Goal: Task Accomplishment & Management: Complete application form

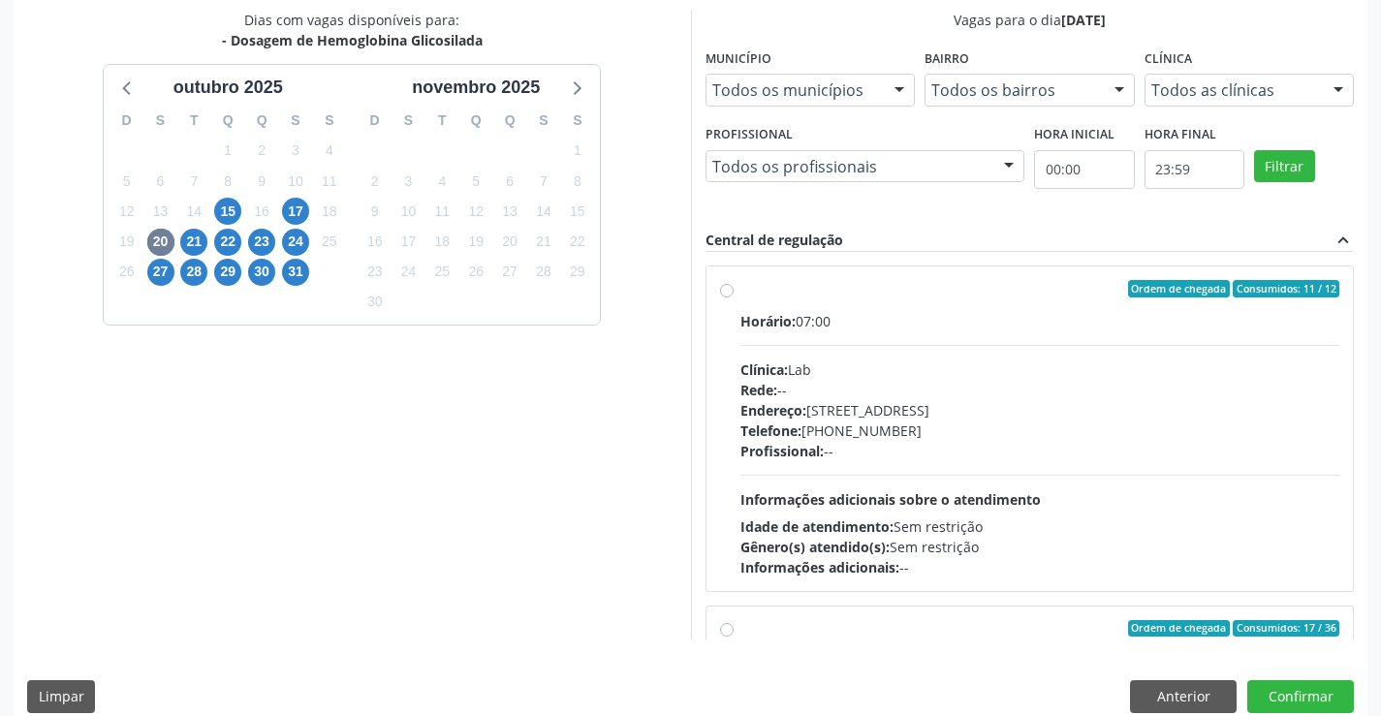
scroll to position [305, 0]
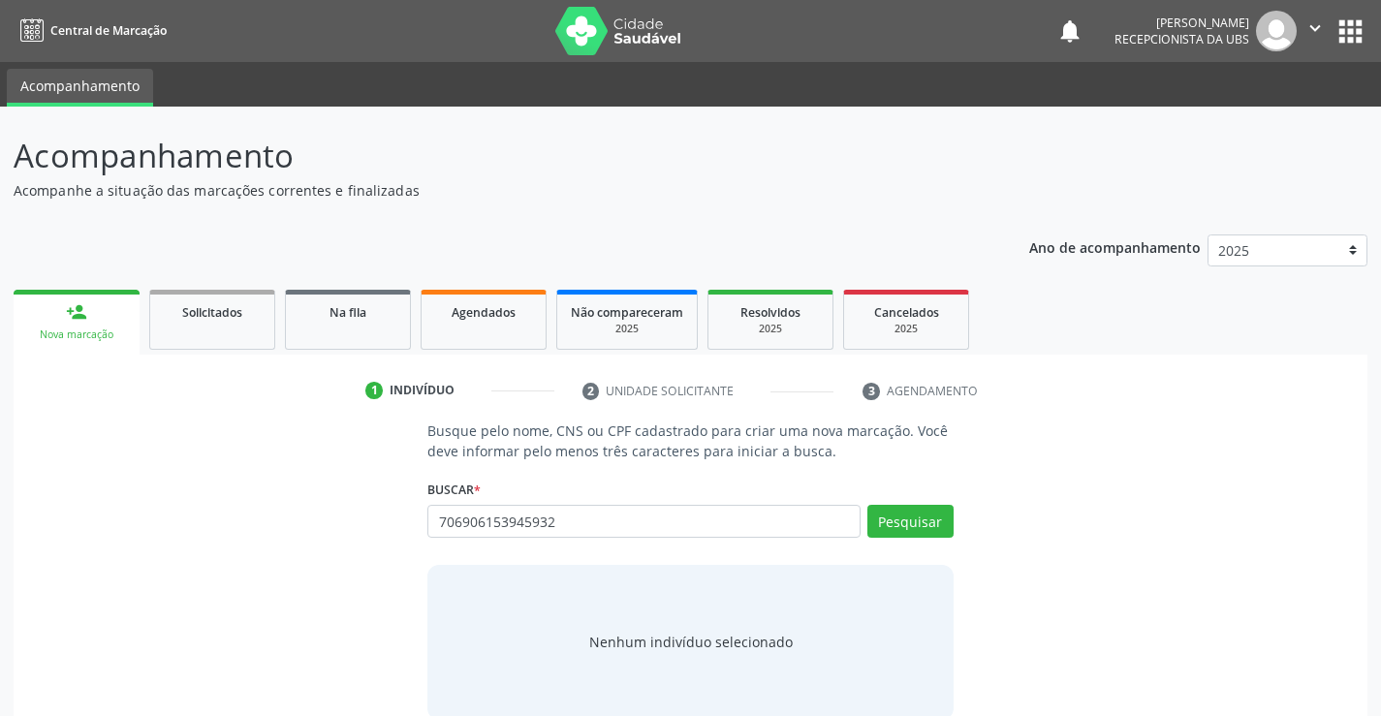
type input "706906153945932"
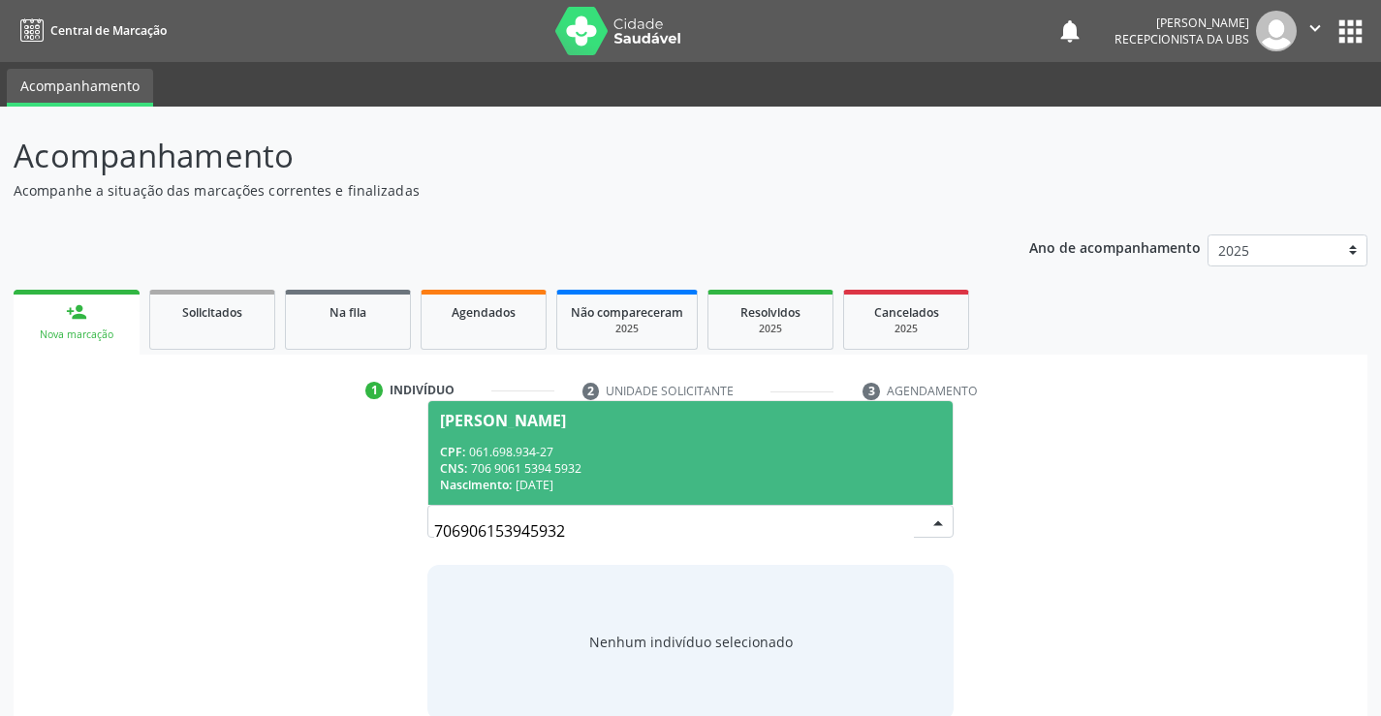
click at [809, 485] on div "Nascimento: 22/03/1989" at bounding box center [690, 485] width 500 height 16
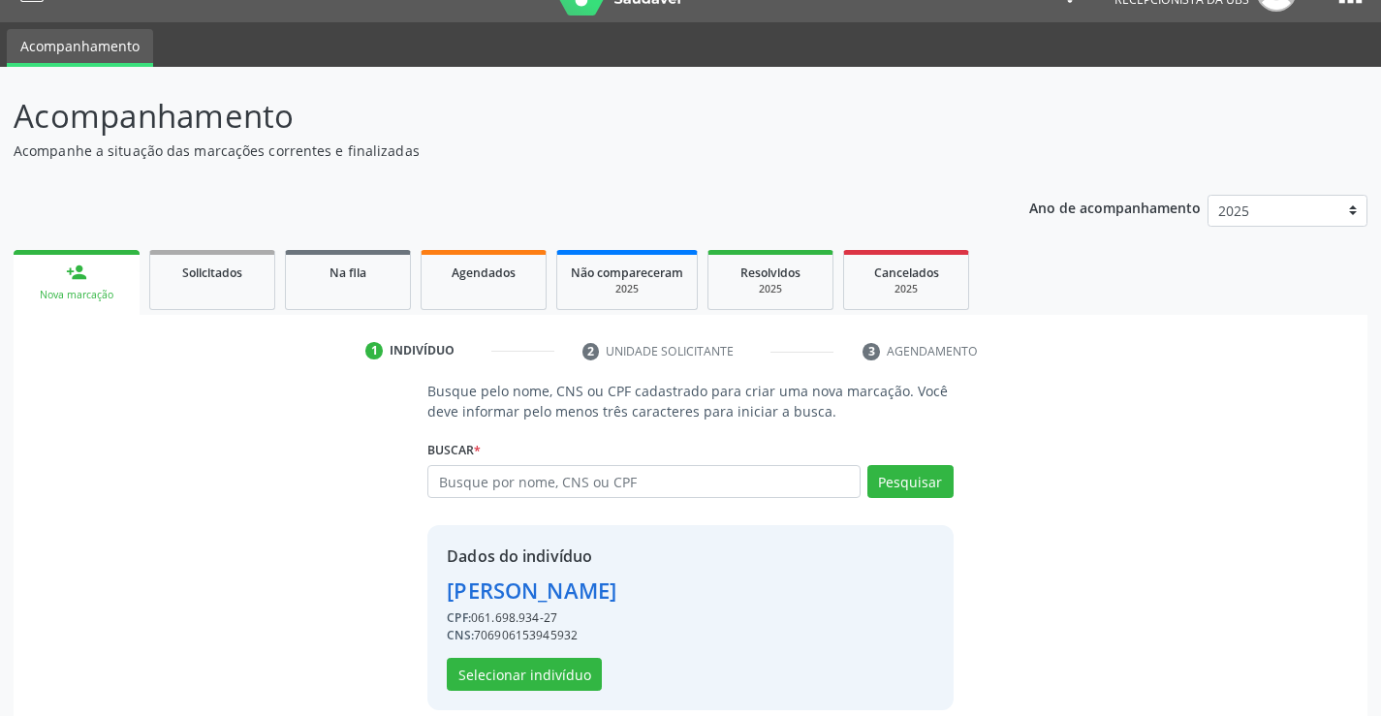
scroll to position [61, 0]
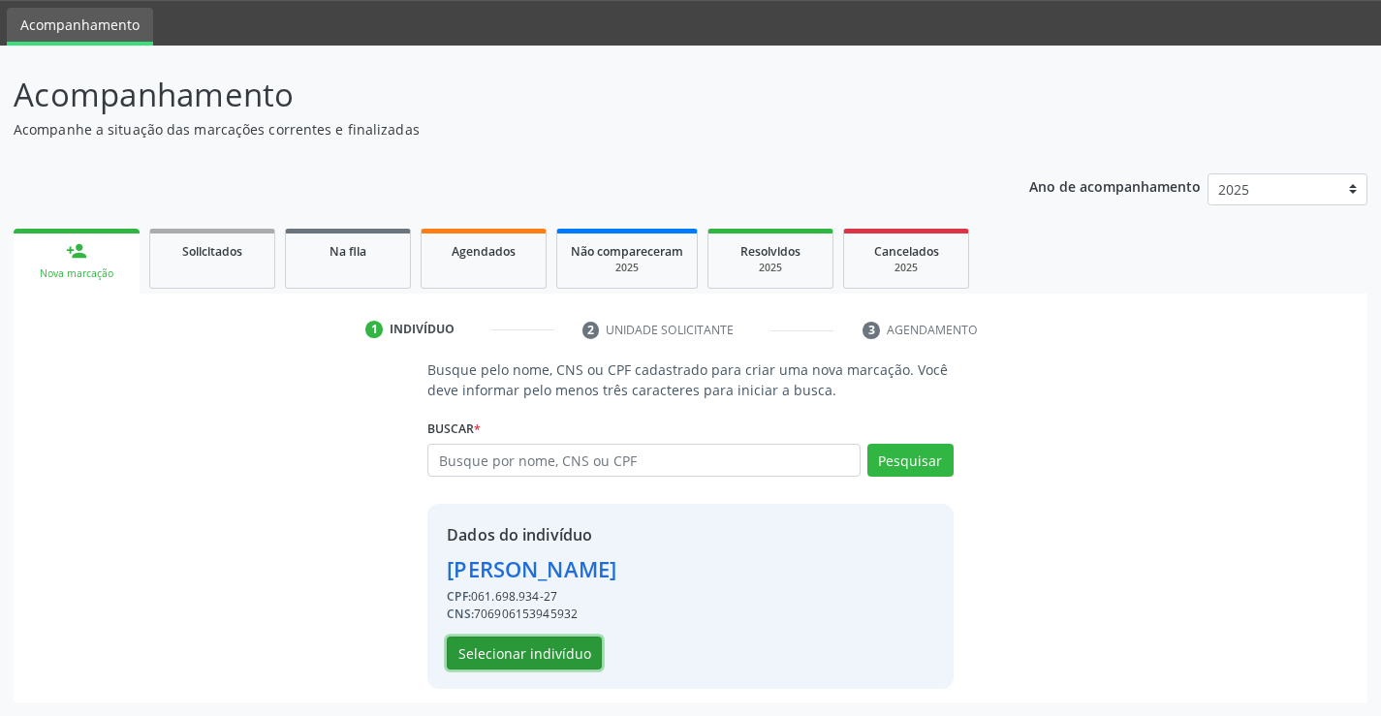
click at [560, 646] on button "Selecionar indivíduo" at bounding box center [524, 653] width 155 height 33
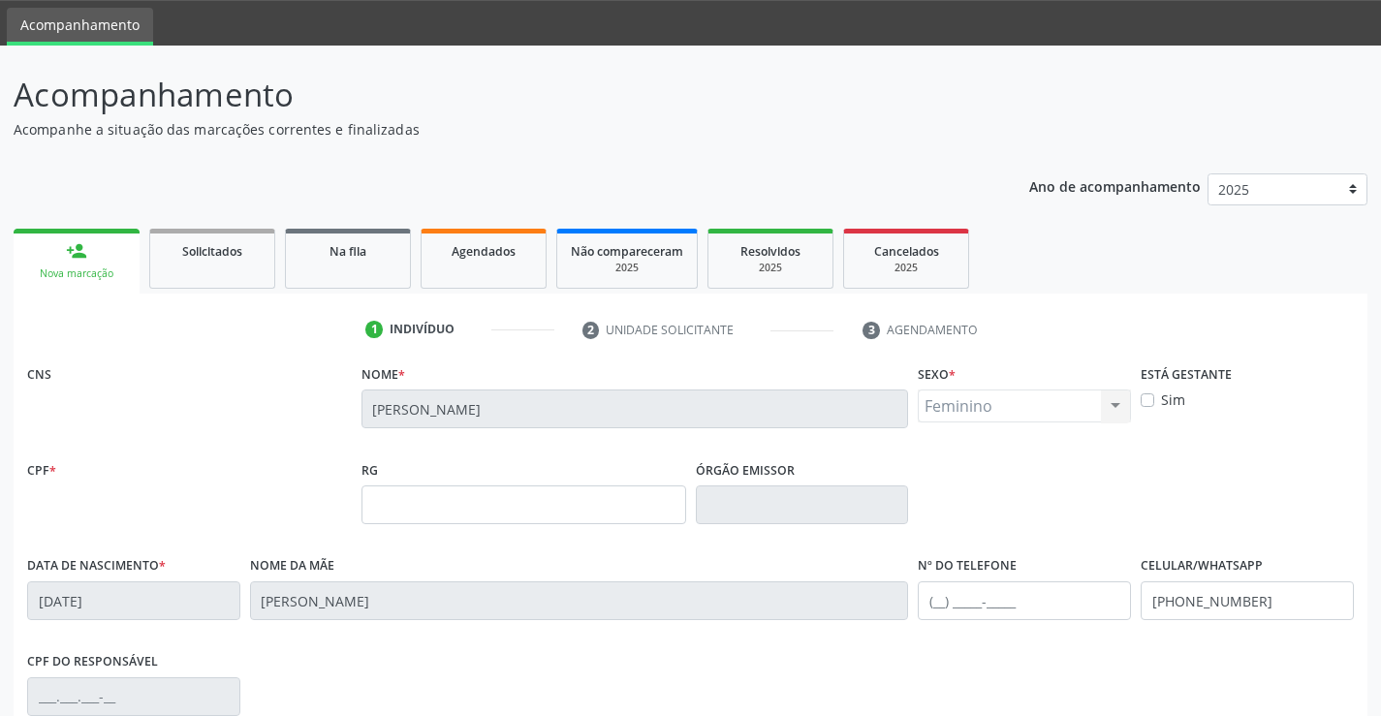
scroll to position [334, 0]
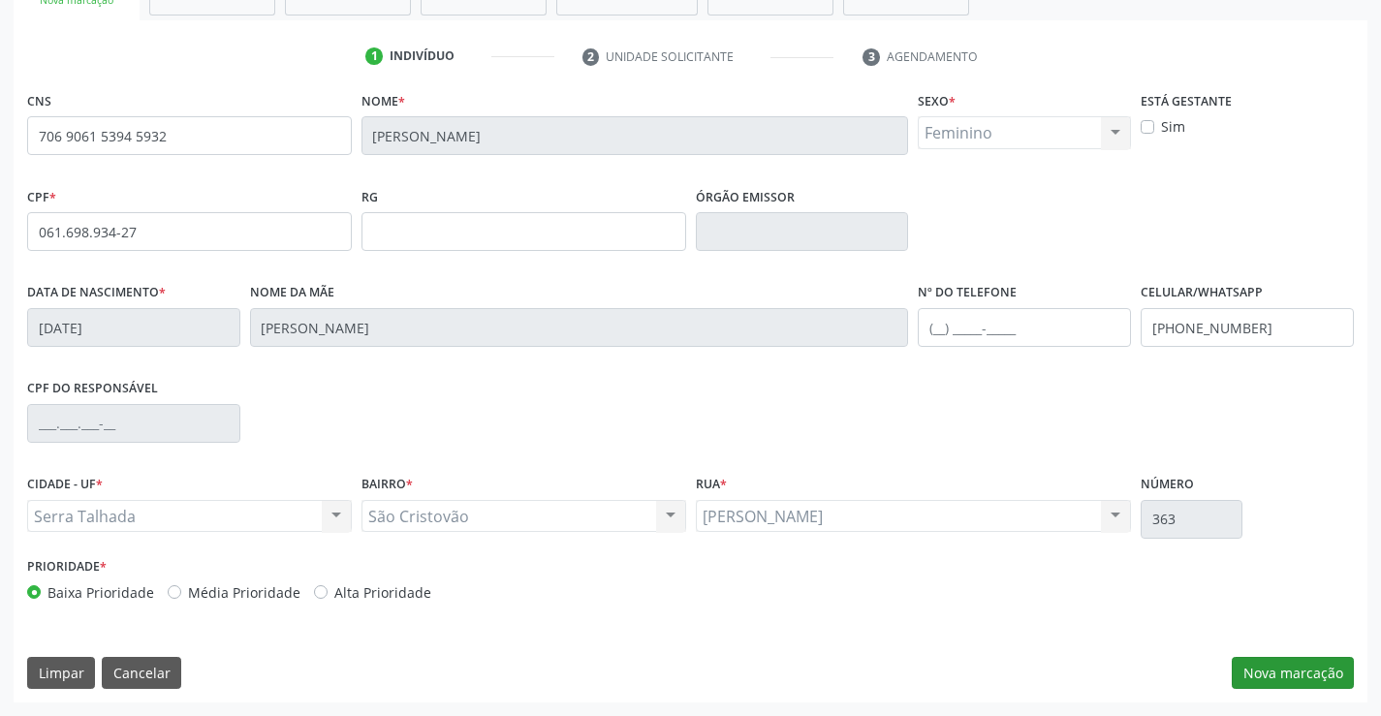
drag, startPoint x: 1325, startPoint y: 687, endPoint x: 1310, endPoint y: 666, distance: 25.8
click at [1324, 687] on div "CNS 706 9061 5394 5932 Nome * Renata Gomes Ferreira Sexo * Feminino Masculino F…" at bounding box center [691, 394] width 1354 height 616
click at [1289, 671] on button "Nova marcação" at bounding box center [1293, 673] width 122 height 33
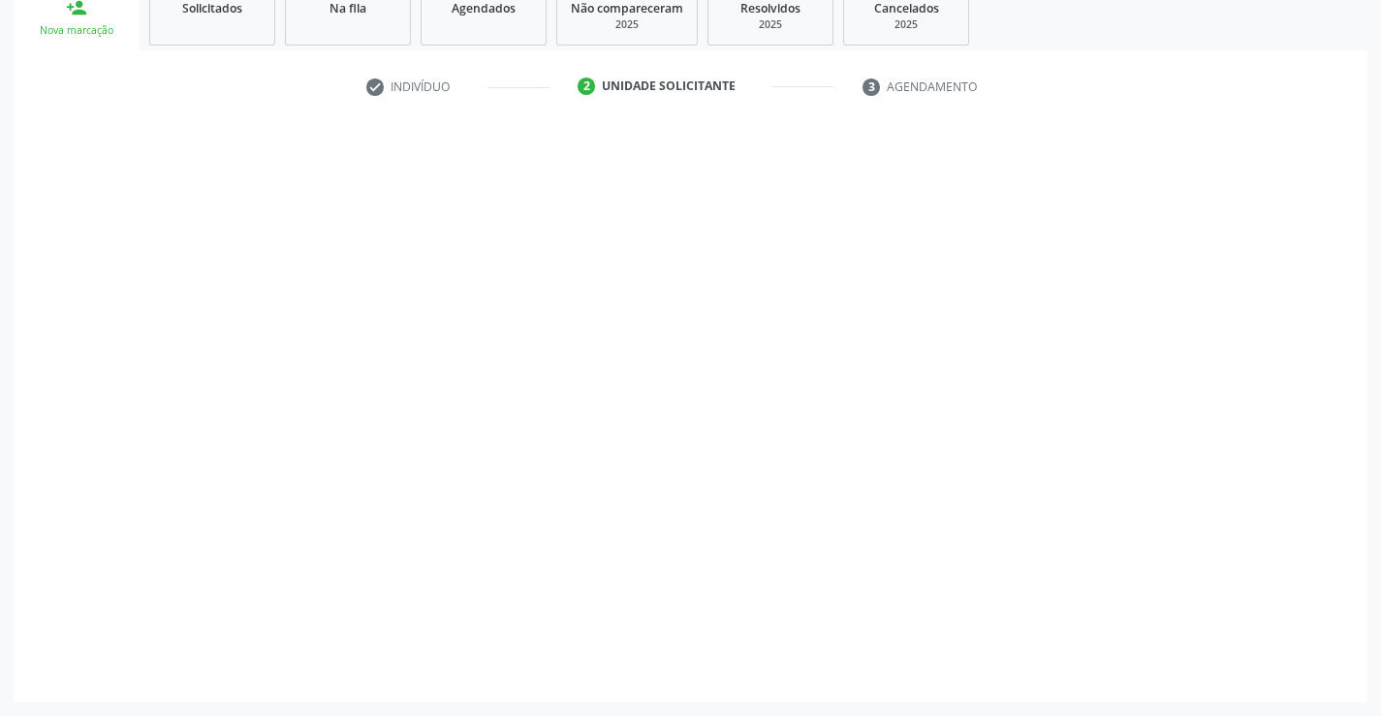
scroll to position [304, 0]
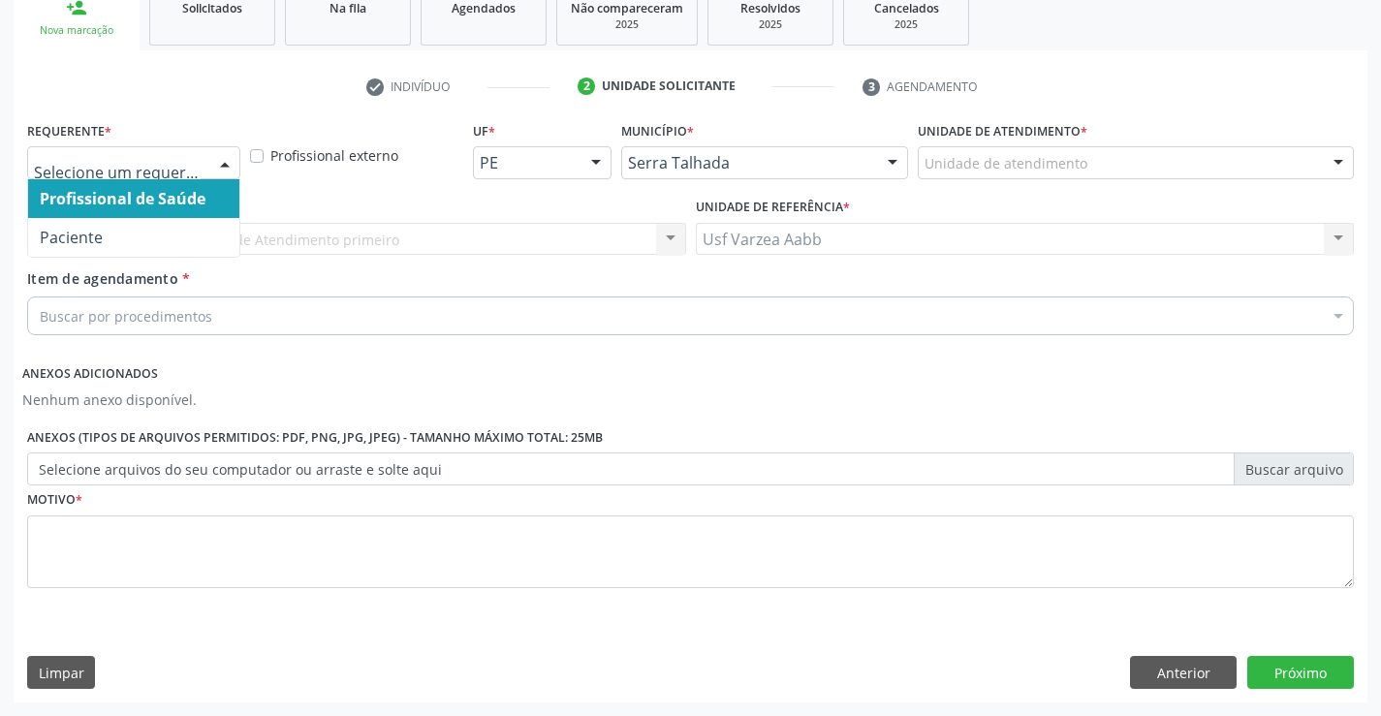
drag, startPoint x: 182, startPoint y: 174, endPoint x: 187, endPoint y: 213, distance: 39.1
click at [181, 175] on div at bounding box center [133, 162] width 213 height 33
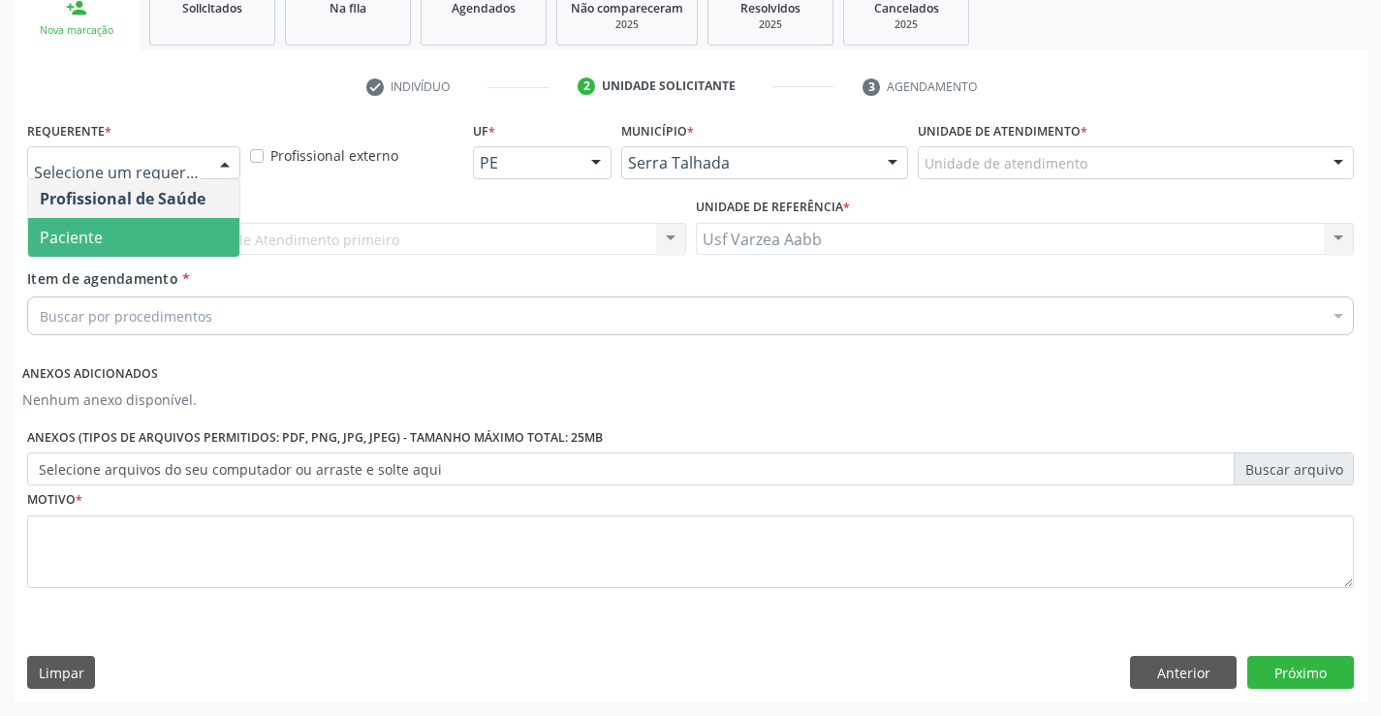
click at [186, 222] on span "Paciente" at bounding box center [133, 237] width 211 height 39
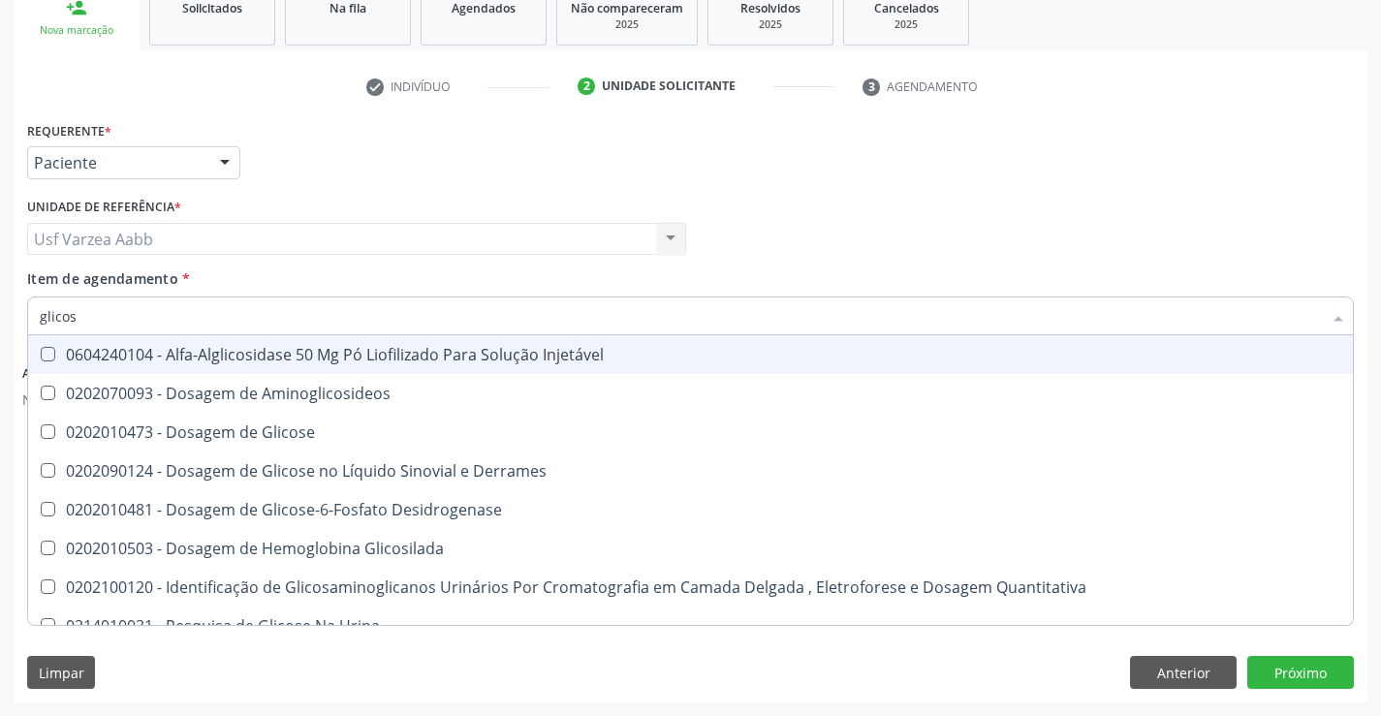
type input "glicosi"
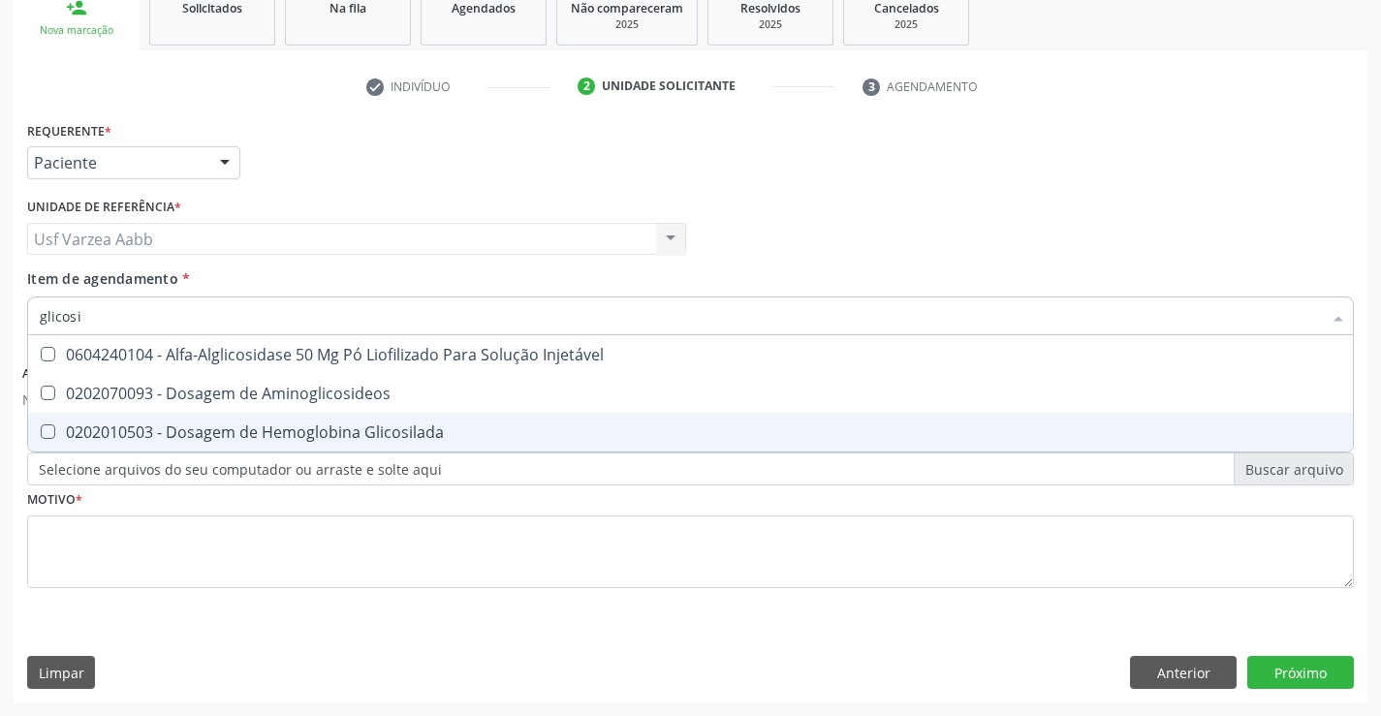
click at [367, 435] on div "0202010503 - Dosagem de Hemoglobina Glicosilada" at bounding box center [691, 433] width 1302 height 16
checkbox Glicosilada "true"
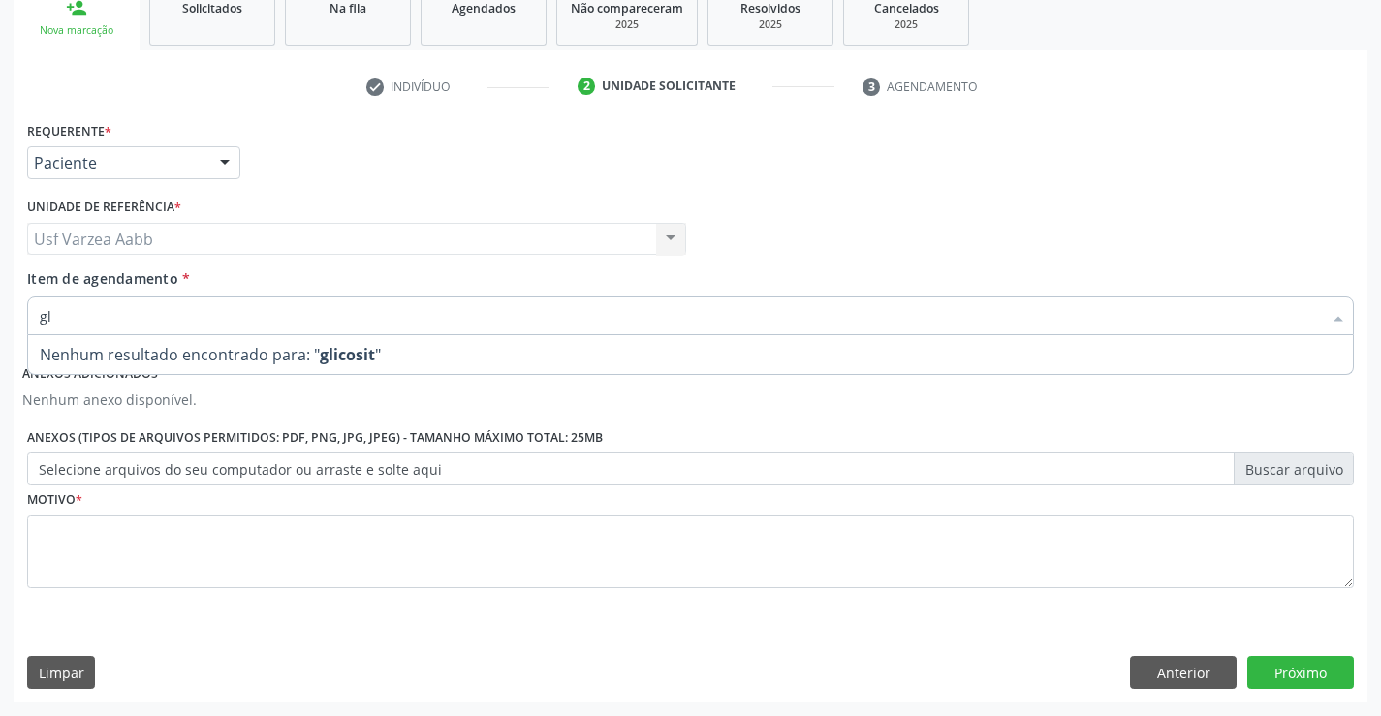
type input "g"
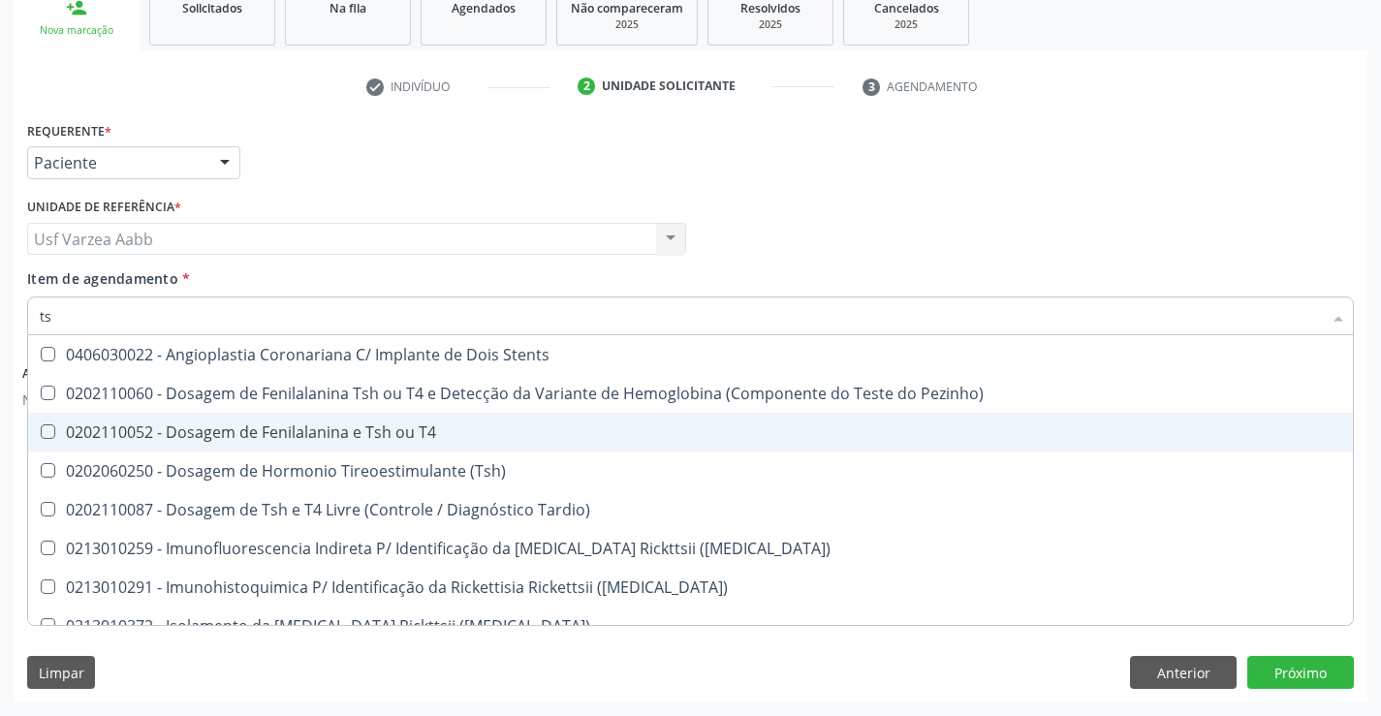
type input "tsh"
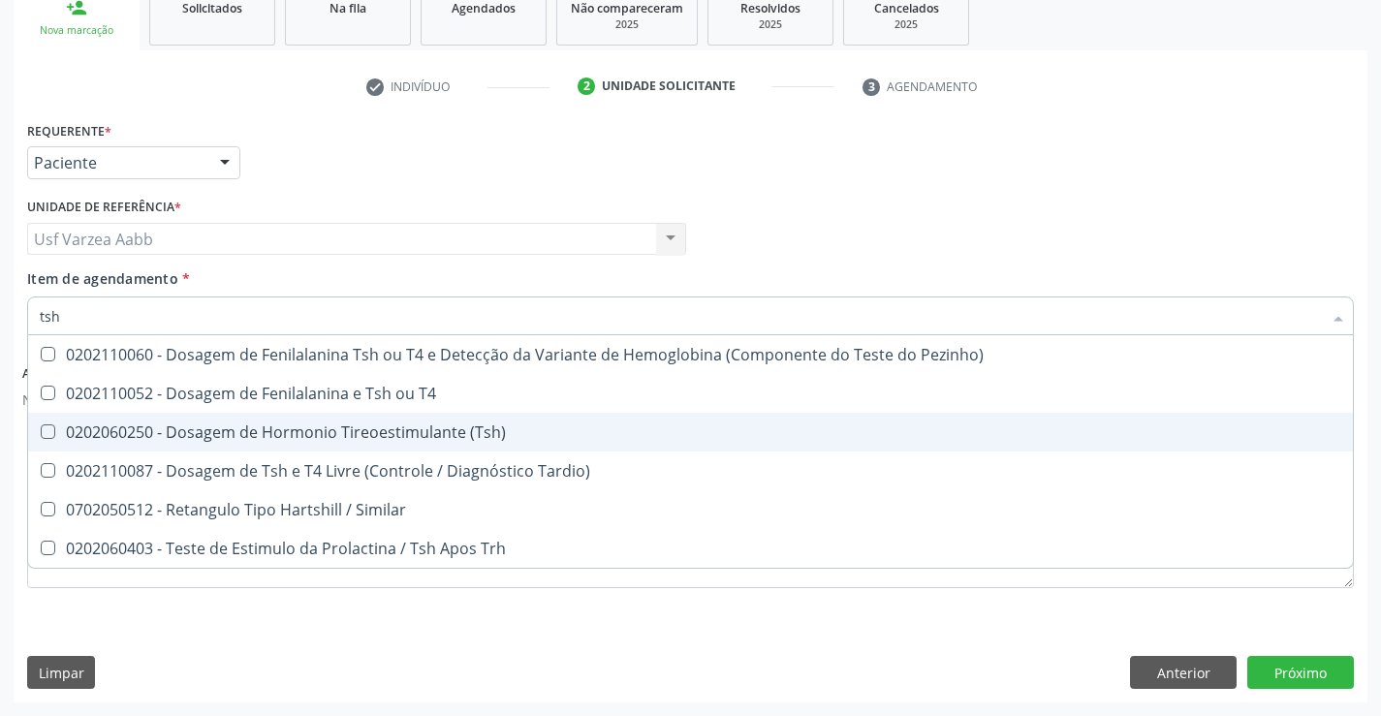
click at [367, 435] on div "0202060250 - Dosagem de Hormonio Tireoestimulante (Tsh)" at bounding box center [691, 433] width 1302 height 16
checkbox \(Tsh\) "true"
type input "ts"
checkbox \(Tsh\) "false"
checkbox Tardio\) "true"
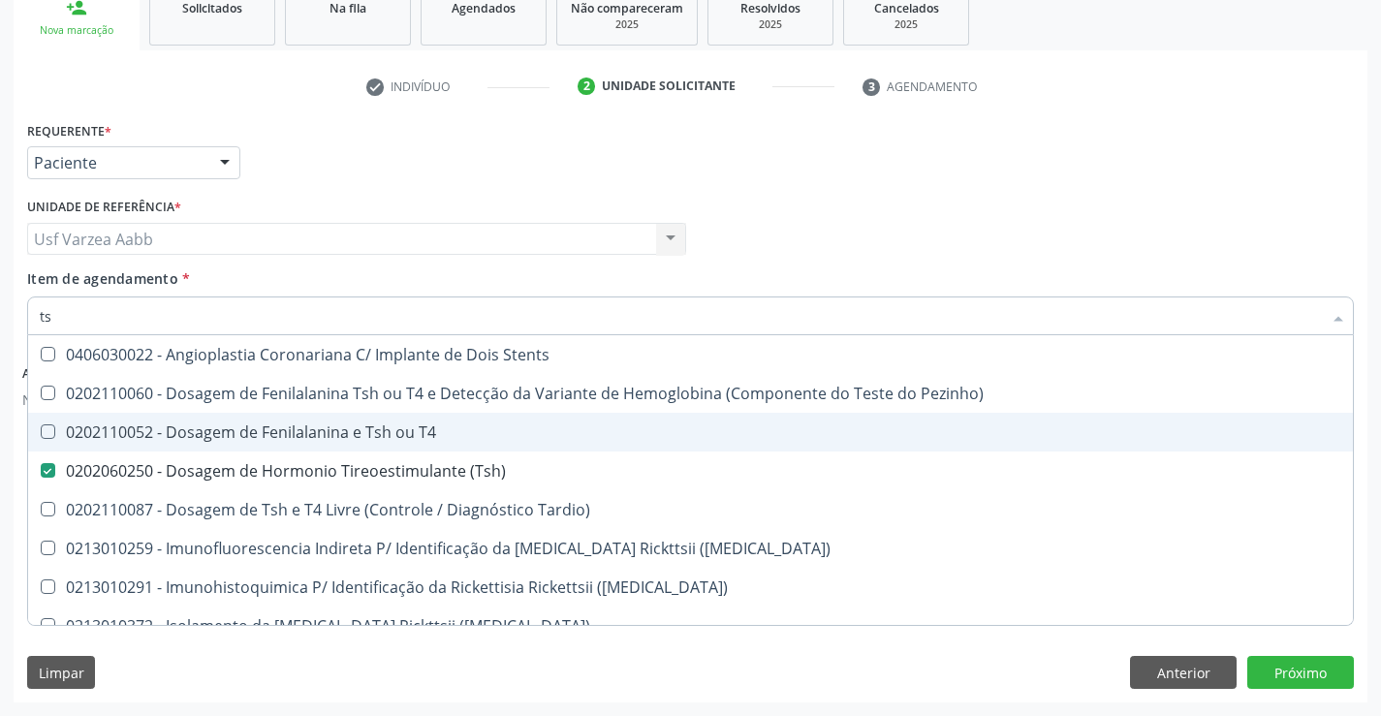
type input "t"
checkbox \(Tsh\) "false"
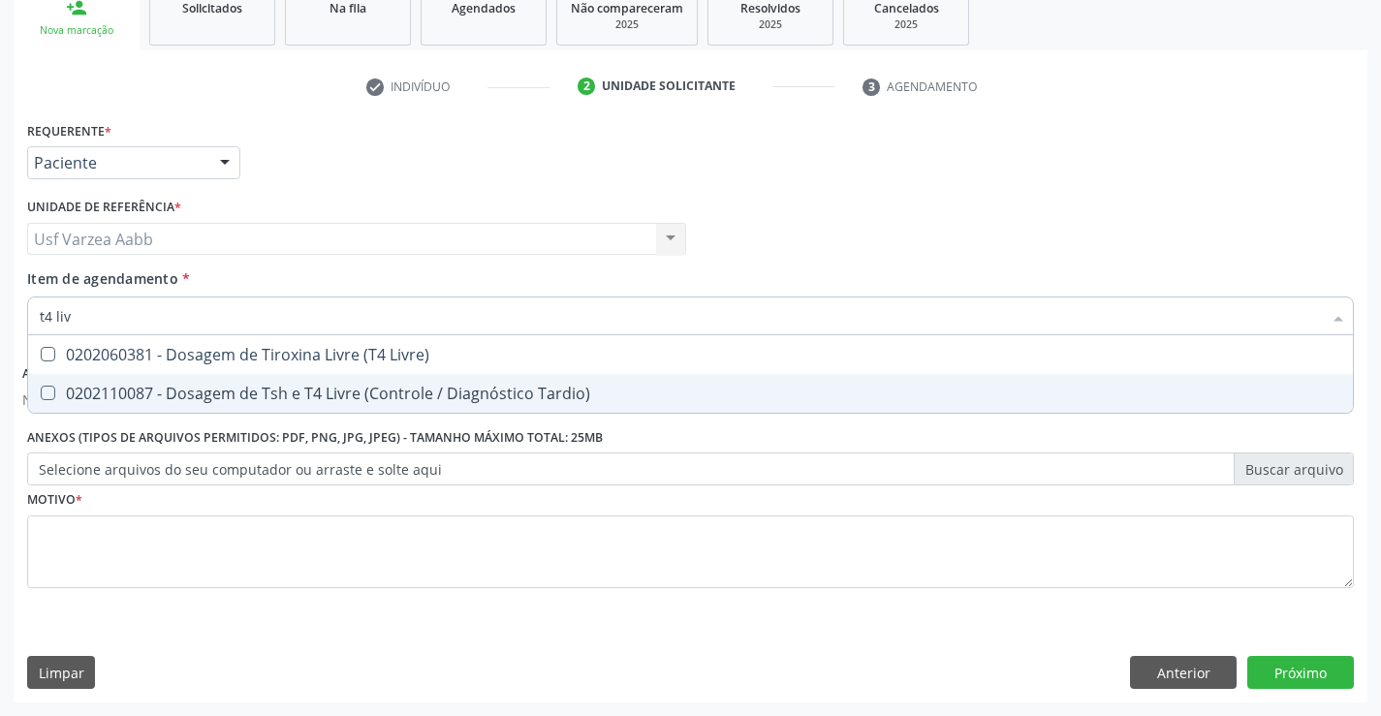
type input "t4 livr"
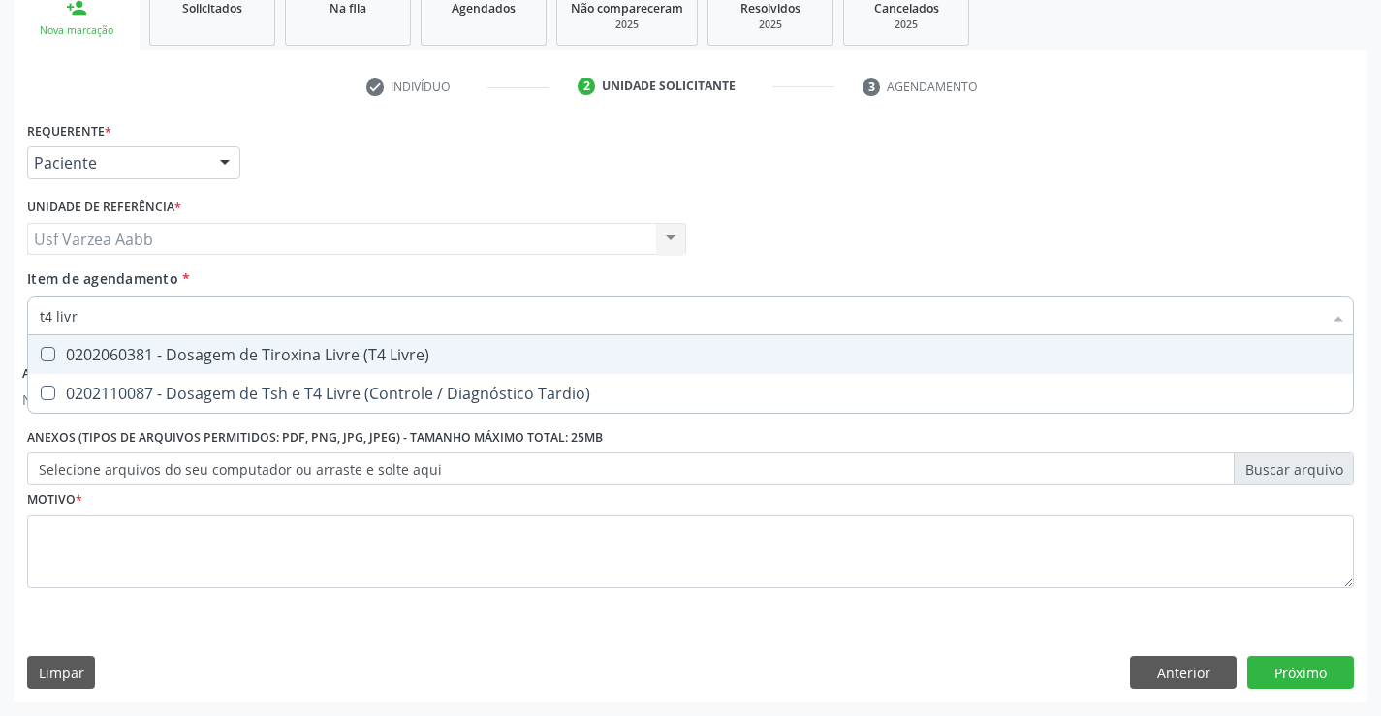
click at [421, 333] on input "t4 livr" at bounding box center [681, 316] width 1282 height 39
click at [425, 361] on div "0202060381 - Dosagem de Tiroxina Livre (T4 Livre)" at bounding box center [691, 355] width 1302 height 16
checkbox Livre\) "true"
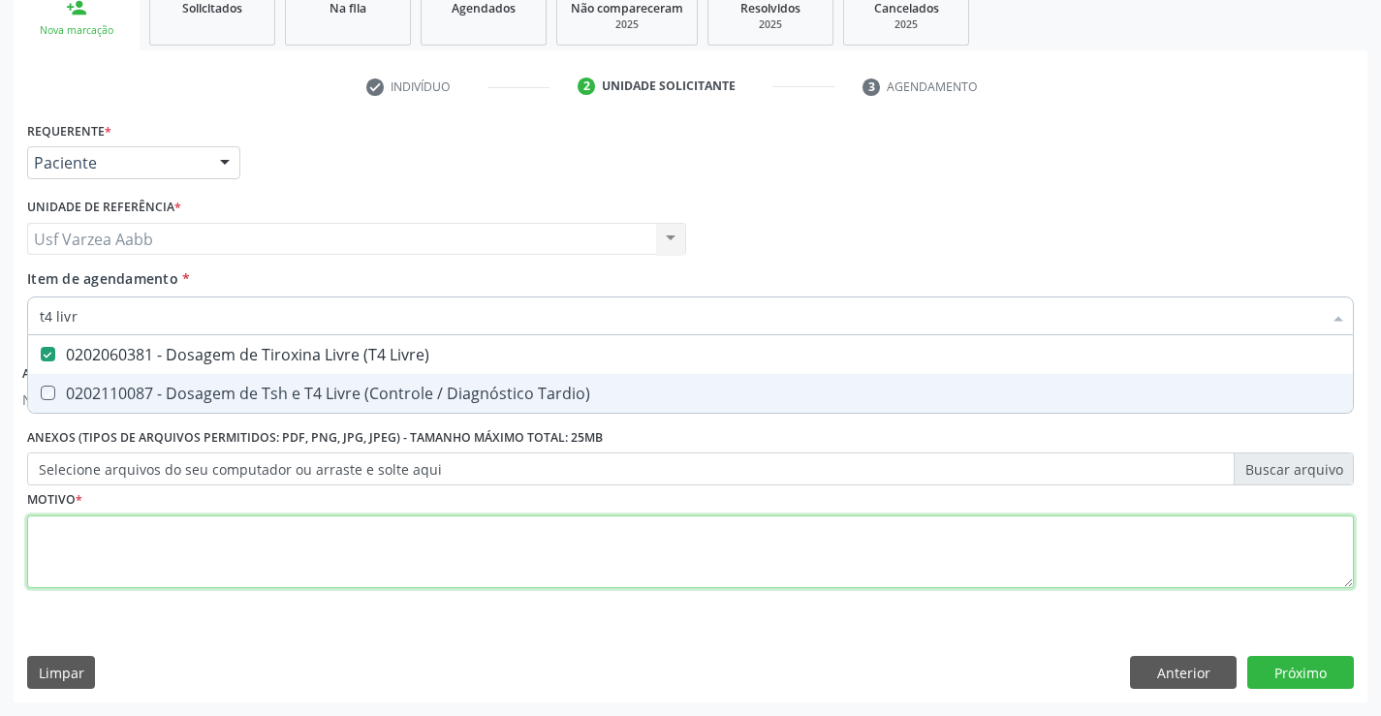
click at [399, 552] on div "Requerente * Paciente Profissional de Saúde Paciente Nenhum resultado encontrad…" at bounding box center [690, 365] width 1327 height 499
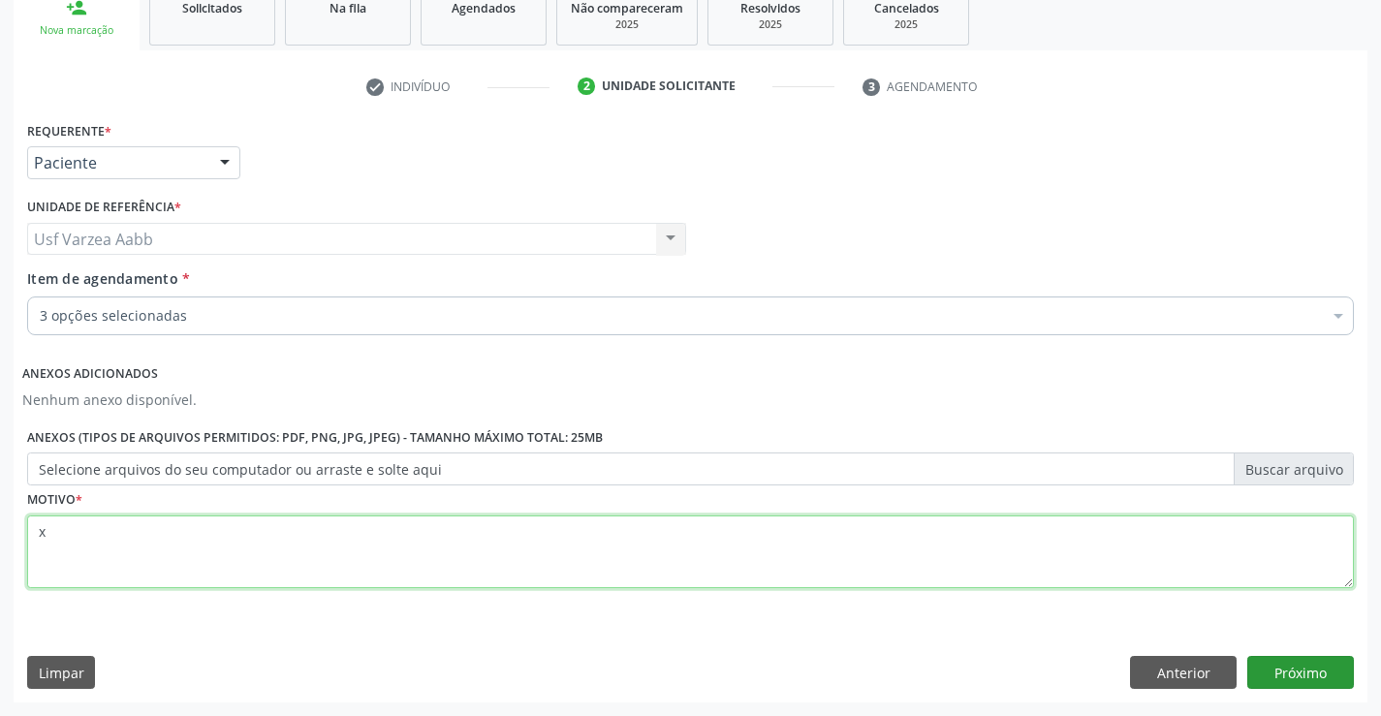
type textarea "x"
click at [1276, 670] on button "Próximo" at bounding box center [1300, 672] width 107 height 33
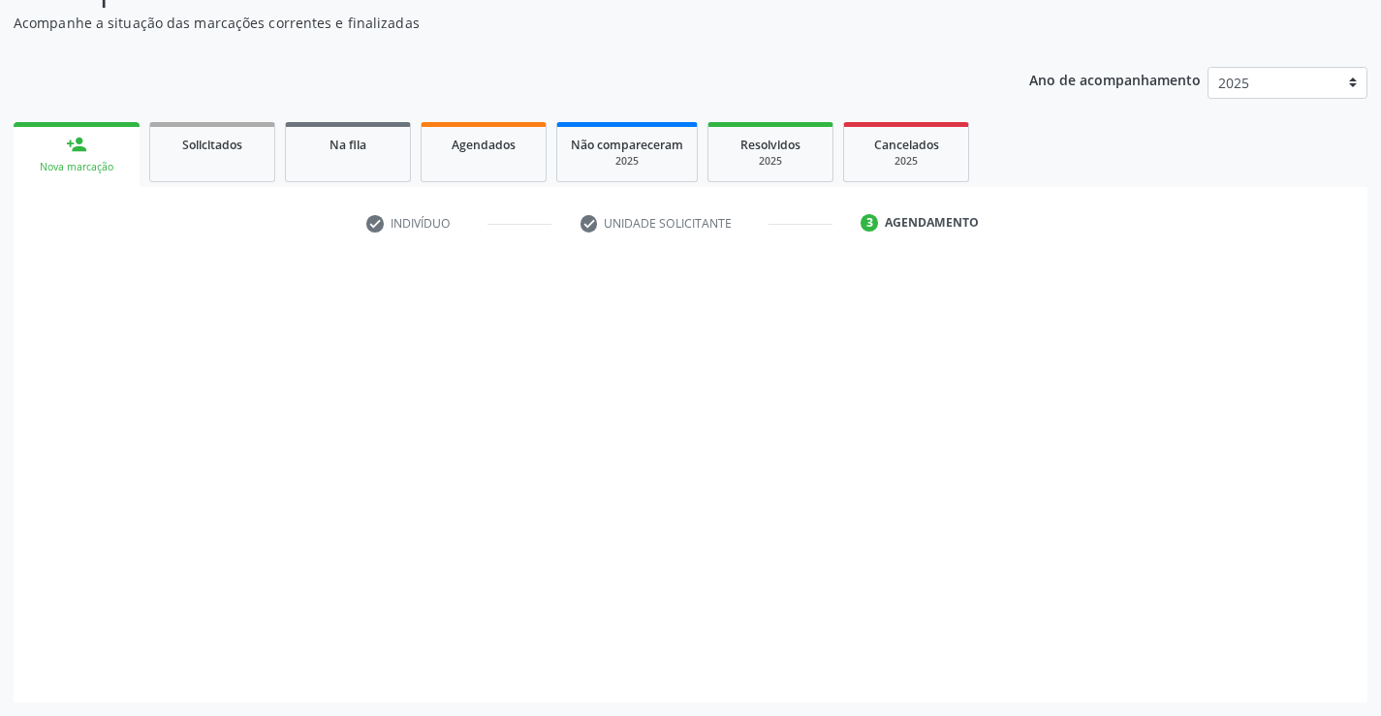
scroll to position [168, 0]
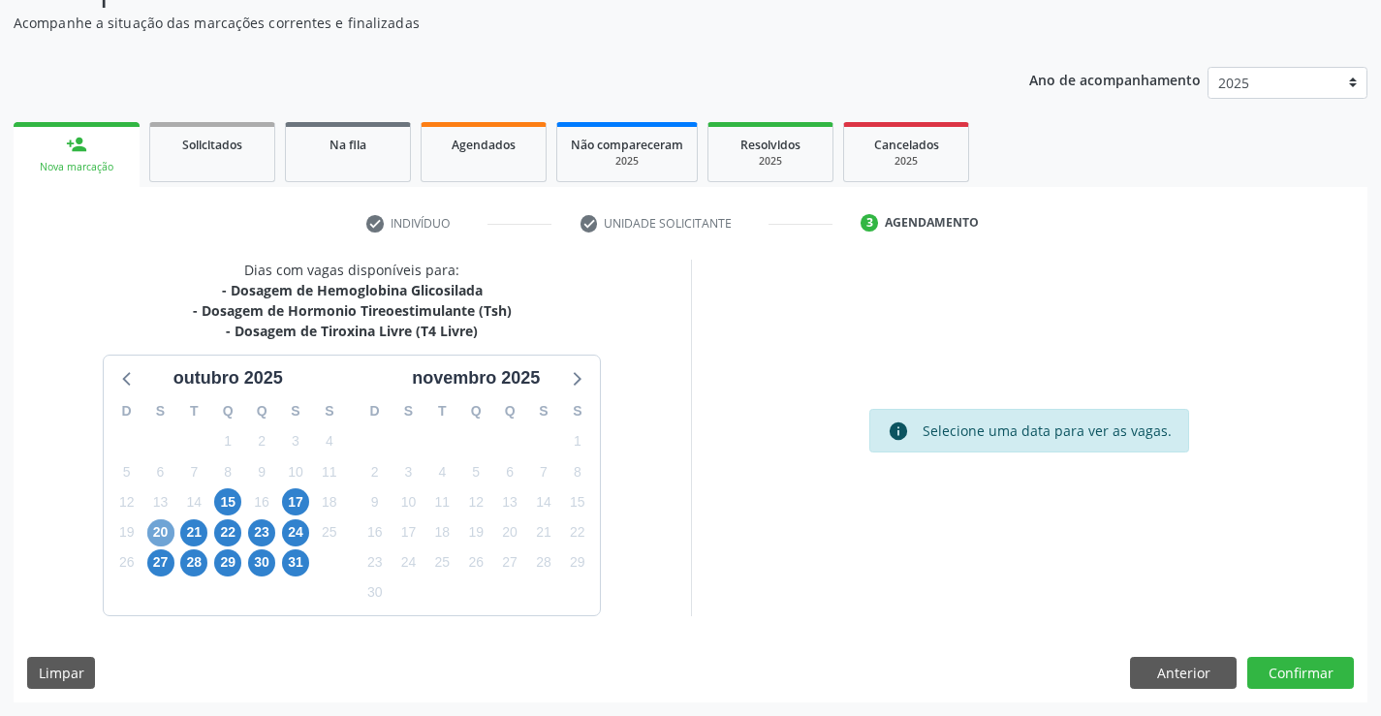
click at [151, 528] on span "20" at bounding box center [160, 533] width 27 height 27
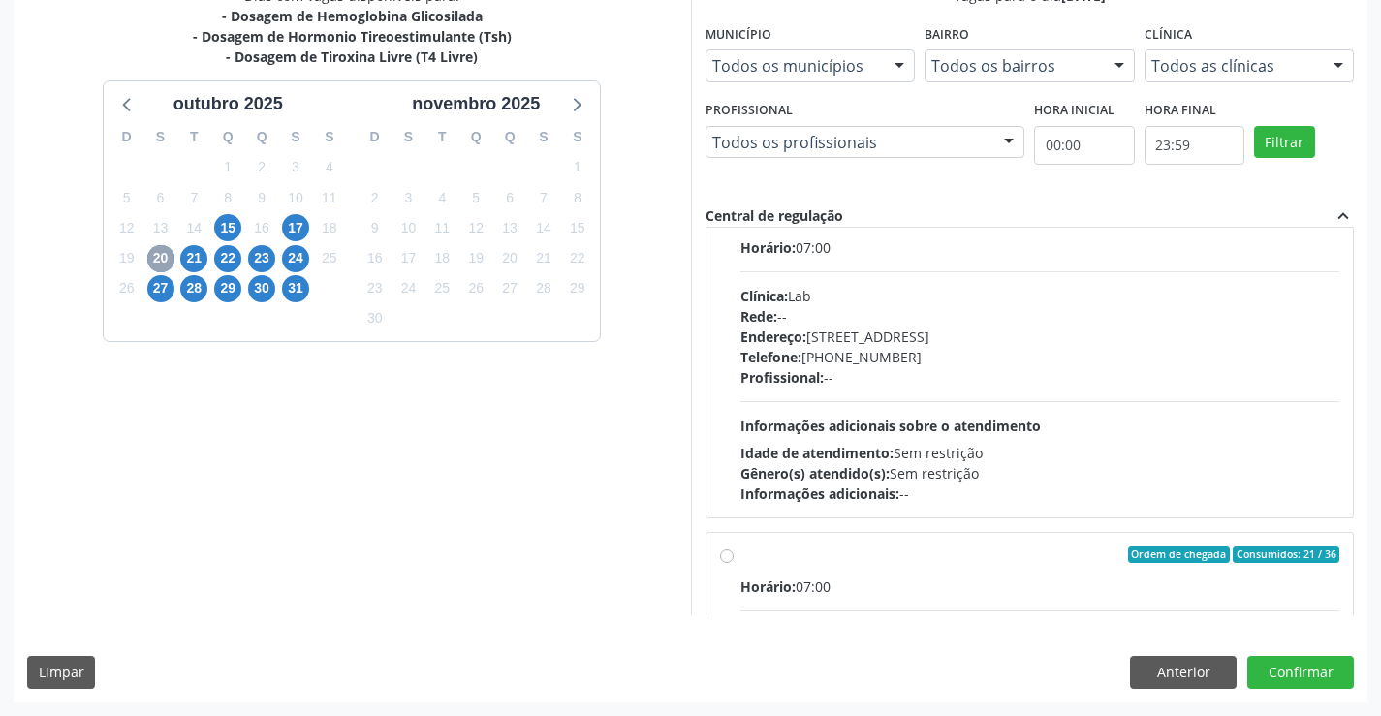
scroll to position [0, 0]
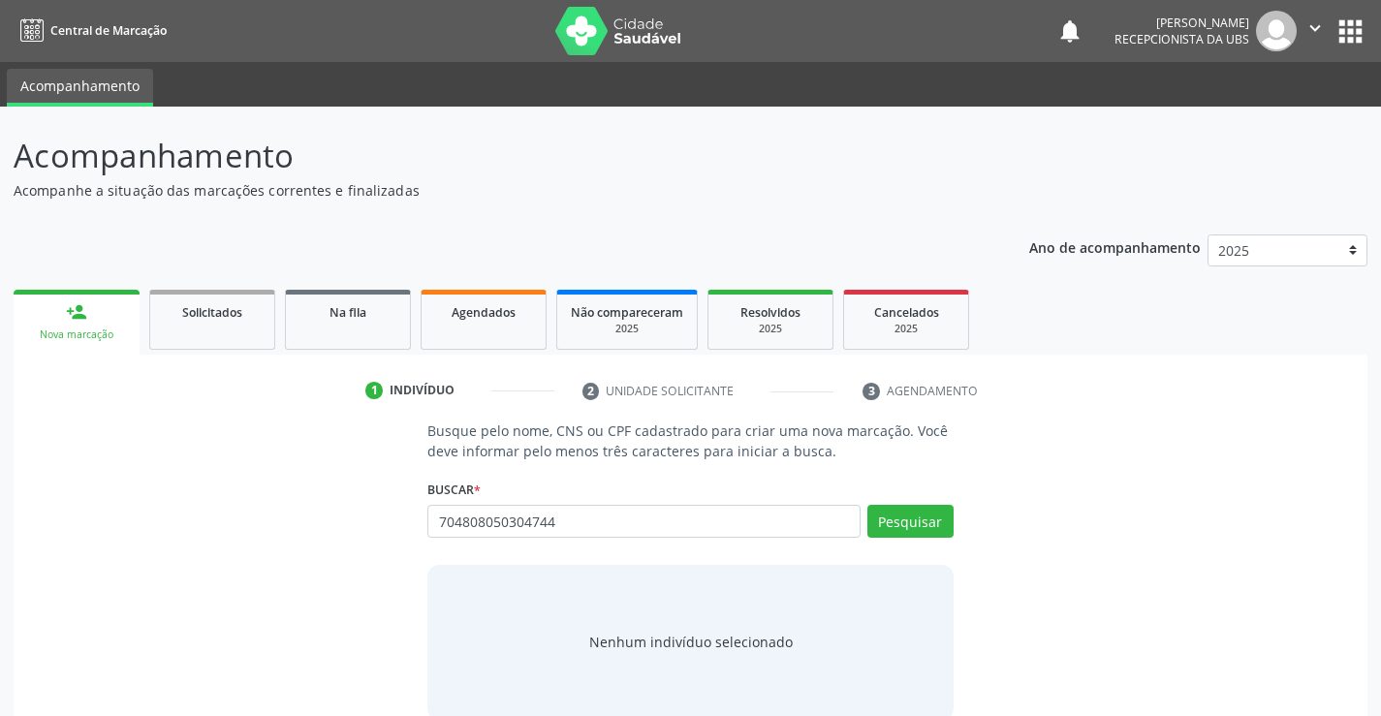
type input "704808050304744"
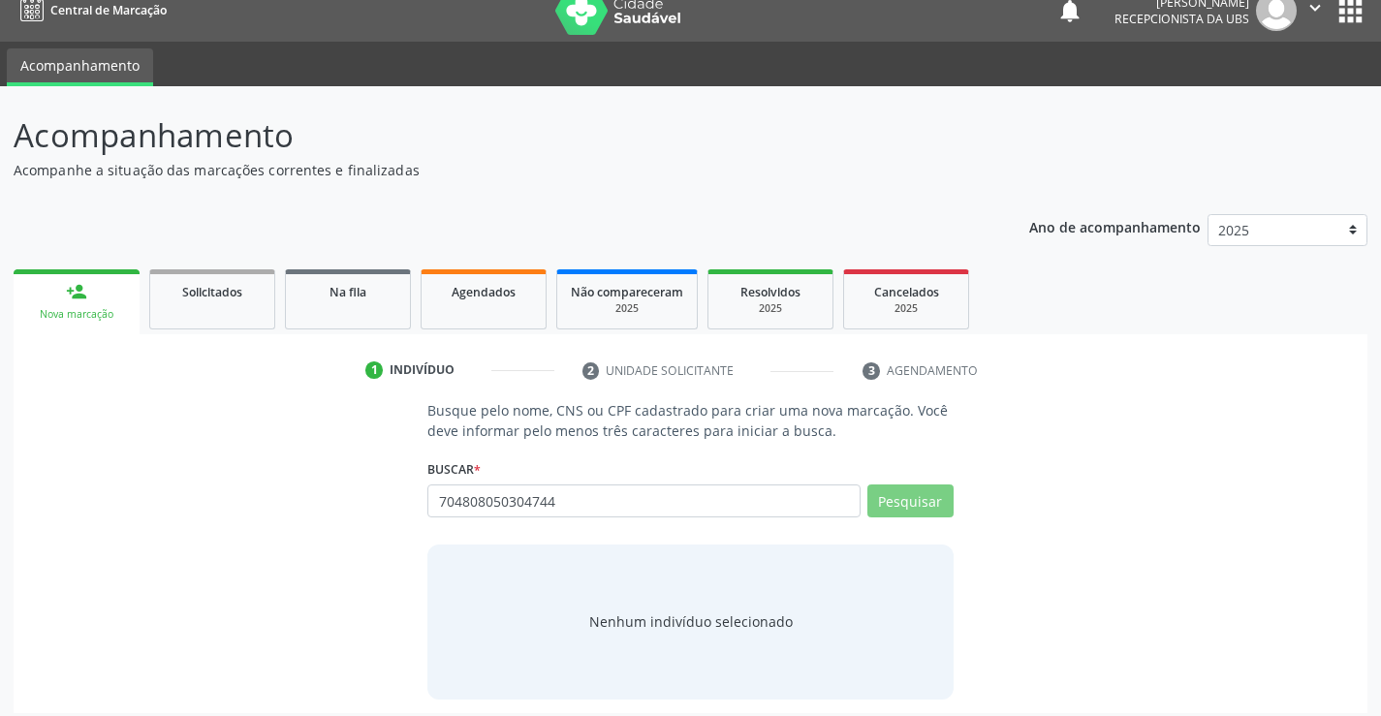
scroll to position [31, 0]
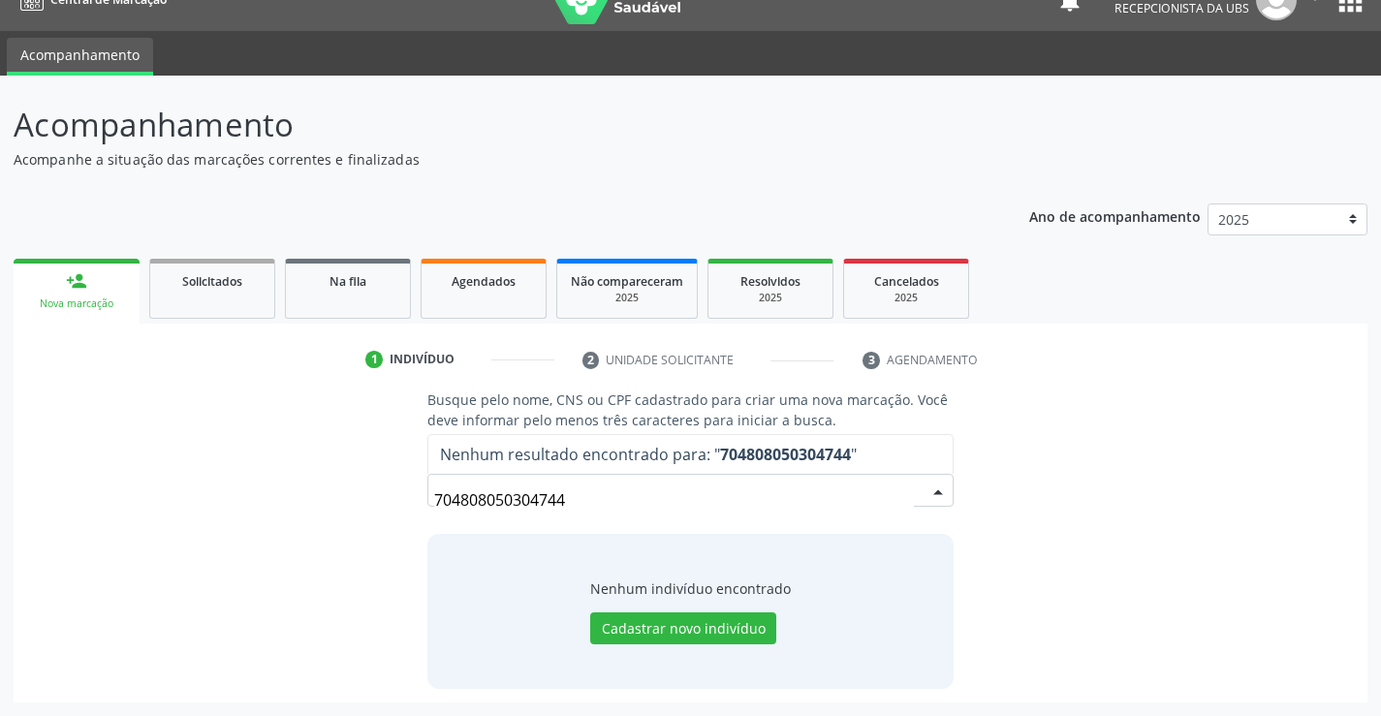
click at [851, 506] on input "704808050304744" at bounding box center [673, 500] width 479 height 39
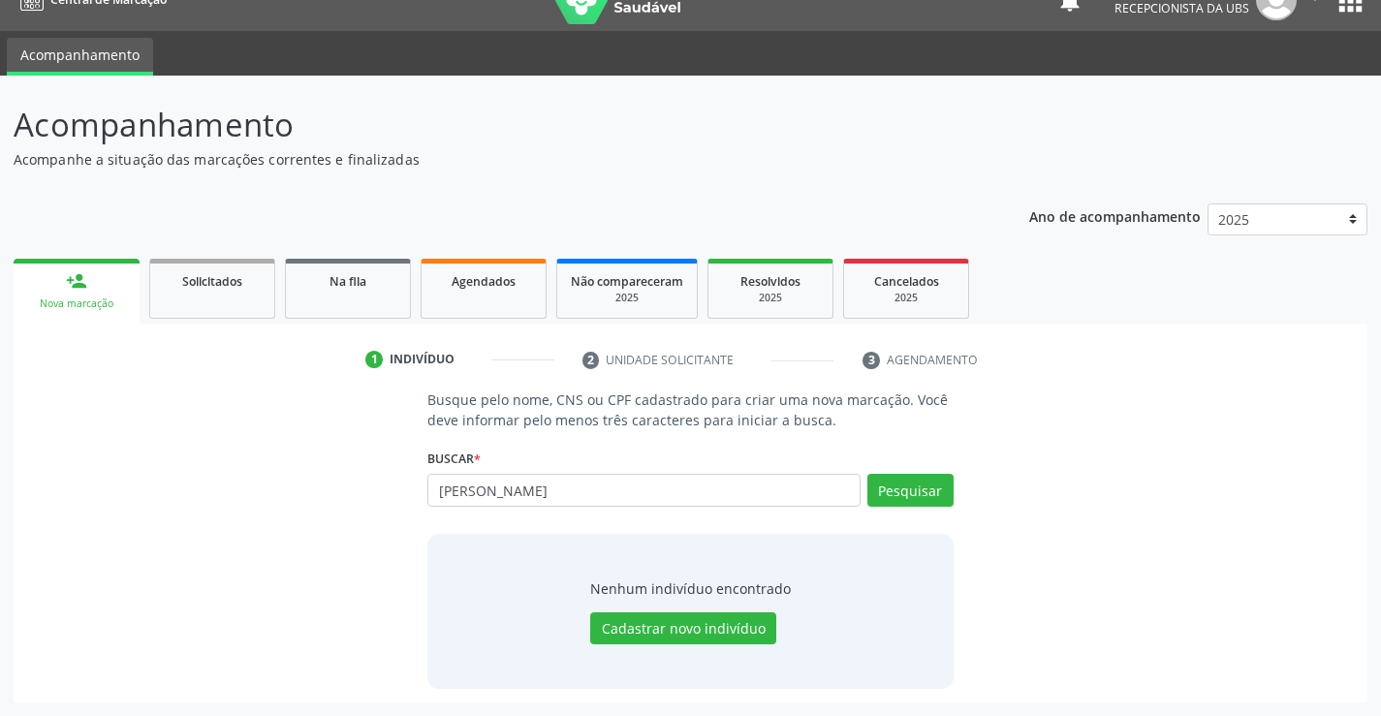
type input "matheus emannoel"
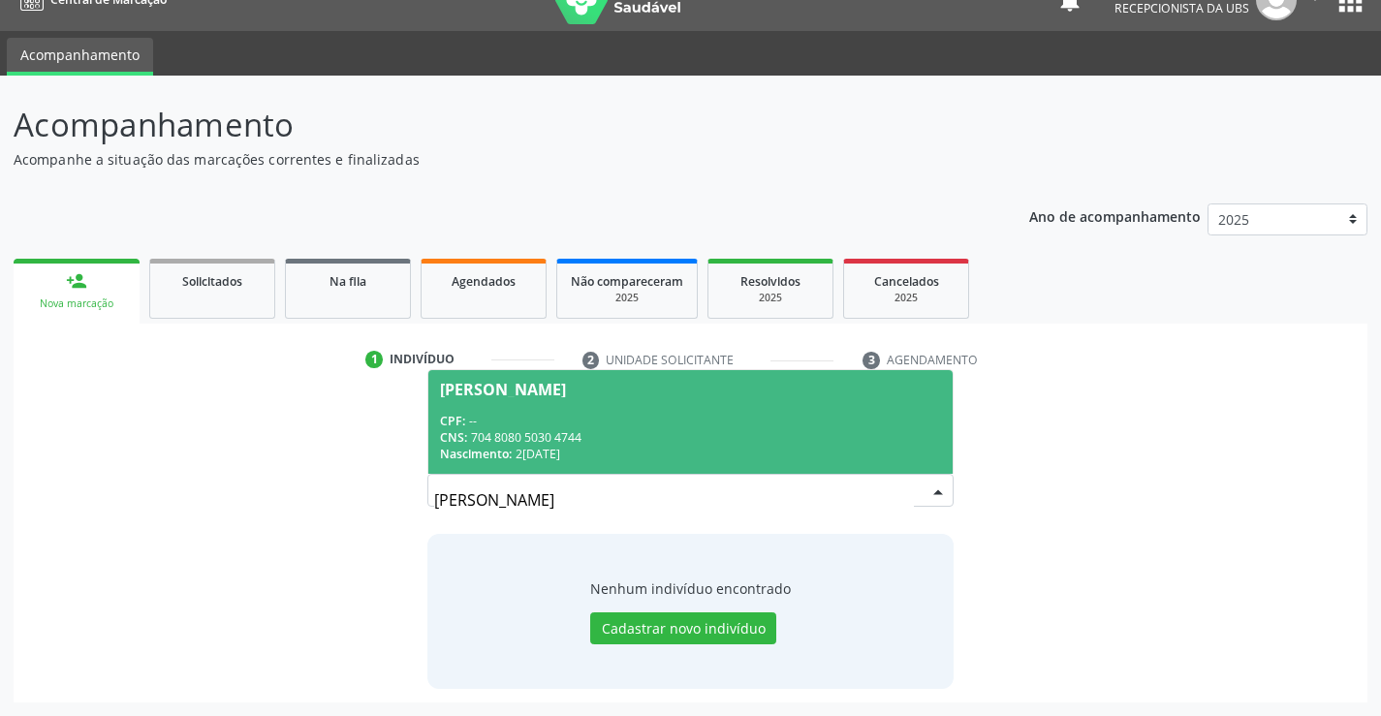
click at [694, 397] on span "Matheus Emannoel Gomes Ferreira CPF: -- CNS: 704 8080 5030 4744 Nascimento: 26/…" at bounding box center [689, 422] width 523 height 104
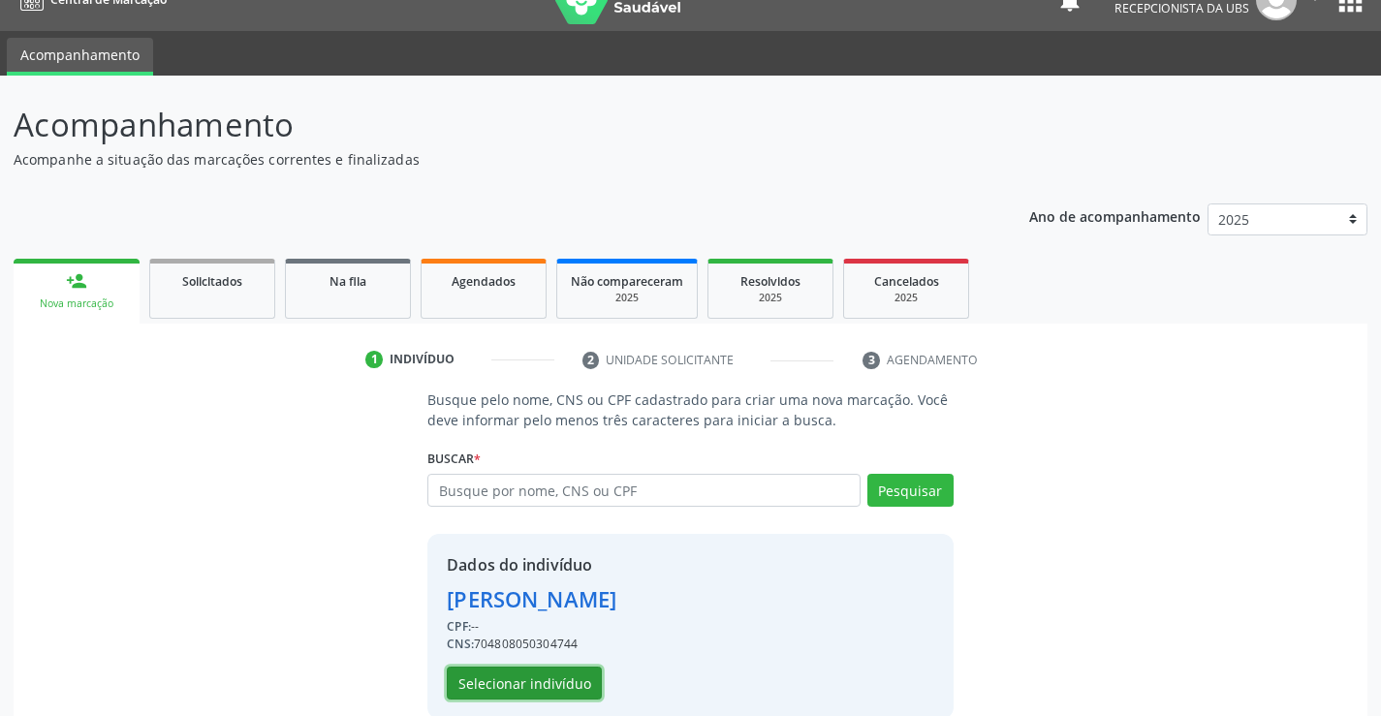
click at [572, 694] on button "Selecionar indivíduo" at bounding box center [524, 683] width 155 height 33
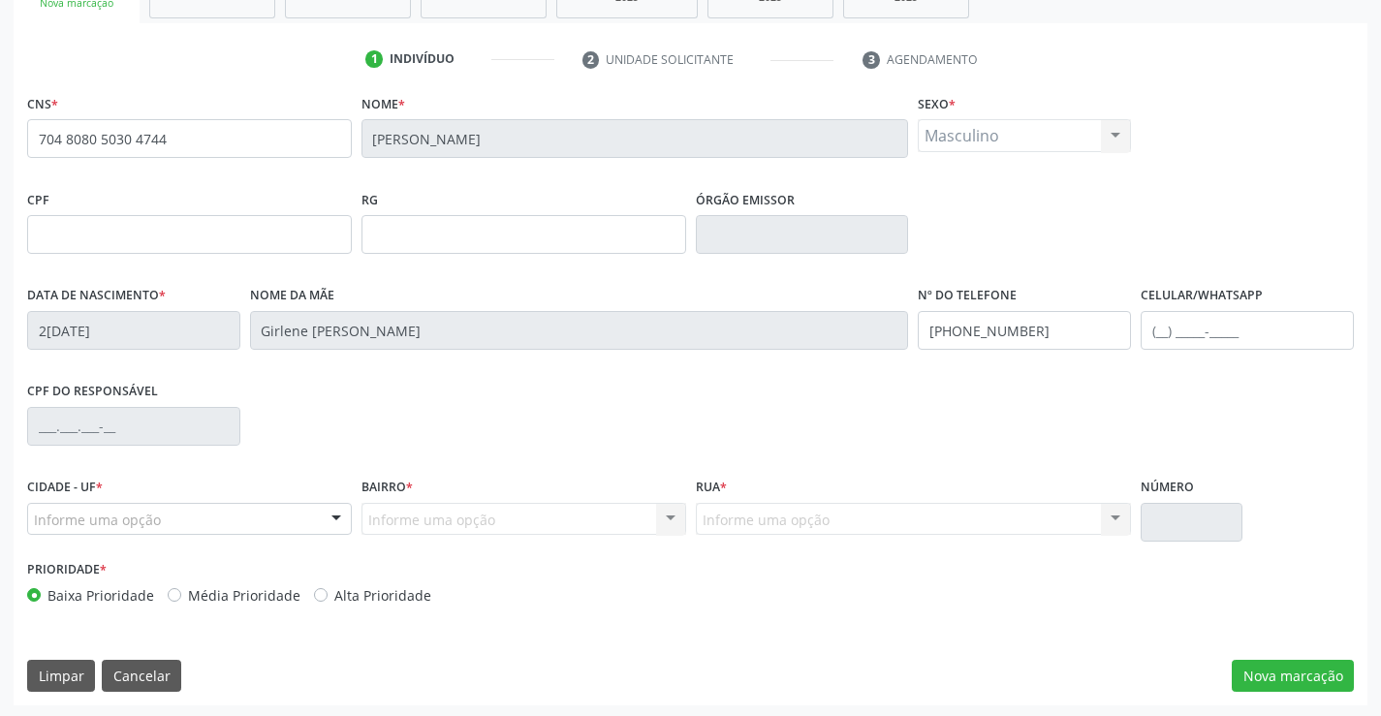
scroll to position [334, 0]
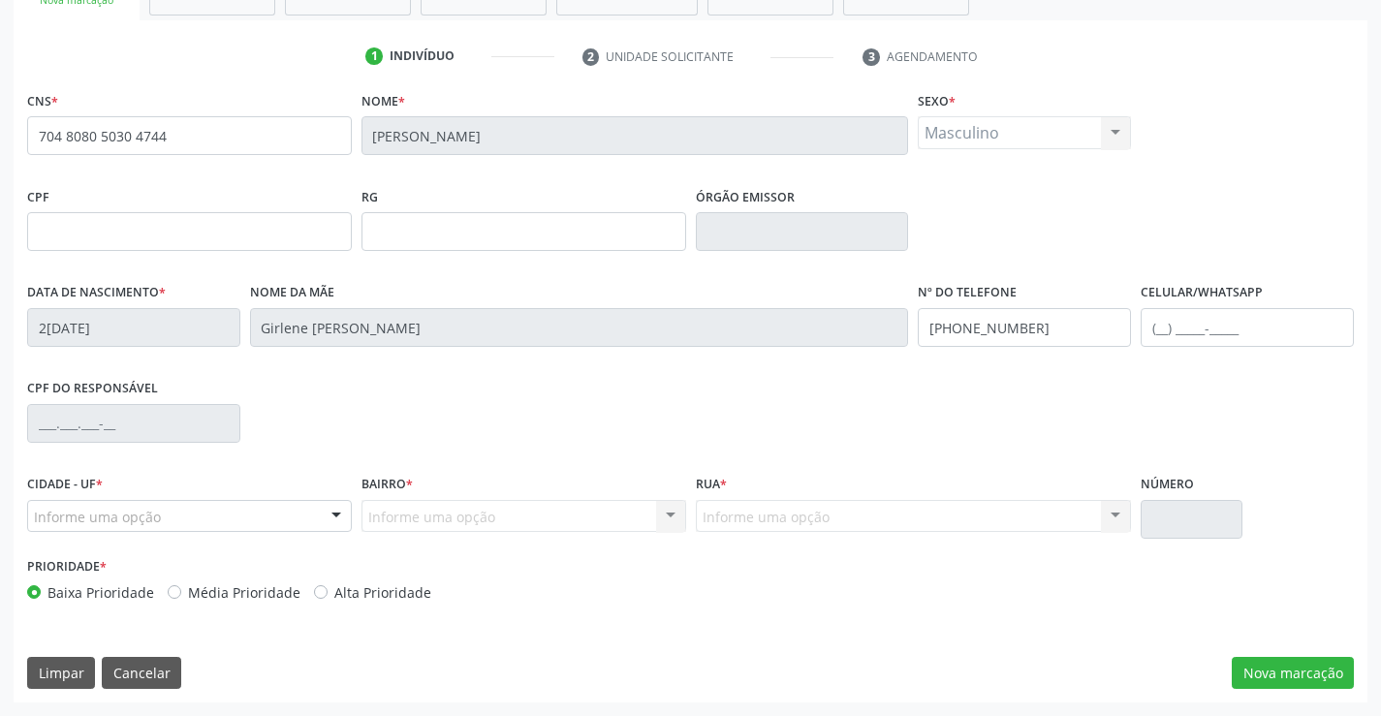
click at [1306, 692] on div "CNS * 704 8080 5030 4744 Nome * Matheus Emannoel Gomes Ferreira Sexo * Masculin…" at bounding box center [691, 394] width 1354 height 616
click at [1305, 678] on button "Nova marcação" at bounding box center [1293, 673] width 122 height 33
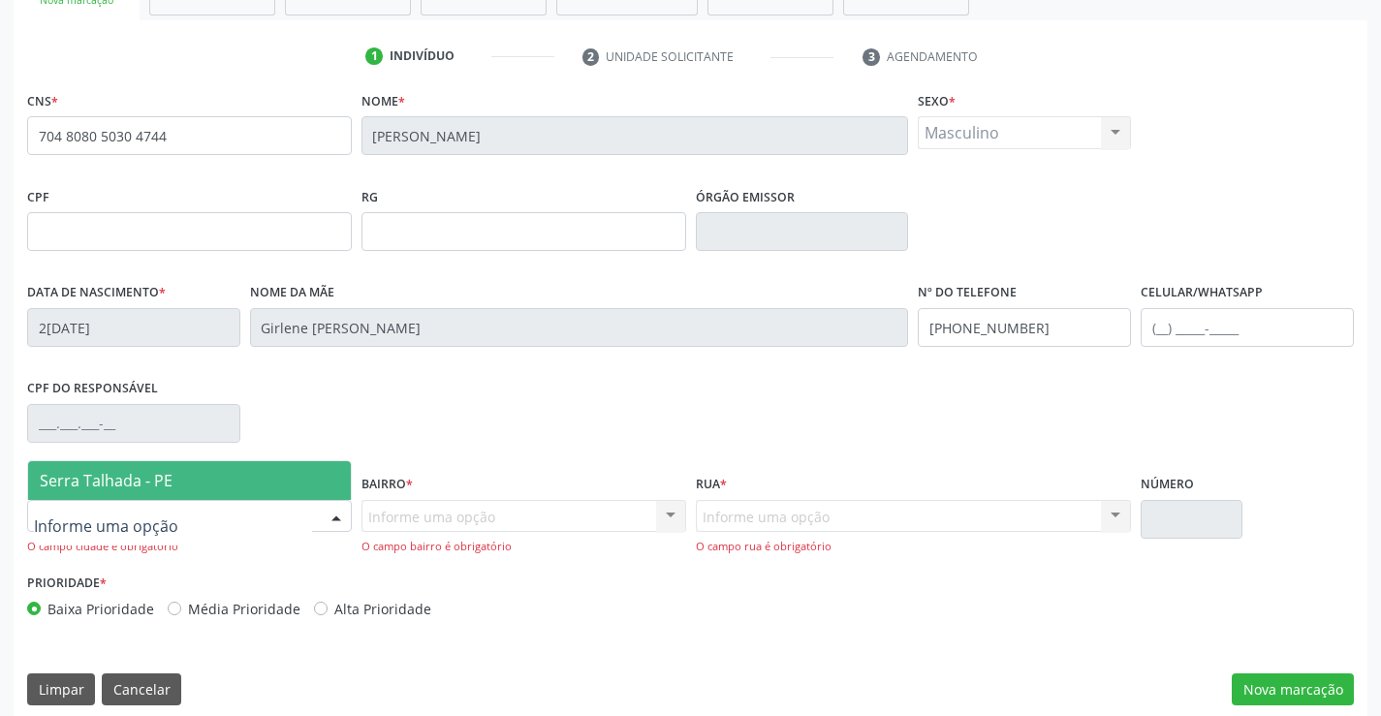
click at [211, 512] on div at bounding box center [189, 516] width 325 height 33
click at [201, 477] on span "Serra Talhada - PE" at bounding box center [189, 480] width 323 height 39
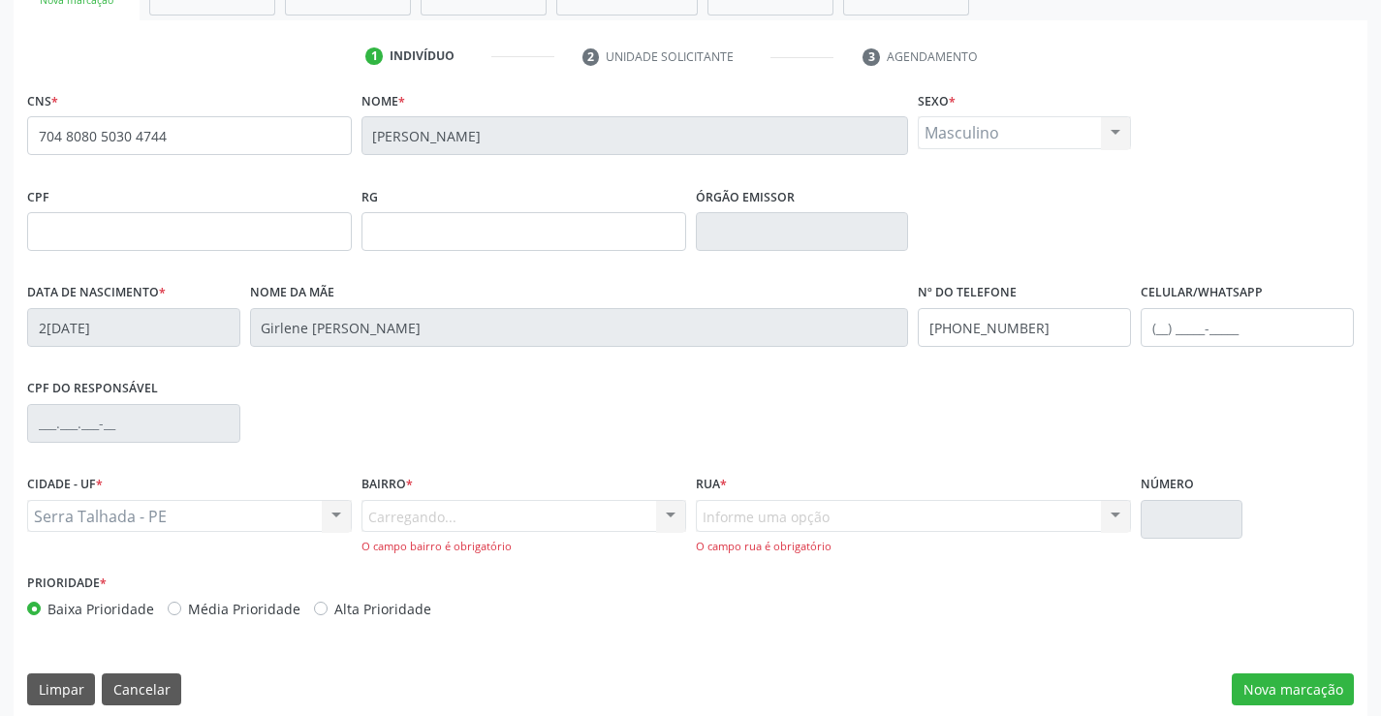
click at [447, 524] on div "Carregando... Nenhum resultado encontrado para: " " Nenhuma opção encontrada. D…" at bounding box center [524, 527] width 325 height 55
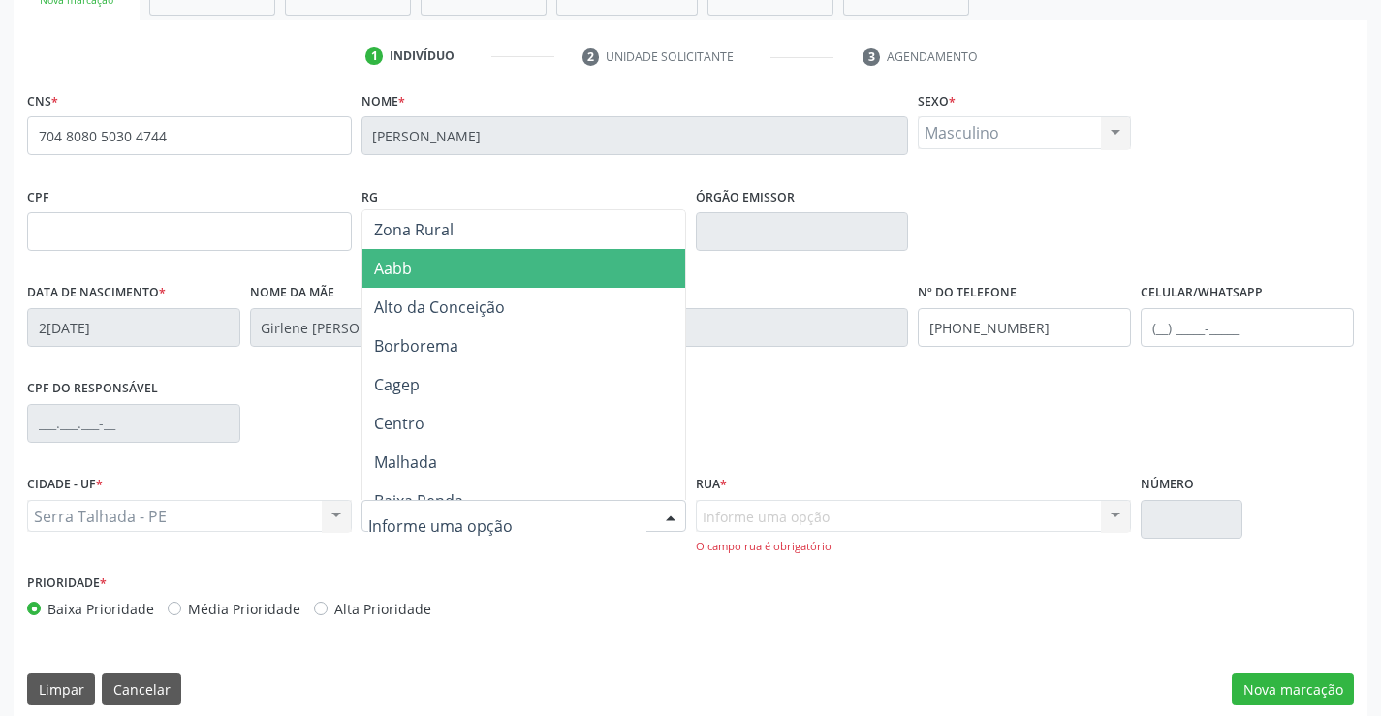
click at [441, 274] on span "Aabb" at bounding box center [524, 268] width 323 height 39
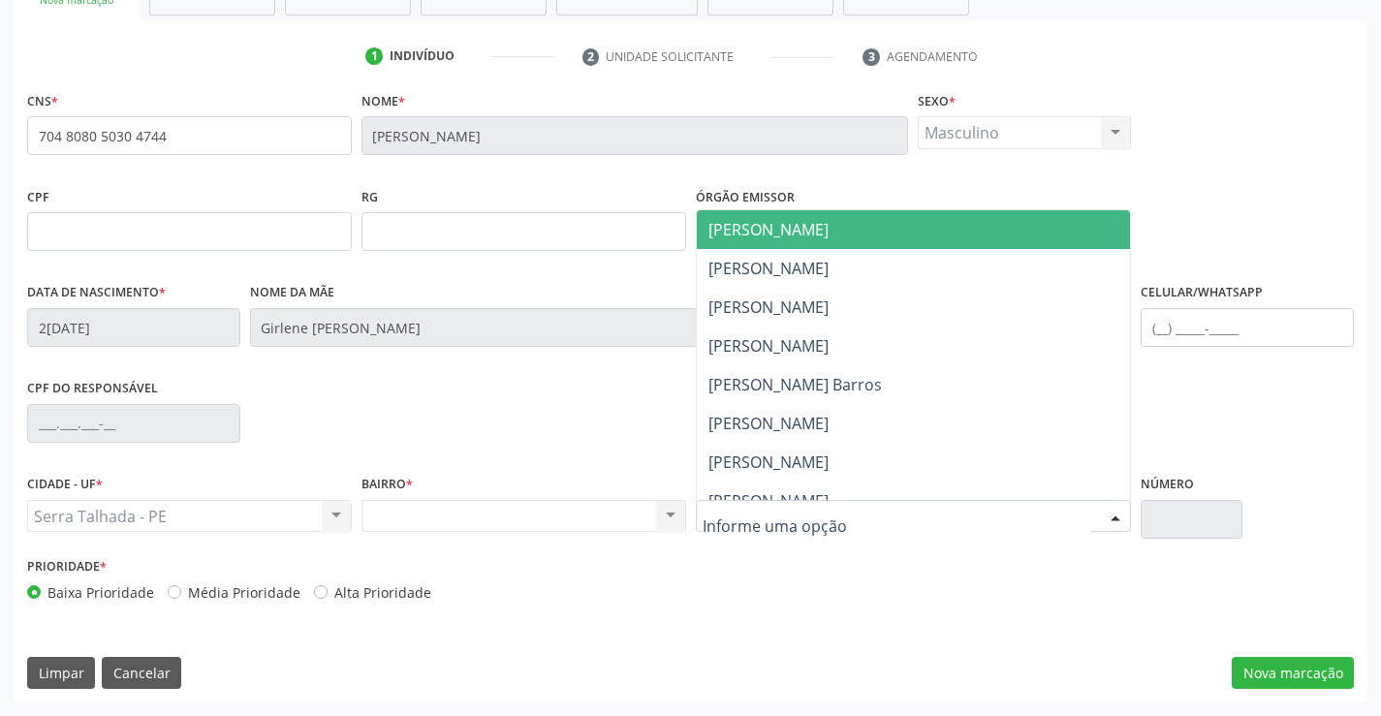
click at [840, 522] on div at bounding box center [914, 516] width 436 height 33
type input "osv"
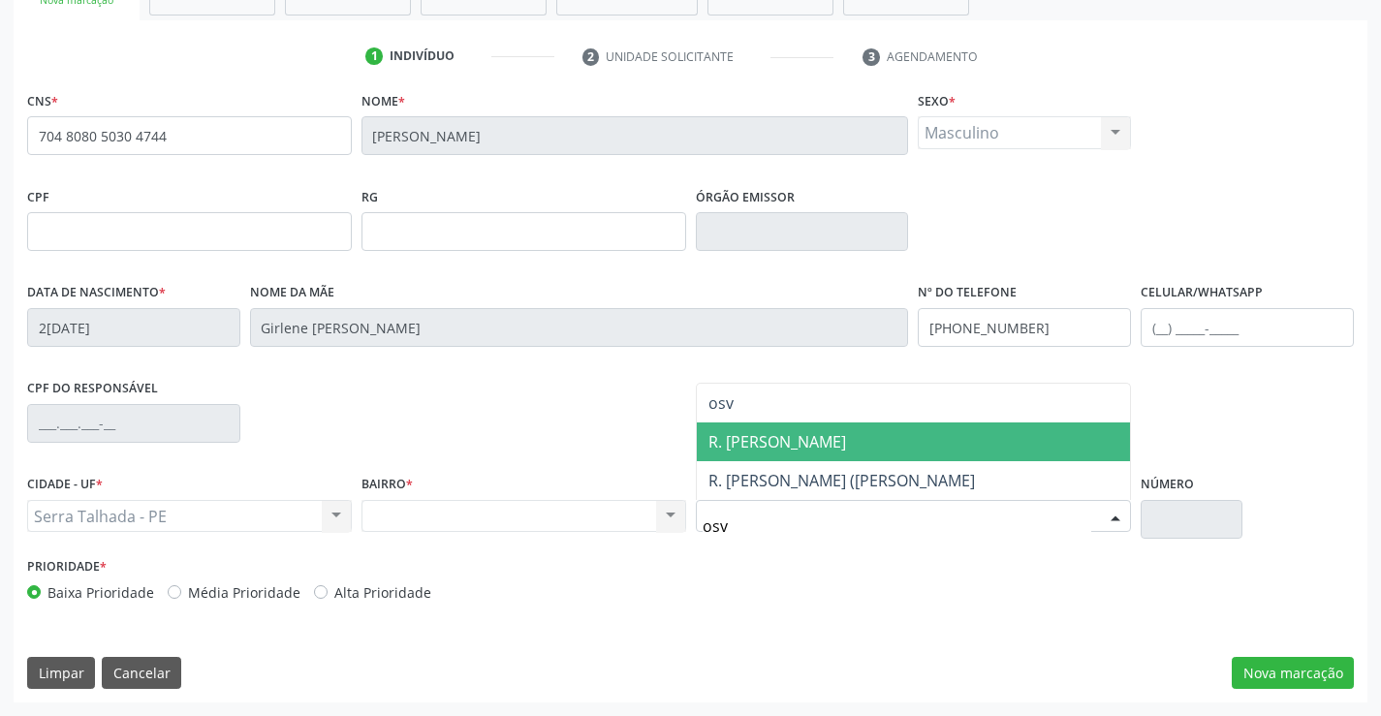
click at [846, 448] on span "R. Osvaldo de Godoy Lima" at bounding box center [778, 441] width 138 height 21
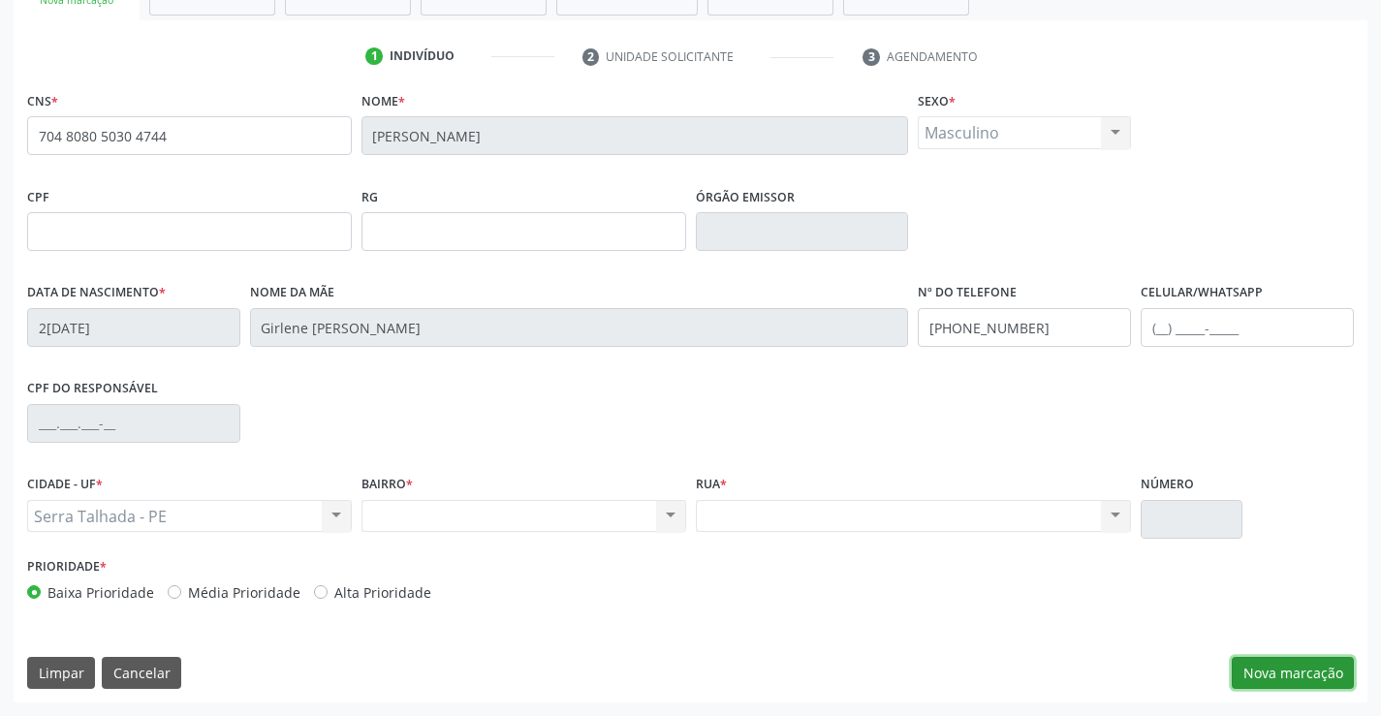
click at [1282, 674] on button "Nova marcação" at bounding box center [1293, 673] width 122 height 33
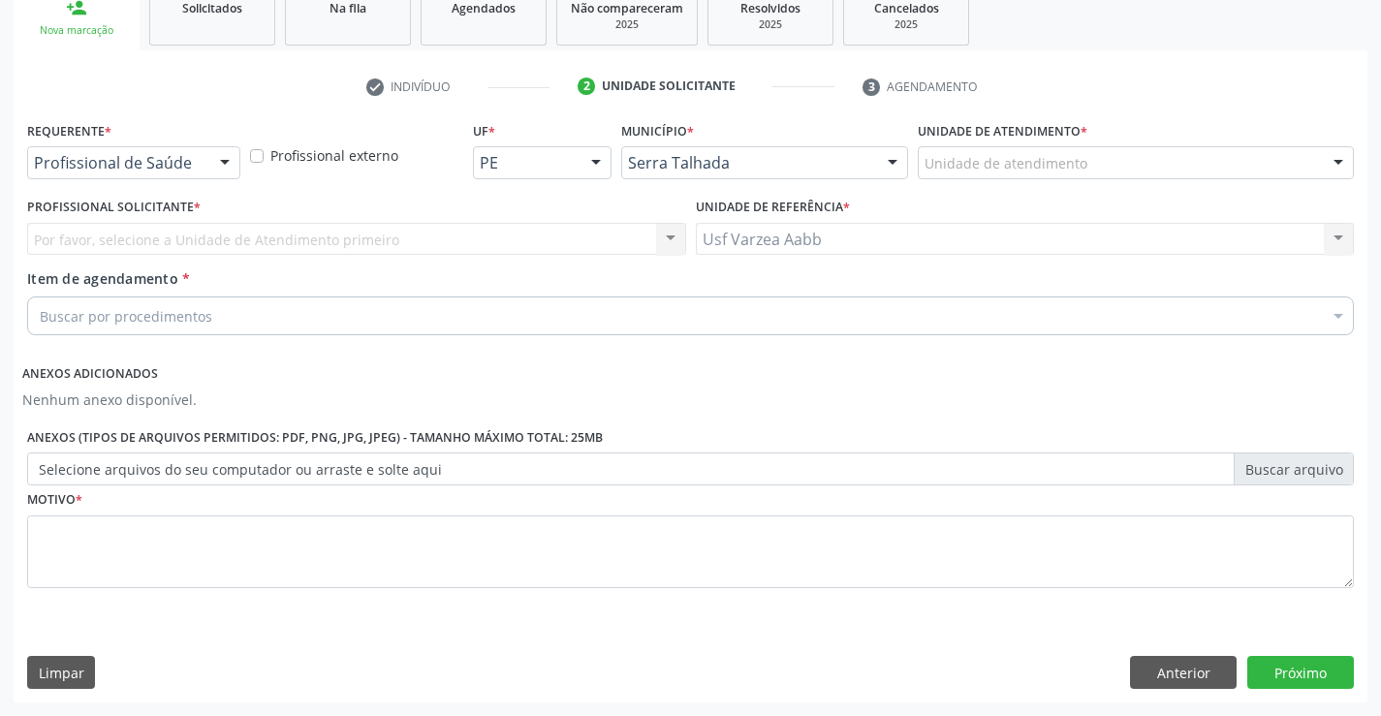
scroll to position [304, 0]
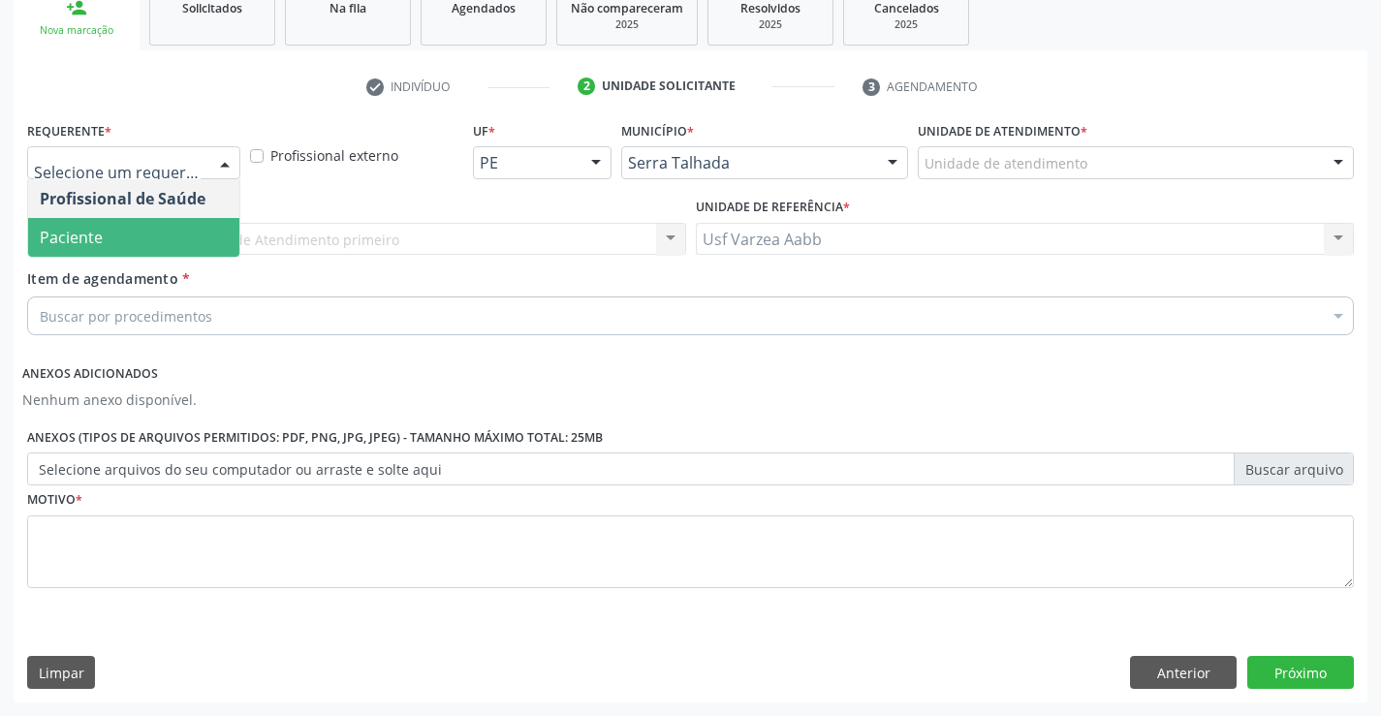
click at [184, 239] on span "Paciente" at bounding box center [133, 237] width 211 height 39
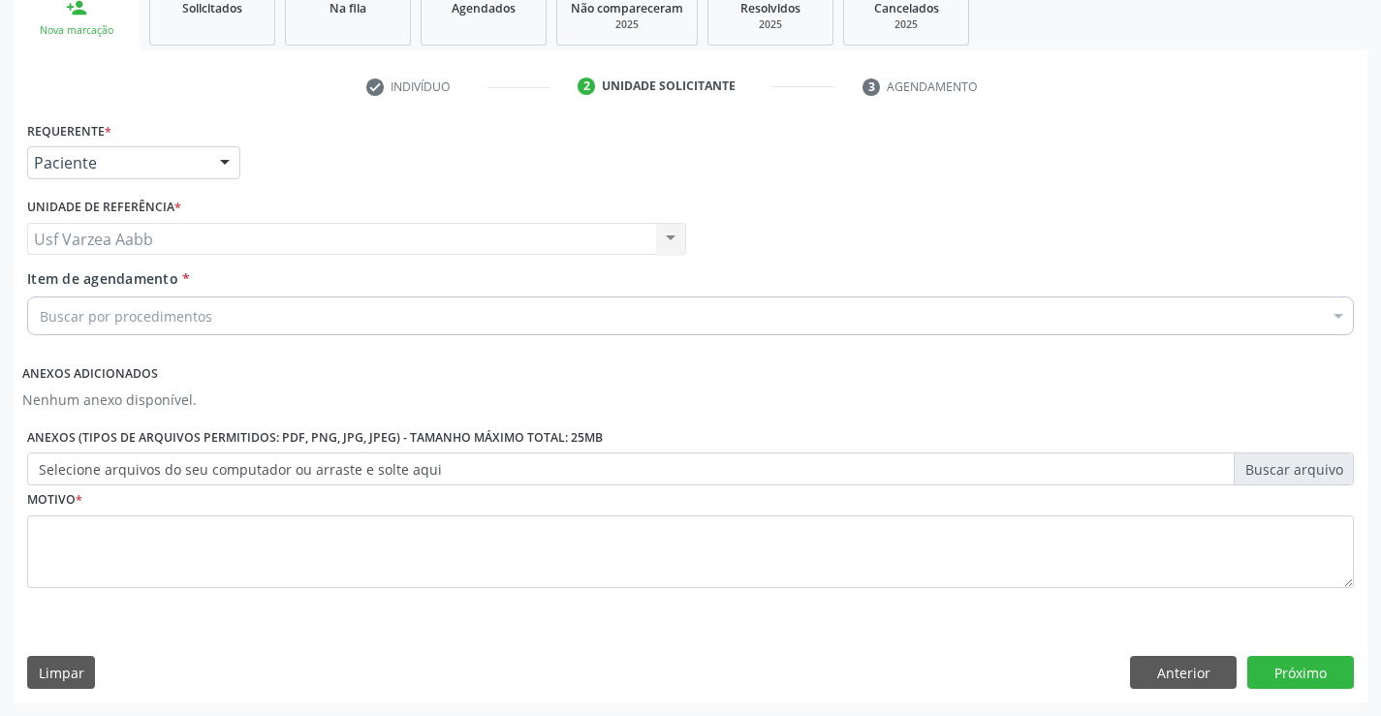
click at [182, 330] on div "Buscar por procedimentos" at bounding box center [690, 316] width 1327 height 39
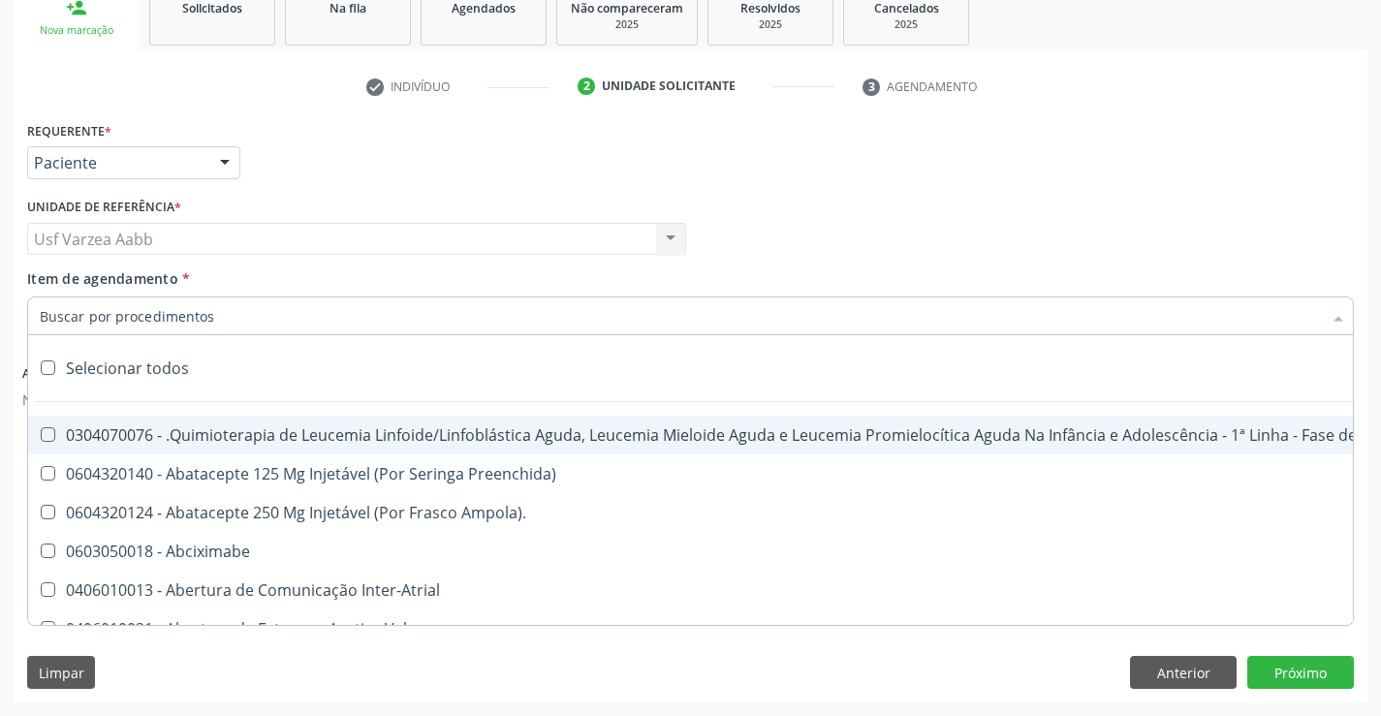
click at [178, 323] on input "Item de agendamento *" at bounding box center [681, 316] width 1282 height 39
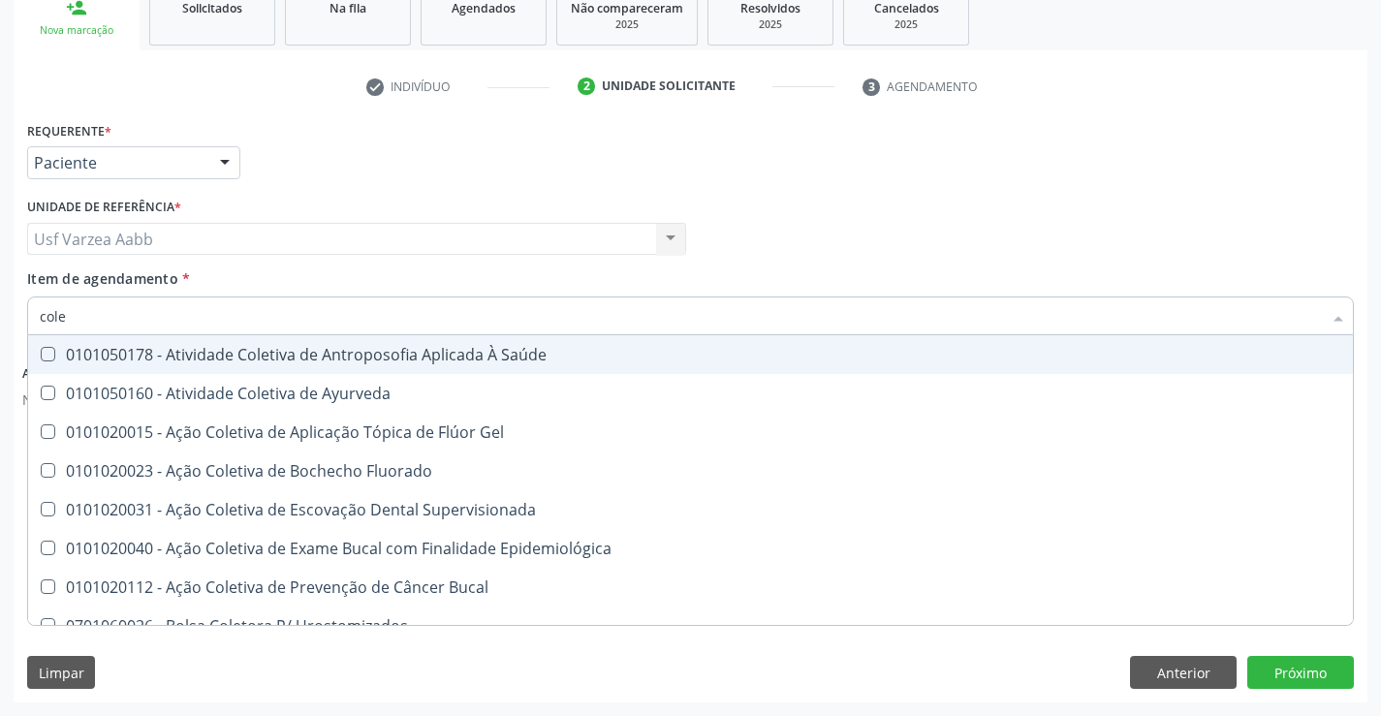
type input "coles"
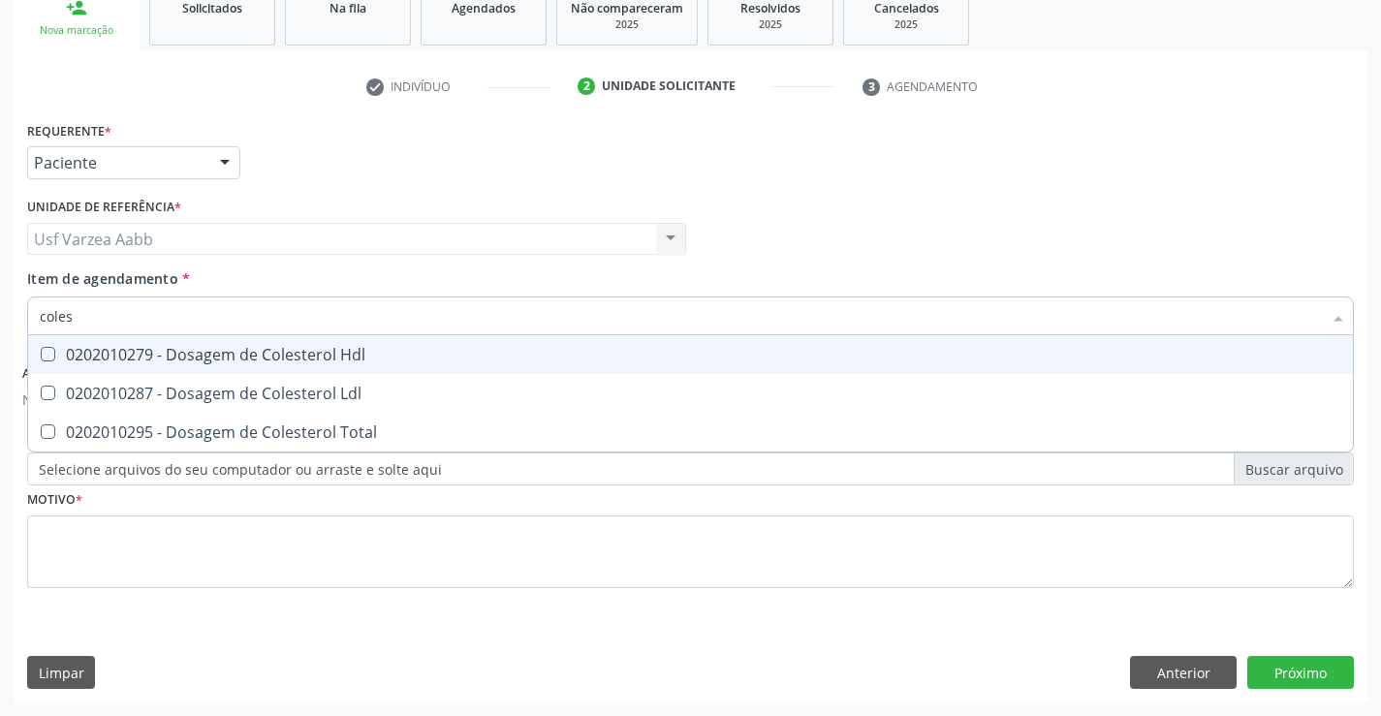
click at [216, 352] on div "0202010279 - Dosagem de Colesterol Hdl" at bounding box center [691, 355] width 1302 height 16
checkbox Hdl "true"
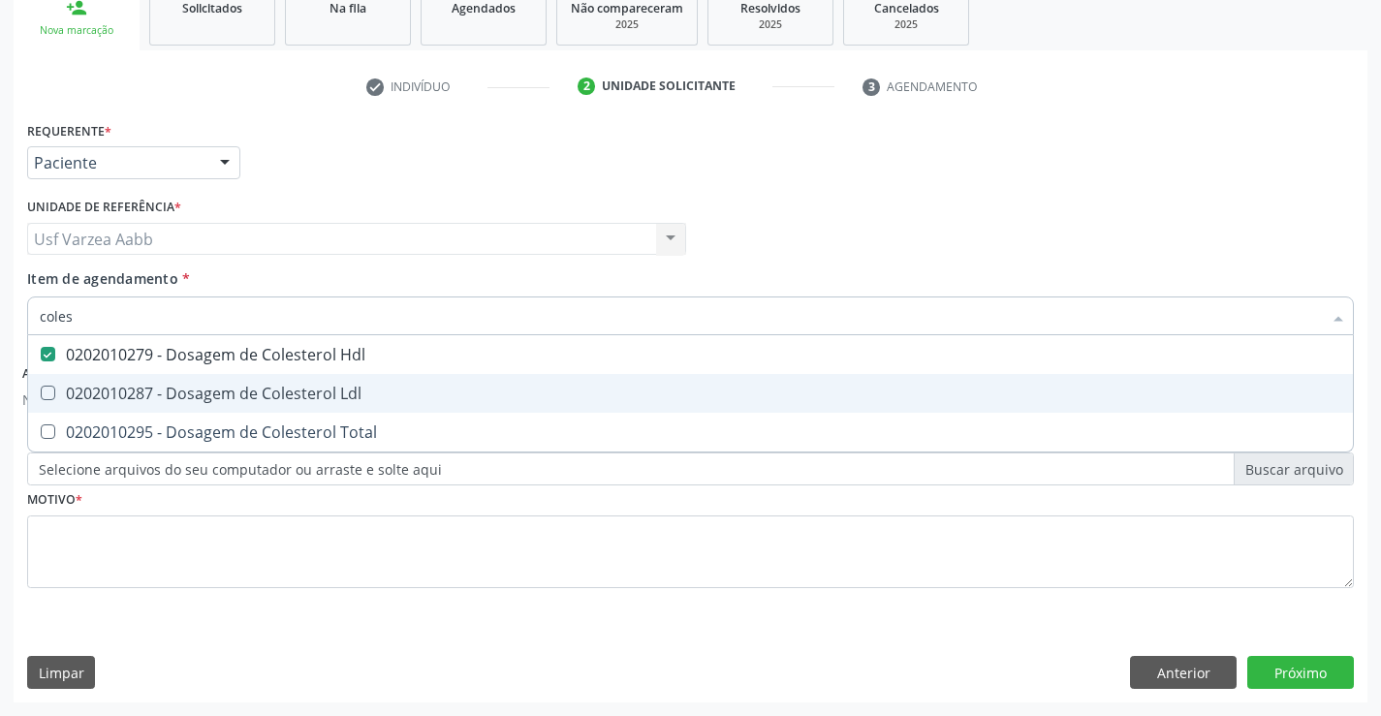
click at [223, 389] on div "0202010287 - Dosagem de Colesterol Ldl" at bounding box center [691, 394] width 1302 height 16
checkbox Ldl "true"
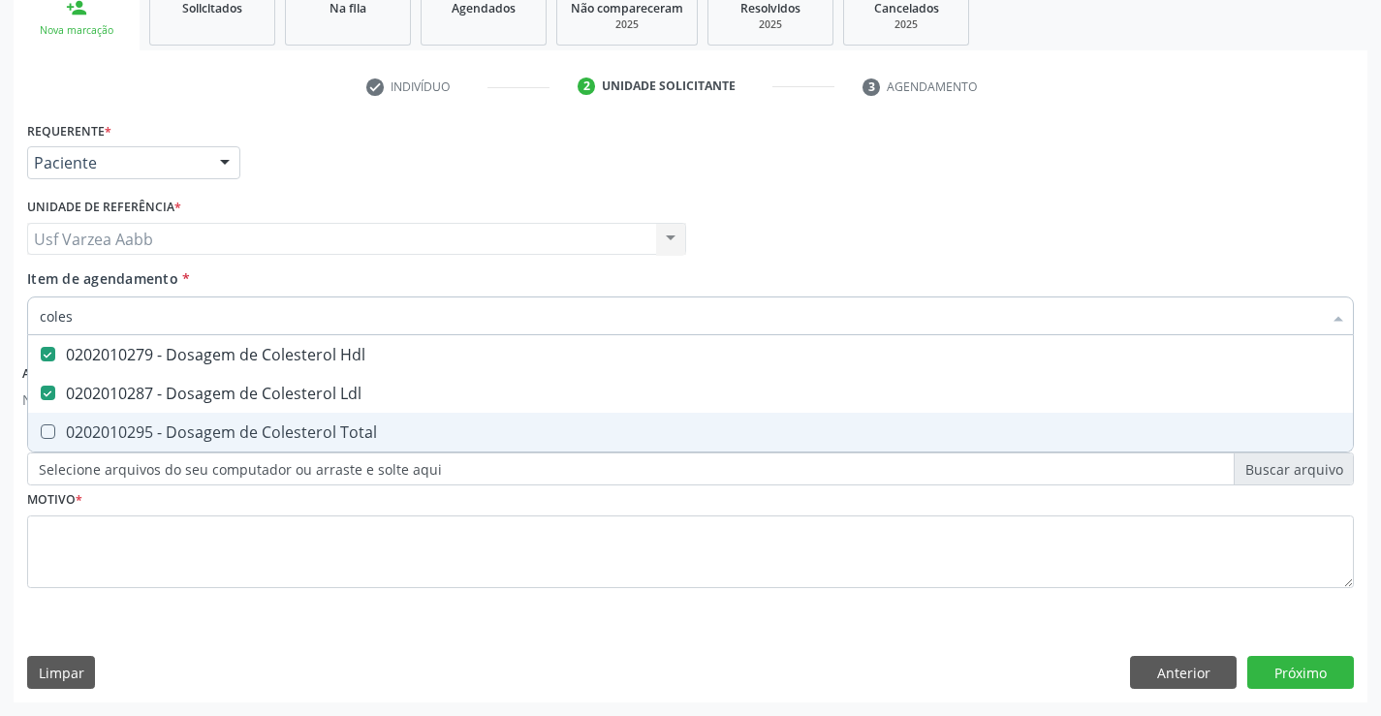
drag, startPoint x: 231, startPoint y: 428, endPoint x: 207, endPoint y: 349, distance: 82.8
click at [230, 426] on div "0202010295 - Dosagem de Colesterol Total" at bounding box center [691, 433] width 1302 height 16
checkbox Total "true"
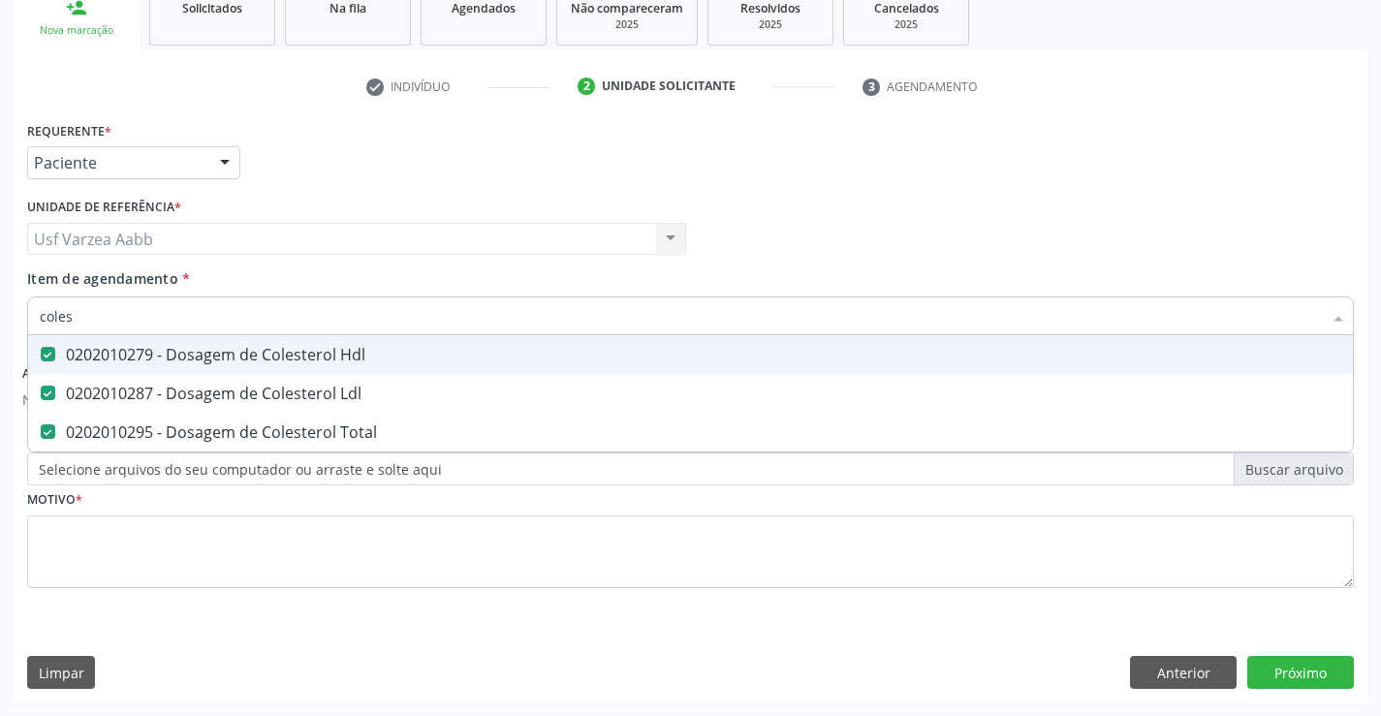
drag, startPoint x: 166, startPoint y: 325, endPoint x: 0, endPoint y: 337, distance: 166.2
click at [0, 339] on div "Acompanhamento Acompanhe a situação das marcações correntes e finalizadas Relat…" at bounding box center [690, 259] width 1381 height 914
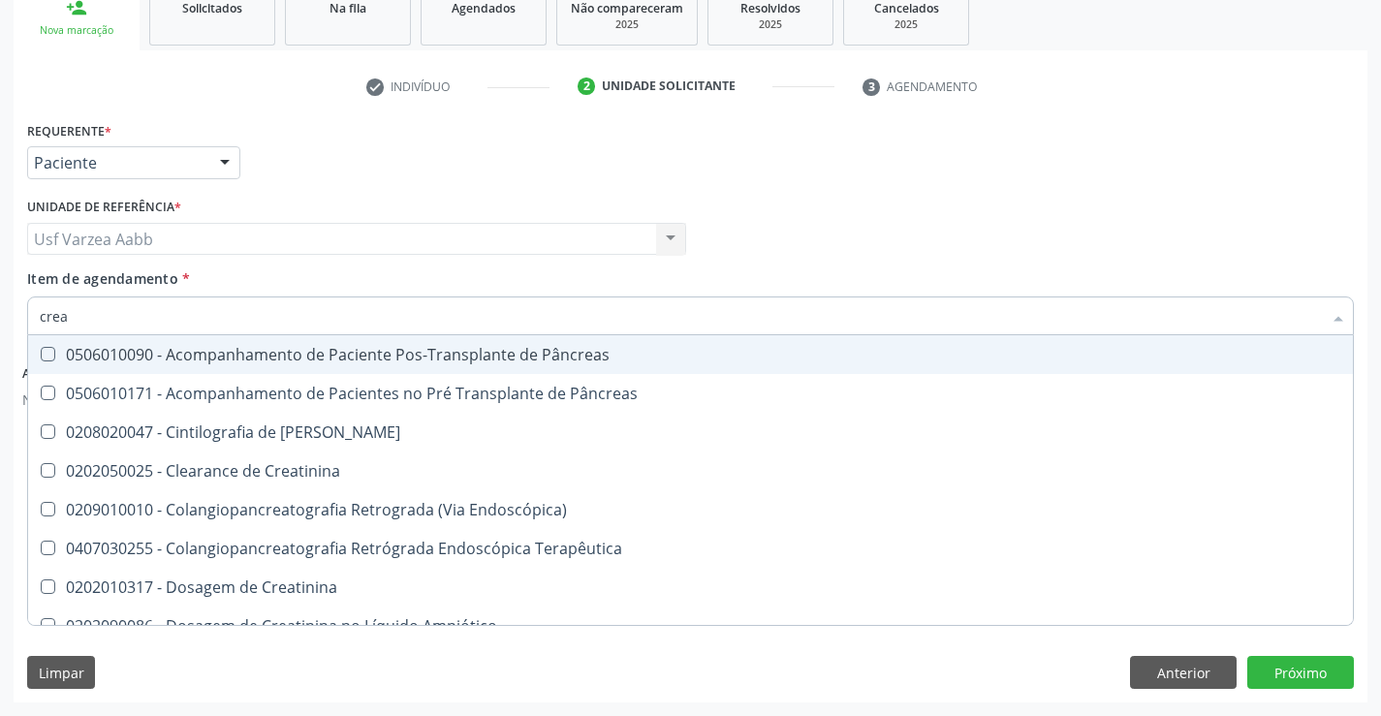
type input "creat"
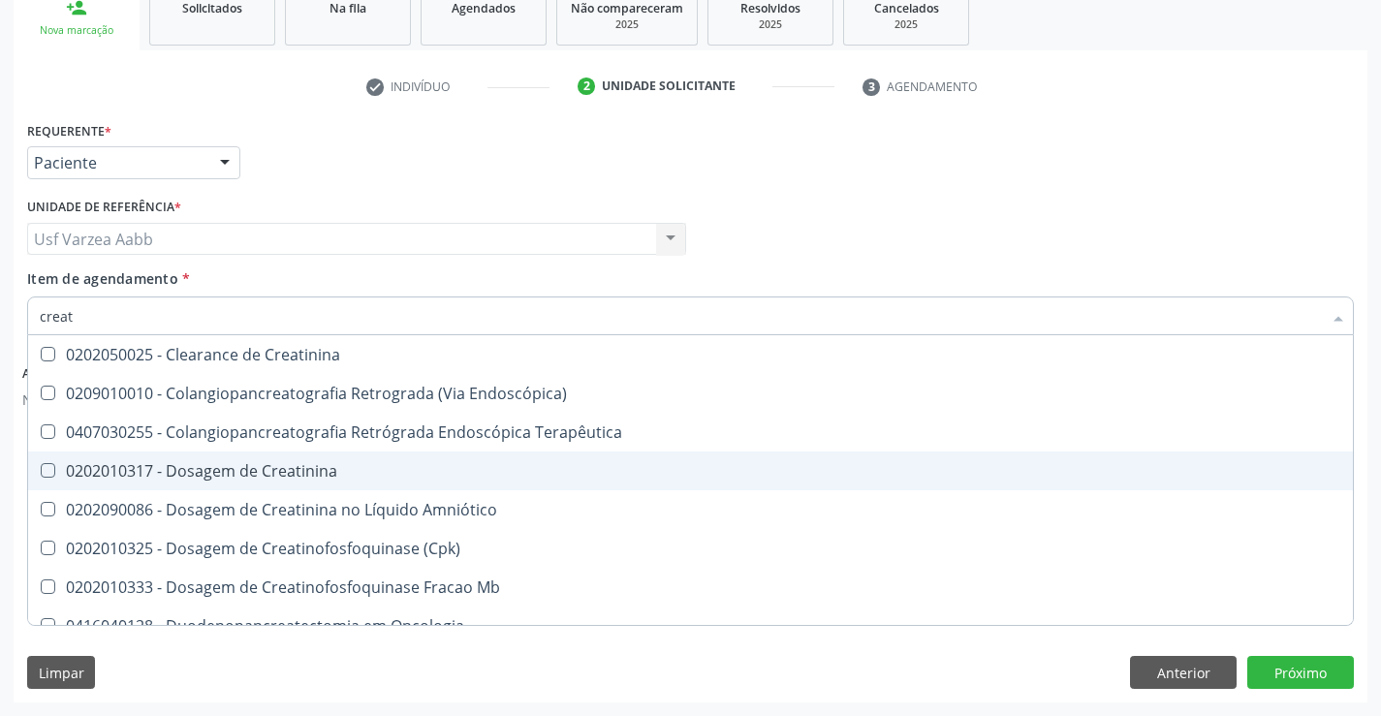
click at [182, 475] on div "0202010317 - Dosagem de Creatinina" at bounding box center [691, 471] width 1302 height 16
checkbox Creatinina "true"
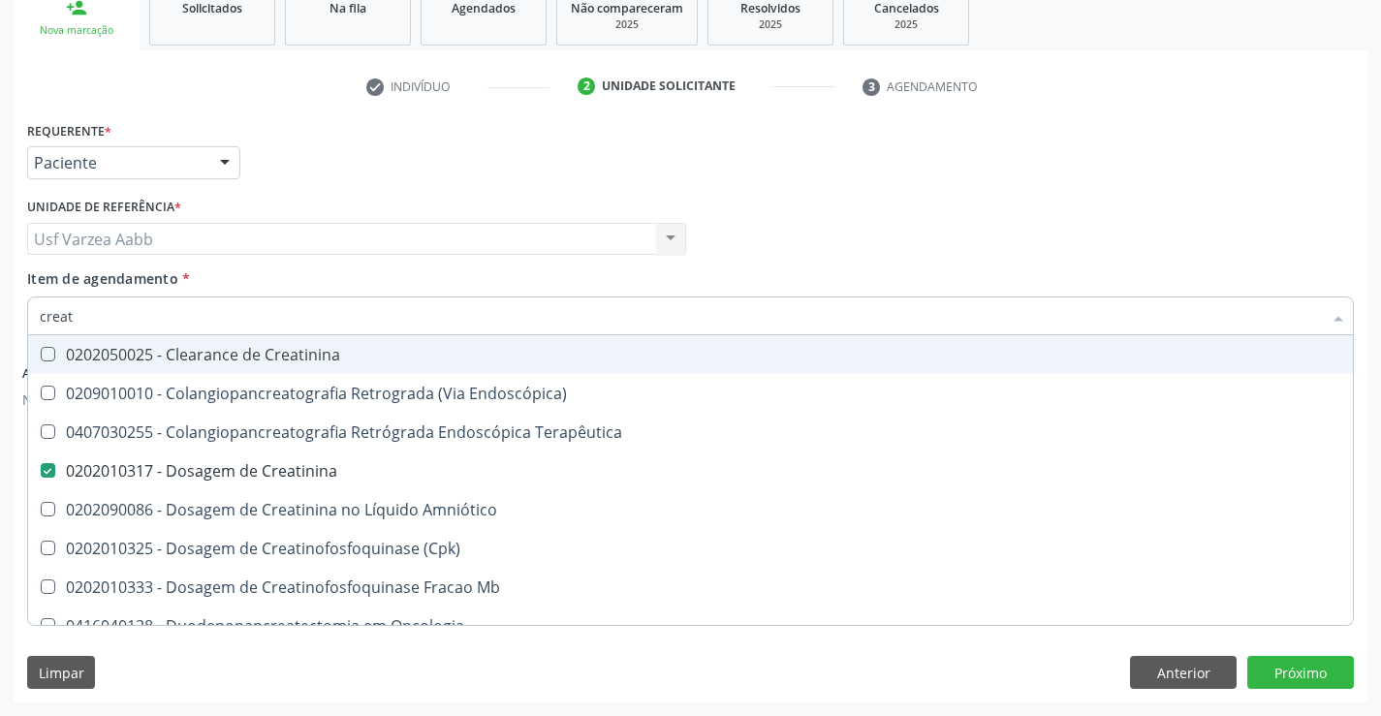
click at [311, 308] on input "creat" at bounding box center [681, 316] width 1282 height 39
type input "trig"
checkbox Creatinina "false"
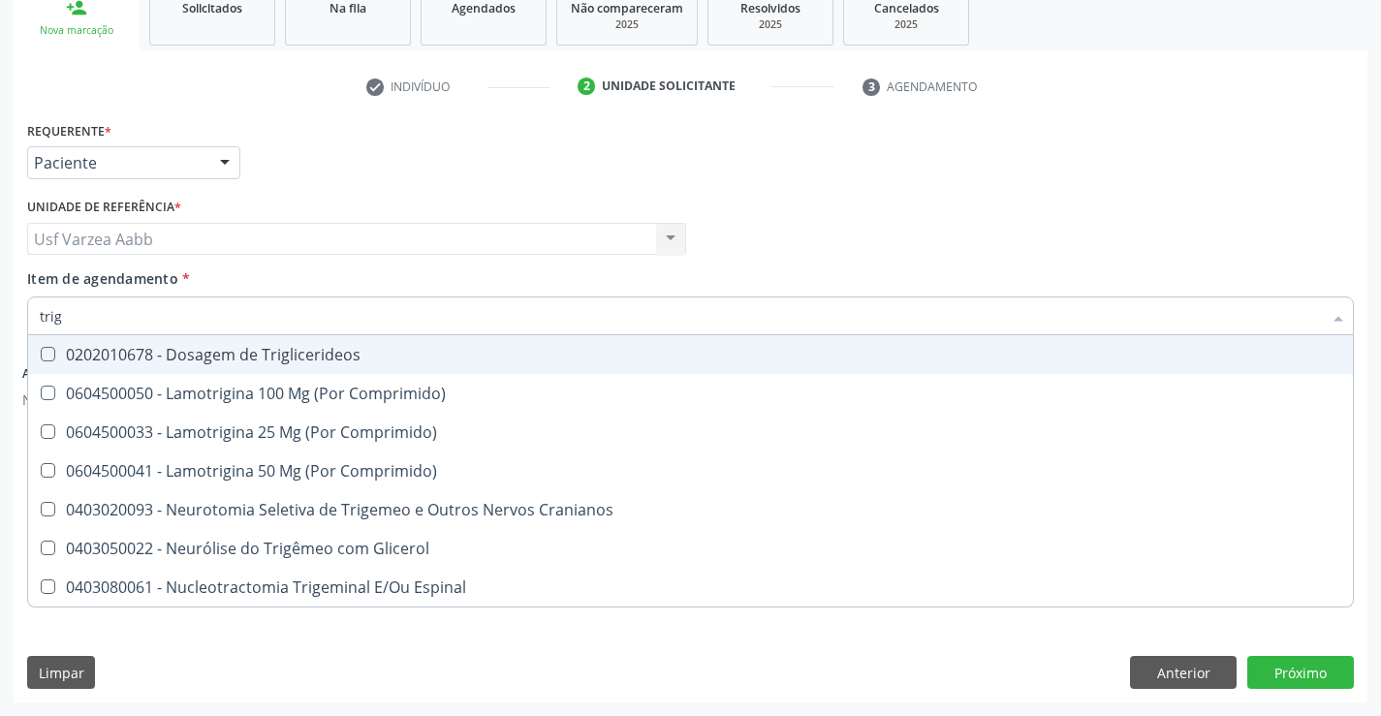
click at [311, 336] on span "0202010678 - Dosagem de Triglicerideos" at bounding box center [690, 354] width 1325 height 39
checkbox Triglicerideos "true"
click at [313, 310] on input "trig" at bounding box center [681, 316] width 1282 height 39
type input "urin"
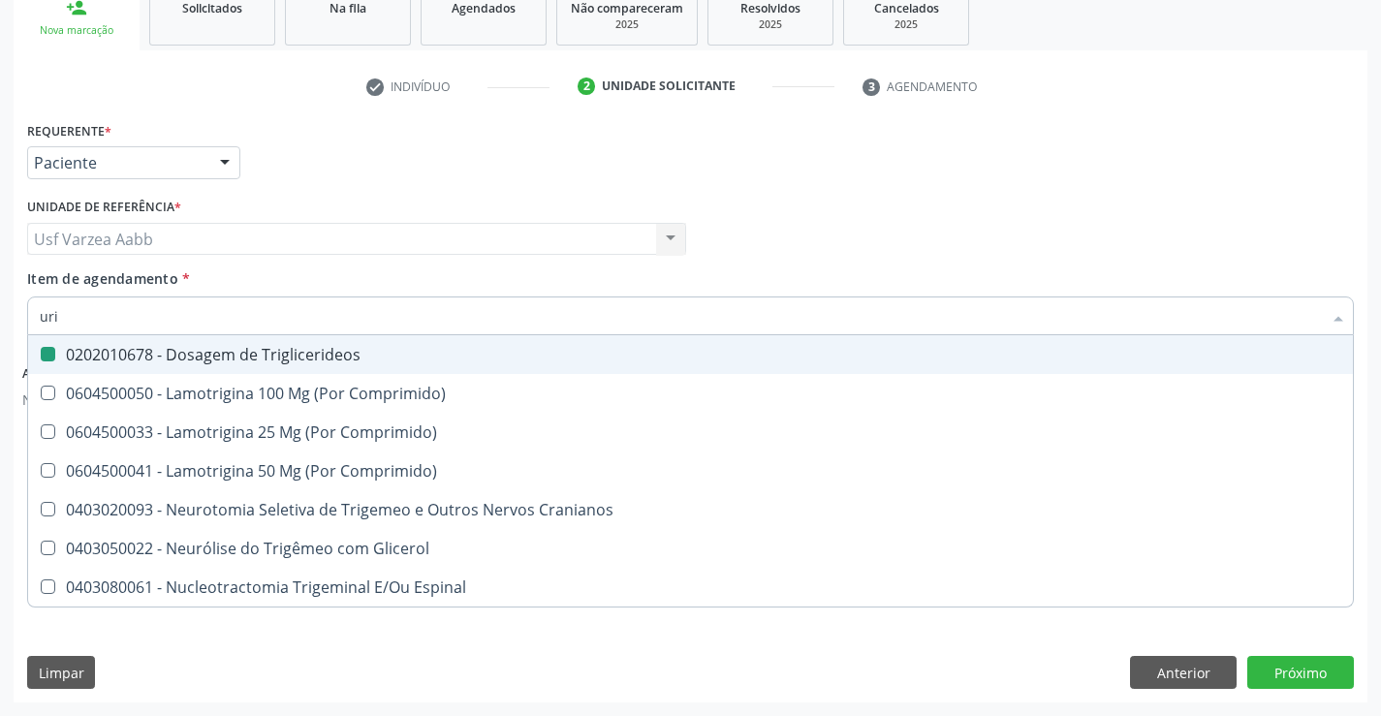
checkbox Triglicerideos "false"
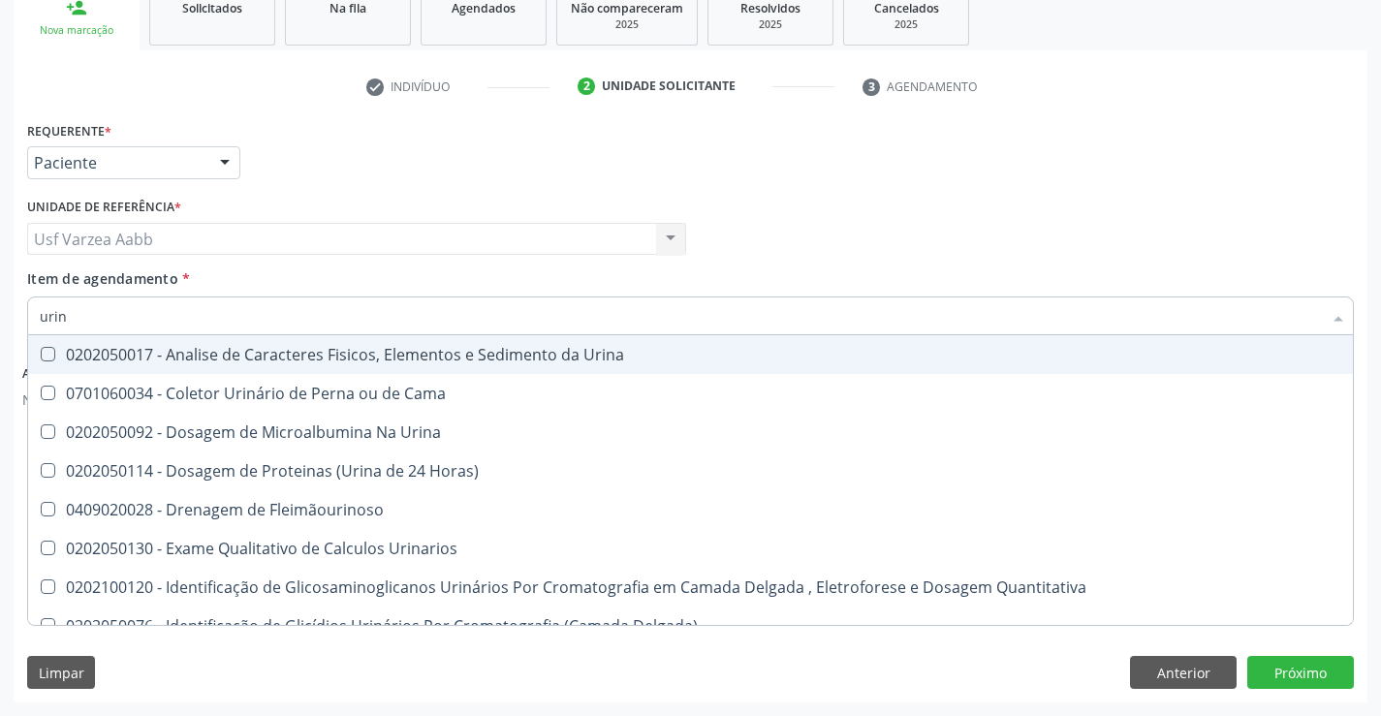
type input "urina"
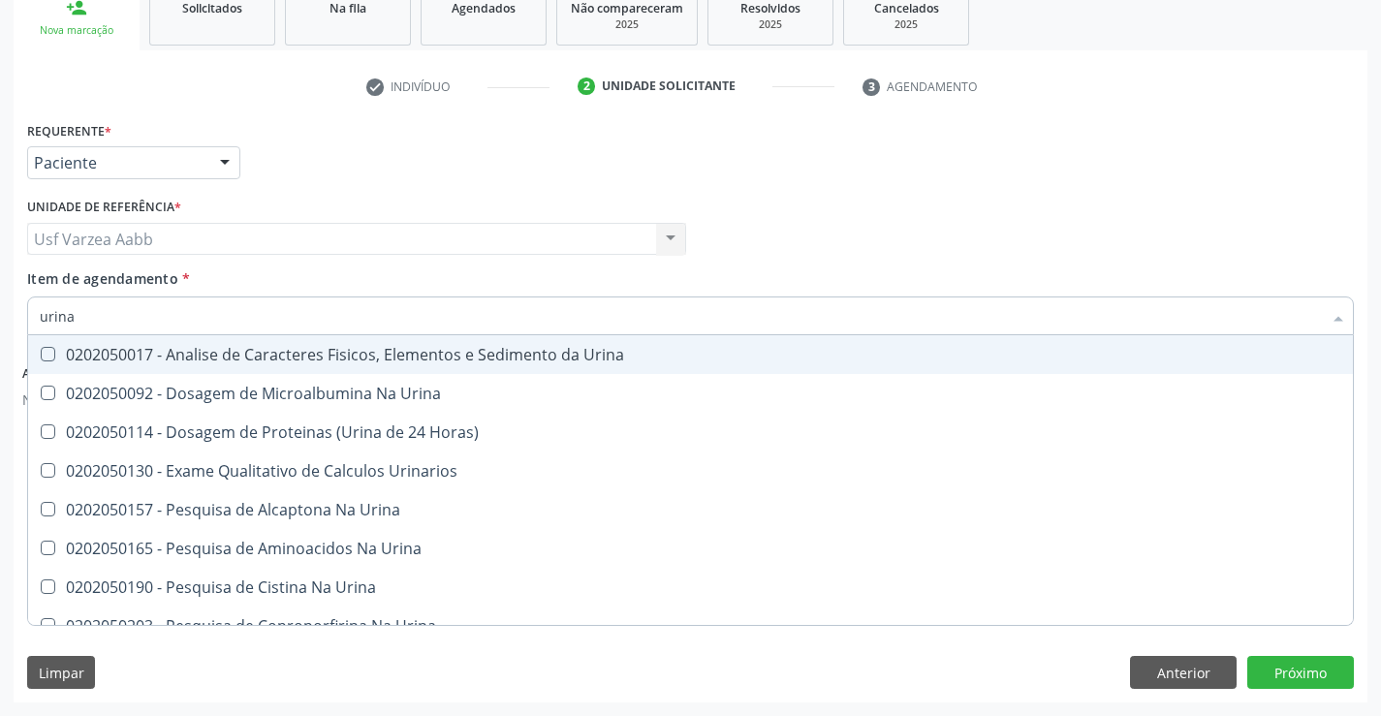
click at [315, 350] on div "0202050017 - Analise de Caracteres Fisicos, Elementos e Sedimento da Urina" at bounding box center [691, 355] width 1302 height 16
checkbox Urina "true"
click at [317, 313] on input "urina" at bounding box center [681, 316] width 1282 height 39
type input "gl"
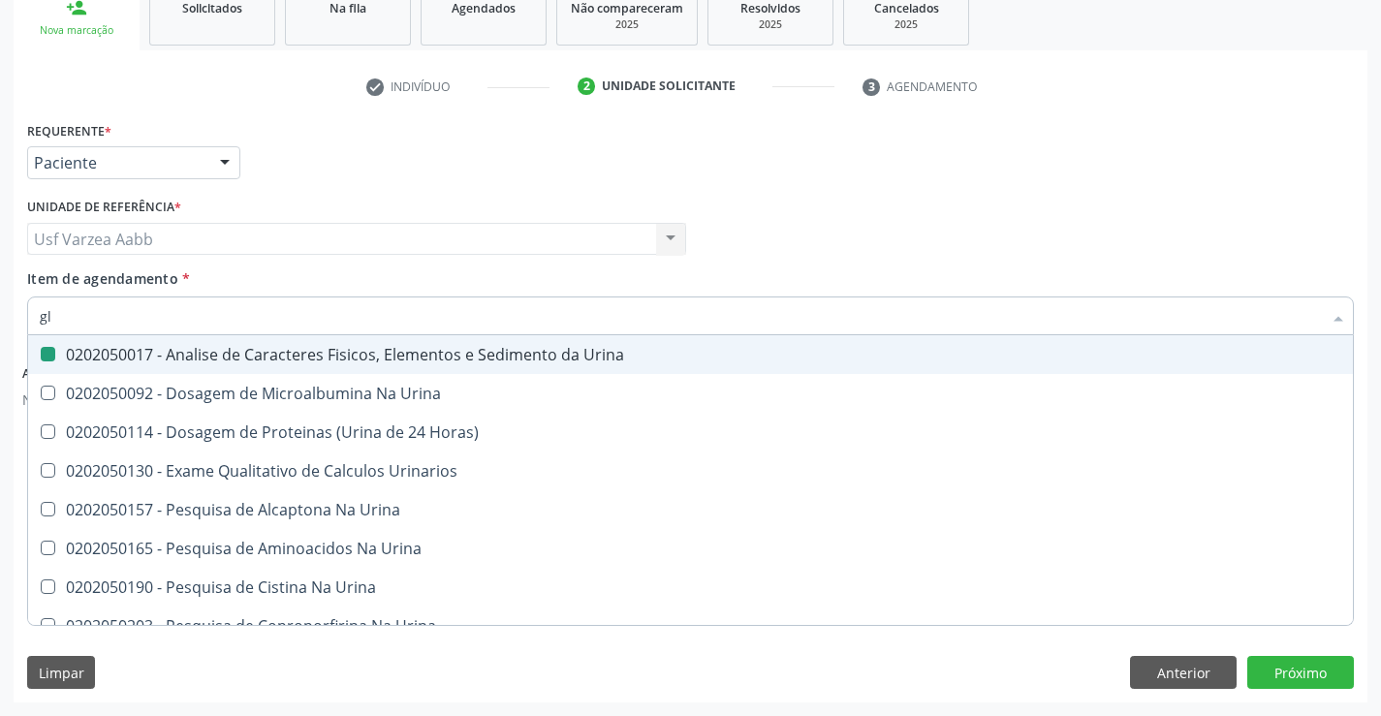
checkbox Urina "false"
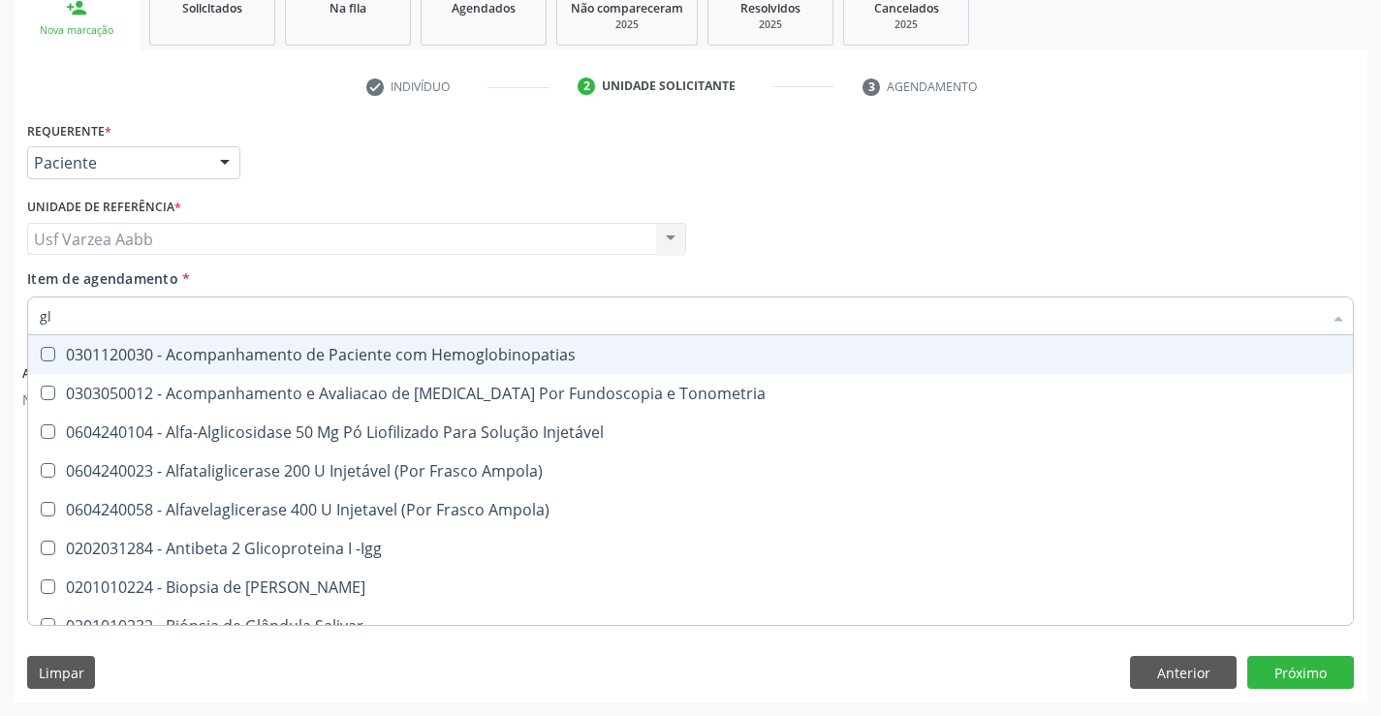
type input "gli"
checkbox Glomerular "true"
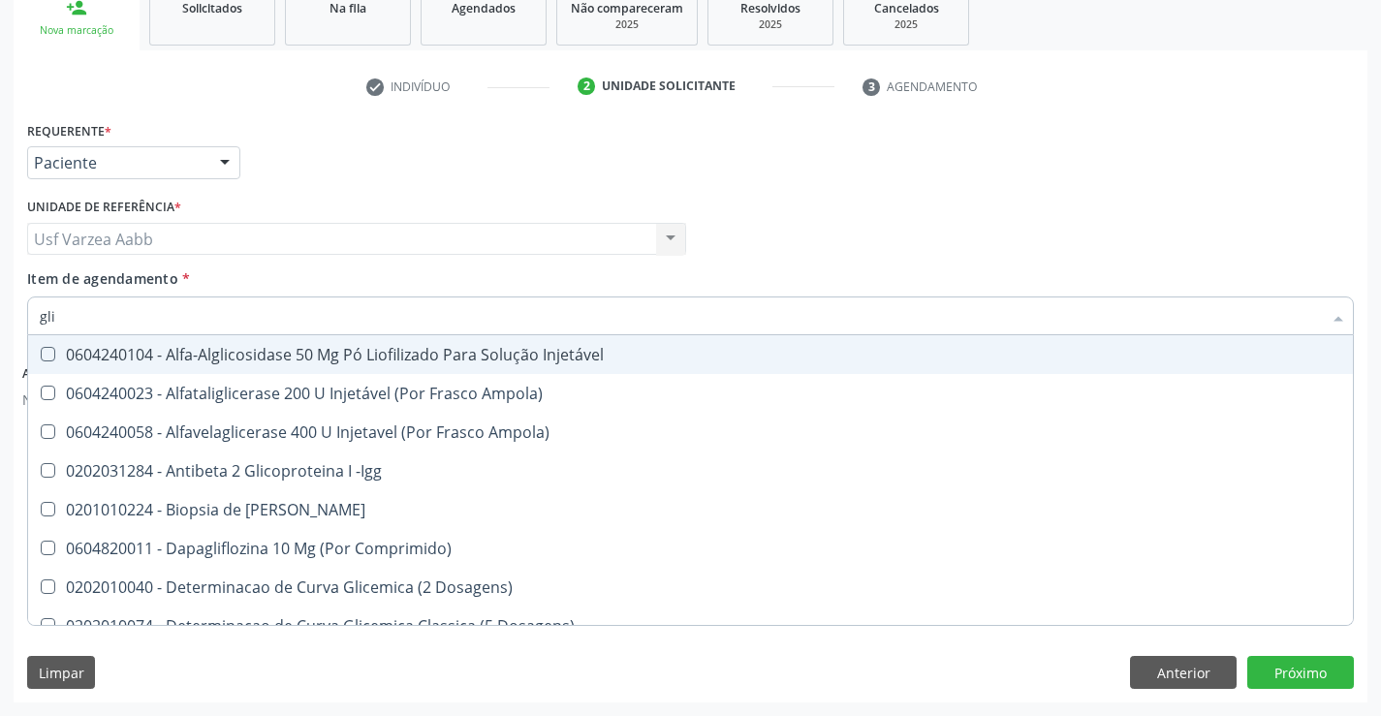
type input "glic"
checkbox Derrames "true"
checkbox Triglicerideos "false"
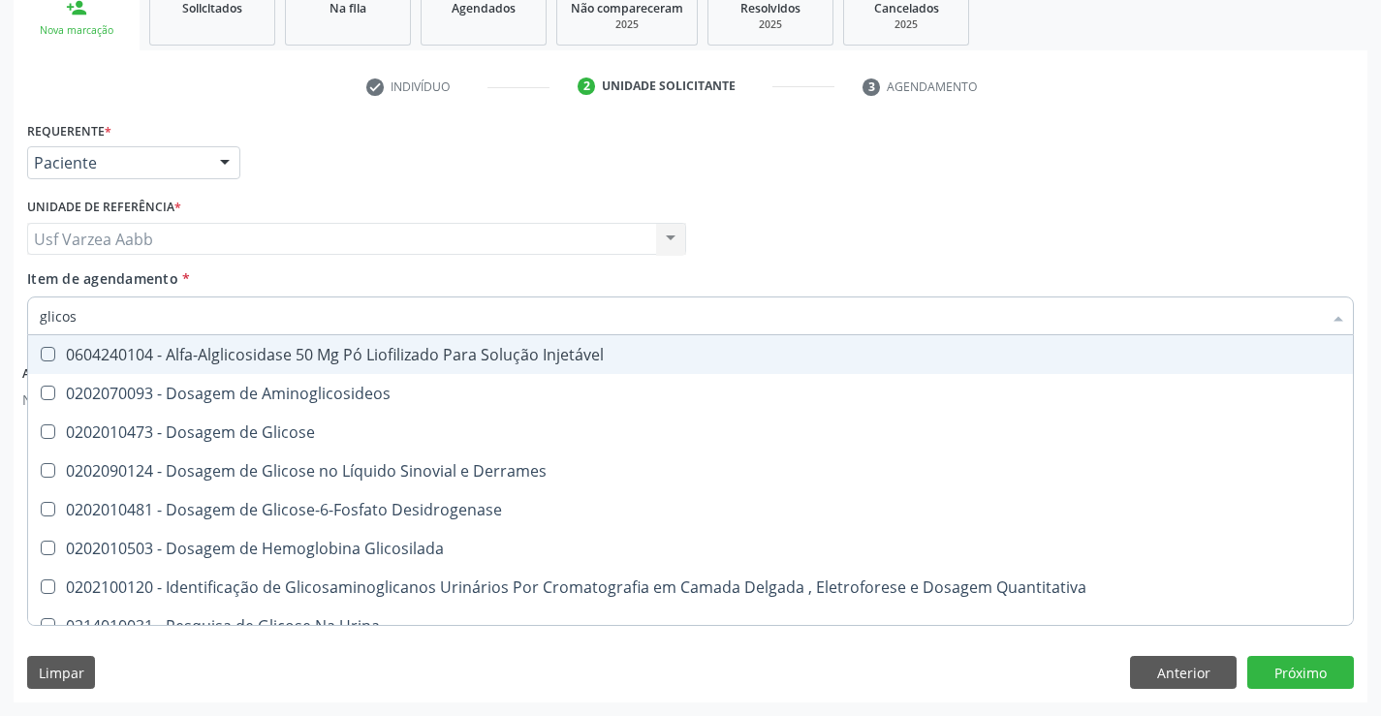
type input "glicose"
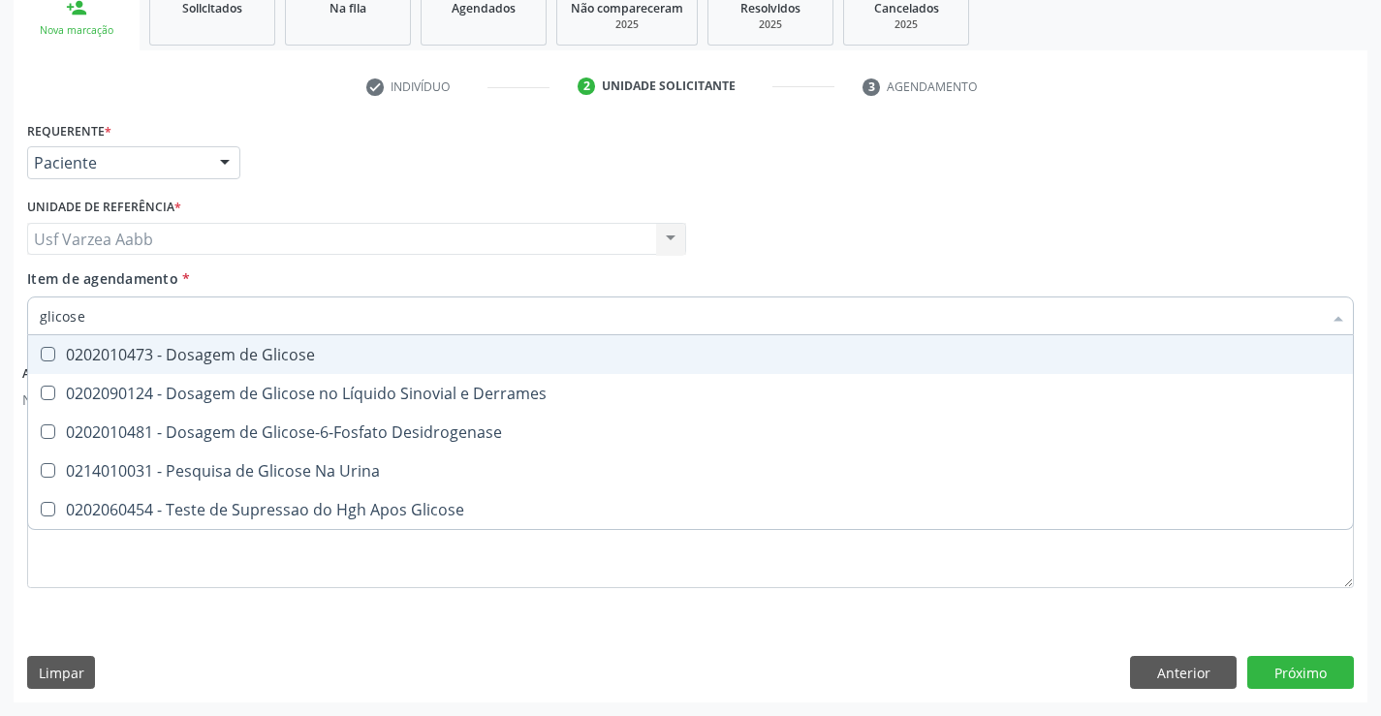
click at [298, 355] on div "0202010473 - Dosagem de Glicose" at bounding box center [691, 355] width 1302 height 16
checkbox Glicose "true"
click at [301, 316] on input "glicose" at bounding box center [681, 316] width 1282 height 39
type input "hem"
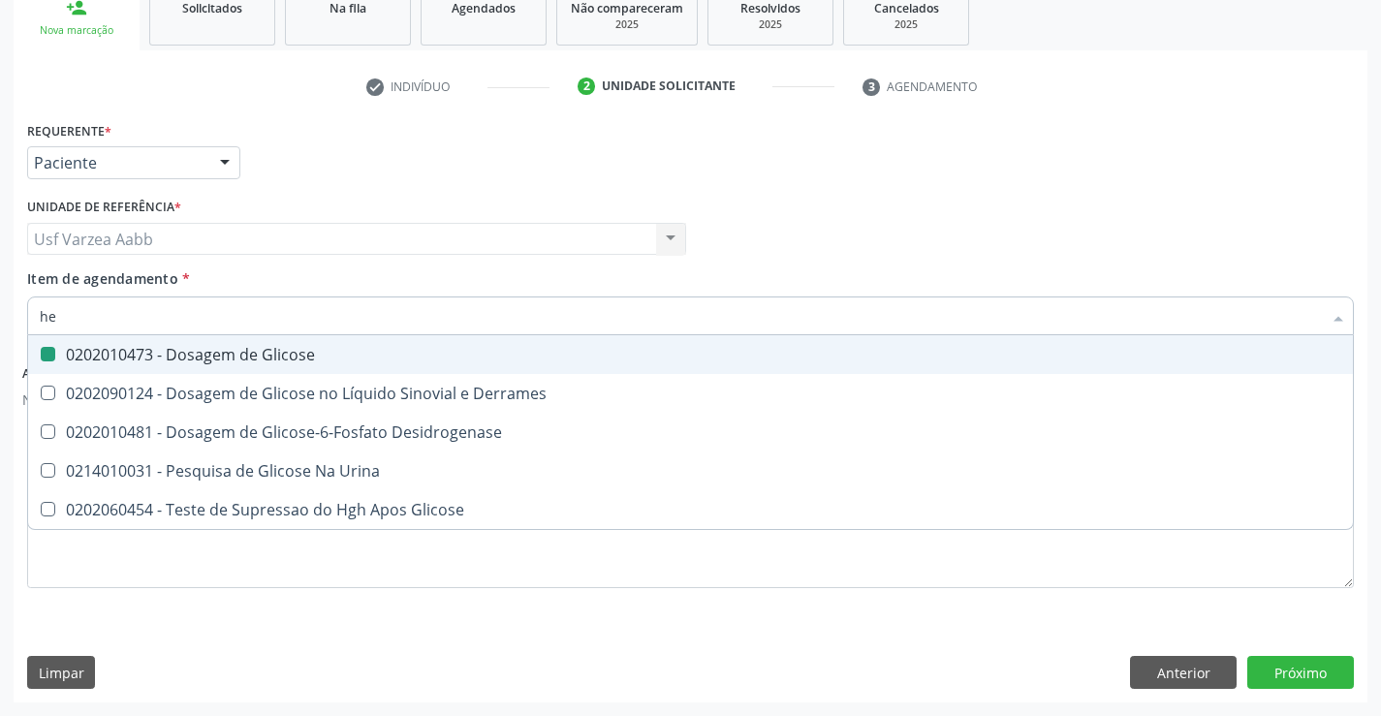
checkbox Glicose "false"
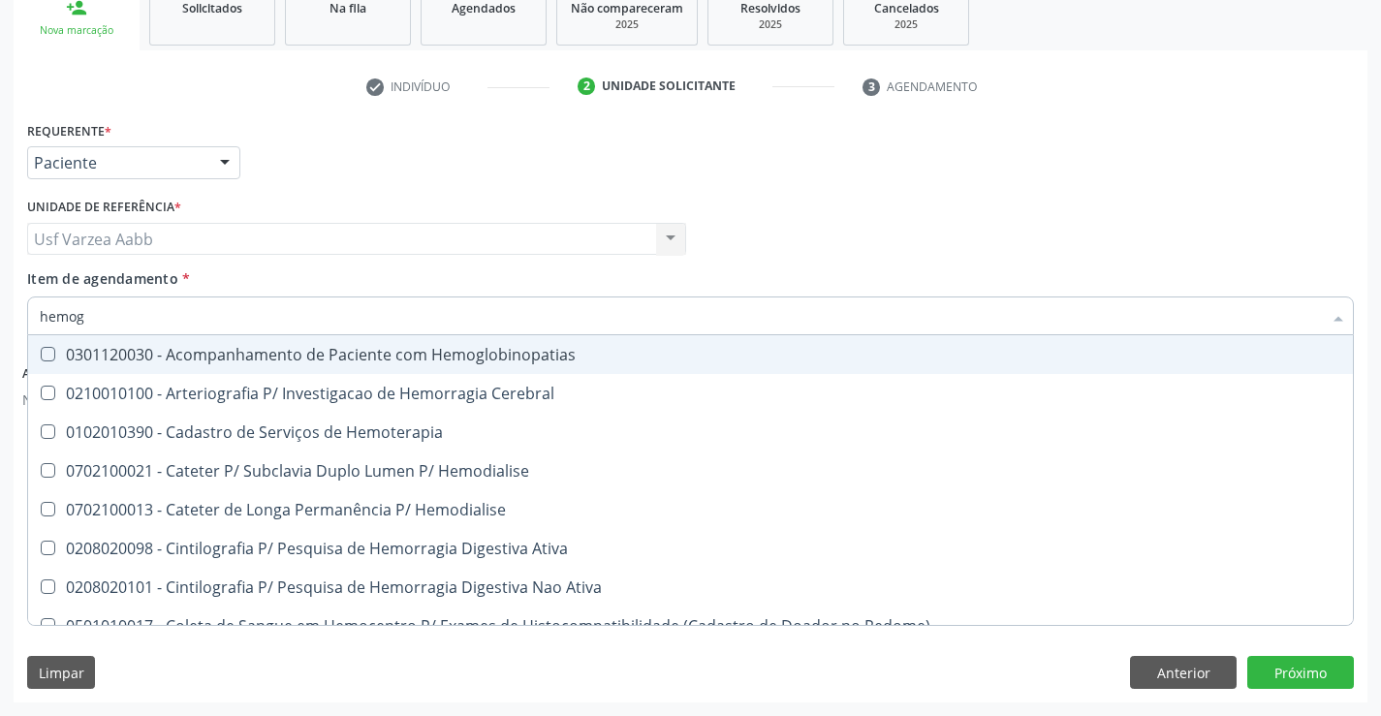
type input "hemogr"
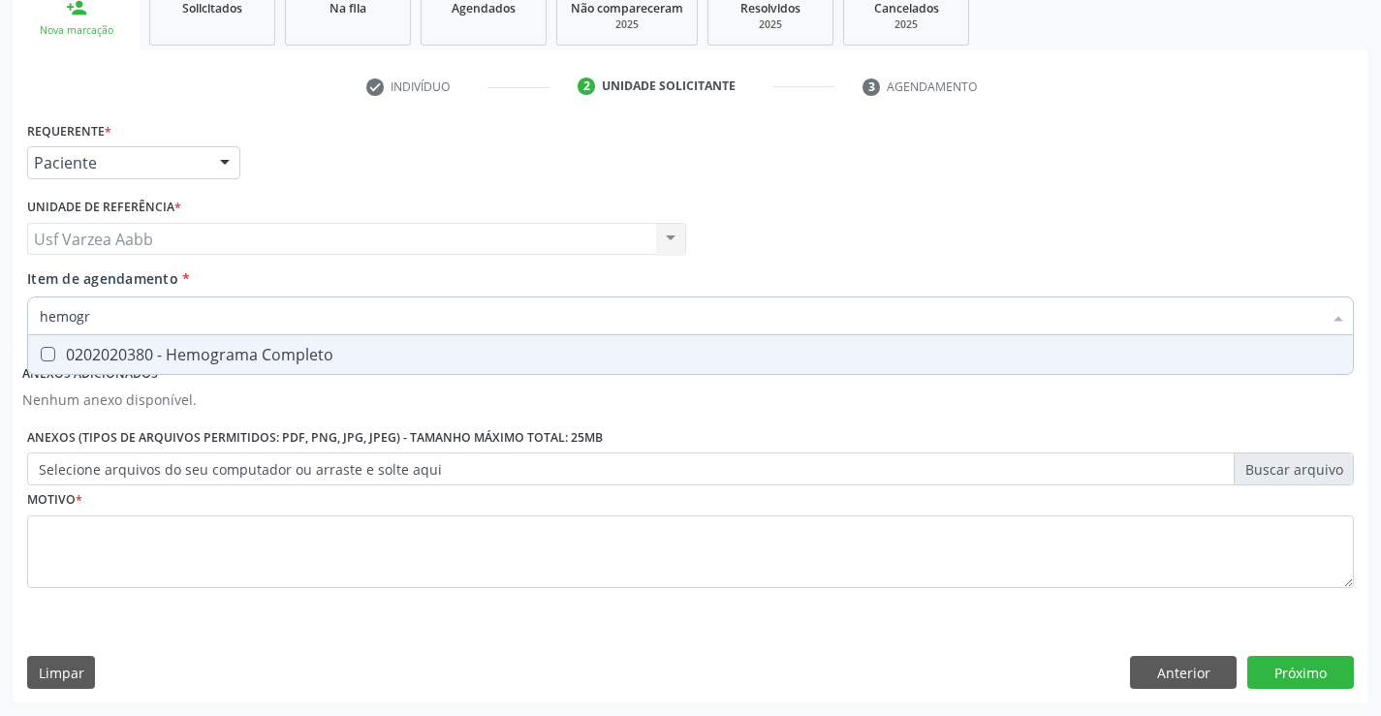
click at [306, 360] on div "0202020380 - Hemograma Completo" at bounding box center [691, 355] width 1302 height 16
checkbox Completo "true"
click at [321, 316] on input "hemogr" at bounding box center [681, 316] width 1282 height 39
click at [322, 314] on input "hemogr" at bounding box center [681, 316] width 1282 height 39
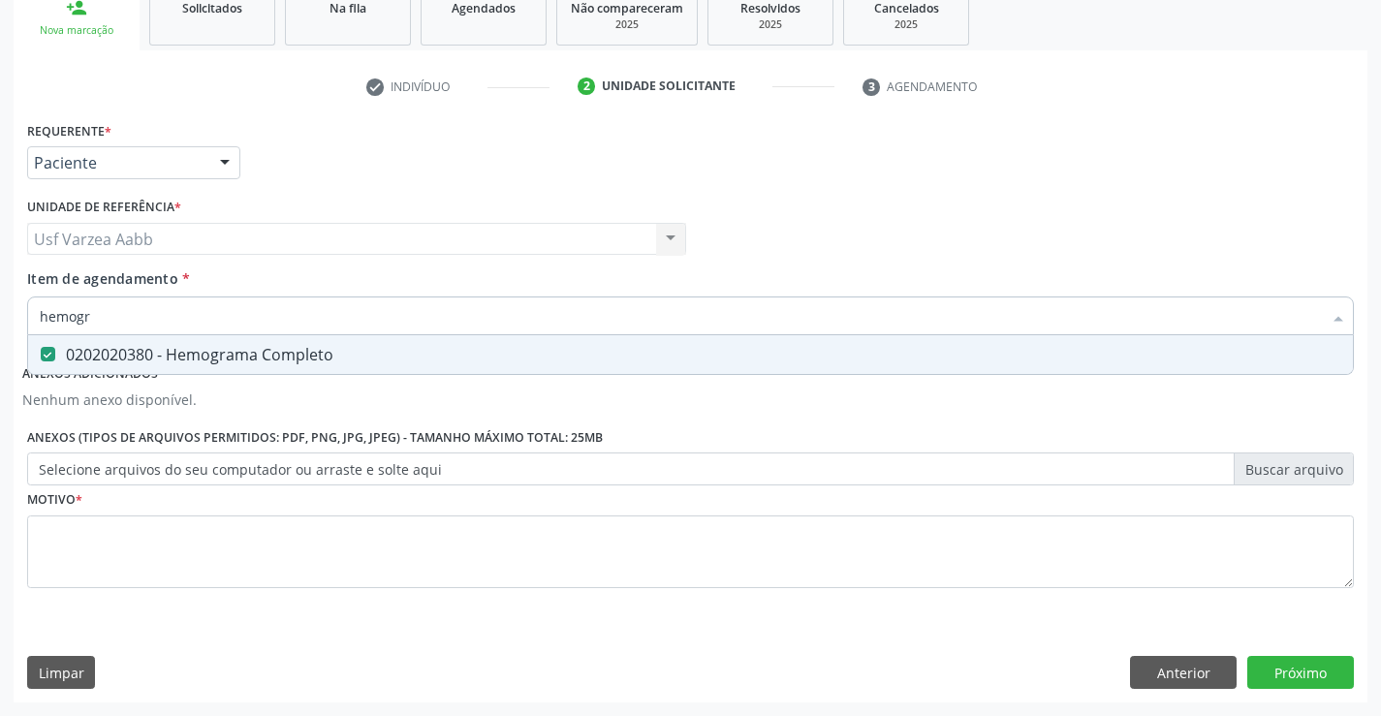
click at [322, 314] on input "hemogr" at bounding box center [681, 316] width 1282 height 39
type input "ure"
checkbox Completo "false"
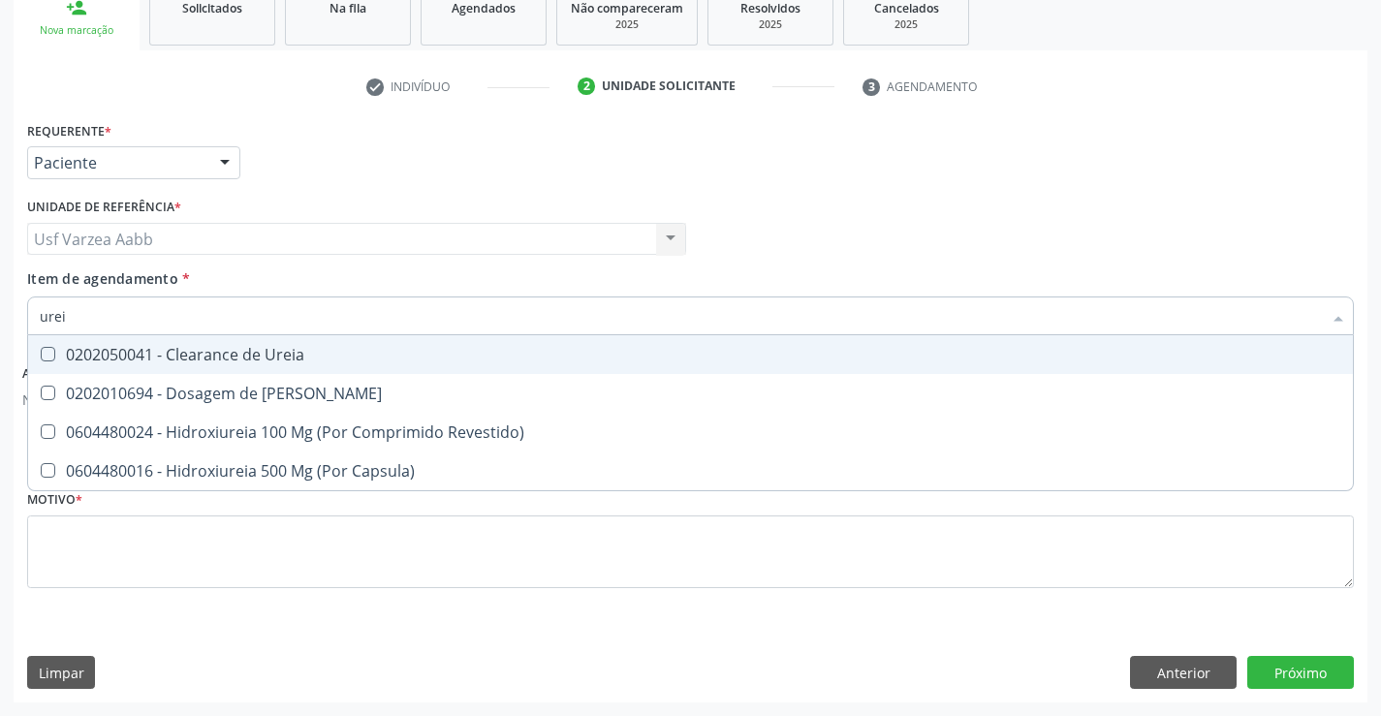
type input "ureia"
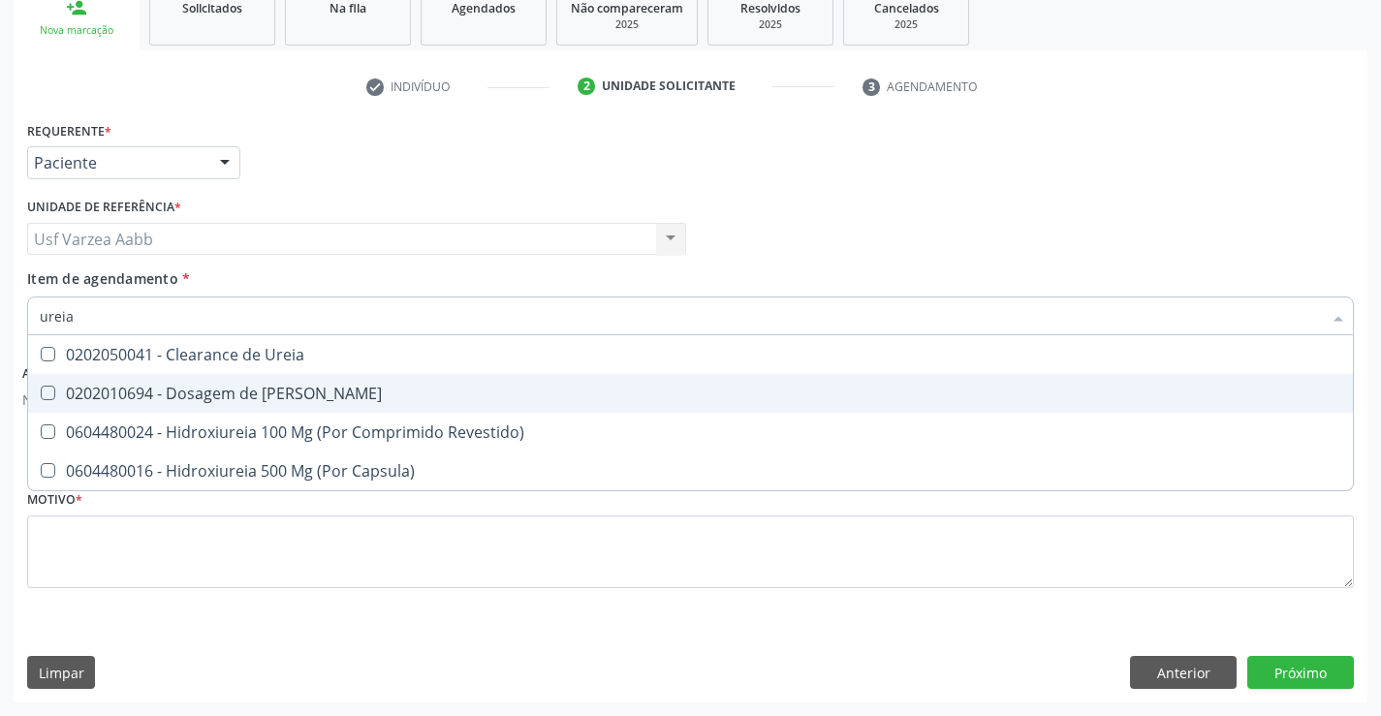
click at [252, 401] on div "0202010694 - Dosagem de [PERSON_NAME]" at bounding box center [691, 394] width 1302 height 16
checkbox Ureia "true"
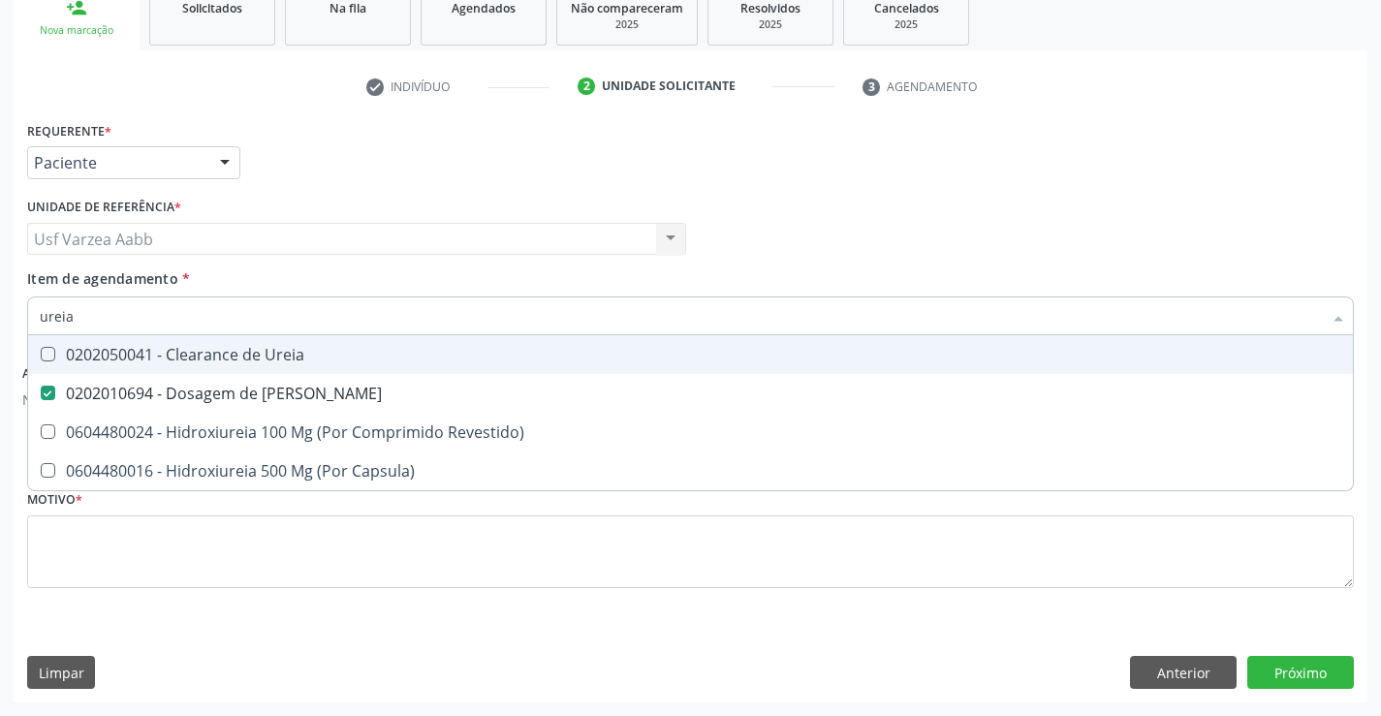
click at [254, 324] on input "ureia" at bounding box center [681, 316] width 1282 height 39
type input "tg"
checkbox Ureia "false"
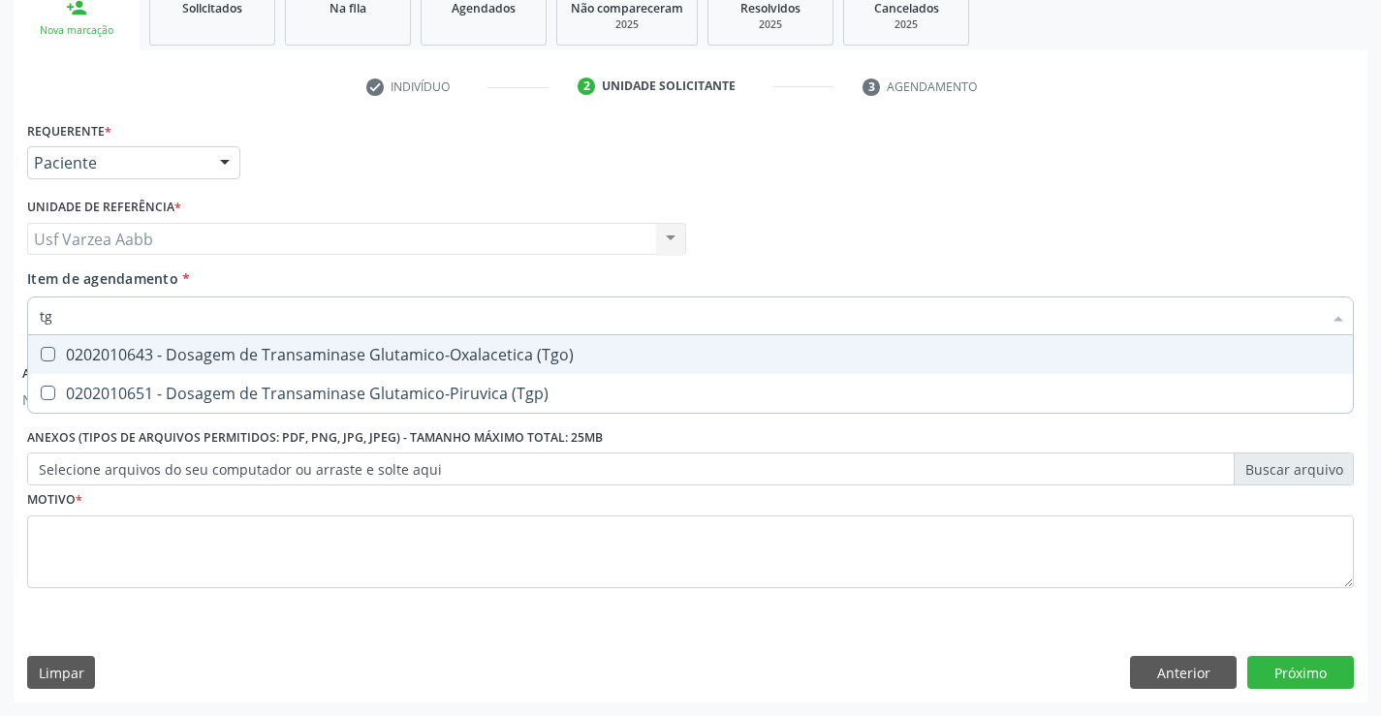
drag, startPoint x: 252, startPoint y: 344, endPoint x: 252, endPoint y: 403, distance: 59.1
click at [252, 347] on div "0202010643 - Dosagem de Transaminase Glutamico-Oxalacetica (Tgo)" at bounding box center [691, 355] width 1302 height 16
checkbox \(Tgo\) "true"
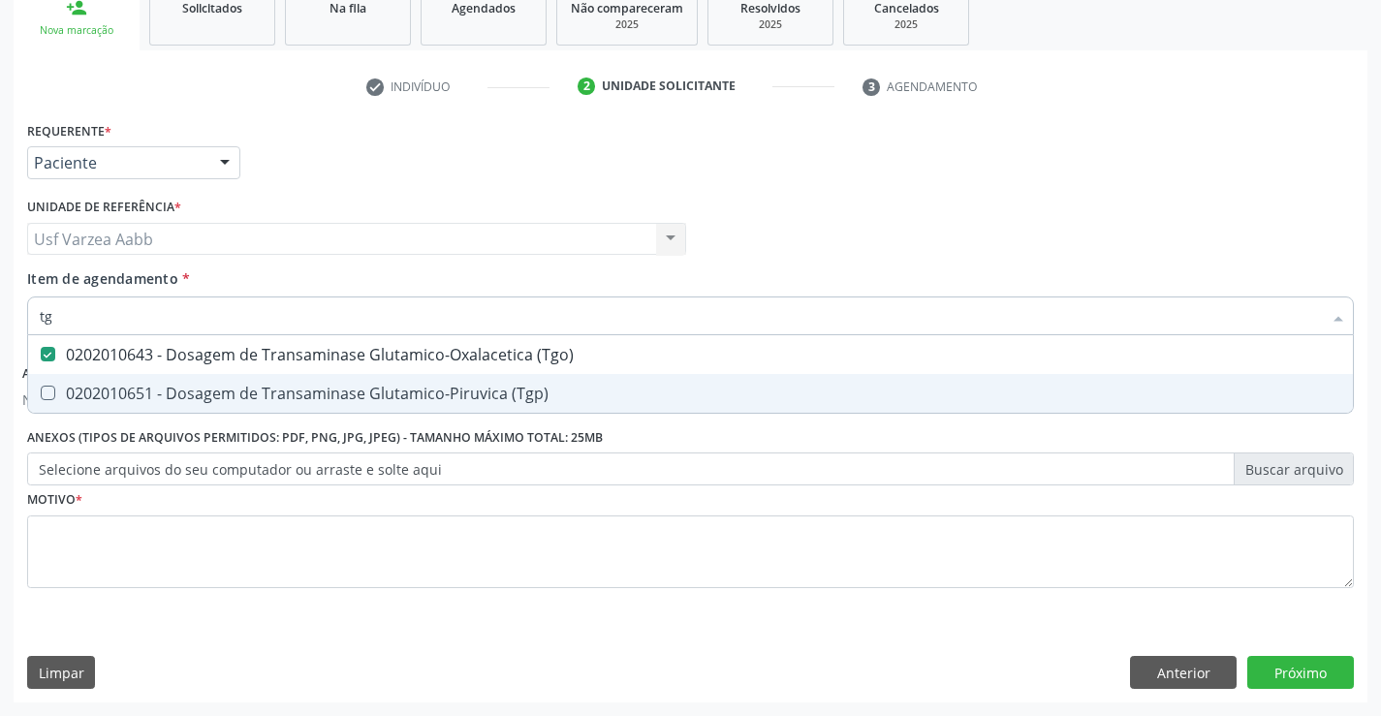
click at [252, 401] on div "0202010651 - Dosagem de Transaminase Glutamico-Piruvica (Tgp)" at bounding box center [691, 394] width 1302 height 16
checkbox \(Tgp\) "true"
click at [295, 559] on div "Requerente * Paciente Profissional de Saúde Paciente Nenhum resultado encontrad…" at bounding box center [690, 365] width 1327 height 499
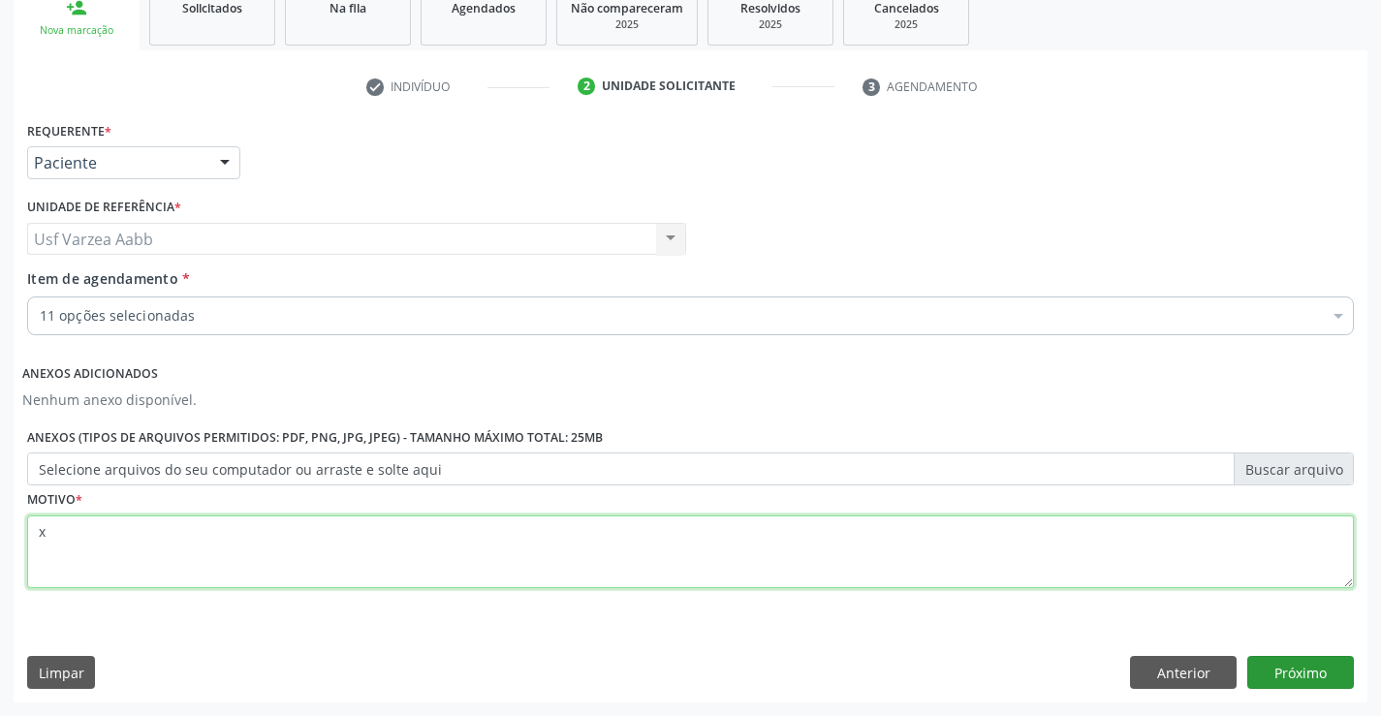
type textarea "x"
click at [1289, 663] on button "Próximo" at bounding box center [1300, 672] width 107 height 33
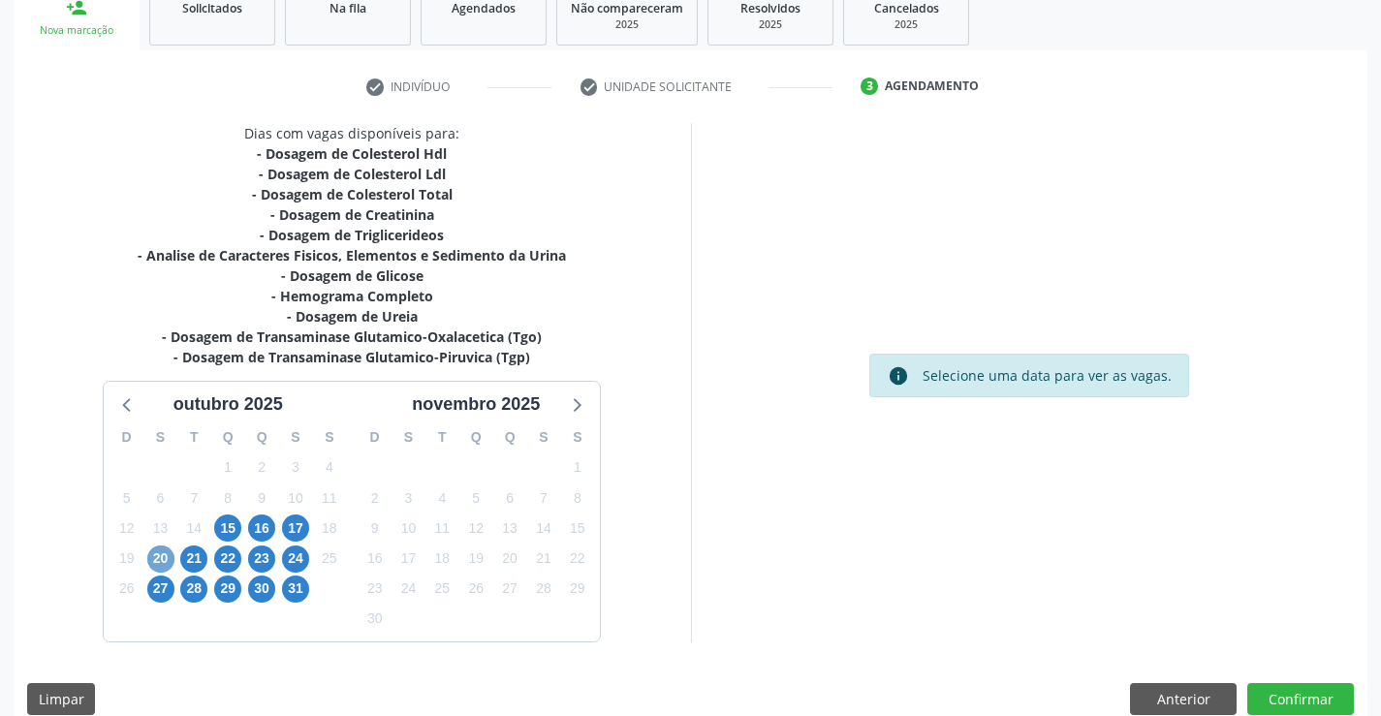
click at [152, 566] on span "20" at bounding box center [160, 559] width 27 height 27
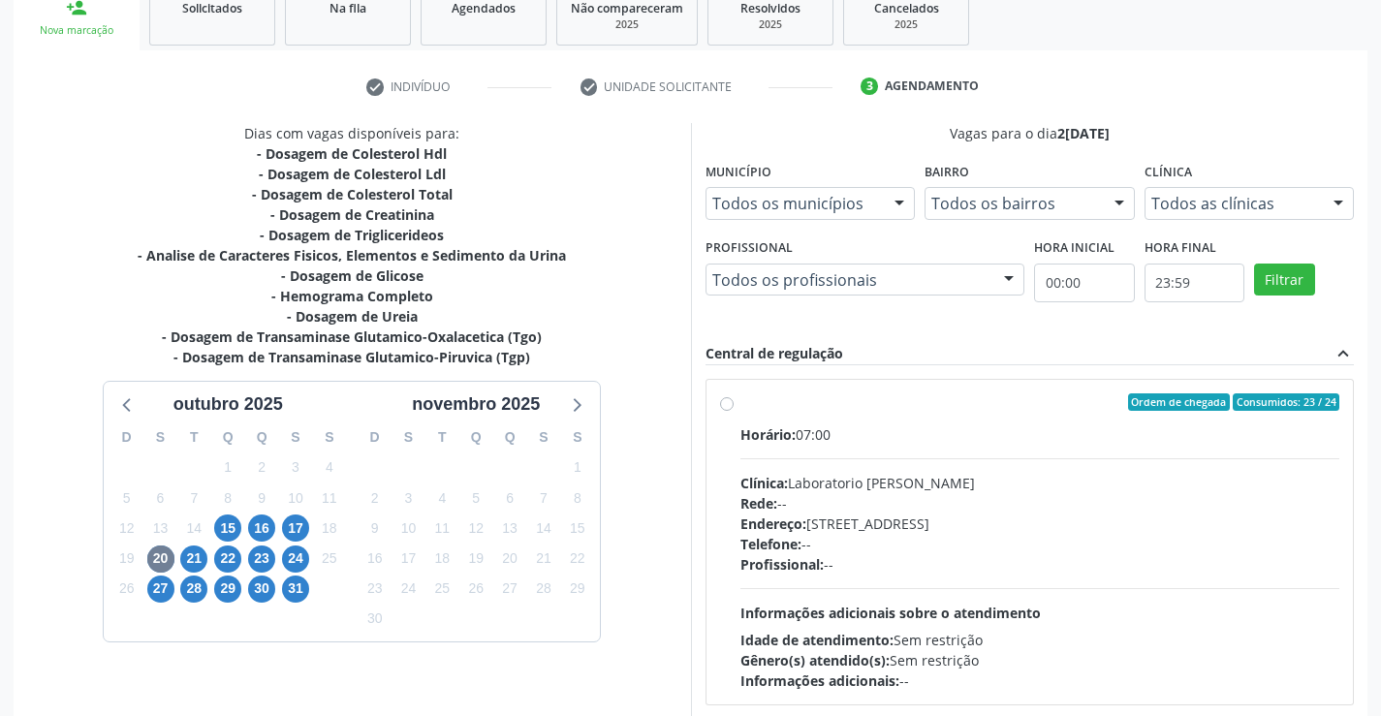
click at [908, 533] on div "Endereço: Casa, nº 409, N Senhora da Penha, Serra Talhada - PE" at bounding box center [1041, 524] width 600 height 20
click at [734, 411] on input "Ordem de chegada Consumidos: 23 / 24 Horário: 07:00 Clínica: Laboratorio Jose P…" at bounding box center [727, 402] width 14 height 17
radio input "true"
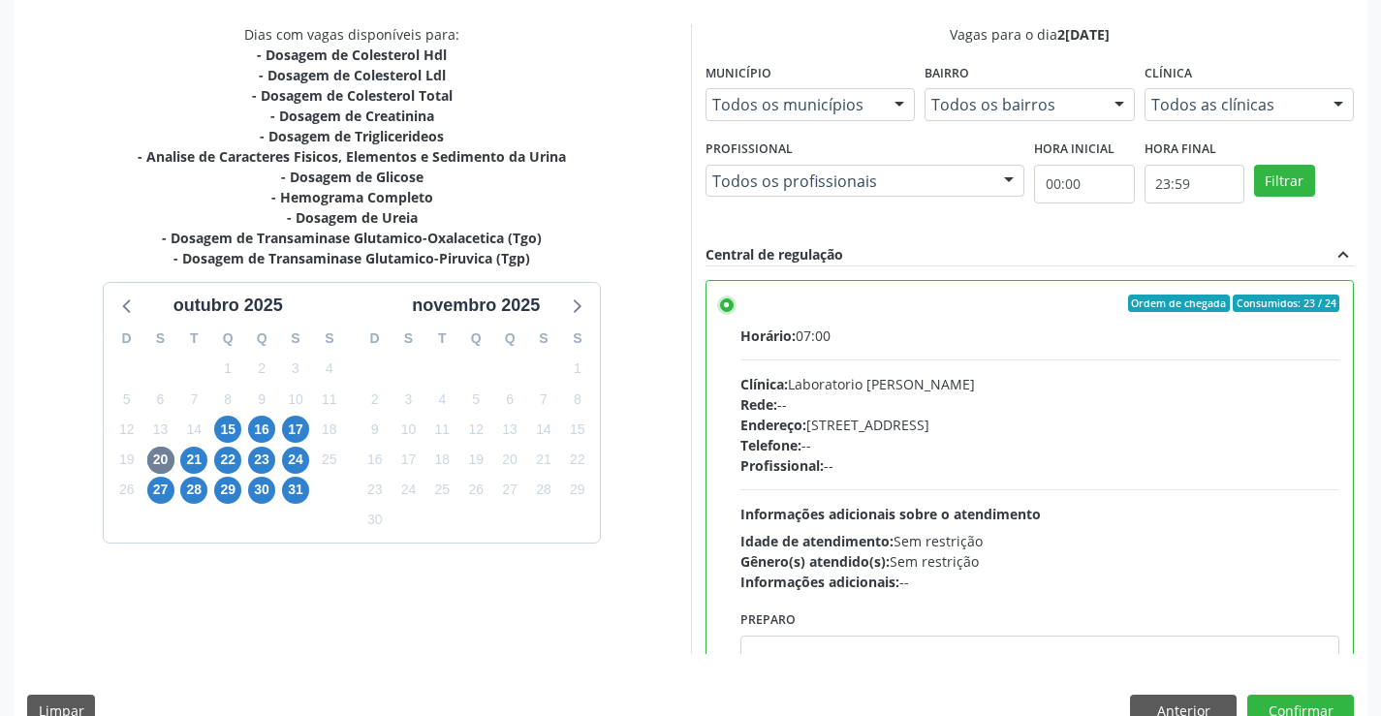
scroll to position [442, 0]
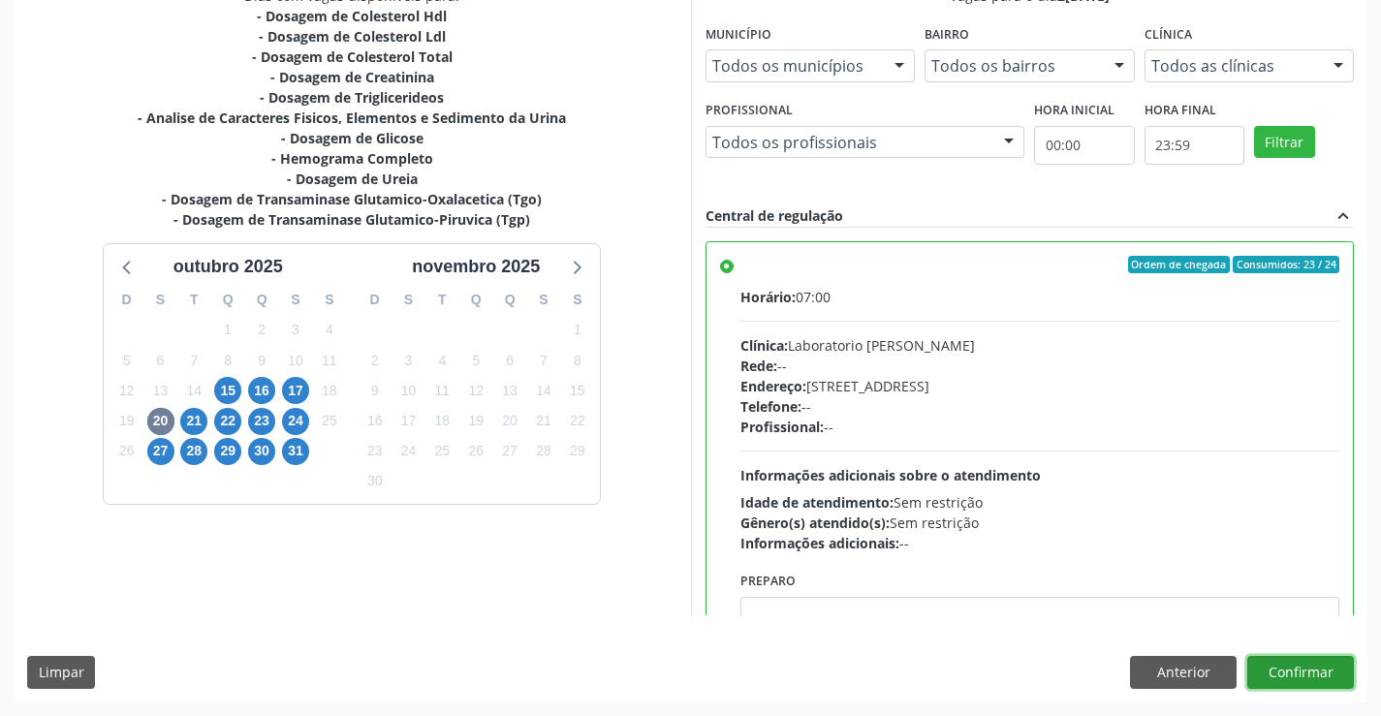
click at [1331, 674] on button "Confirmar" at bounding box center [1300, 672] width 107 height 33
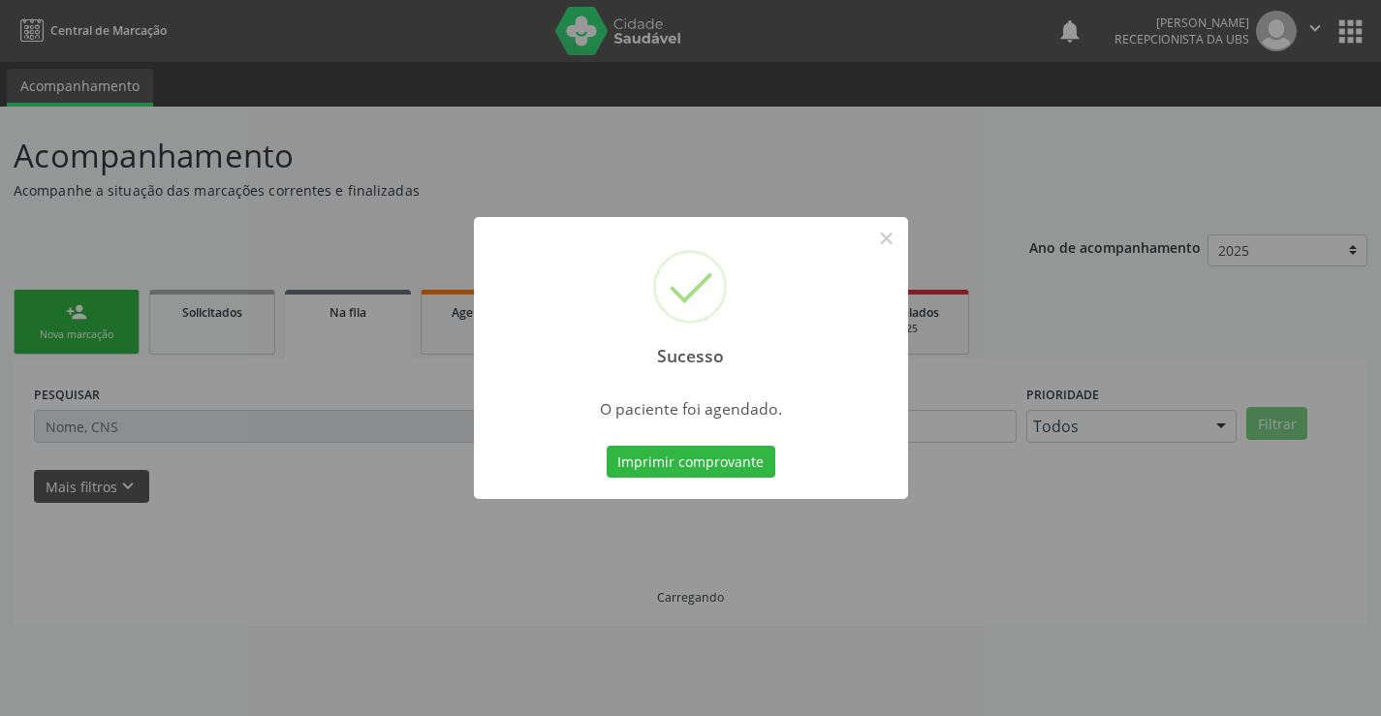
scroll to position [0, 0]
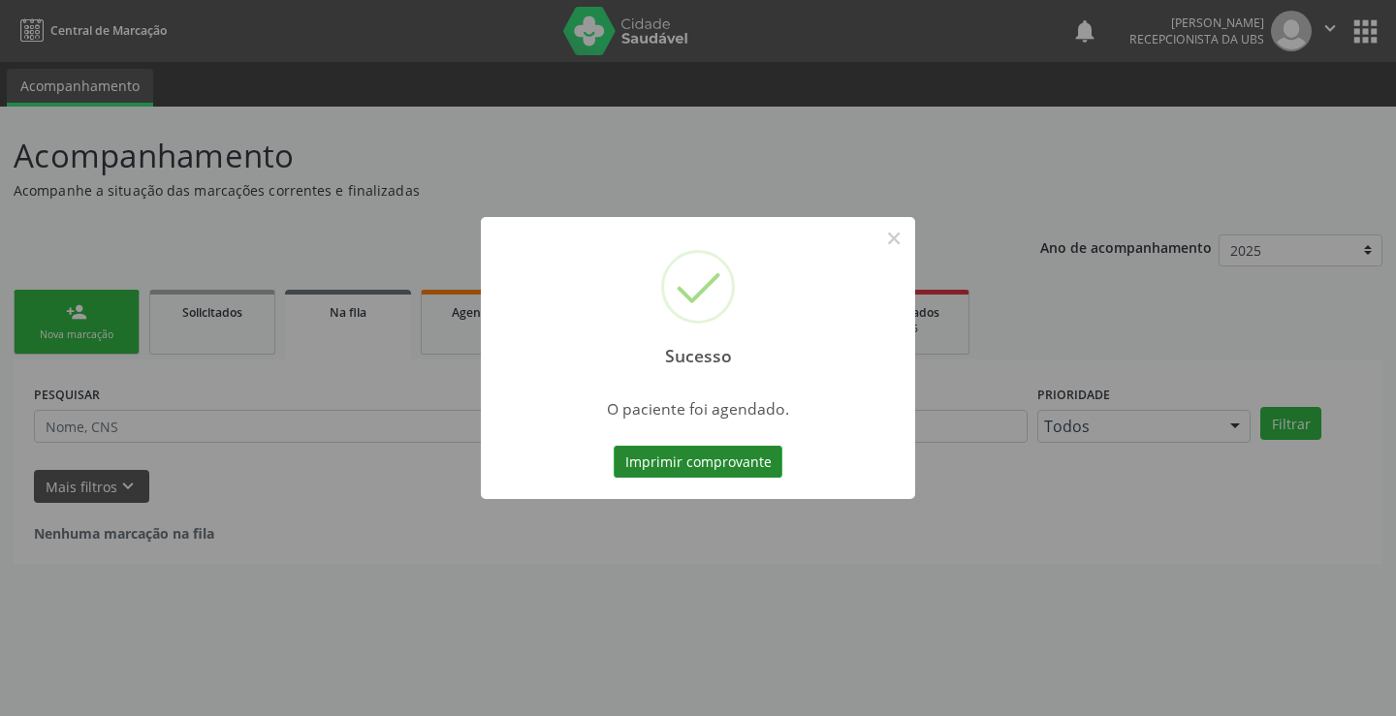
click at [708, 470] on button "Imprimir comprovante" at bounding box center [698, 462] width 169 height 33
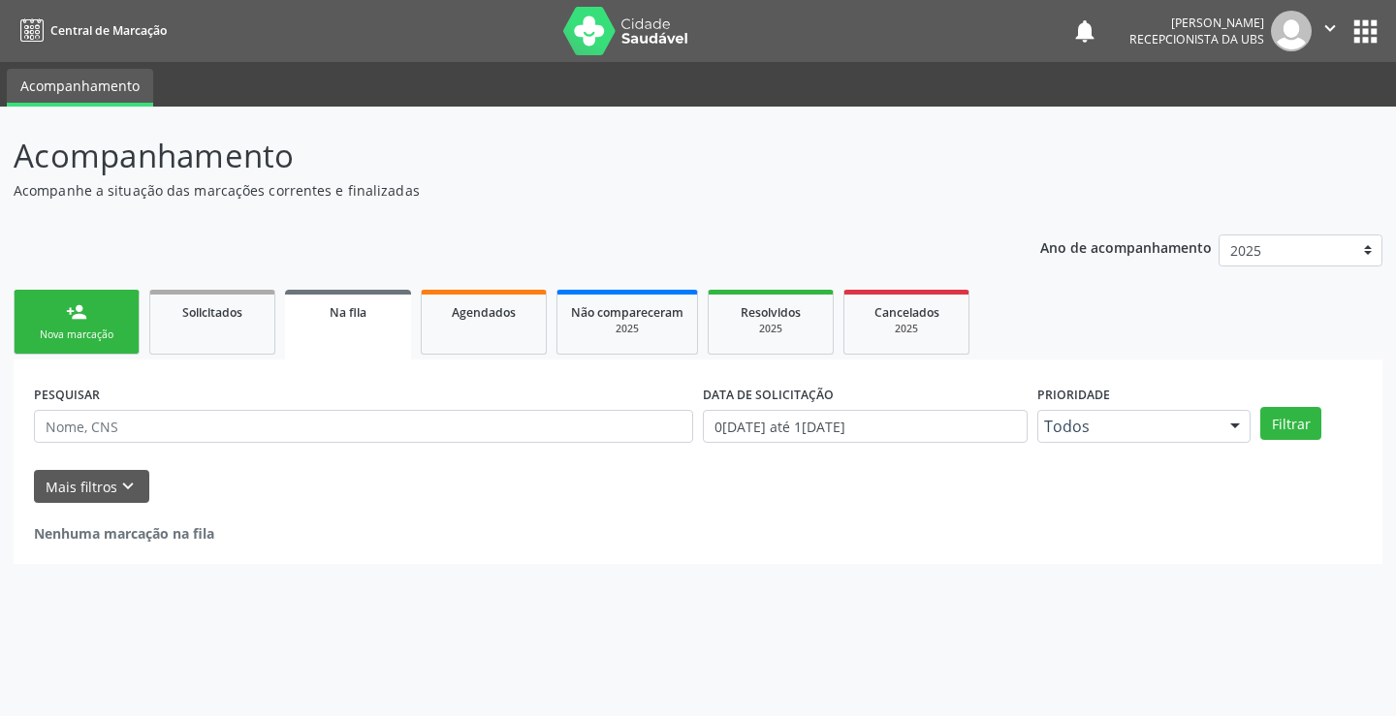
click at [77, 316] on div "person_add" at bounding box center [76, 311] width 21 height 21
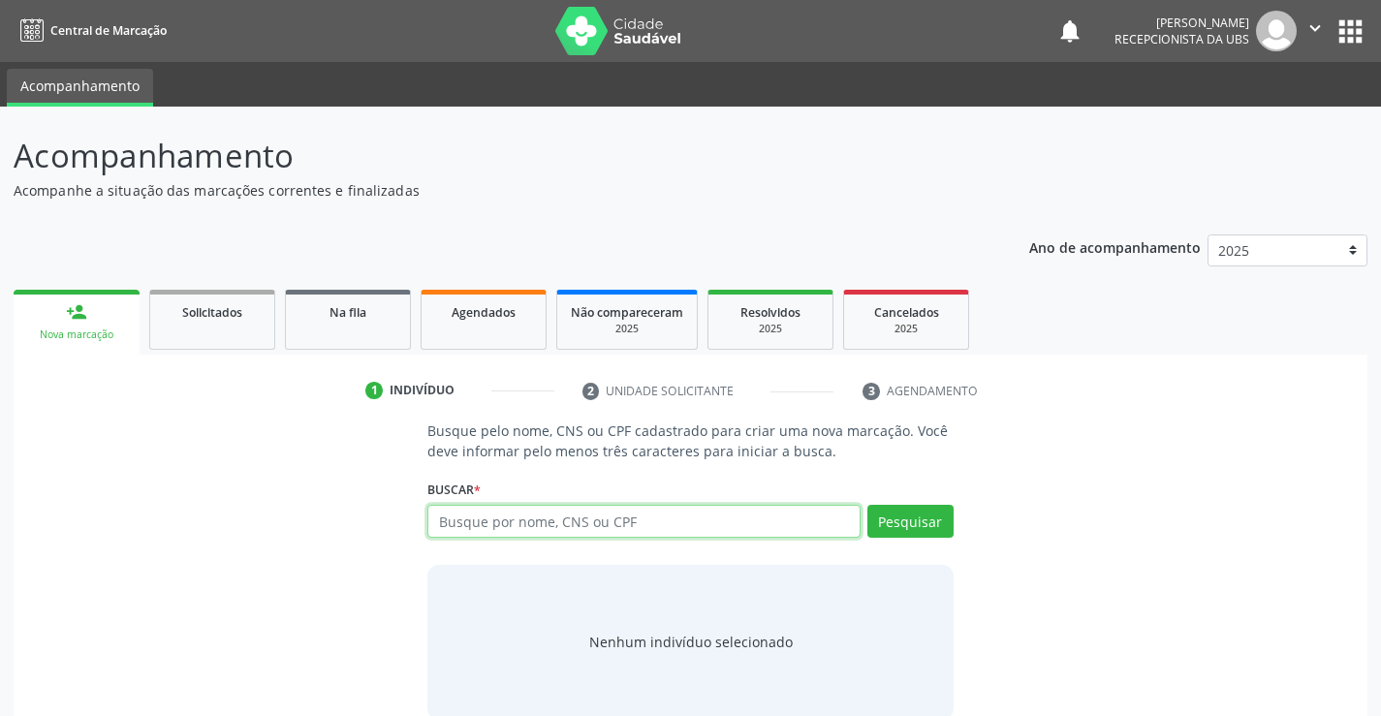
click at [458, 508] on input "text" at bounding box center [643, 521] width 432 height 33
paste input "704 8080 5030 4744"
type input "704 8080 5030 4744"
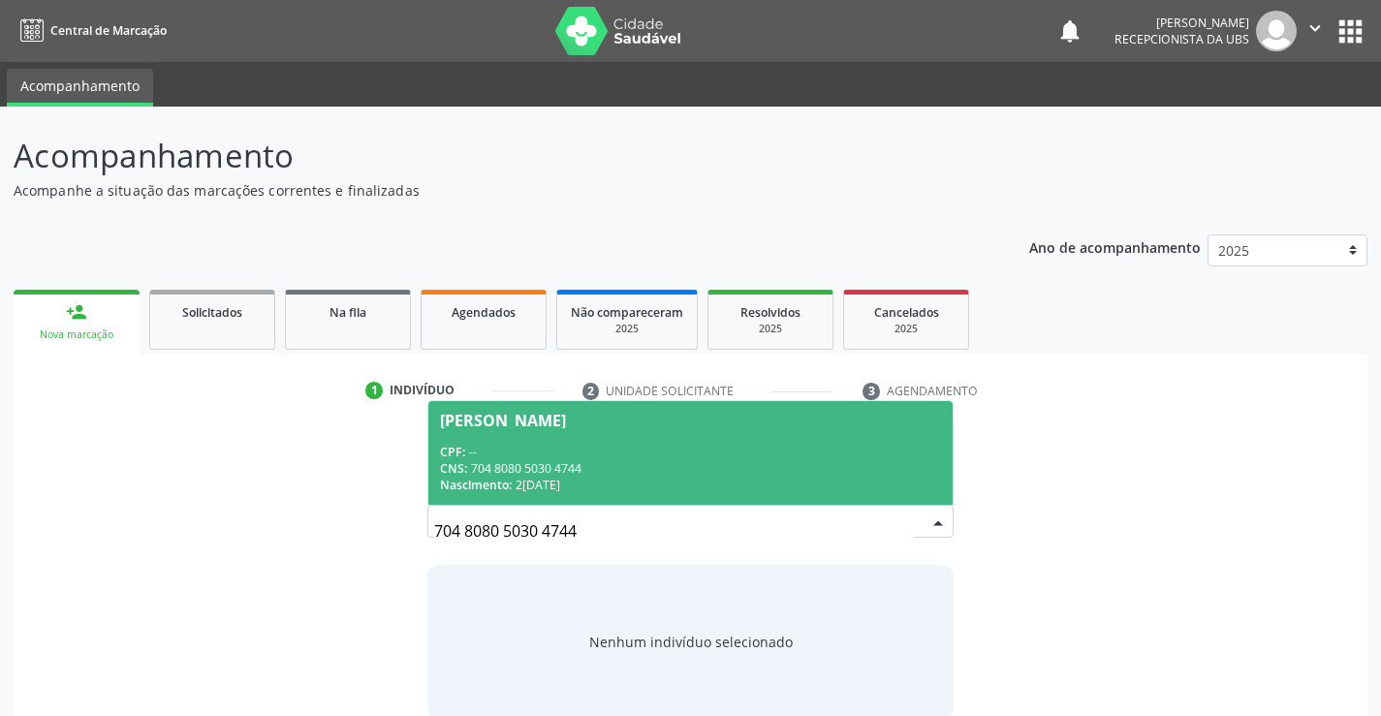
click at [510, 456] on div "CPF: --" at bounding box center [690, 452] width 500 height 16
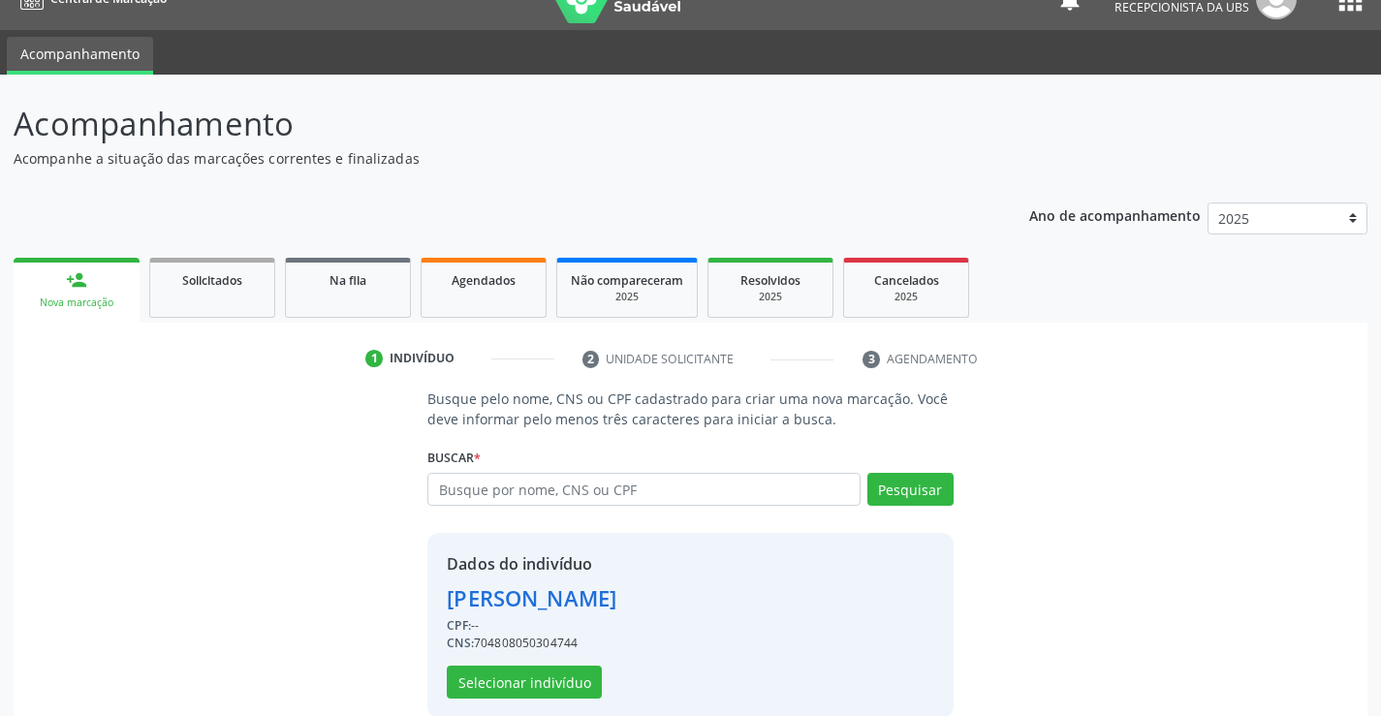
scroll to position [61, 0]
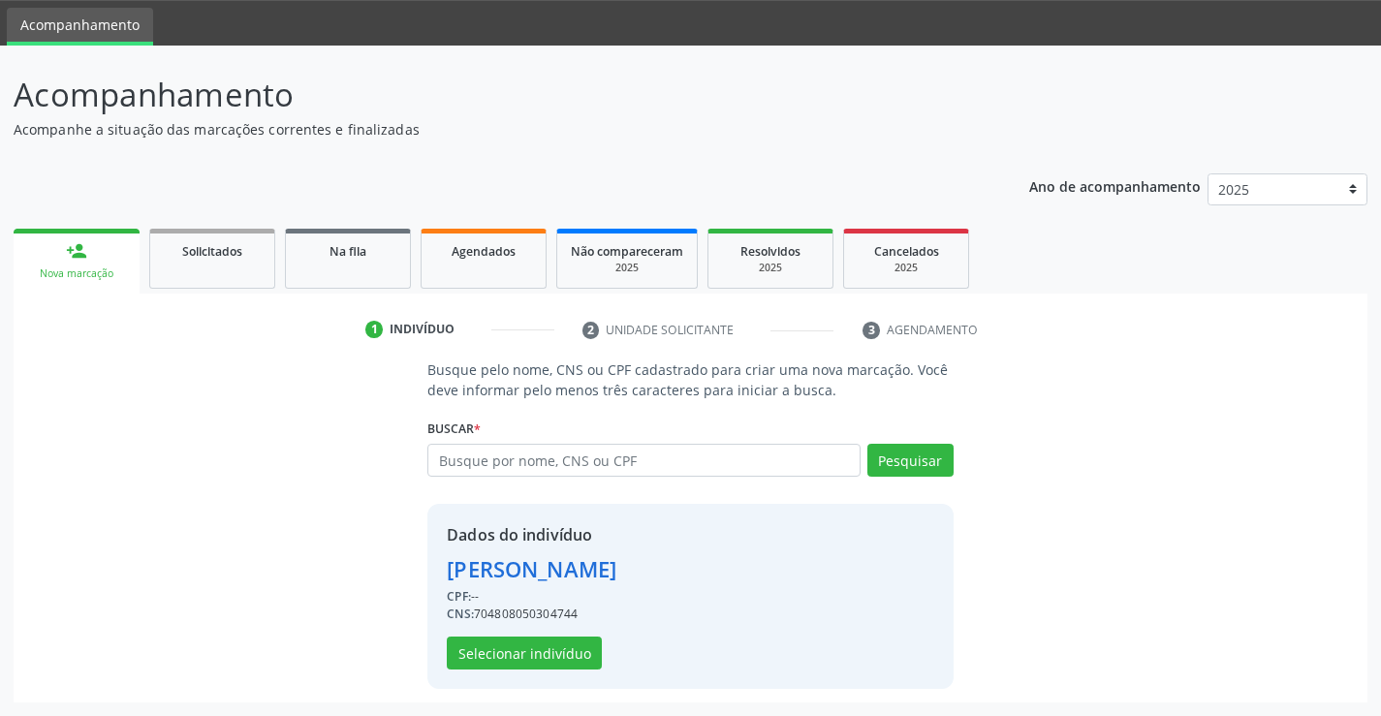
click at [566, 633] on div "Dados do indivíduo Matheus Emannoel Gomes Ferreira CPF: -- CNS: 704808050304744…" at bounding box center [532, 596] width 170 height 146
click at [568, 642] on button "Selecionar indivíduo" at bounding box center [524, 653] width 155 height 33
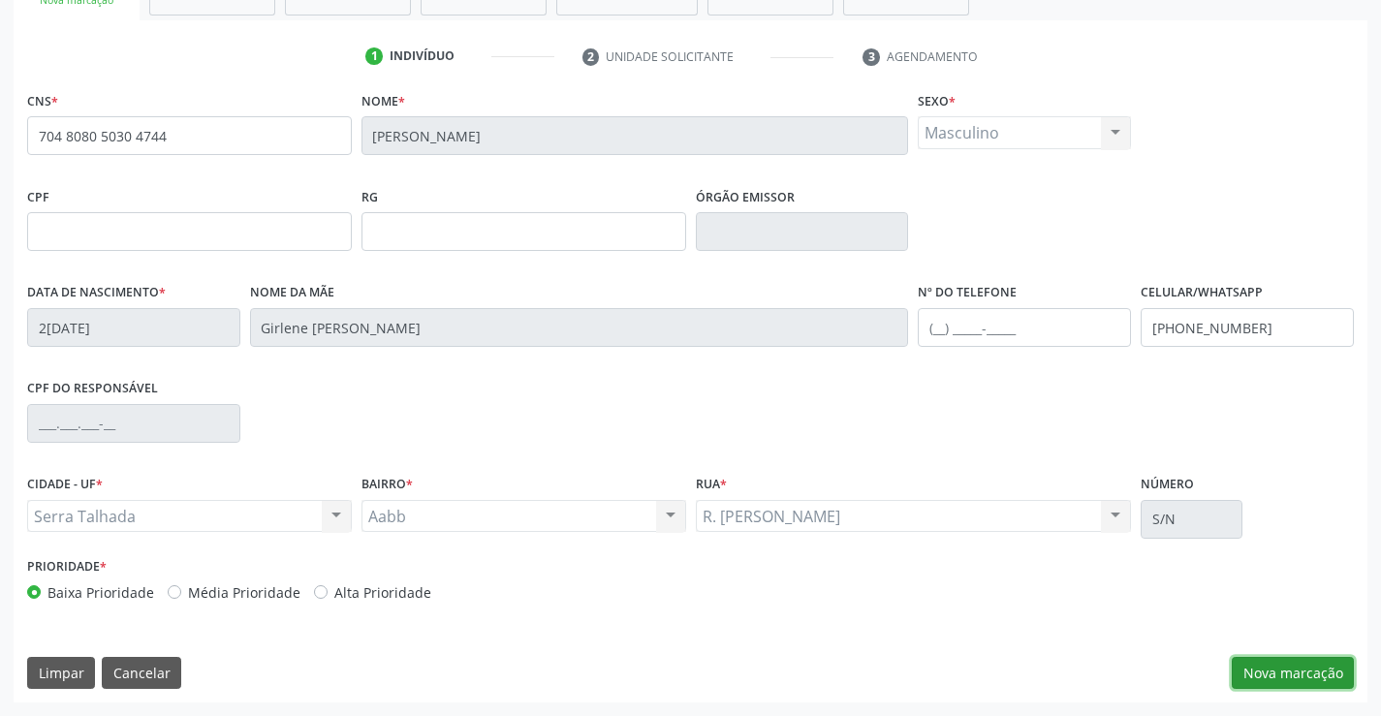
click at [1282, 665] on button "Nova marcação" at bounding box center [1293, 673] width 122 height 33
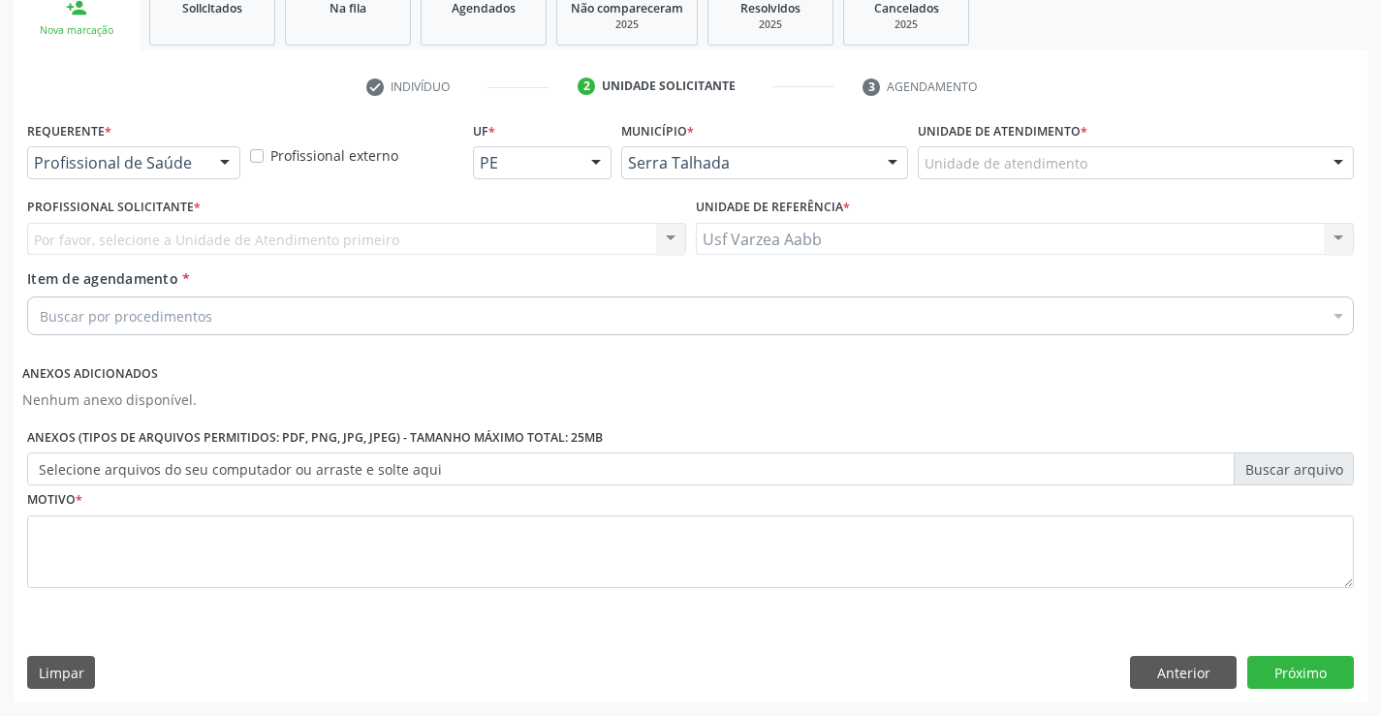
click at [142, 181] on div "Requerente * Profissional de Saúde Profissional de Saúde Paciente Nenhum result…" at bounding box center [133, 154] width 223 height 76
click at [145, 179] on div "Requerente * Profissional de Saúde Profissional de Saúde Paciente Nenhum result…" at bounding box center [133, 154] width 223 height 76
click at [152, 147] on div "Profissional de Saúde" at bounding box center [133, 162] width 213 height 33
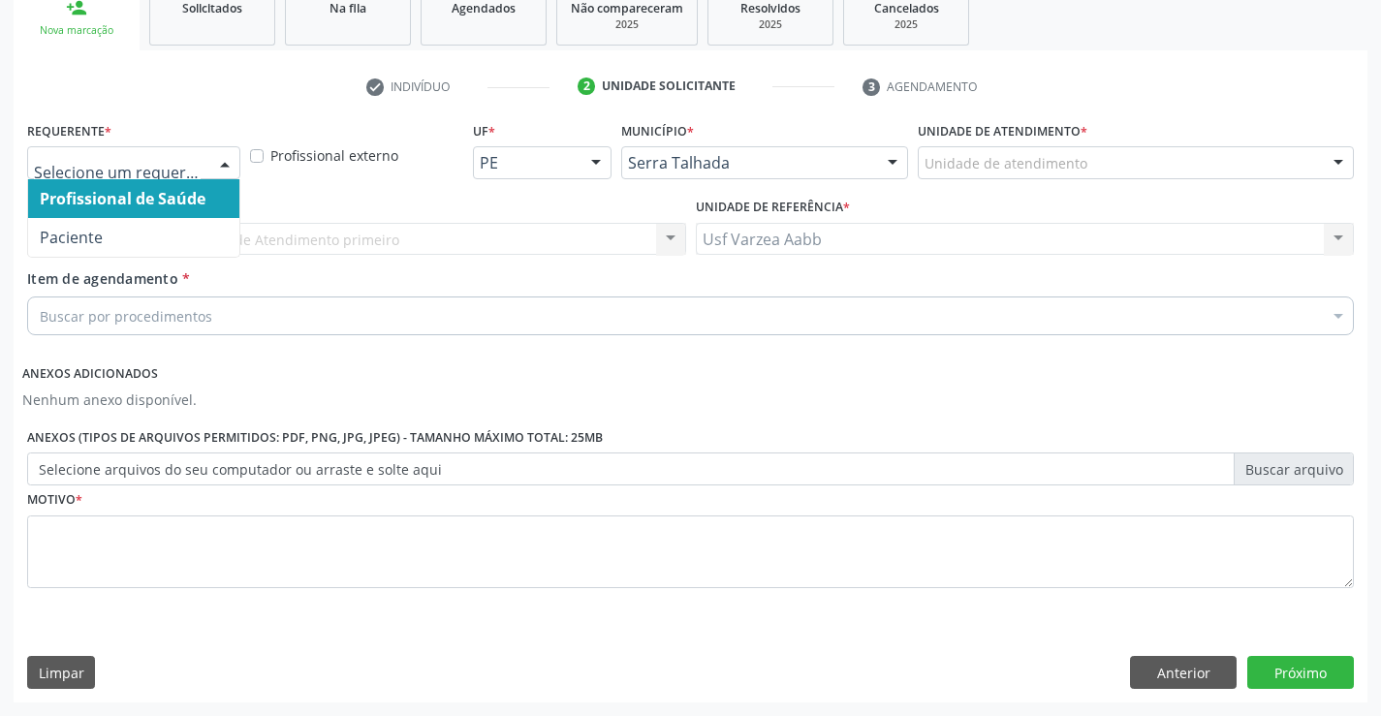
click at [176, 229] on span "Paciente" at bounding box center [133, 237] width 211 height 39
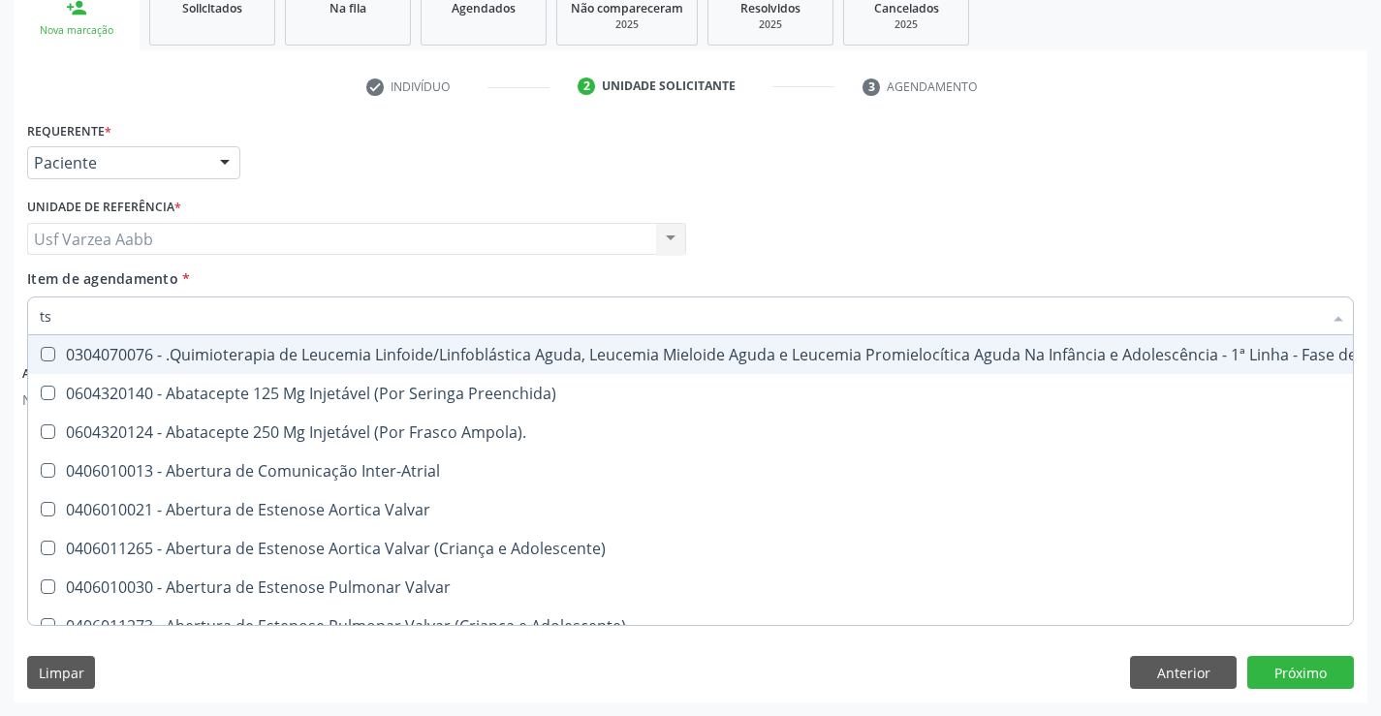
type input "tsh"
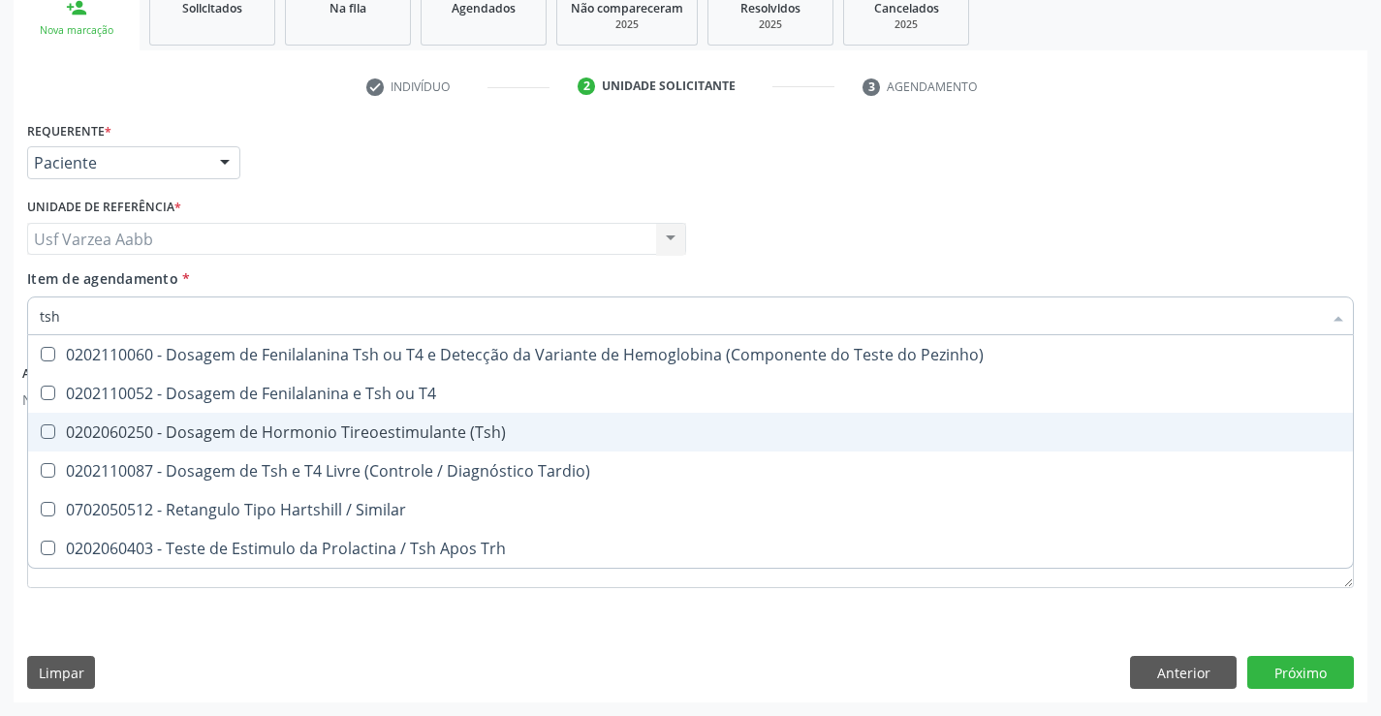
click at [496, 425] on div "0202060250 - Dosagem de Hormonio Tireoestimulante (Tsh)" at bounding box center [691, 433] width 1302 height 16
checkbox \(Tsh\) "true"
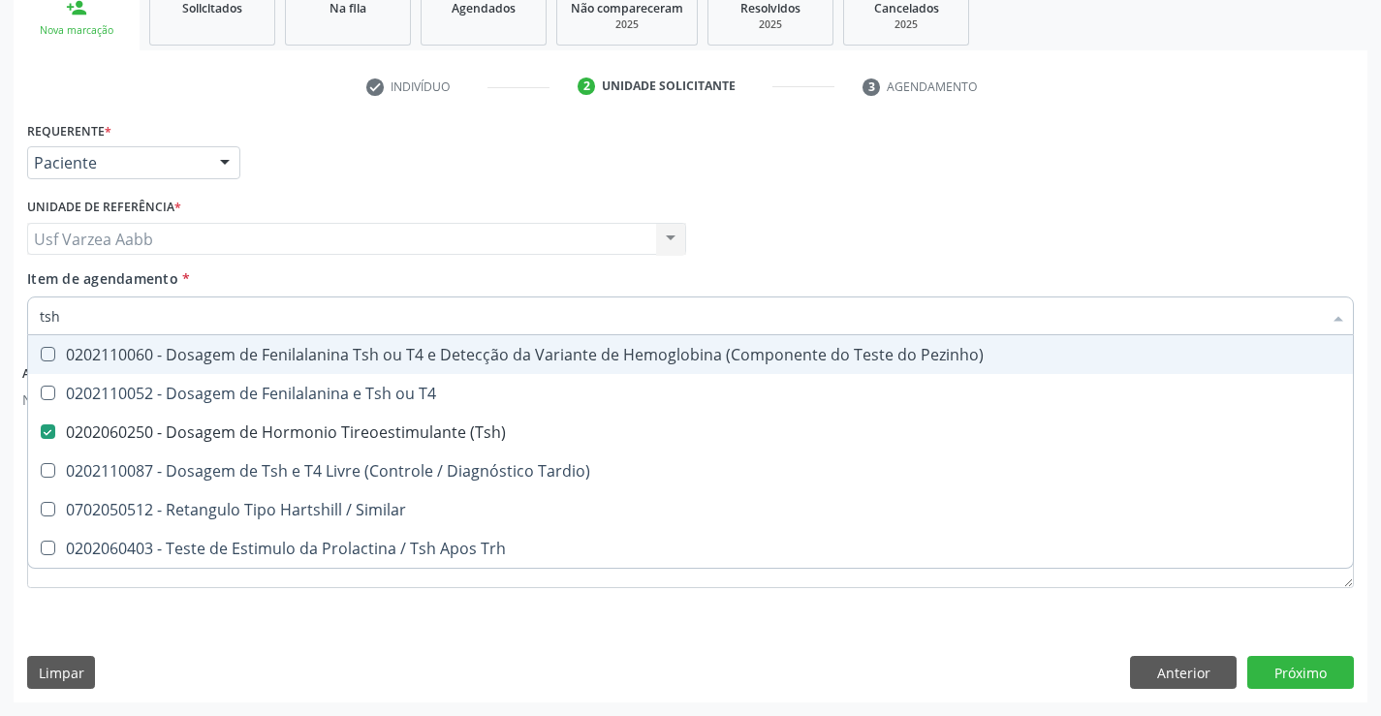
click at [366, 332] on input "tsh" at bounding box center [681, 316] width 1282 height 39
type input "t"
checkbox \(Tsh\) "false"
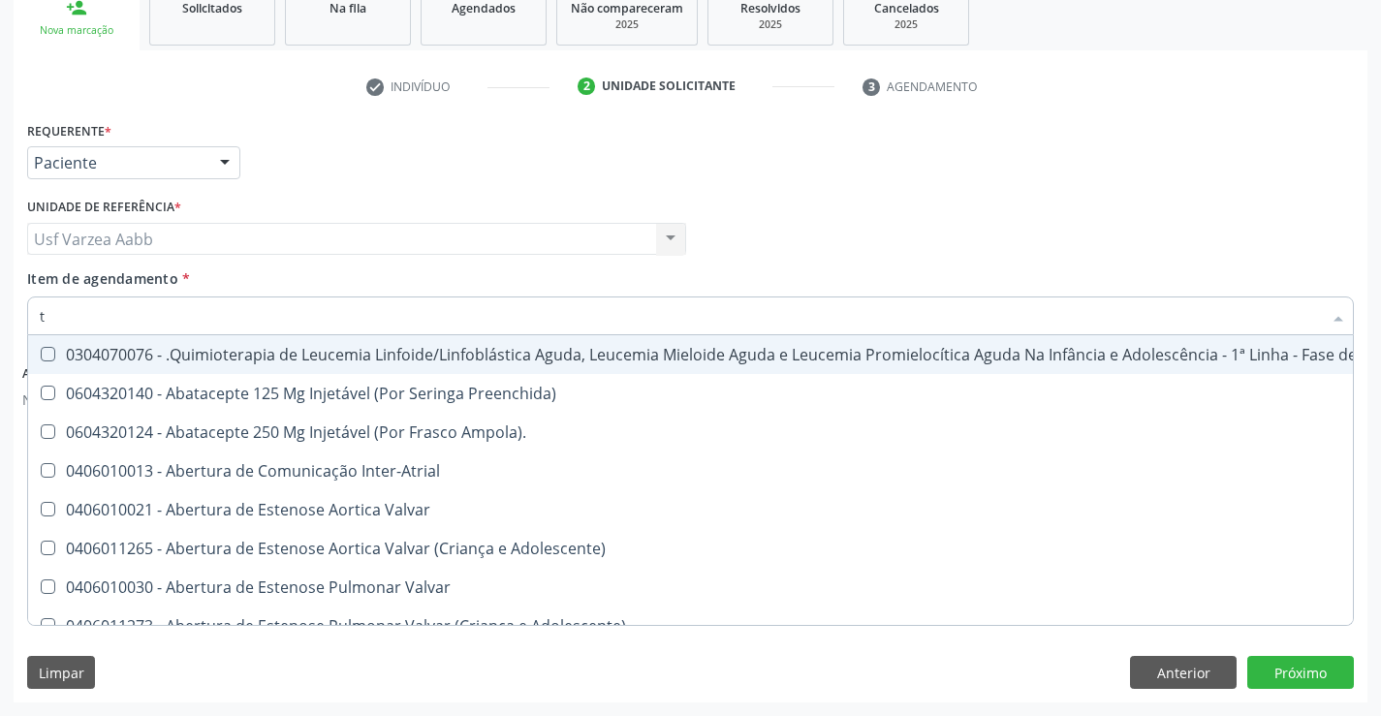
type input "t4"
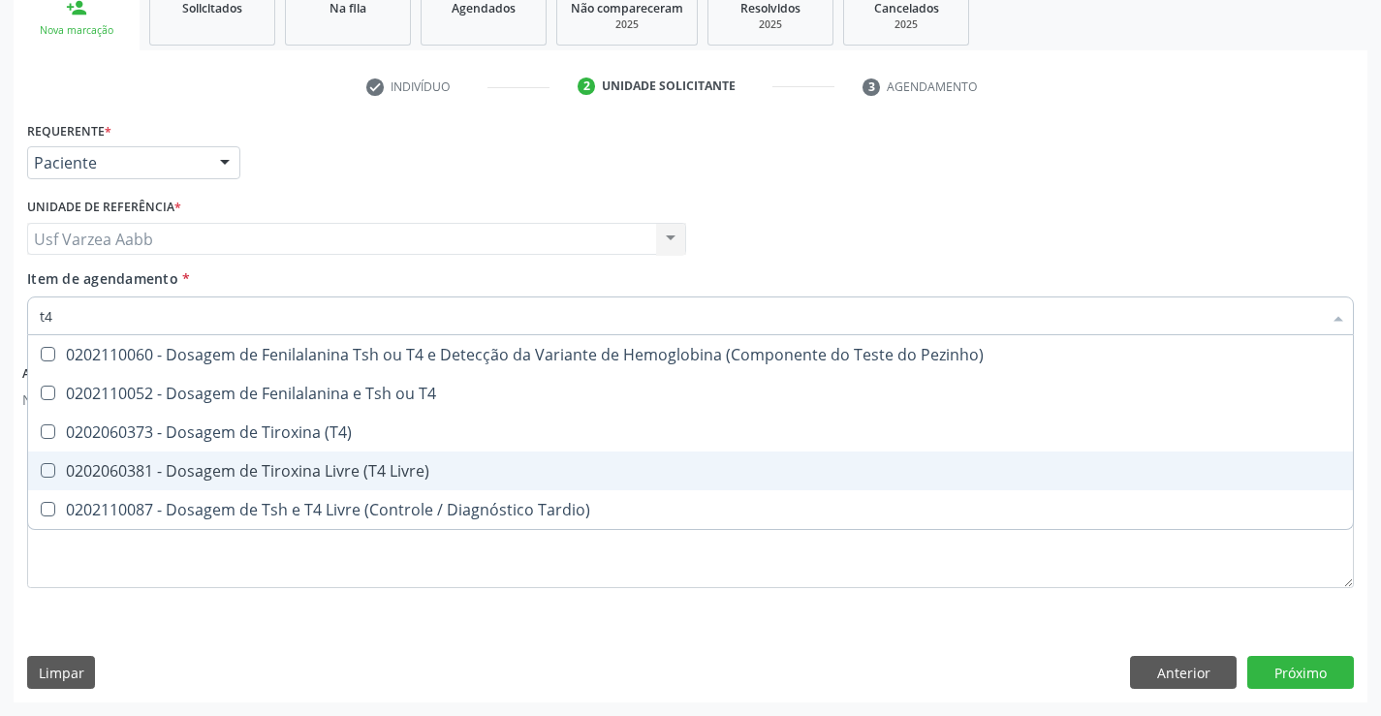
click at [419, 477] on div "0202060381 - Dosagem de Tiroxina Livre (T4 Livre)" at bounding box center [691, 471] width 1302 height 16
checkbox Livre\) "true"
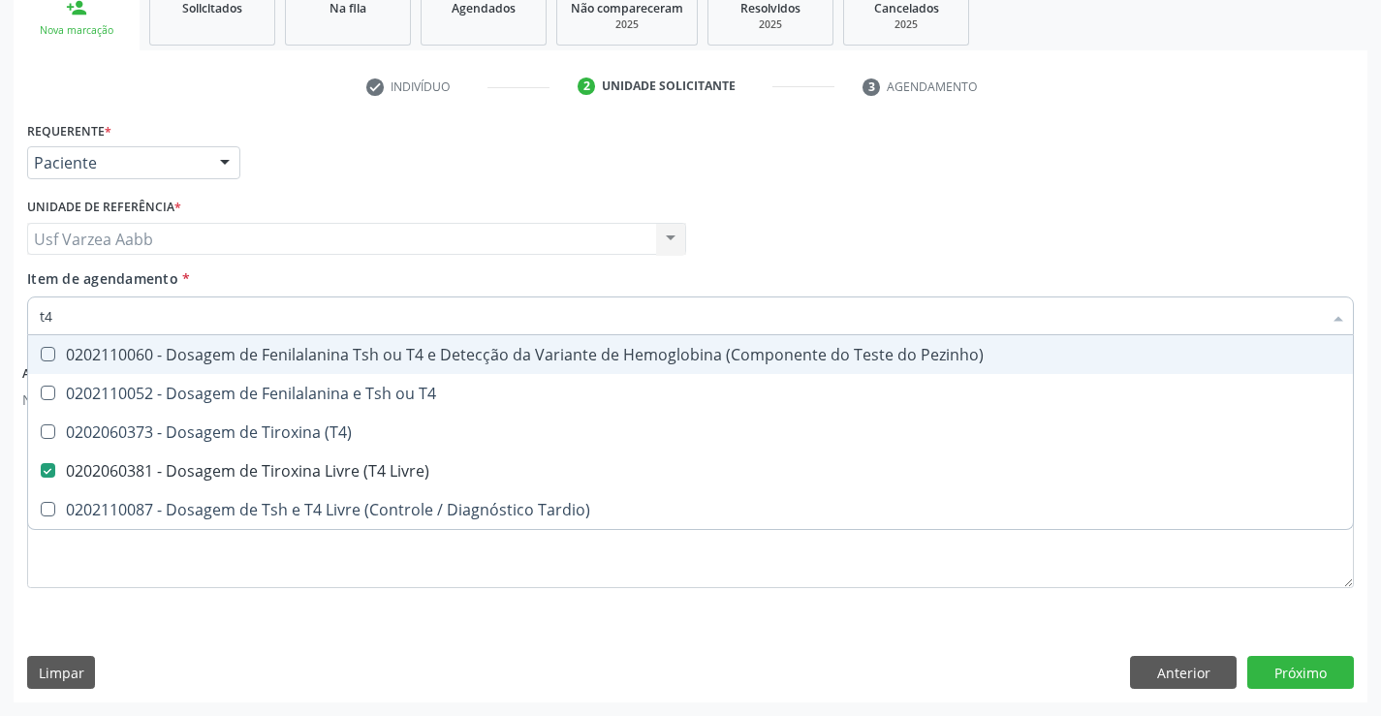
click at [401, 325] on input "t4" at bounding box center [681, 316] width 1282 height 39
type input "gl"
checkbox Livre\) "false"
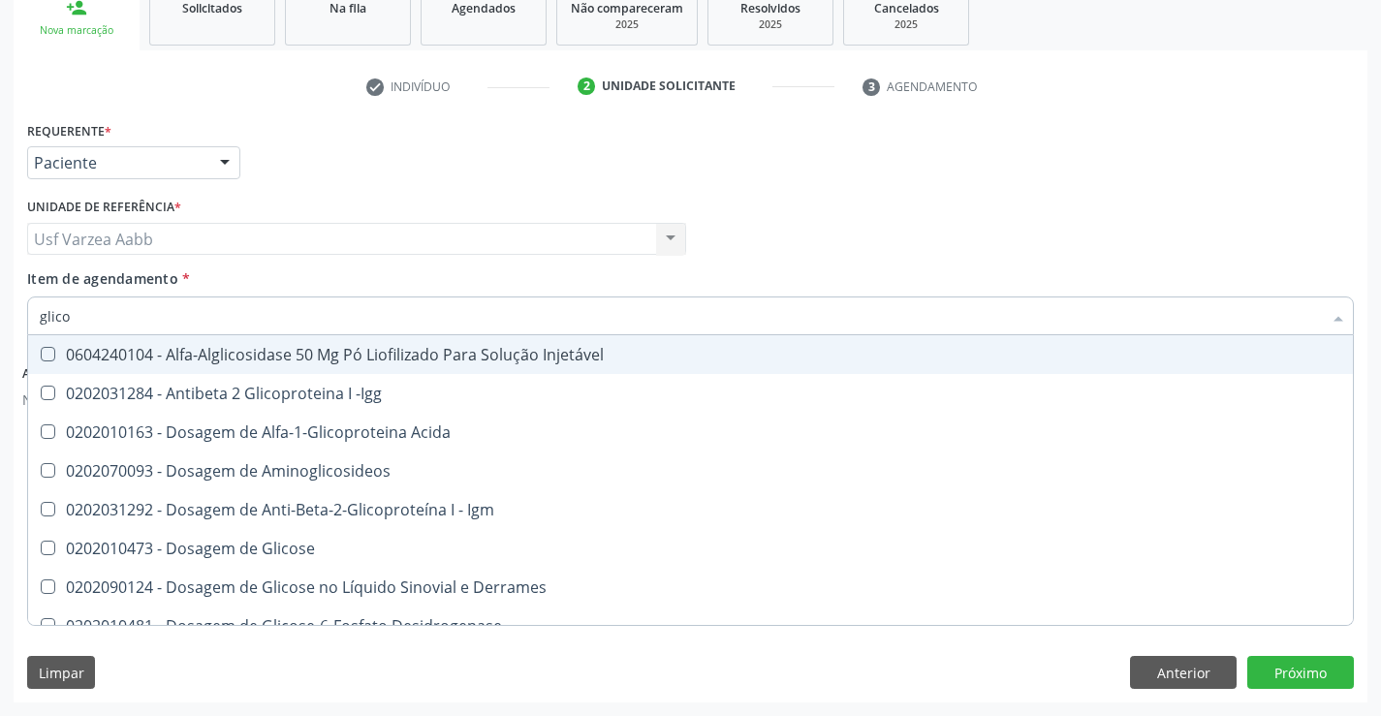
type input "glicos"
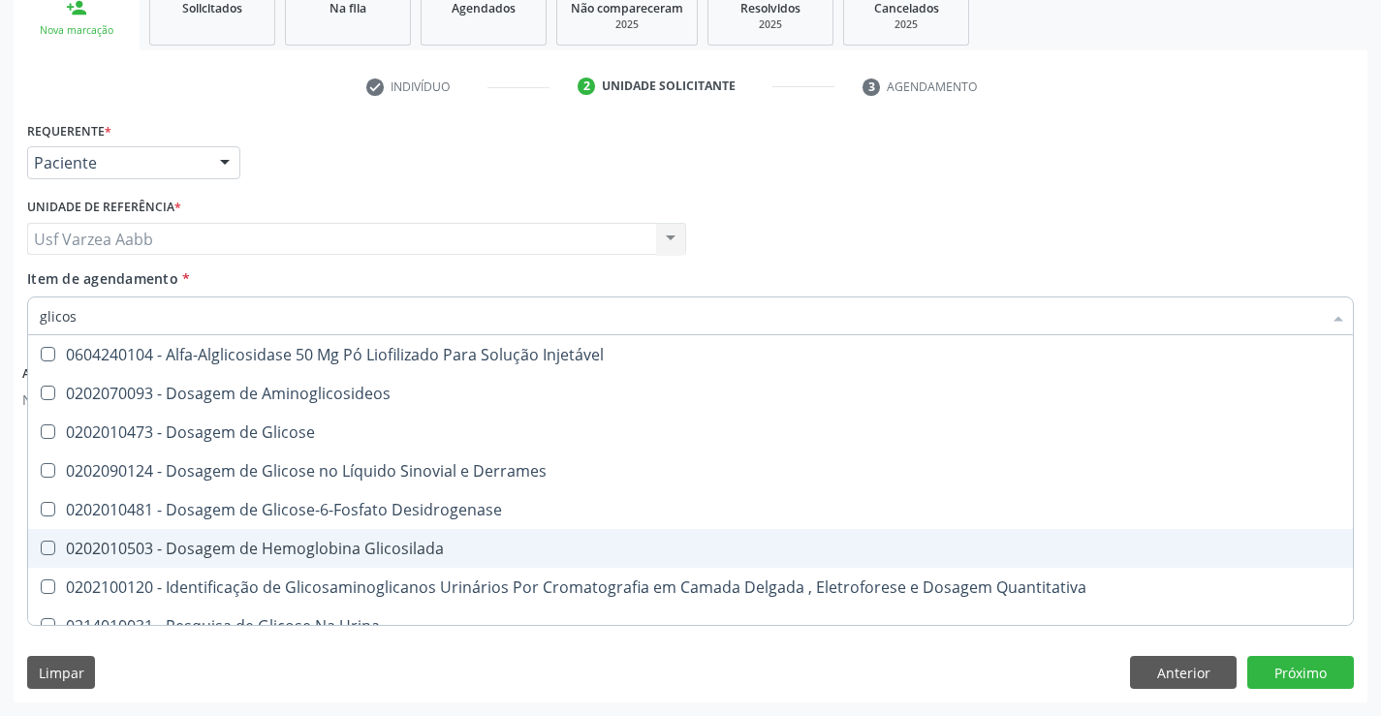
click at [303, 551] on div "0202010503 - Dosagem de Hemoglobina Glicosilada" at bounding box center [691, 549] width 1302 height 16
checkbox Glicosilada "true"
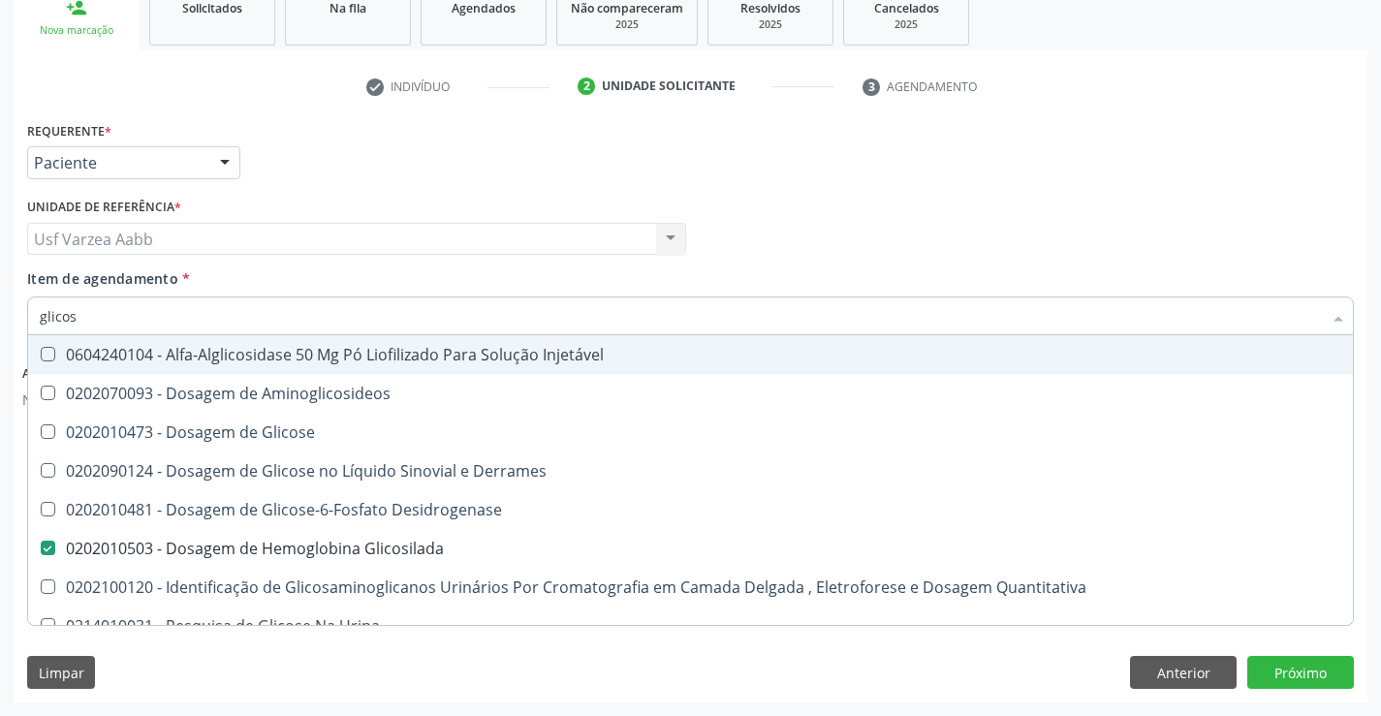
click at [1165, 156] on div "Requerente * Paciente Profissional de Saúde Paciente Nenhum resultado encontrad…" at bounding box center [690, 154] width 1337 height 76
checkbox Aminoglicosideos "true"
checkbox Glicose "true"
checkbox Derrames "true"
checkbox Glicosilada "false"
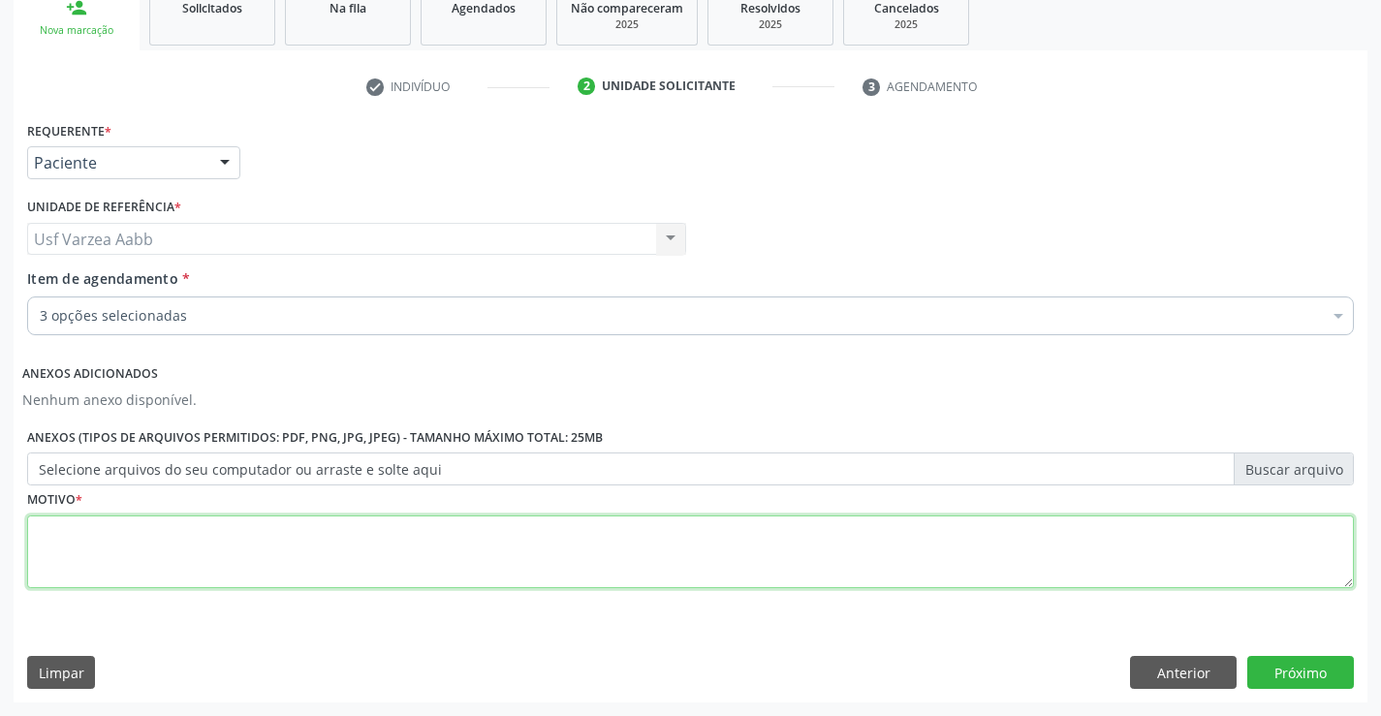
drag, startPoint x: 527, startPoint y: 553, endPoint x: 561, endPoint y: 559, distance: 34.4
click at [528, 554] on textarea at bounding box center [690, 553] width 1327 height 74
type textarea "x"
click at [1301, 680] on button "Próximo" at bounding box center [1300, 672] width 107 height 33
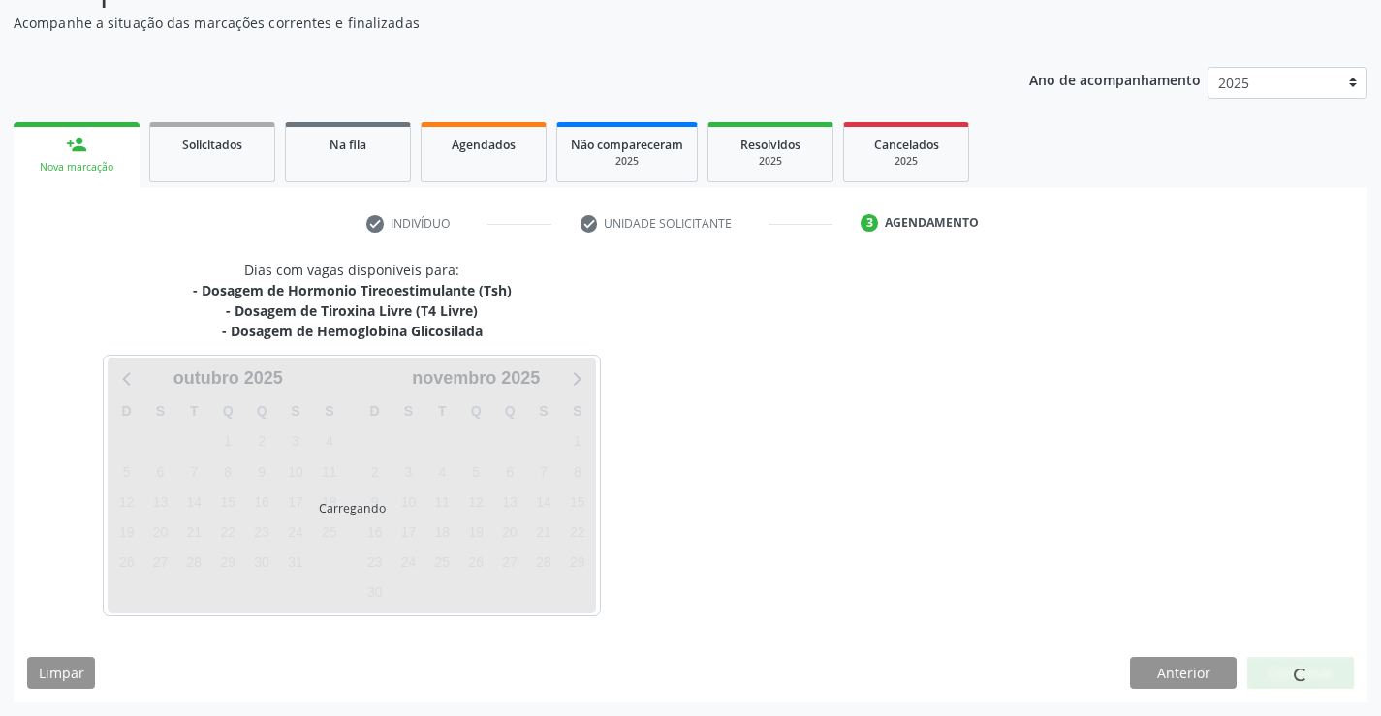
scroll to position [168, 0]
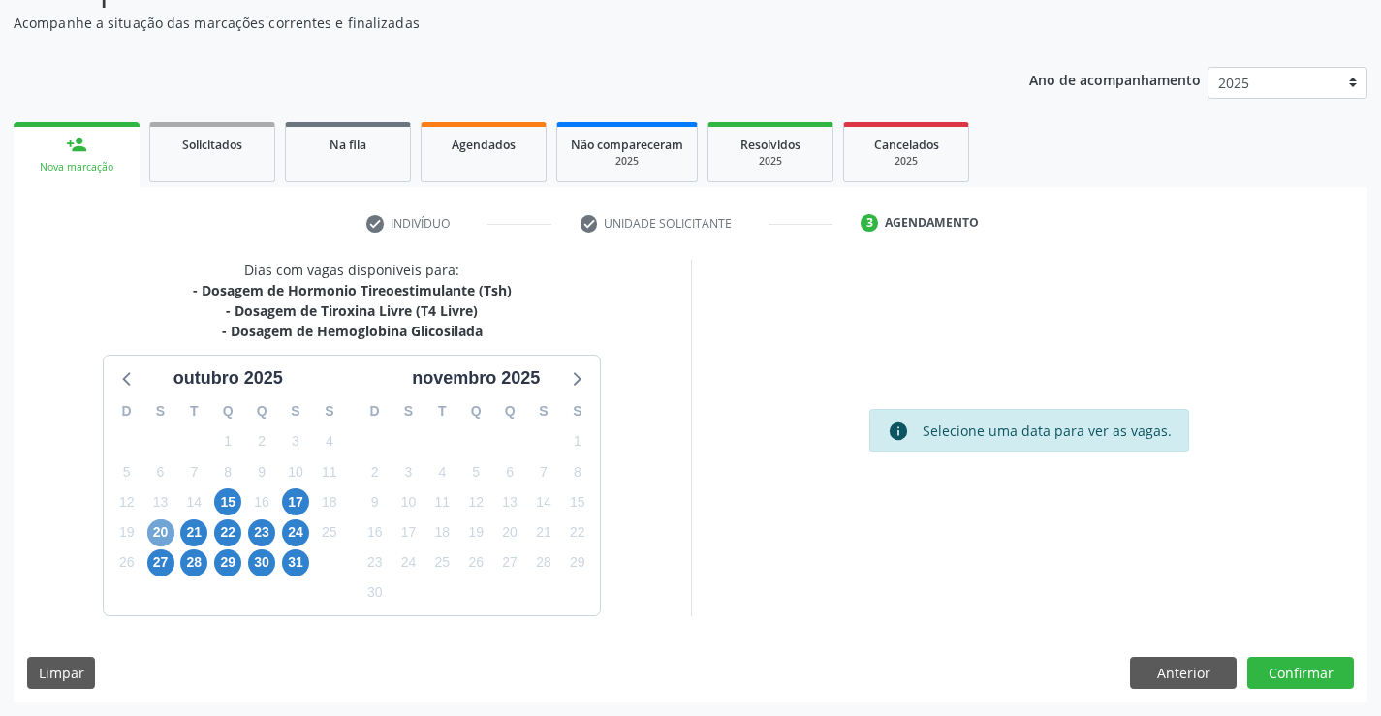
click at [156, 534] on span "20" at bounding box center [160, 533] width 27 height 27
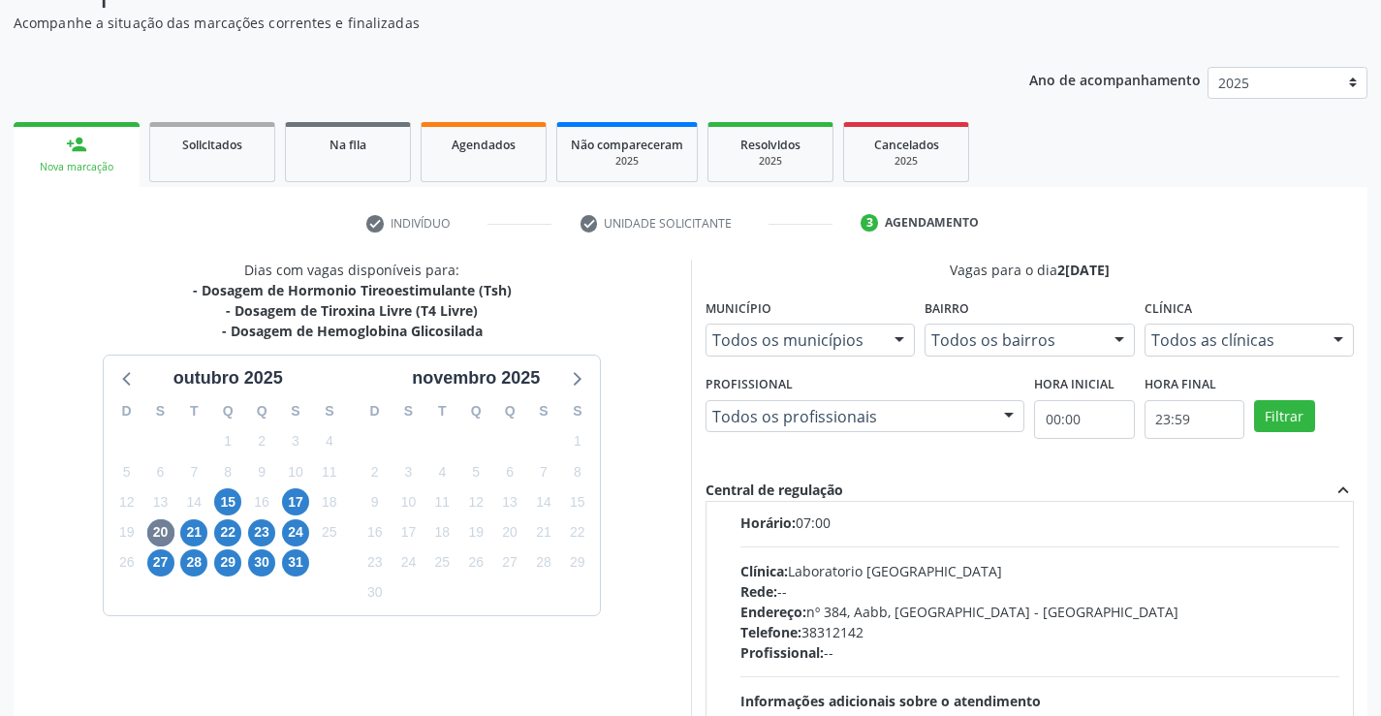
click at [763, 583] on span "Rede:" at bounding box center [759, 592] width 37 height 18
click at [734, 500] on input "Ordem de chegada Consumidos: 21 / 36 Horário: 07:00 Clínica: Laboratorio Sao Fr…" at bounding box center [727, 491] width 14 height 17
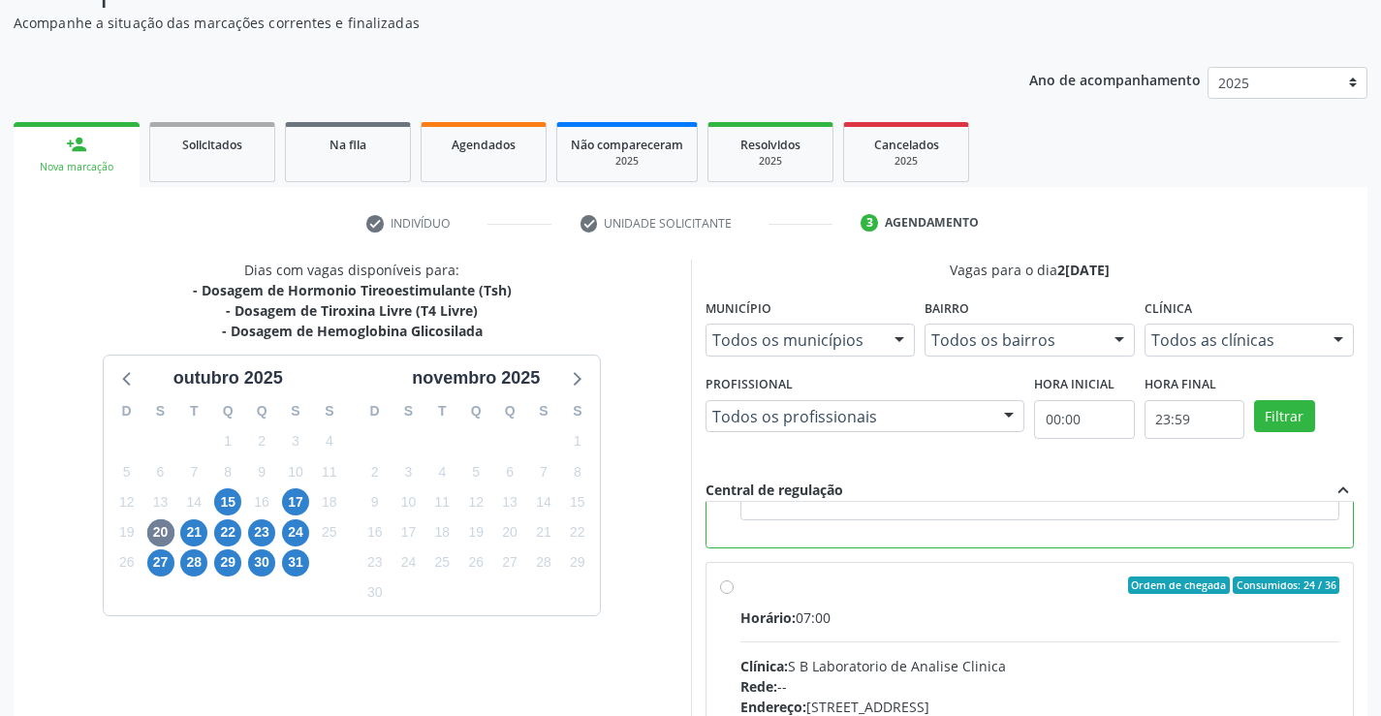
click at [762, 608] on div "Horário: 07:00" at bounding box center [1041, 618] width 600 height 20
click at [734, 594] on input "Ordem de chegada Consumidos: 24 / 36 Horário: 07:00 Clínica: S B Laboratorio de…" at bounding box center [727, 585] width 14 height 17
radio input "false"
radio input "true"
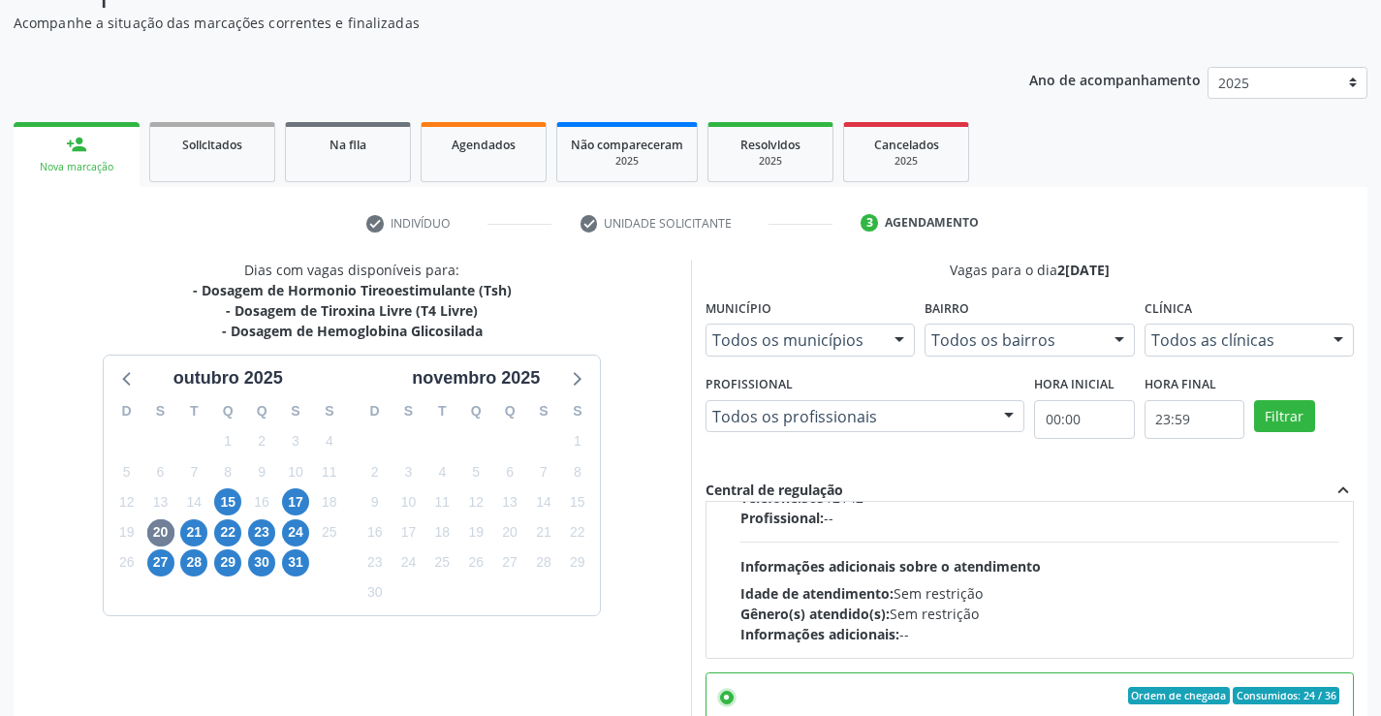
scroll to position [442, 0]
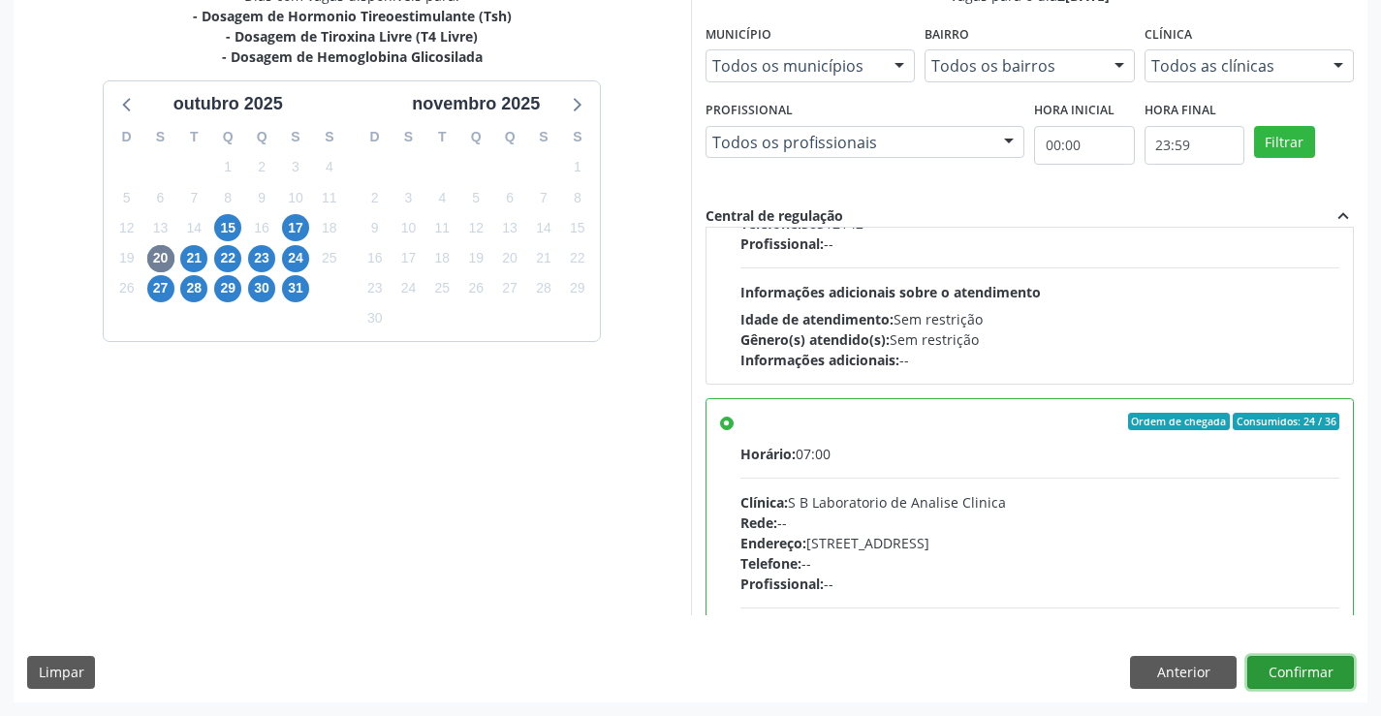
click at [1269, 673] on button "Confirmar" at bounding box center [1300, 672] width 107 height 33
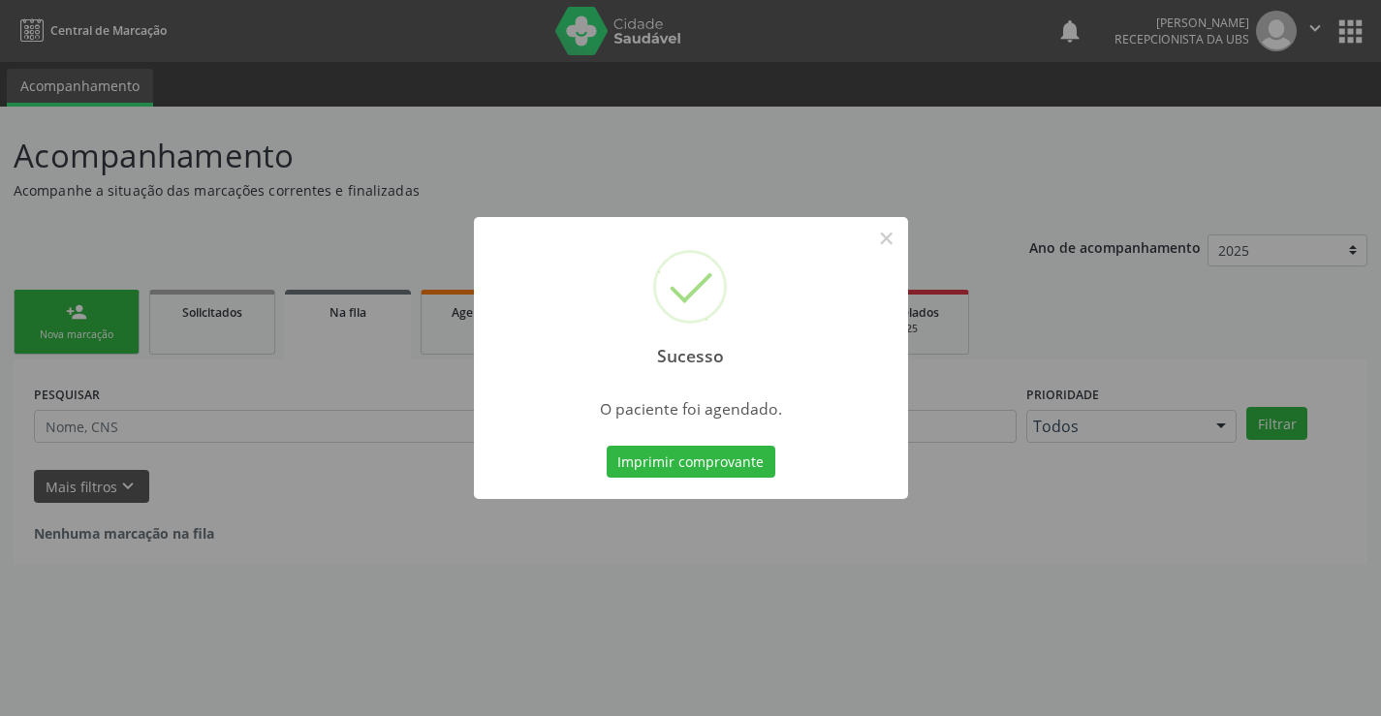
scroll to position [0, 0]
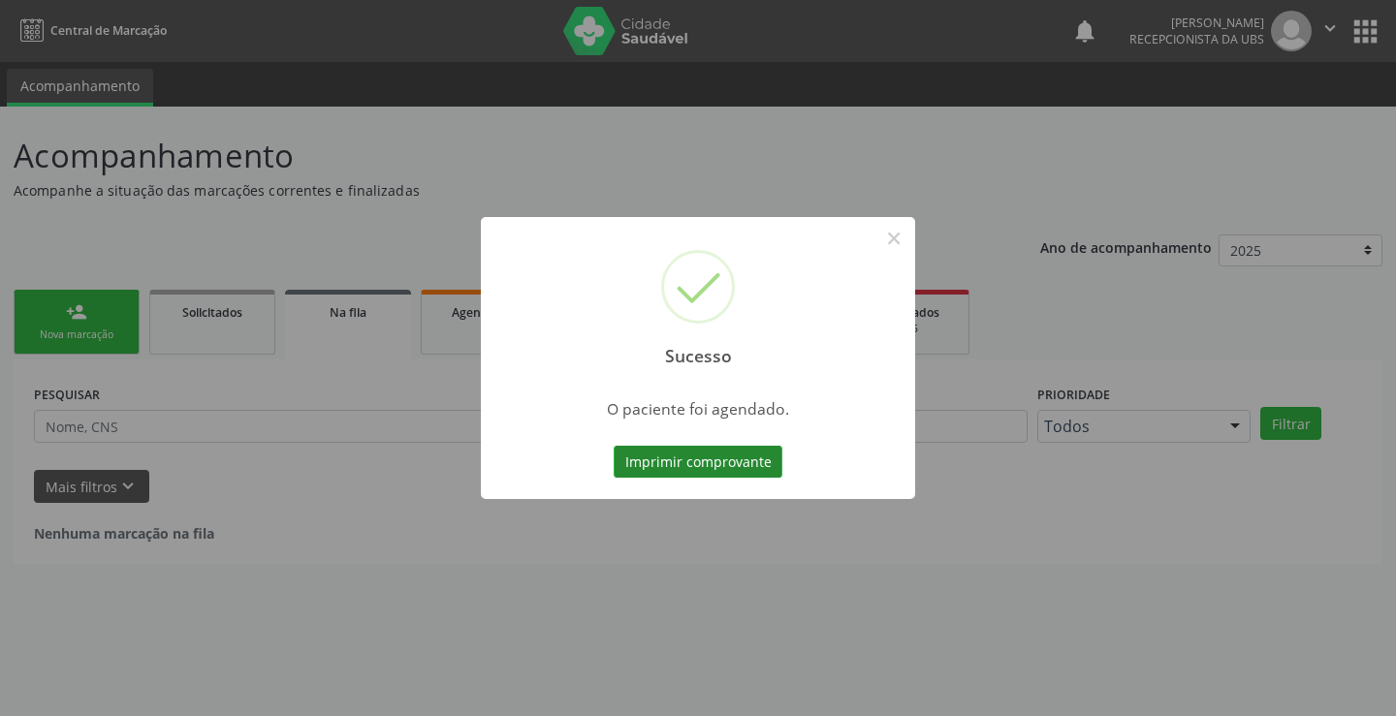
click at [768, 466] on button "Imprimir comprovante" at bounding box center [698, 462] width 169 height 33
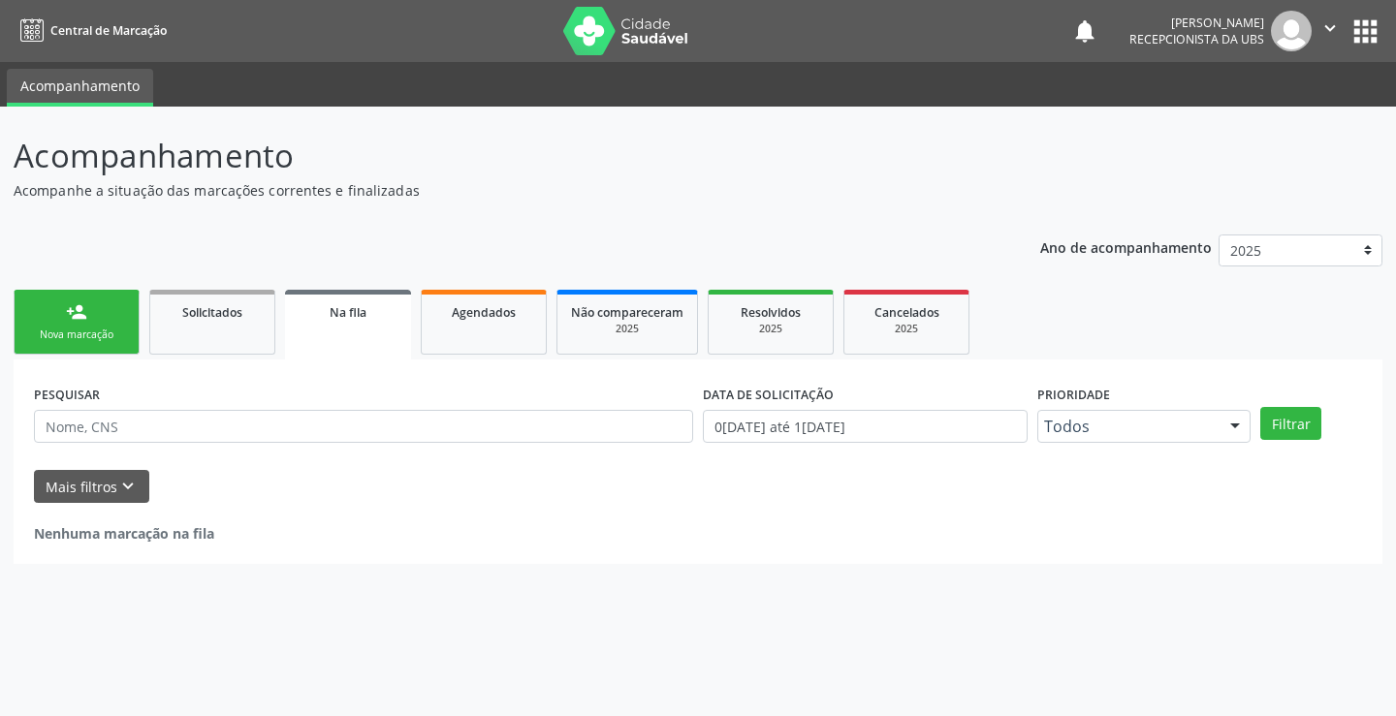
click at [47, 317] on link "person_add Nova marcação" at bounding box center [77, 322] width 126 height 65
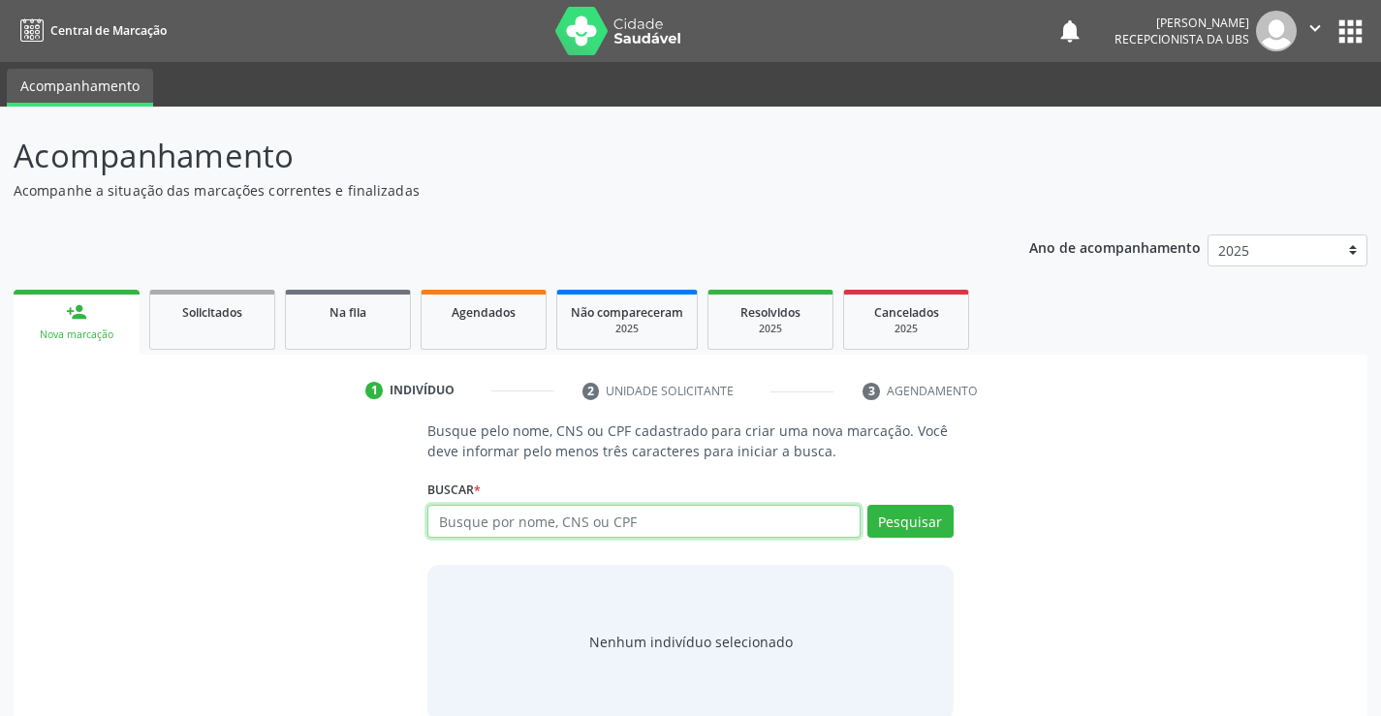
click at [491, 520] on input "text" at bounding box center [643, 521] width 432 height 33
type input "706906153945932"
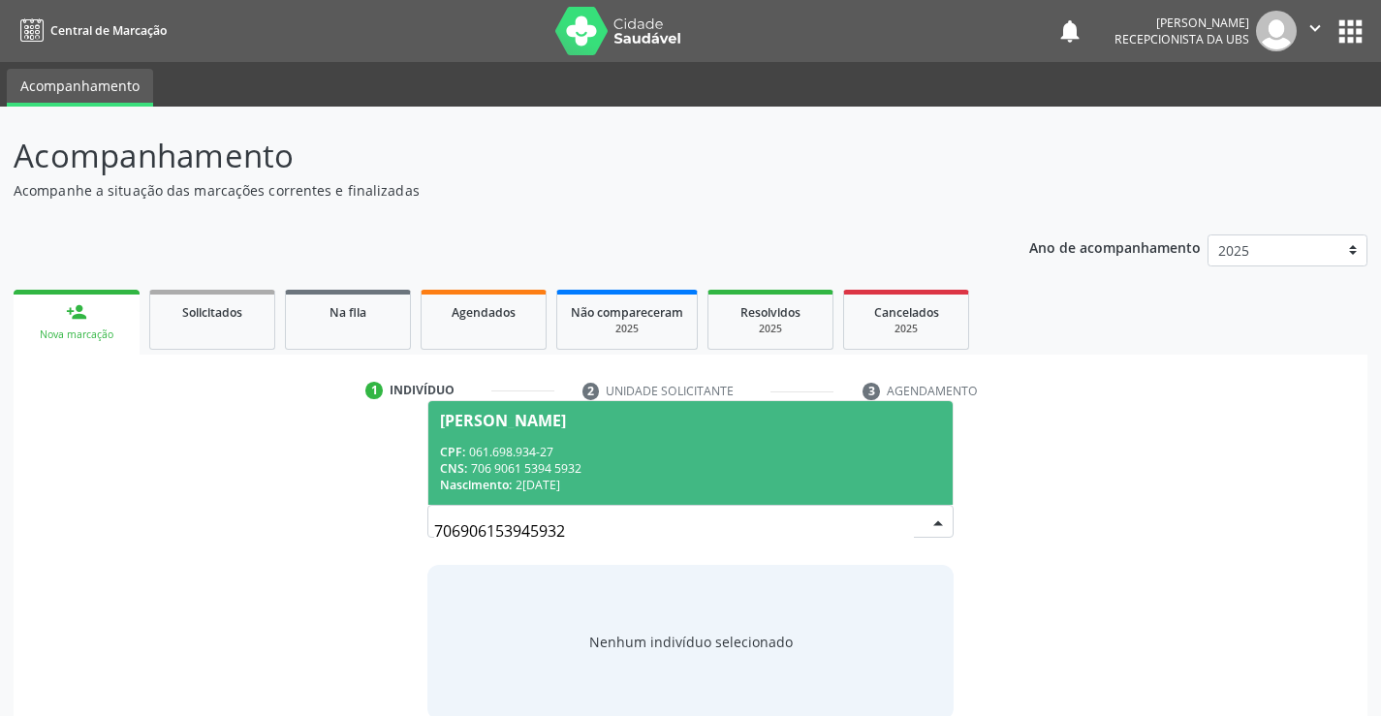
click at [709, 457] on div "CPF: 061.698.934-27" at bounding box center [690, 452] width 500 height 16
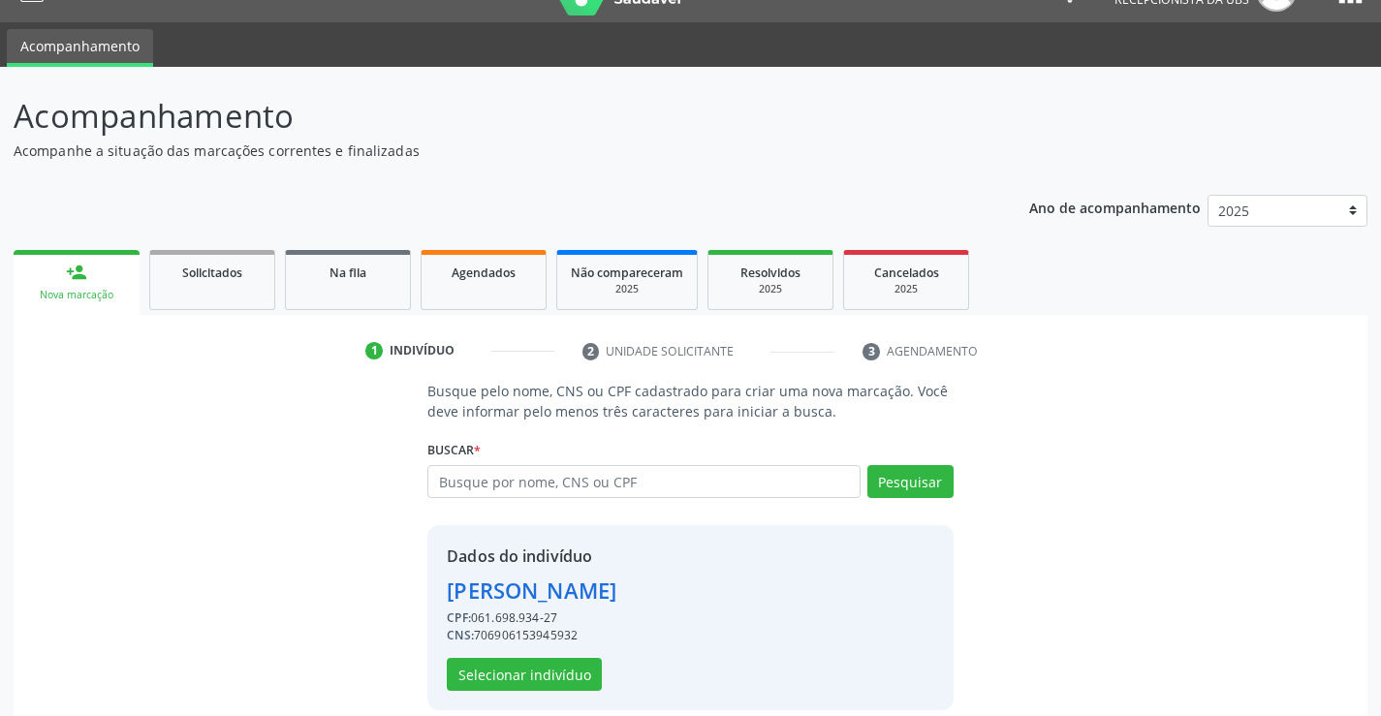
scroll to position [61, 0]
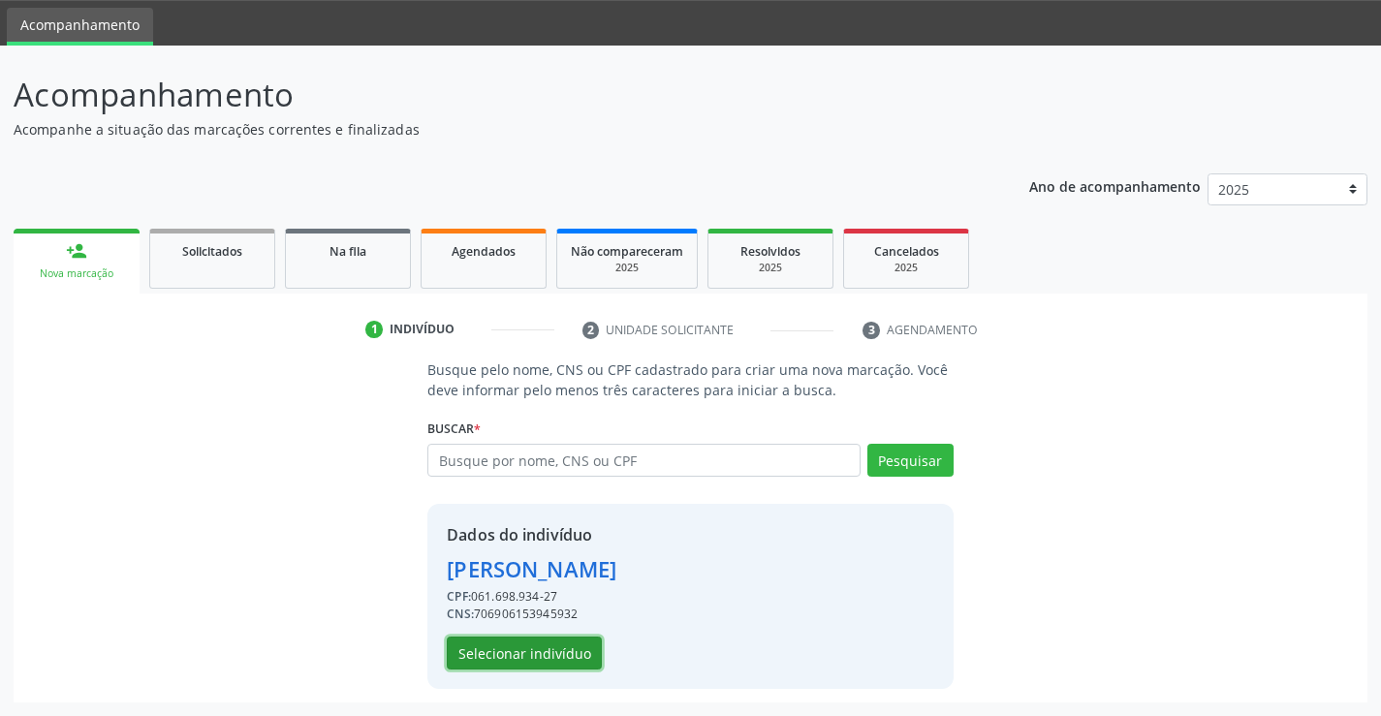
click at [552, 659] on button "Selecionar indivíduo" at bounding box center [524, 653] width 155 height 33
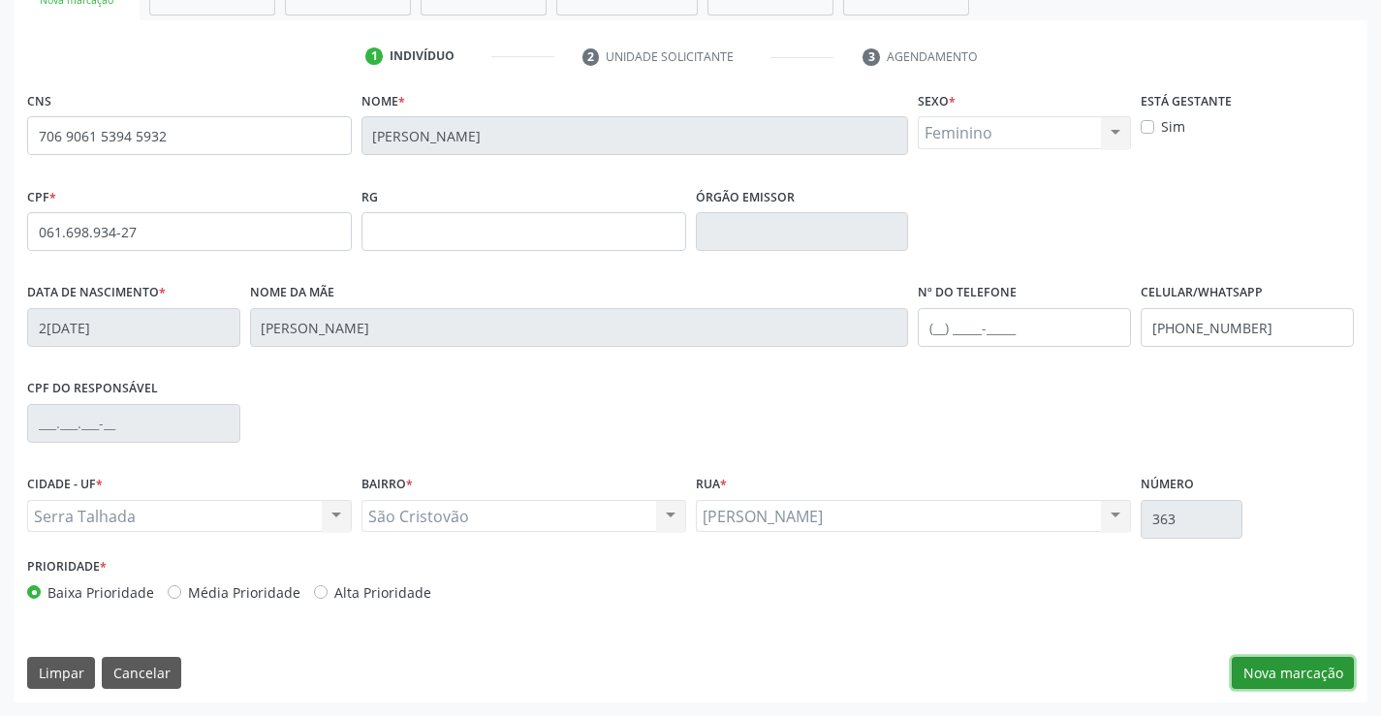
click at [1319, 683] on button "Nova marcação" at bounding box center [1293, 673] width 122 height 33
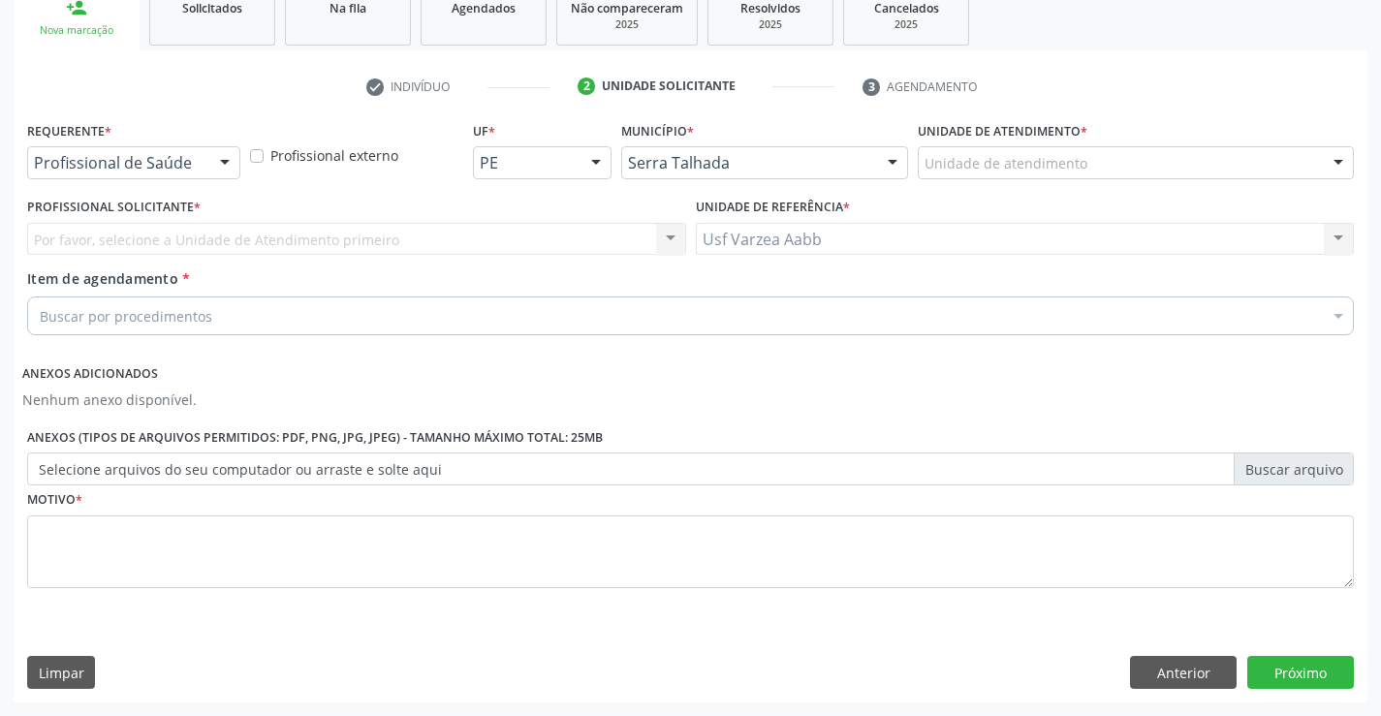
scroll to position [304, 0]
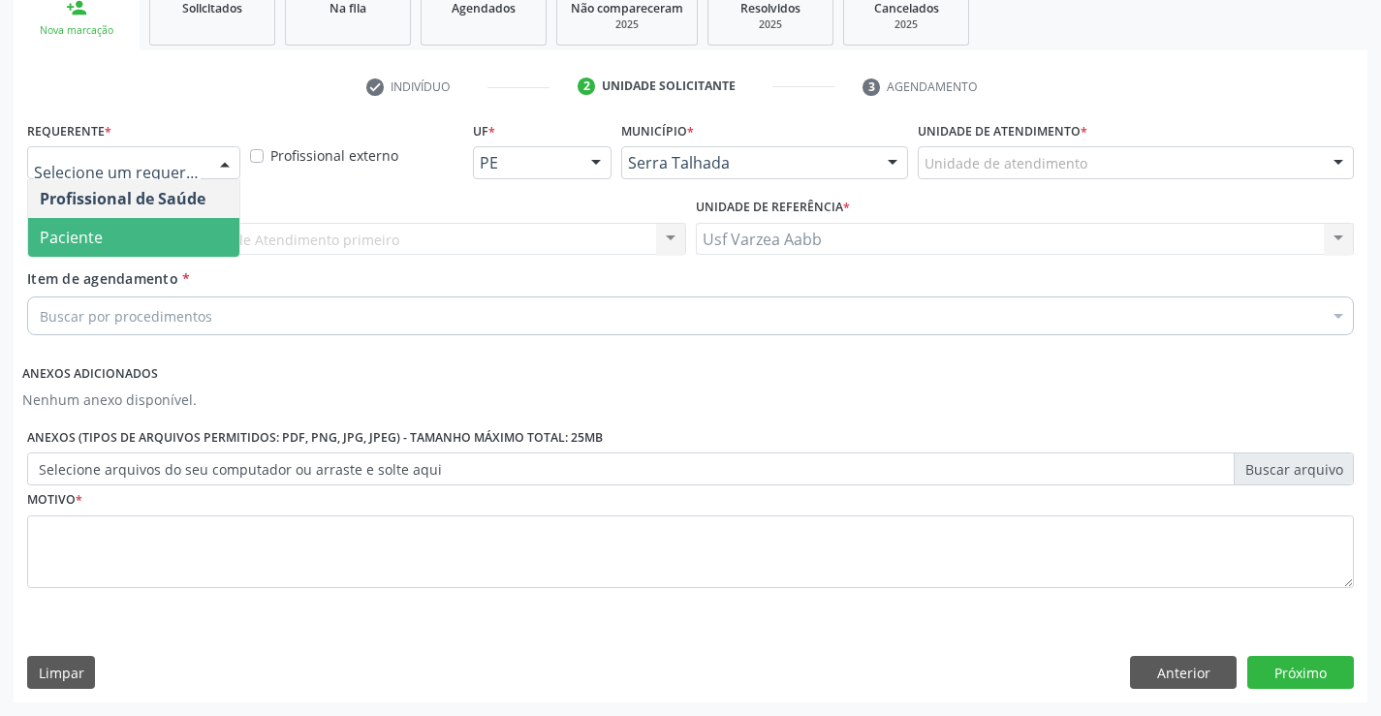
click at [167, 235] on span "Paciente" at bounding box center [133, 237] width 211 height 39
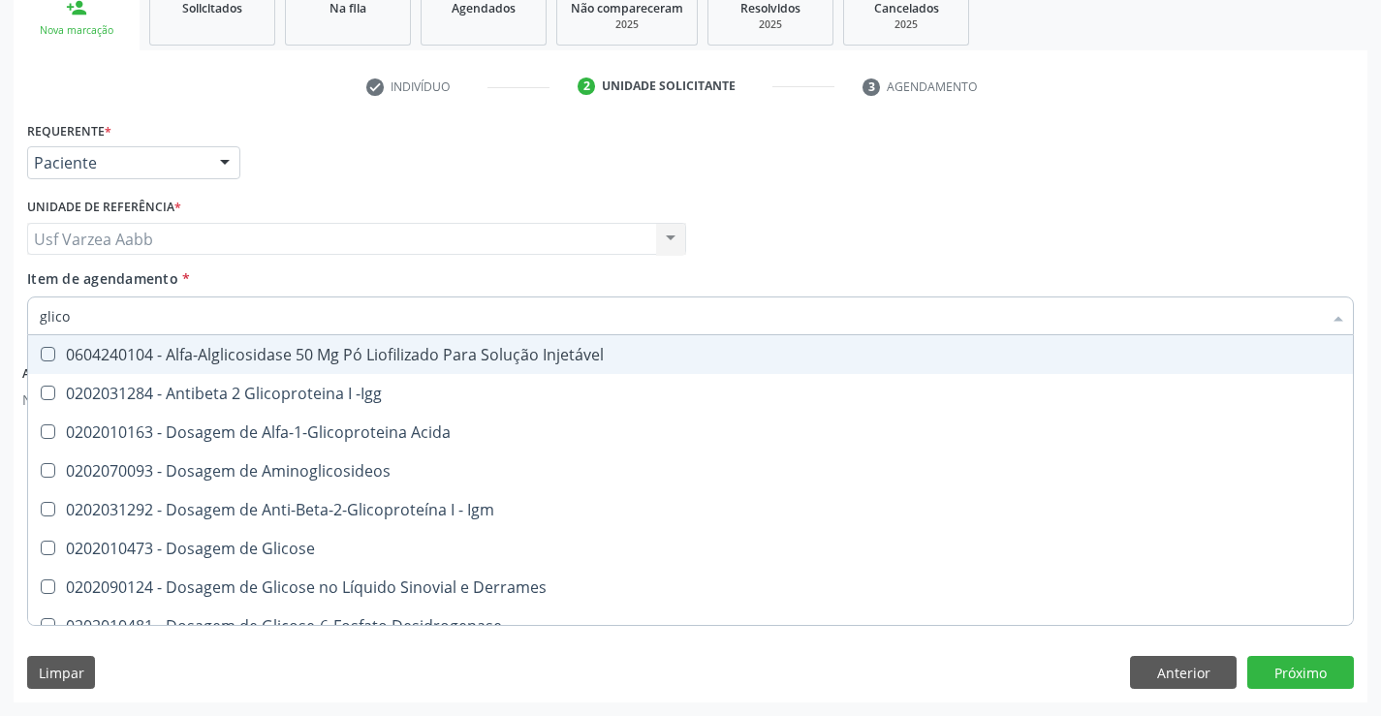
type input "glicos"
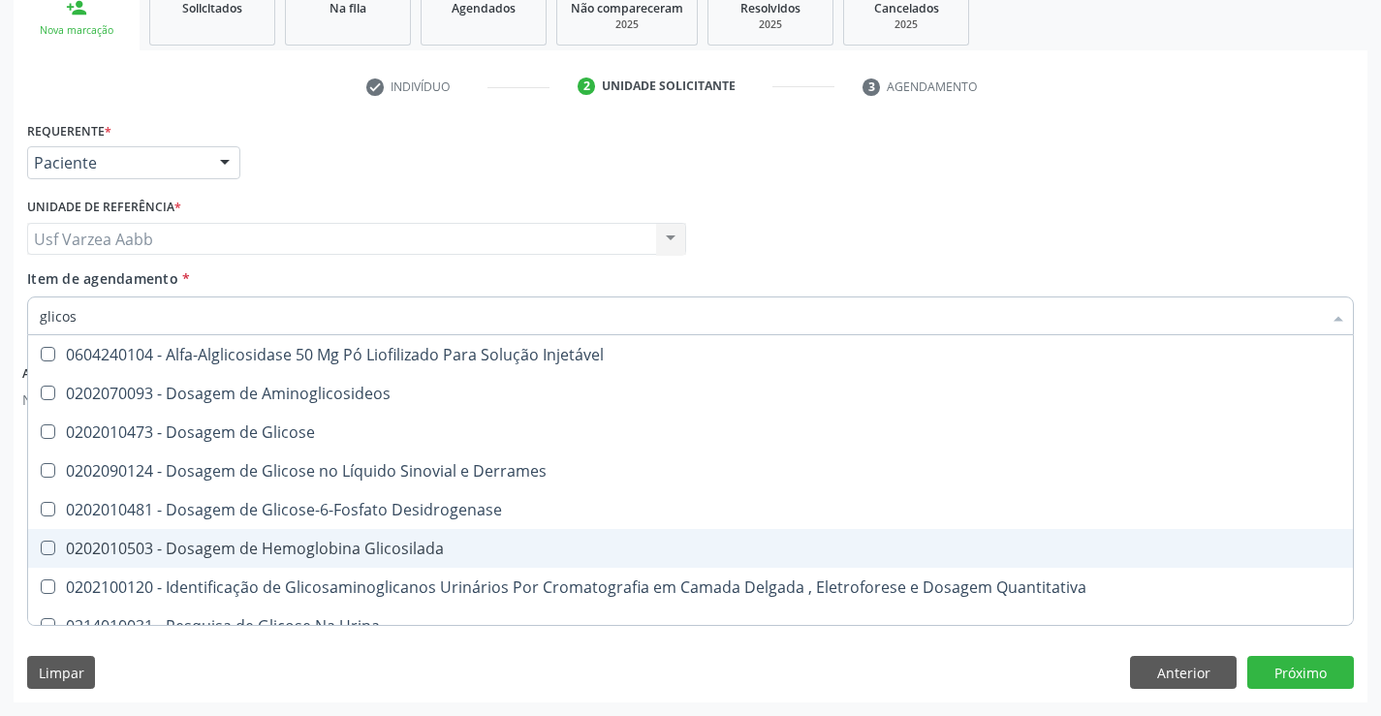
click at [272, 545] on div "0202010503 - Dosagem de Hemoglobina Glicosilada" at bounding box center [691, 549] width 1302 height 16
checkbox Glicosilada "true"
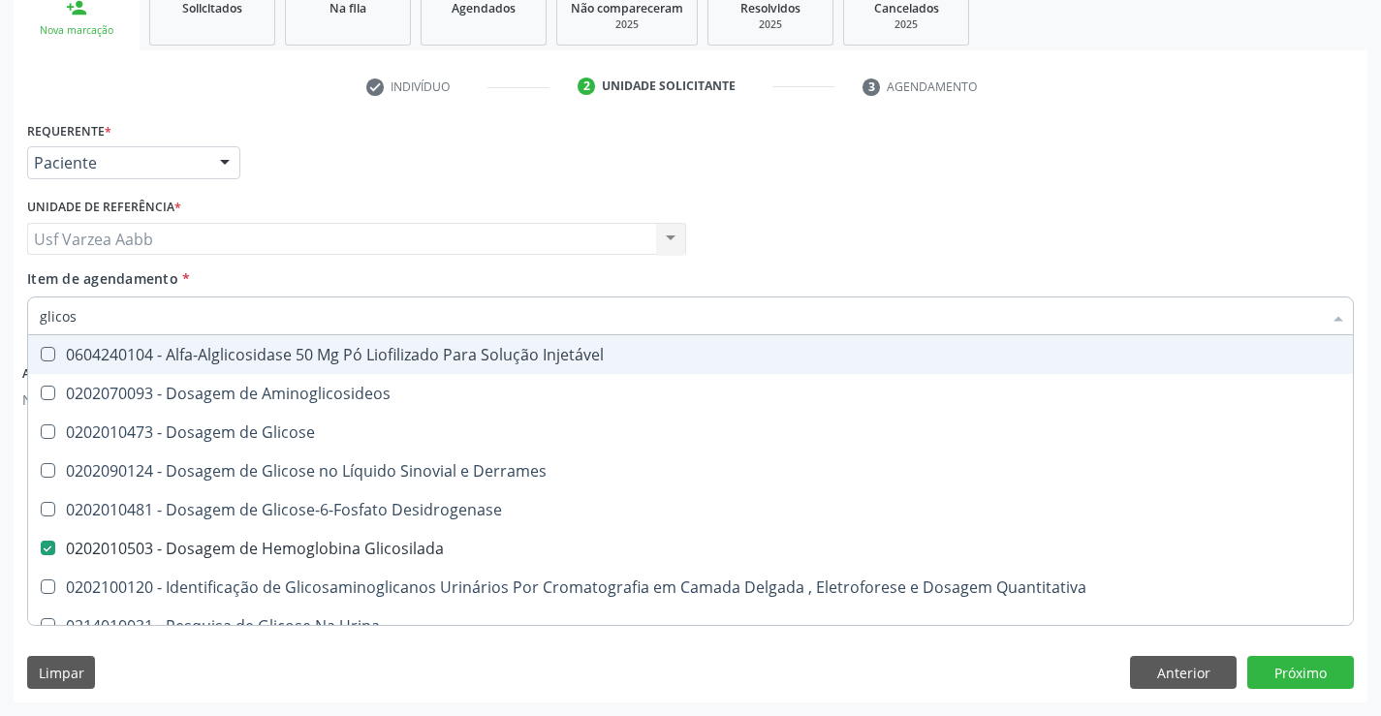
click at [136, 317] on input "glicos" at bounding box center [681, 316] width 1282 height 39
type input "ts"
checkbox Glicosilada "false"
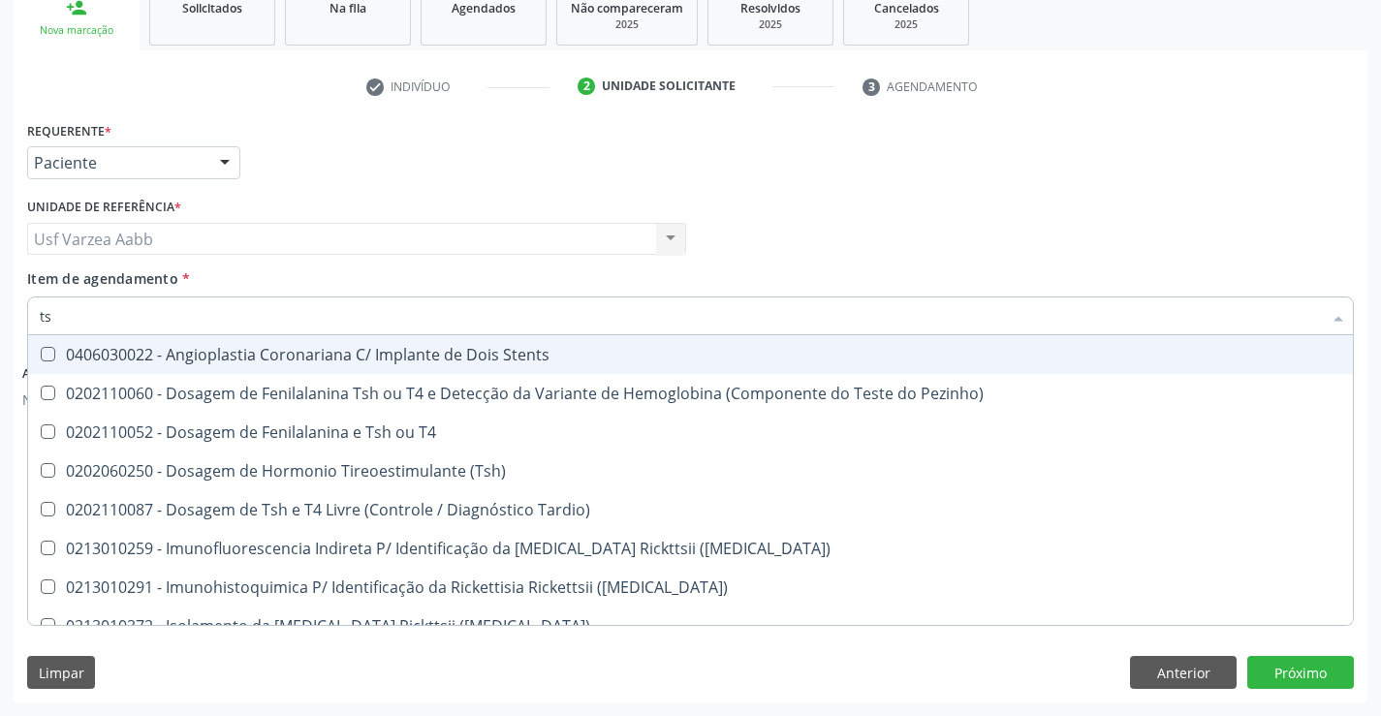
type input "tsh"
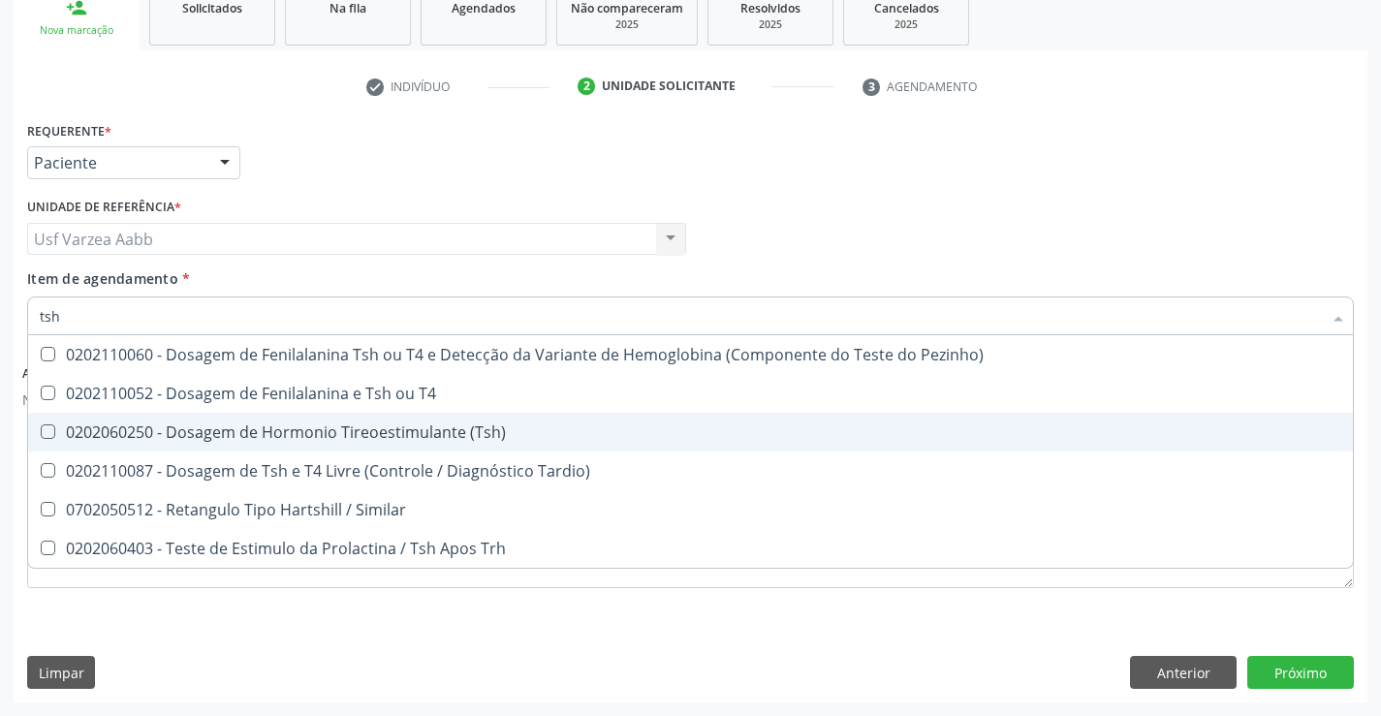
click at [252, 437] on div "0202060250 - Dosagem de Hormonio Tireoestimulante (Tsh)" at bounding box center [691, 433] width 1302 height 16
checkbox \(Tsh\) "true"
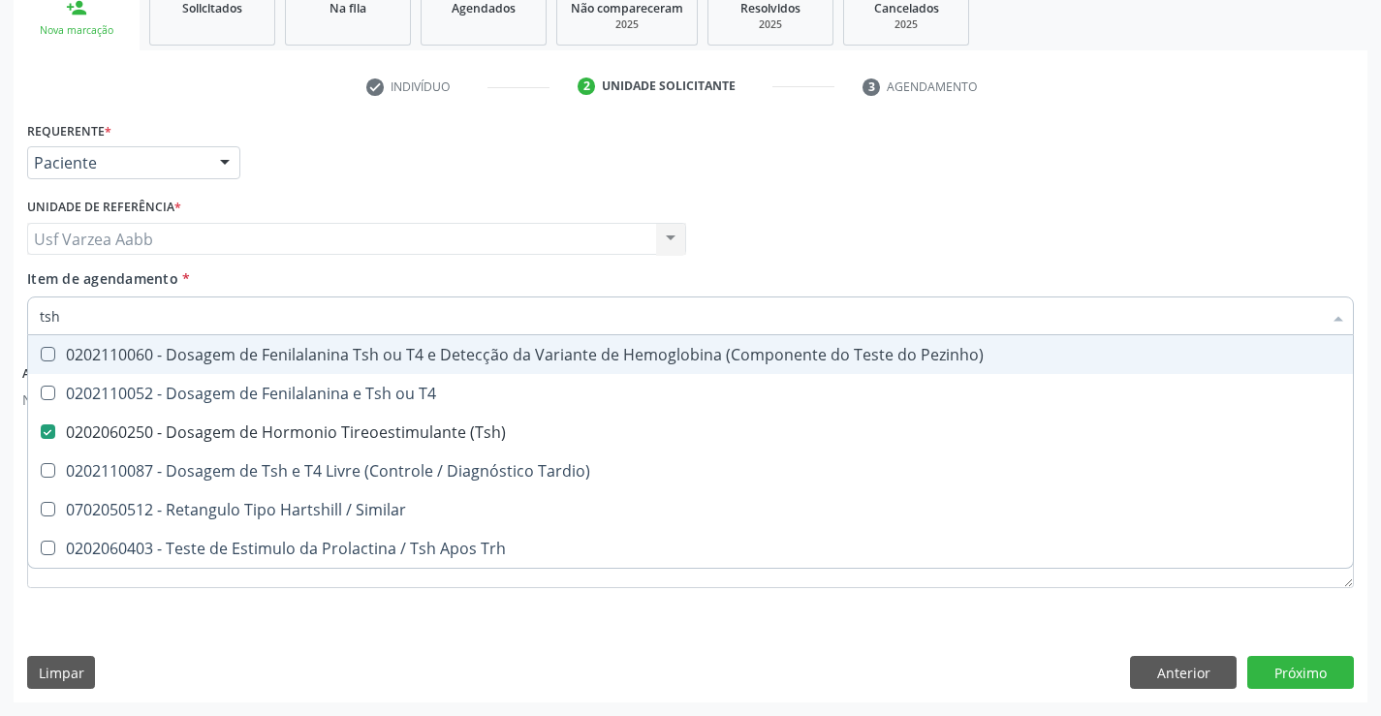
click at [129, 327] on input "tsh" at bounding box center [681, 316] width 1282 height 39
type input "t4"
checkbox \(Tsh\) "false"
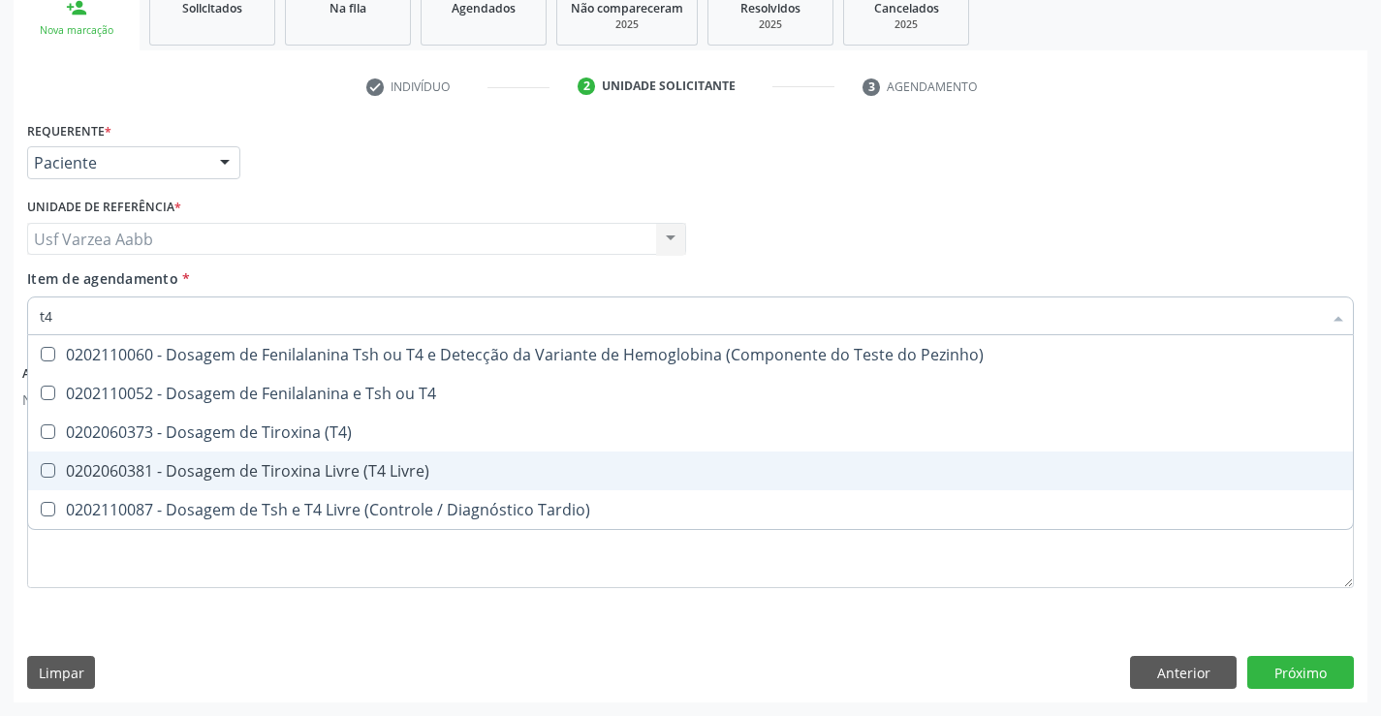
click at [220, 472] on div "0202060381 - Dosagem de Tiroxina Livre (T4 Livre)" at bounding box center [691, 471] width 1302 height 16
checkbox Livre\) "true"
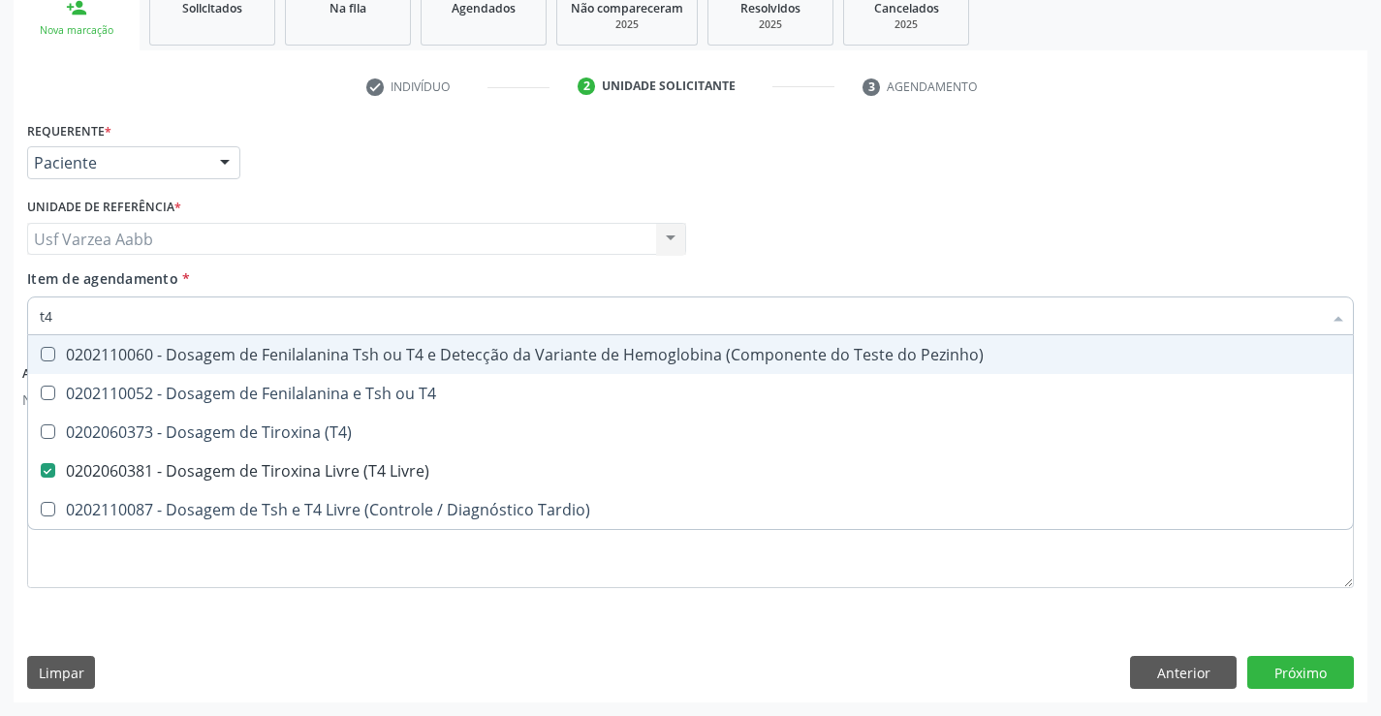
click at [800, 222] on div "Profissional Solicitante Por favor, selecione a Unidade de Atendimento primeiro…" at bounding box center [690, 231] width 1337 height 76
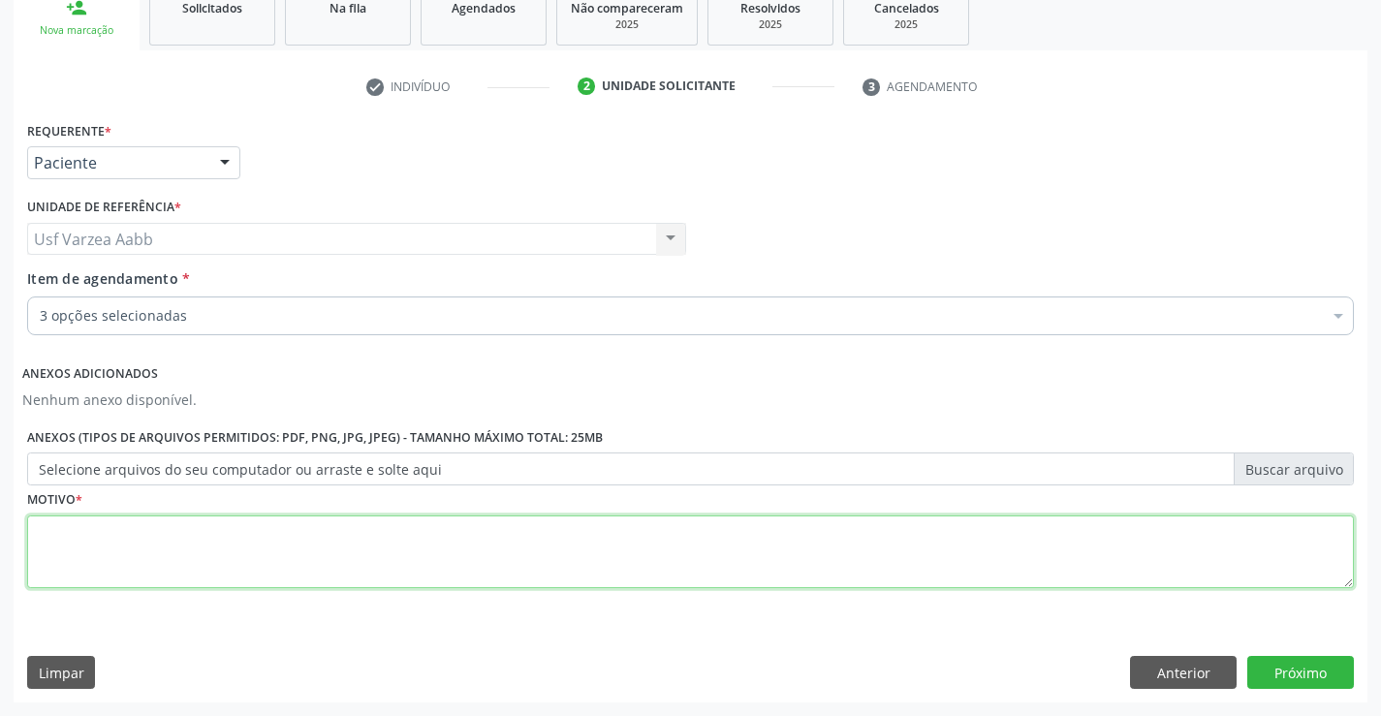
click at [454, 562] on textarea at bounding box center [690, 553] width 1327 height 74
type textarea "x"
click at [1284, 673] on button "Próximo" at bounding box center [1300, 672] width 107 height 33
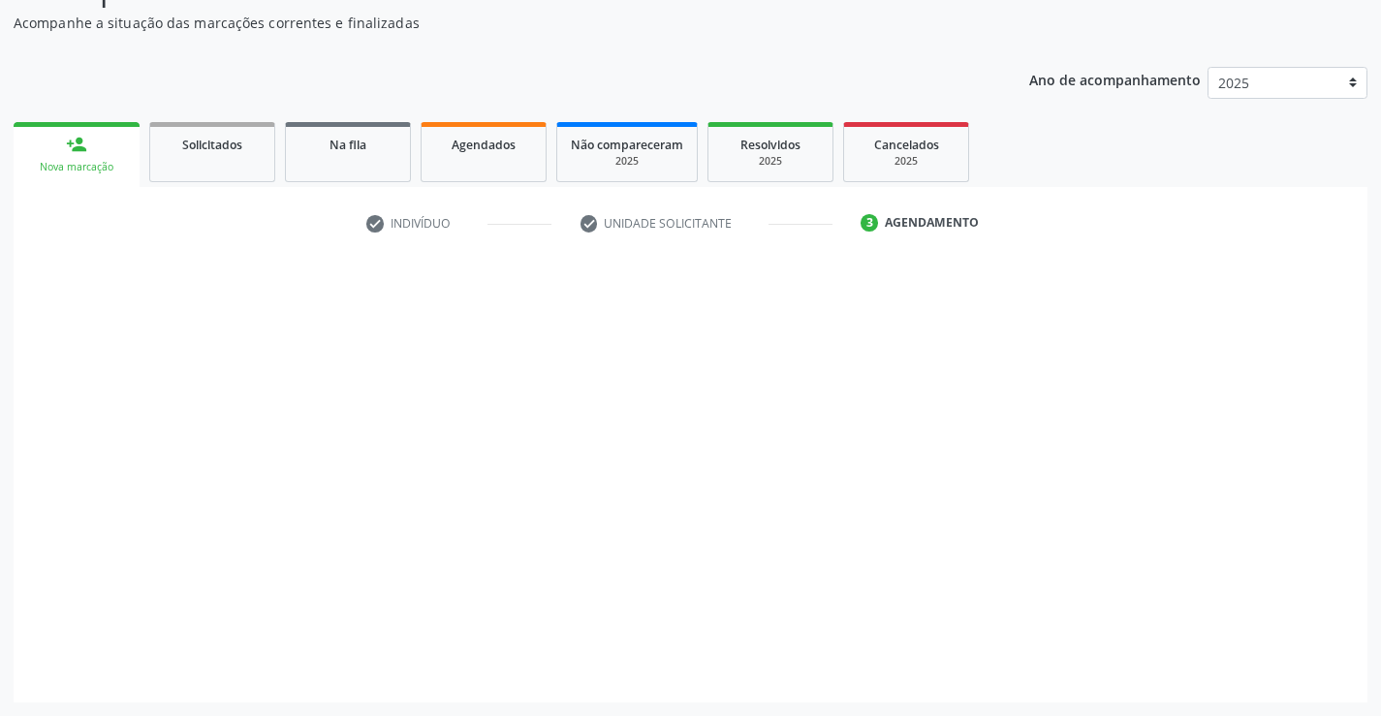
scroll to position [168, 0]
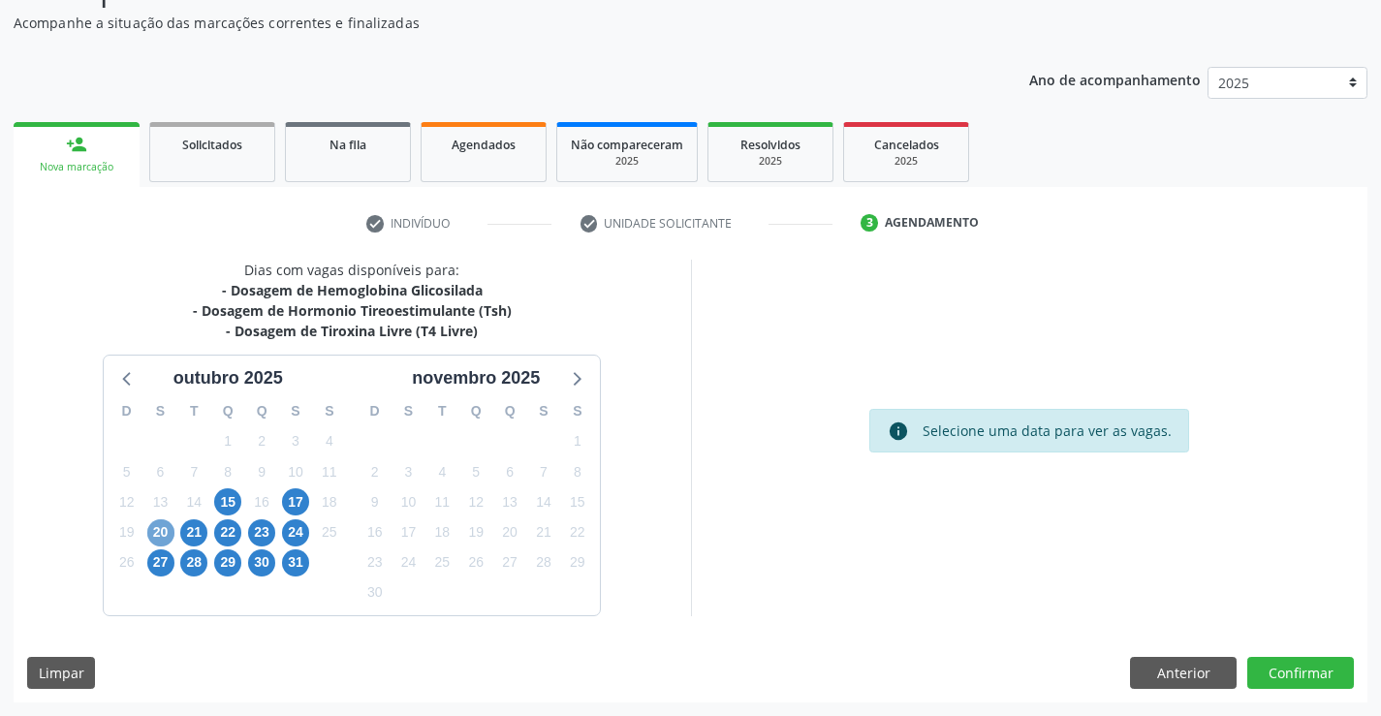
click at [158, 532] on span "20" at bounding box center [160, 533] width 27 height 27
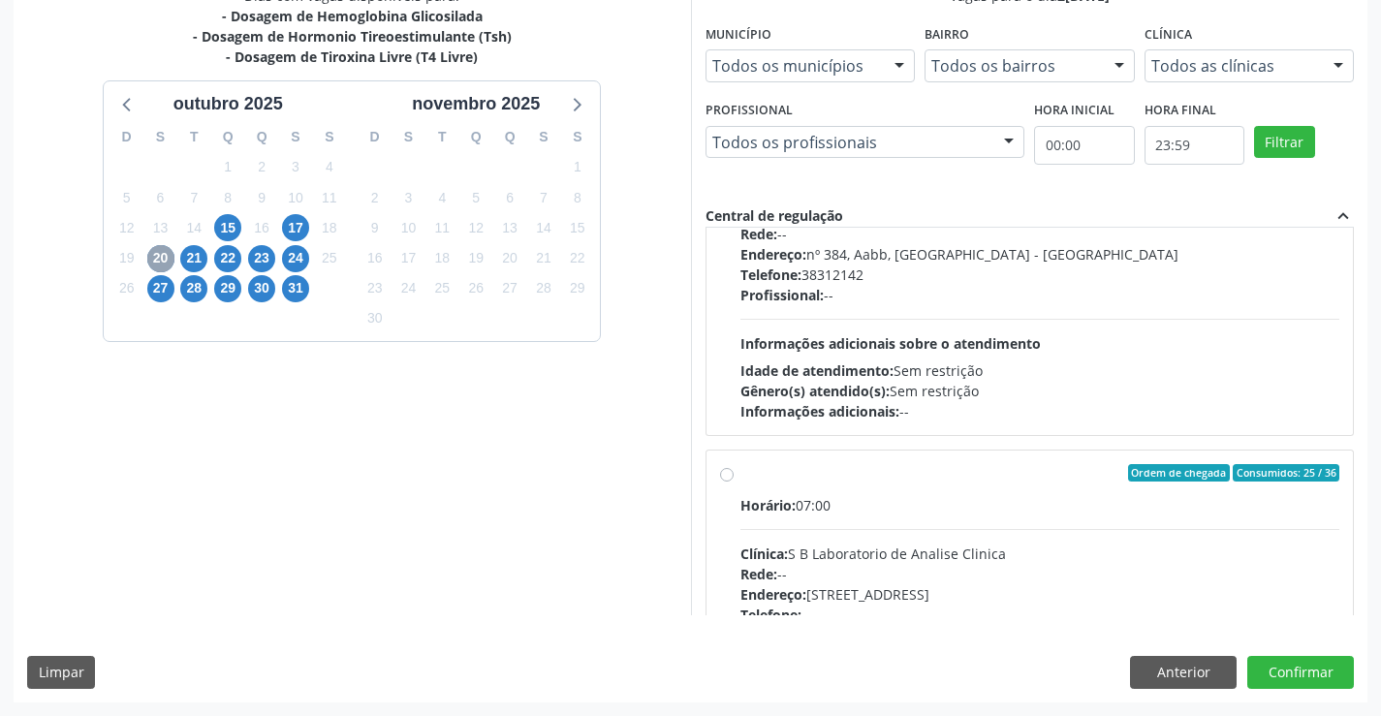
scroll to position [646, 0]
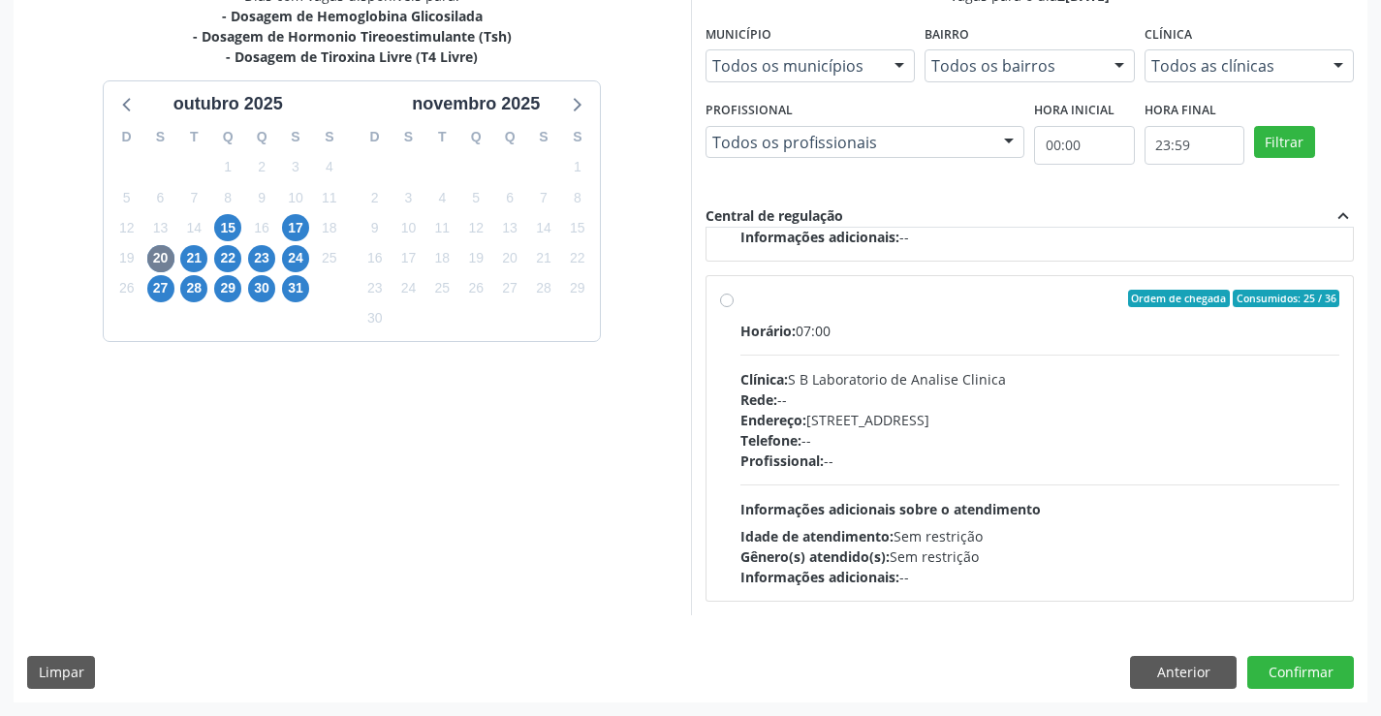
click at [908, 410] on div "Endereço: Casa, nº 679, Centro, Serra Talhada - PE" at bounding box center [1041, 420] width 600 height 20
click at [734, 307] on input "Ordem de chegada Consumidos: 25 / 36 Horário: 07:00 Clínica: S B Laboratorio de…" at bounding box center [727, 298] width 14 height 17
radio input "true"
click at [1297, 685] on button "Confirmar" at bounding box center [1300, 672] width 107 height 33
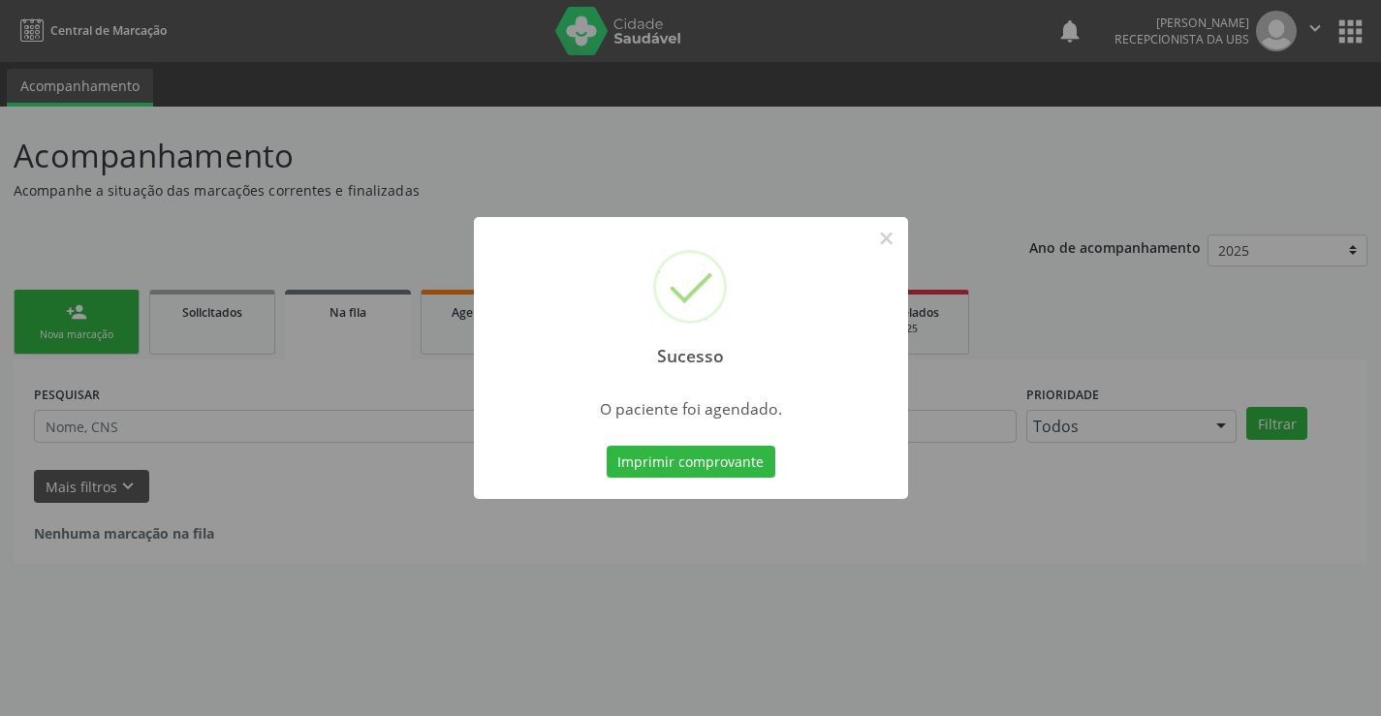
scroll to position [0, 0]
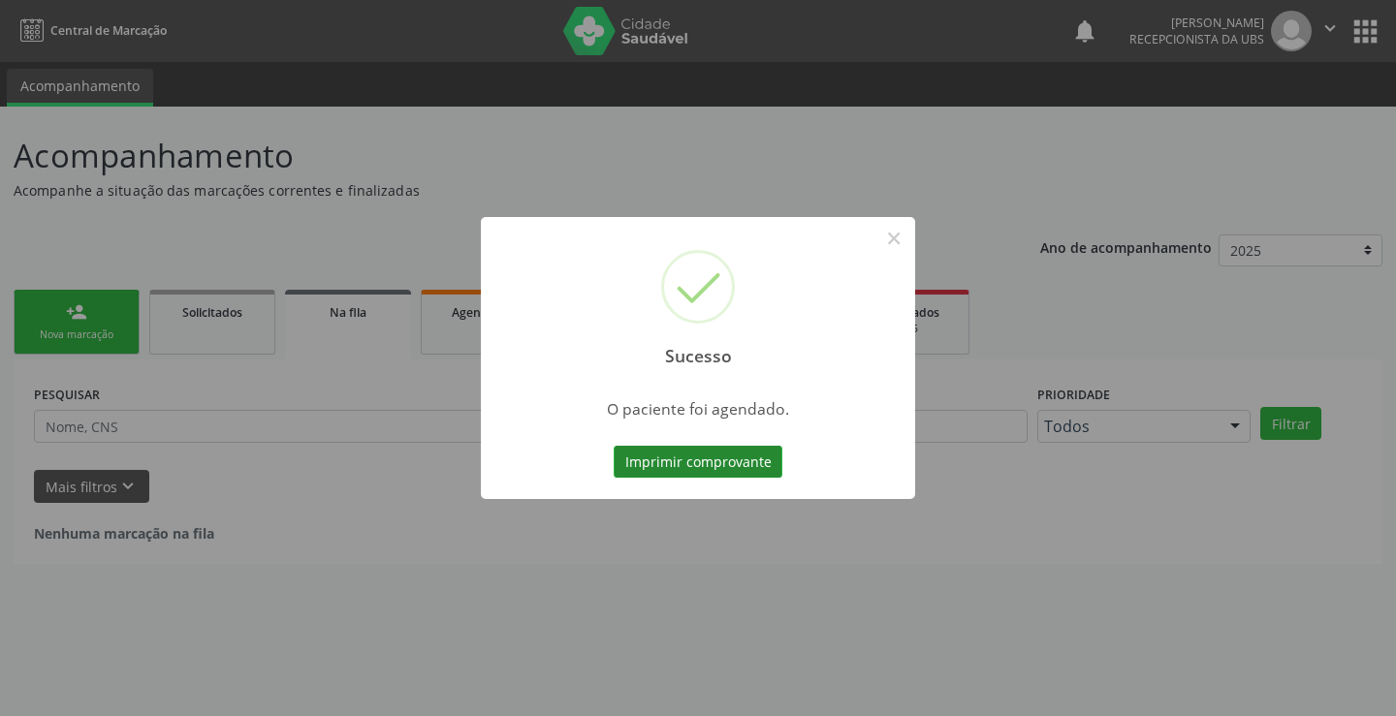
click at [702, 468] on button "Imprimir comprovante" at bounding box center [698, 462] width 169 height 33
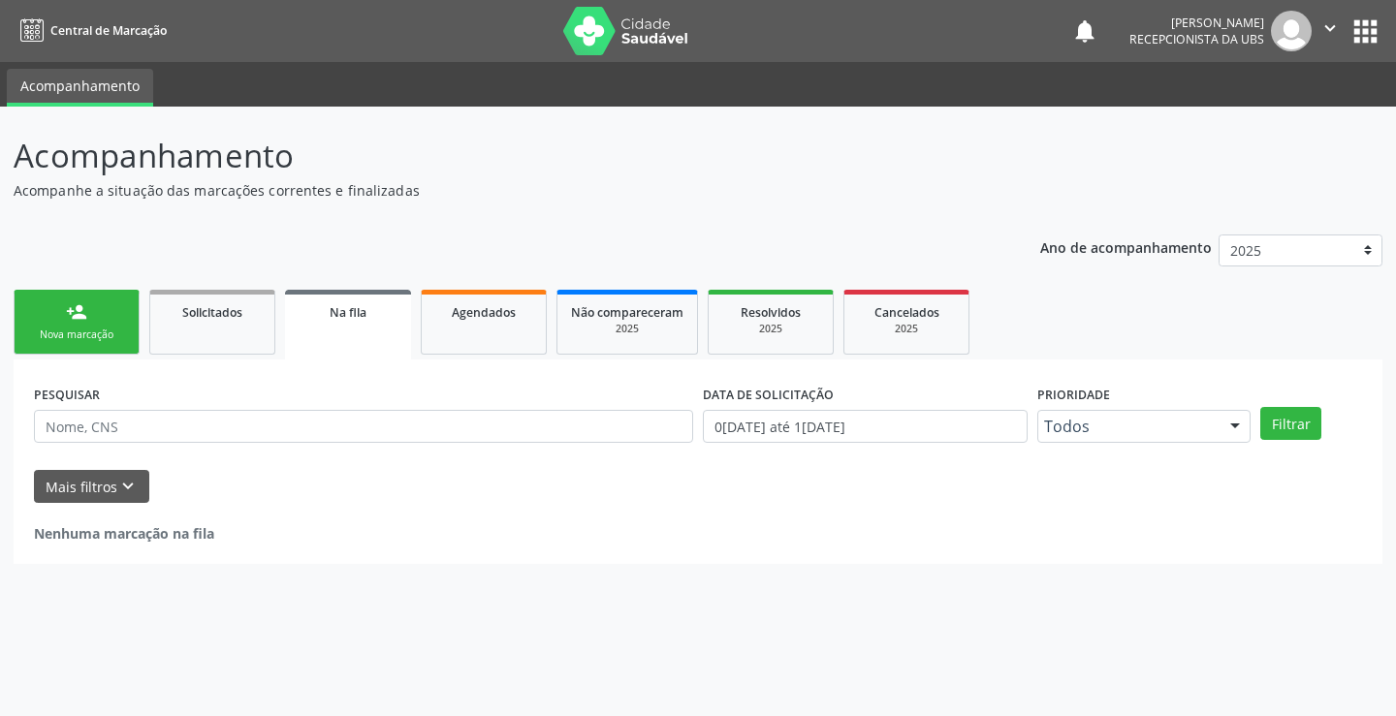
click at [79, 335] on div "Nova marcação" at bounding box center [76, 335] width 97 height 15
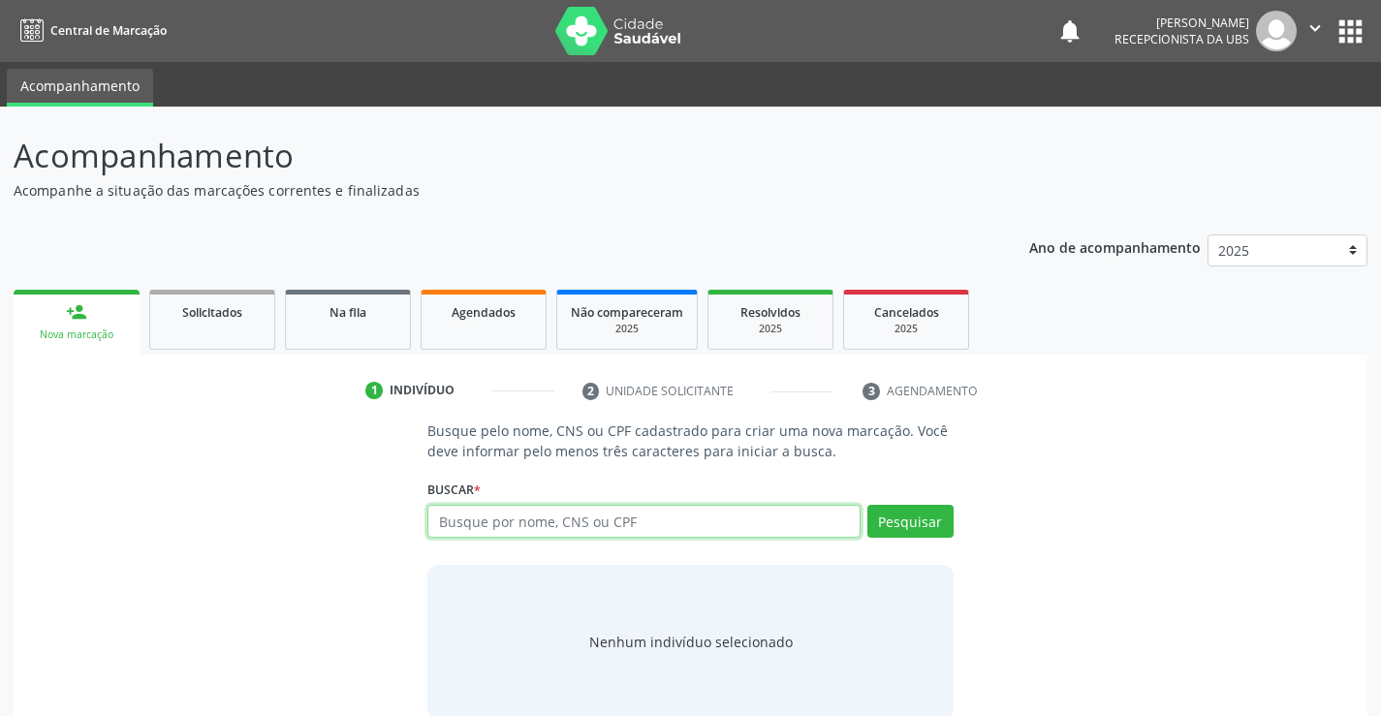
click at [495, 512] on input "text" at bounding box center [643, 521] width 432 height 33
type input "701801242788676"
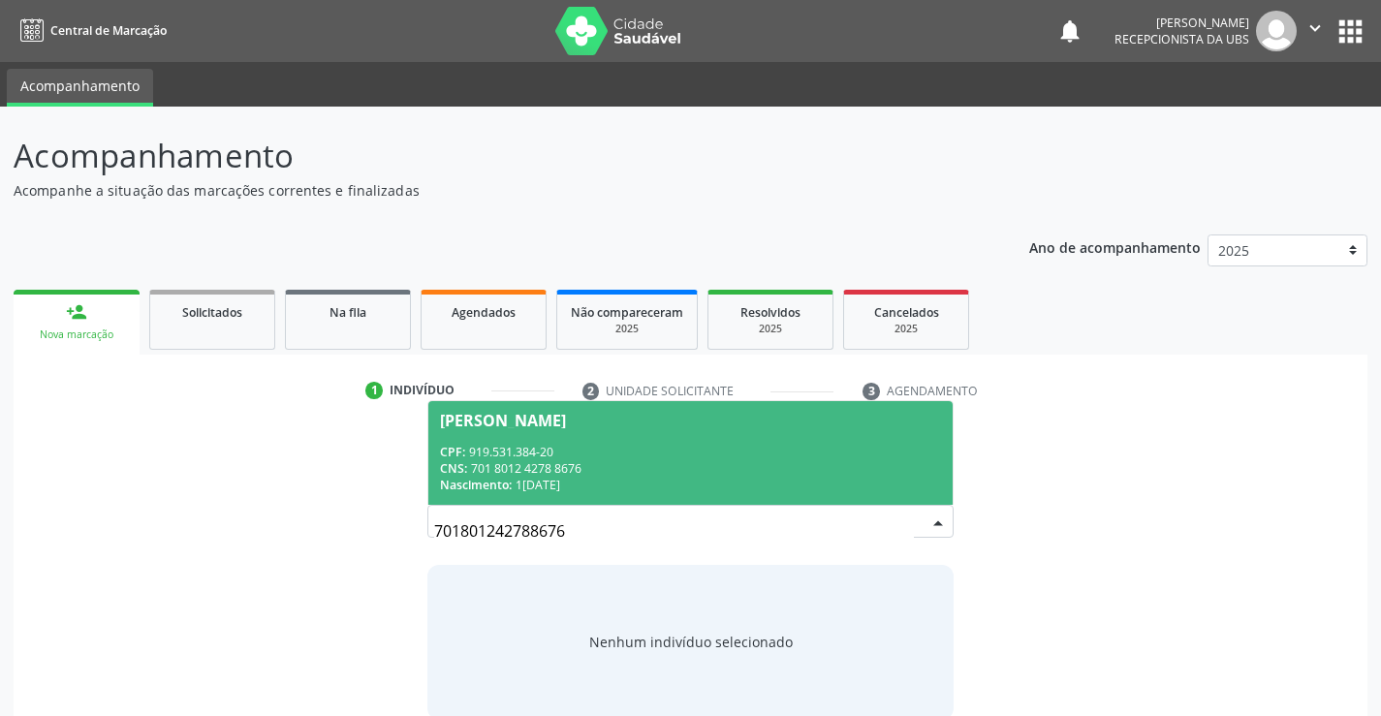
click at [673, 446] on div "CPF: 919.531.384-20" at bounding box center [690, 452] width 500 height 16
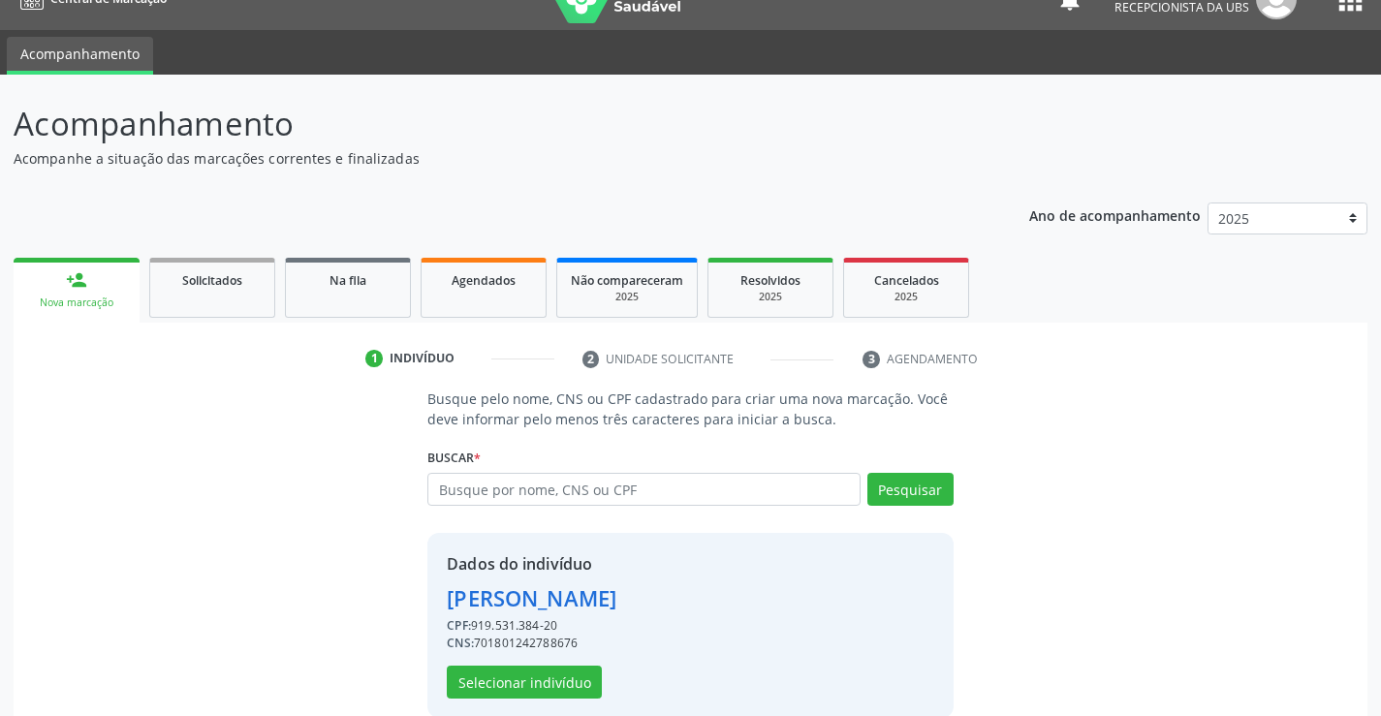
scroll to position [61, 0]
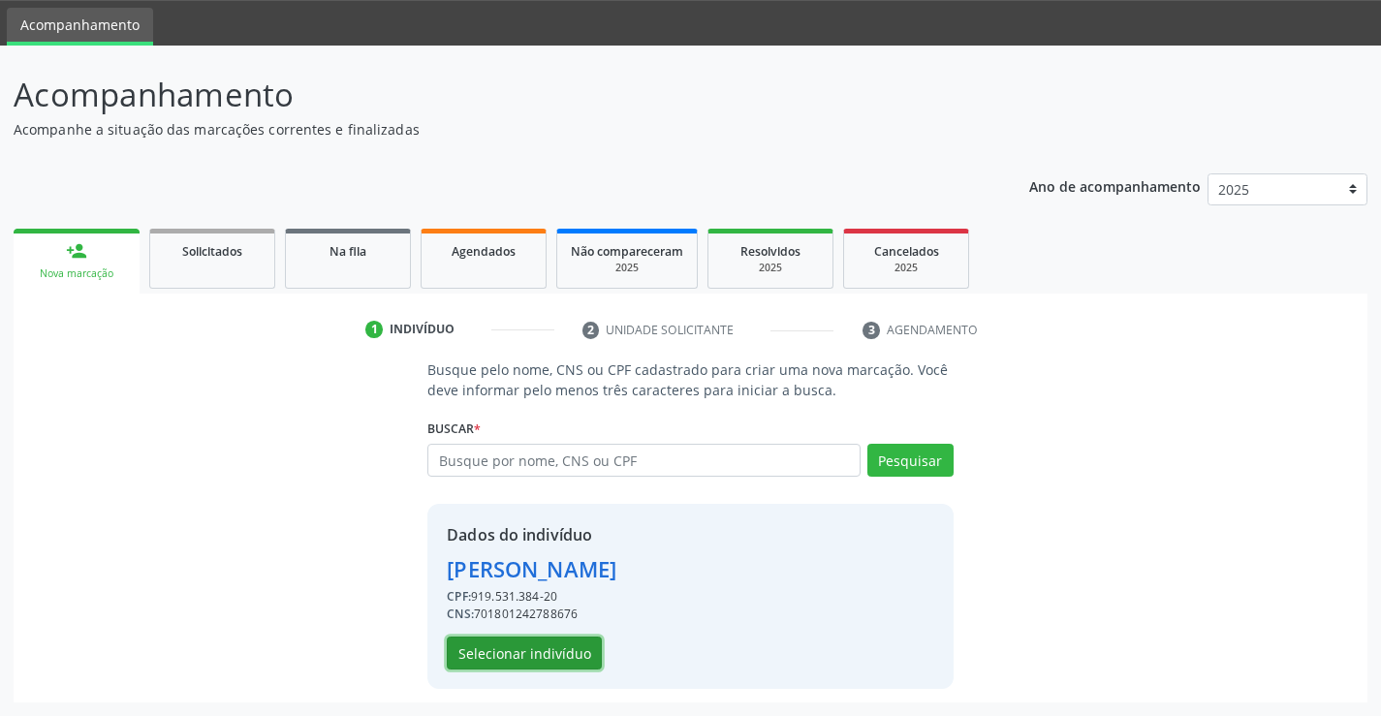
click at [572, 650] on button "Selecionar indivíduo" at bounding box center [524, 653] width 155 height 33
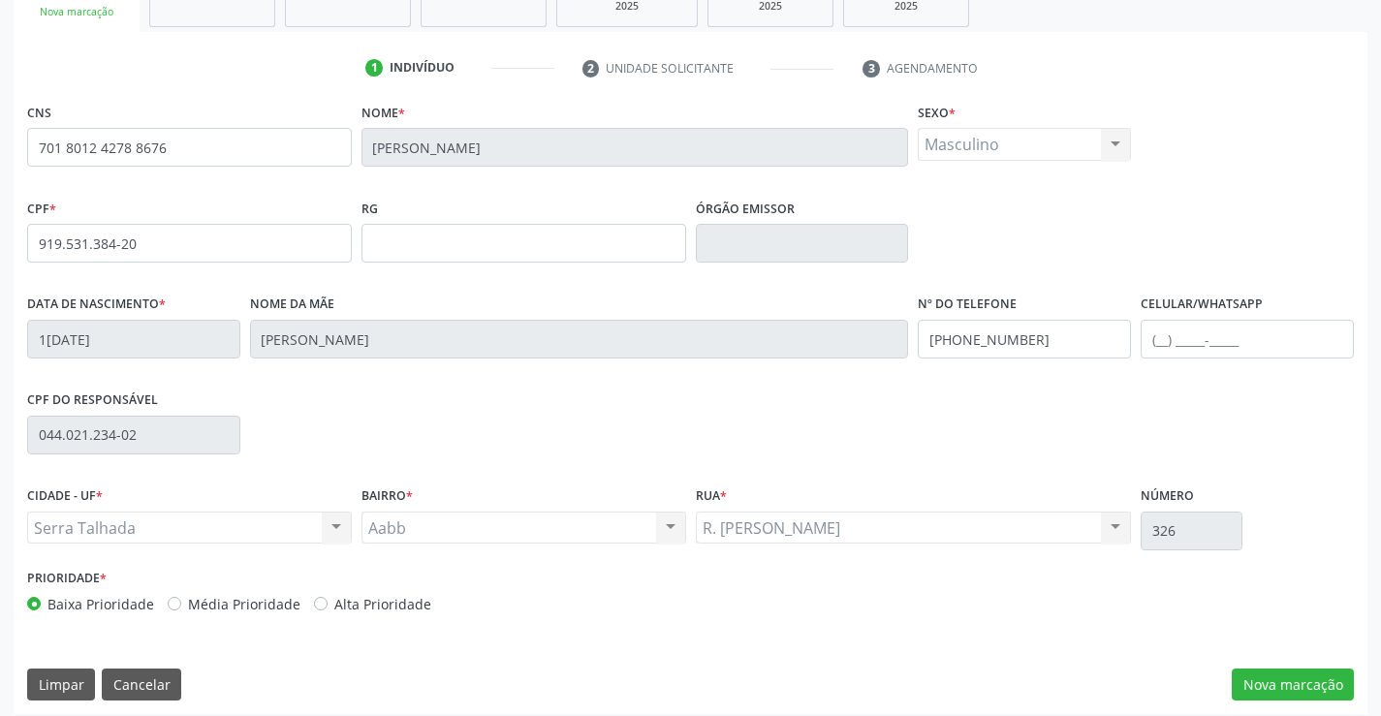
scroll to position [334, 0]
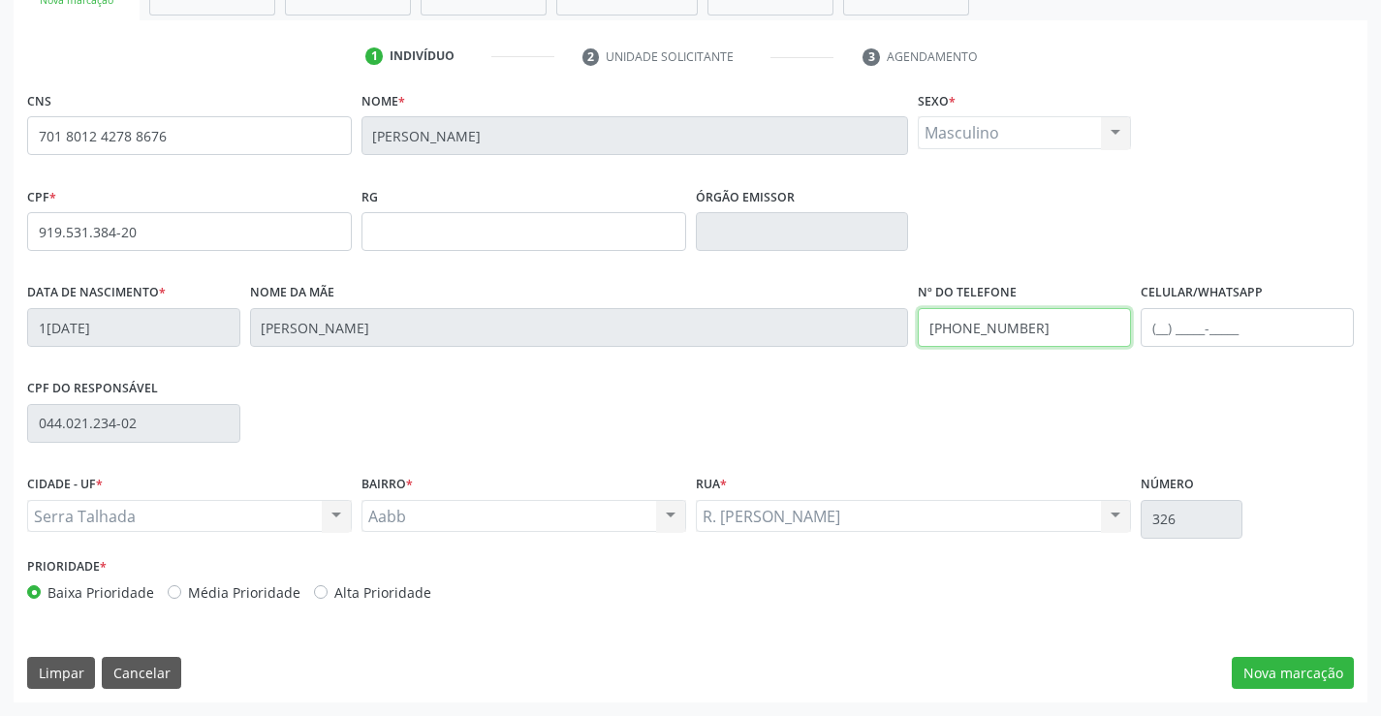
click at [810, 320] on div "Data de nascimento * 12/12/1950 Nome da mãe Carmelita Adeyde Alves da Costa Nº …" at bounding box center [690, 326] width 1337 height 96
click at [1161, 322] on input "text" at bounding box center [1247, 327] width 213 height 39
paste input "(87) 99982-7071"
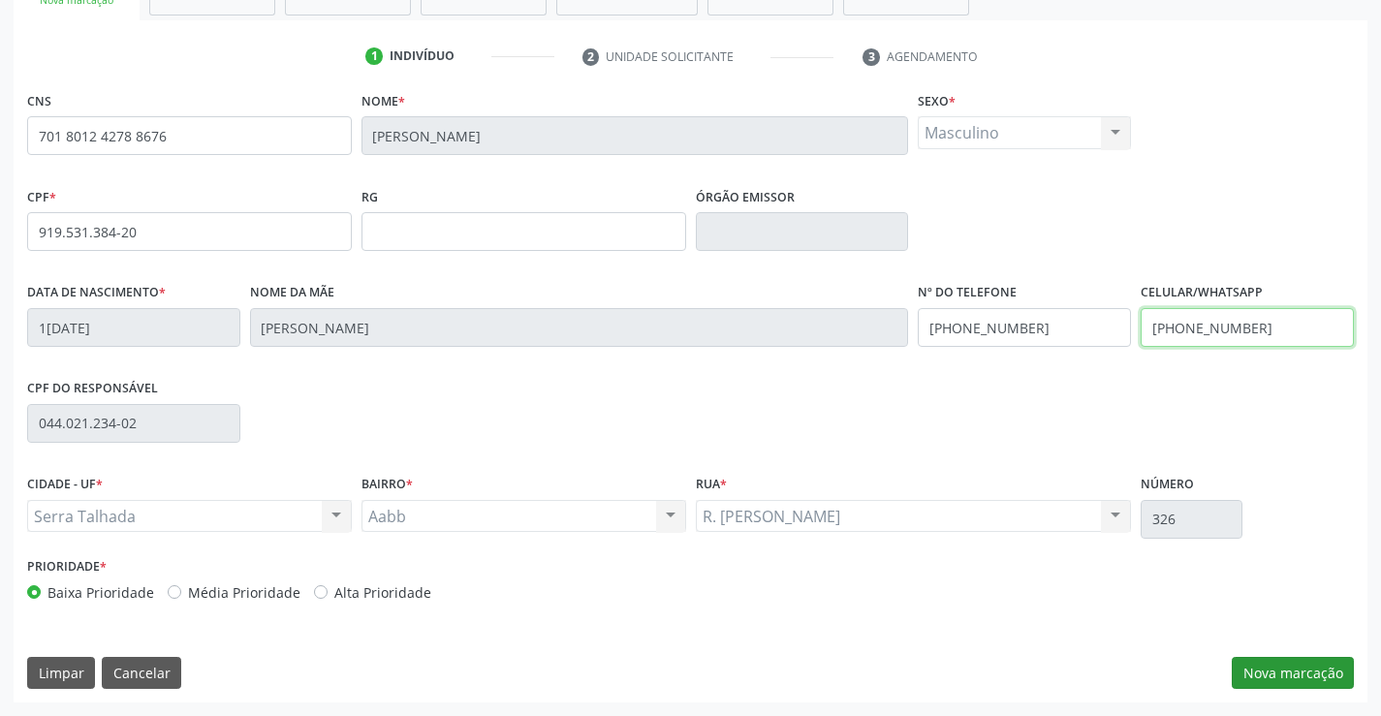
type input "(87) 99982-7071"
click at [1275, 666] on button "Nova marcação" at bounding box center [1293, 673] width 122 height 33
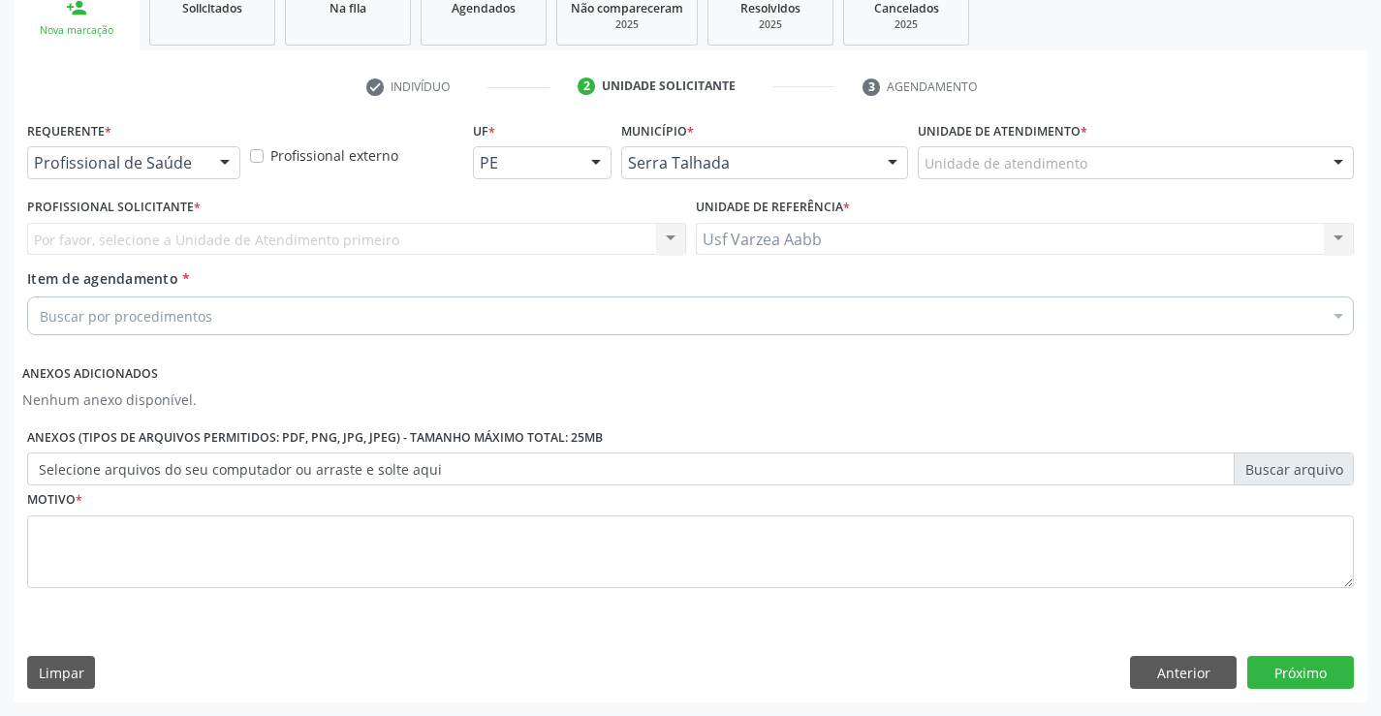
scroll to position [304, 0]
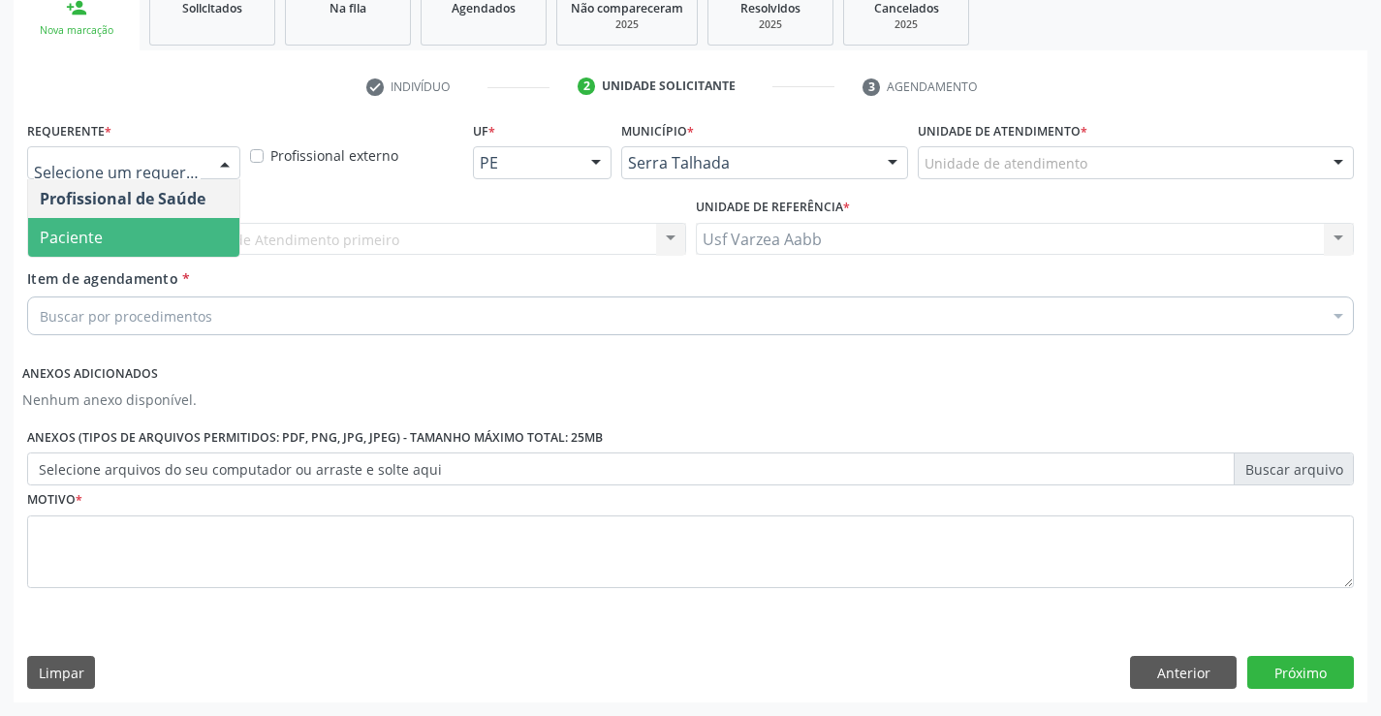
click at [191, 244] on span "Paciente" at bounding box center [133, 237] width 211 height 39
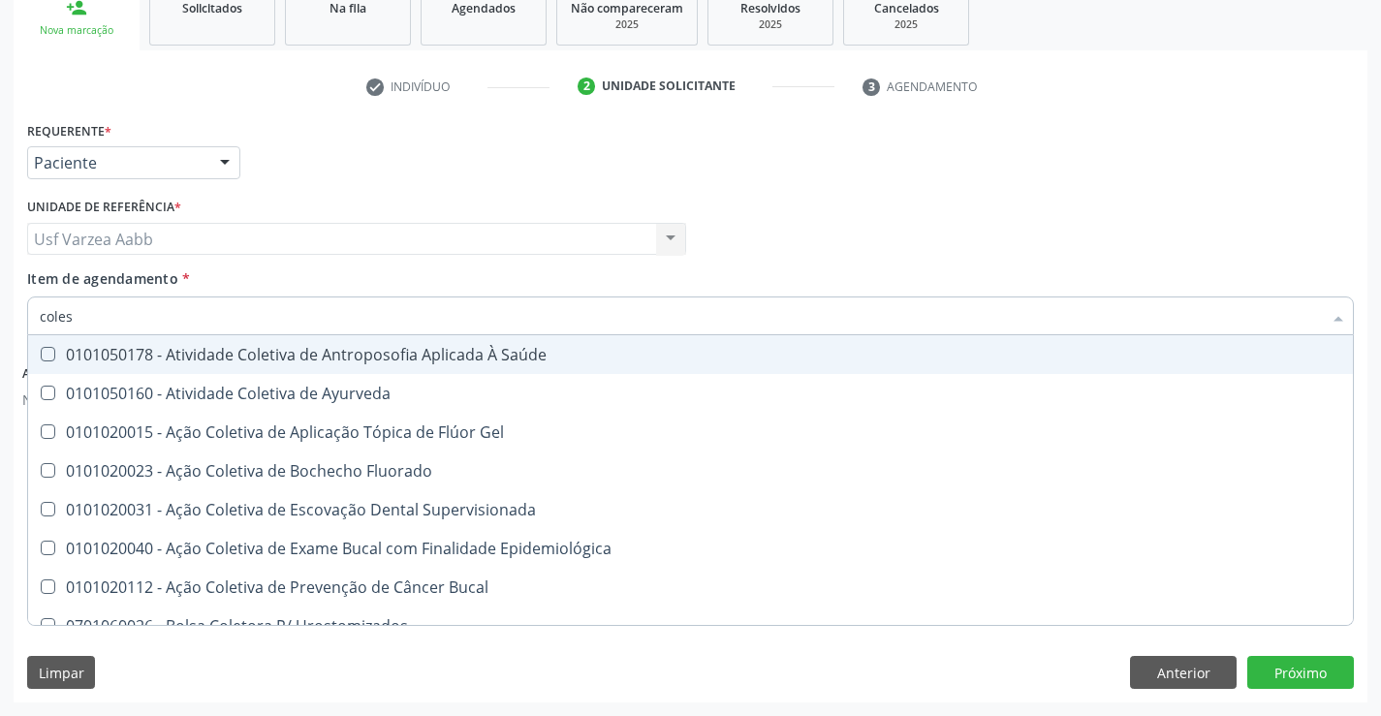
type input "colest"
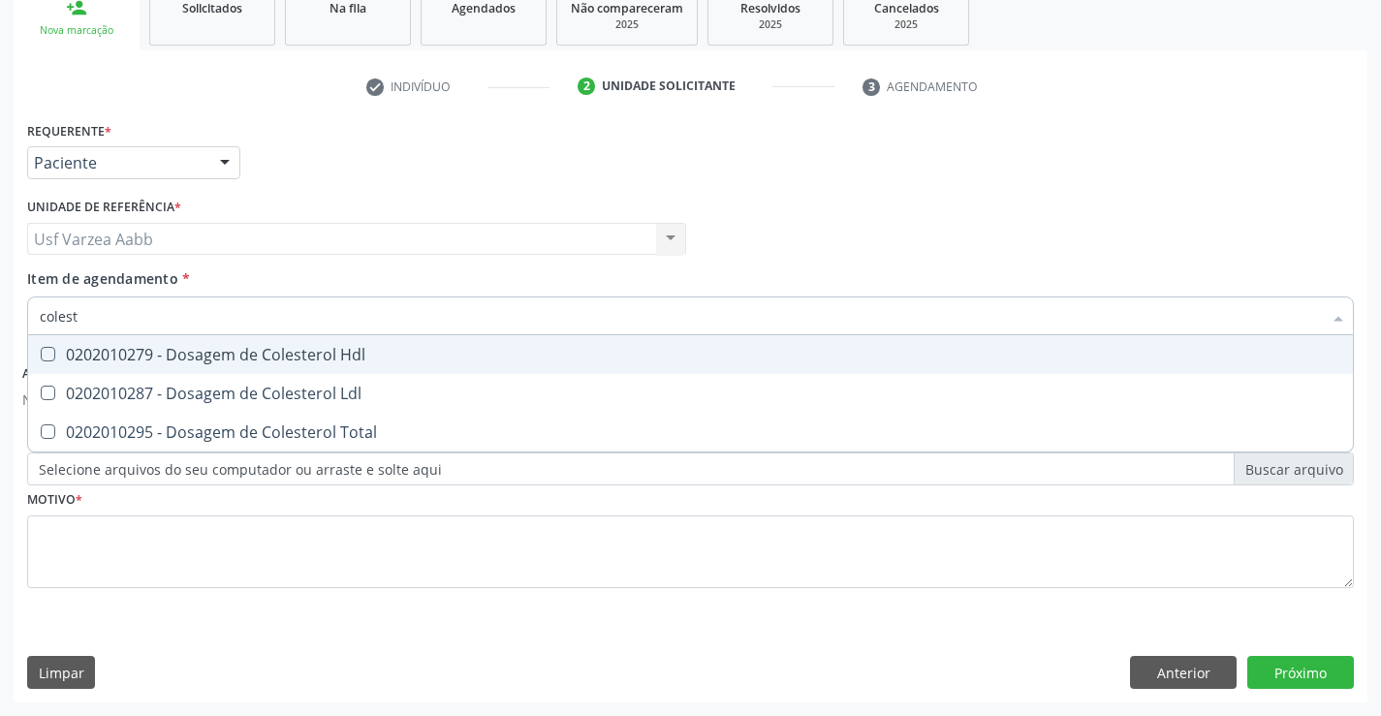
click at [199, 356] on div "0202010279 - Dosagem de Colesterol Hdl" at bounding box center [691, 355] width 1302 height 16
checkbox Hdl "true"
drag, startPoint x: 194, startPoint y: 380, endPoint x: 193, endPoint y: 392, distance: 11.7
click at [194, 381] on span "0202010287 - Dosagem de Colesterol Ldl" at bounding box center [690, 393] width 1325 height 39
checkbox Ldl "true"
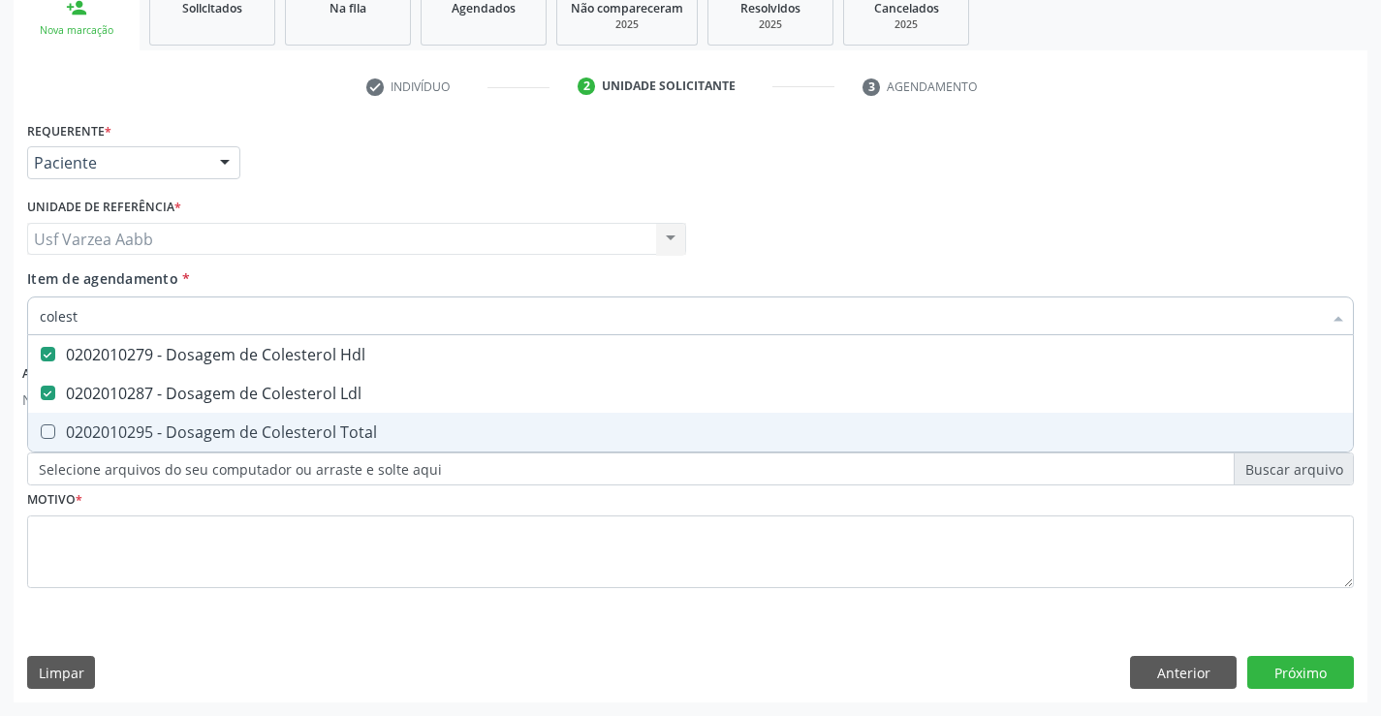
drag, startPoint x: 179, startPoint y: 428, endPoint x: 158, endPoint y: 381, distance: 52.1
click at [176, 425] on div "0202010295 - Dosagem de Colesterol Total" at bounding box center [691, 433] width 1302 height 16
checkbox Total "true"
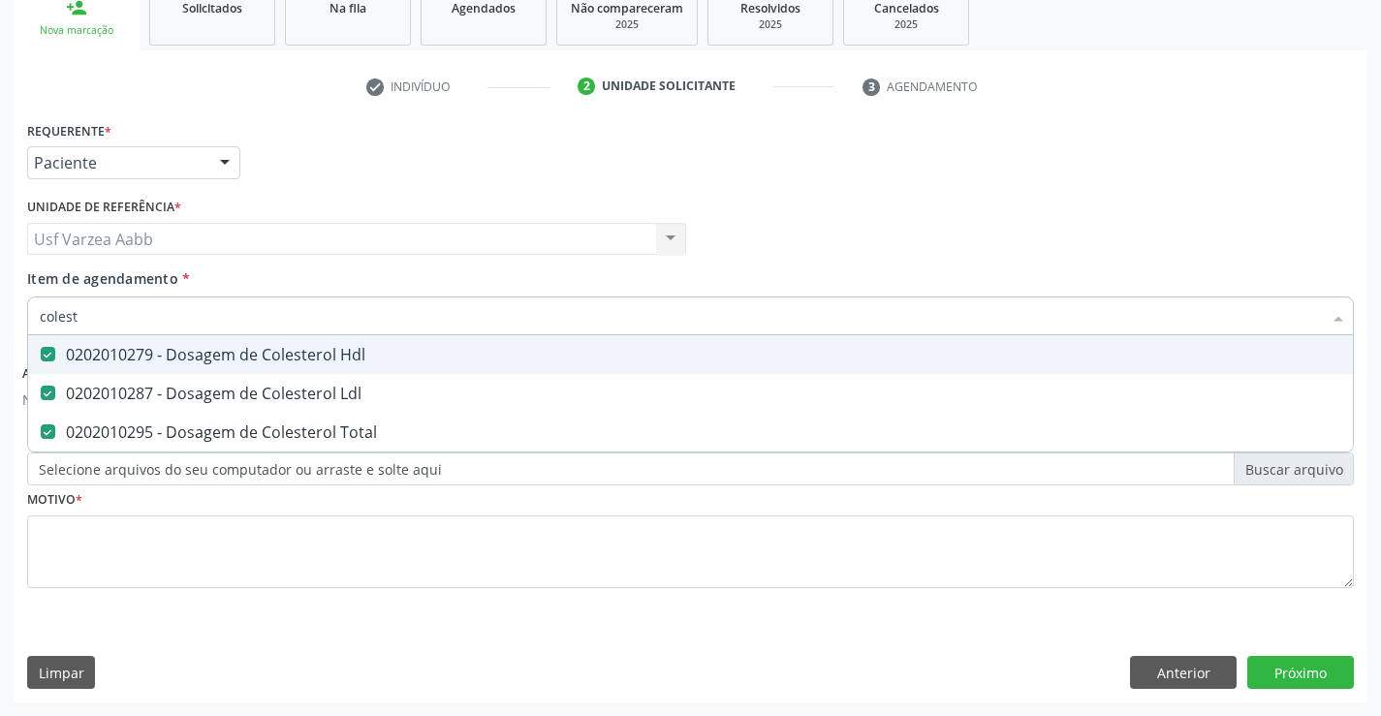
click at [146, 319] on input "colest" at bounding box center [681, 316] width 1282 height 39
type input "c"
checkbox Hdl "false"
checkbox Ldl "false"
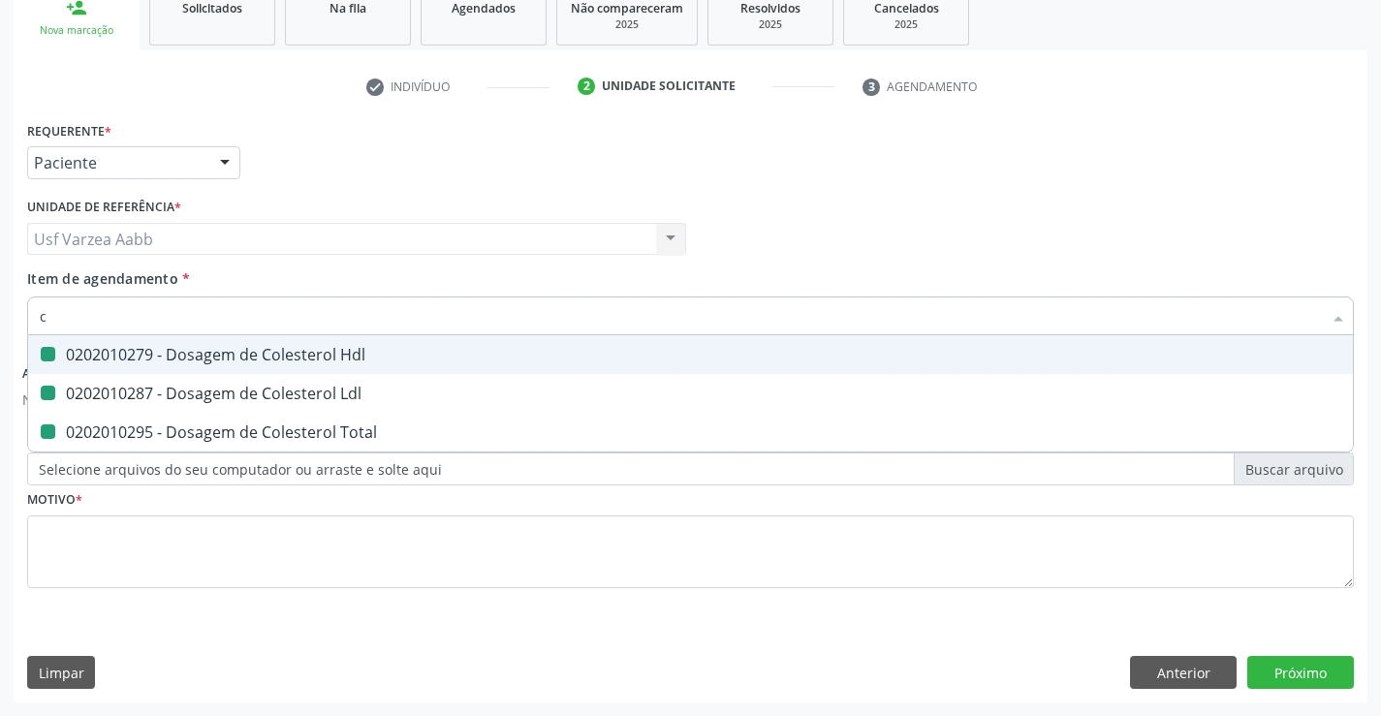
checkbox Total "false"
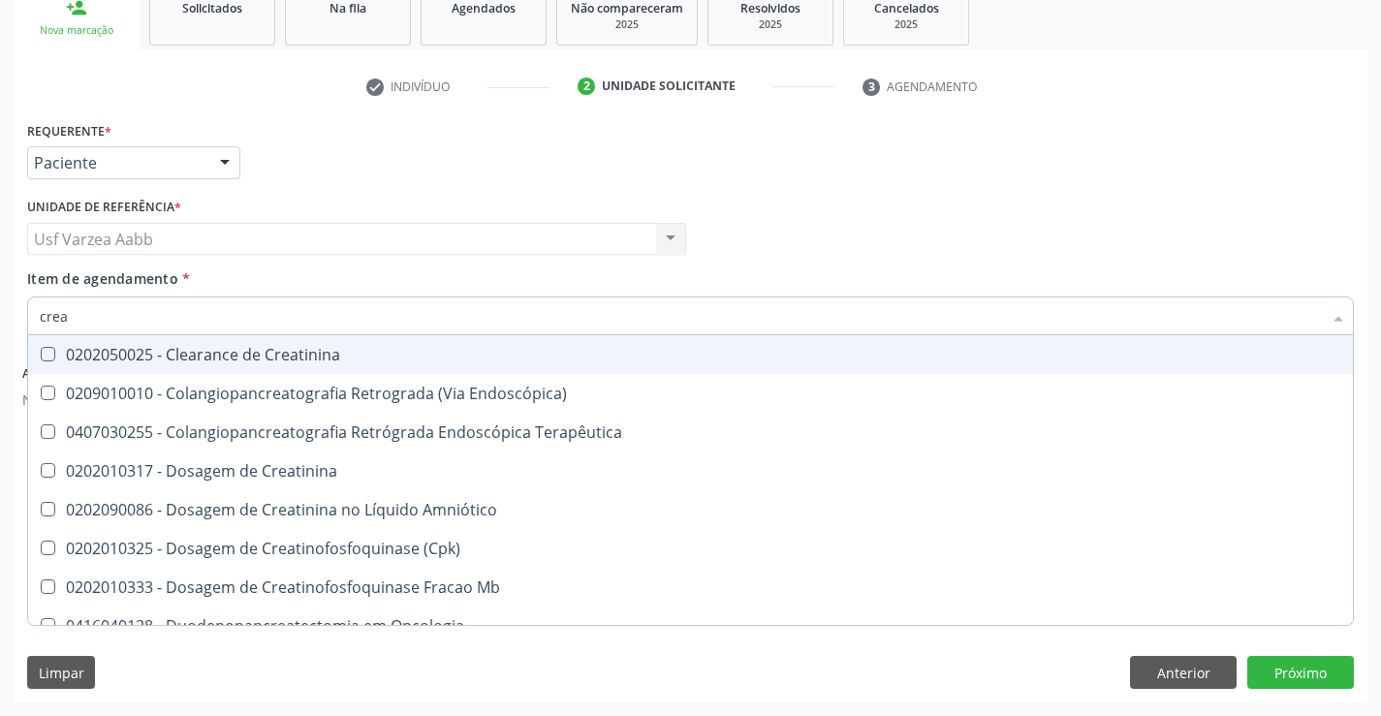
type input "creat"
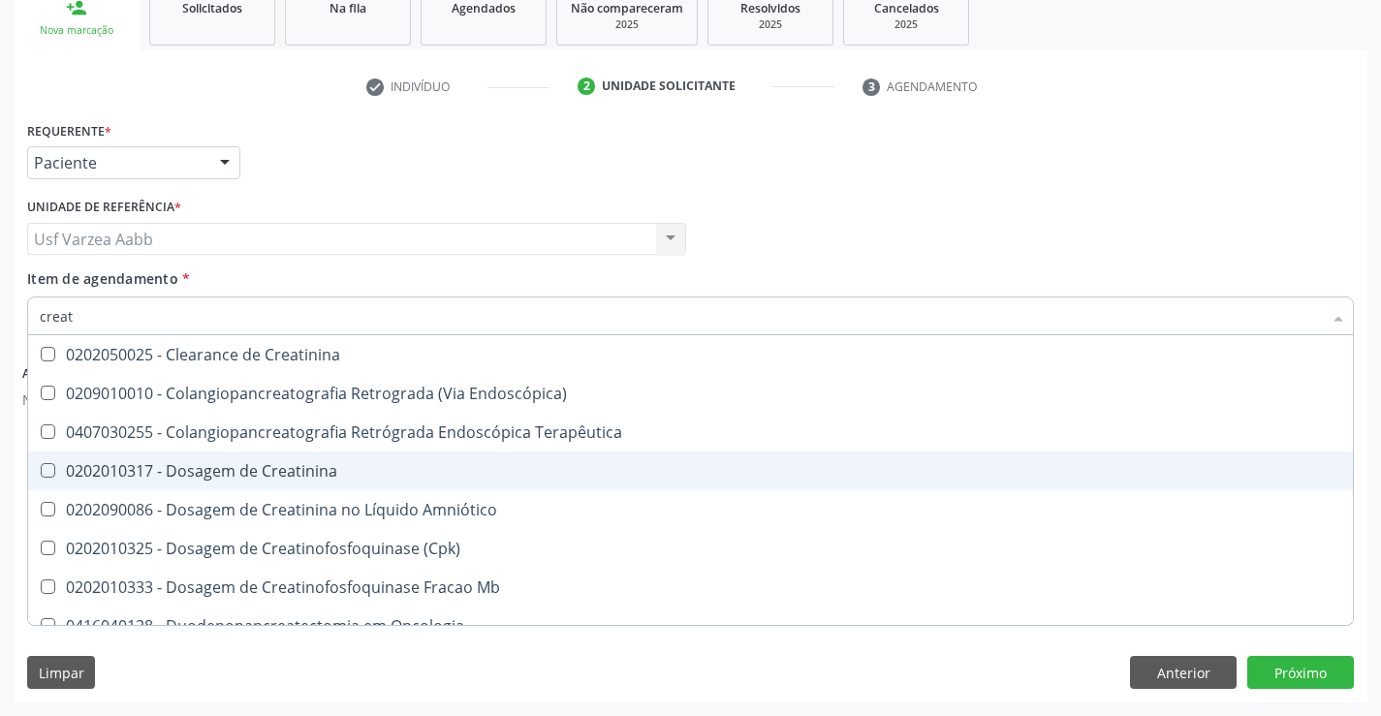
click at [206, 475] on div "0202010317 - Dosagem de Creatinina" at bounding box center [691, 471] width 1302 height 16
checkbox Creatinina "true"
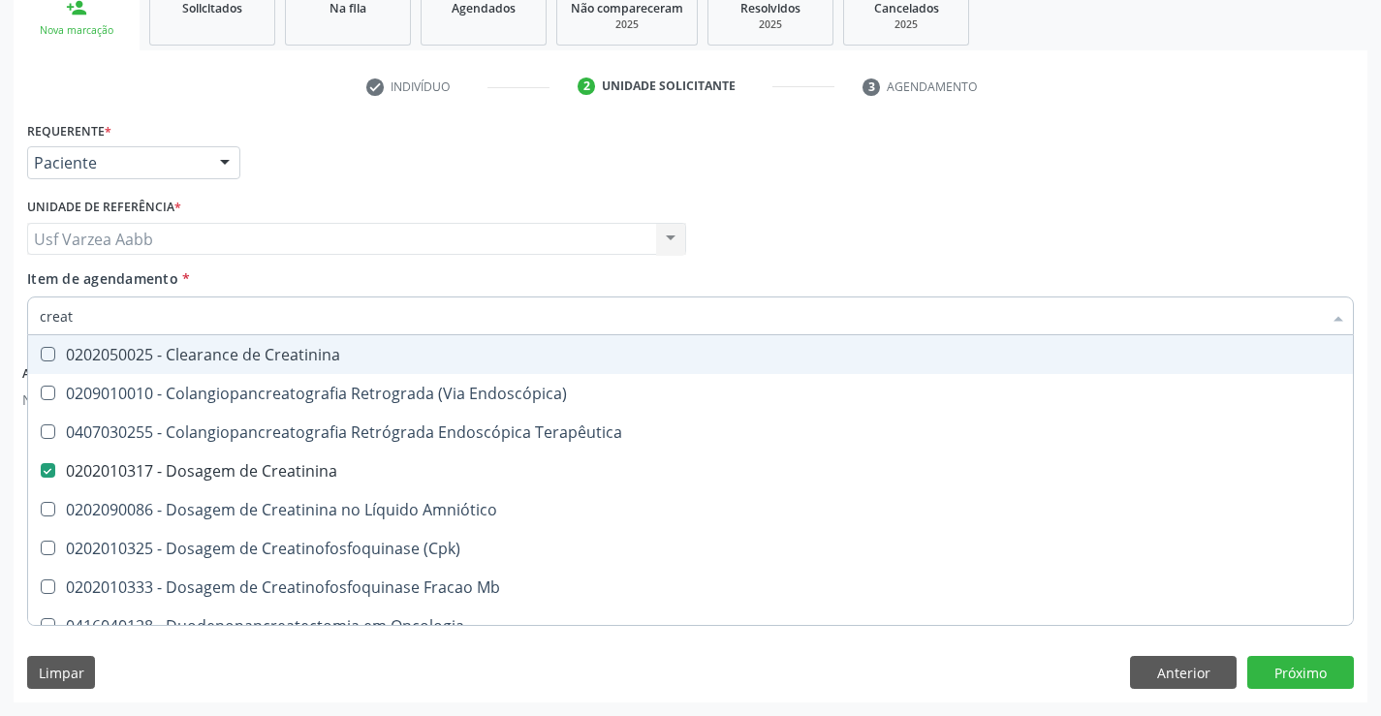
click at [209, 322] on input "creat" at bounding box center [681, 316] width 1282 height 39
type input "tri"
checkbox Creatinina "false"
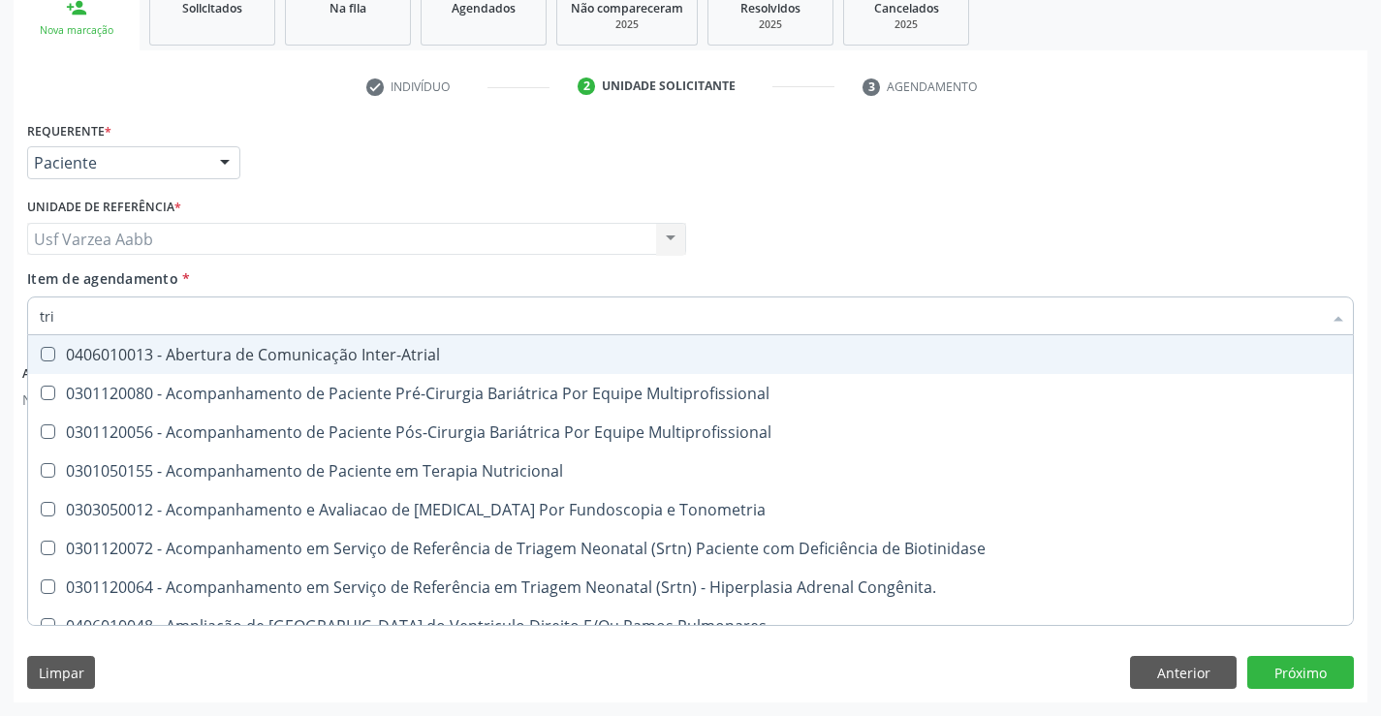
type input "trig"
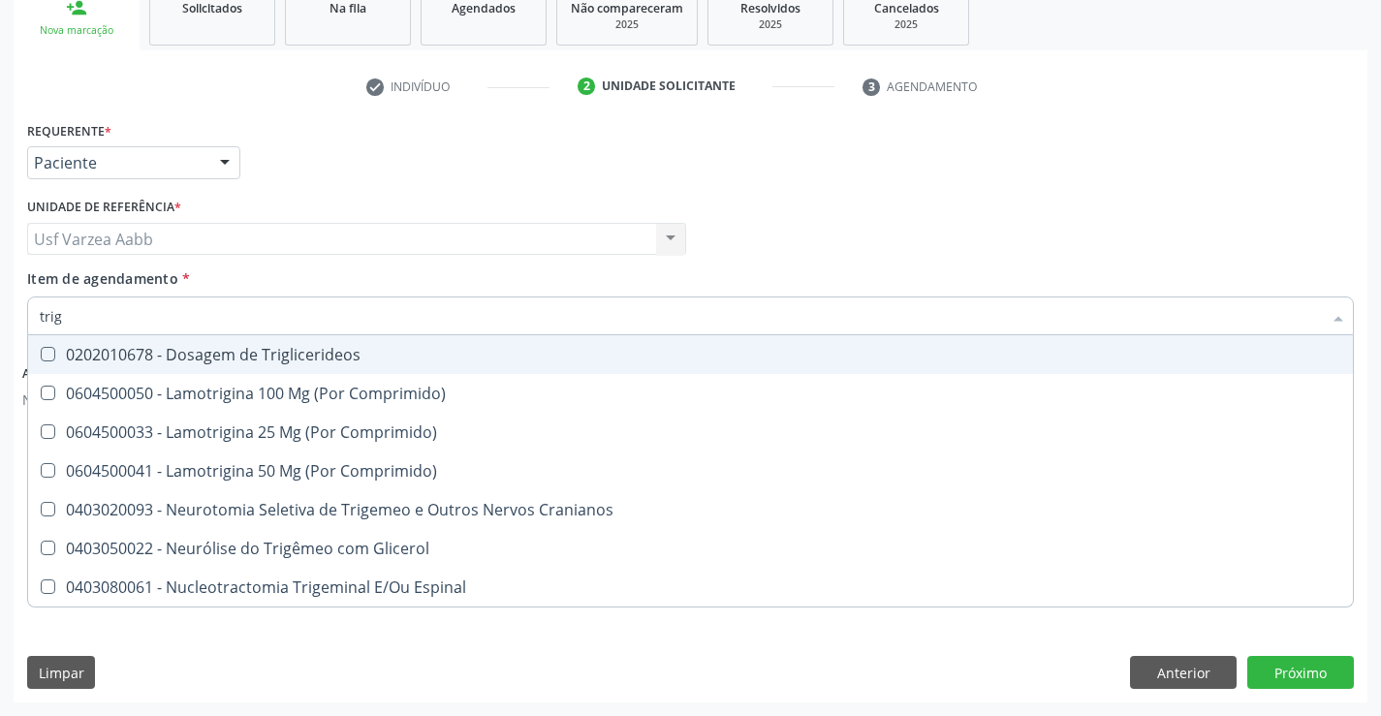
click at [265, 347] on div "0202010678 - Dosagem de Triglicerideos" at bounding box center [691, 355] width 1302 height 16
checkbox Triglicerideos "true"
click at [274, 322] on input "trig" at bounding box center [681, 316] width 1282 height 39
type input "urei"
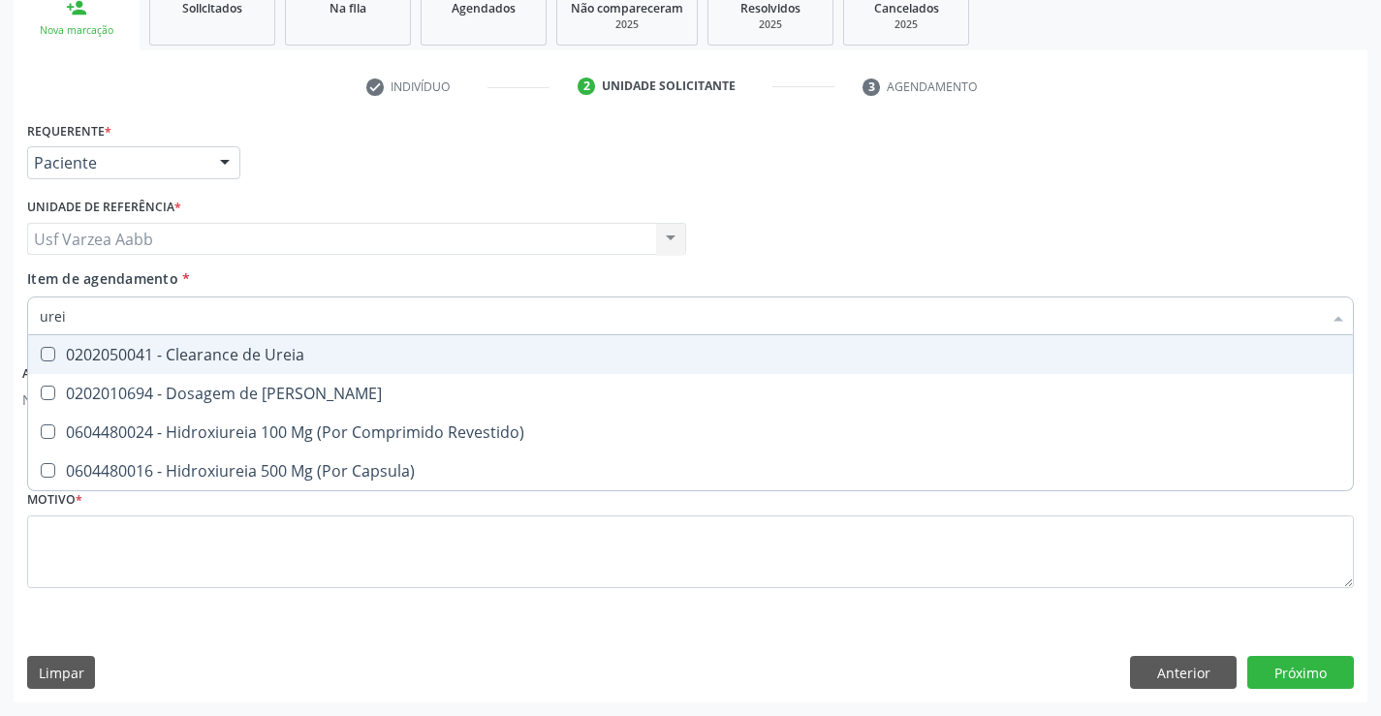
checkbox Ureia "false"
type input "ureia"
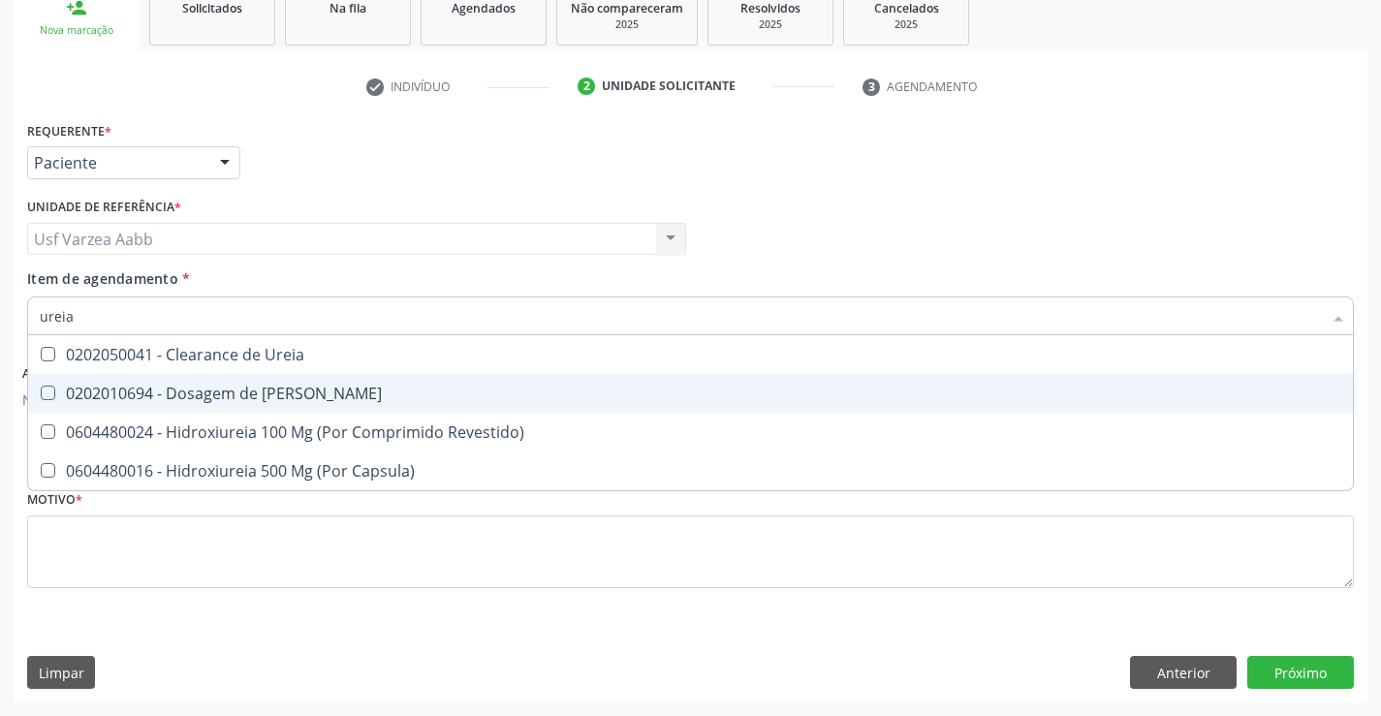
click at [257, 394] on div "0202010694 - Dosagem de [PERSON_NAME]" at bounding box center [691, 394] width 1302 height 16
checkbox Ureia "true"
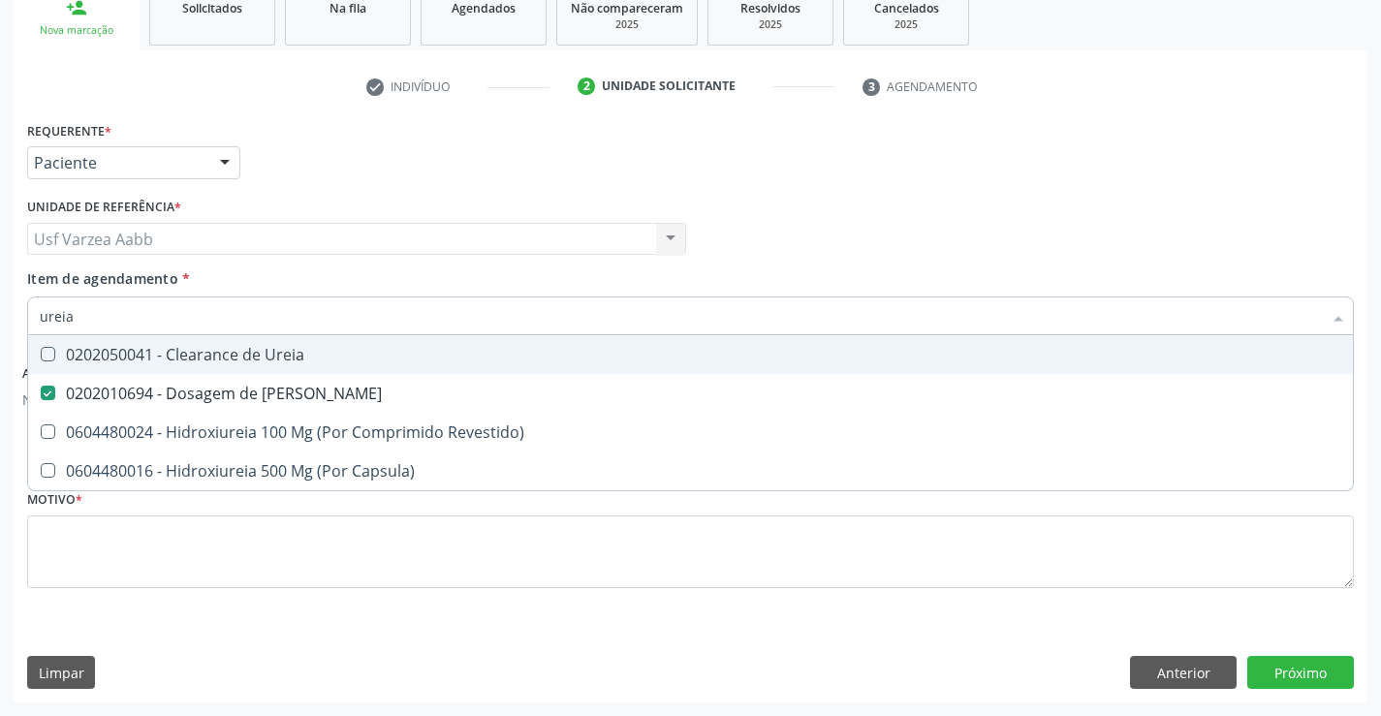
click at [279, 305] on input "ureia" at bounding box center [681, 316] width 1282 height 39
type input "urin"
checkbox Ureia "false"
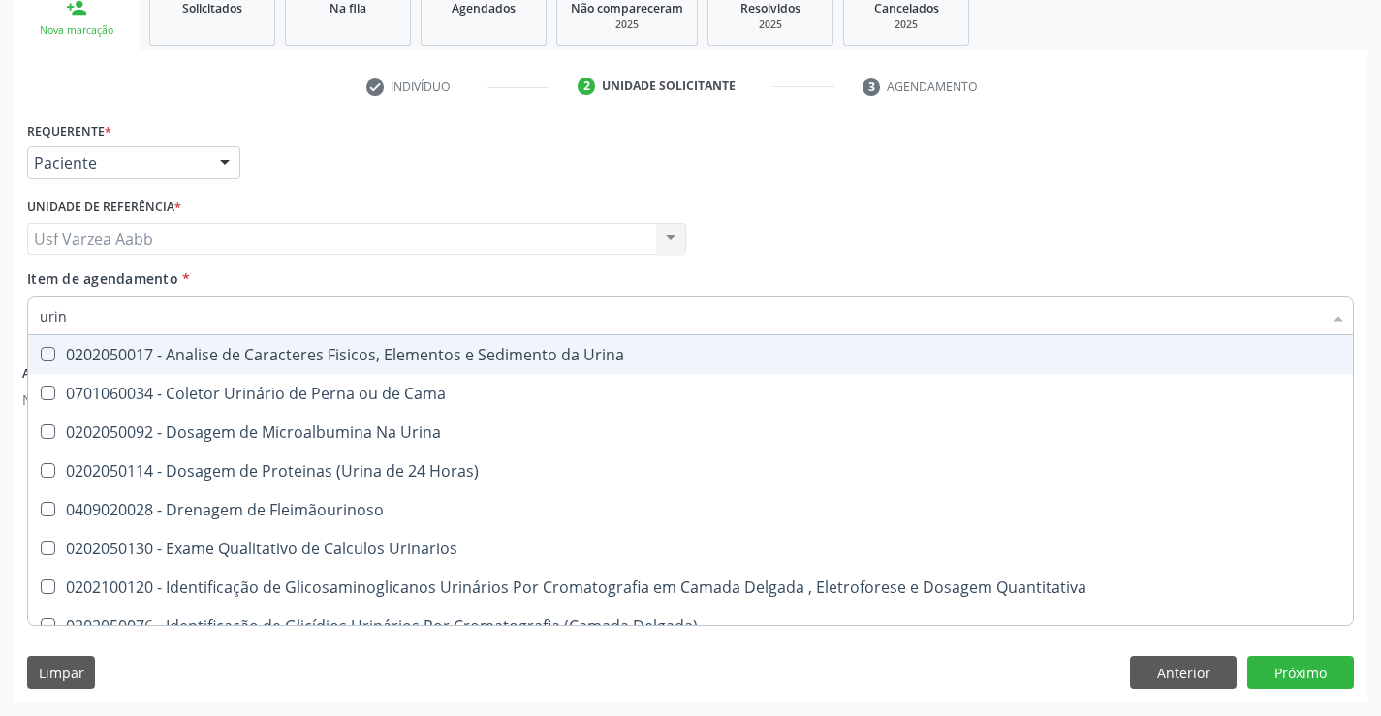
type input "urina"
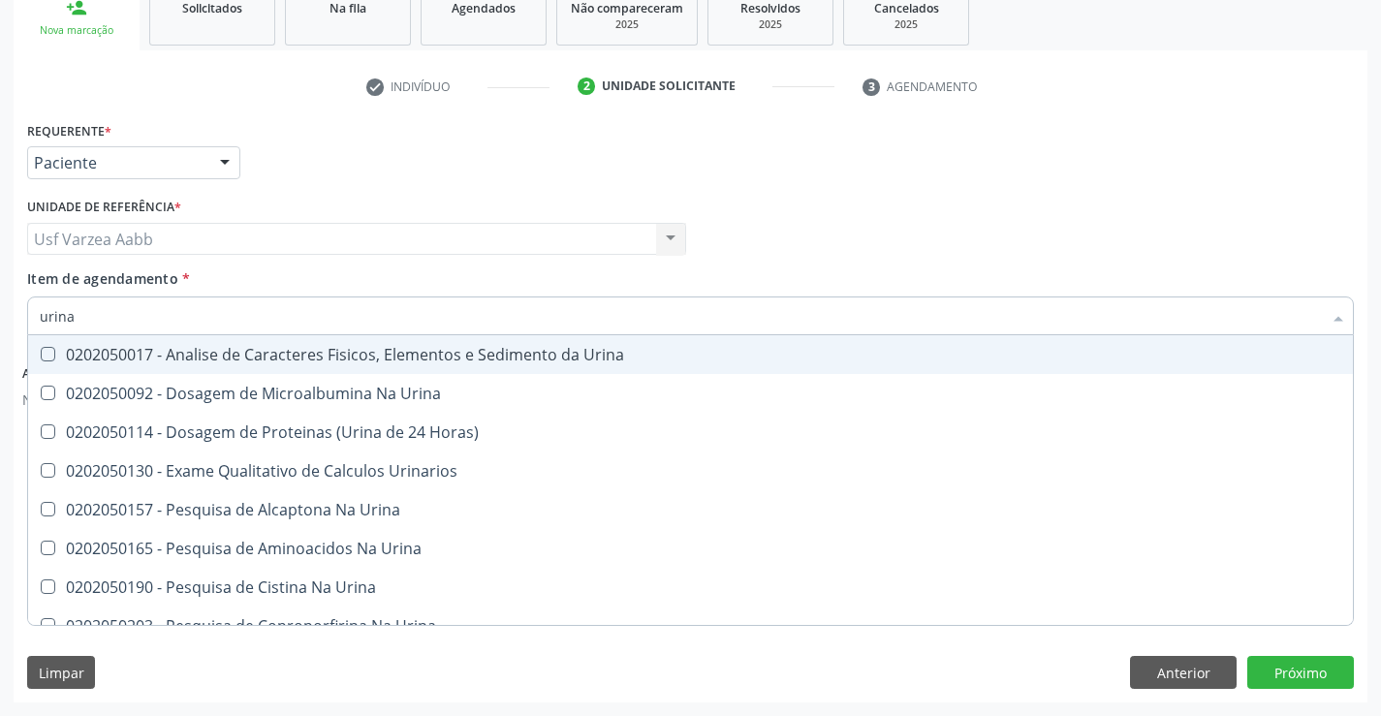
click at [311, 370] on span "0202050017 - Analise de Caracteres Fisicos, Elementos e Sedimento da Urina" at bounding box center [690, 354] width 1325 height 39
checkbox Urina "true"
click at [353, 306] on input "urina" at bounding box center [681, 316] width 1282 height 39
type input "gl"
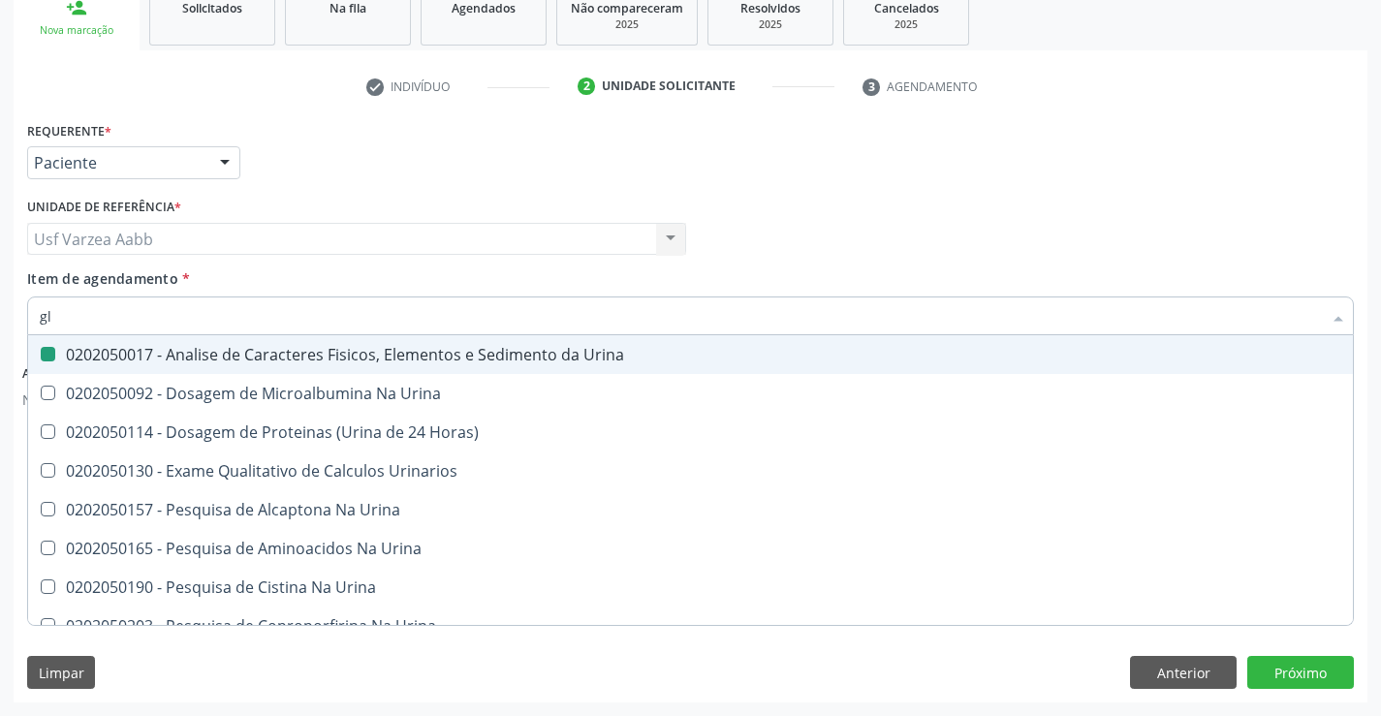
checkbox Urina "false"
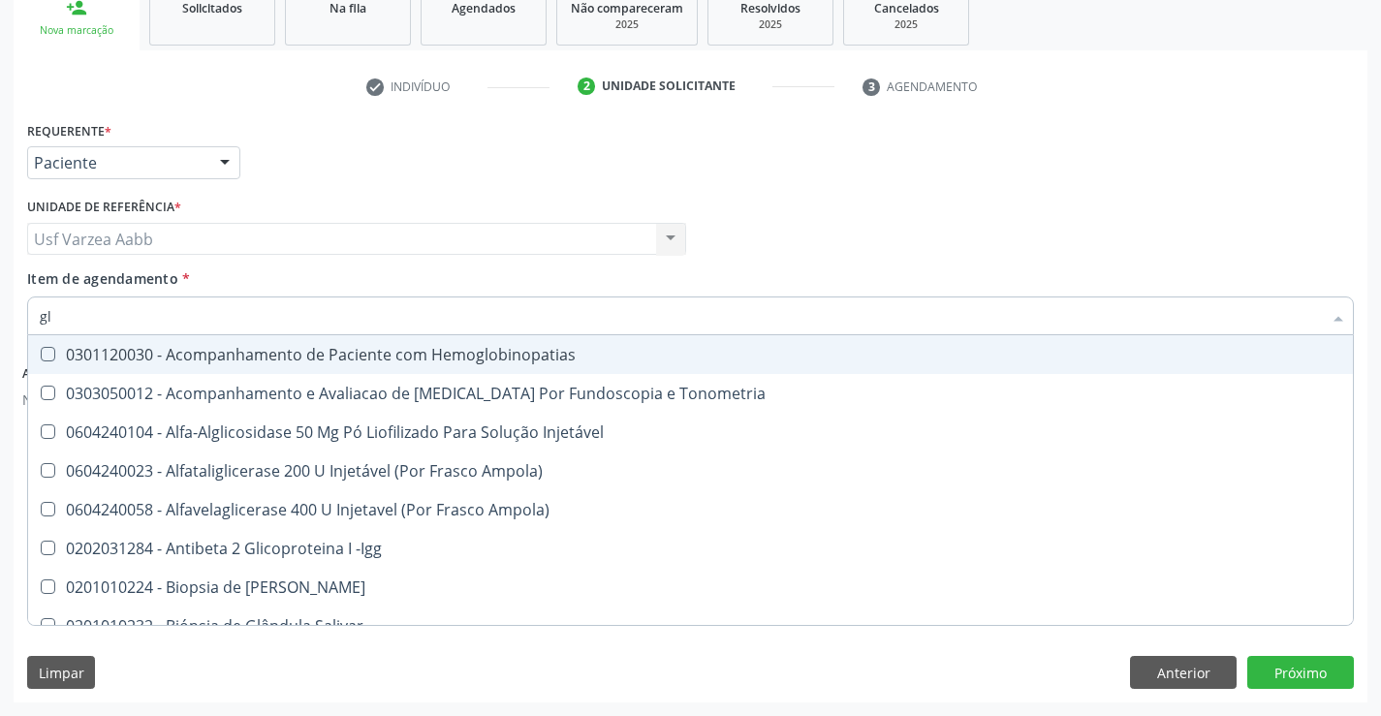
type input "gli"
checkbox Glomerular "true"
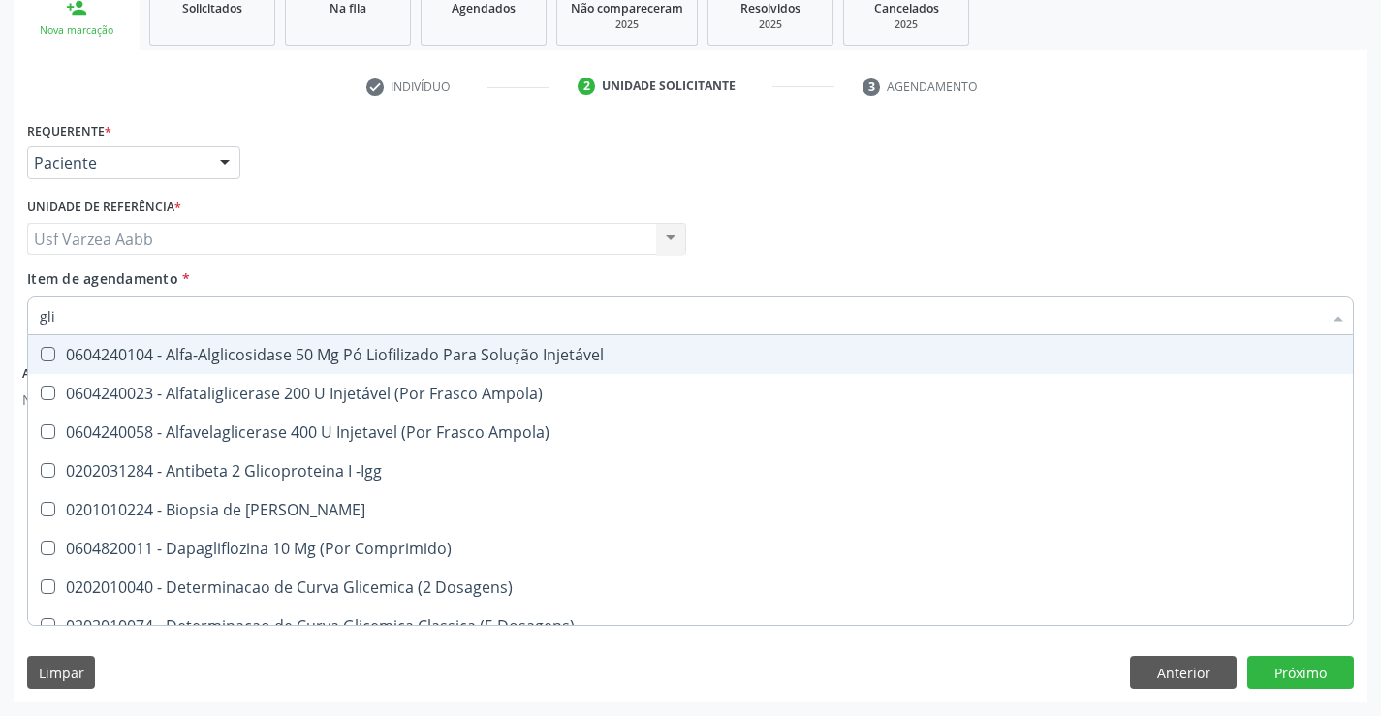
type input "glic"
checkbox Derrames "true"
checkbox Triglicerideos "false"
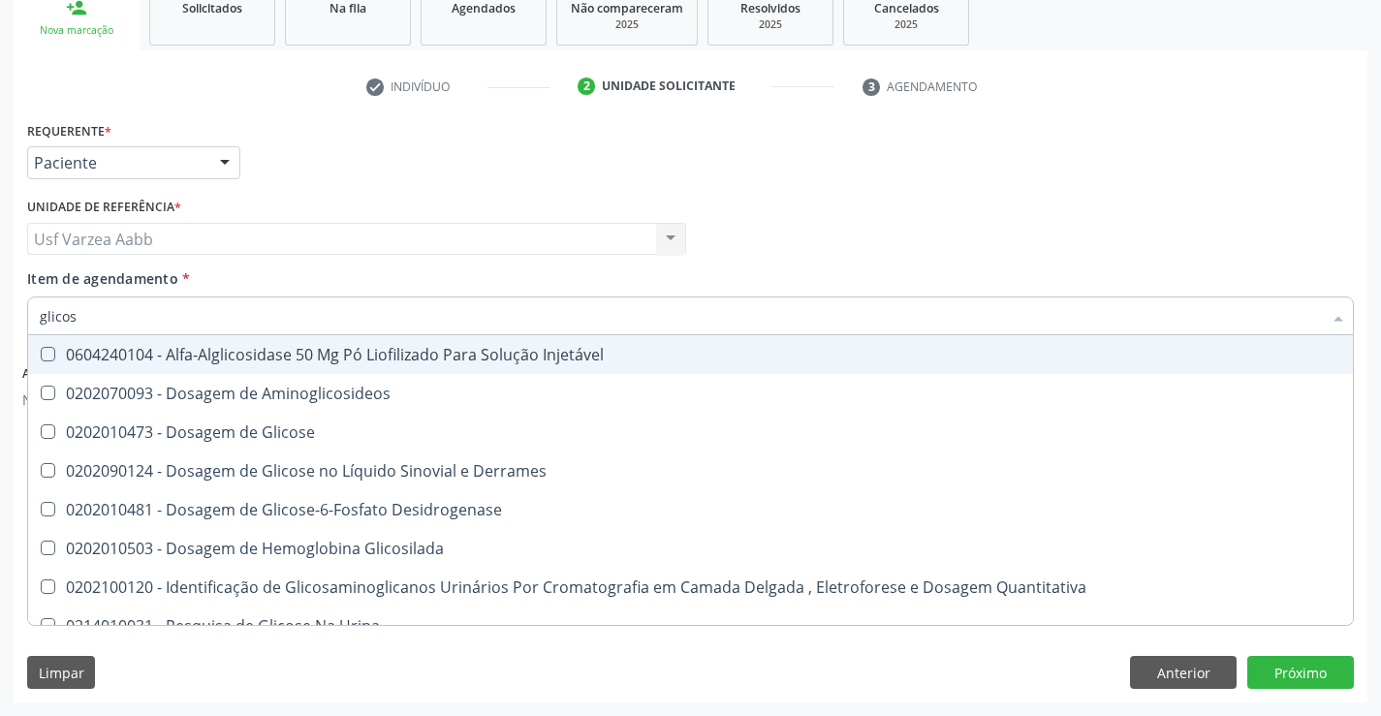
type input "glicose"
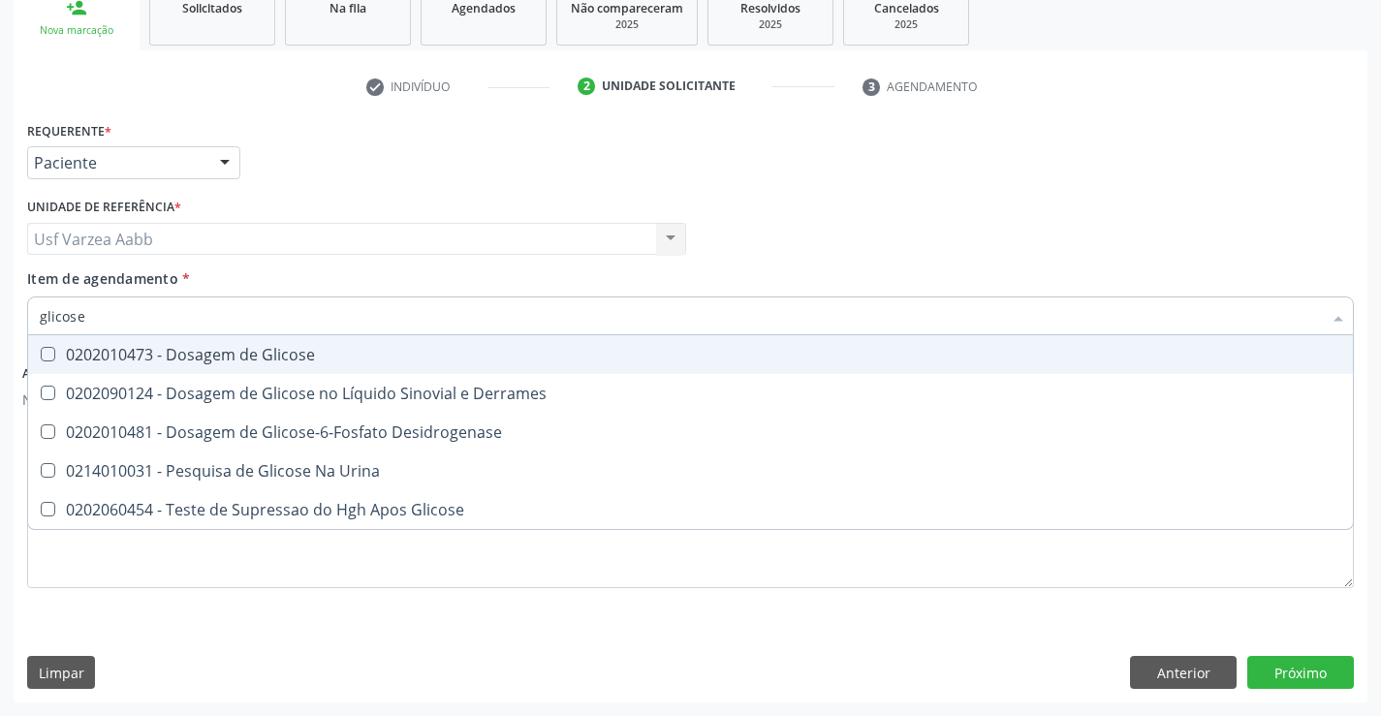
click at [353, 352] on div "0202010473 - Dosagem de Glicose" at bounding box center [691, 355] width 1302 height 16
checkbox Glicose "true"
click at [353, 310] on input "glicose" at bounding box center [681, 316] width 1282 height 39
type input "hem"
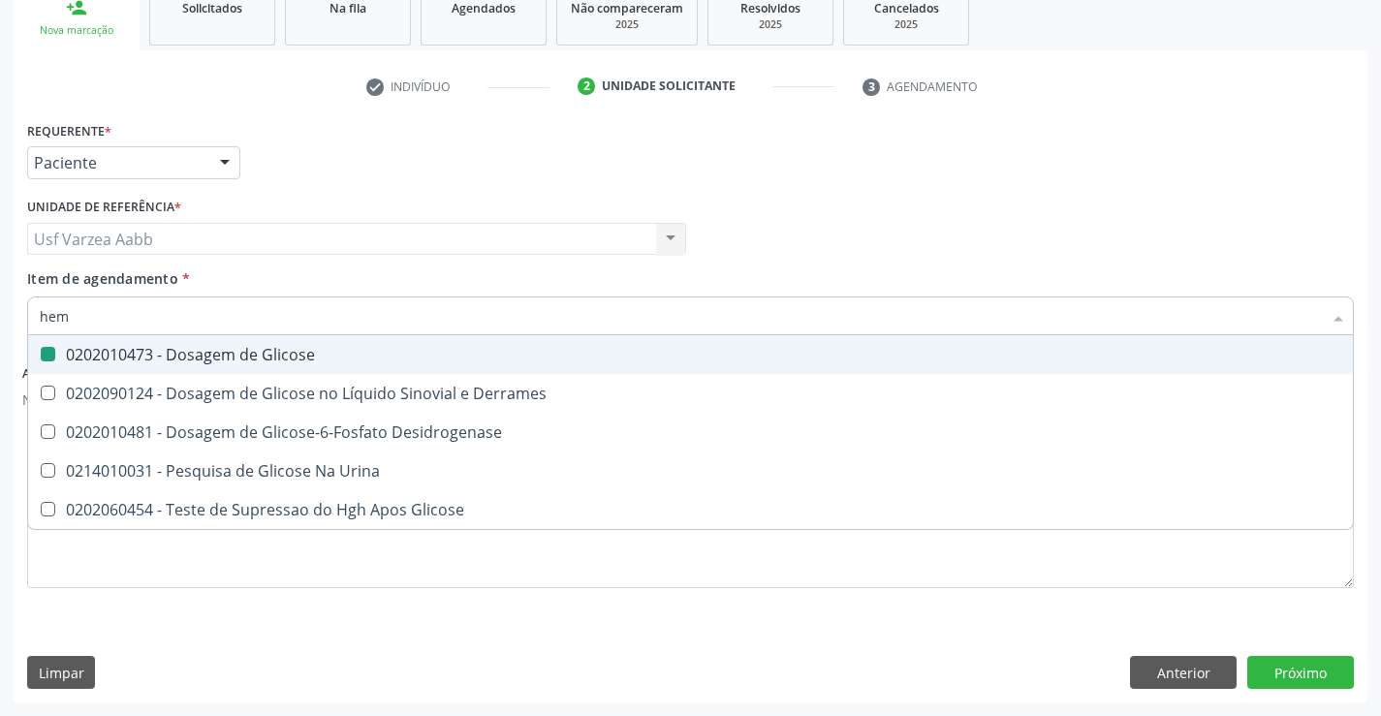
checkbox Glicose "false"
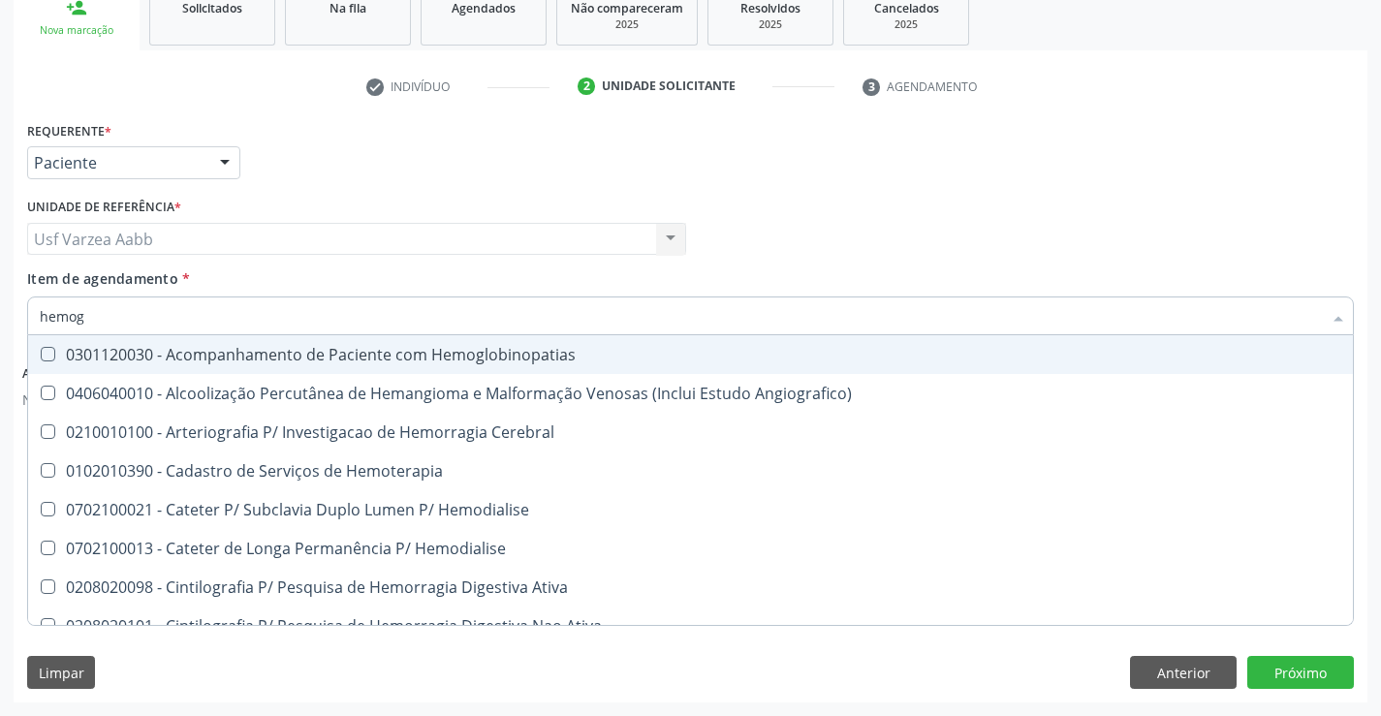
type input "hemogr"
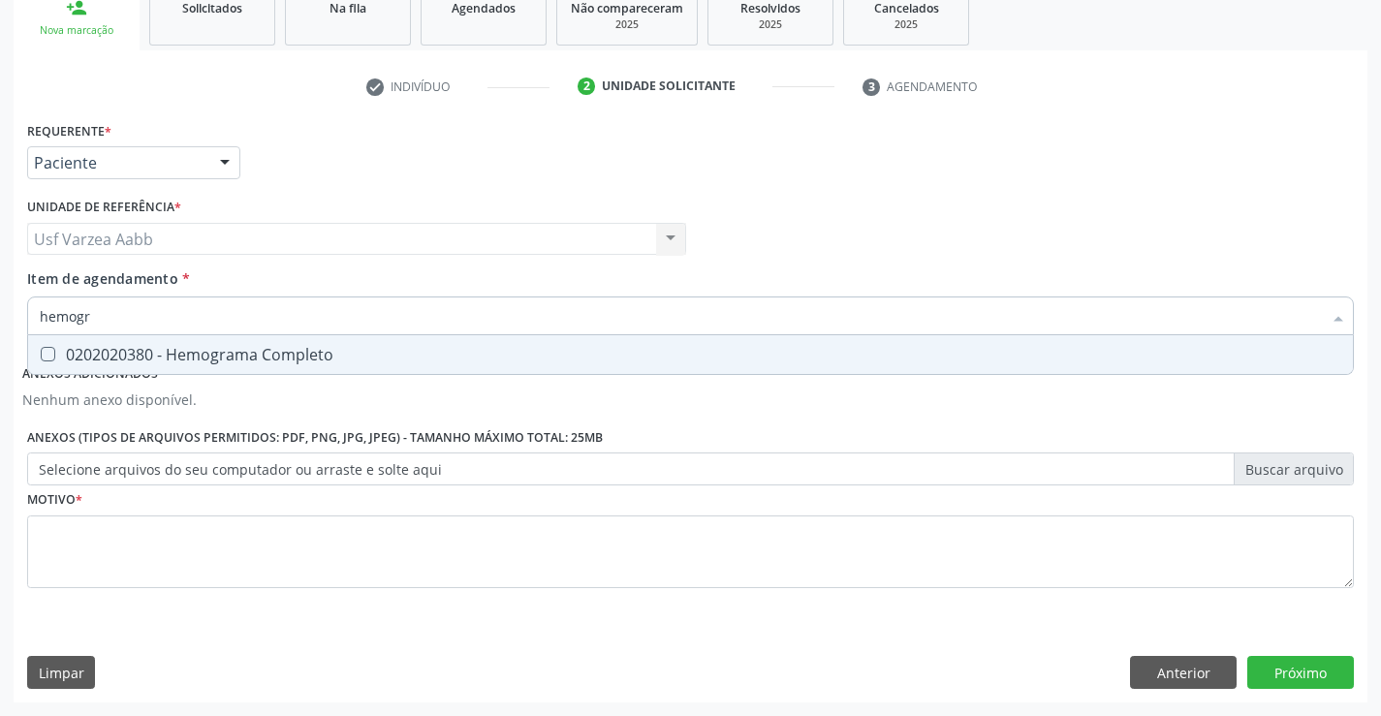
click at [370, 372] on span "0202020380 - Hemograma Completo" at bounding box center [690, 354] width 1325 height 39
checkbox Completo "true"
click at [659, 531] on div "Requerente * Paciente Profissional de Saúde Paciente Nenhum resultado encontrad…" at bounding box center [690, 365] width 1327 height 499
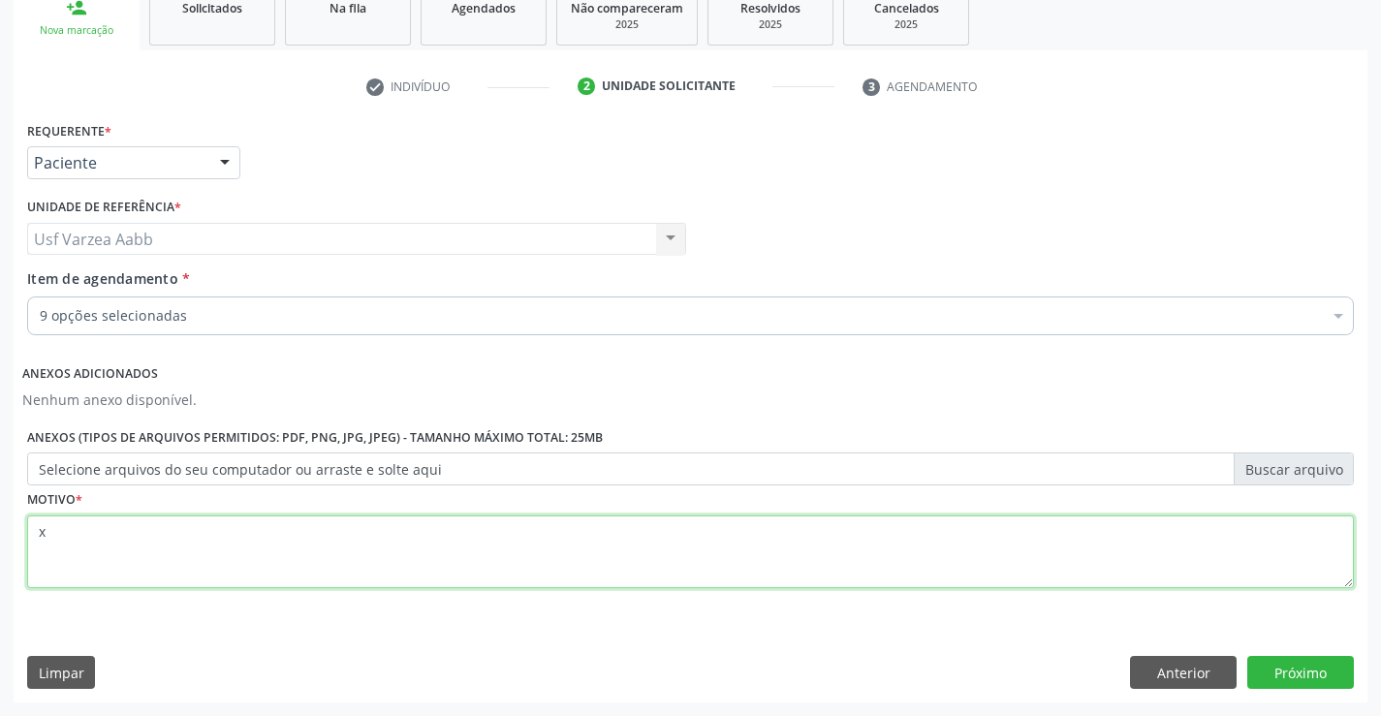
type textarea "x"
click at [1284, 655] on div "Requerente * Paciente Profissional de Saúde Paciente Nenhum resultado encontrad…" at bounding box center [691, 408] width 1354 height 585
click at [1295, 664] on button "Próximo" at bounding box center [1300, 672] width 107 height 33
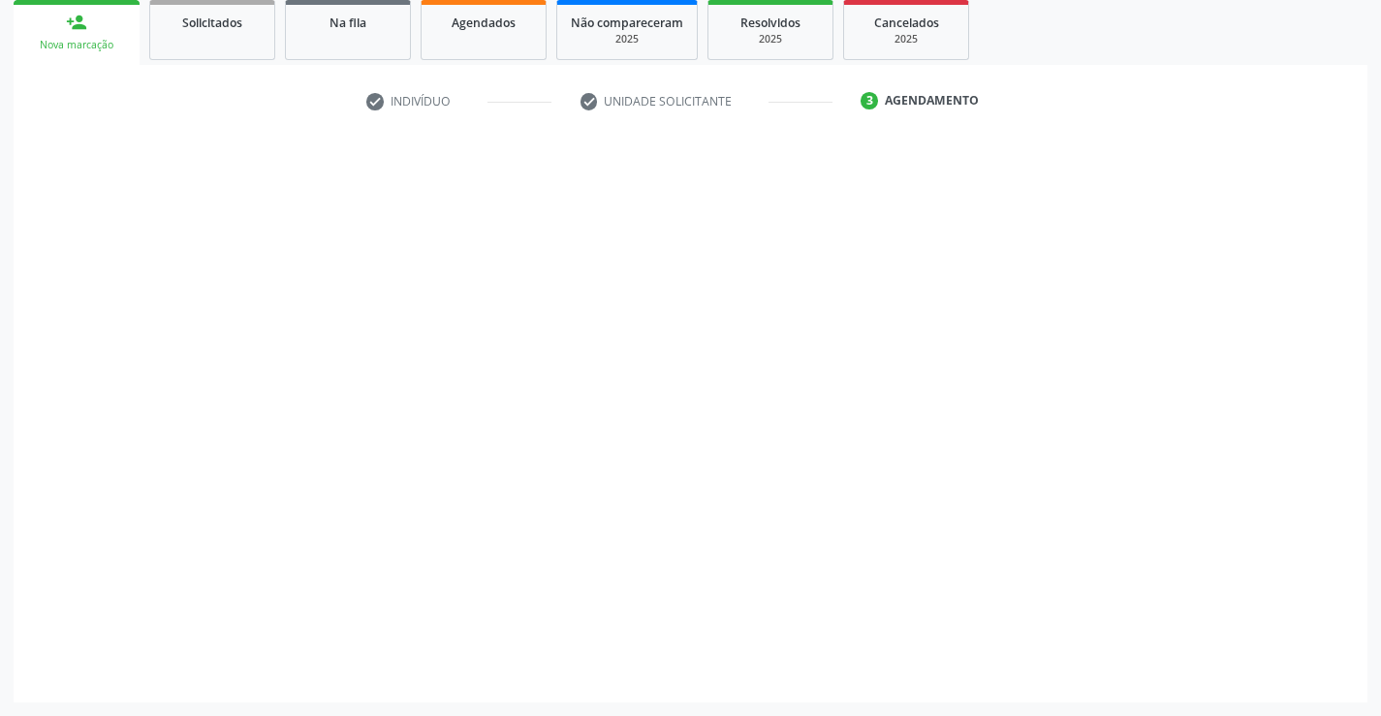
scroll to position [290, 0]
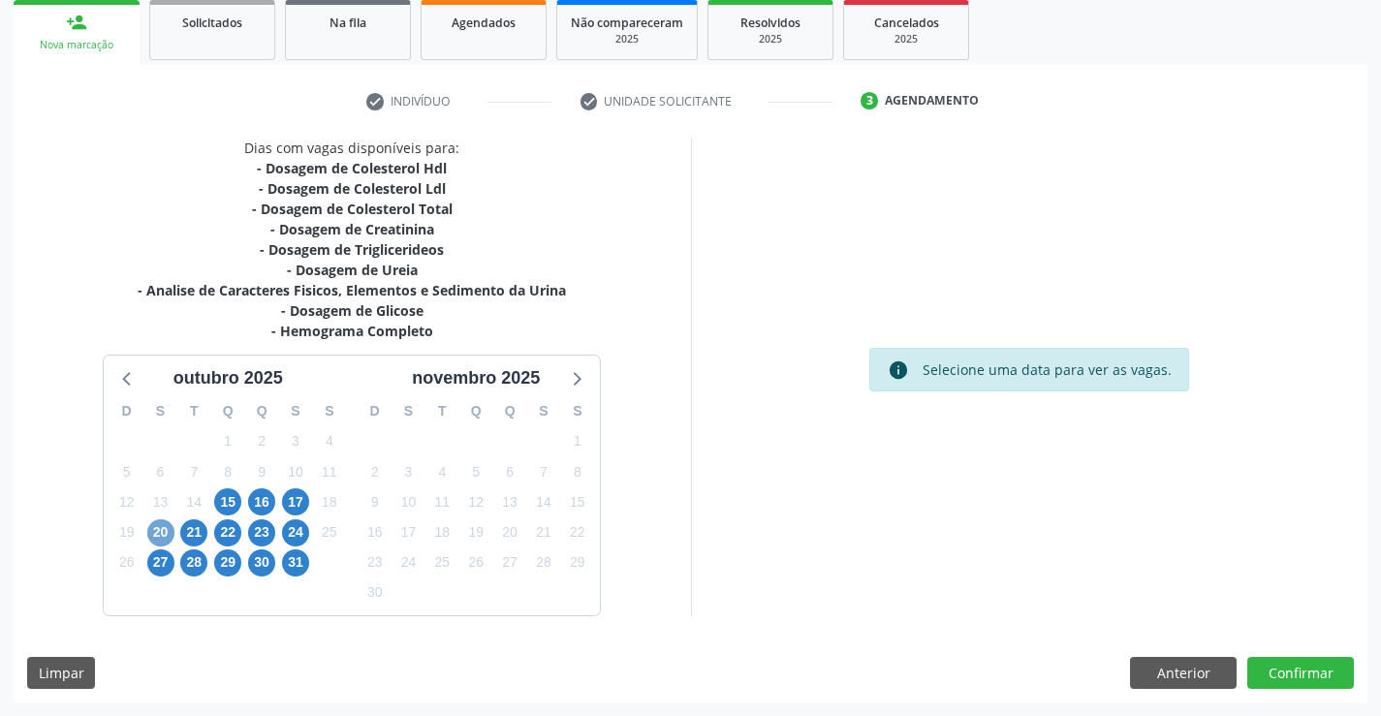
click at [150, 529] on span "20" at bounding box center [160, 533] width 27 height 27
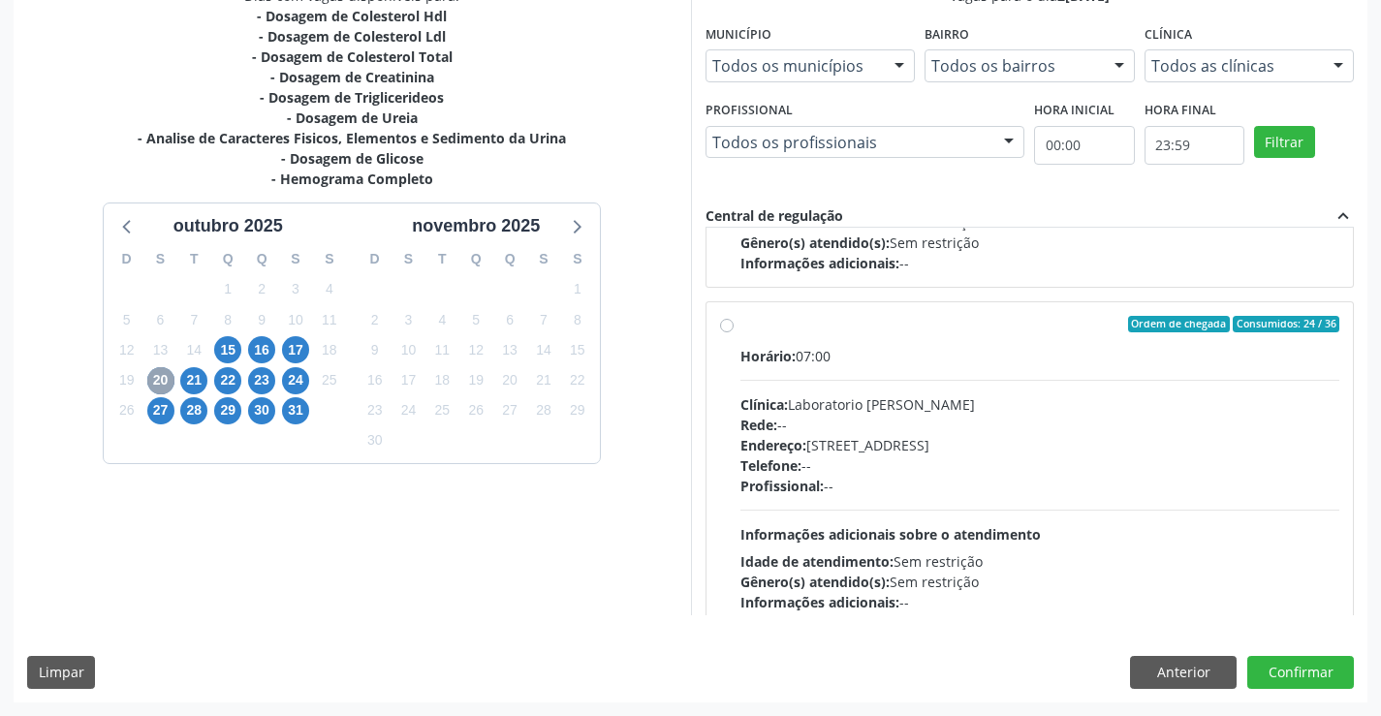
scroll to position [969, 0]
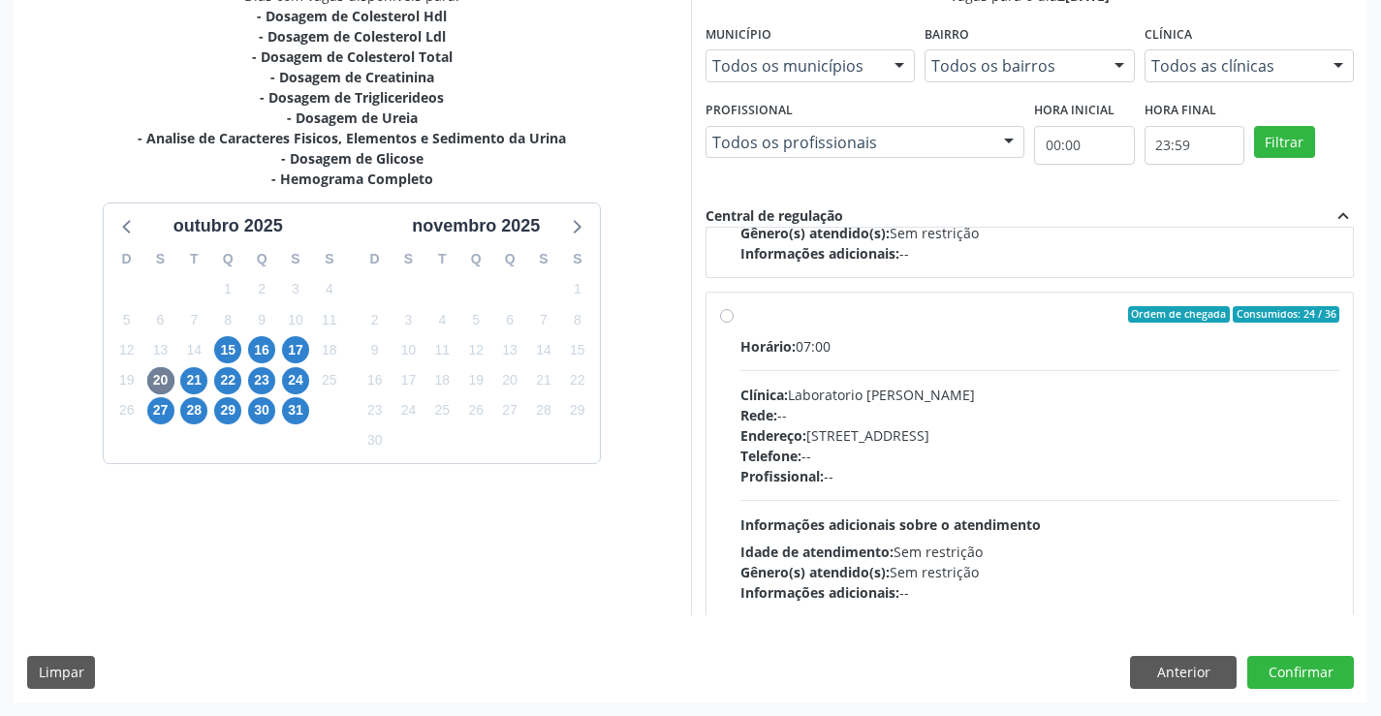
click at [881, 451] on div "Telefone: --" at bounding box center [1041, 456] width 600 height 20
click at [734, 324] on input "Ordem de chegada Consumidos: 24 / 36 Horário: 07:00 Clínica: Laboratorio Jose P…" at bounding box center [727, 314] width 14 height 17
radio input "true"
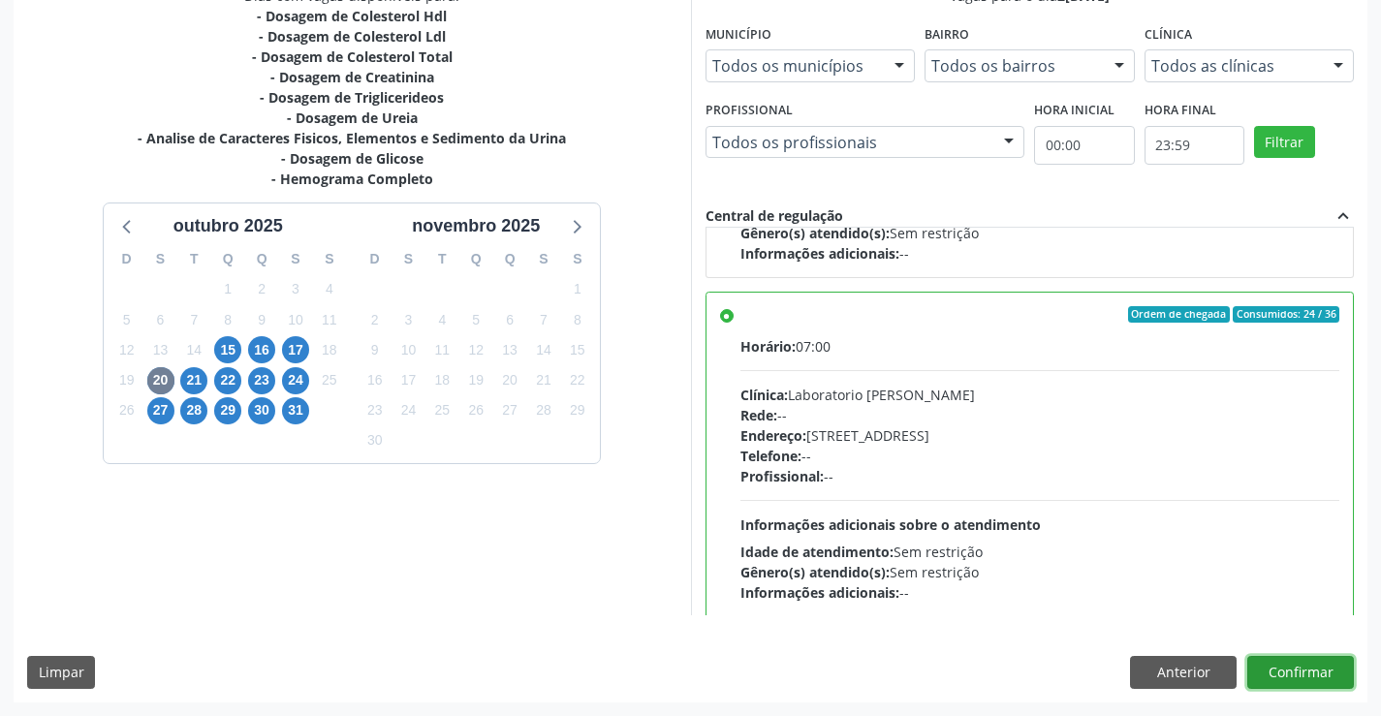
click at [1294, 675] on button "Confirmar" at bounding box center [1300, 672] width 107 height 33
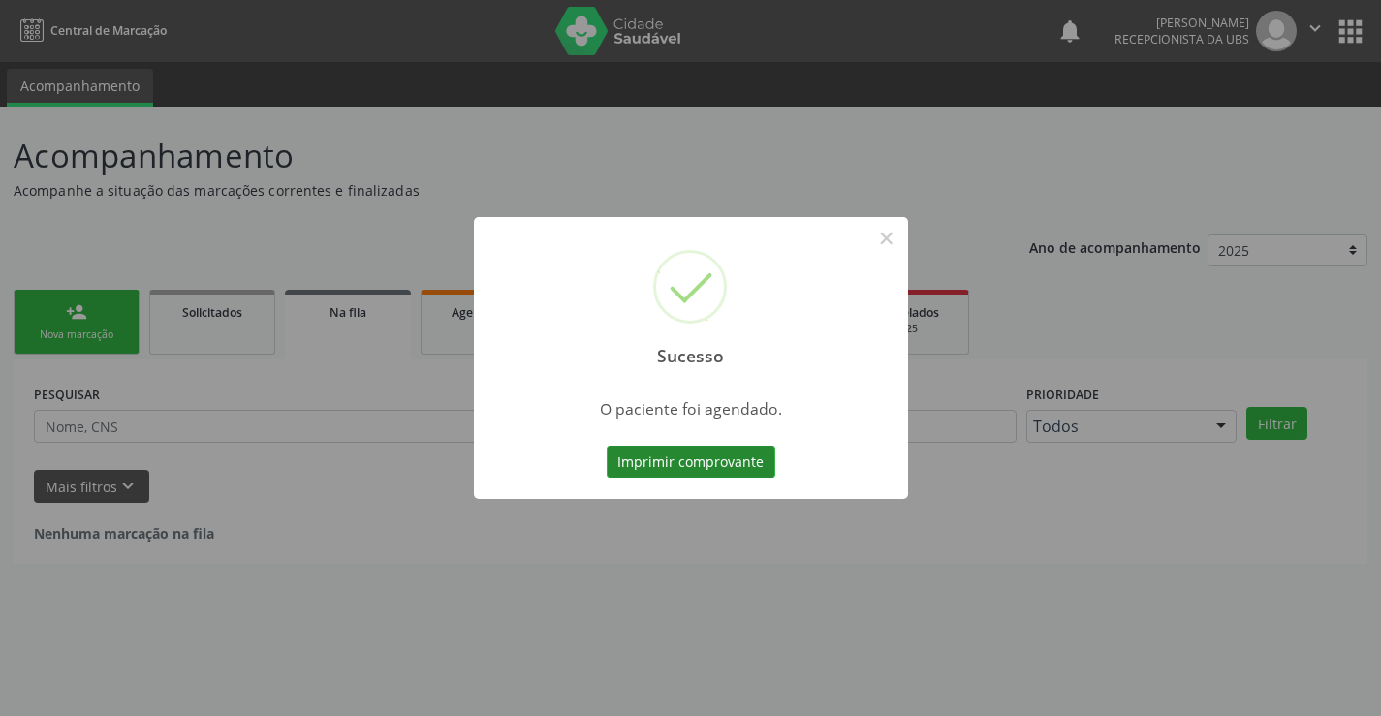
scroll to position [0, 0]
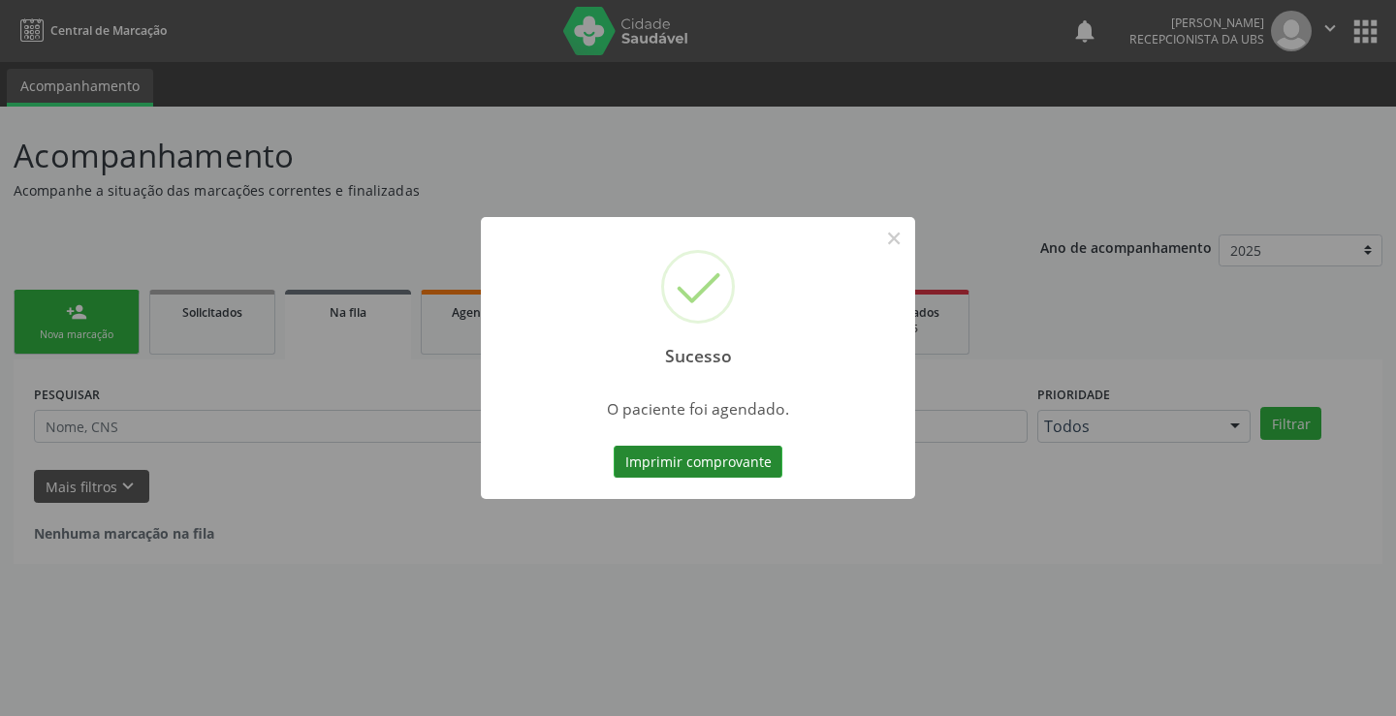
click at [646, 473] on button "Imprimir comprovante" at bounding box center [698, 462] width 169 height 33
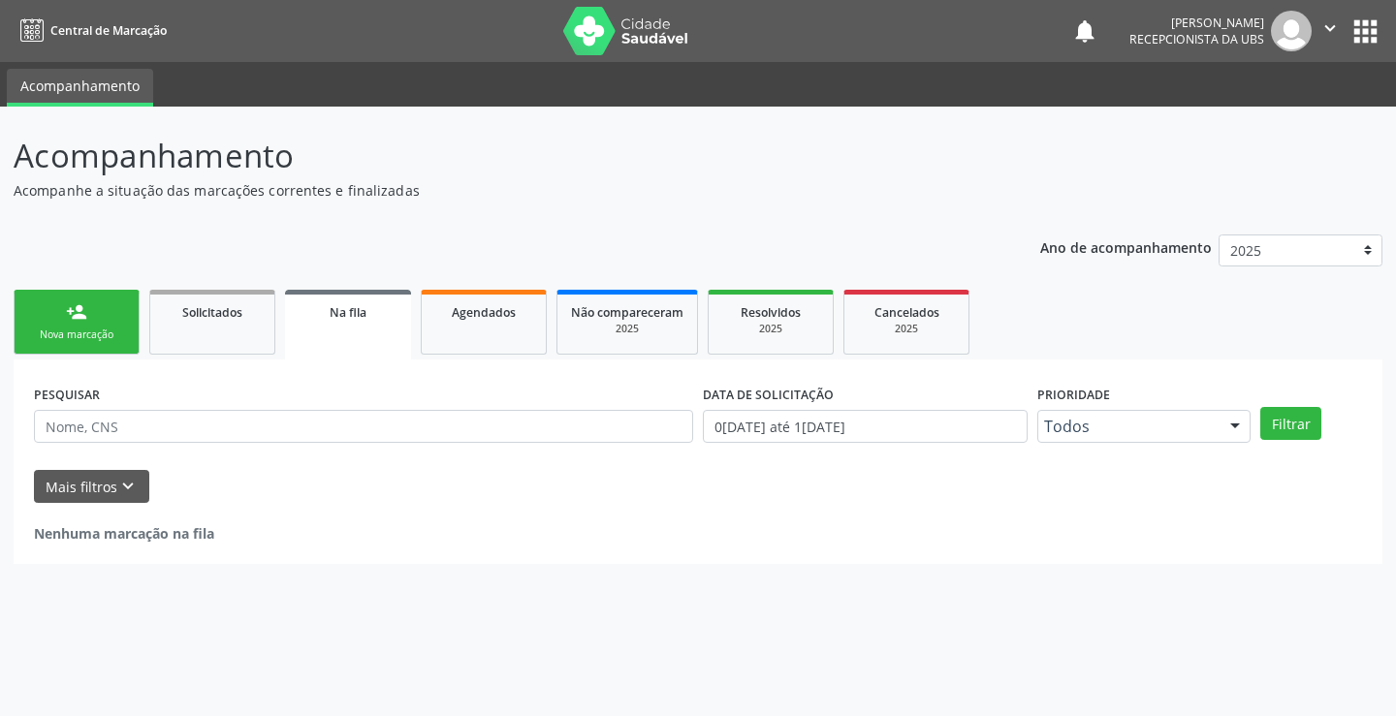
click at [130, 331] on link "person_add Nova marcação" at bounding box center [77, 322] width 126 height 65
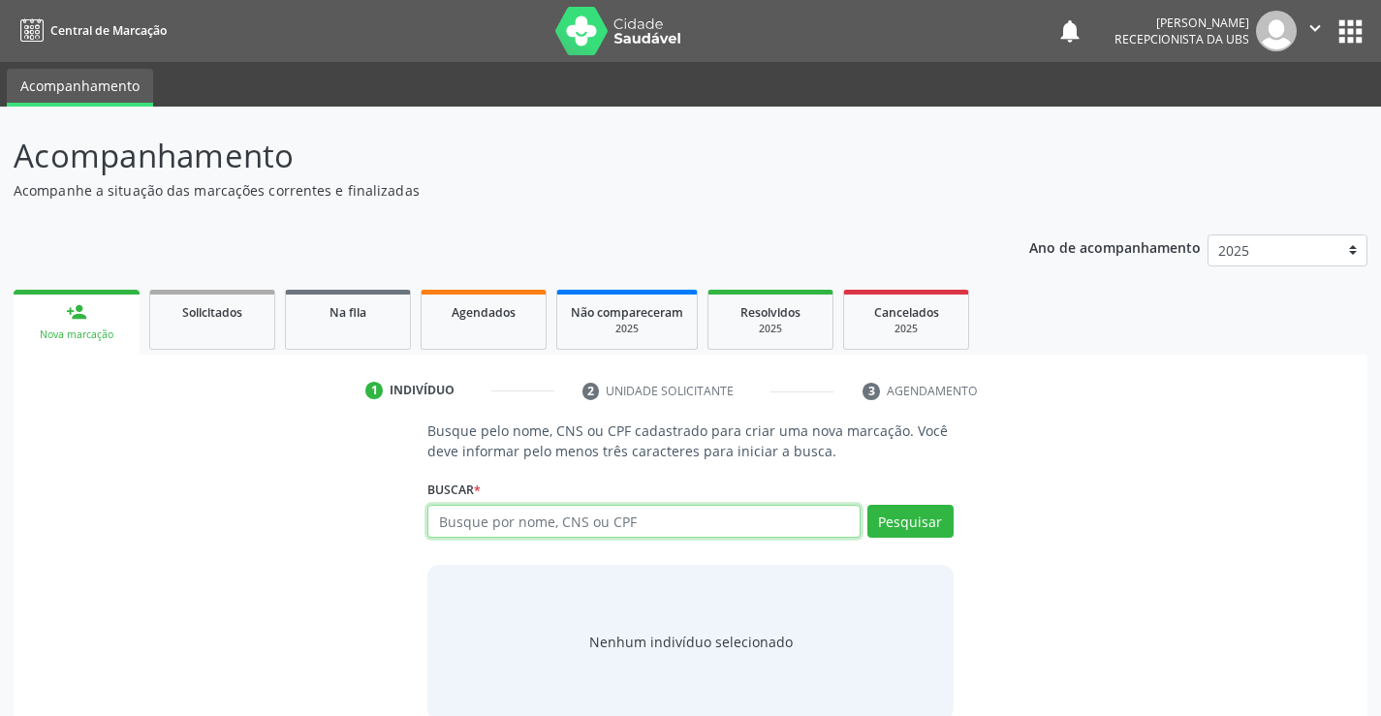
click at [485, 518] on input "text" at bounding box center [643, 521] width 432 height 33
paste input "701 8012 4278 8676"
type input "701 8012 4278 8676"
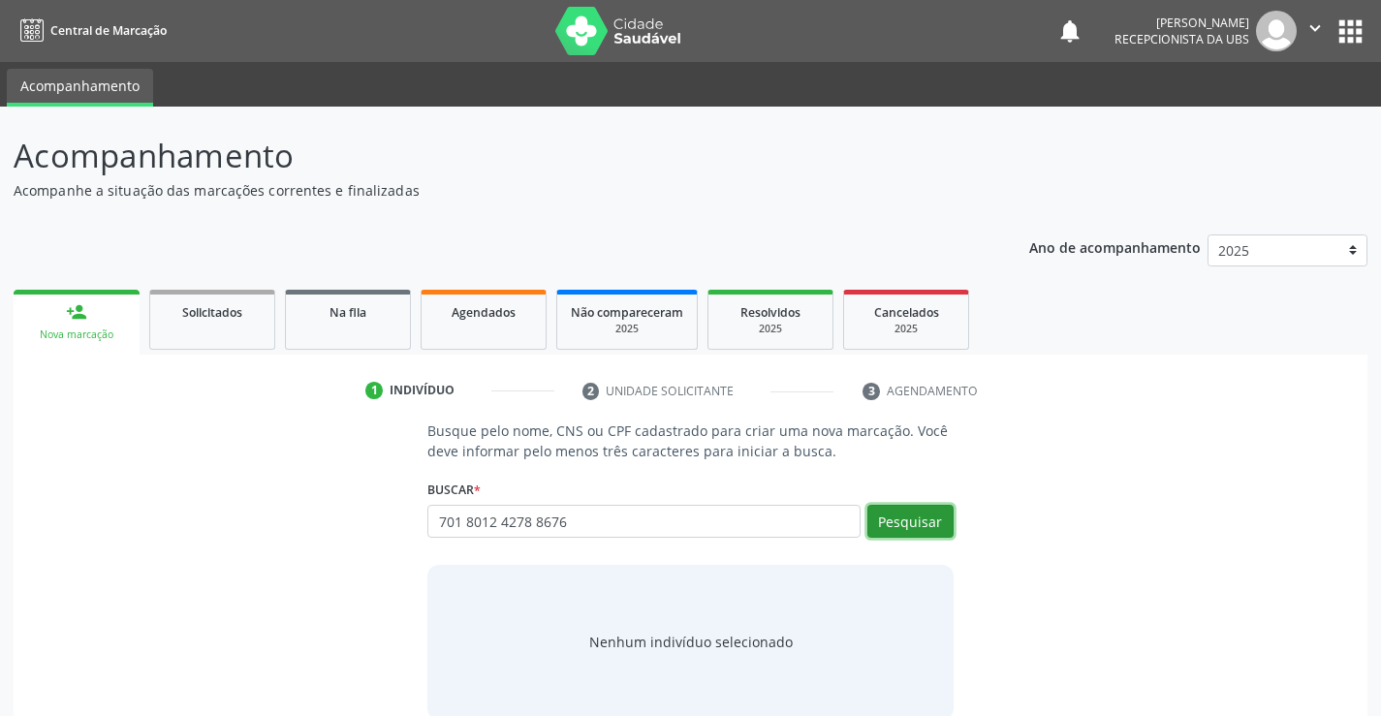
click at [926, 514] on button "Pesquisar" at bounding box center [910, 521] width 86 height 33
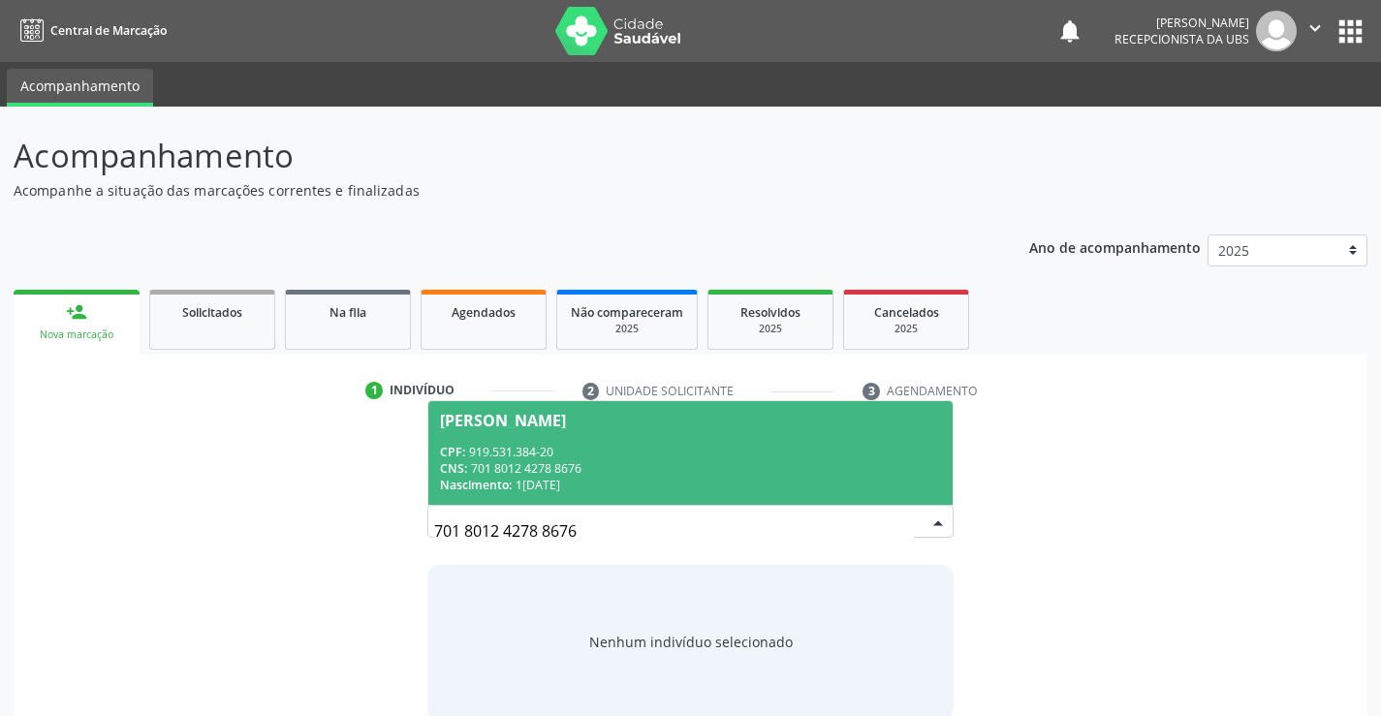
click at [797, 450] on div "CPF: 919.531.384-20" at bounding box center [690, 452] width 500 height 16
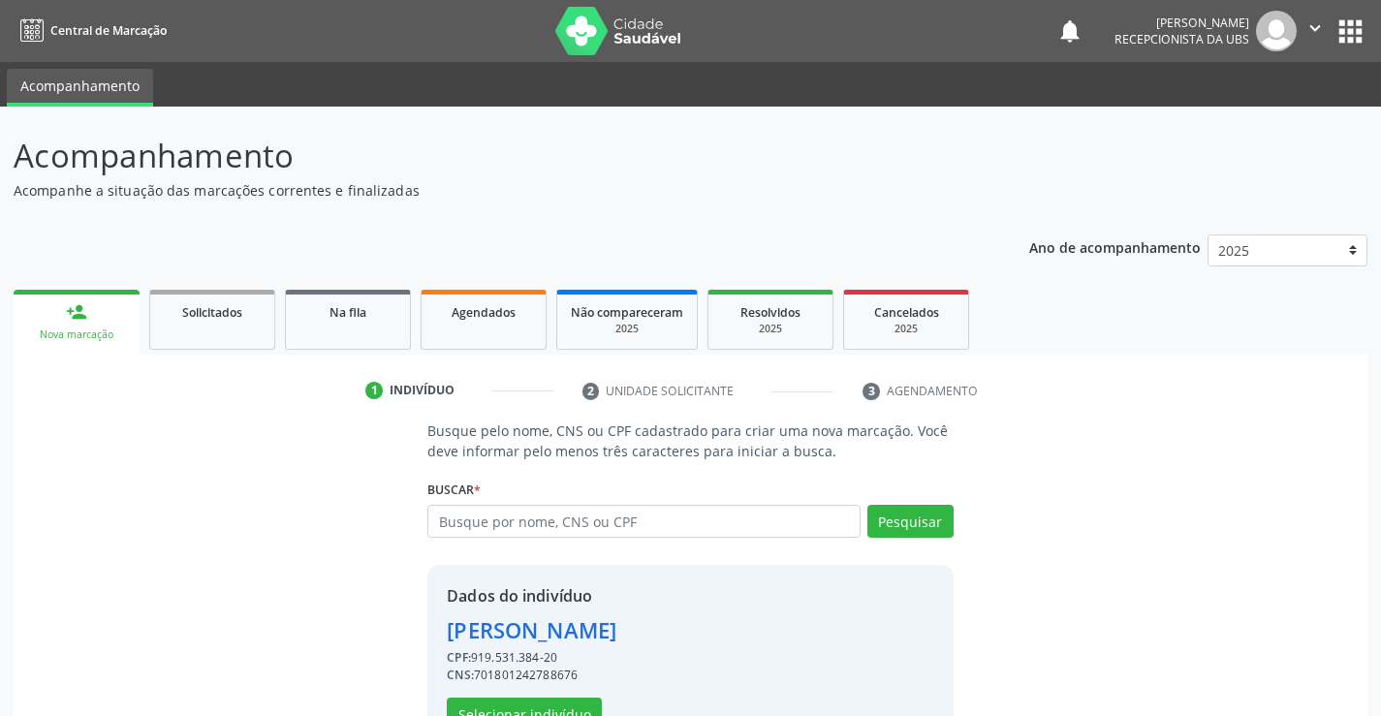
scroll to position [61, 0]
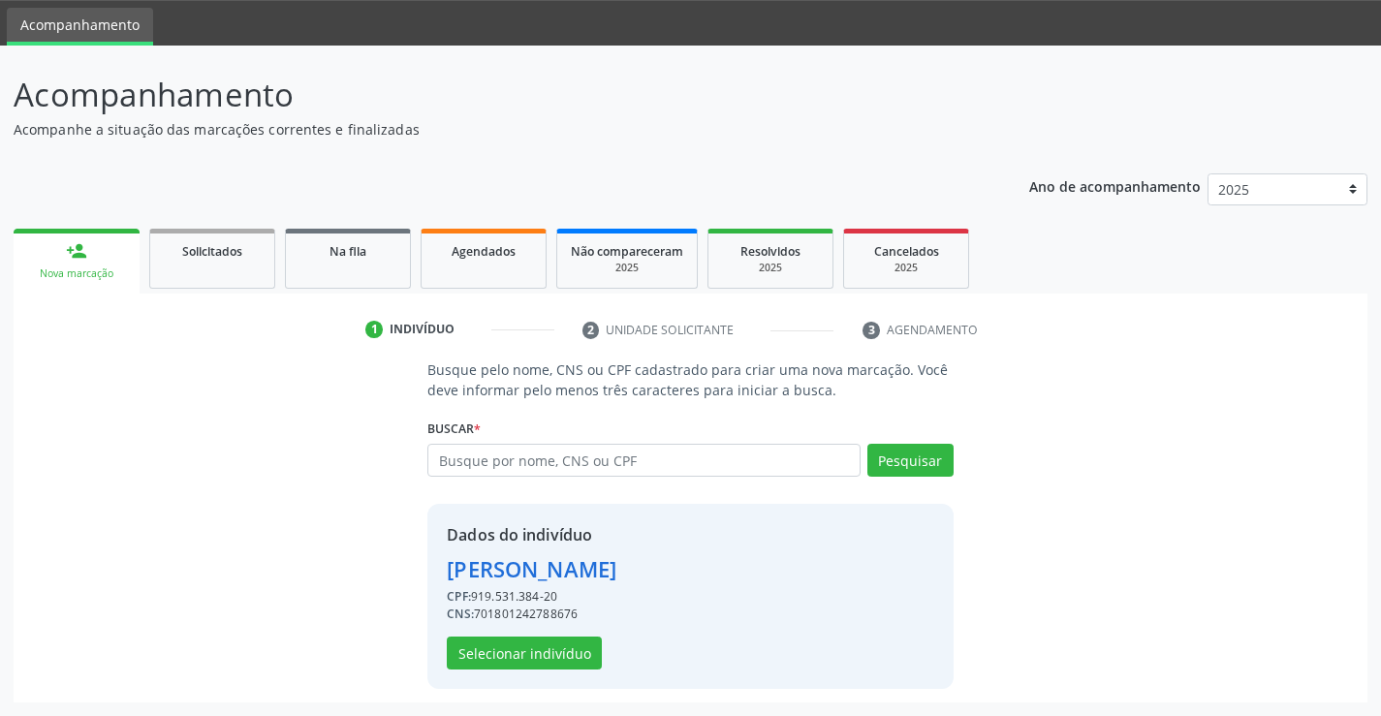
click at [601, 654] on div "Dados do indivíduo Manoel Luiz da Costa CPF: 919.531.384-20 CNS: 70180124278867…" at bounding box center [532, 596] width 170 height 146
click at [598, 654] on div "Dados do indivíduo Manoel Luiz da Costa CPF: 919.531.384-20 CNS: 70180124278867…" at bounding box center [532, 596] width 170 height 146
click at [572, 658] on button "Selecionar indivíduo" at bounding box center [524, 653] width 155 height 33
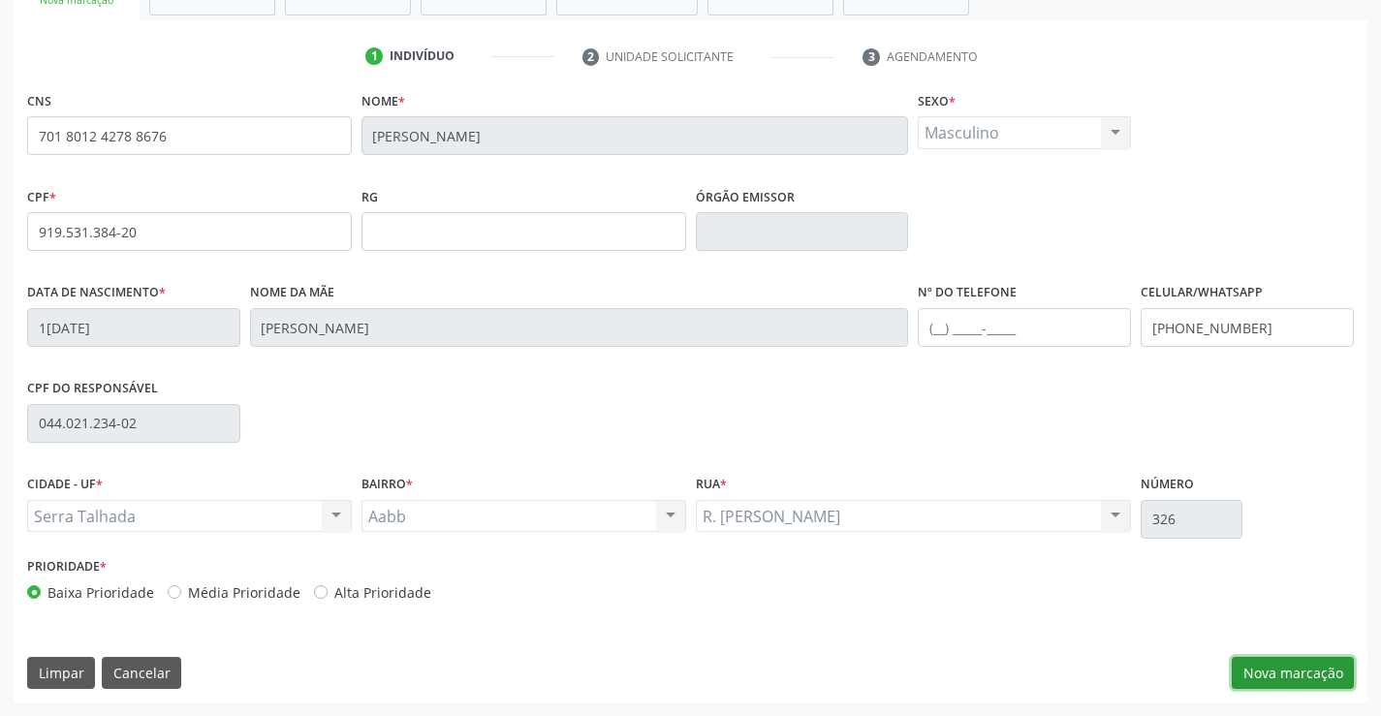
click at [1319, 663] on button "Nova marcação" at bounding box center [1293, 673] width 122 height 33
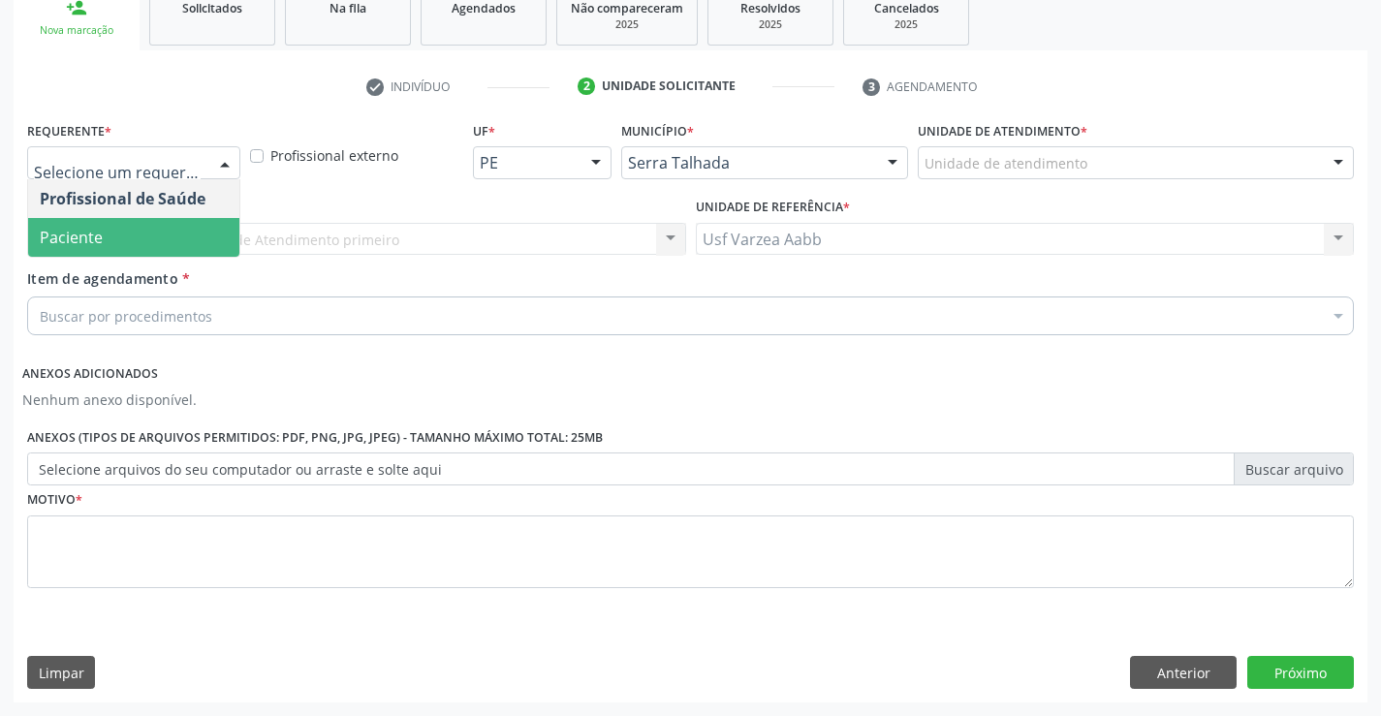
click at [142, 224] on span "Paciente" at bounding box center [133, 237] width 211 height 39
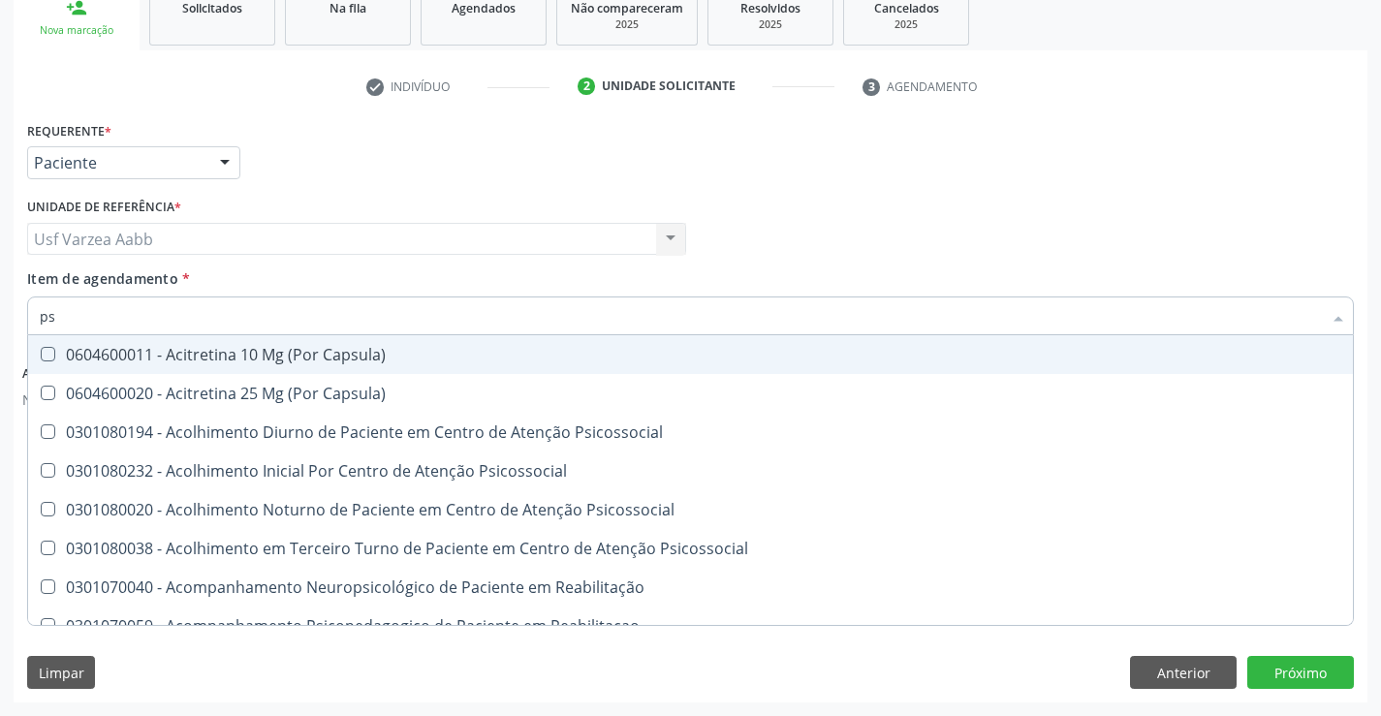
type input "psa"
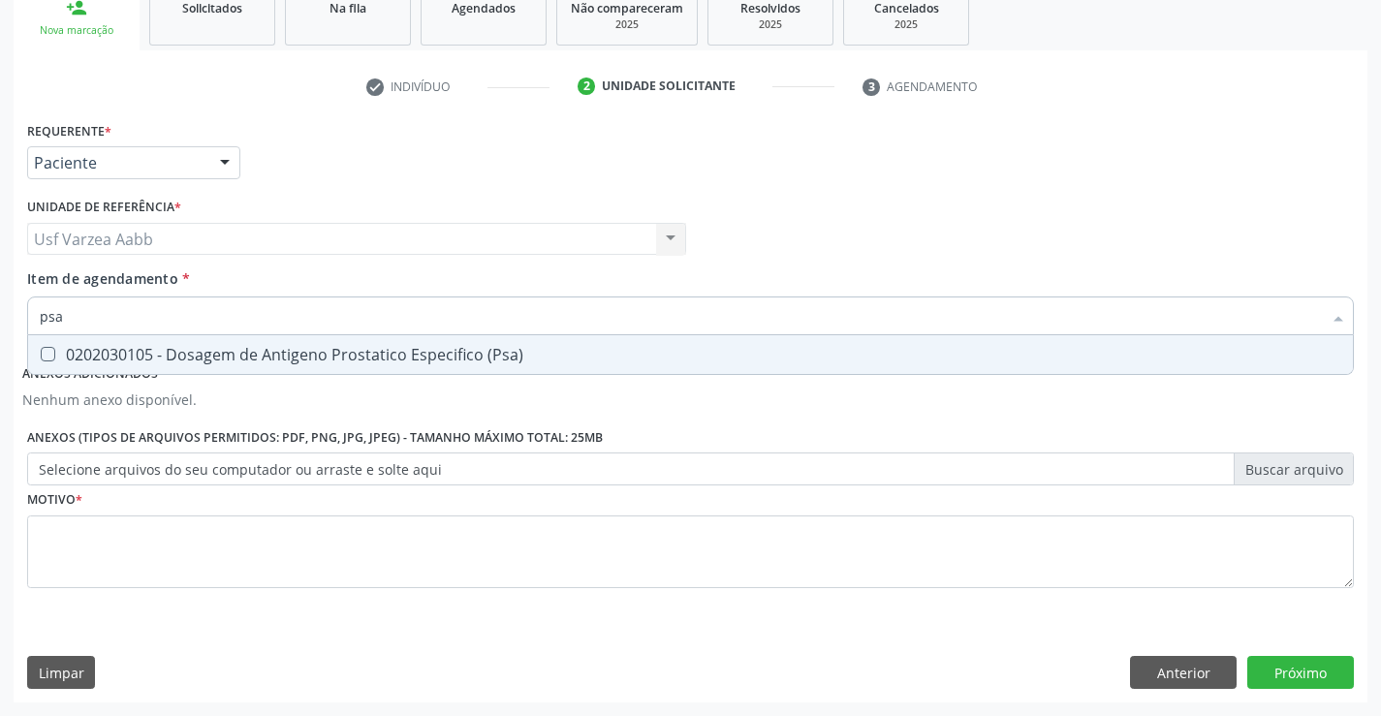
click at [191, 357] on div "0202030105 - Dosagem de Antigeno Prostatico Especifico (Psa)" at bounding box center [691, 355] width 1302 height 16
checkbox \(Psa\) "true"
click at [218, 323] on input "psa" at bounding box center [681, 316] width 1282 height 39
type input "t"
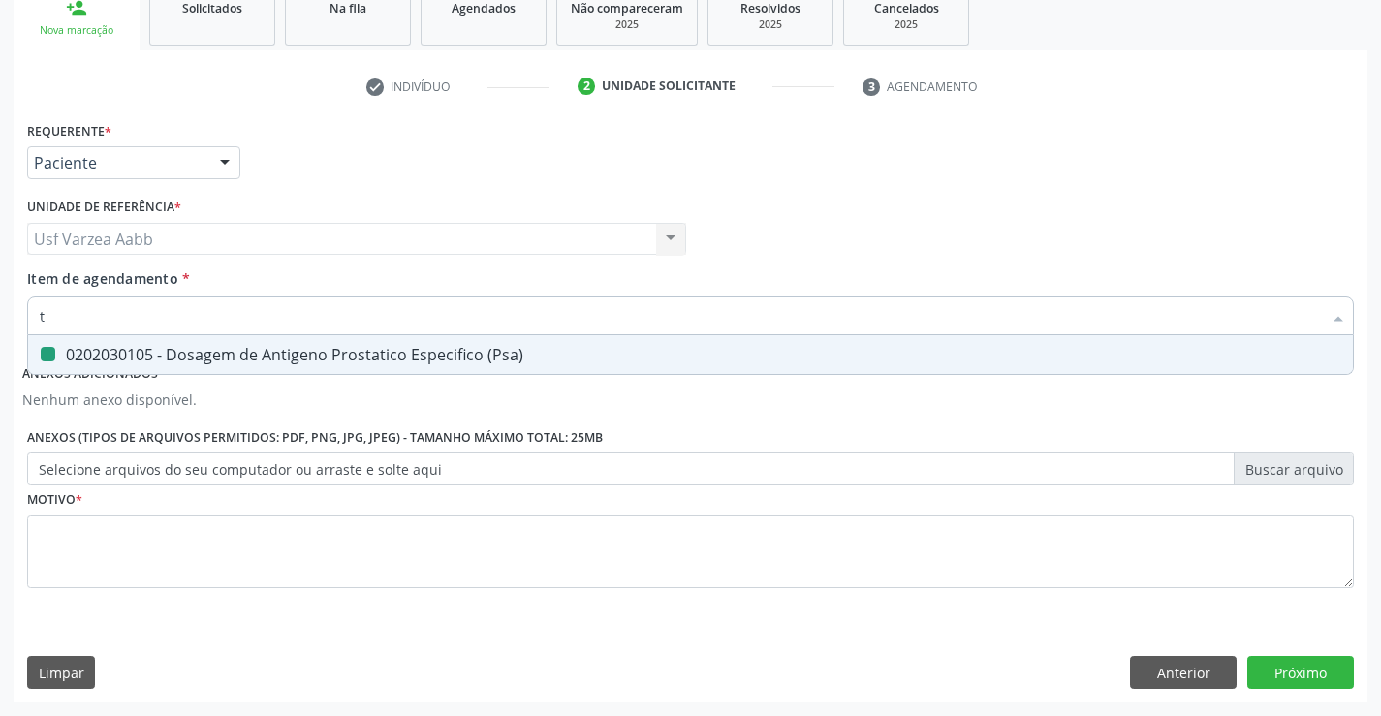
checkbox \(Psa\) "false"
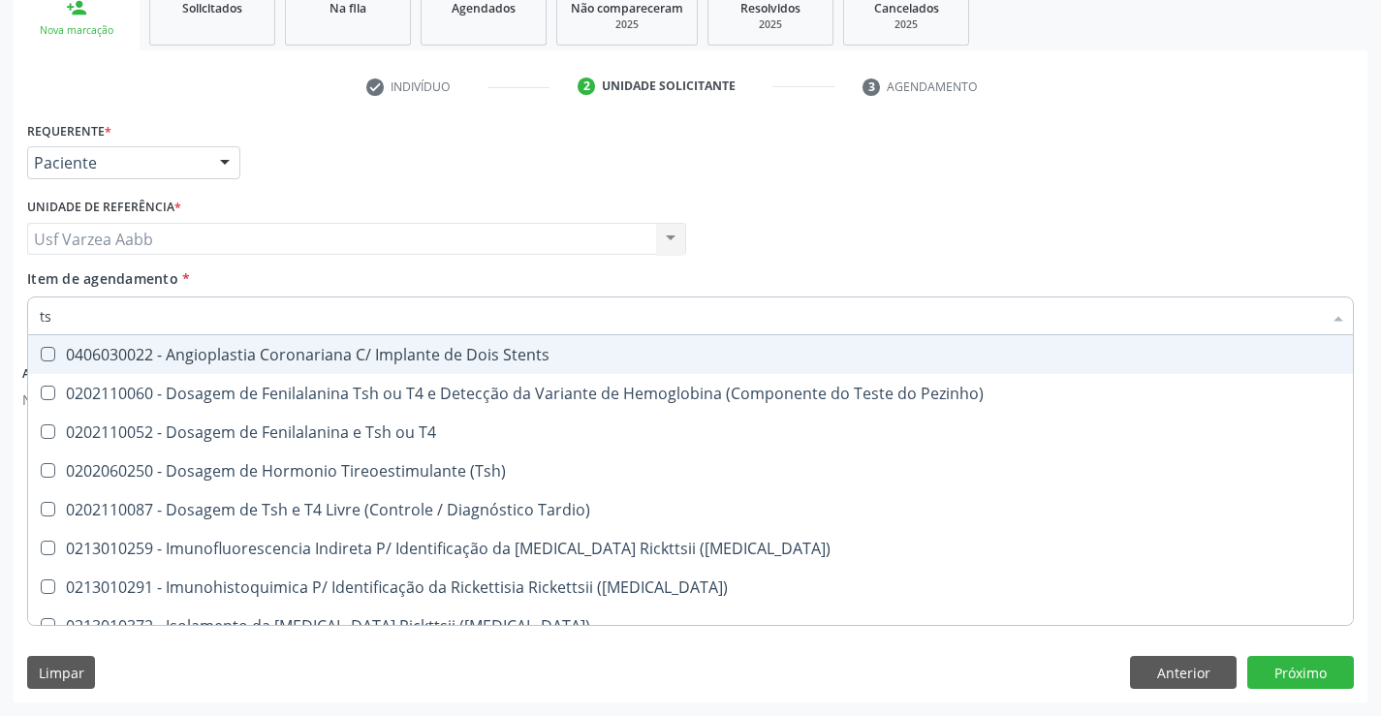
type input "tsh"
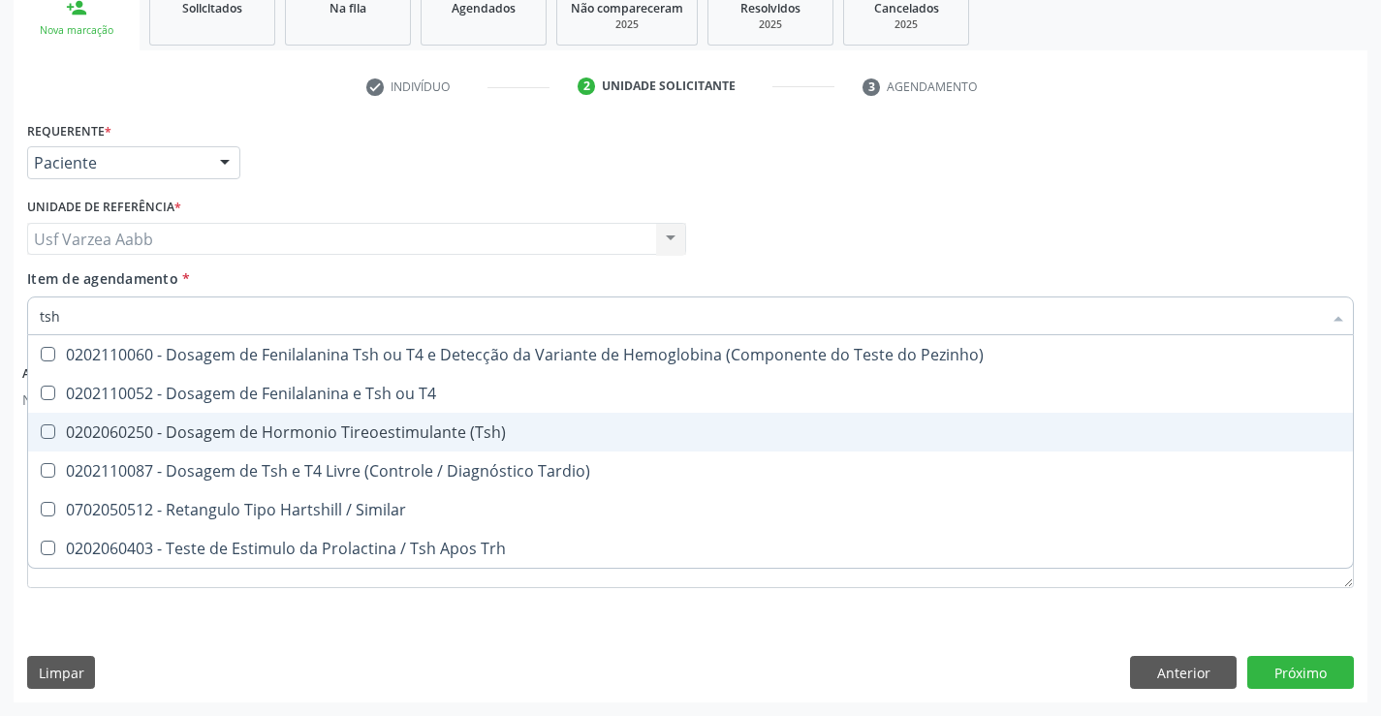
click at [318, 444] on span "0202060250 - Dosagem de Hormonio Tireoestimulante (Tsh)" at bounding box center [690, 432] width 1325 height 39
checkbox \(Tsh\) "true"
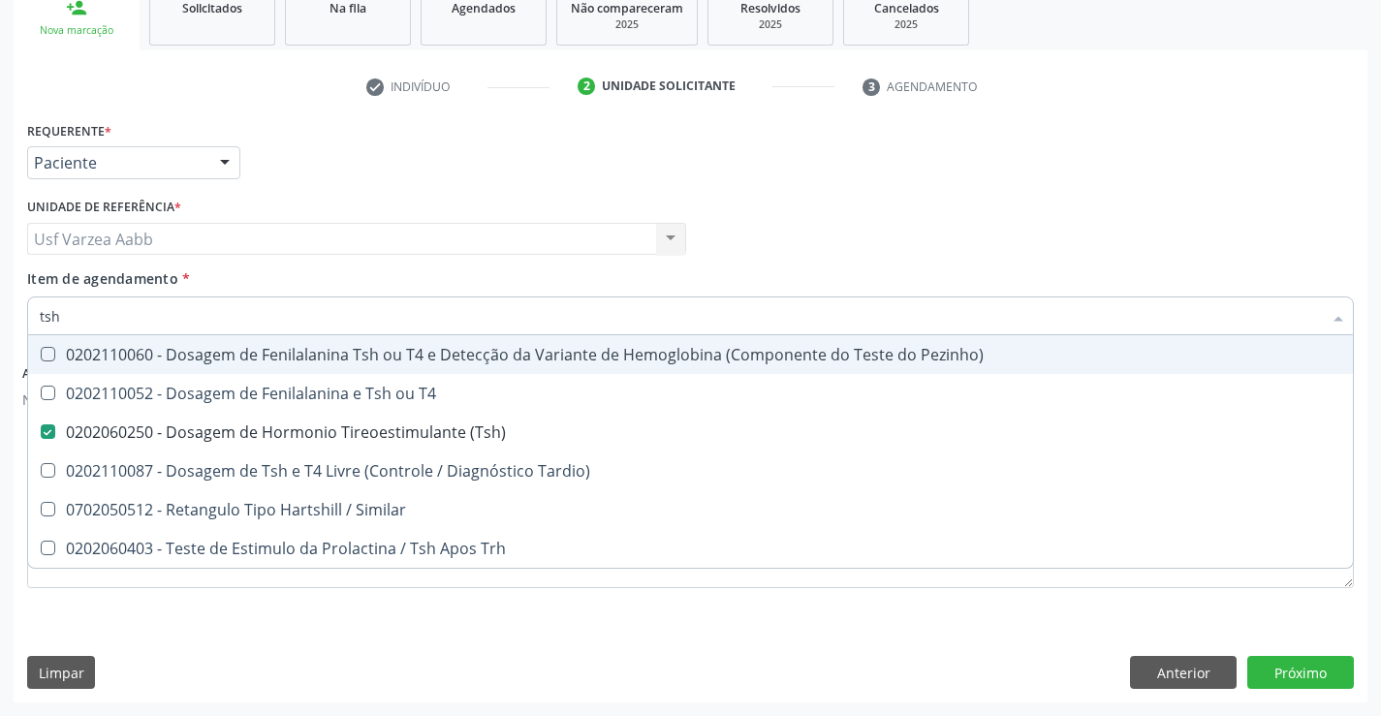
click at [302, 319] on input "tsh" at bounding box center [681, 316] width 1282 height 39
type input "gl"
checkbox \(Tsh\) "false"
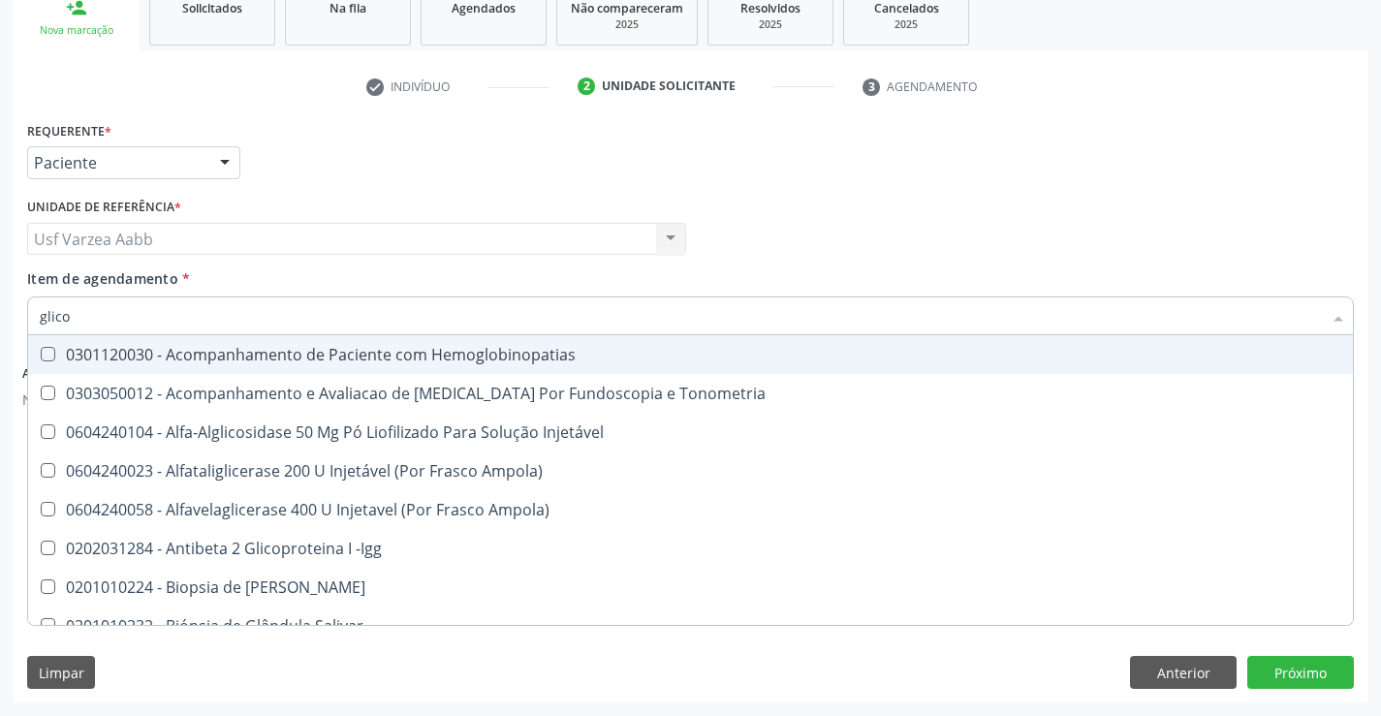
type input "glicos"
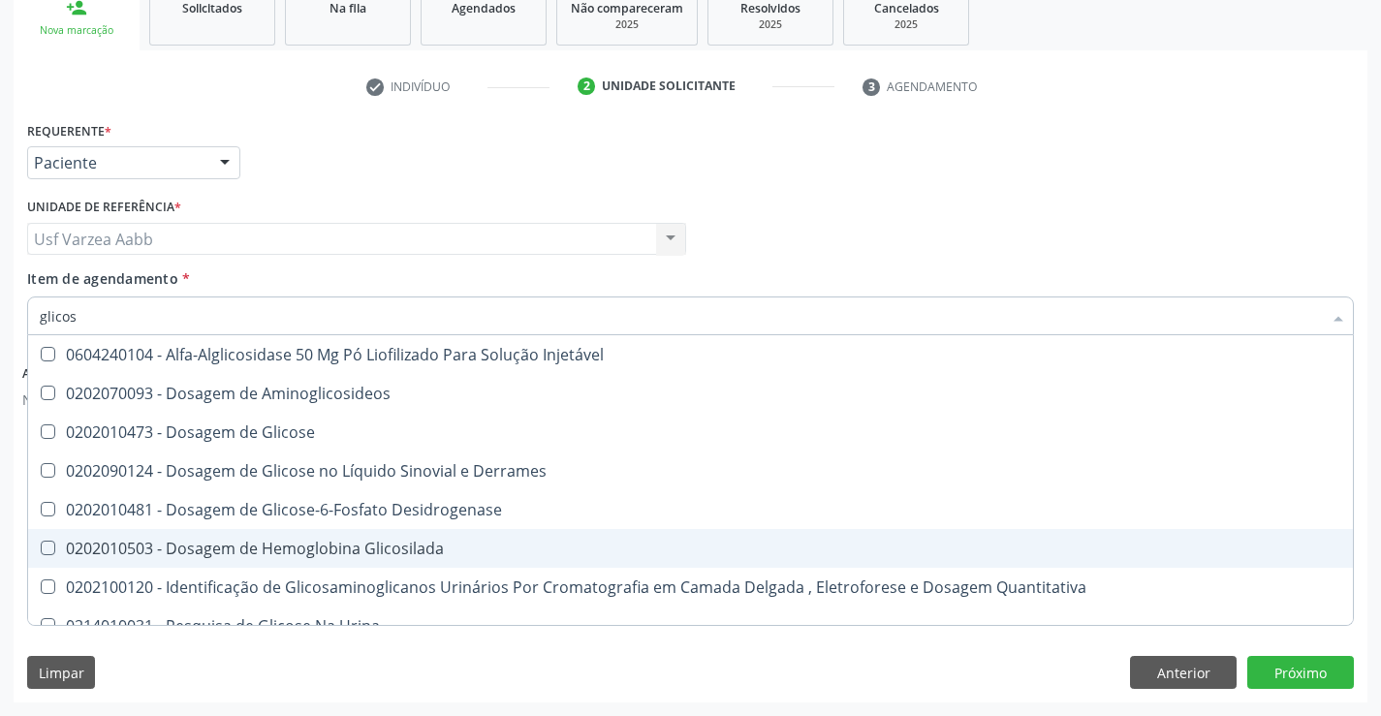
click at [303, 559] on span "0202010503 - Dosagem de Hemoglobina Glicosilada" at bounding box center [690, 548] width 1325 height 39
checkbox Glicosilada "true"
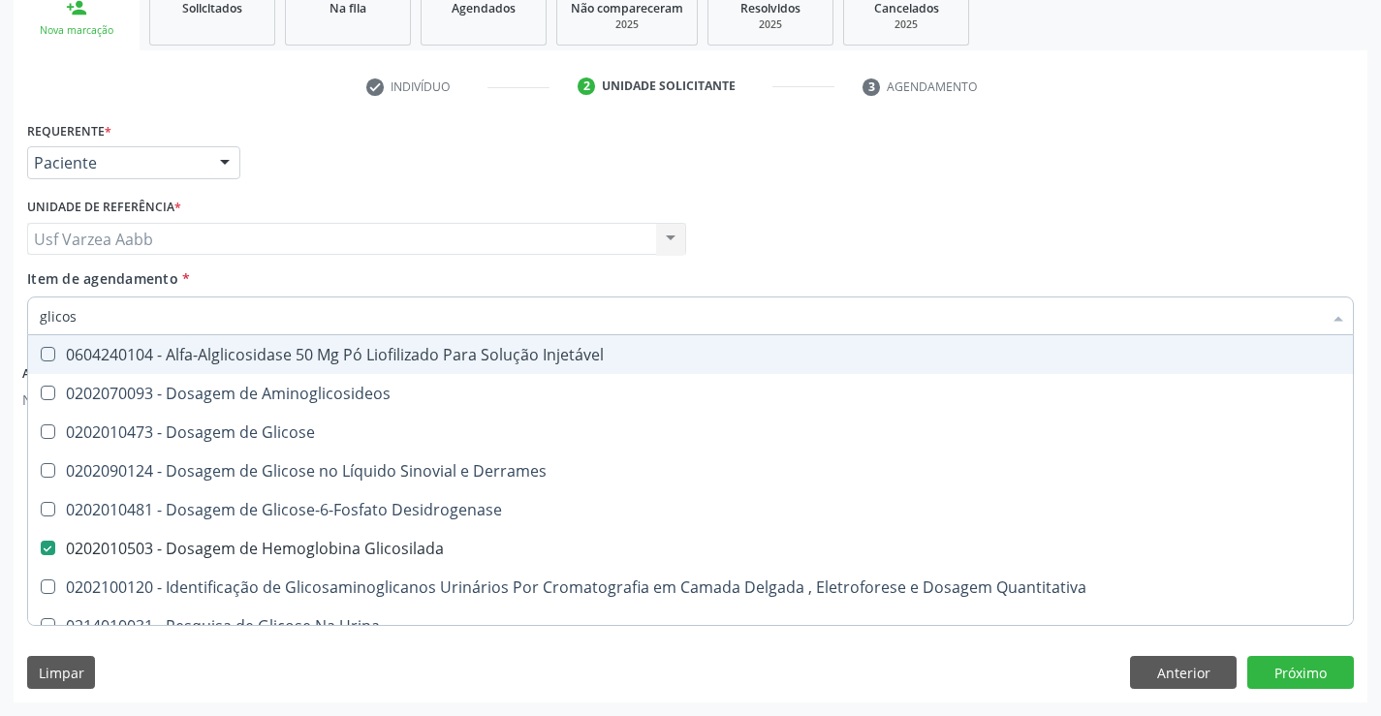
click at [851, 247] on div "Profissional Solicitante Por favor, selecione a Unidade de Atendimento primeiro…" at bounding box center [690, 231] width 1337 height 76
checkbox Aminoglicosideos "true"
checkbox Glicose "true"
checkbox Derrames "true"
checkbox Glicosilada "false"
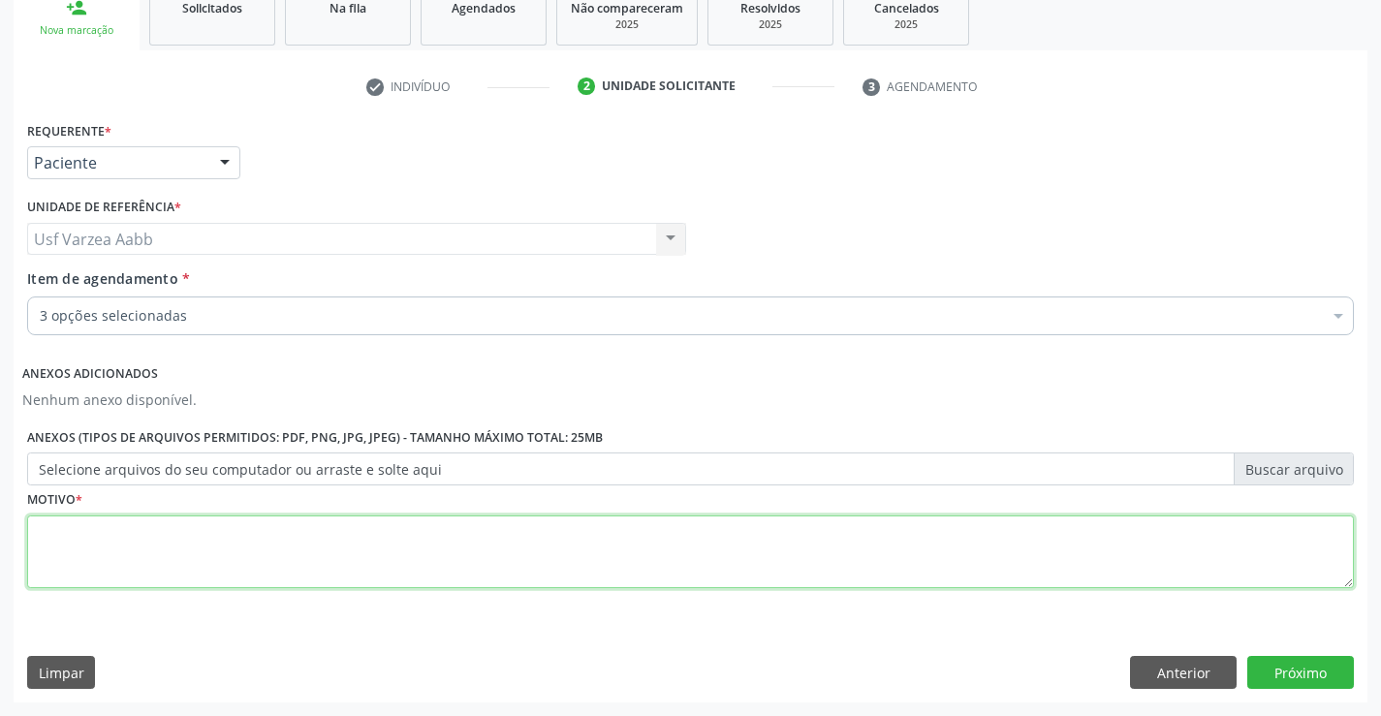
click at [314, 543] on textarea at bounding box center [690, 553] width 1327 height 74
type textarea "x"
click at [1312, 667] on button "Próximo" at bounding box center [1300, 672] width 107 height 33
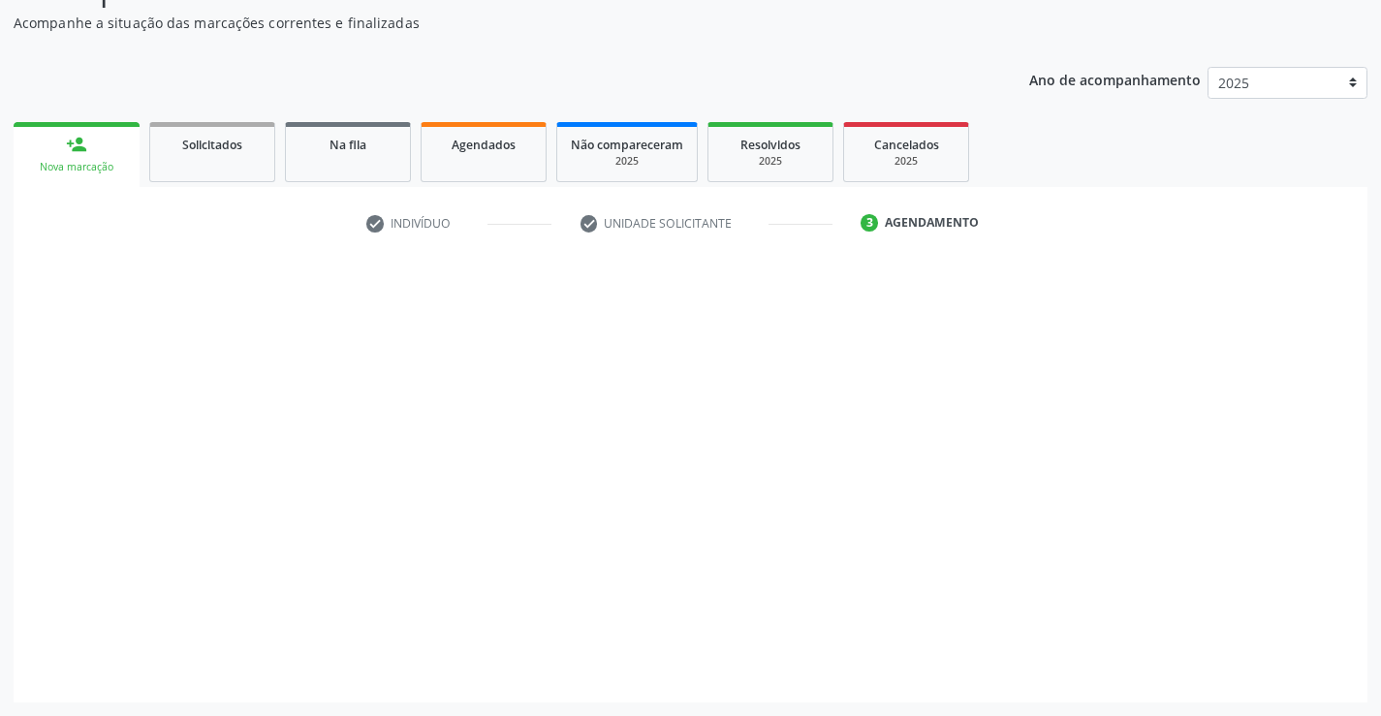
scroll to position [168, 0]
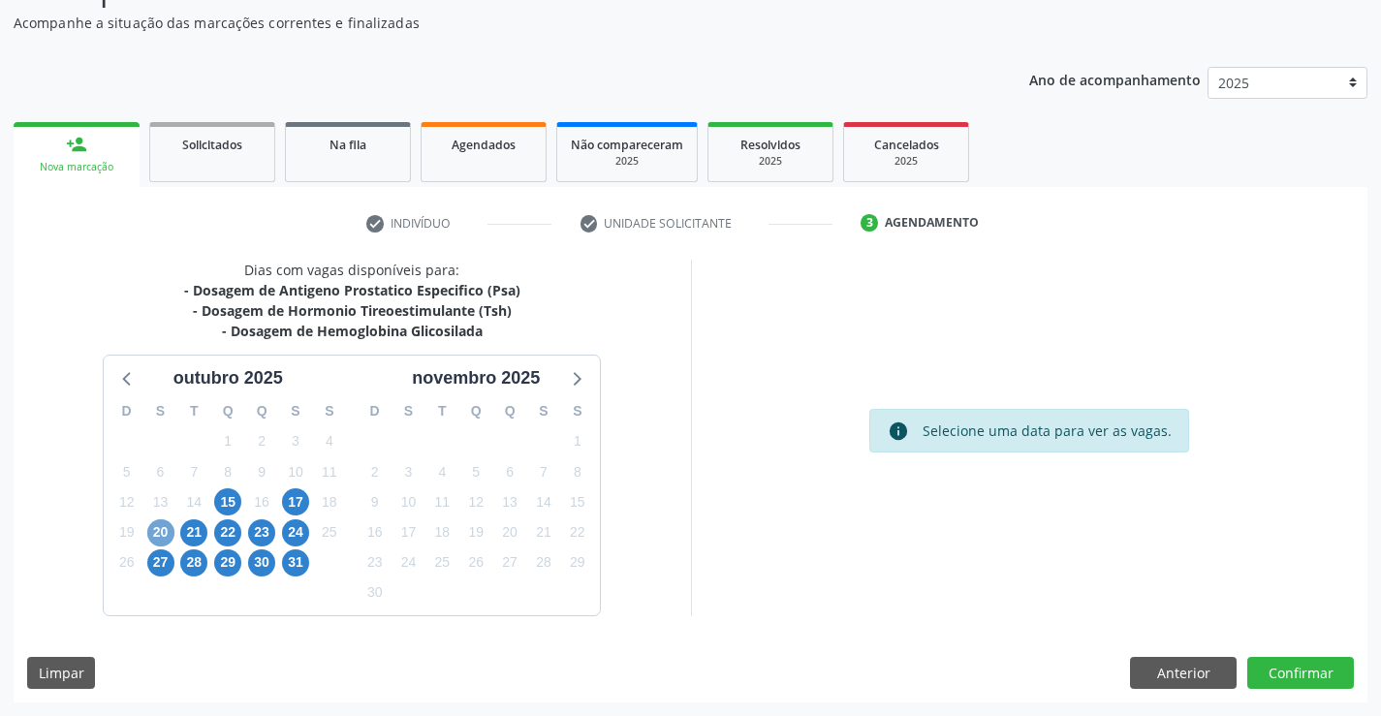
click at [165, 534] on span "20" at bounding box center [160, 533] width 27 height 27
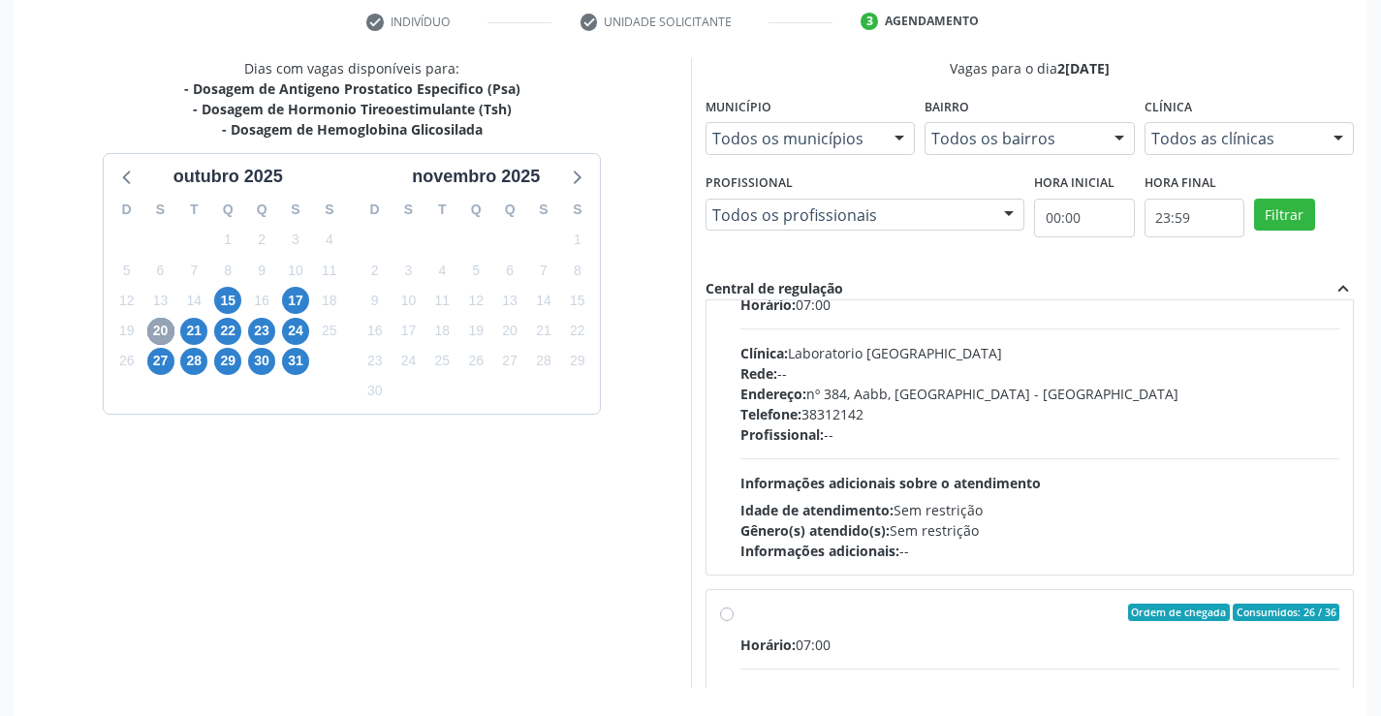
scroll to position [582, 0]
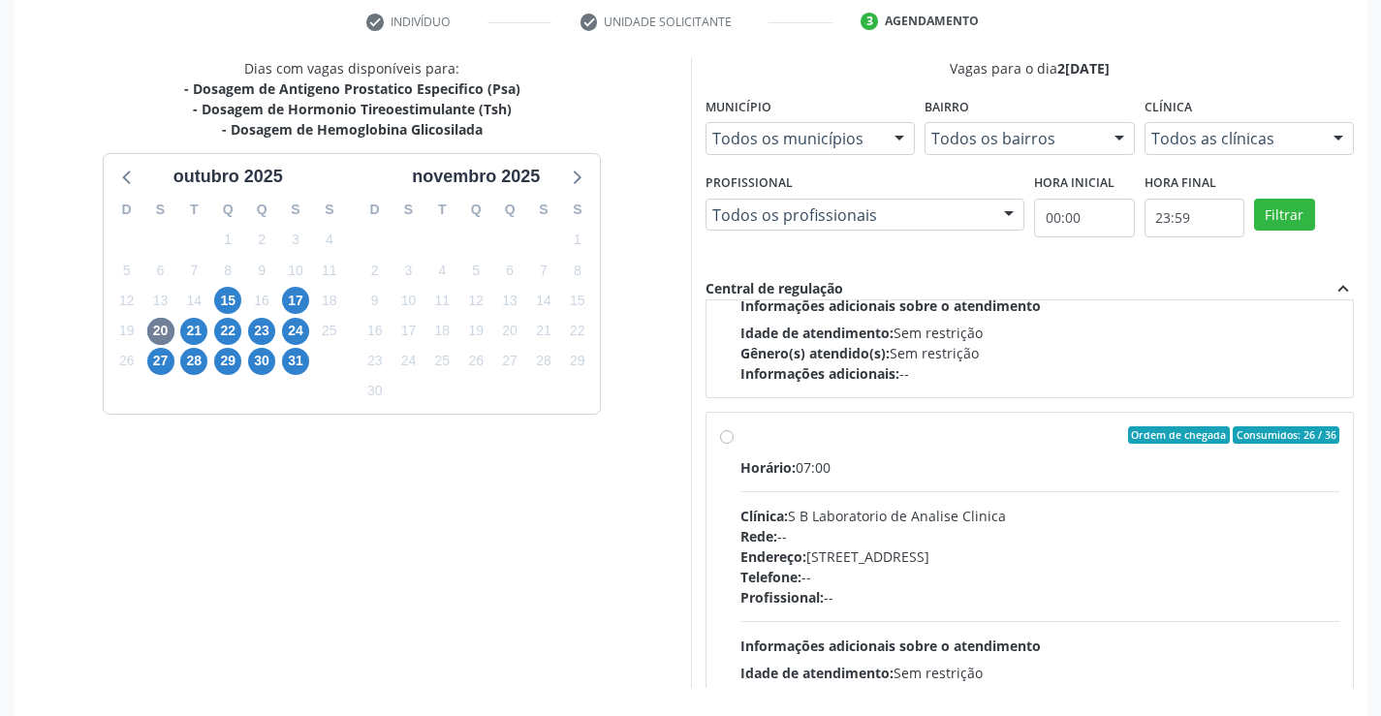
click at [791, 463] on span "Horário:" at bounding box center [768, 467] width 55 height 18
click at [734, 444] on input "Ordem de chegada Consumidos: 26 / 36 Horário: 07:00 Clínica: S B Laboratorio de…" at bounding box center [727, 434] width 14 height 17
radio input "true"
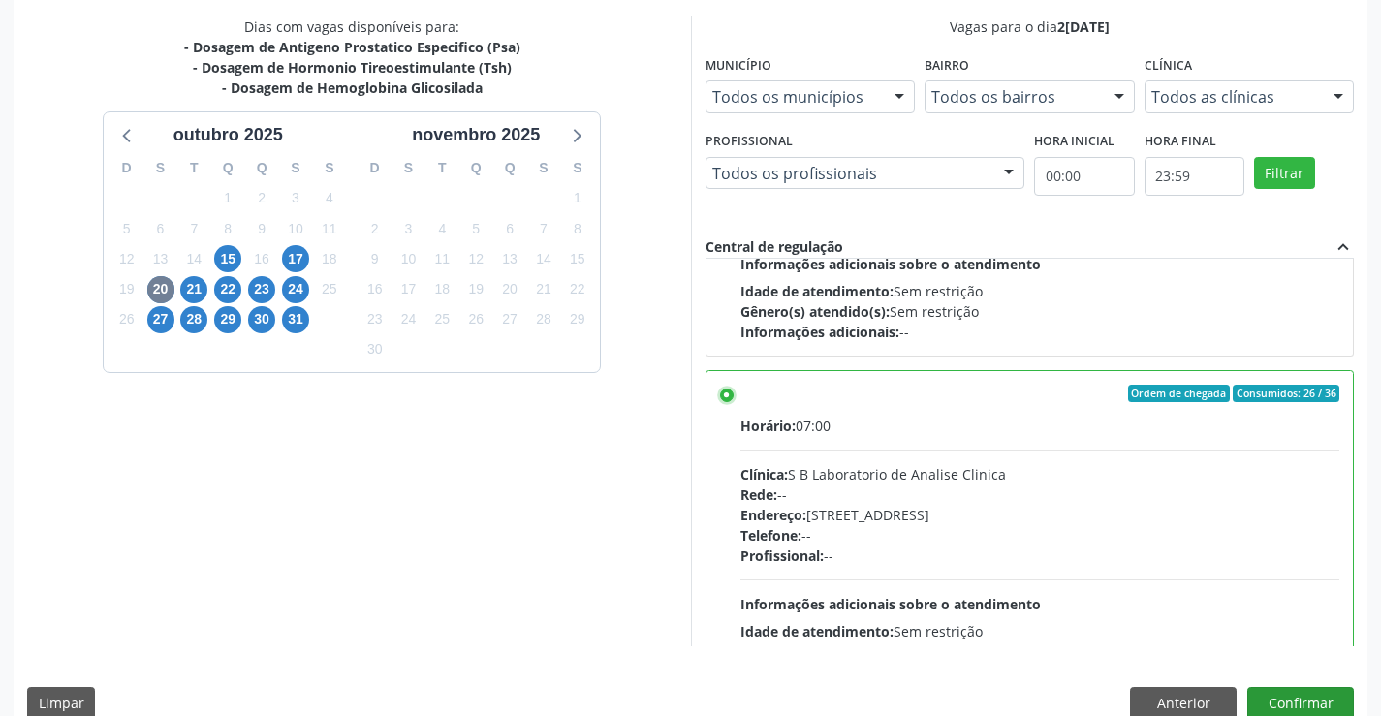
scroll to position [442, 0]
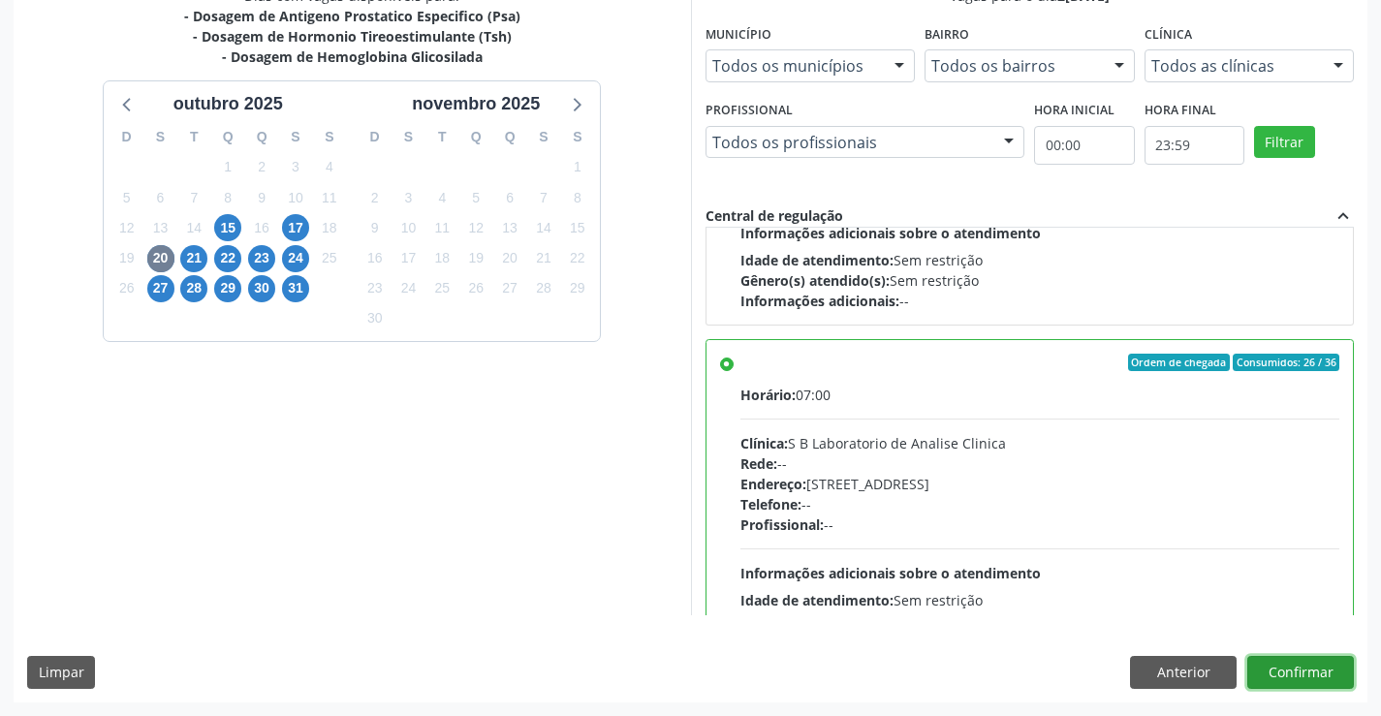
click at [1343, 673] on button "Confirmar" at bounding box center [1300, 672] width 107 height 33
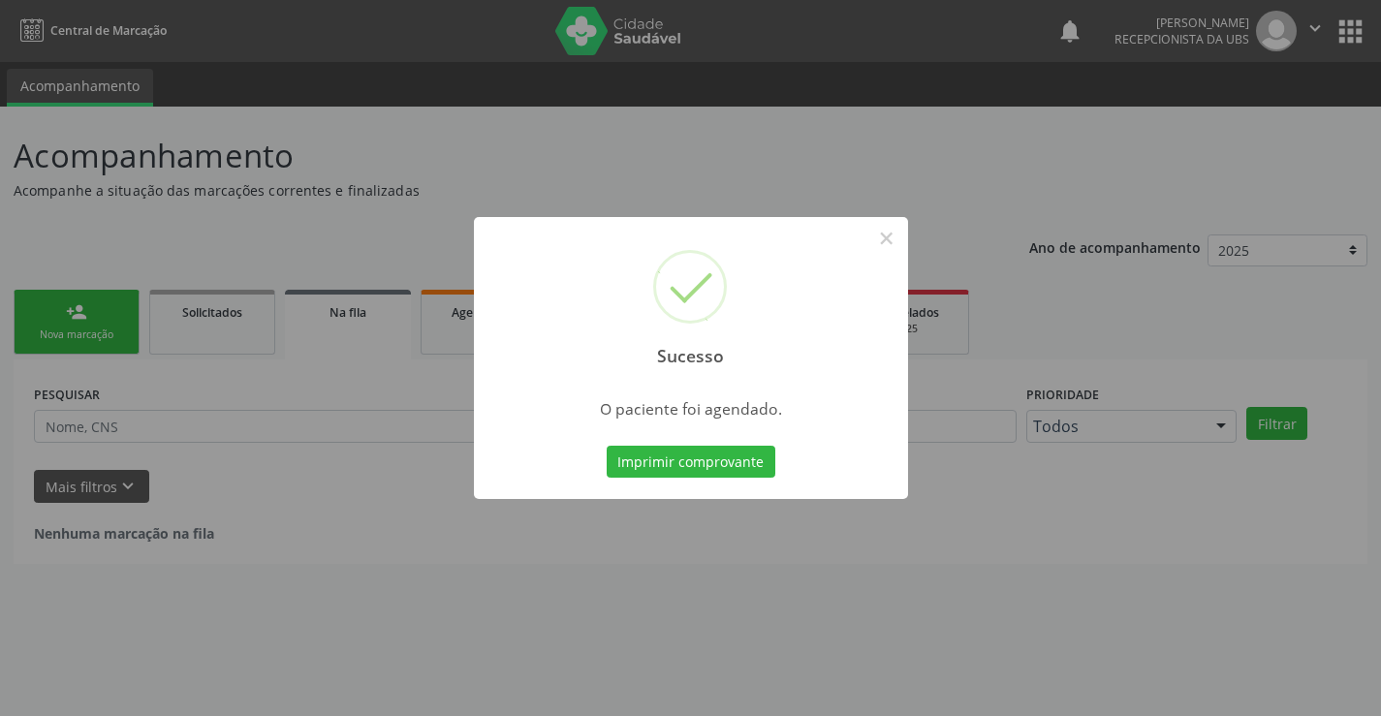
scroll to position [0, 0]
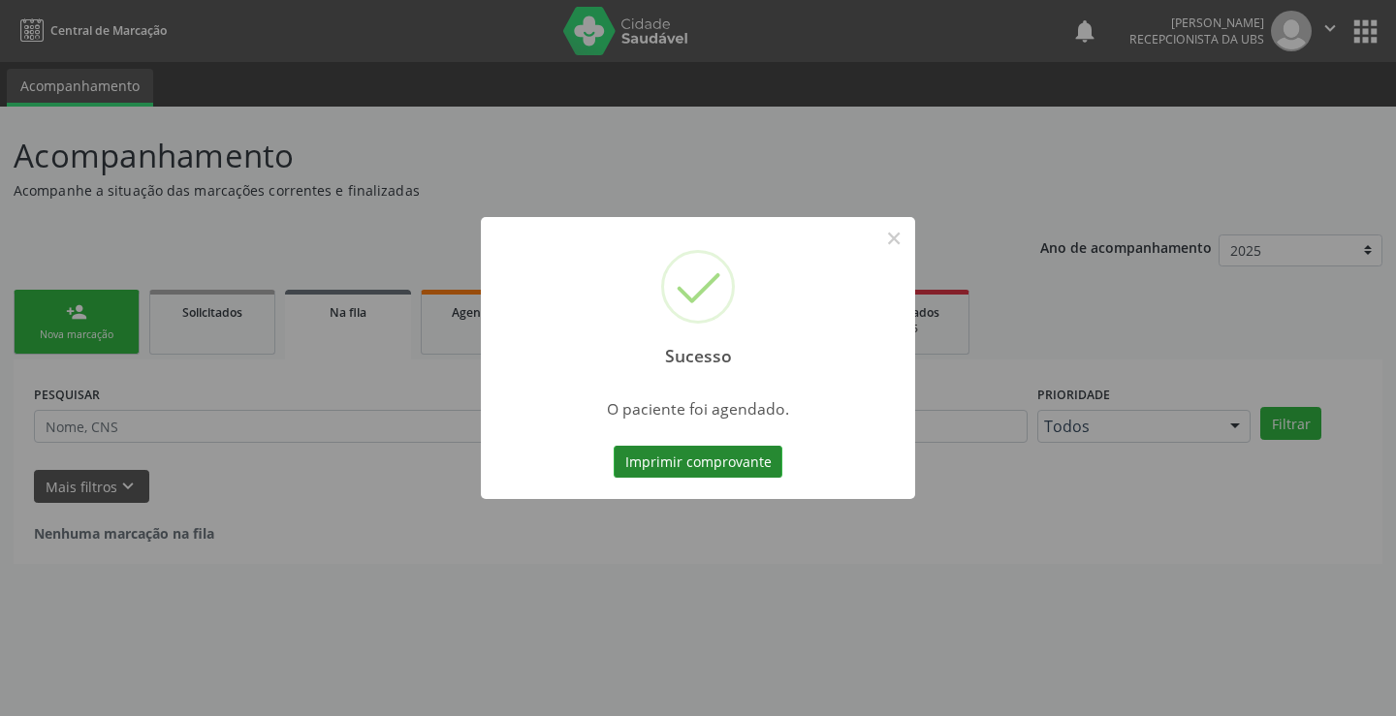
click at [634, 465] on button "Imprimir comprovante" at bounding box center [698, 462] width 169 height 33
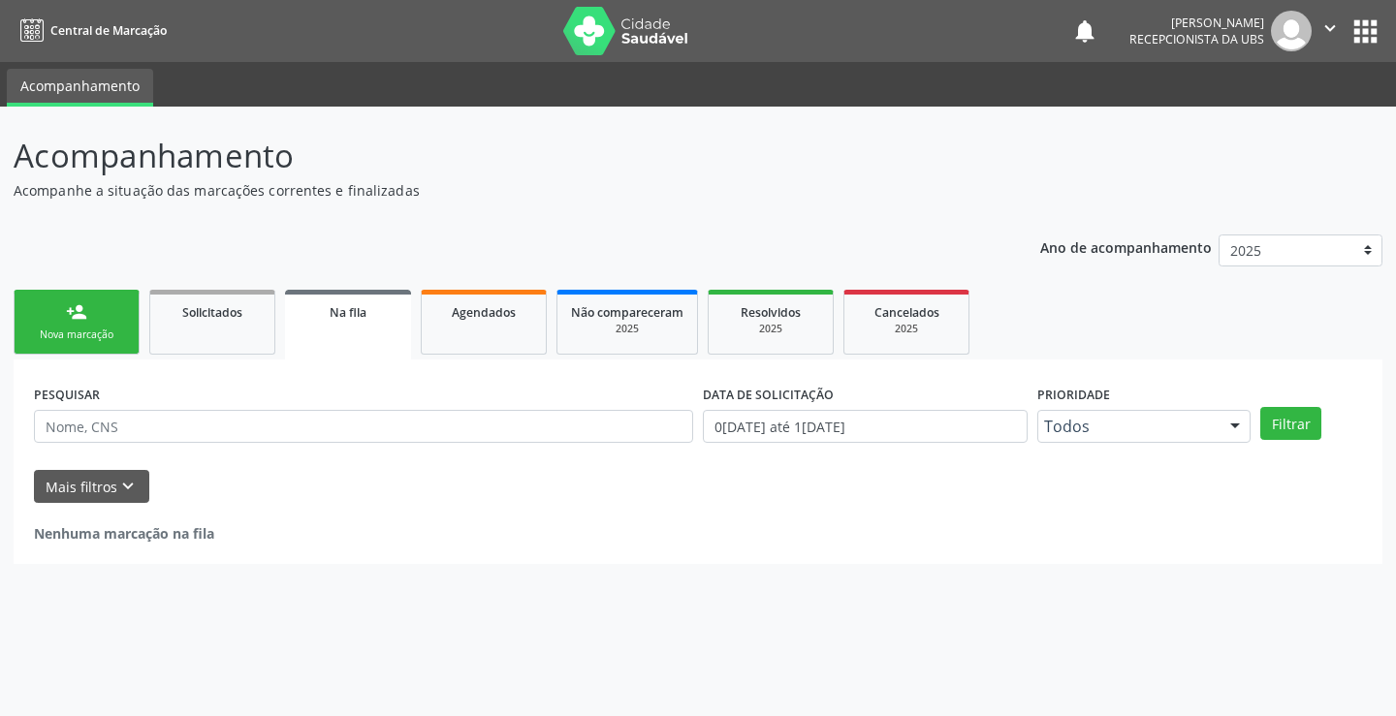
click at [55, 332] on div "Nova marcação" at bounding box center [76, 335] width 97 height 15
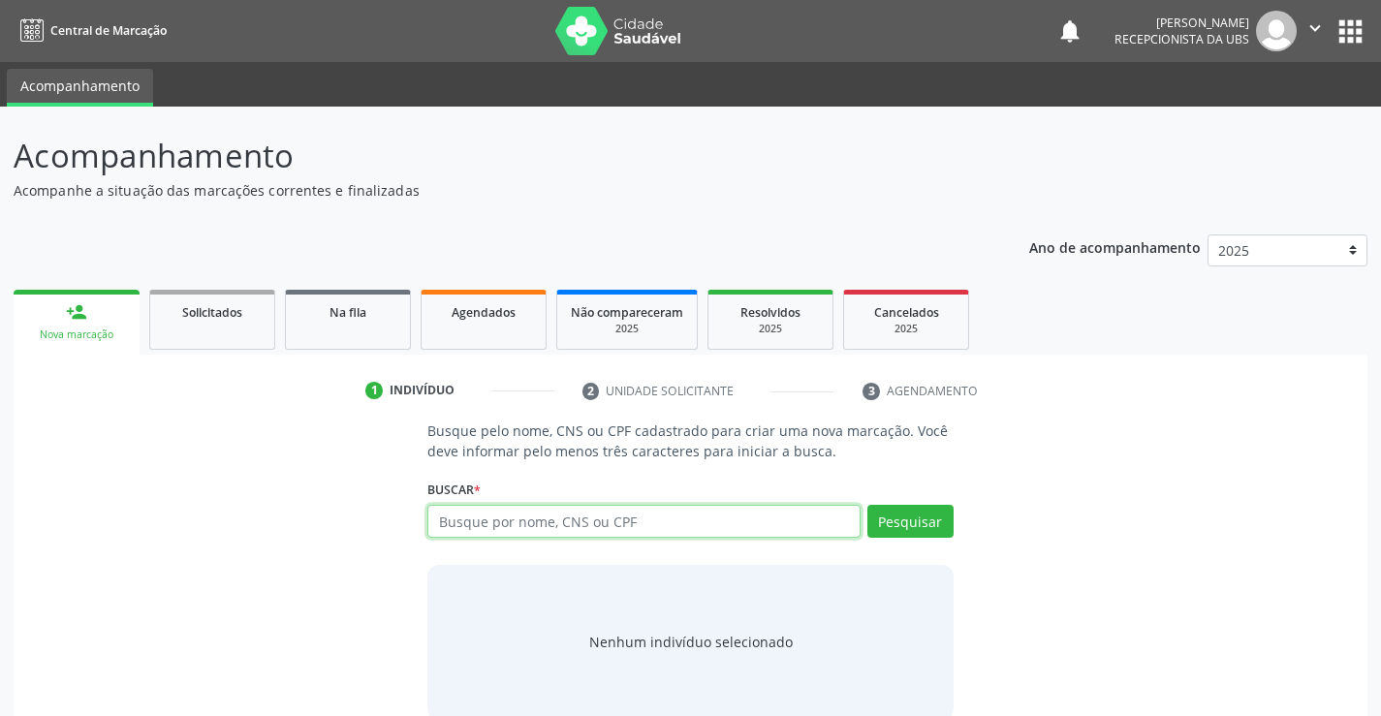
click at [571, 520] on input "text" at bounding box center [643, 521] width 432 height 33
type input "898003404191368"
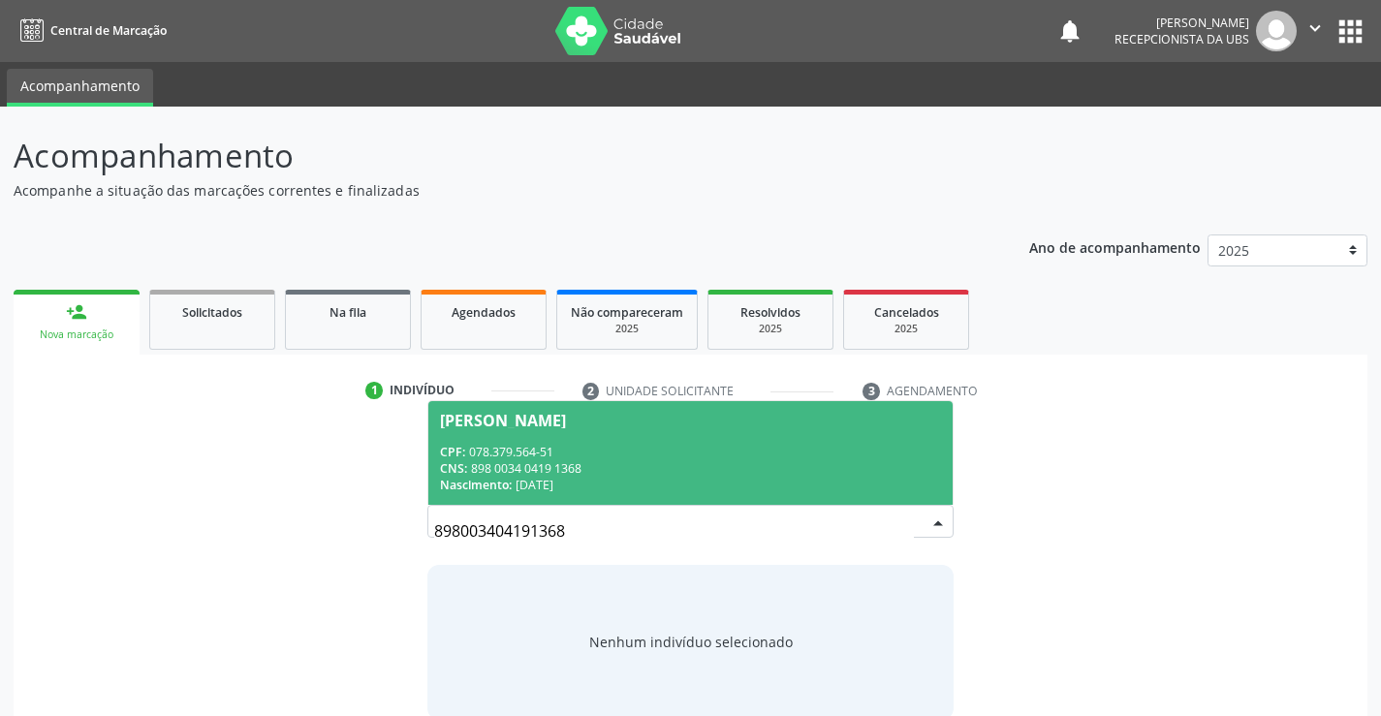
click at [648, 442] on span "Francisca da Silva Aquino CPF: 078.379.564-51 CNS: 898 0034 0419 1368 Nasciment…" at bounding box center [689, 453] width 523 height 104
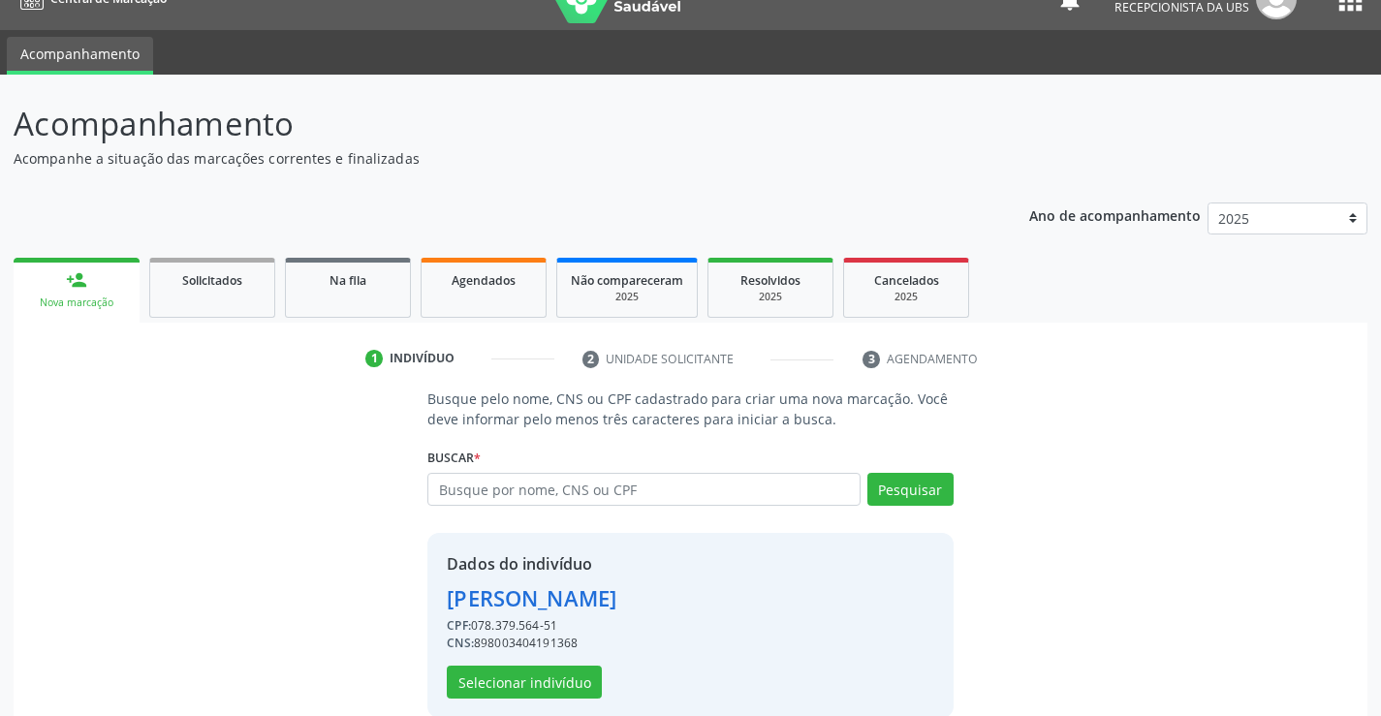
scroll to position [61, 0]
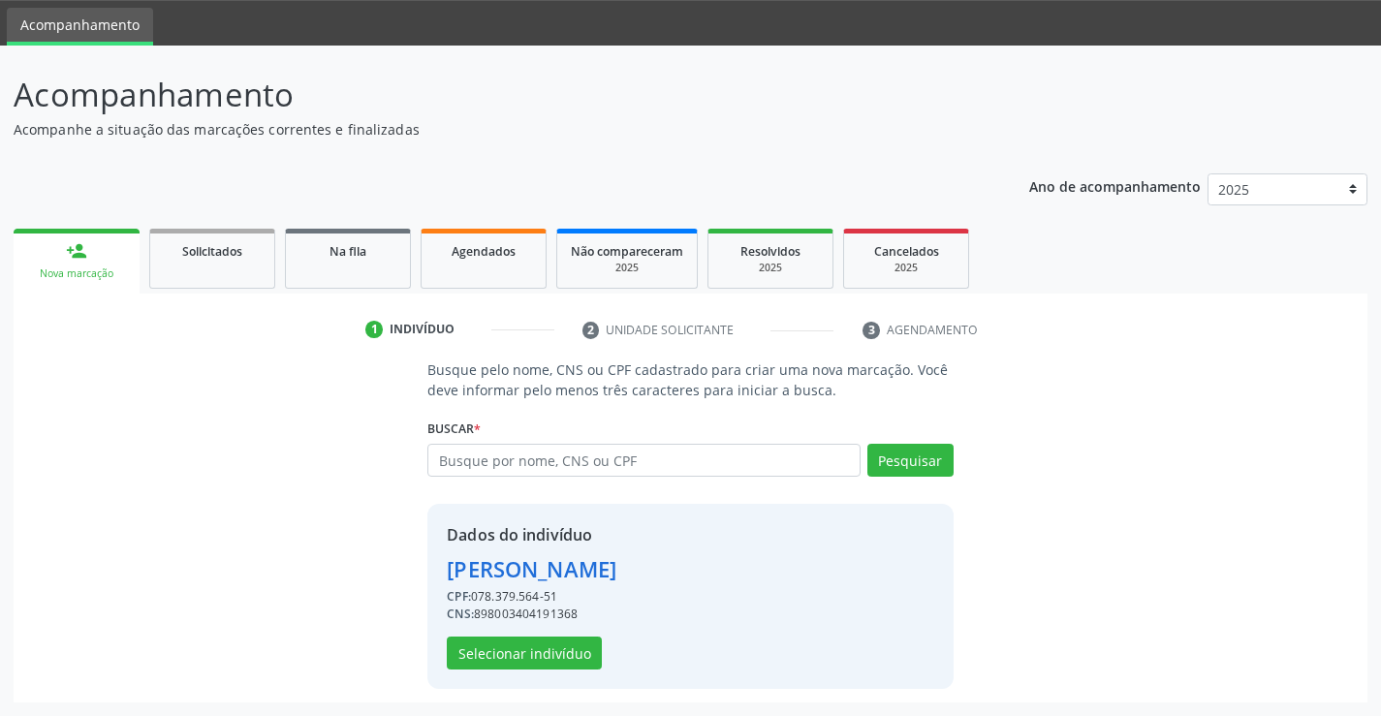
click at [448, 633] on div "Dados do indivíduo Francisca da Silva Aquino CPF: 078.379.564-51 CNS: 898003404…" at bounding box center [532, 596] width 170 height 146
click at [473, 659] on button "Selecionar indivíduo" at bounding box center [524, 653] width 155 height 33
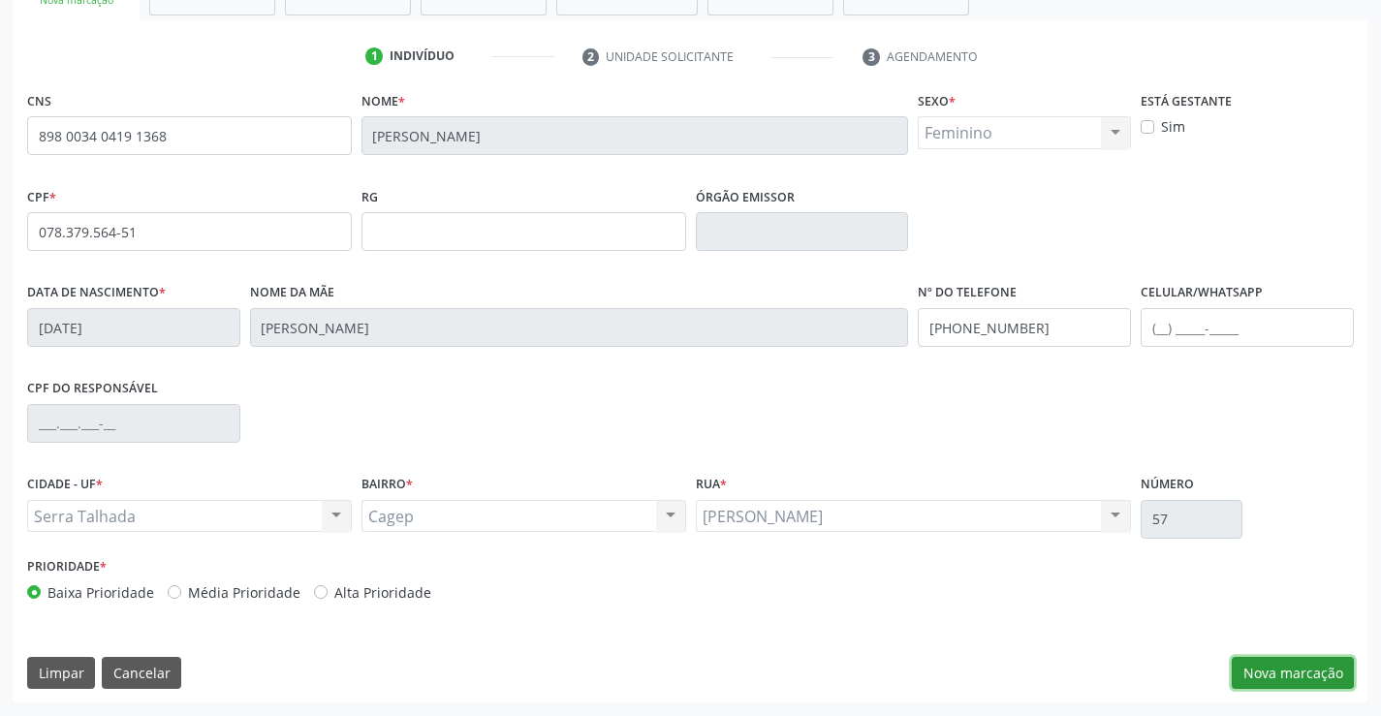
click at [1266, 666] on button "Nova marcação" at bounding box center [1293, 673] width 122 height 33
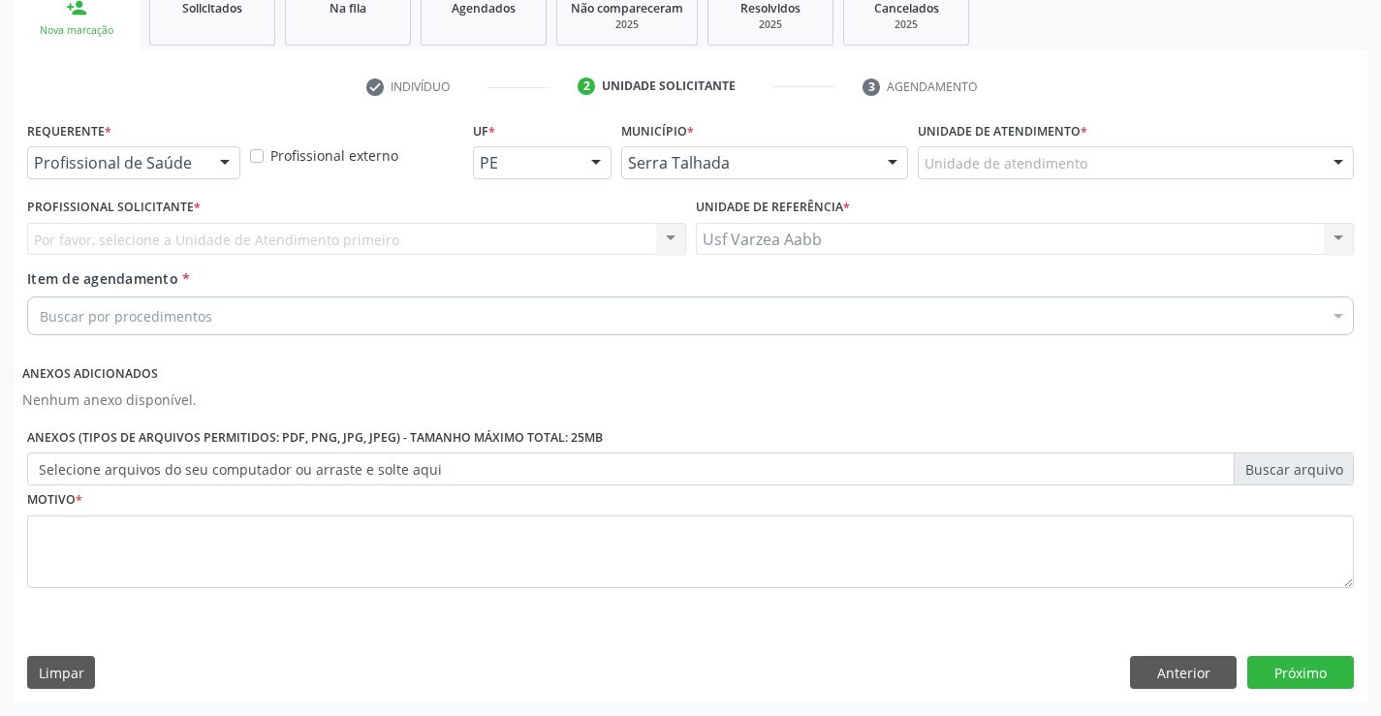
drag, startPoint x: 151, startPoint y: 162, endPoint x: 152, endPoint y: 190, distance: 28.1
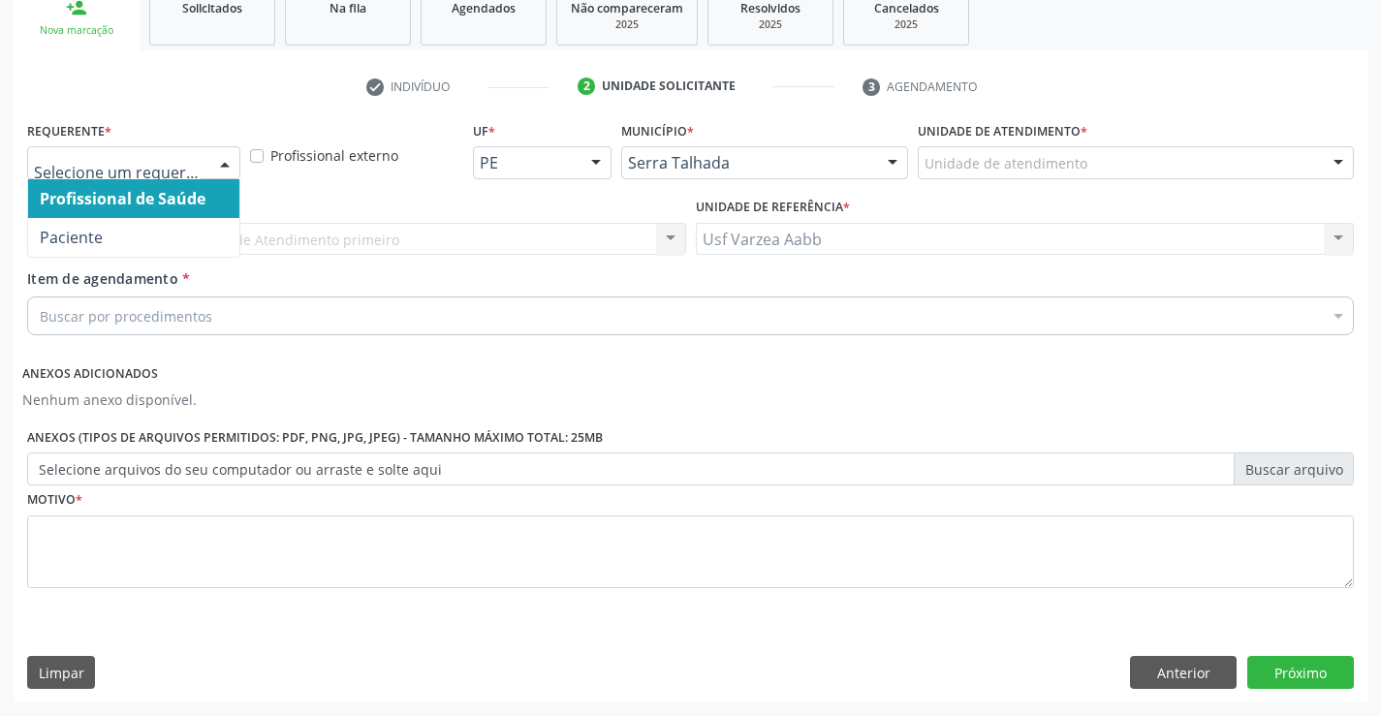
drag, startPoint x: 152, startPoint y: 216, endPoint x: 154, endPoint y: 234, distance: 17.6
click at [154, 234] on ul "Profissional de Saúde Paciente Nenhum resultado encontrado para: " " Não há nen…" at bounding box center [133, 218] width 211 height 78
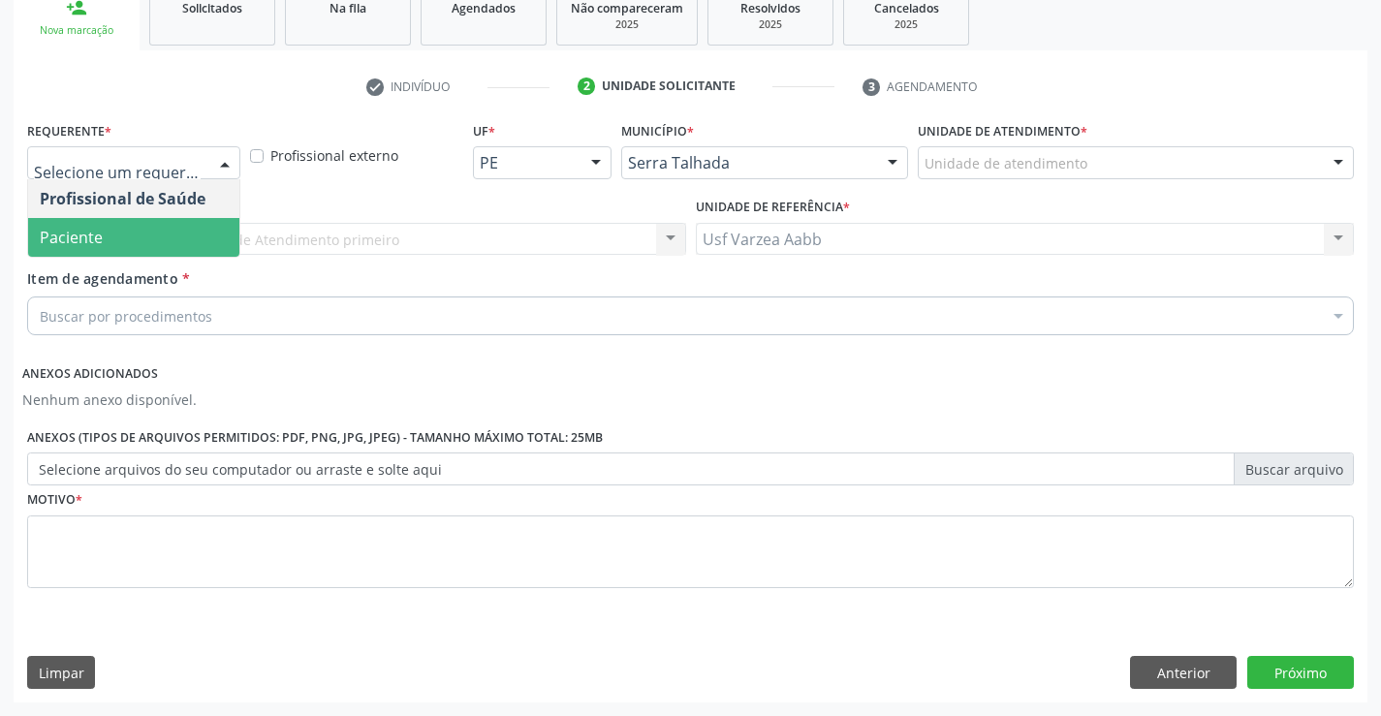
click at [154, 234] on span "Paciente" at bounding box center [133, 237] width 211 height 39
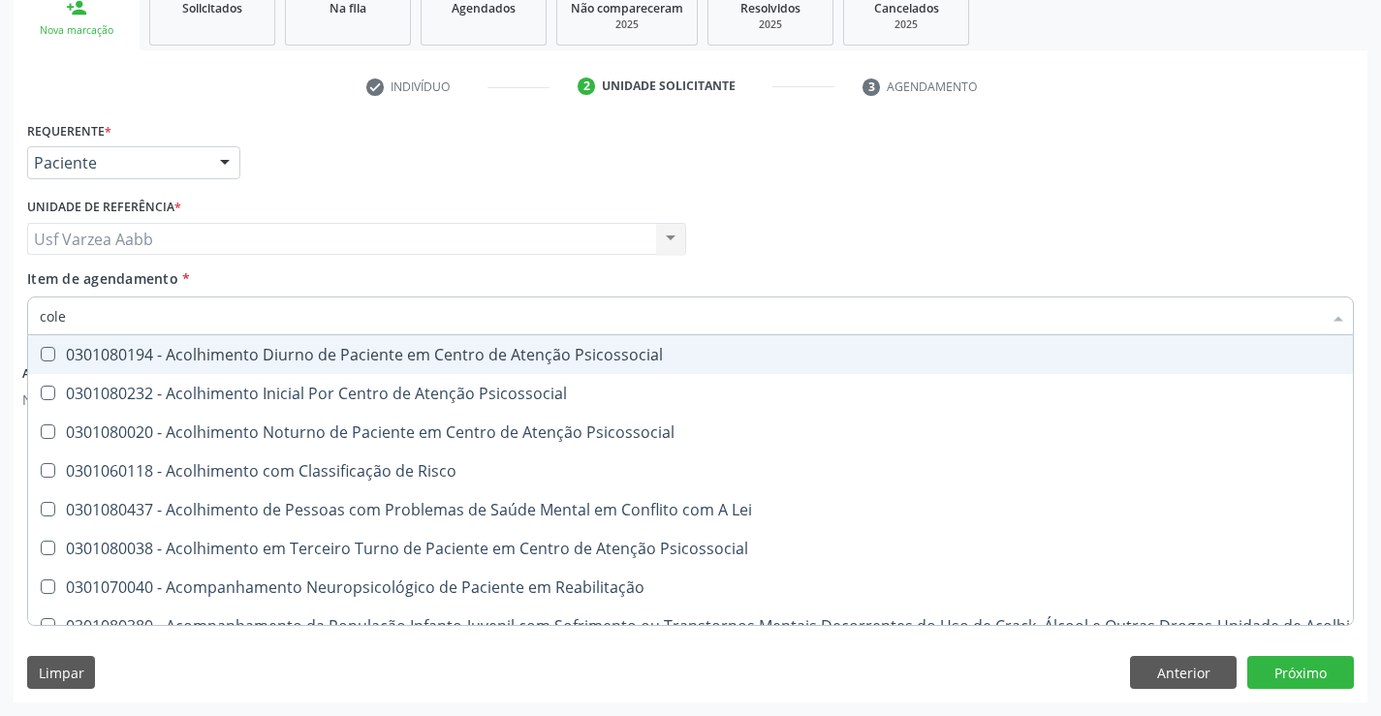
type input "coles"
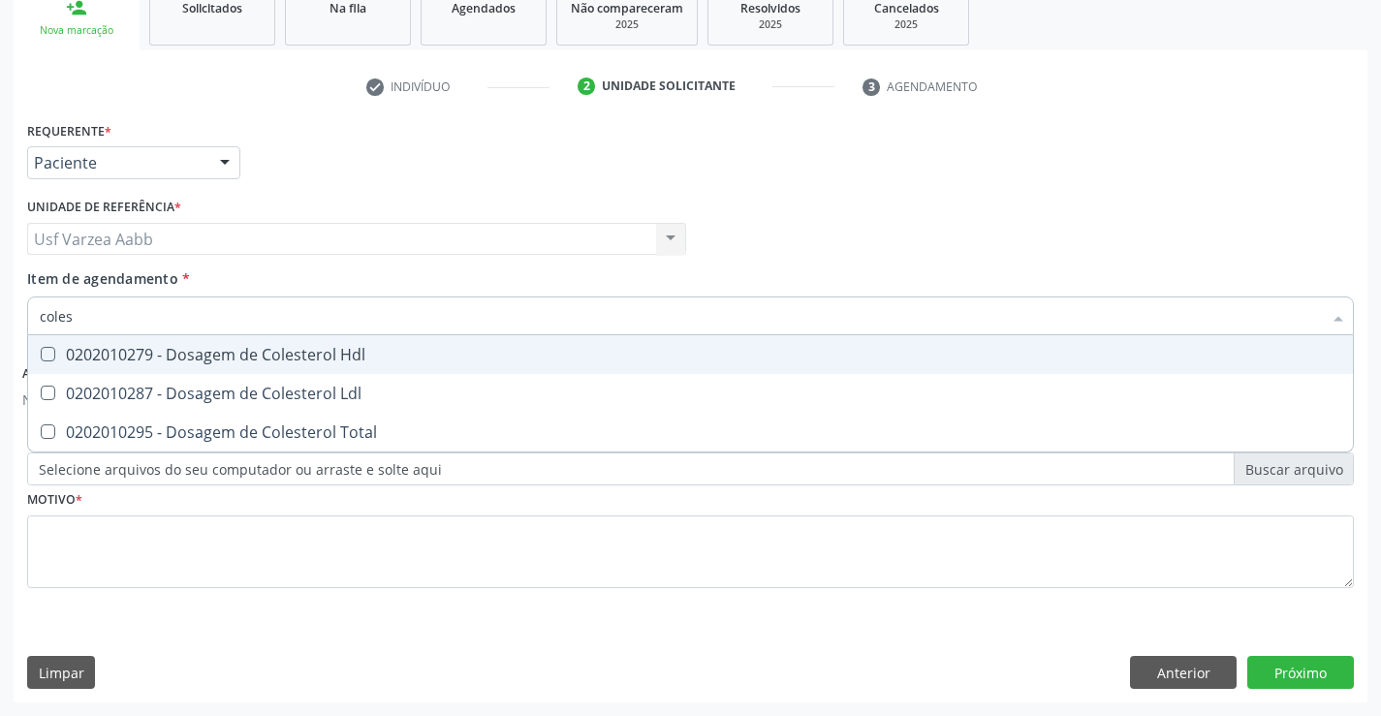
click at [166, 363] on div "0202010279 - Dosagem de Colesterol Hdl" at bounding box center [691, 355] width 1302 height 16
checkbox Hdl "true"
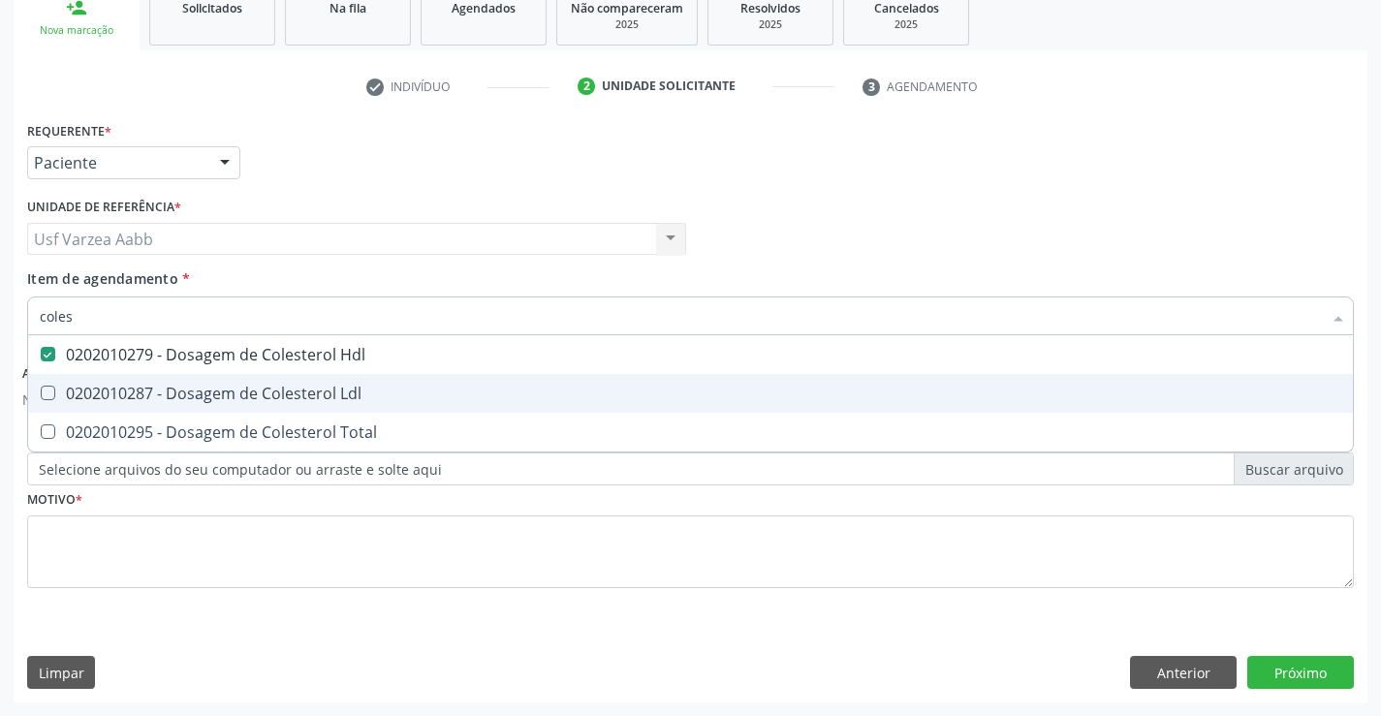
click at [169, 386] on div "0202010287 - Dosagem de Colesterol Ldl" at bounding box center [691, 394] width 1302 height 16
checkbox Ldl "true"
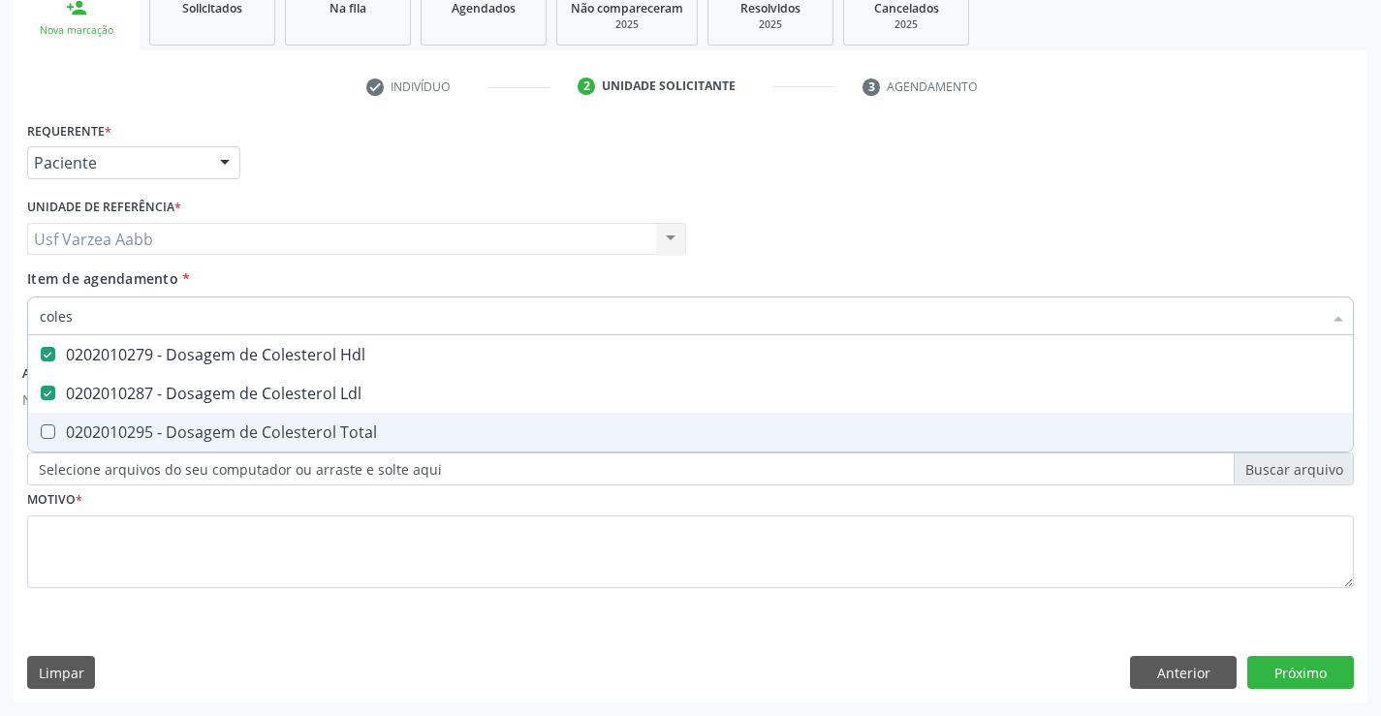
click at [175, 440] on div "0202010295 - Dosagem de Colesterol Total" at bounding box center [691, 433] width 1302 height 16
checkbox Total "true"
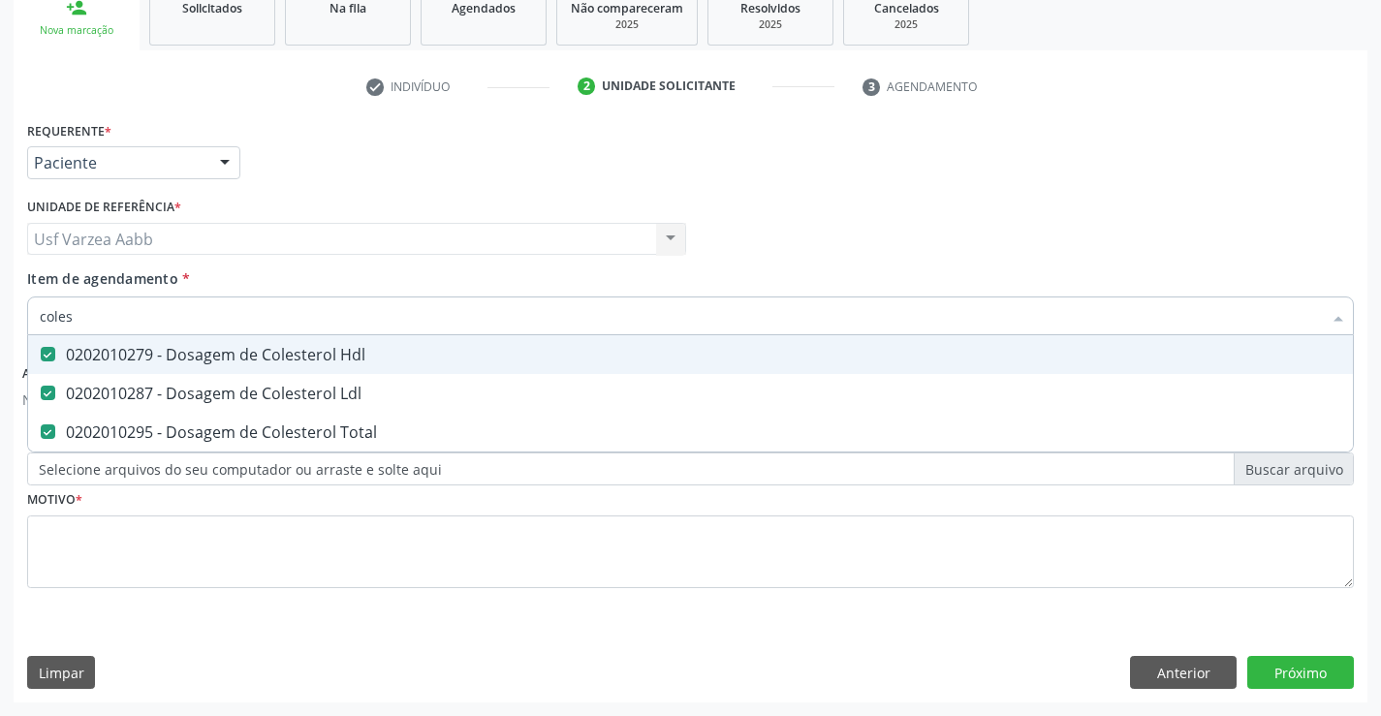
click at [199, 324] on input "coles" at bounding box center [681, 316] width 1282 height 39
type input "c"
checkbox Hdl "false"
checkbox Ldl "false"
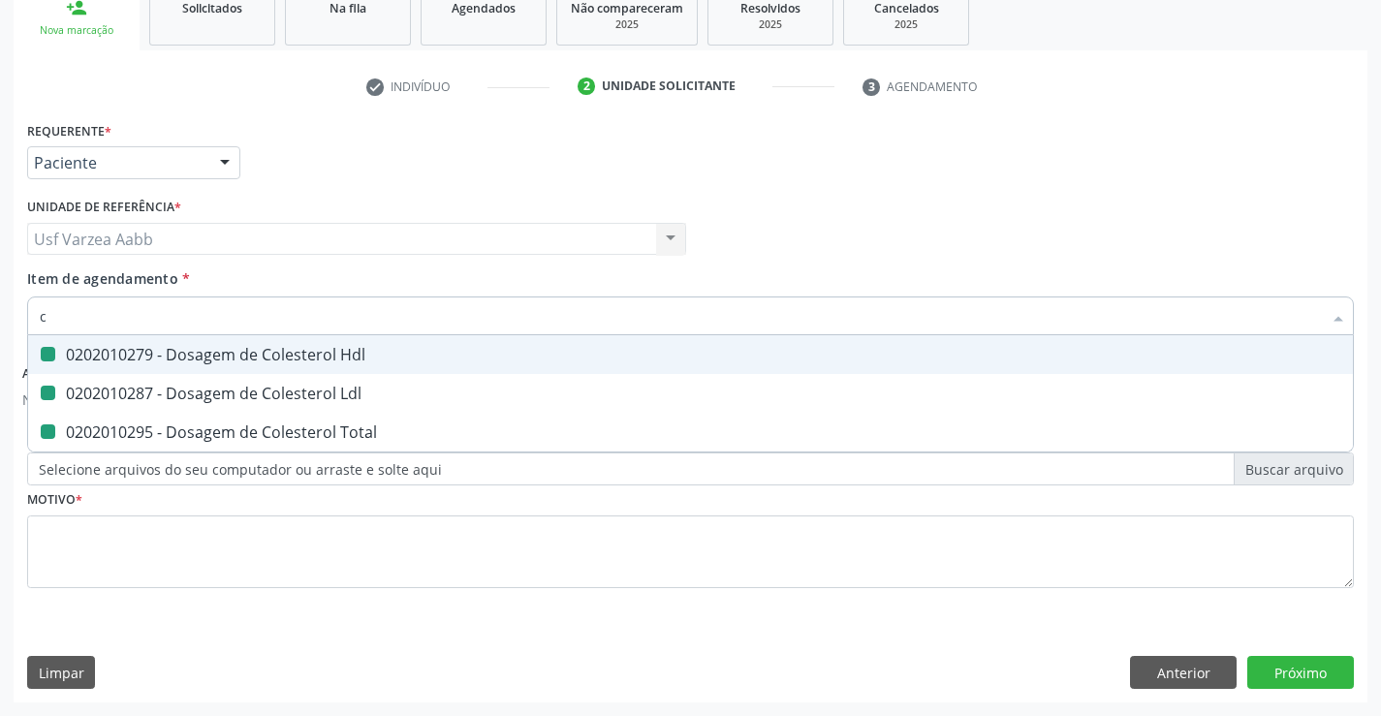
checkbox Total "false"
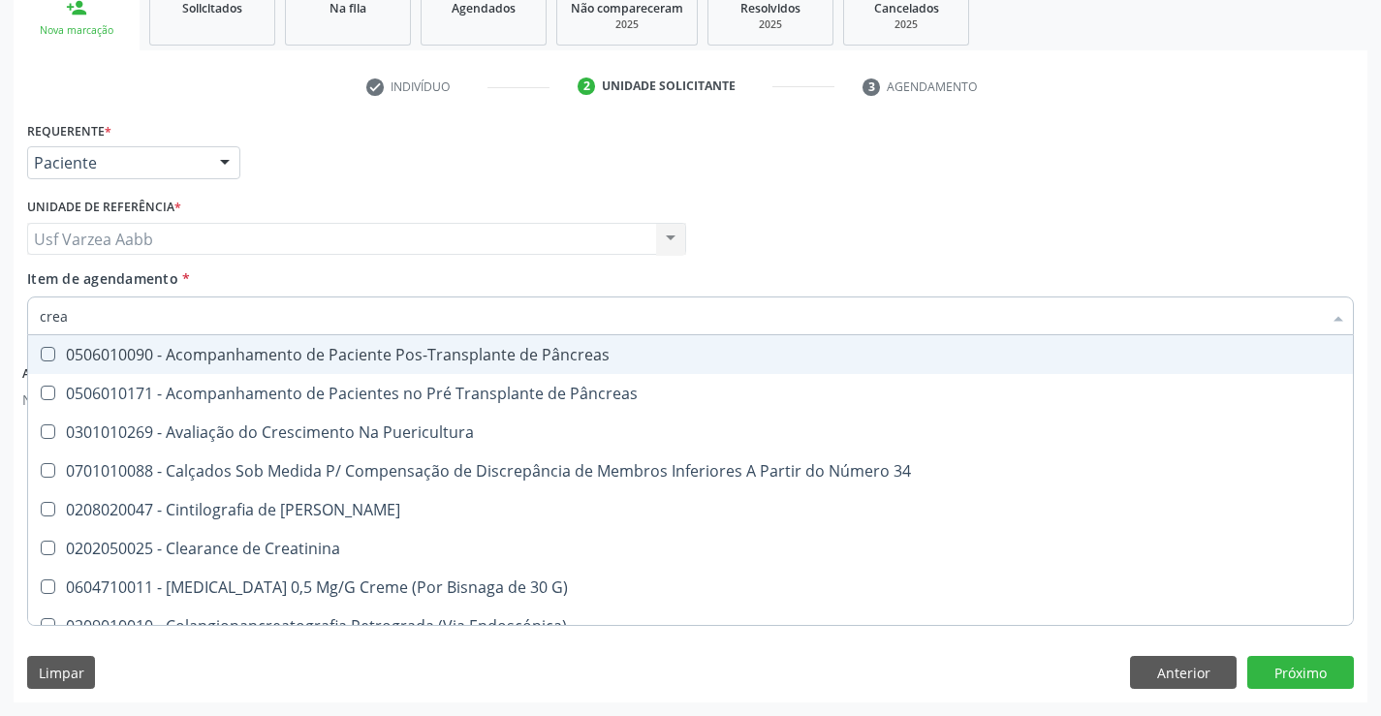
type input "creat"
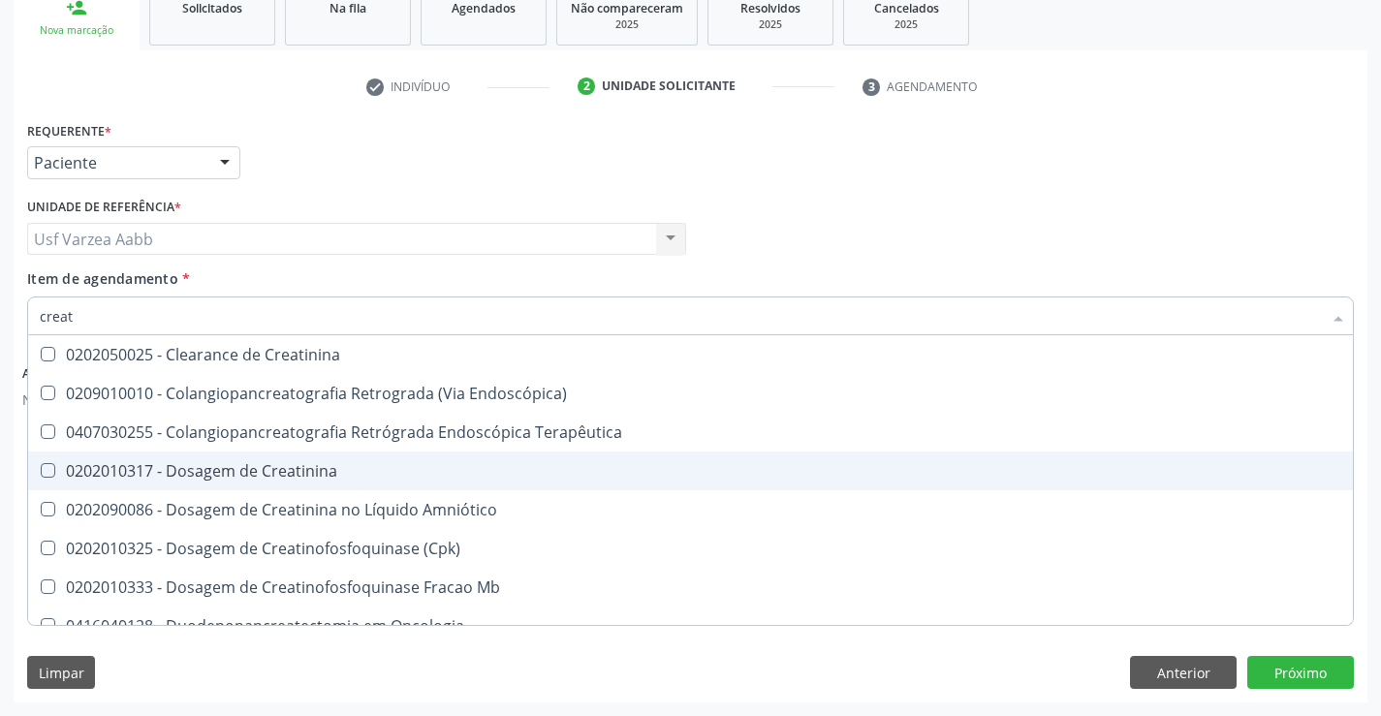
click at [223, 466] on div "0202010317 - Dosagem de Creatinina" at bounding box center [691, 471] width 1302 height 16
checkbox Creatinina "true"
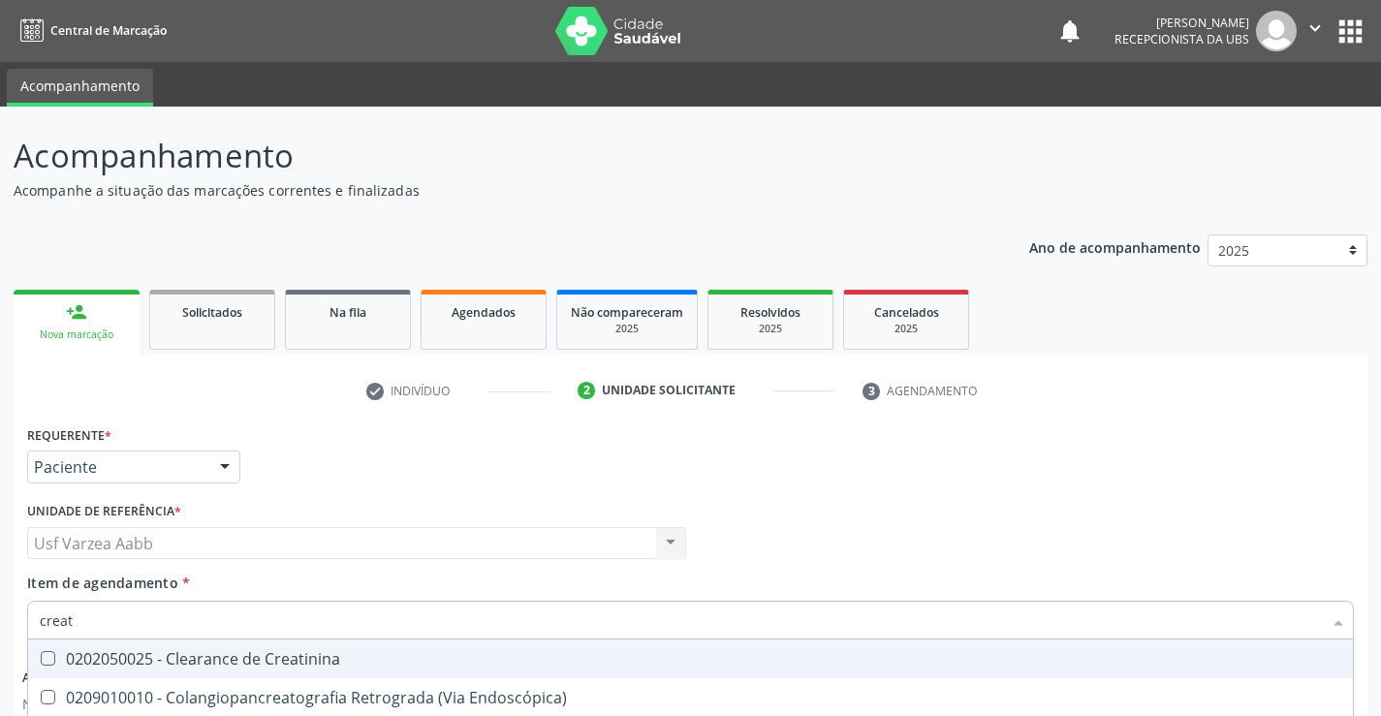
scroll to position [304, 0]
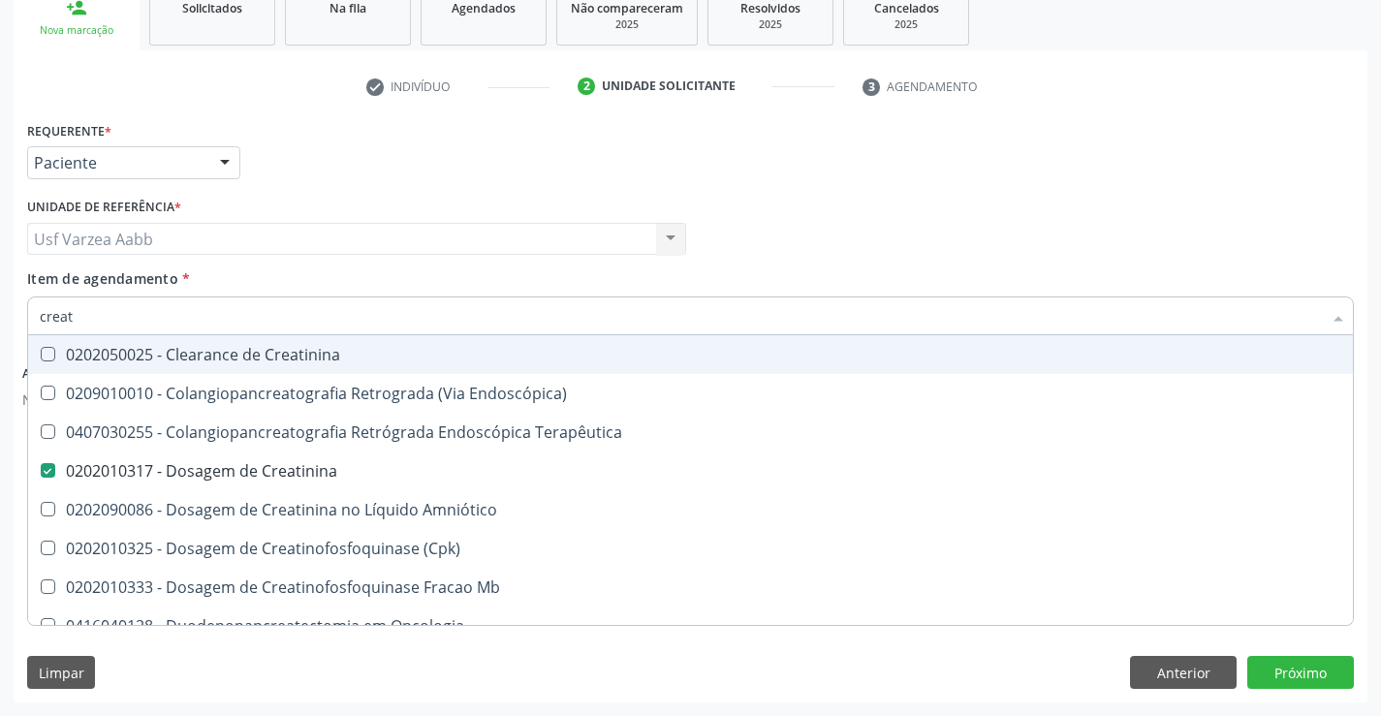
click at [269, 322] on input "creat" at bounding box center [681, 316] width 1282 height 39
type input "tr"
checkbox Creatinina "false"
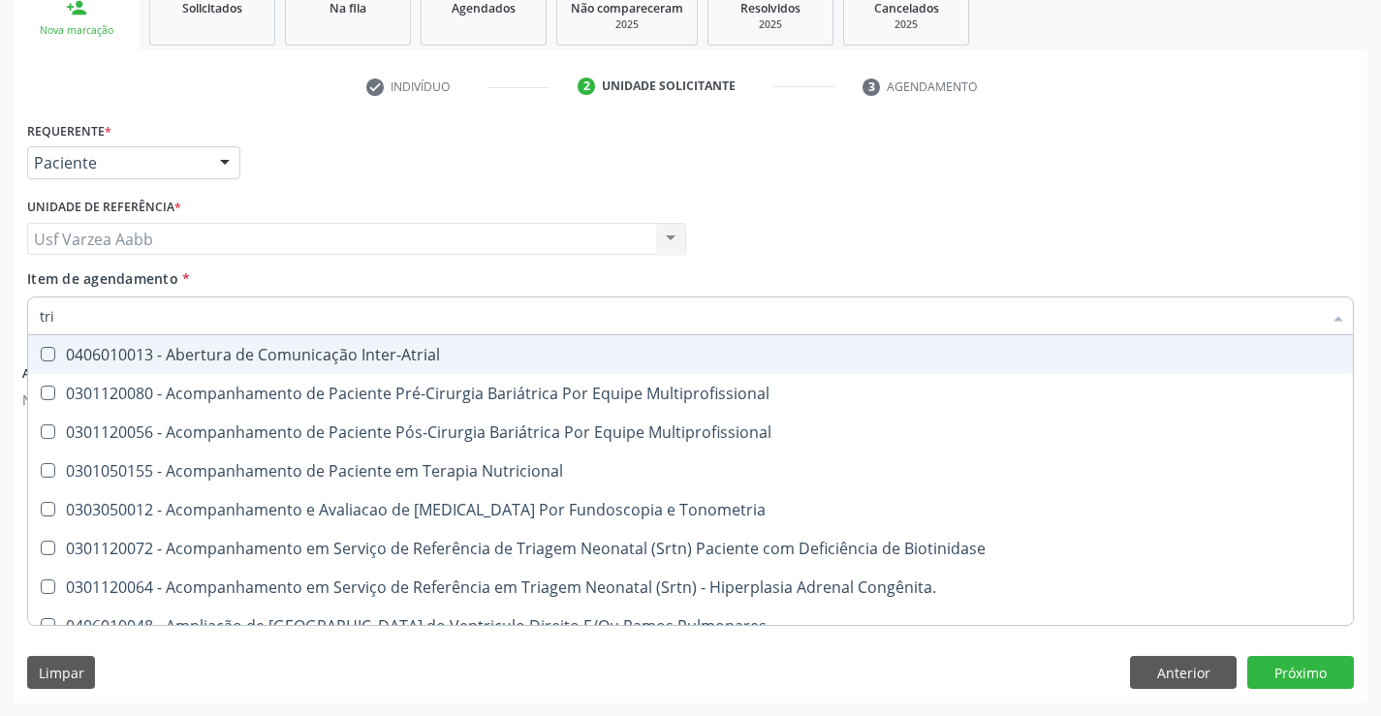
type input "trig"
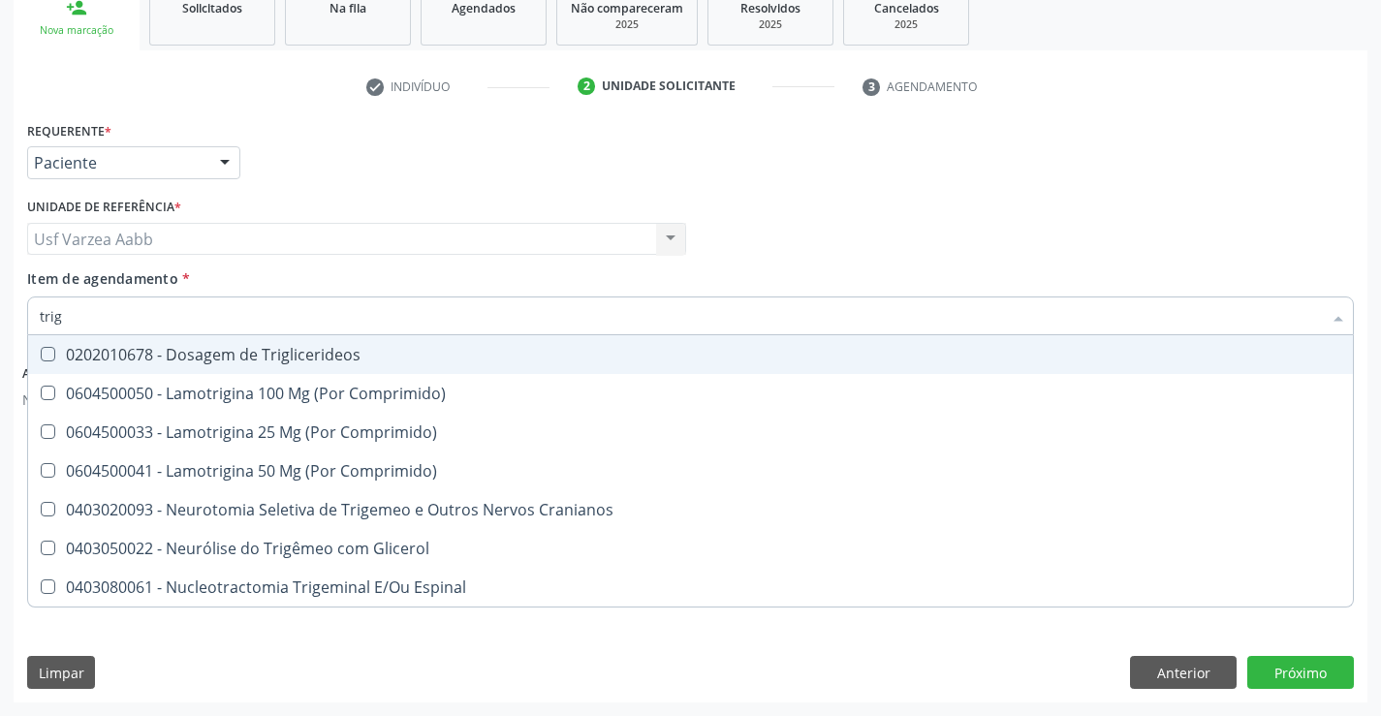
click at [268, 359] on div "0202010678 - Dosagem de Triglicerideos" at bounding box center [691, 355] width 1302 height 16
checkbox Triglicerideos "true"
click at [277, 328] on input "trig" at bounding box center [681, 316] width 1282 height 39
type input "gl"
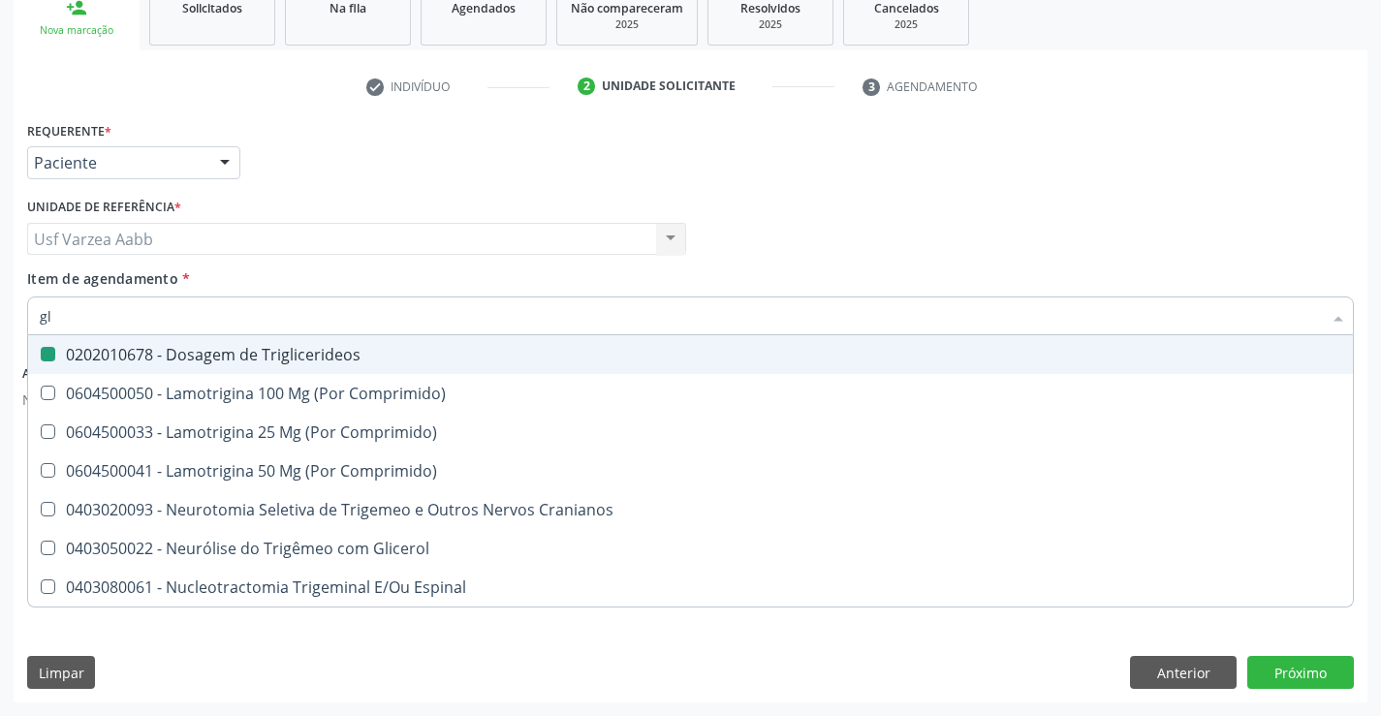
checkbox Triglicerideos "false"
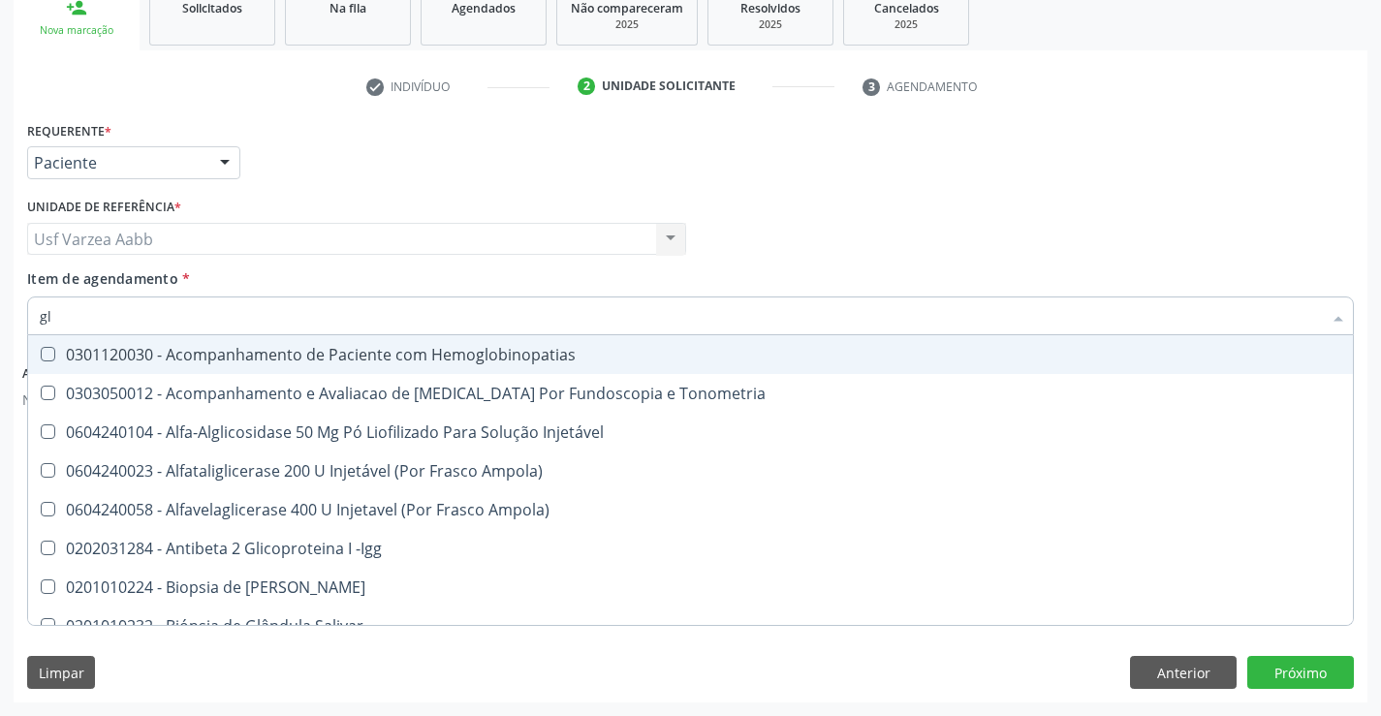
type input "gli"
checkbox Glomerular "true"
type input "glic"
checkbox Tardio\) "true"
checkbox Glomerular "false"
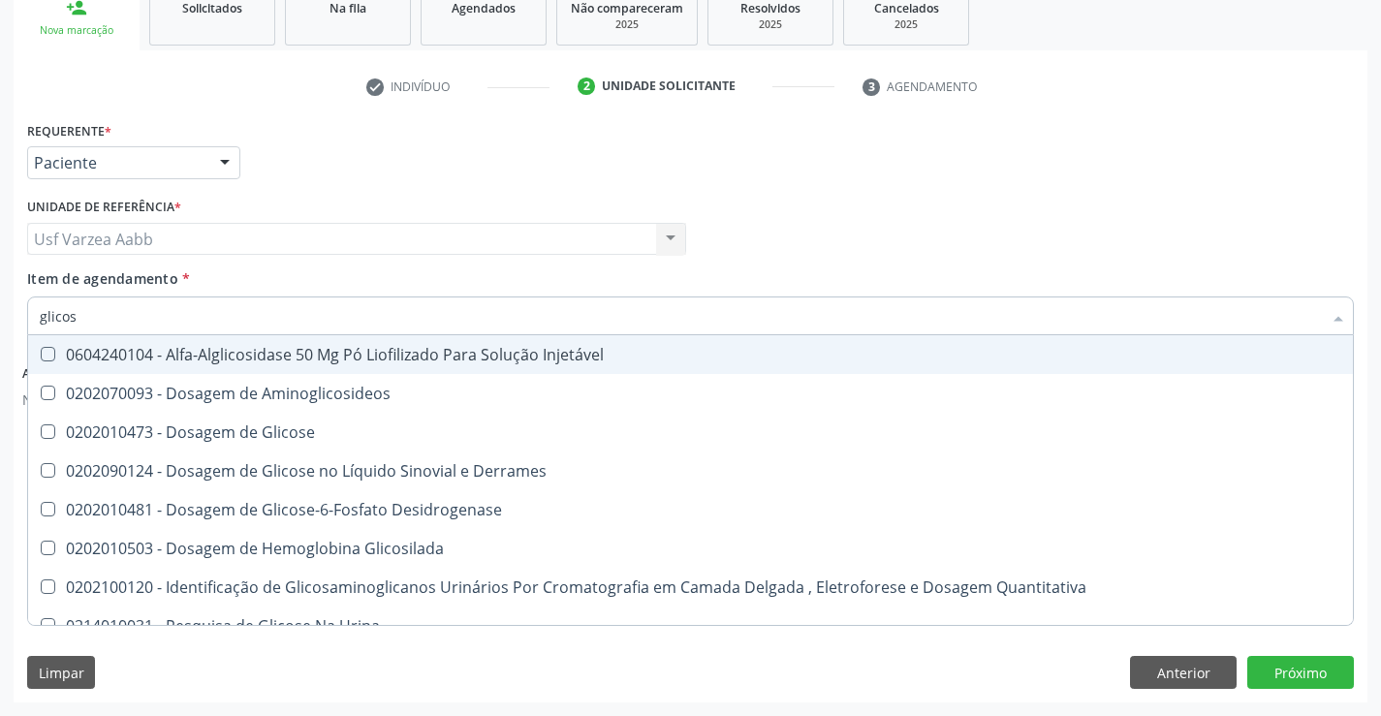
type input "glicose"
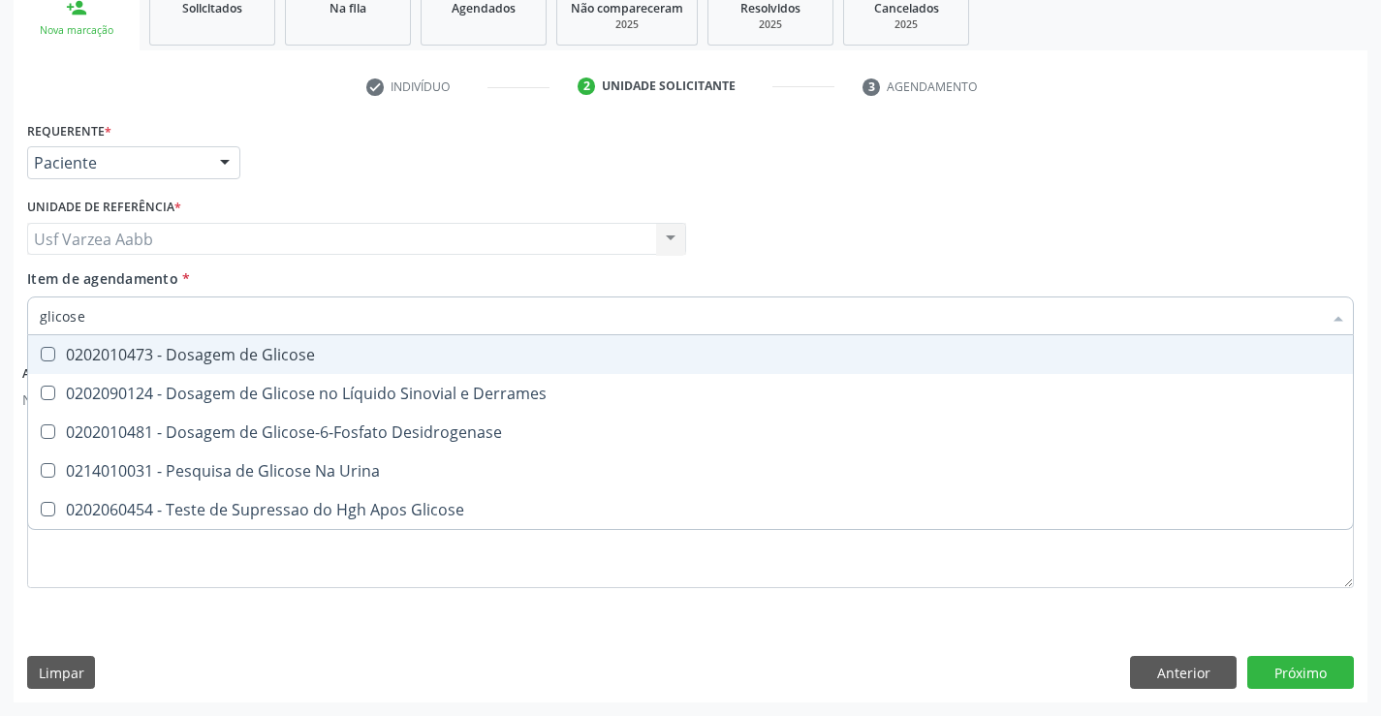
click at [282, 347] on div "0202010473 - Dosagem de Glicose" at bounding box center [691, 355] width 1302 height 16
checkbox Glicose "true"
click at [290, 319] on input "glicose" at bounding box center [681, 316] width 1282 height 39
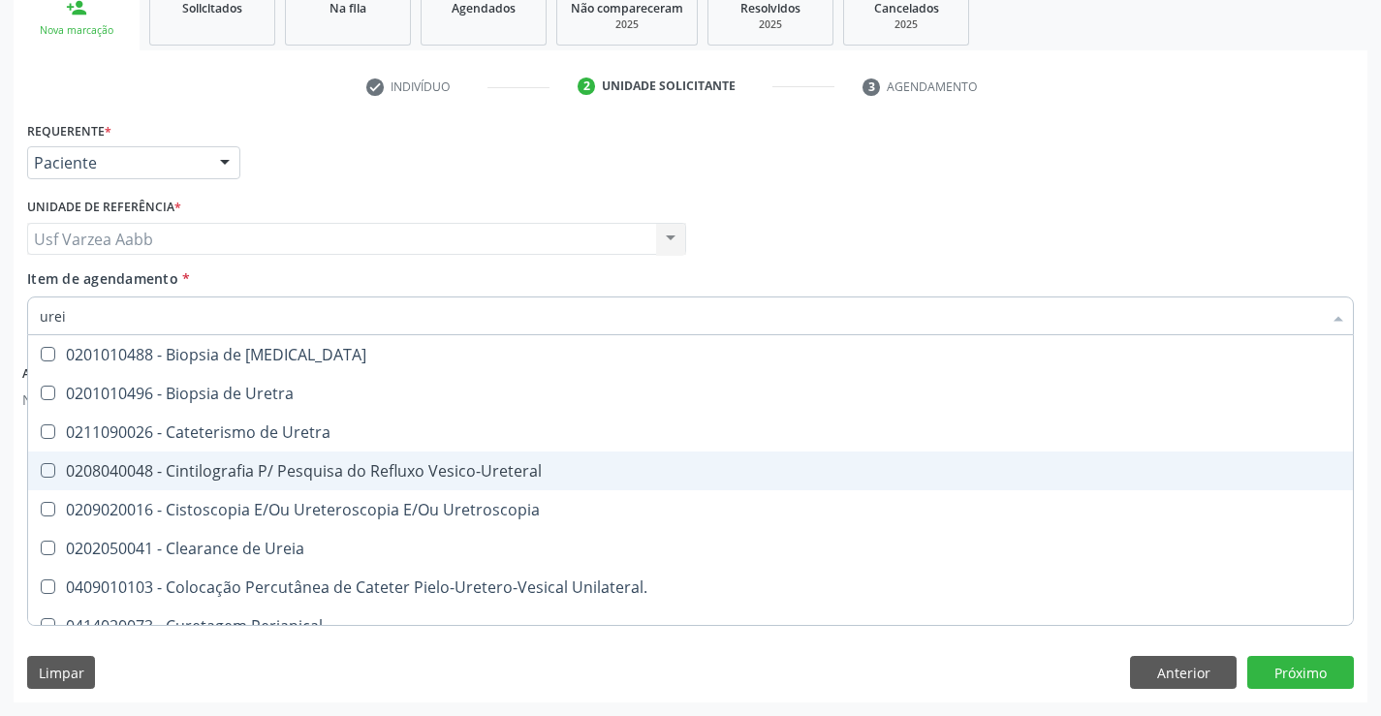
type input "ureia"
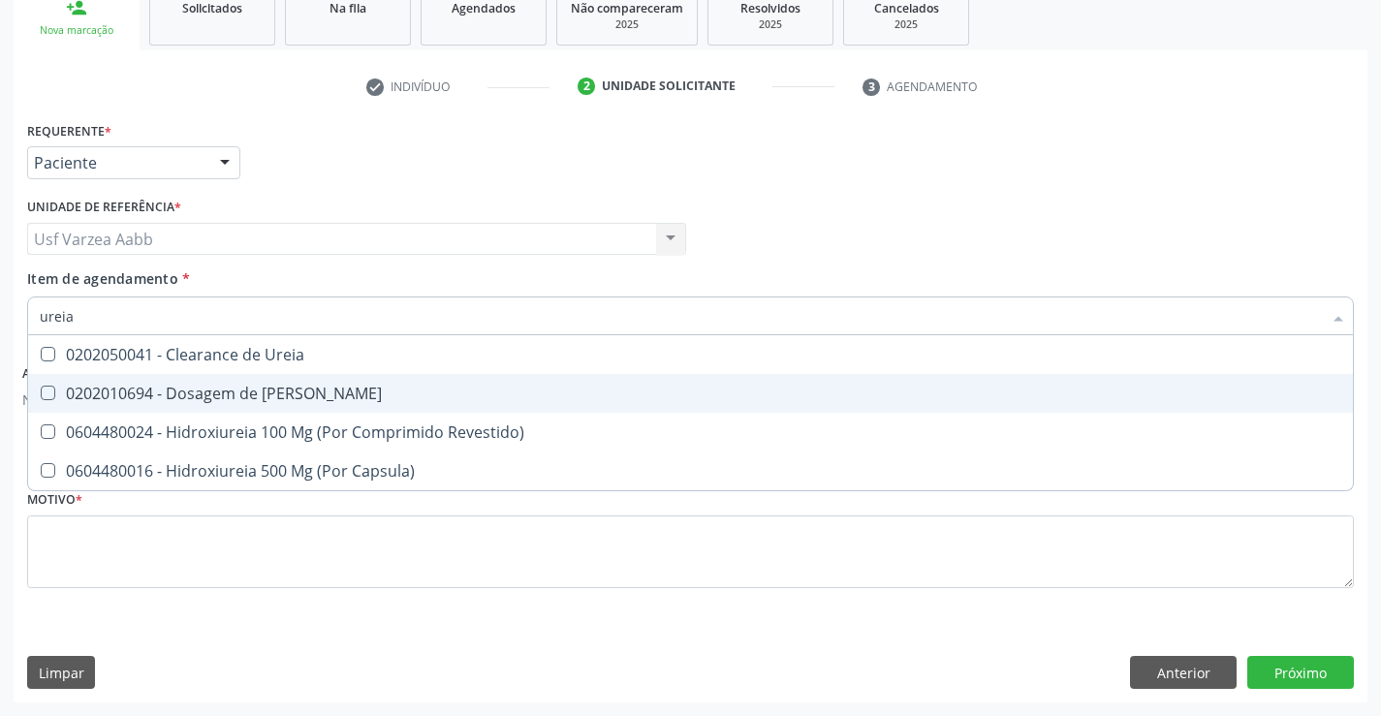
click at [245, 394] on div "0202010694 - Dosagem de [PERSON_NAME]" at bounding box center [691, 394] width 1302 height 16
checkbox Ureia "true"
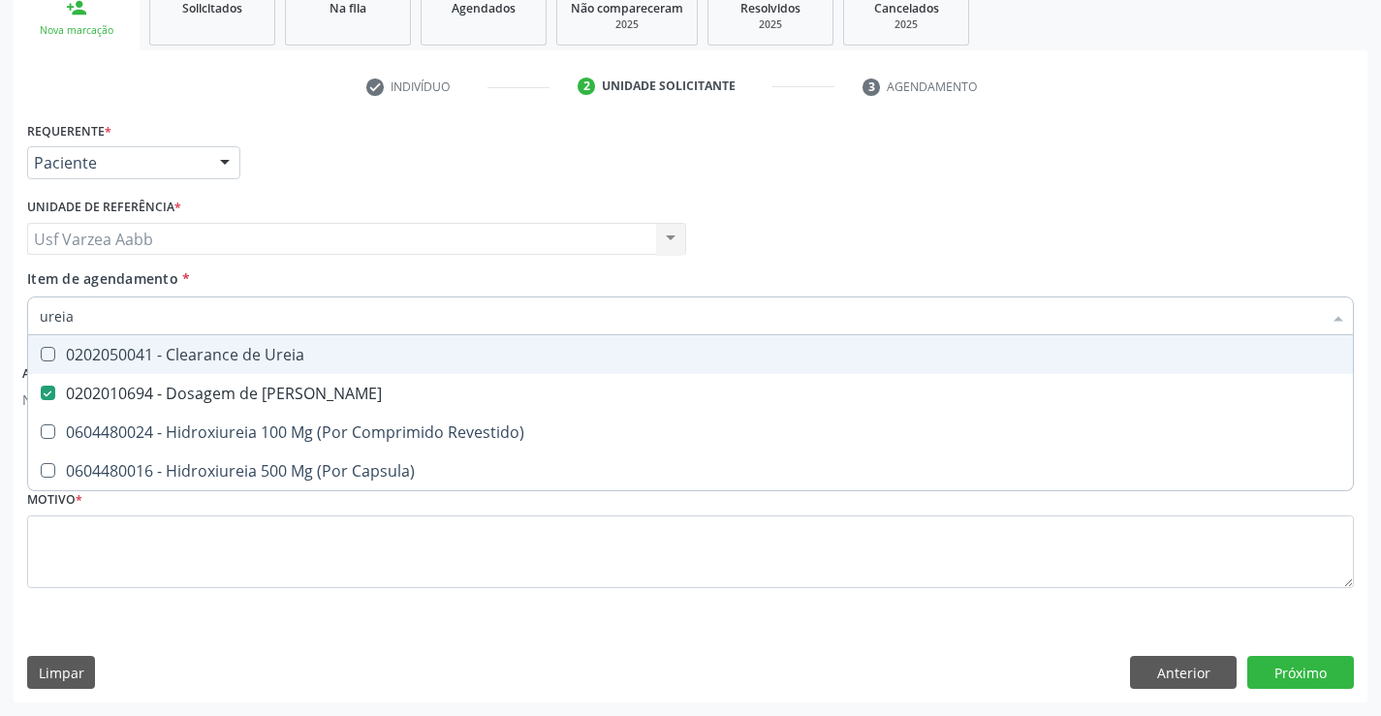
click at [273, 317] on input "ureia" at bounding box center [681, 316] width 1282 height 39
type input "hem"
checkbox Ureia "false"
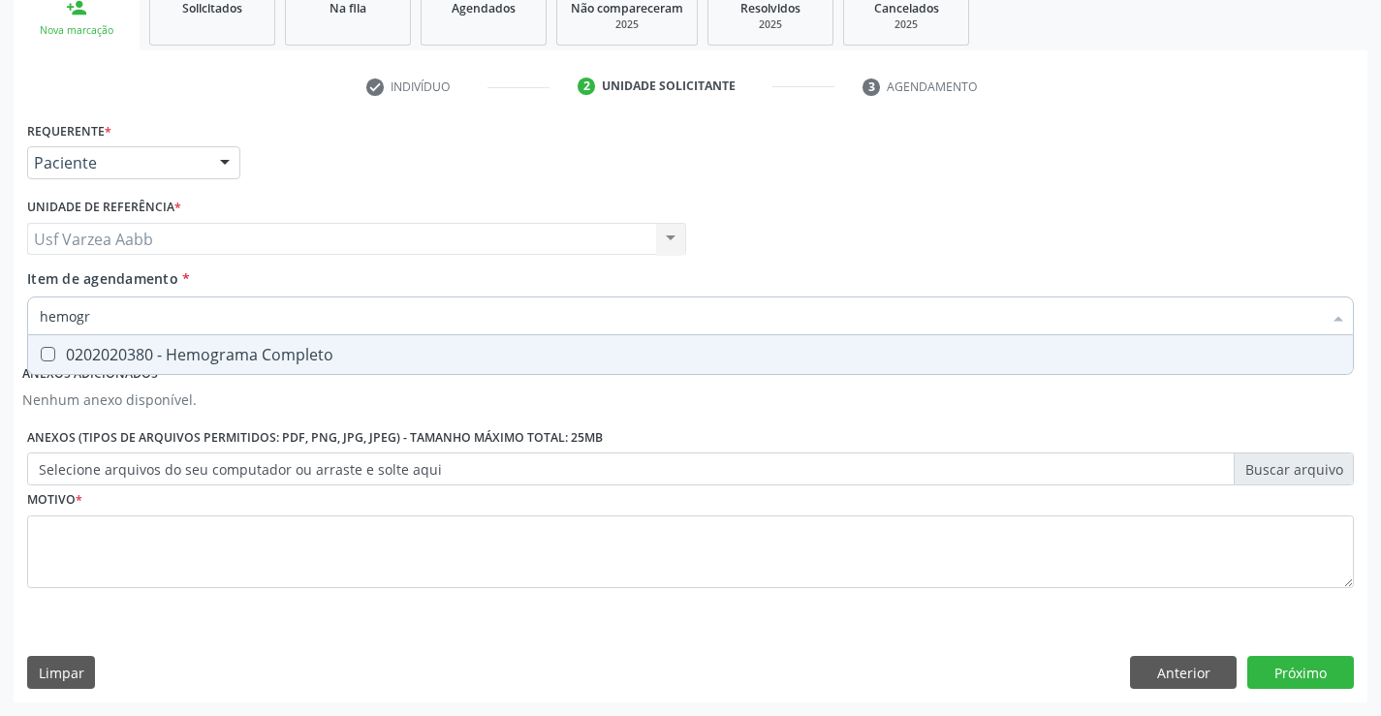
type input "hemogra"
click at [276, 363] on div "0202020380 - Hemograma Completo" at bounding box center [691, 355] width 1302 height 16
checkbox Completo "true"
click at [295, 315] on input "hemogra" at bounding box center [681, 316] width 1282 height 39
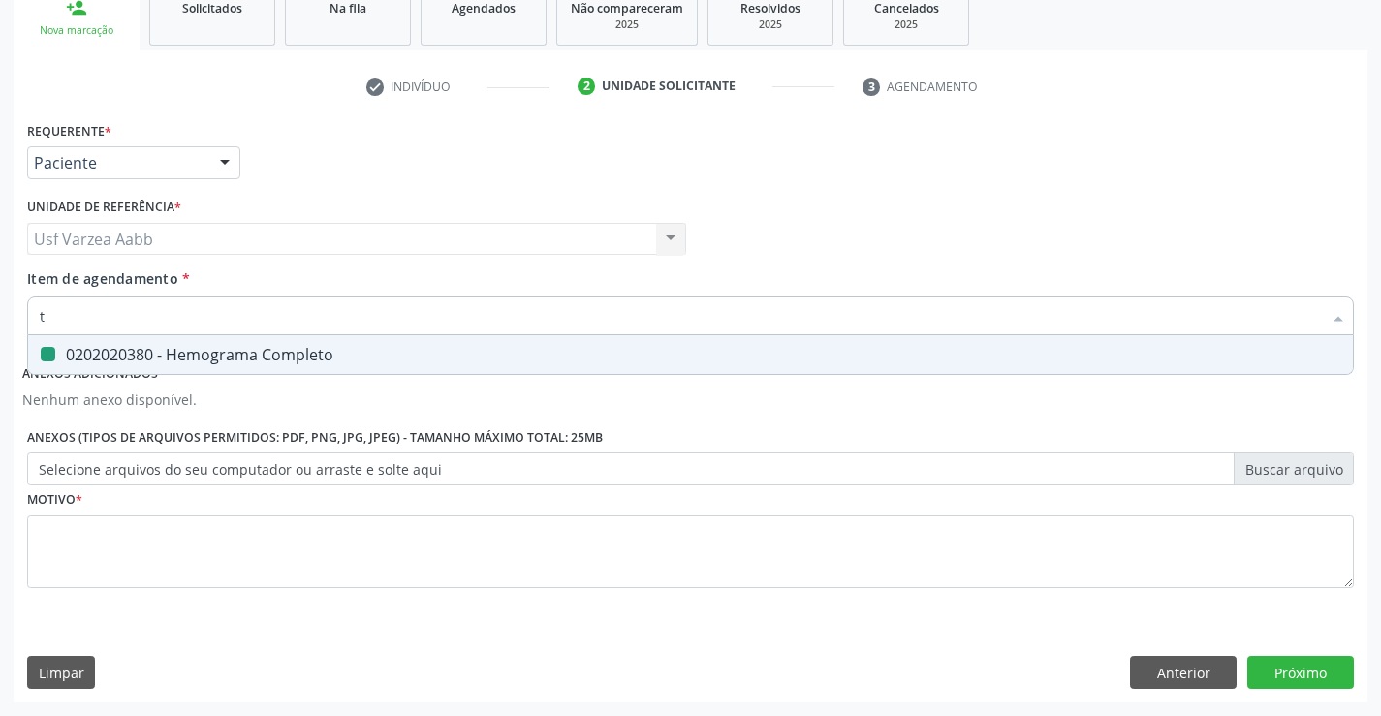
type input "tg"
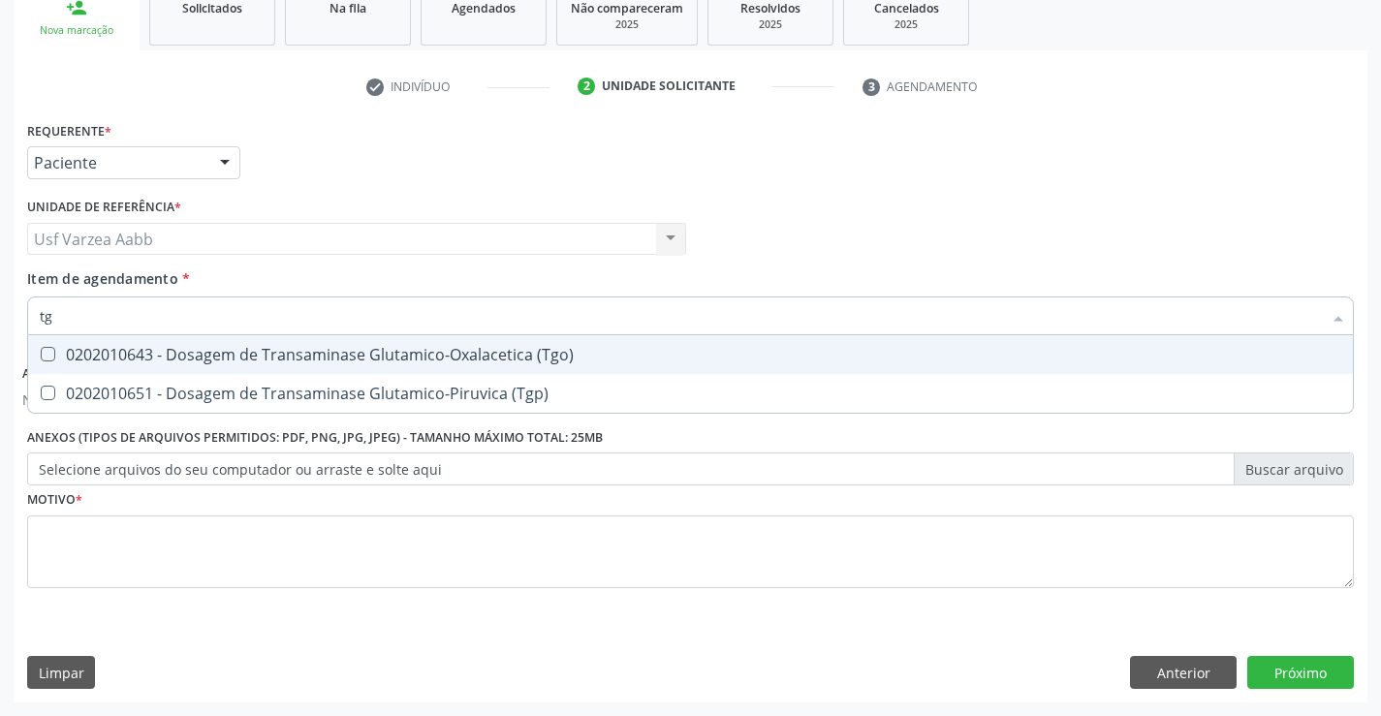
click at [309, 355] on div "0202010643 - Dosagem de Transaminase Glutamico-Oxalacetica (Tgo)" at bounding box center [691, 355] width 1302 height 16
checkbox \(Tgo\) "true"
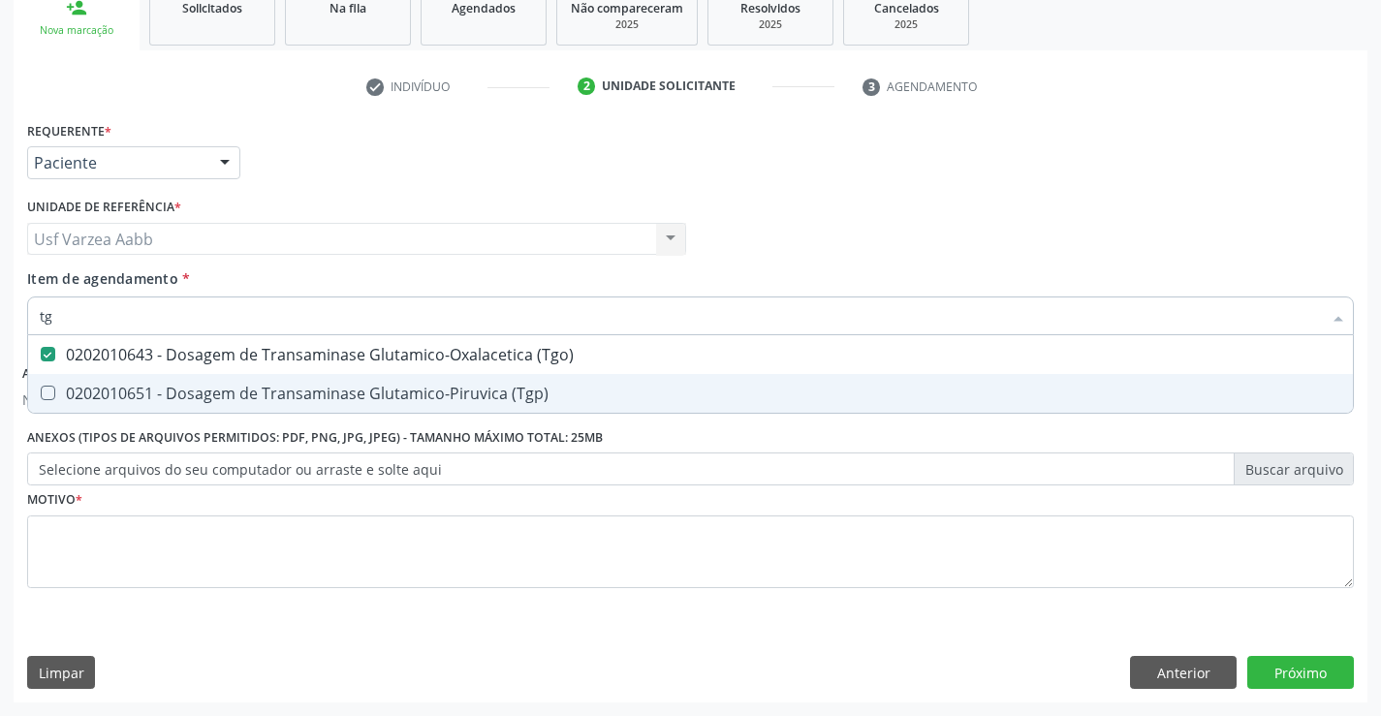
click at [312, 392] on div "0202010651 - Dosagem de Transaminase Glutamico-Piruvica (Tgp)" at bounding box center [691, 394] width 1302 height 16
checkbox \(Tgp\) "true"
type input "t"
checkbox \(Tgo\) "false"
checkbox \(Tgp\) "false"
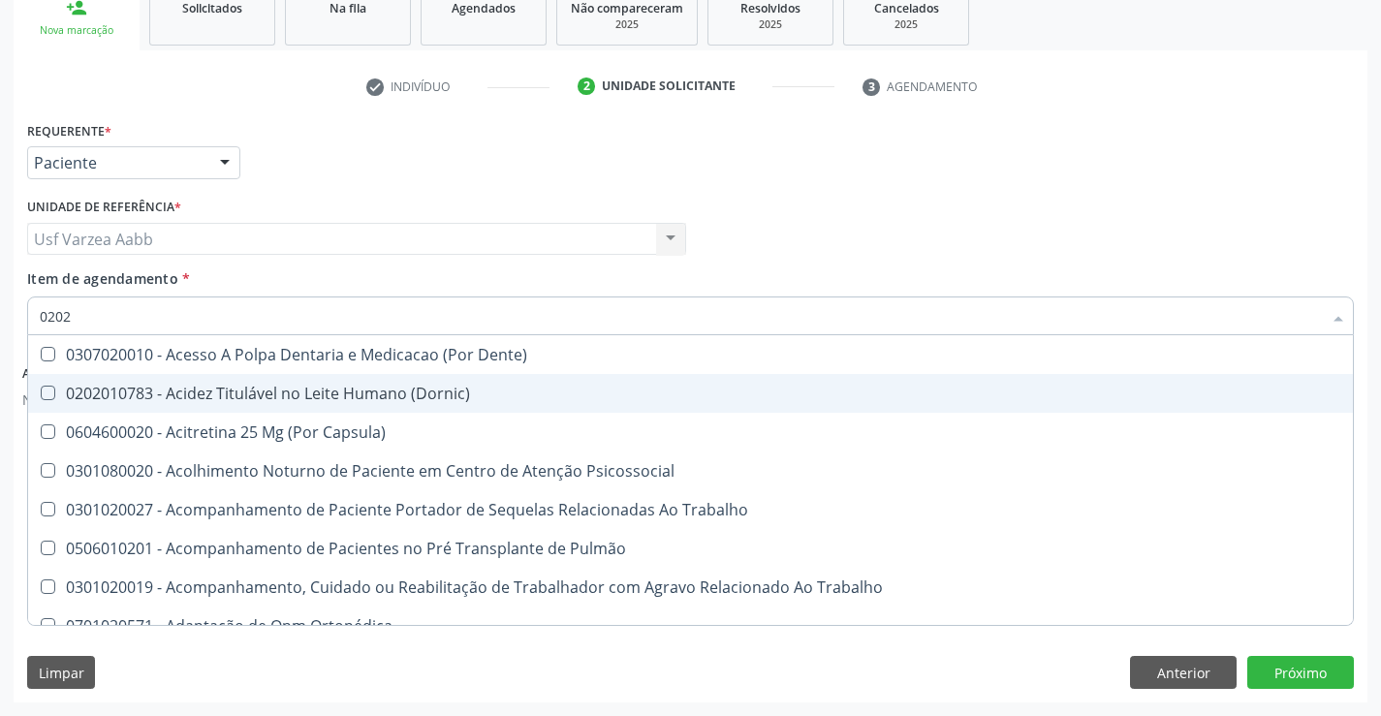
type input "02020"
checkbox Olho "true"
checkbox Pele "true"
checkbox Tireoide "true"
checkbox Aspiracao "true"
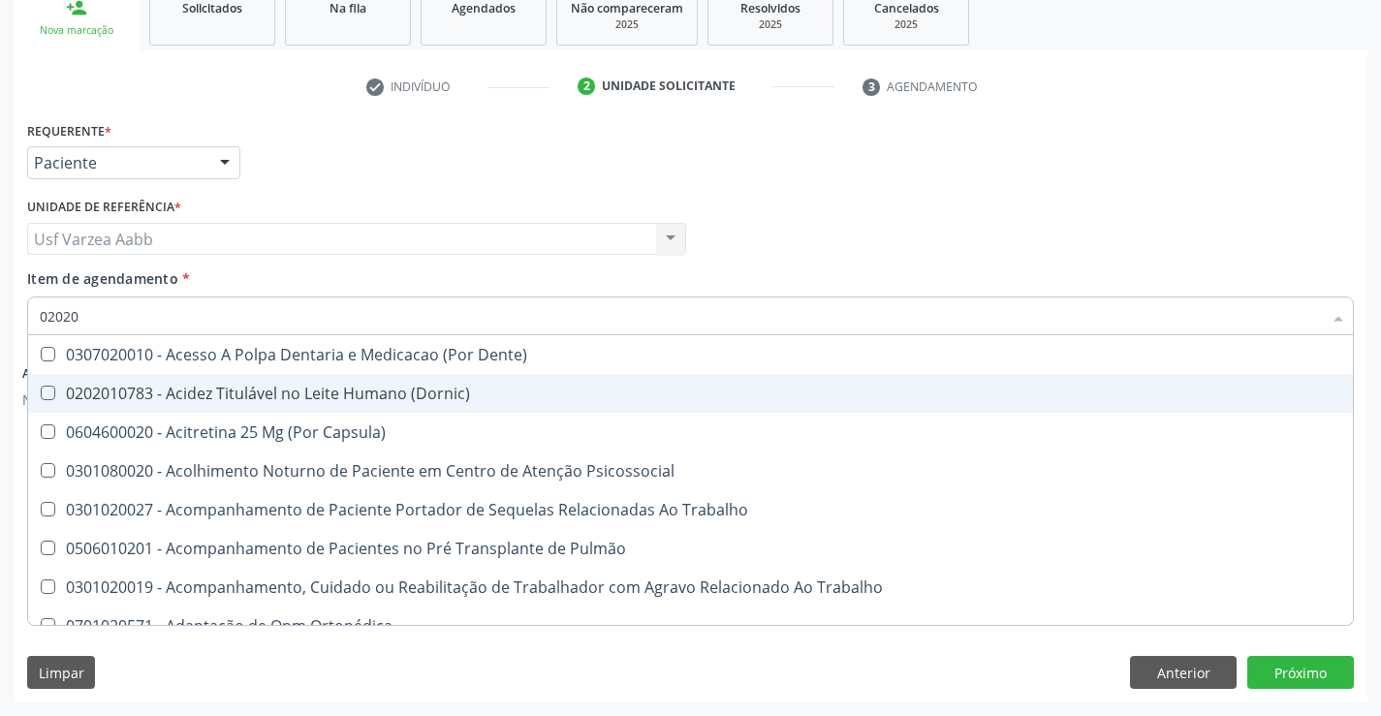
checkbox Faringe\/Laringe "false"
checkbox Puncao "false"
checkbox Fragmento "false"
checkbox Ossea "false"
checkbox Salivar "true"
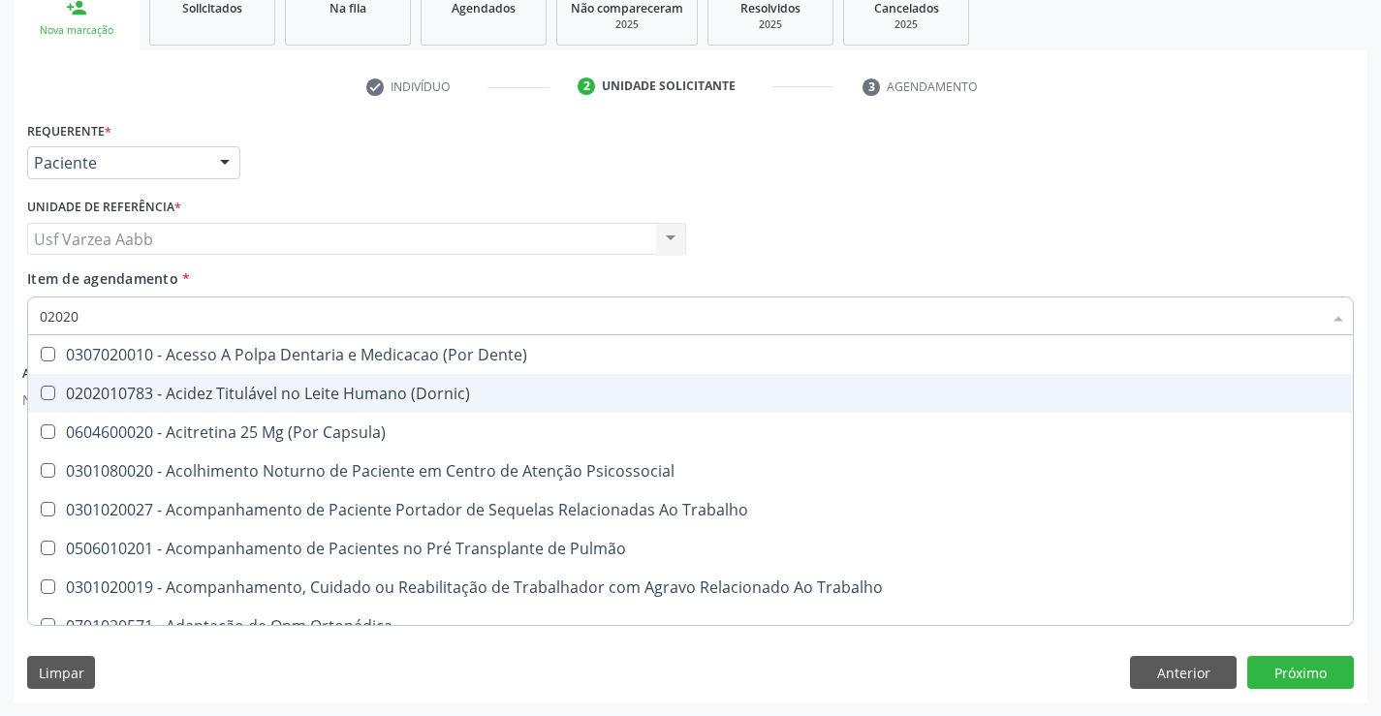
checkbox Laser "false"
checkbox Ativa "true"
checkbox Inteiro "true"
checkbox Esforco "true"
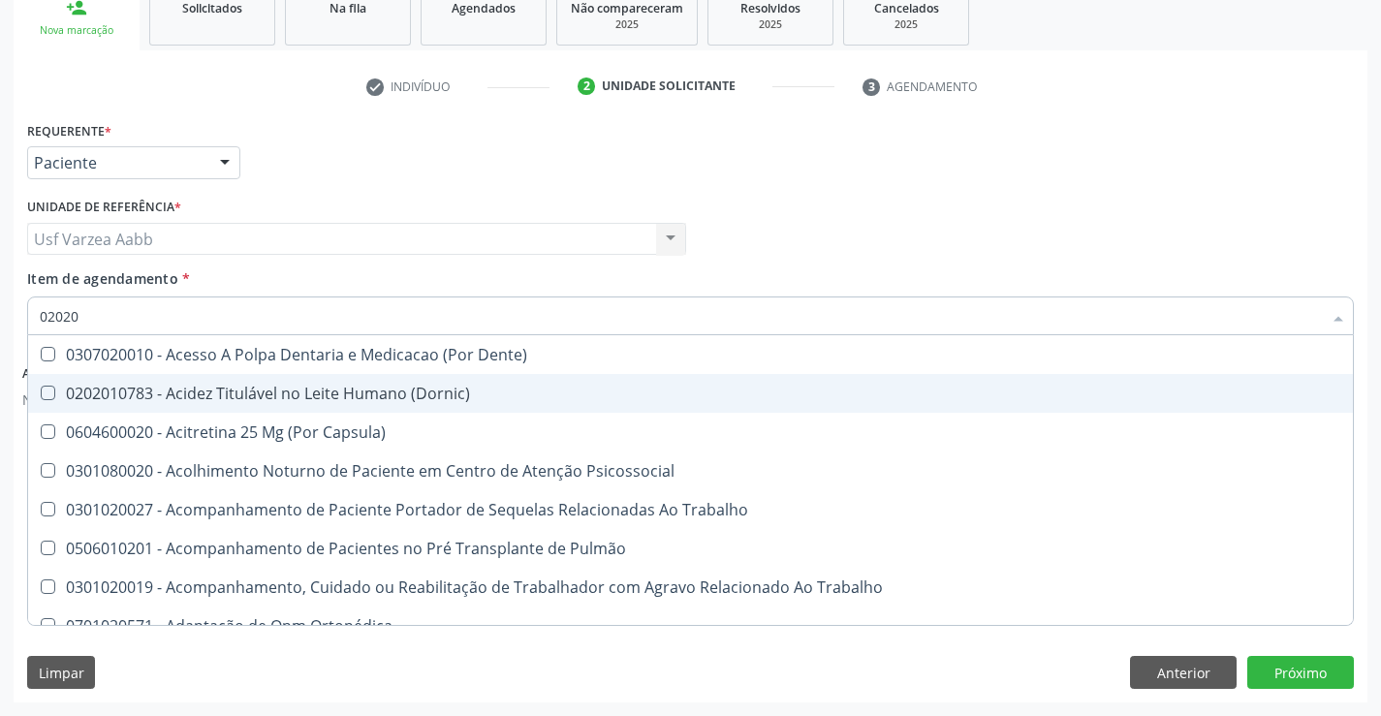
checkbox \(Spcto\) "false"
checkbox 67 "false"
checkbox Projecoes\) "false"
checkbox Estimulo "false"
checkbox \(Cantoplastia\) "true"
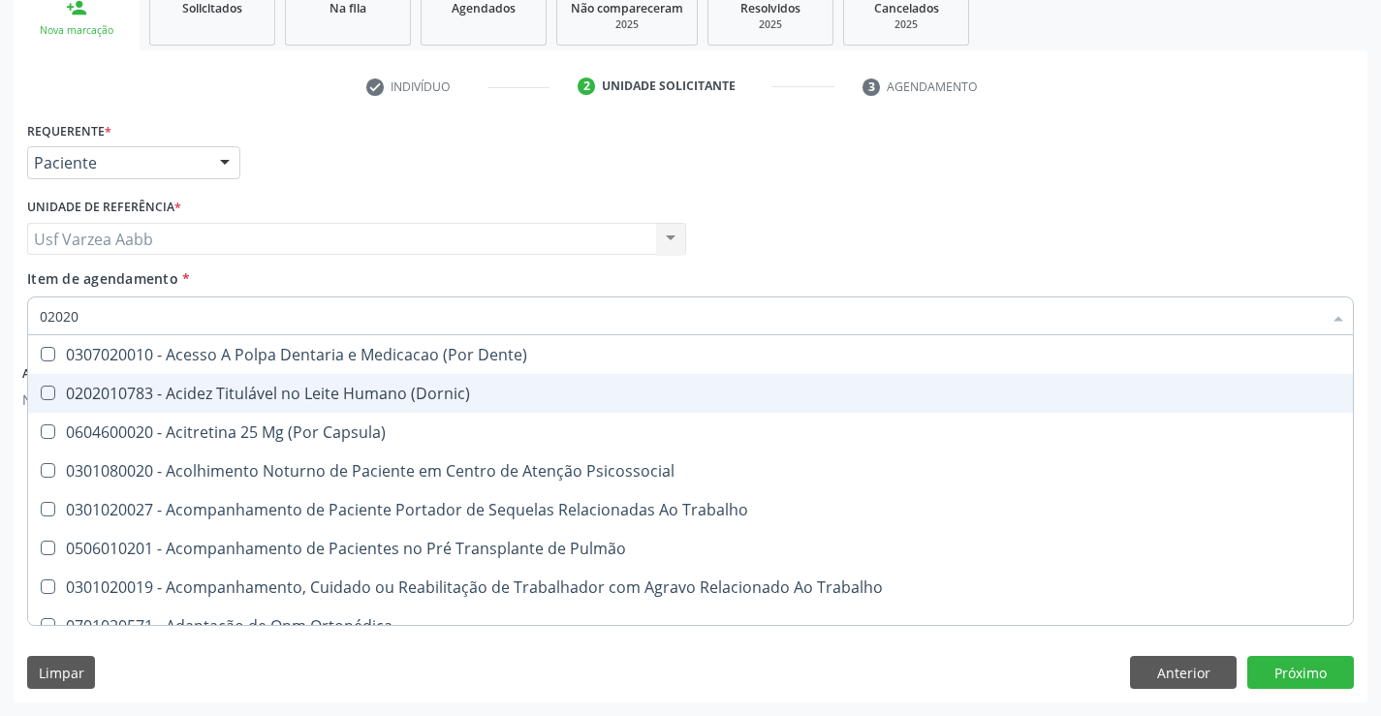
checkbox Biologica "false"
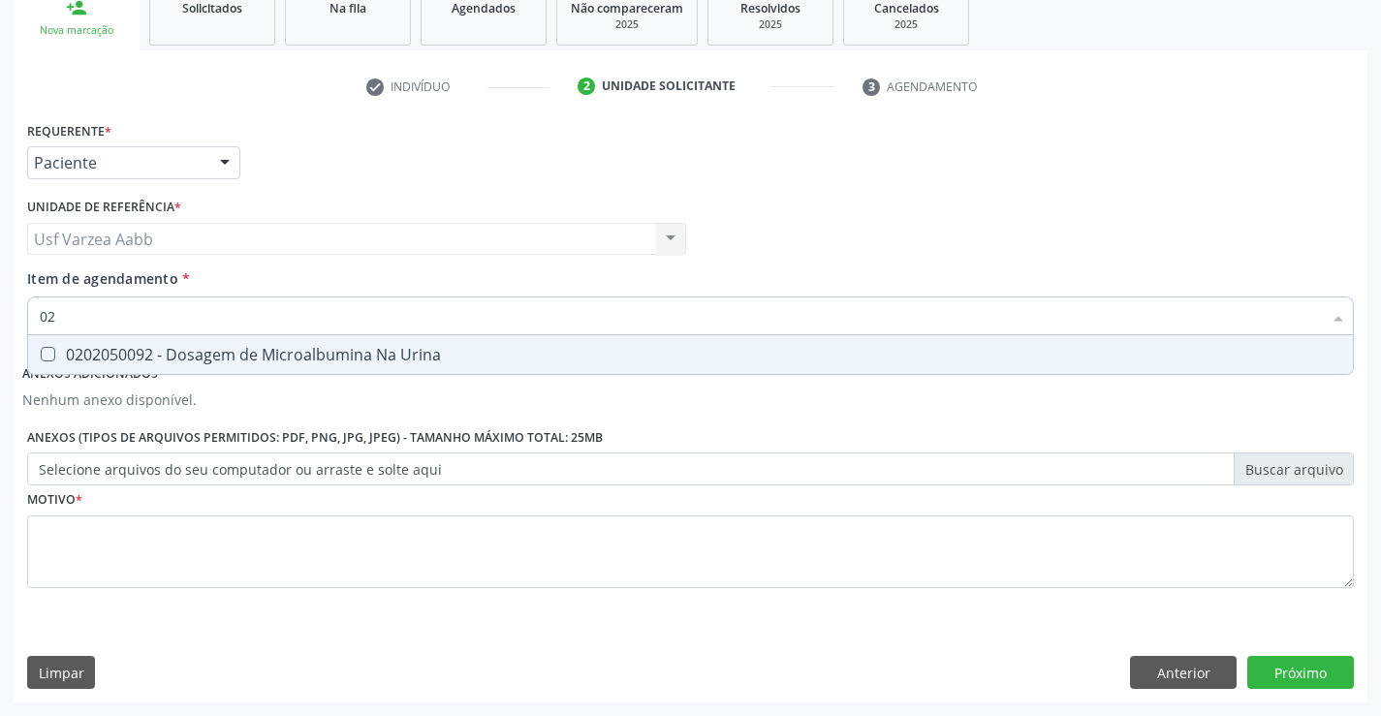
type input "0"
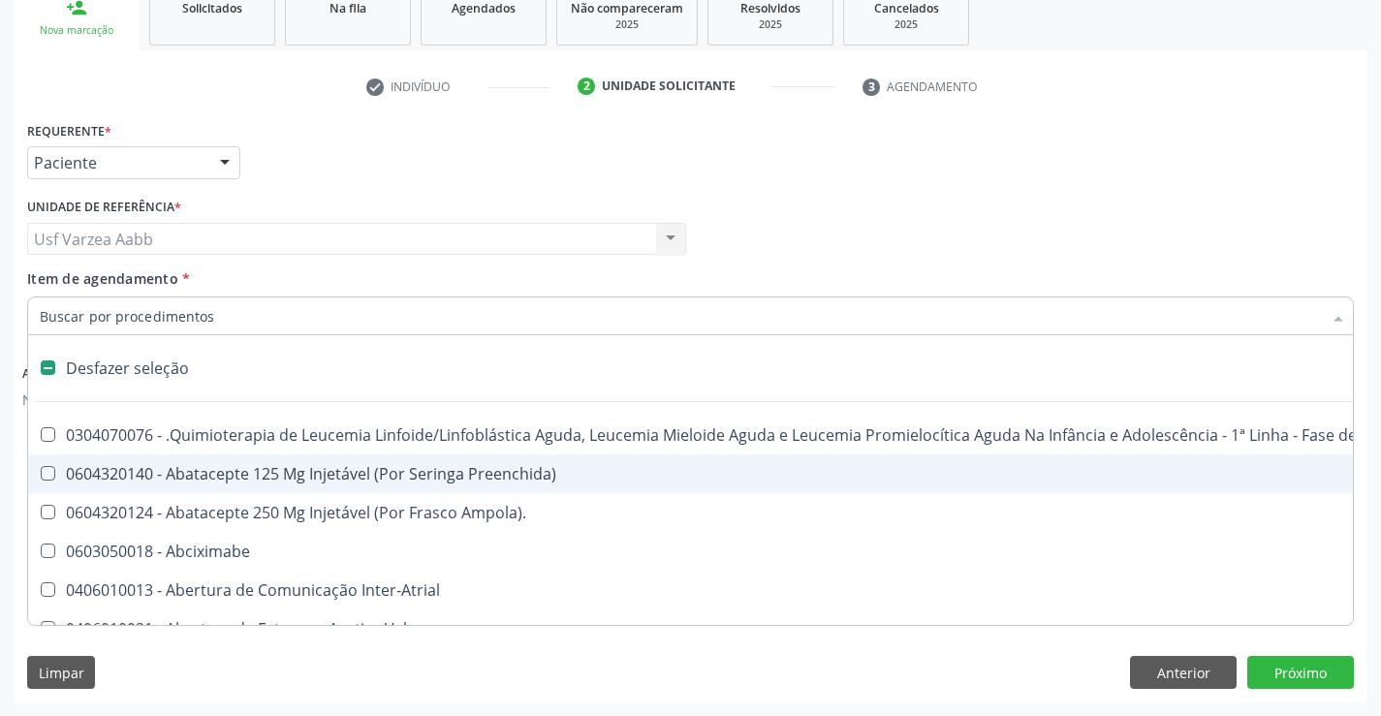
click at [974, 268] on div "Profissional Solicitante Por favor, selecione a Unidade de Atendimento primeiro…" at bounding box center [690, 231] width 1337 height 76
checkbox Preenchida\) "true"
checkbox Ampola\)\ "true"
checkbox Abciximabe "true"
checkbox Inter-Atrial "true"
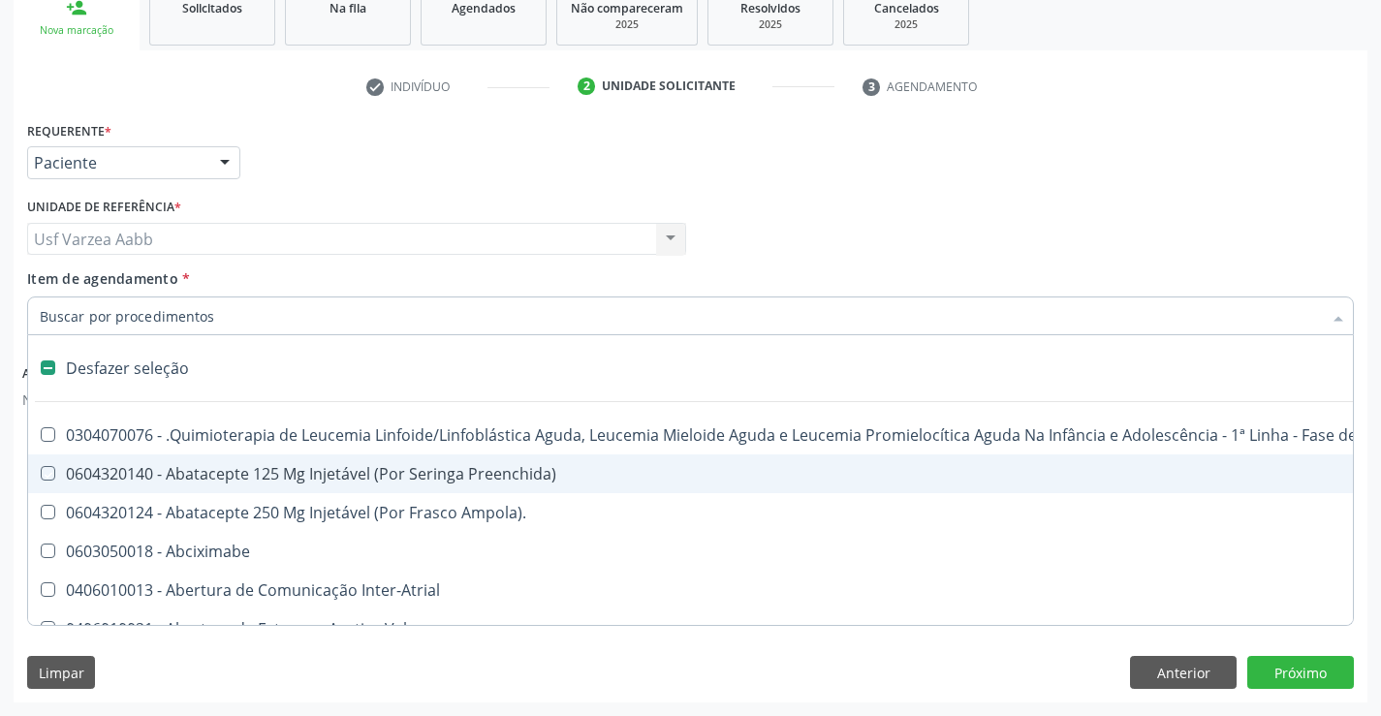
checkbox Valvar "true"
checkbox Adolescente\) "true"
checkbox Valvar "true"
checkbox Adolescente\) "true"
checkbox Paciente\) "true"
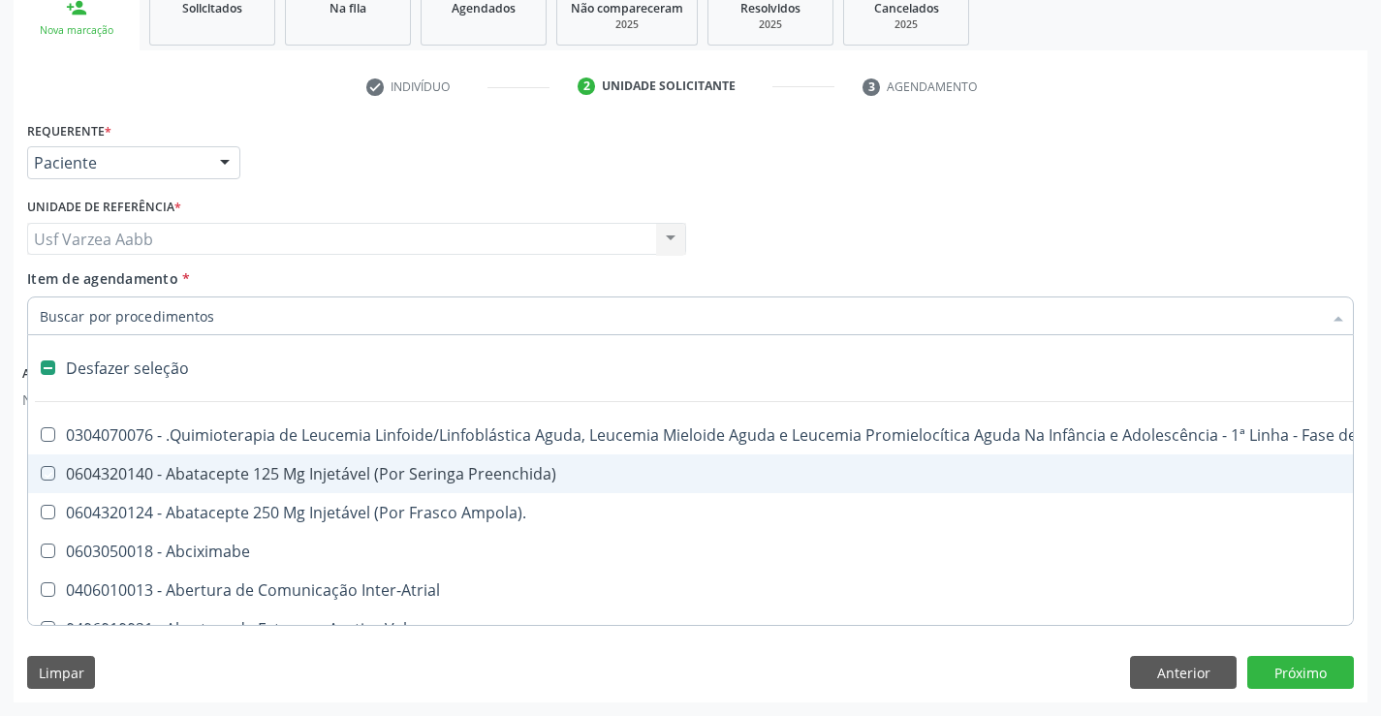
checkbox Dente\) "true"
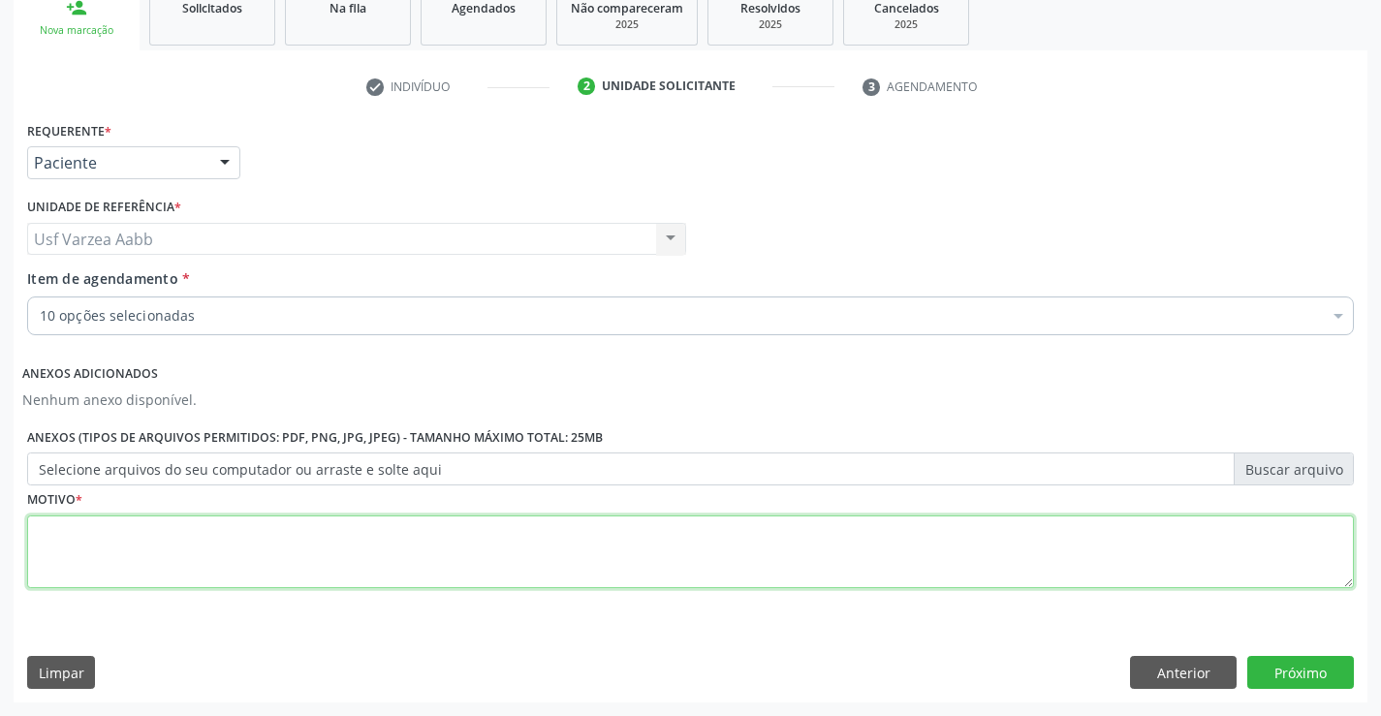
click at [409, 550] on textarea at bounding box center [690, 553] width 1327 height 74
type textarea "x"
click at [1267, 672] on button "Próximo" at bounding box center [1300, 672] width 107 height 33
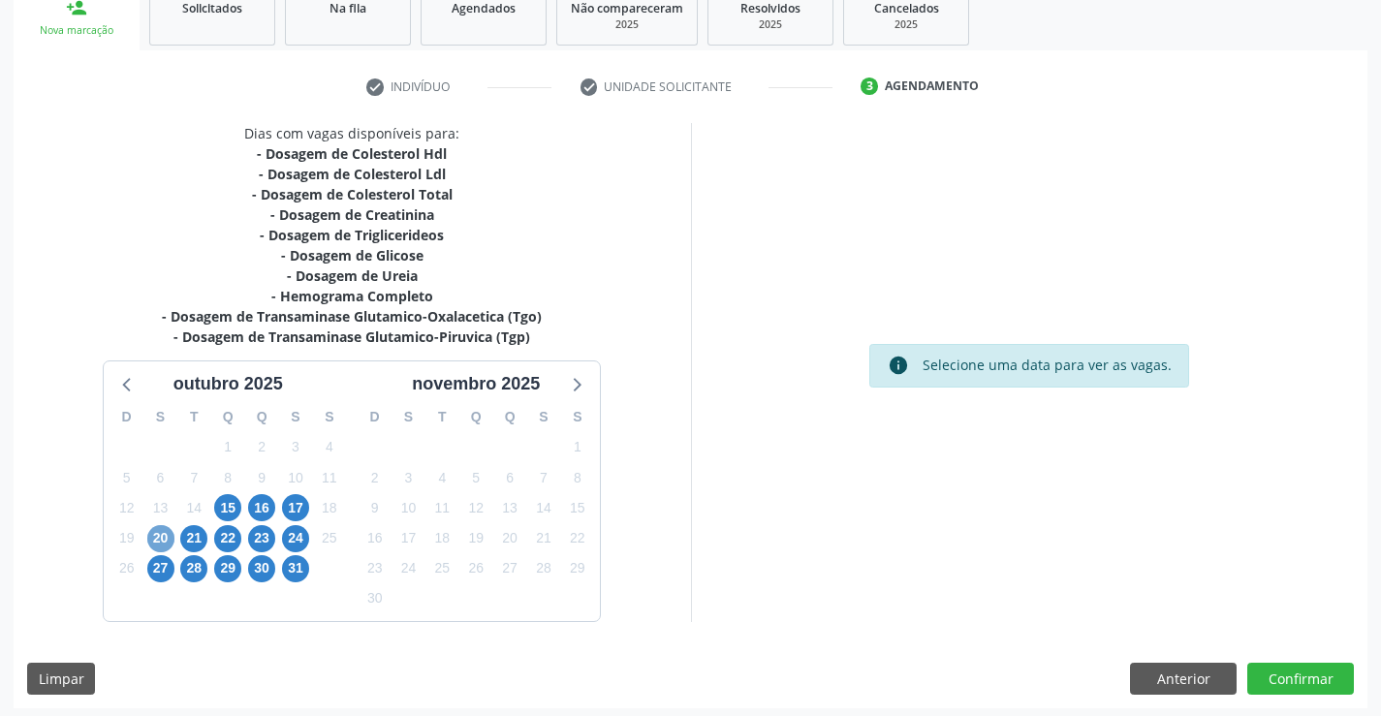
click at [155, 539] on span "20" at bounding box center [160, 538] width 27 height 27
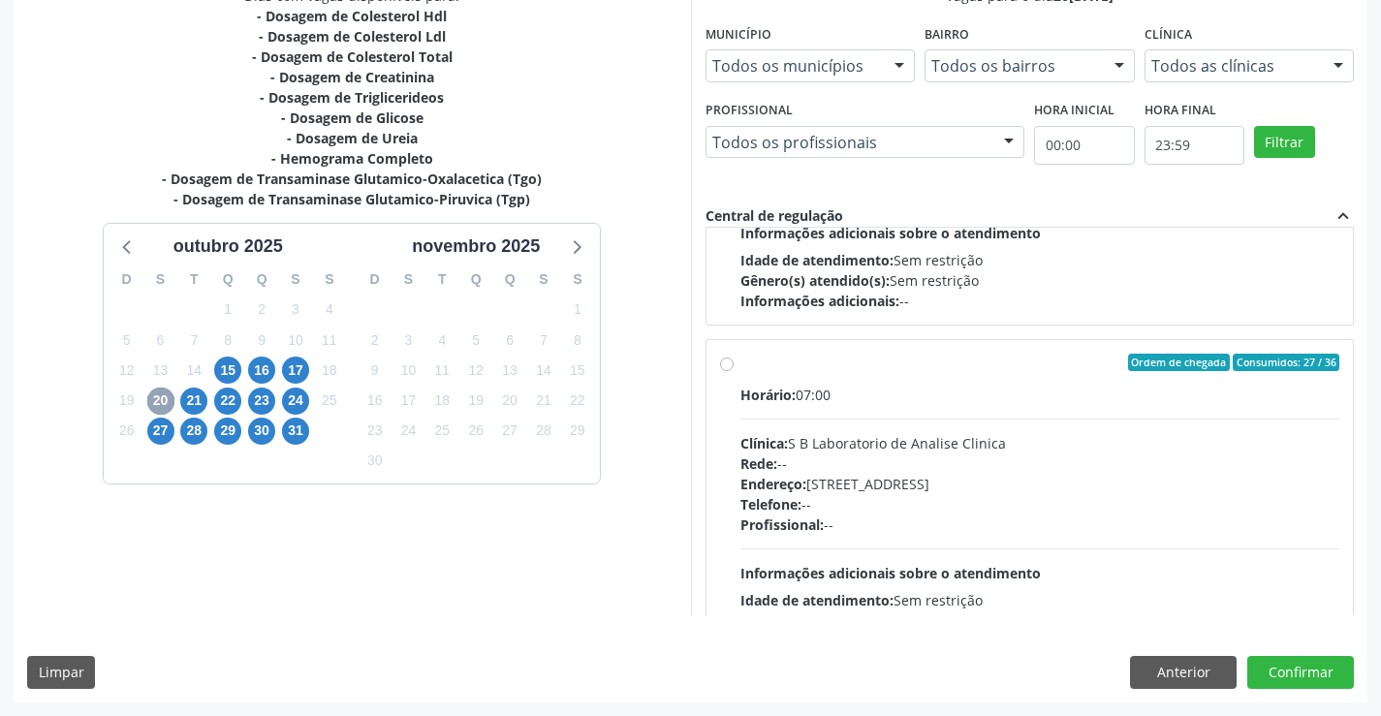
scroll to position [985, 0]
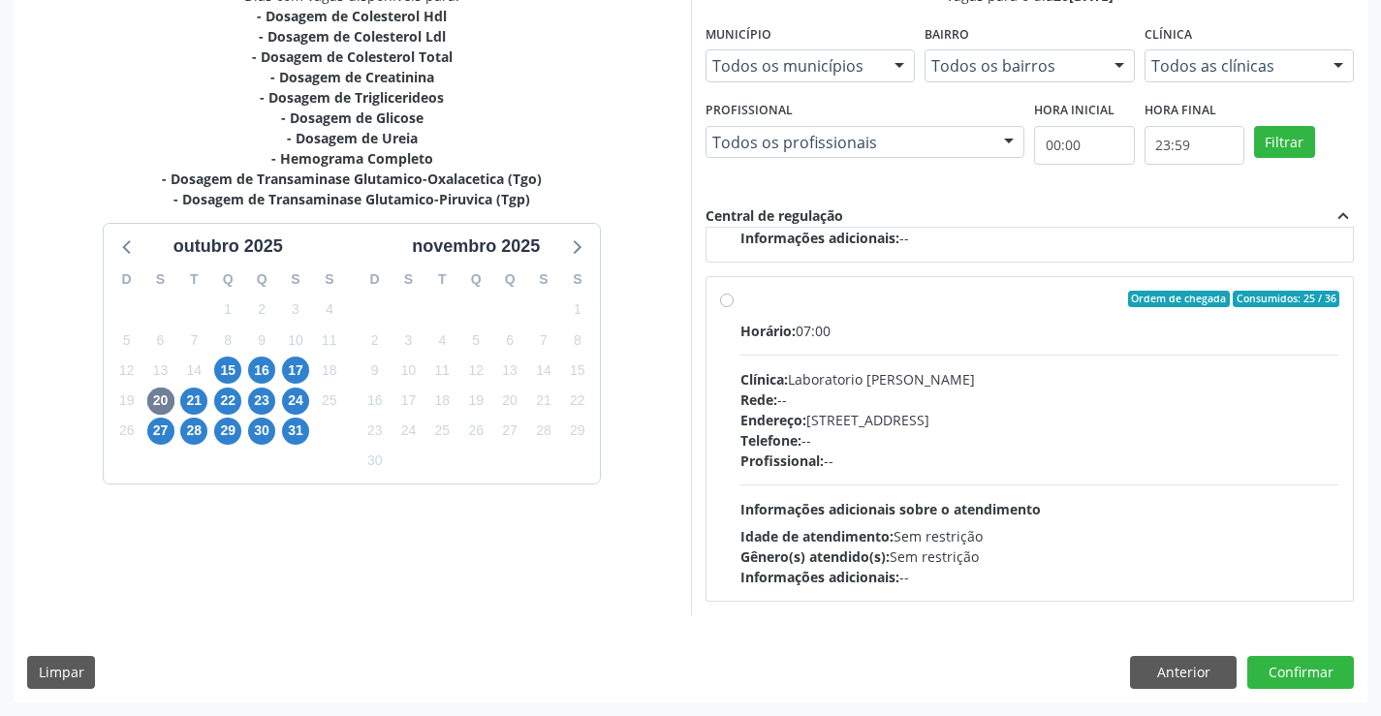
click at [856, 415] on div "Endereço: Casa, nº 409, N Senhora da Penha, Serra Talhada - PE" at bounding box center [1041, 420] width 600 height 20
click at [734, 308] on input "Ordem de chegada Consumidos: 25 / 36 Horário: 07:00 Clínica: Laboratorio Jose P…" at bounding box center [727, 299] width 14 height 17
radio input "true"
click at [1322, 673] on button "Confirmar" at bounding box center [1300, 672] width 107 height 33
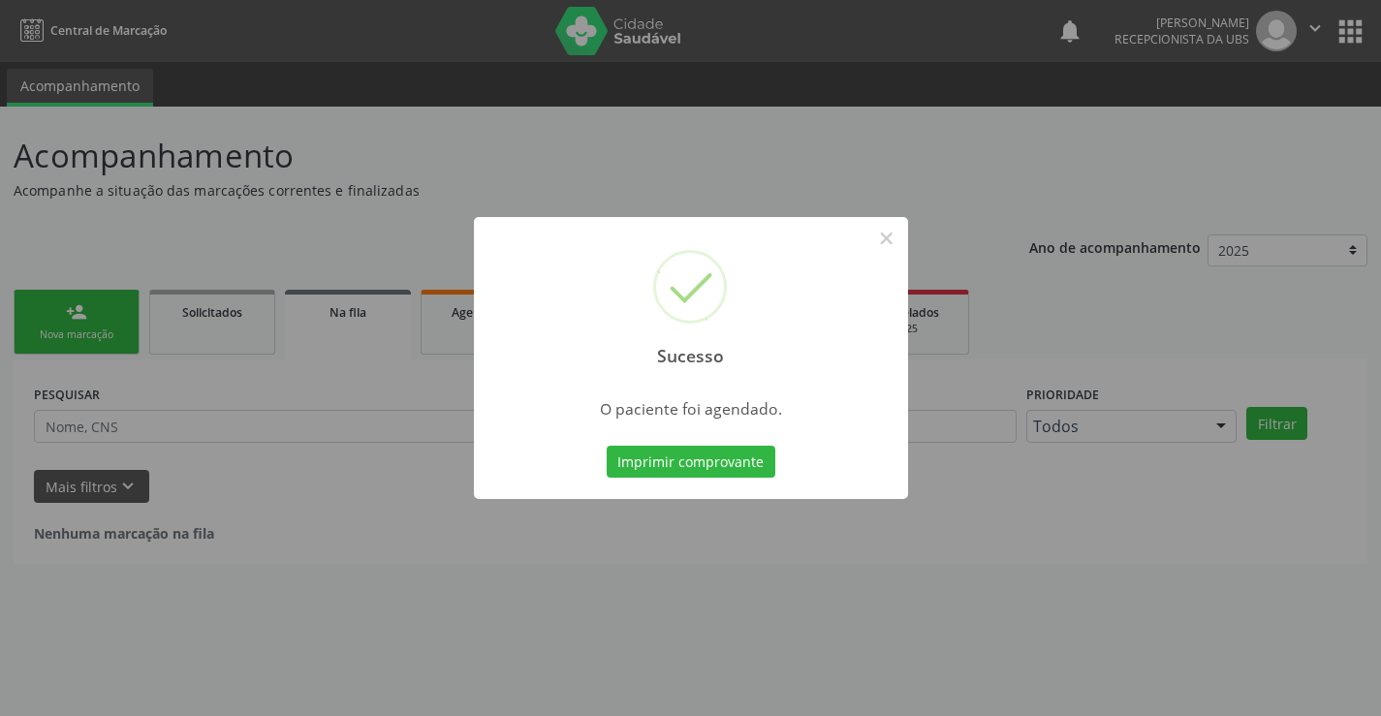
scroll to position [0, 0]
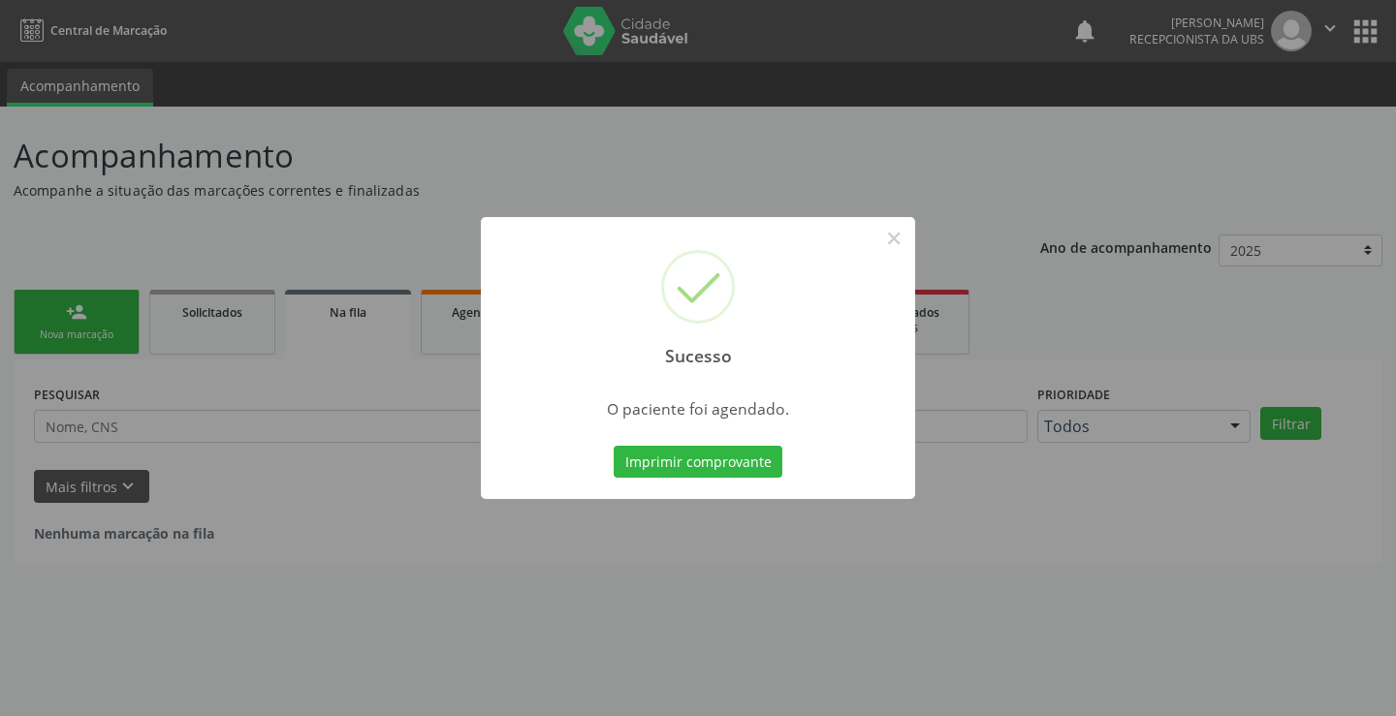
click at [732, 483] on div "Sucesso × O paciente foi agendado. Imprimir comprovante Cancel" at bounding box center [698, 358] width 434 height 283
click at [740, 453] on button "Imprimir comprovante" at bounding box center [698, 462] width 169 height 33
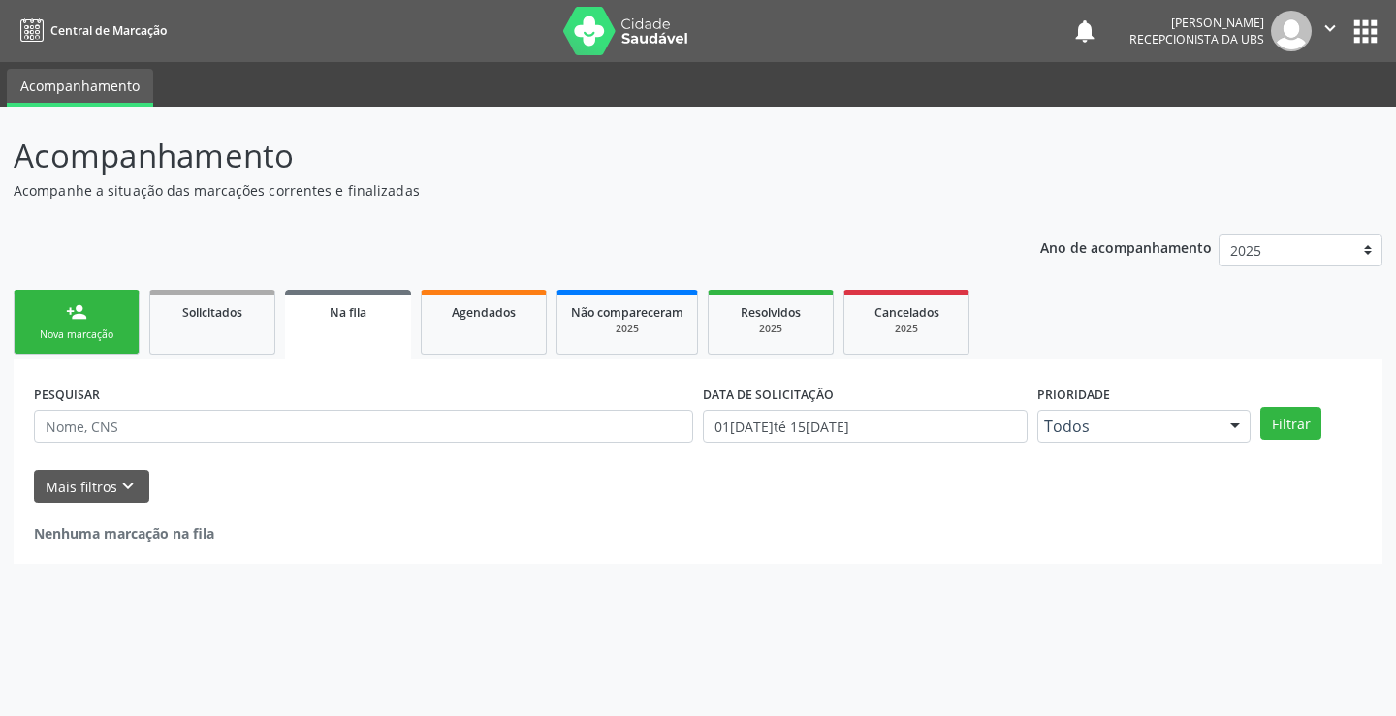
click at [32, 310] on link "person_add Nova marcação" at bounding box center [77, 322] width 126 height 65
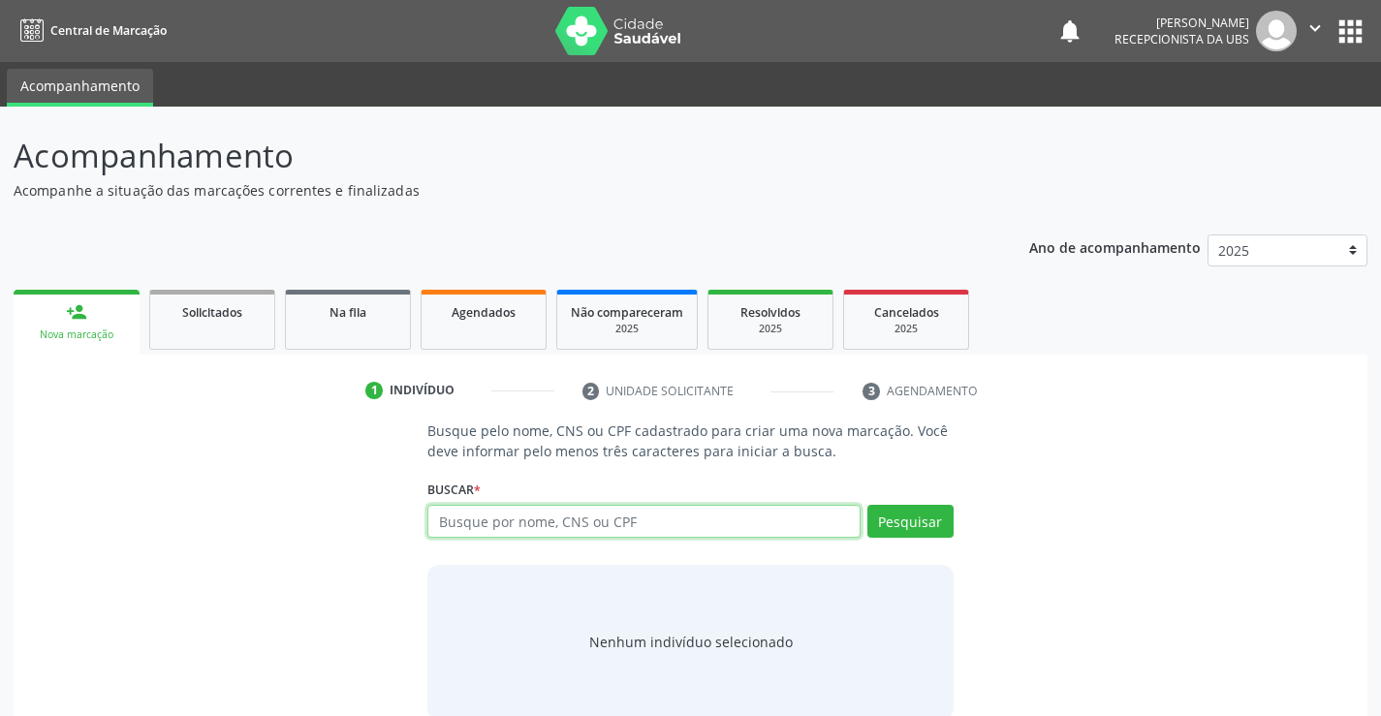
click at [730, 526] on input "text" at bounding box center [643, 521] width 432 height 33
paste input "898 0034 0419 1368"
type input "898 0034 0419 1368"
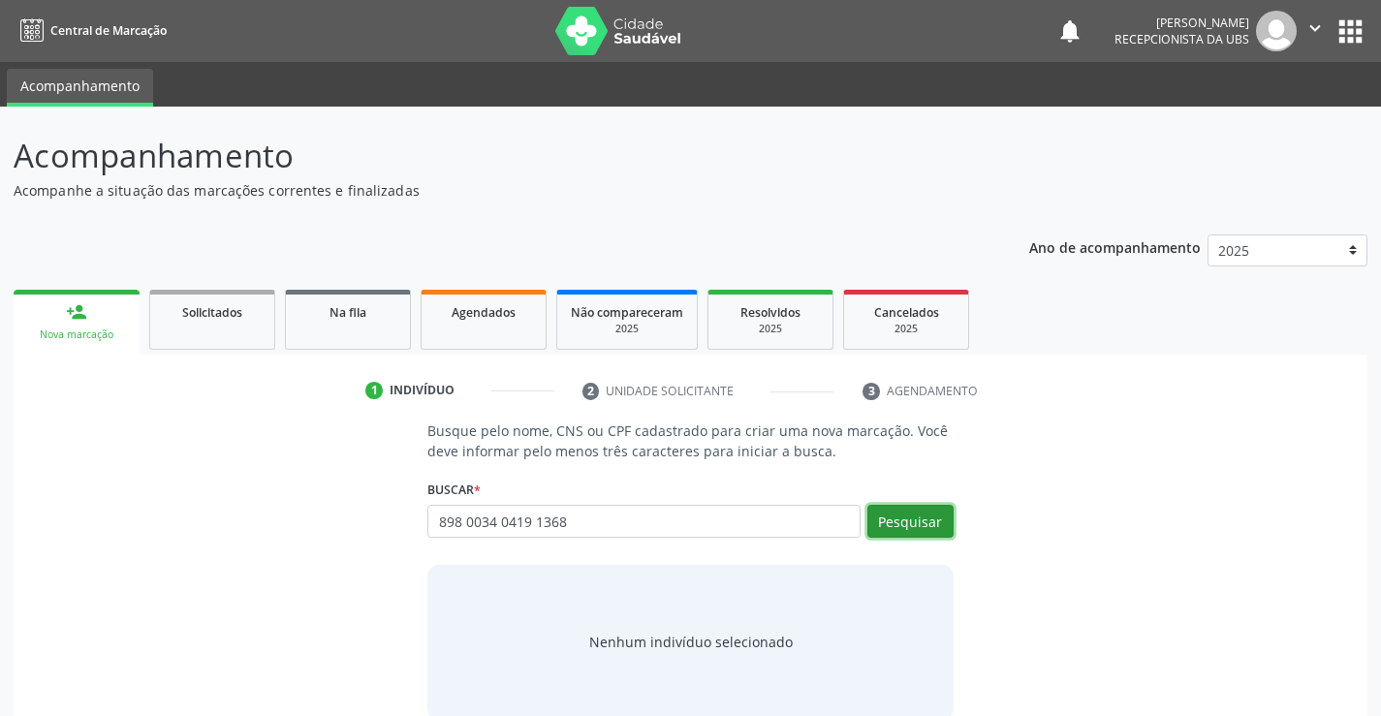
click at [930, 520] on button "Pesquisar" at bounding box center [910, 521] width 86 height 33
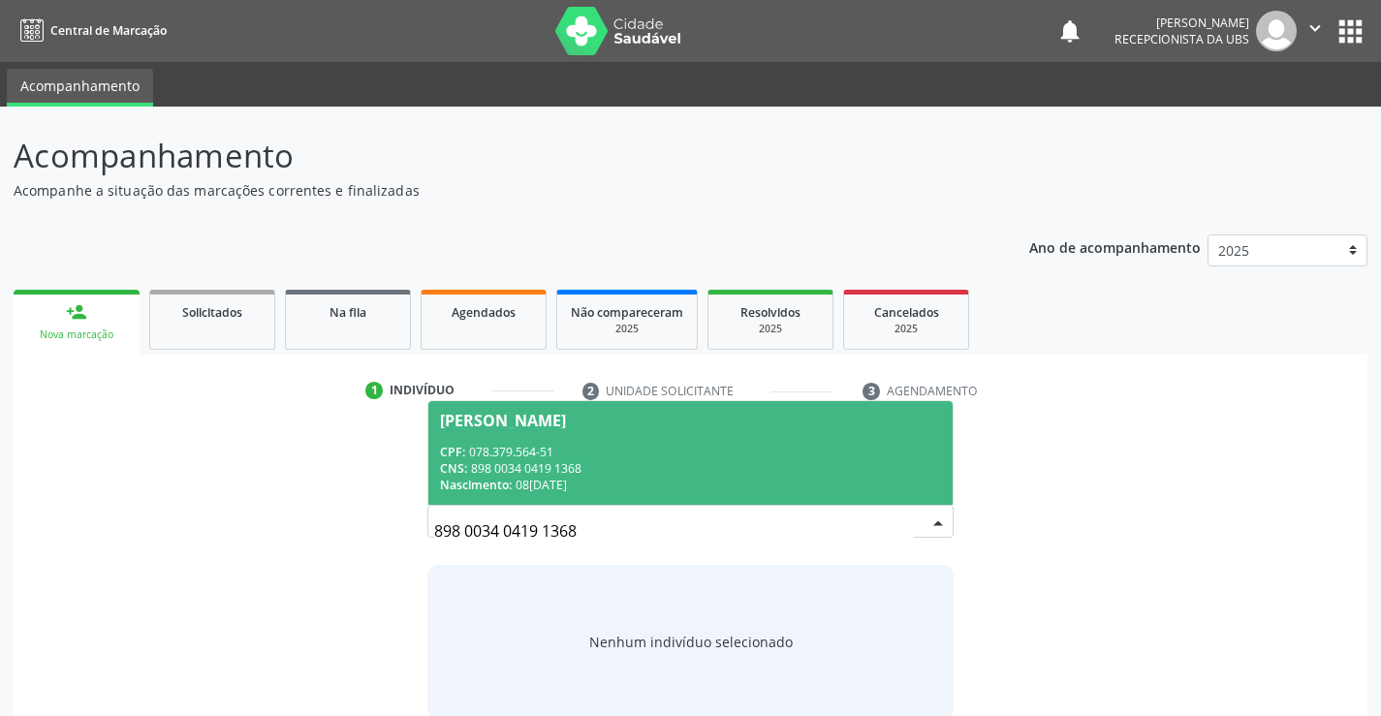
click at [758, 452] on div "CPF: 078.379.564-51" at bounding box center [690, 452] width 500 height 16
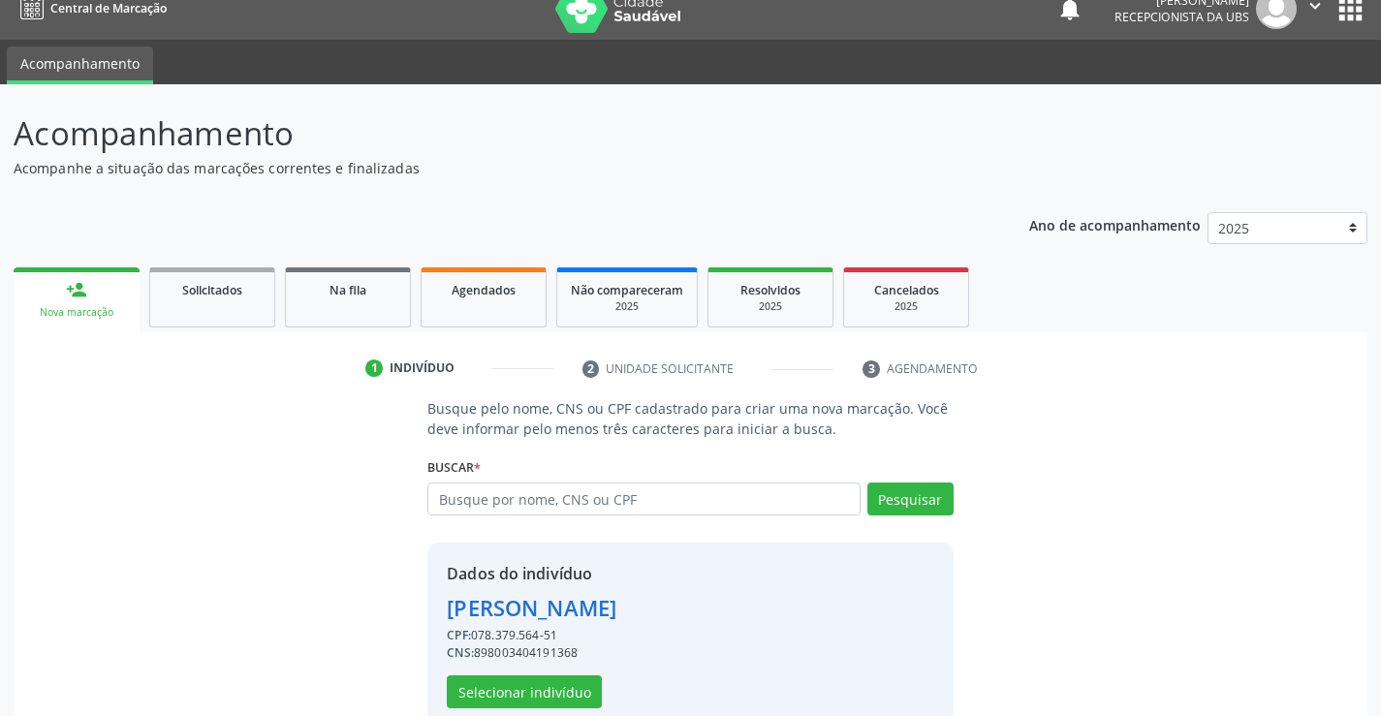
scroll to position [61, 0]
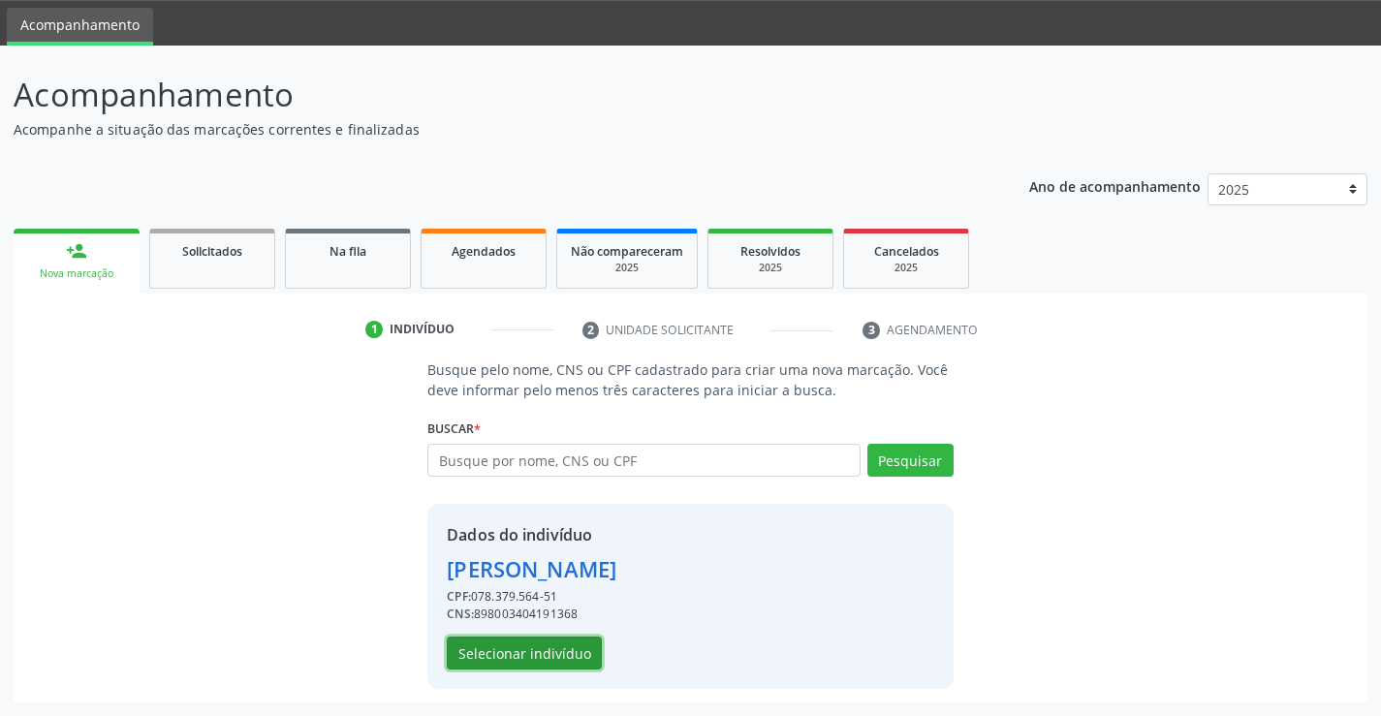
click at [564, 650] on button "Selecionar indivíduo" at bounding box center [524, 653] width 155 height 33
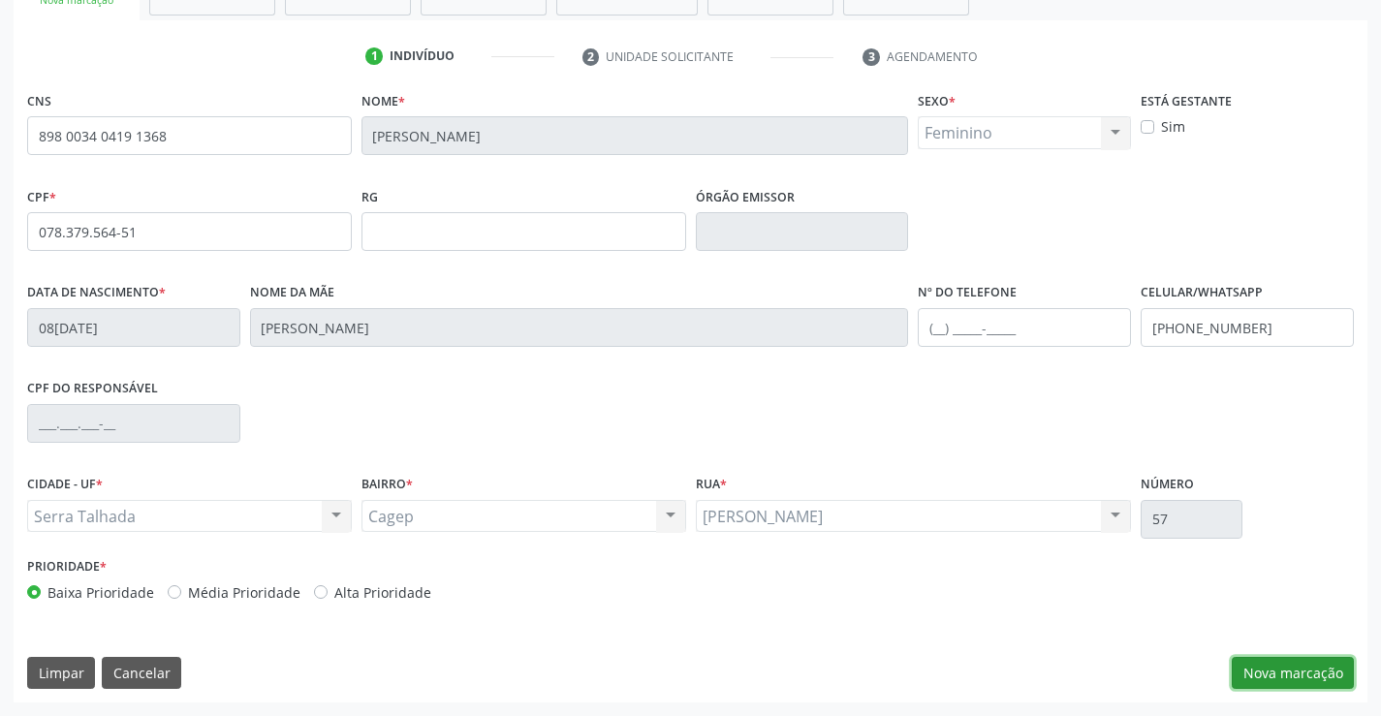
click at [1247, 675] on button "Nova marcação" at bounding box center [1293, 673] width 122 height 33
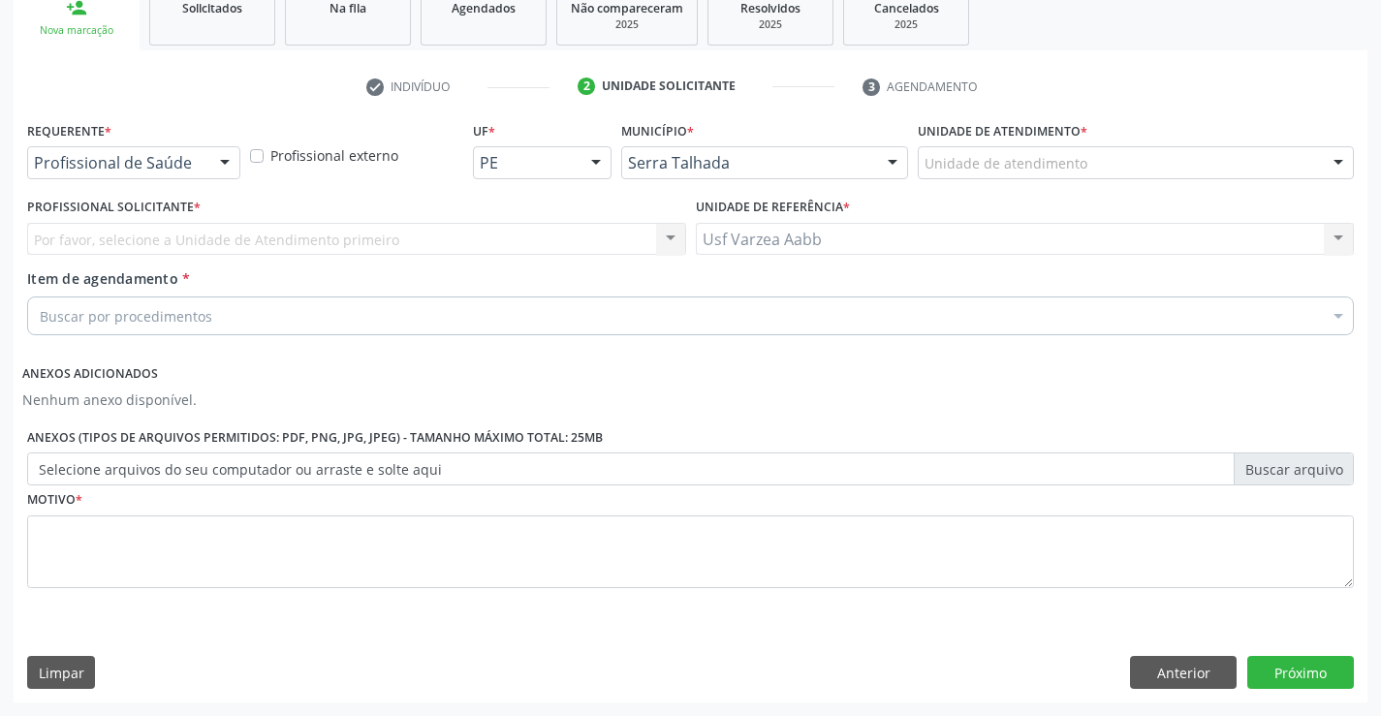
scroll to position [304, 0]
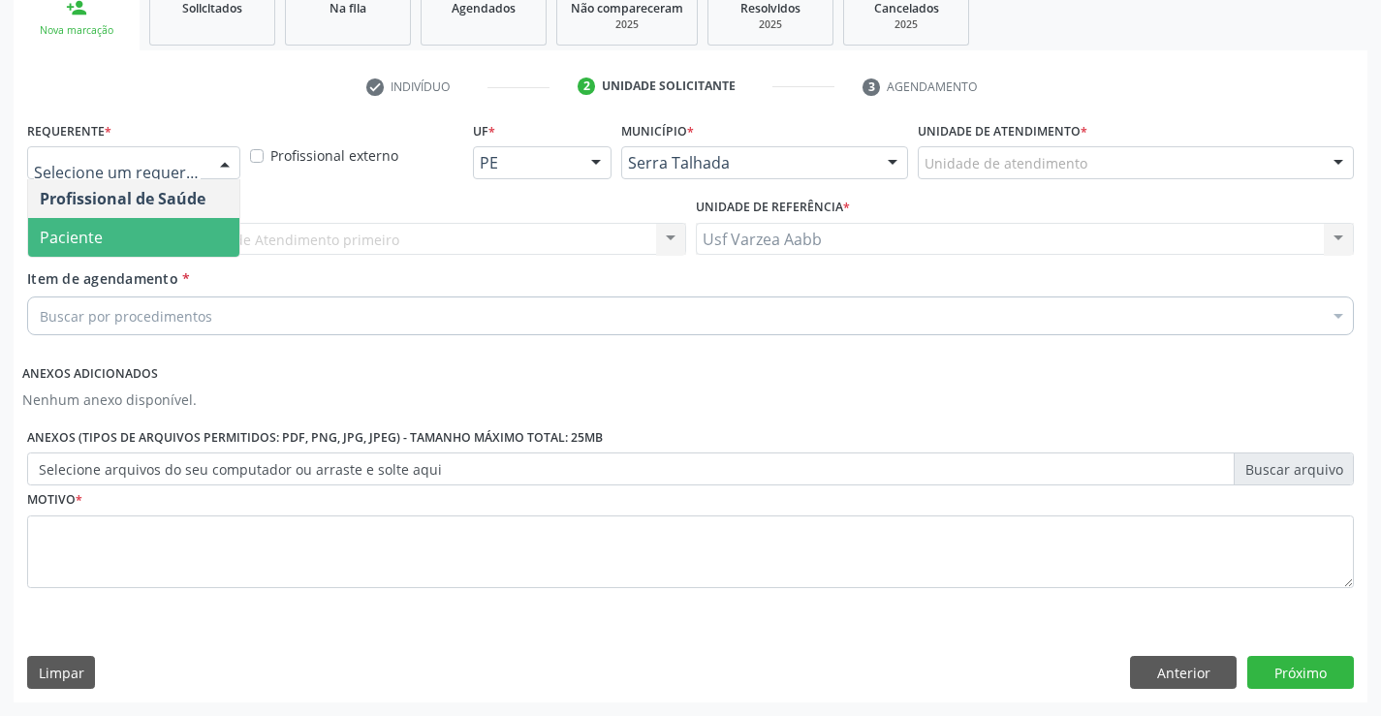
click at [138, 234] on span "Paciente" at bounding box center [133, 237] width 211 height 39
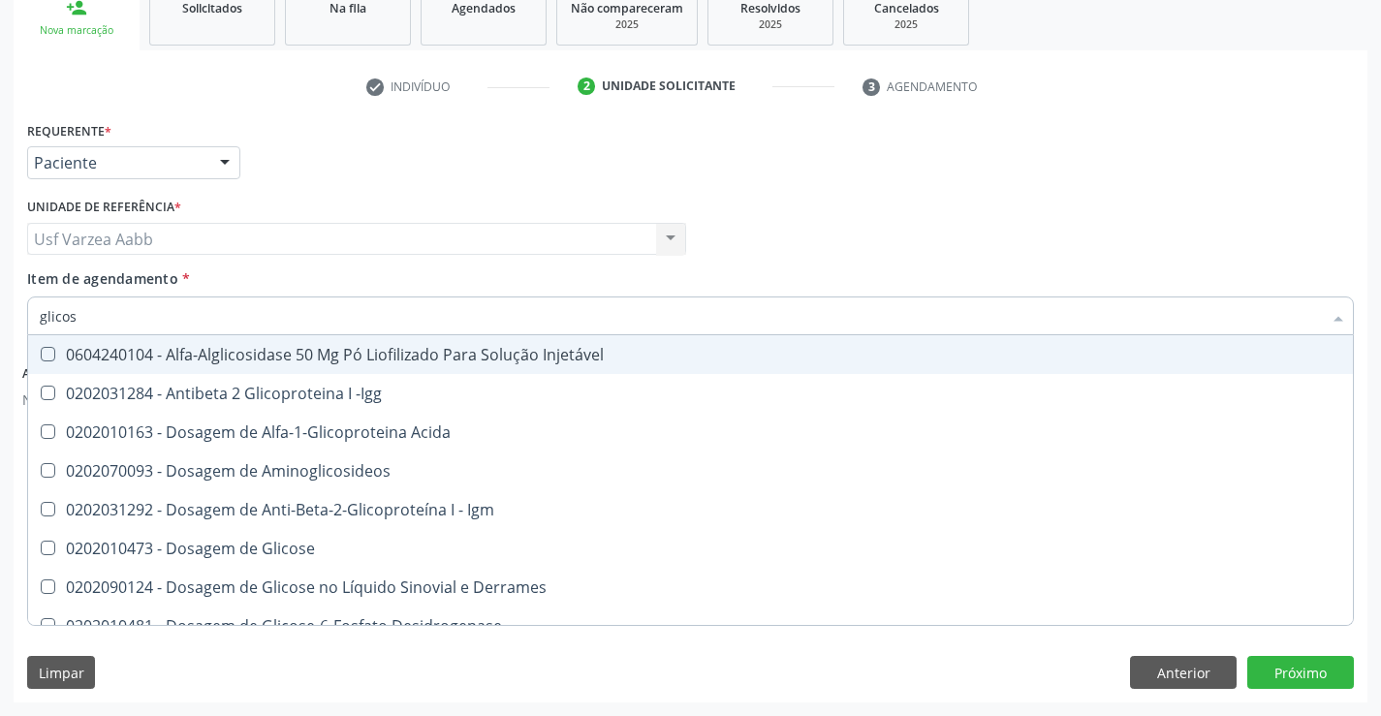
type input "glicosi"
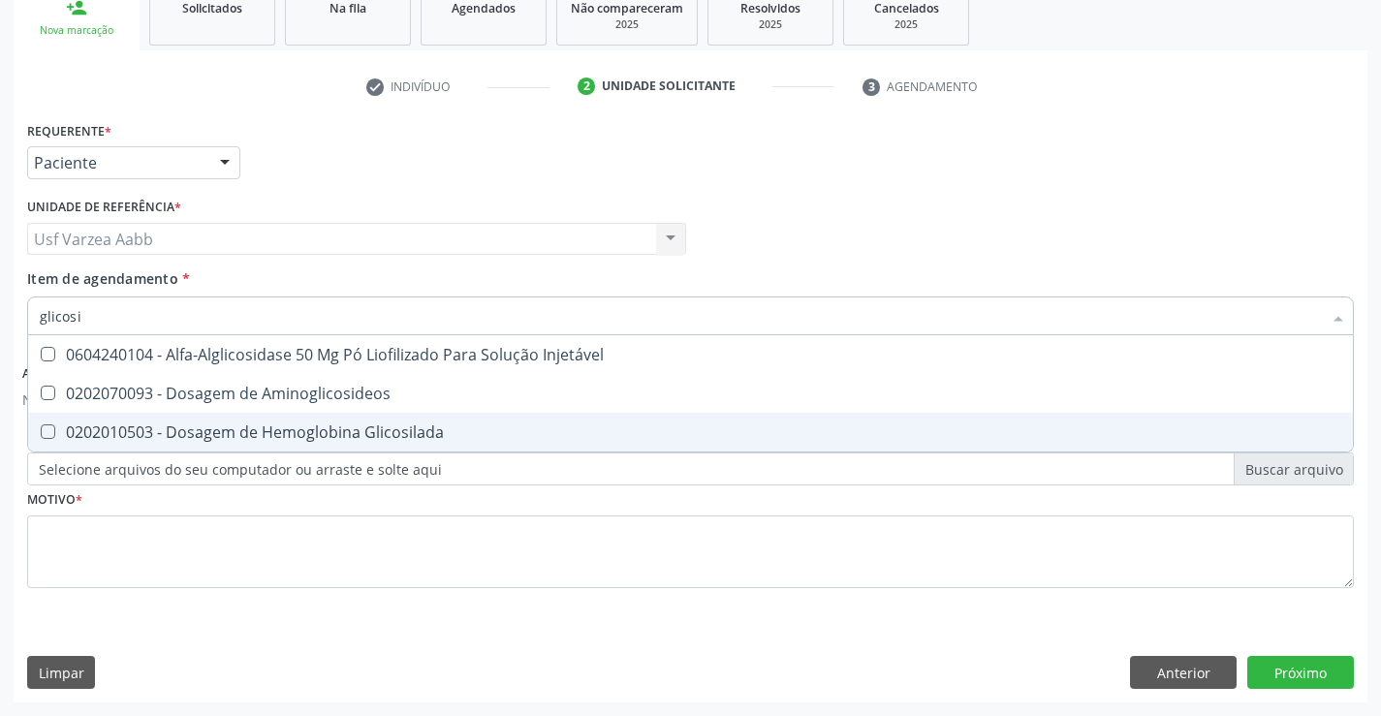
click at [249, 426] on div "0202010503 - Dosagem de Hemoglobina Glicosilada" at bounding box center [691, 433] width 1302 height 16
checkbox Glicosilada "true"
click at [253, 538] on div "Requerente * Paciente Profissional de Saúde Paciente Nenhum resultado encontrad…" at bounding box center [690, 365] width 1327 height 499
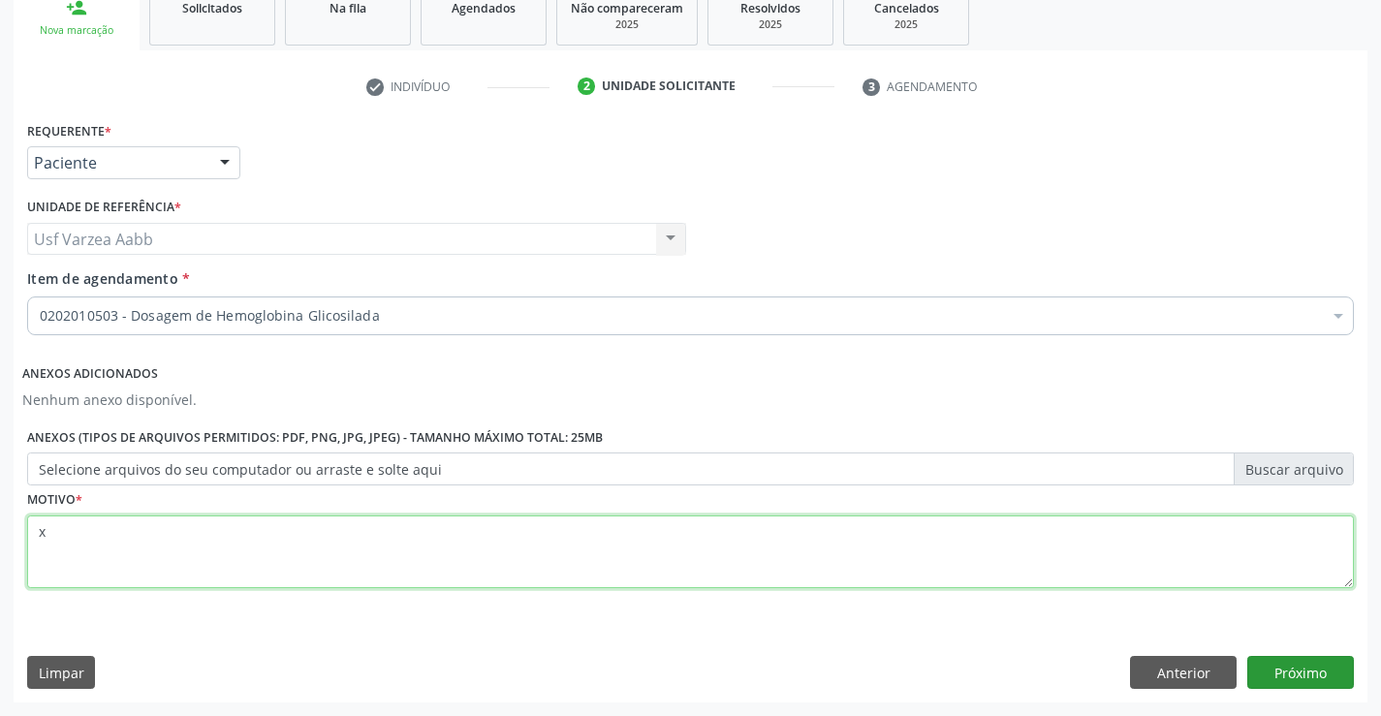
type textarea "x"
click at [1282, 668] on button "Próximo" at bounding box center [1300, 672] width 107 height 33
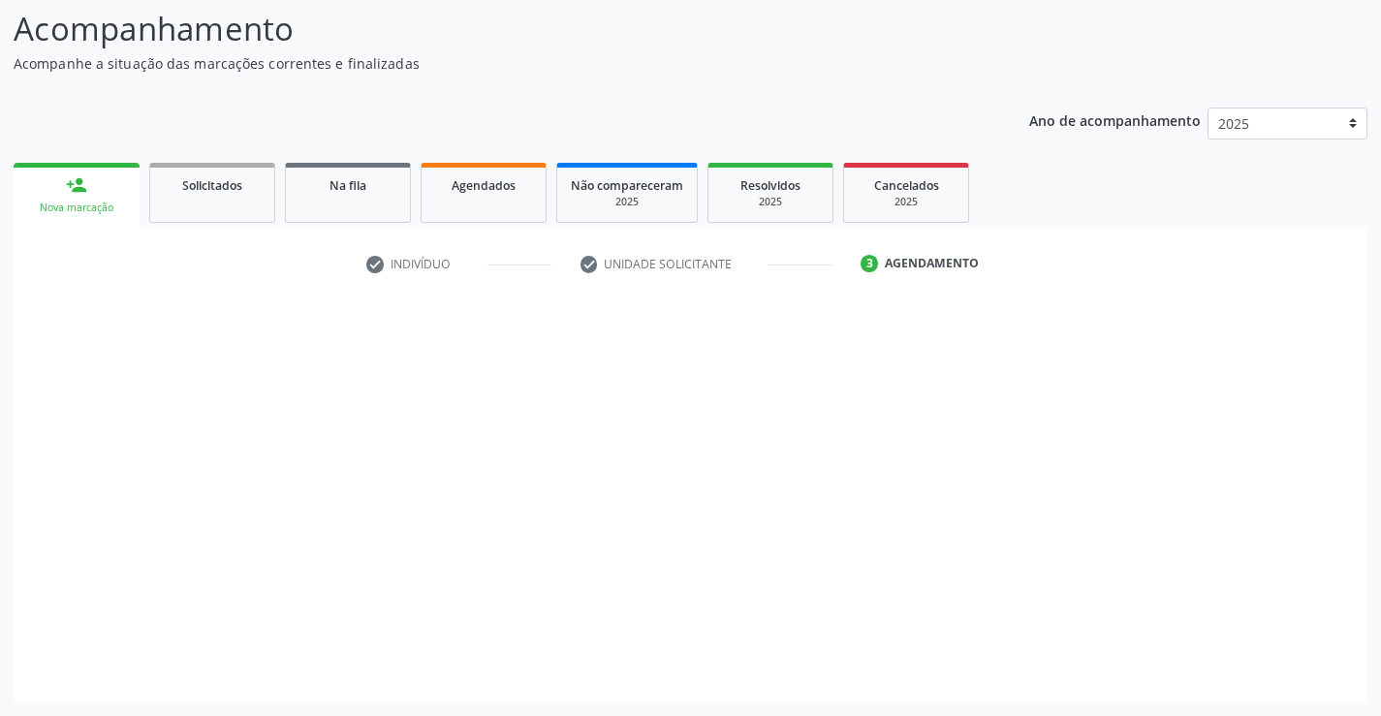
scroll to position [127, 0]
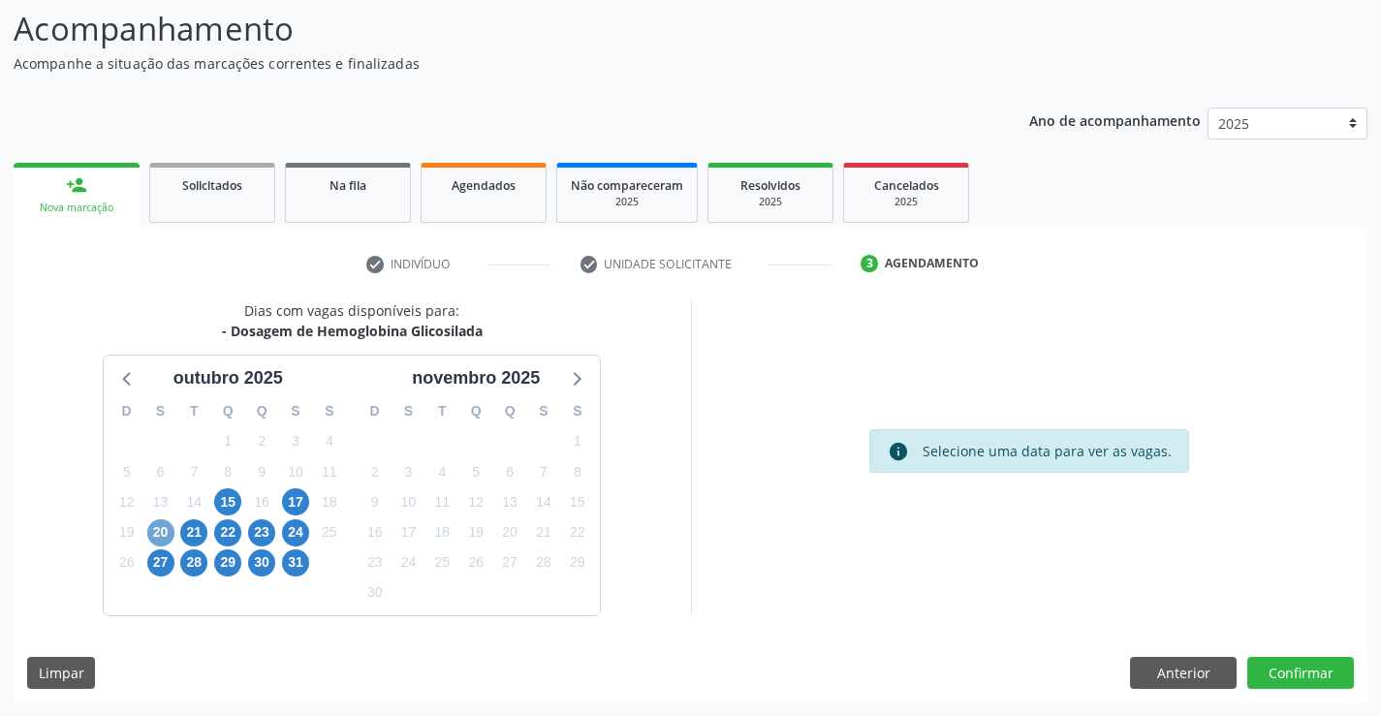
click at [169, 528] on span "20" at bounding box center [160, 533] width 27 height 27
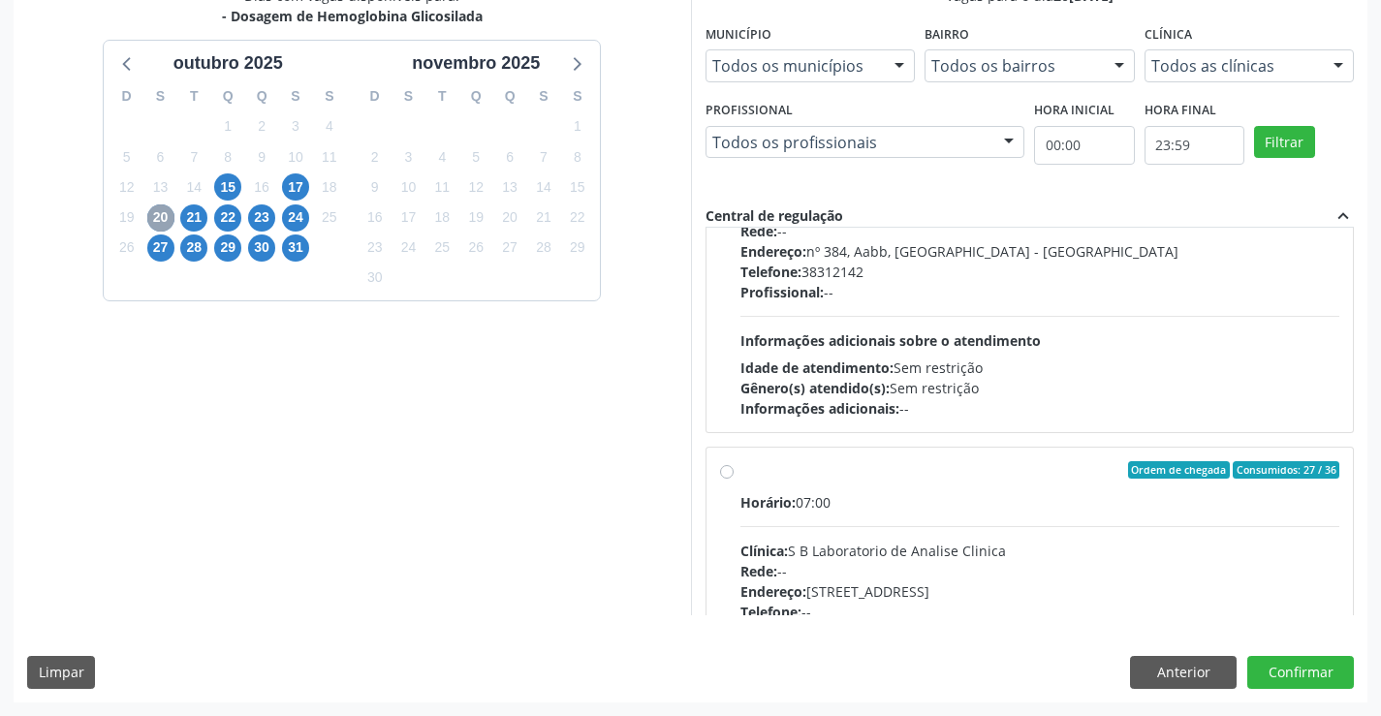
scroll to position [582, 0]
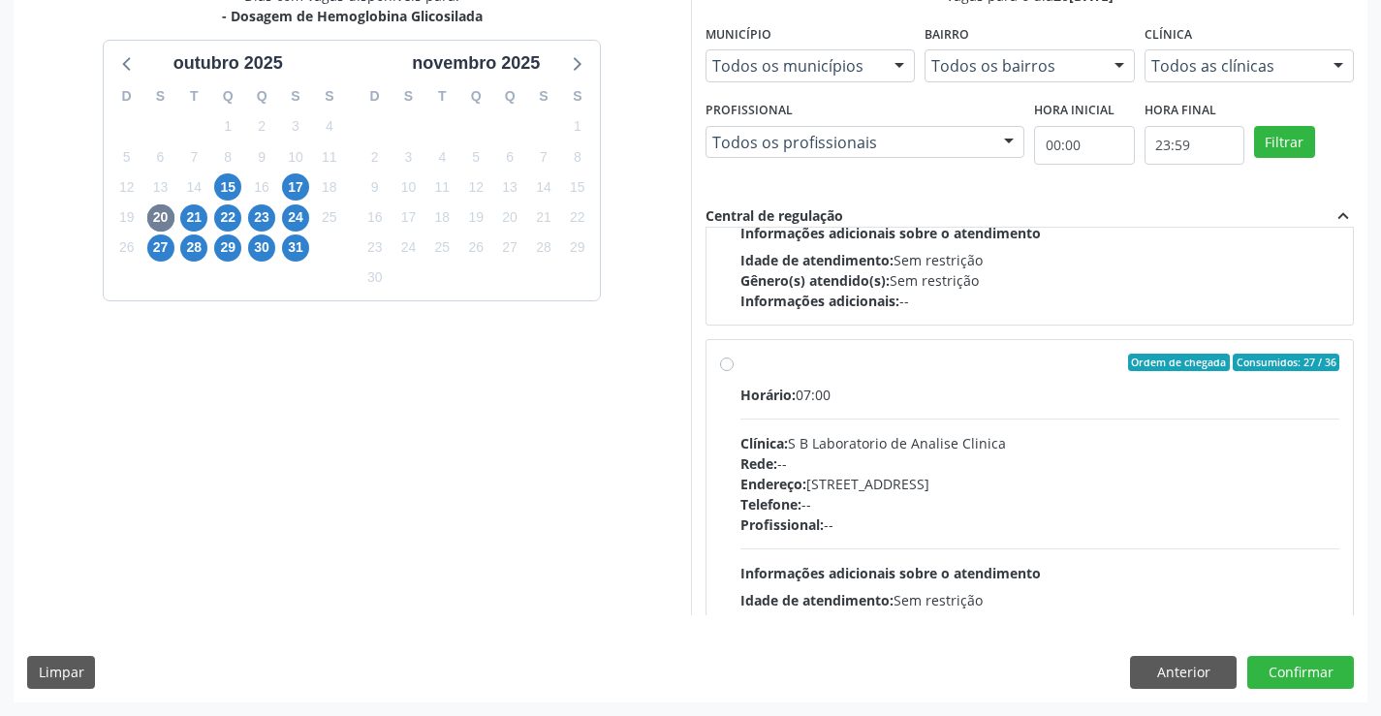
click at [817, 452] on div "Clínica: S B Laboratorio de Analise Clinica" at bounding box center [1041, 443] width 600 height 20
click at [734, 371] on input "Ordem de chegada Consumidos: 27 / 36 Horário: 07:00 Clínica: S B Laboratorio de…" at bounding box center [727, 362] width 14 height 17
radio input "true"
click at [1274, 687] on button "Confirmar" at bounding box center [1300, 672] width 107 height 33
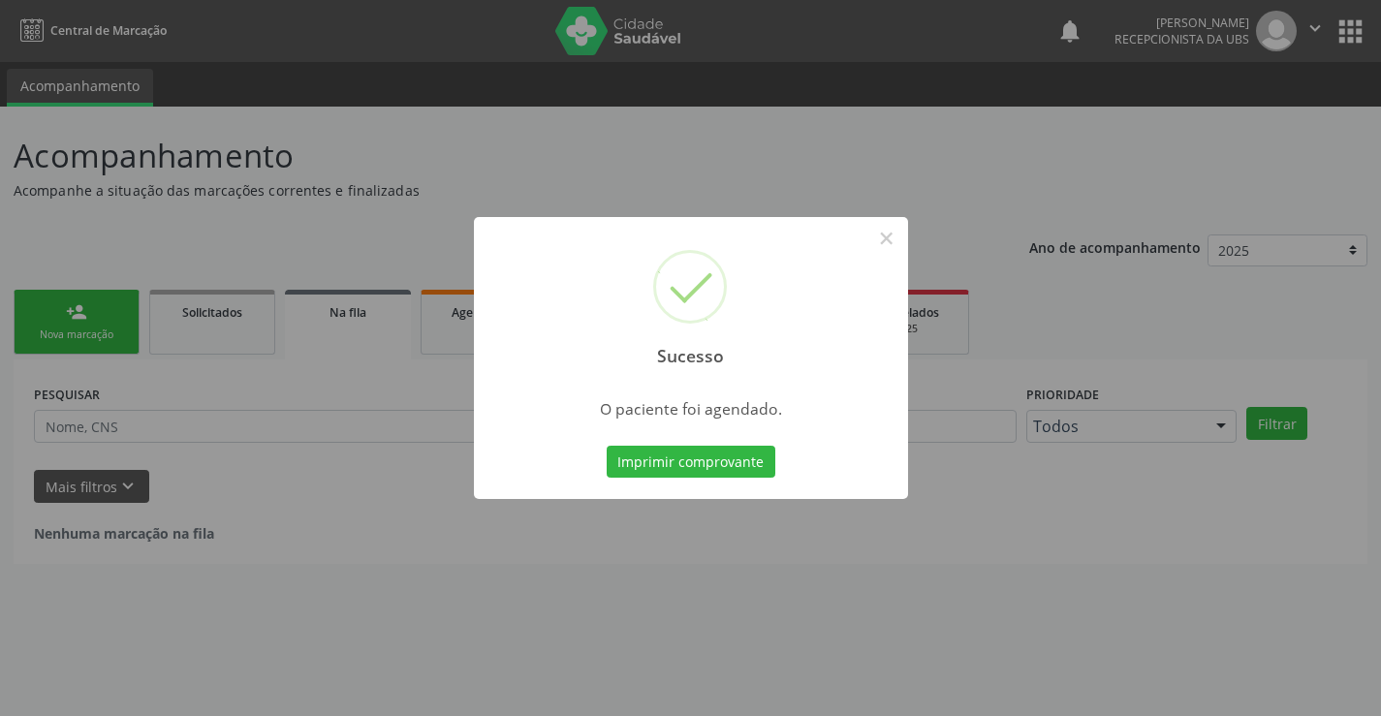
scroll to position [0, 0]
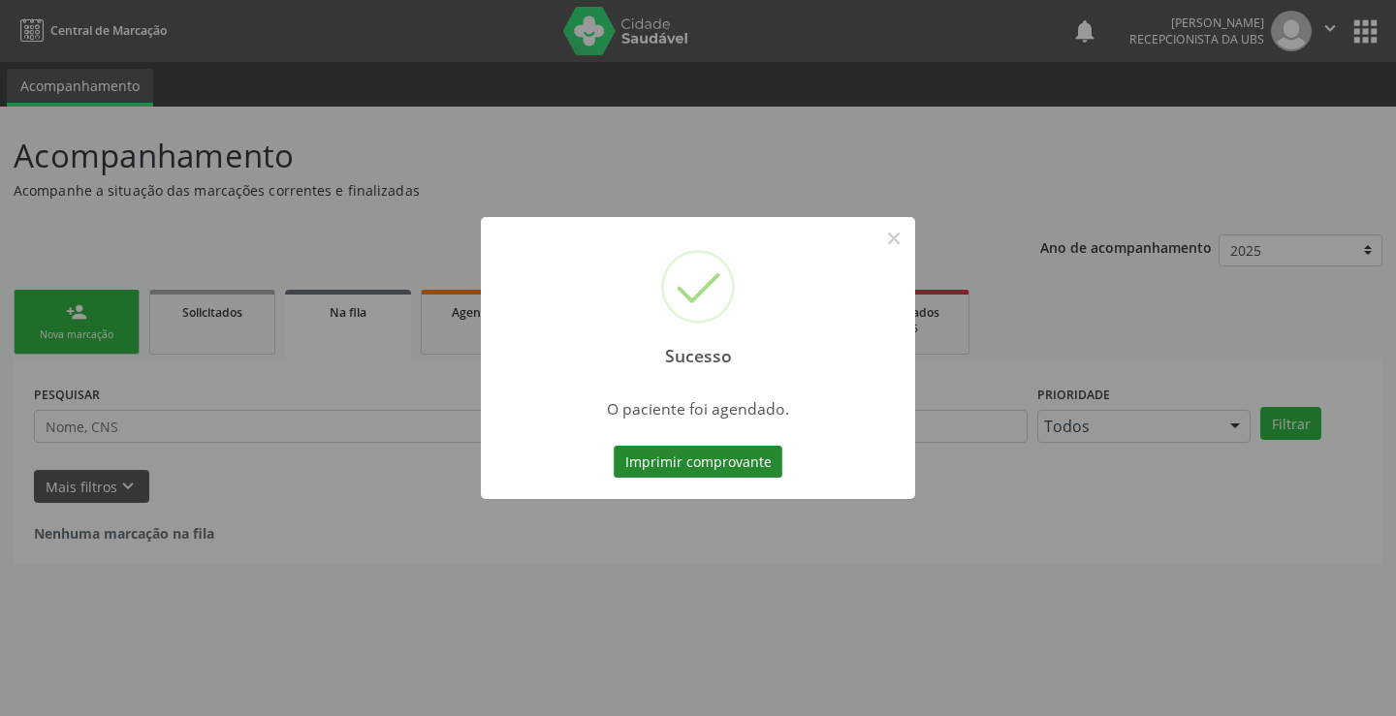
click at [744, 468] on button "Imprimir comprovante" at bounding box center [698, 462] width 169 height 33
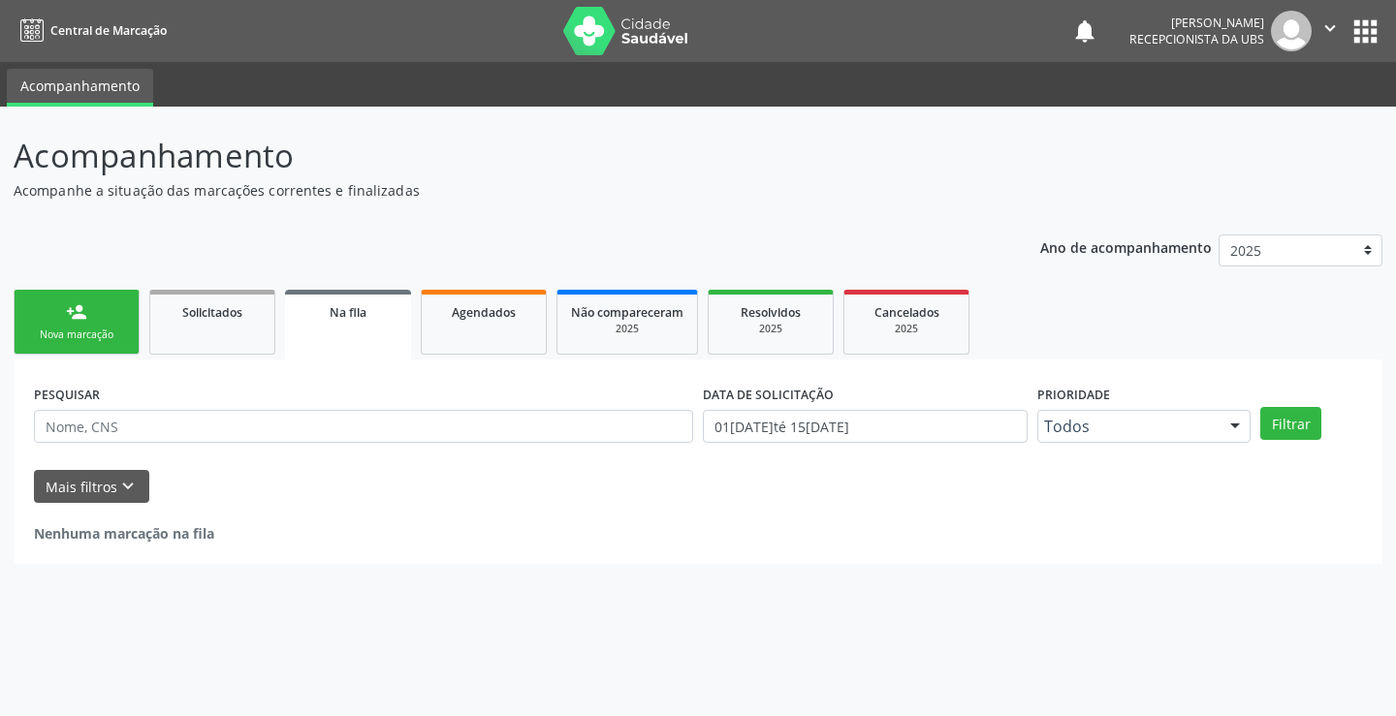
click at [98, 304] on link "person_add Nova marcação" at bounding box center [77, 322] width 126 height 65
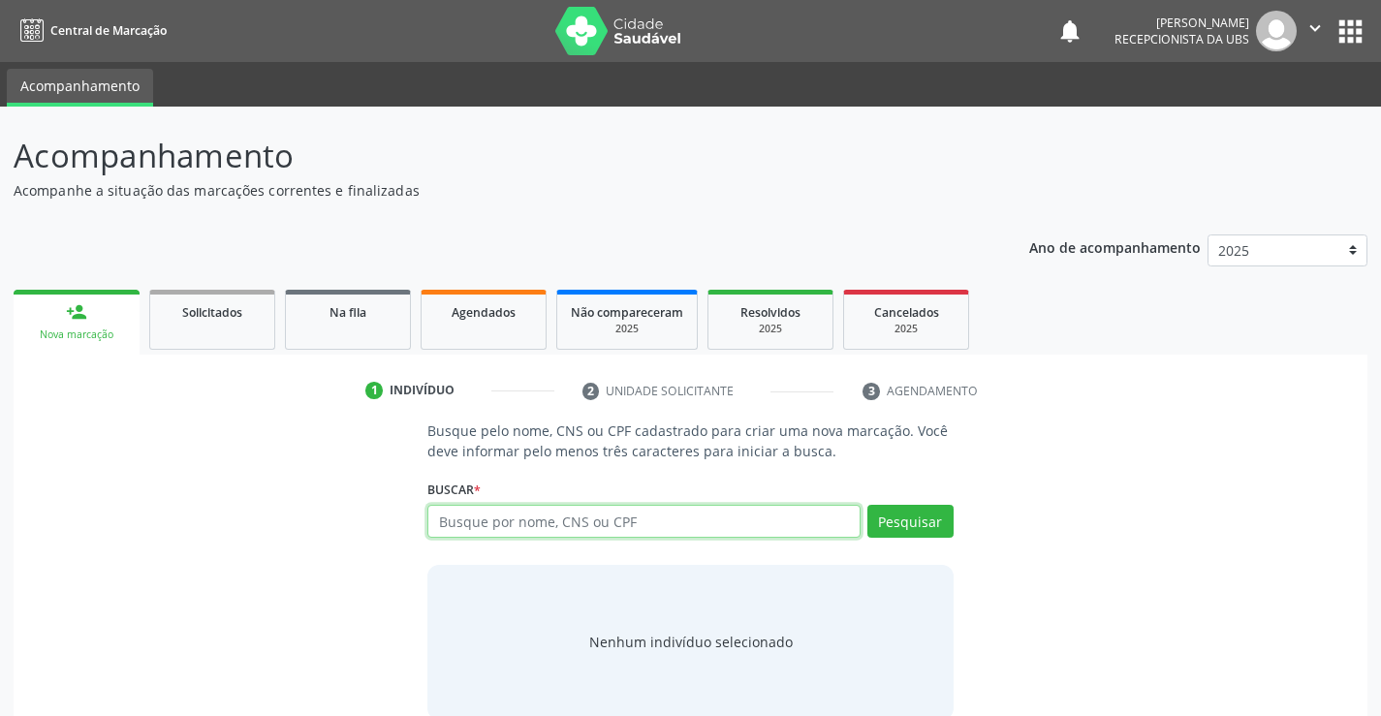
click at [588, 530] on input "text" at bounding box center [643, 521] width 432 height 33
type input "702501339108336"
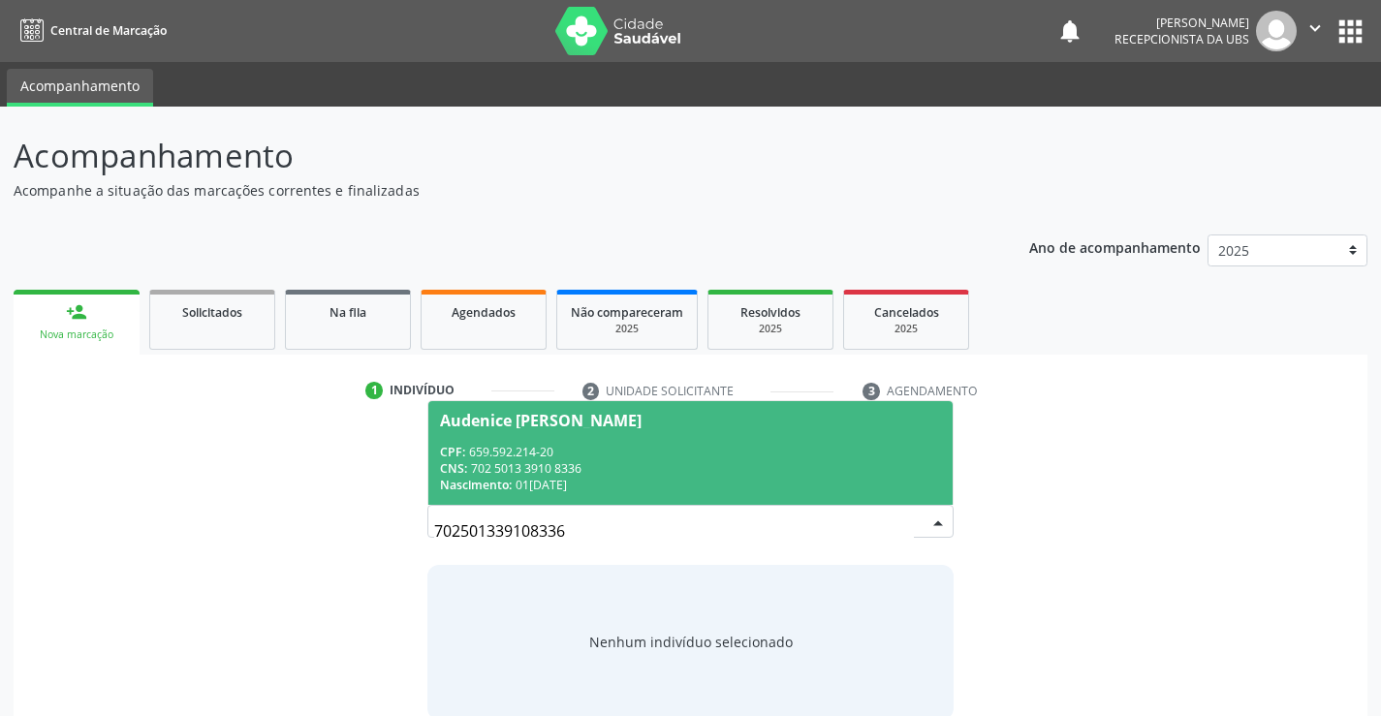
click at [722, 460] on div "CNS: 702 5013 3910 8336" at bounding box center [690, 468] width 500 height 16
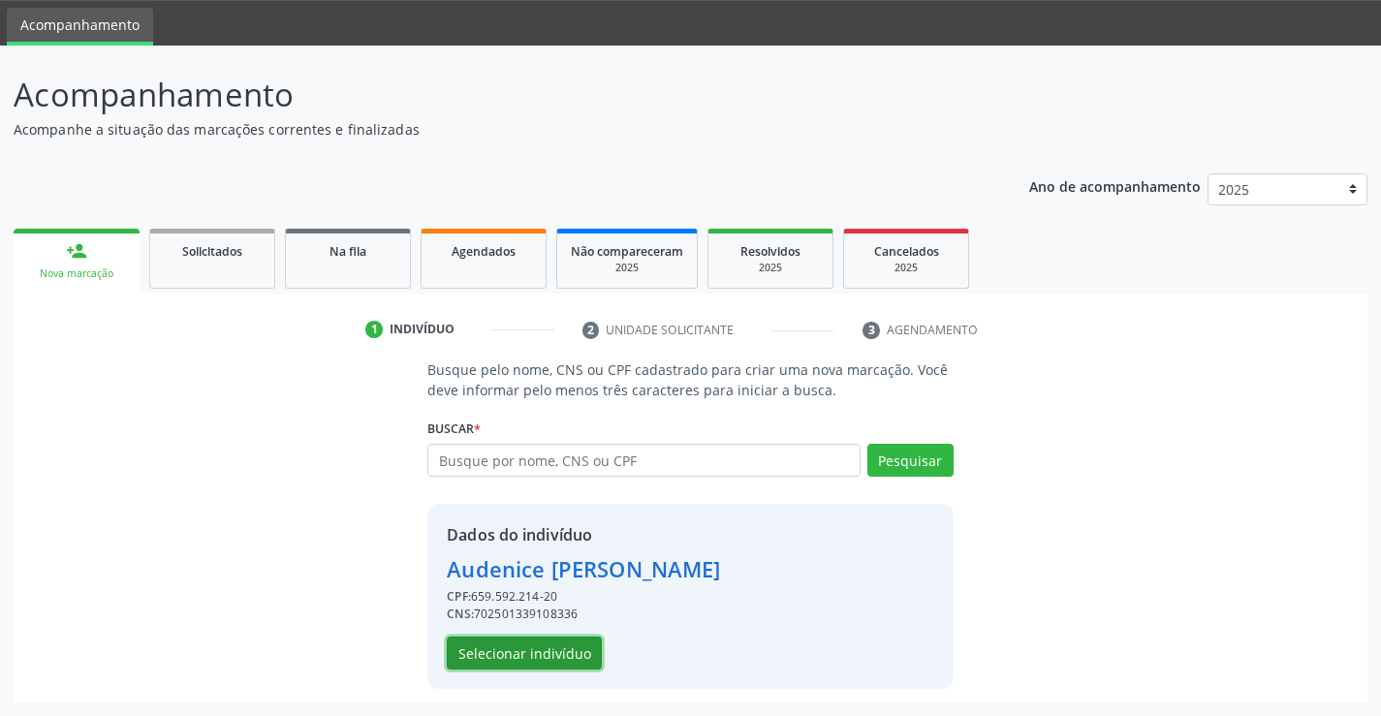
click at [541, 644] on button "Selecionar indivíduo" at bounding box center [524, 653] width 155 height 33
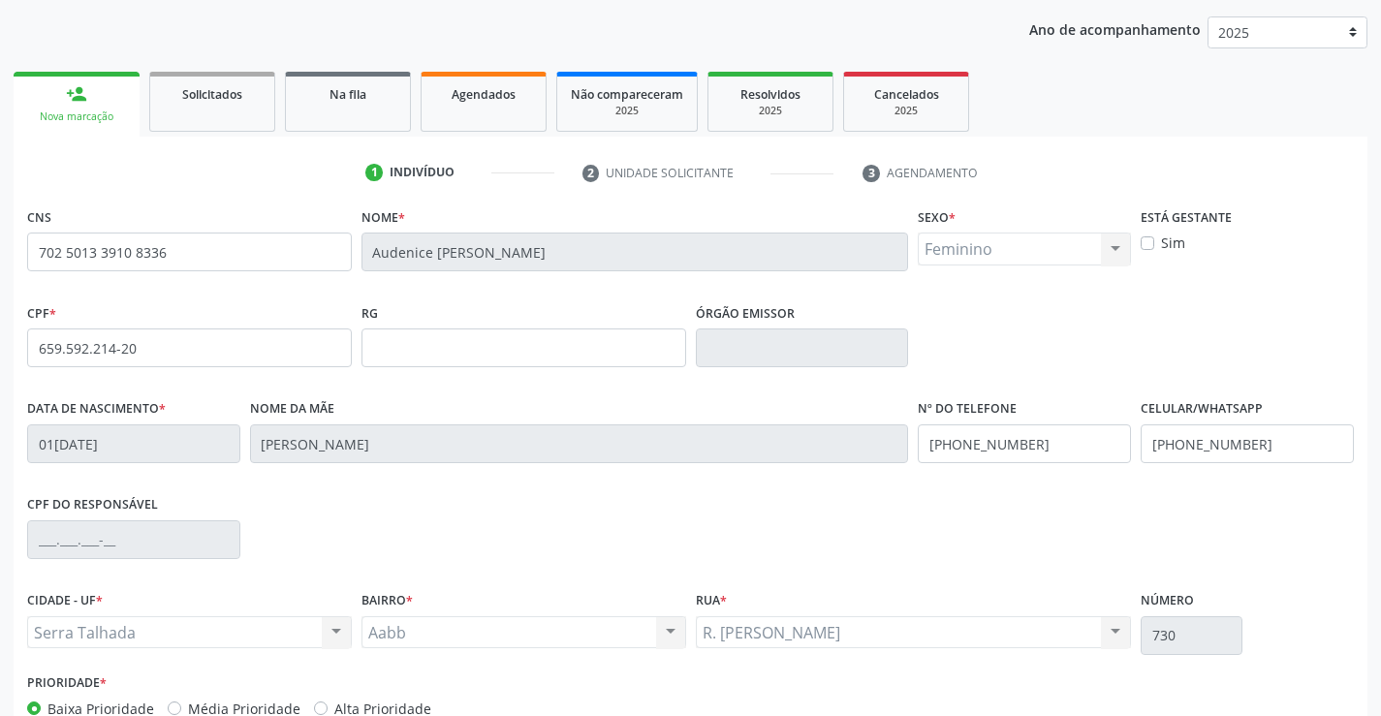
scroll to position [334, 0]
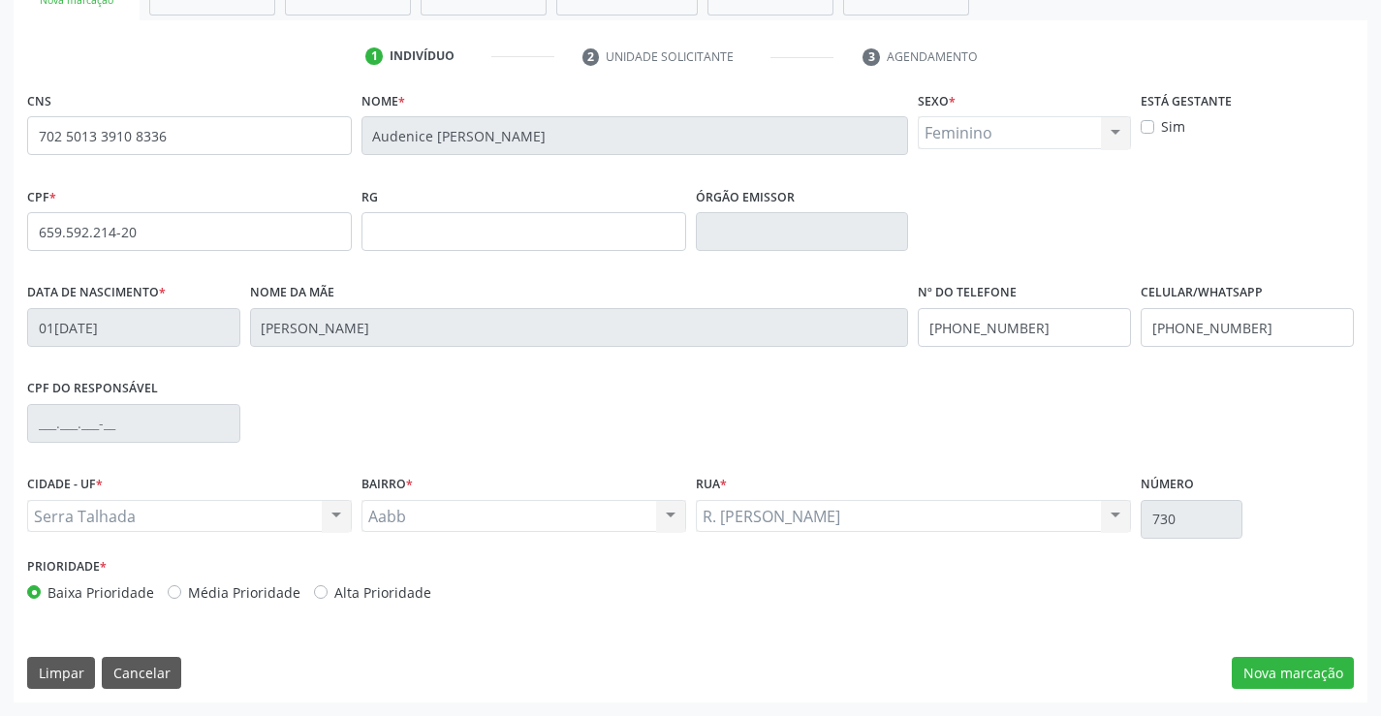
click at [1298, 653] on div "CNS 702 5013 3910 8336 Nome * Audenice Maria dos Santos Carvalho Sexo * Feminin…" at bounding box center [691, 394] width 1354 height 616
click at [1301, 675] on button "Nova marcação" at bounding box center [1293, 673] width 122 height 33
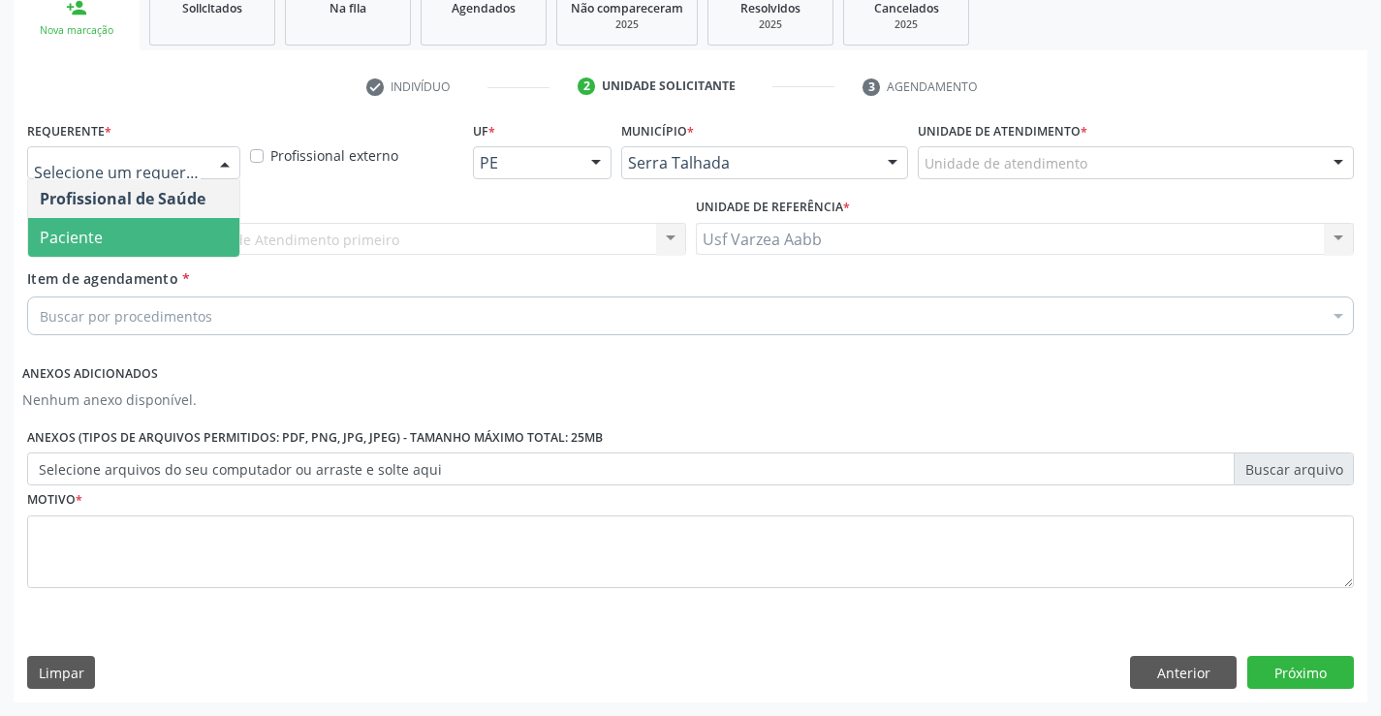
click at [163, 235] on span "Paciente" at bounding box center [133, 237] width 211 height 39
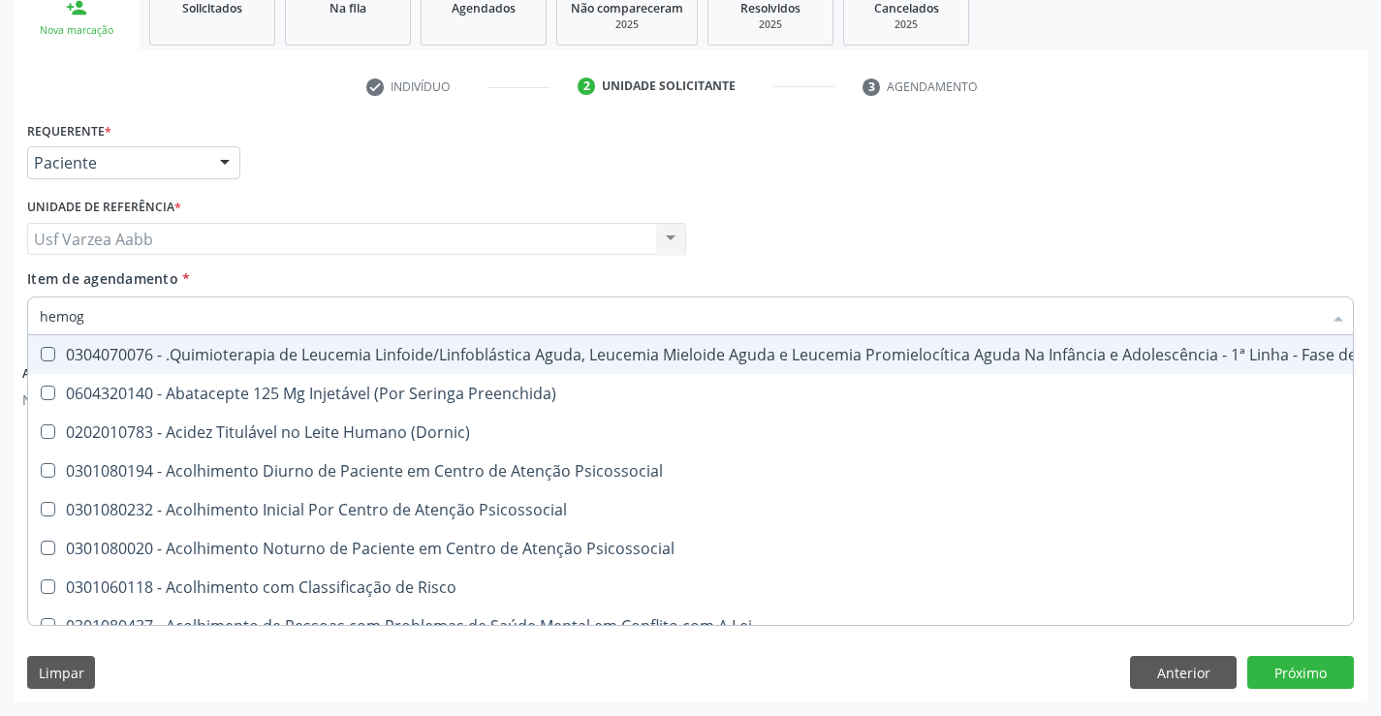
type input "hemogr"
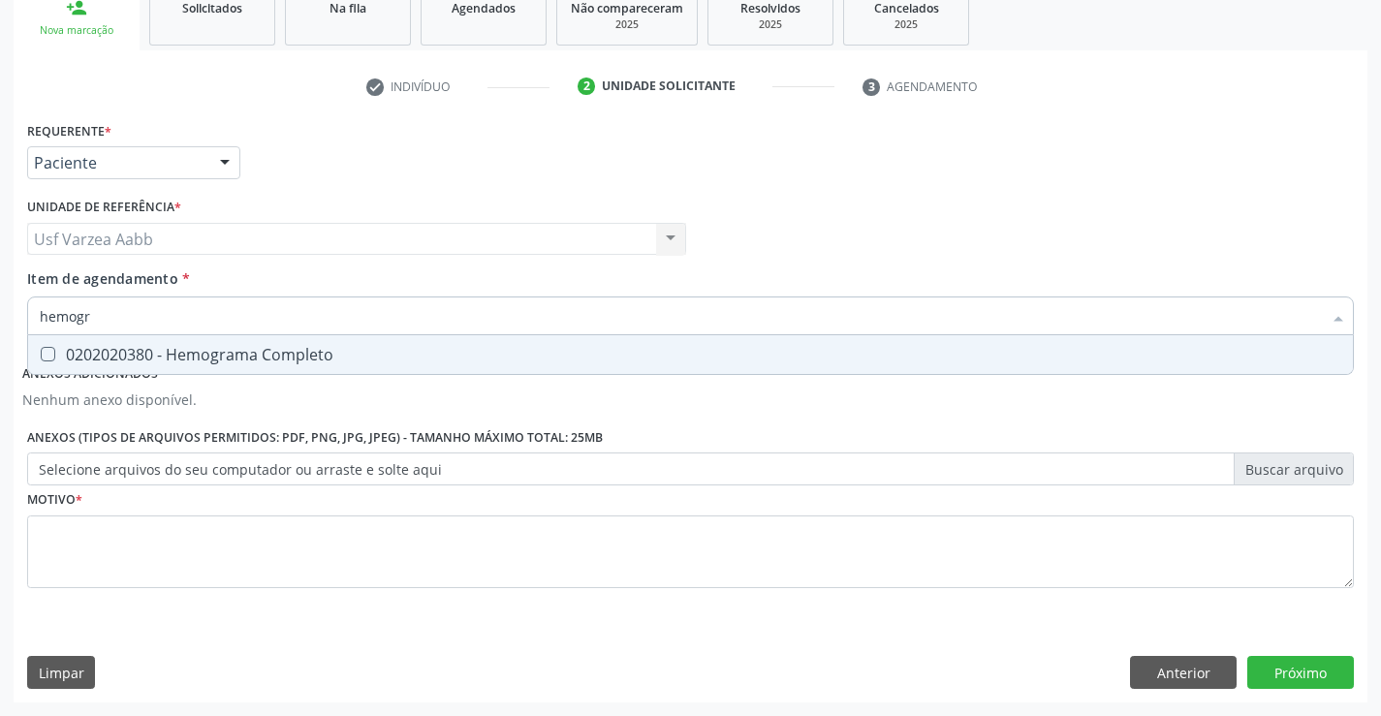
click at [343, 369] on span "0202020380 - Hemograma Completo" at bounding box center [690, 354] width 1325 height 39
checkbox Completo "true"
click at [326, 322] on input "hemogr" at bounding box center [681, 316] width 1282 height 39
type input "cr"
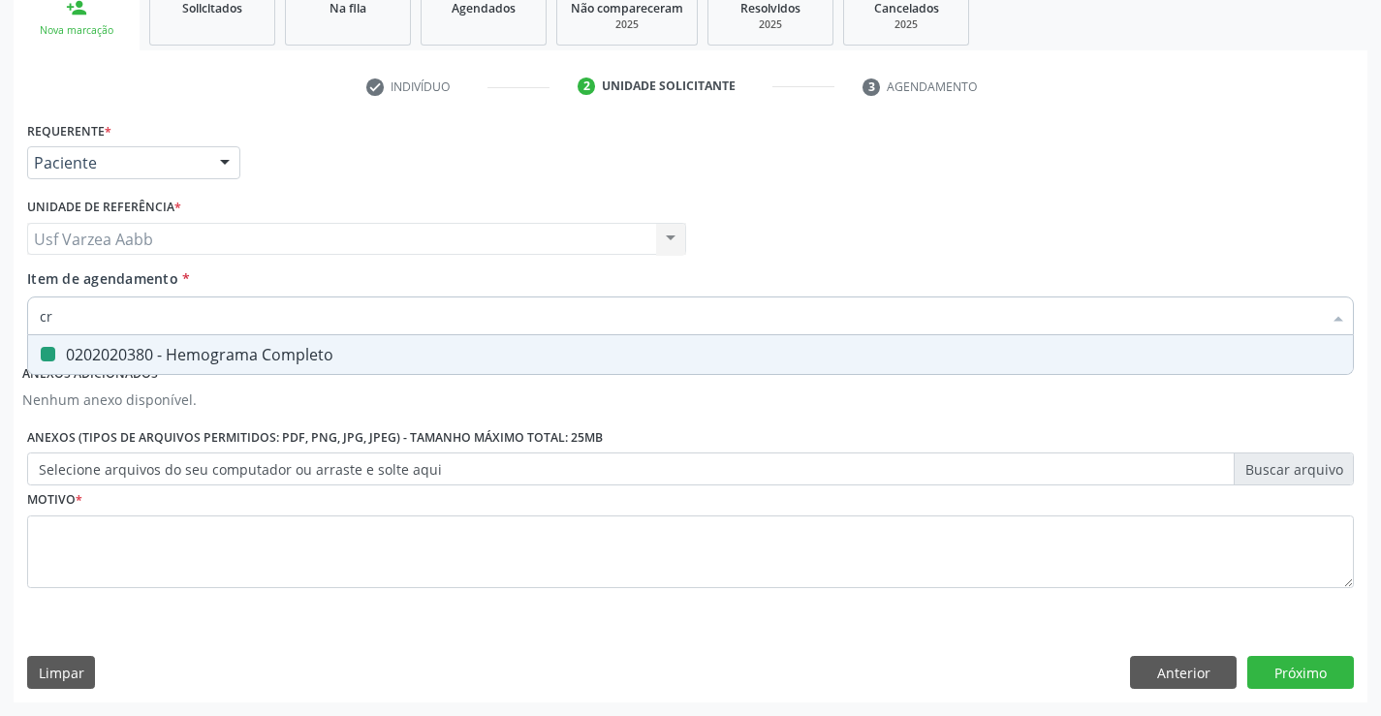
checkbox Completo "false"
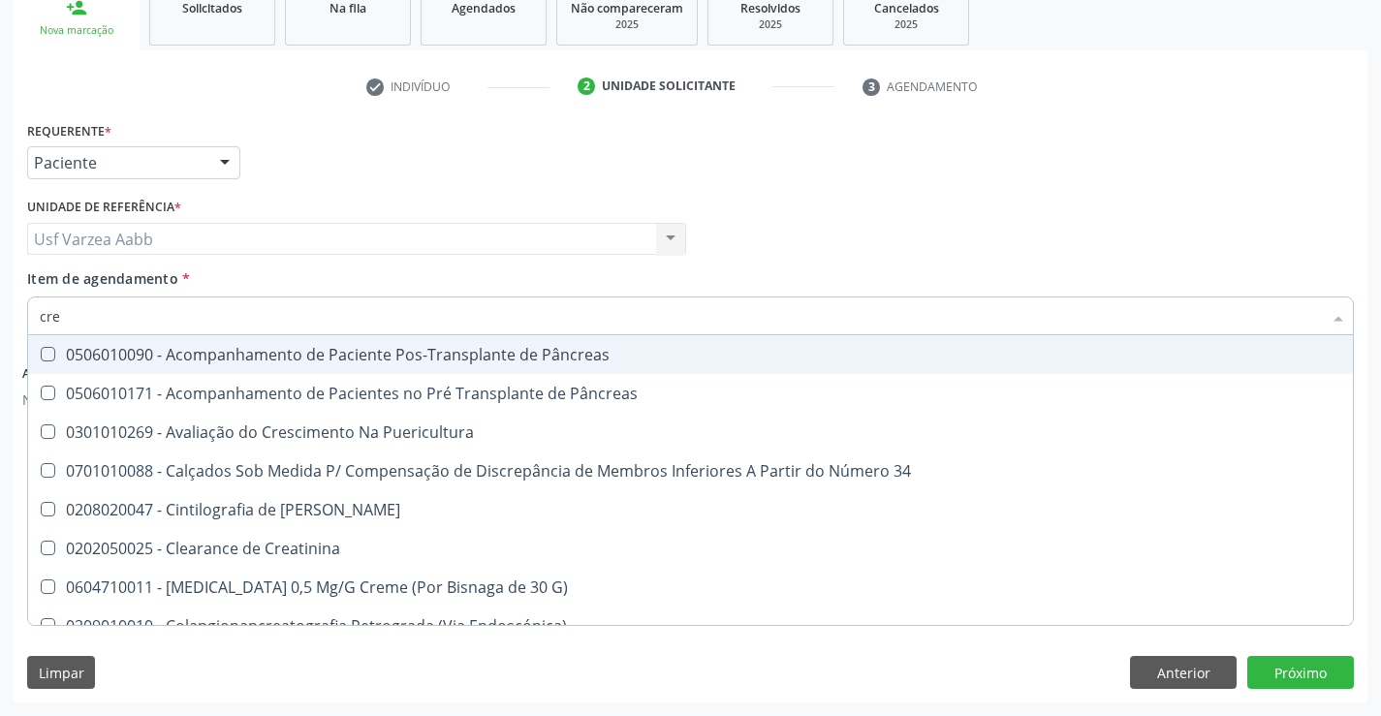
type input "crea"
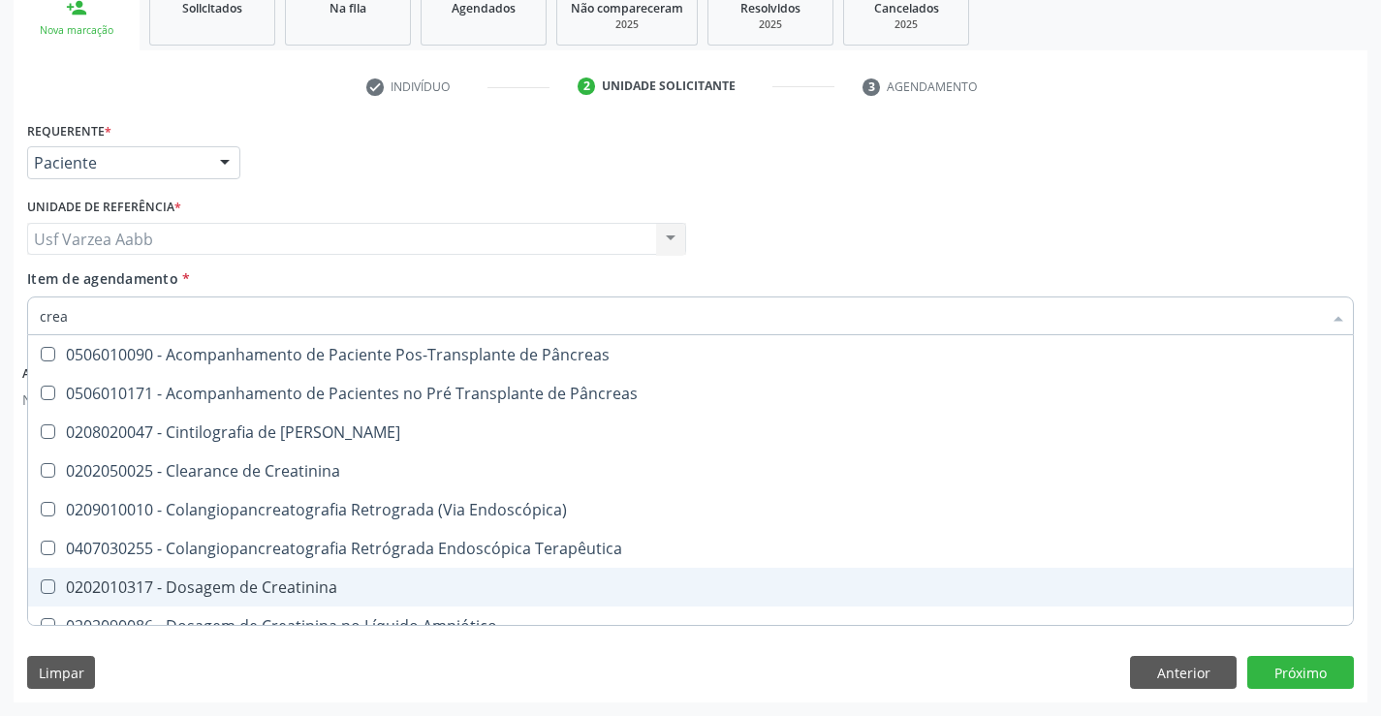
click at [298, 591] on div "0202010317 - Dosagem de Creatinina" at bounding box center [691, 588] width 1302 height 16
checkbox Creatinina "true"
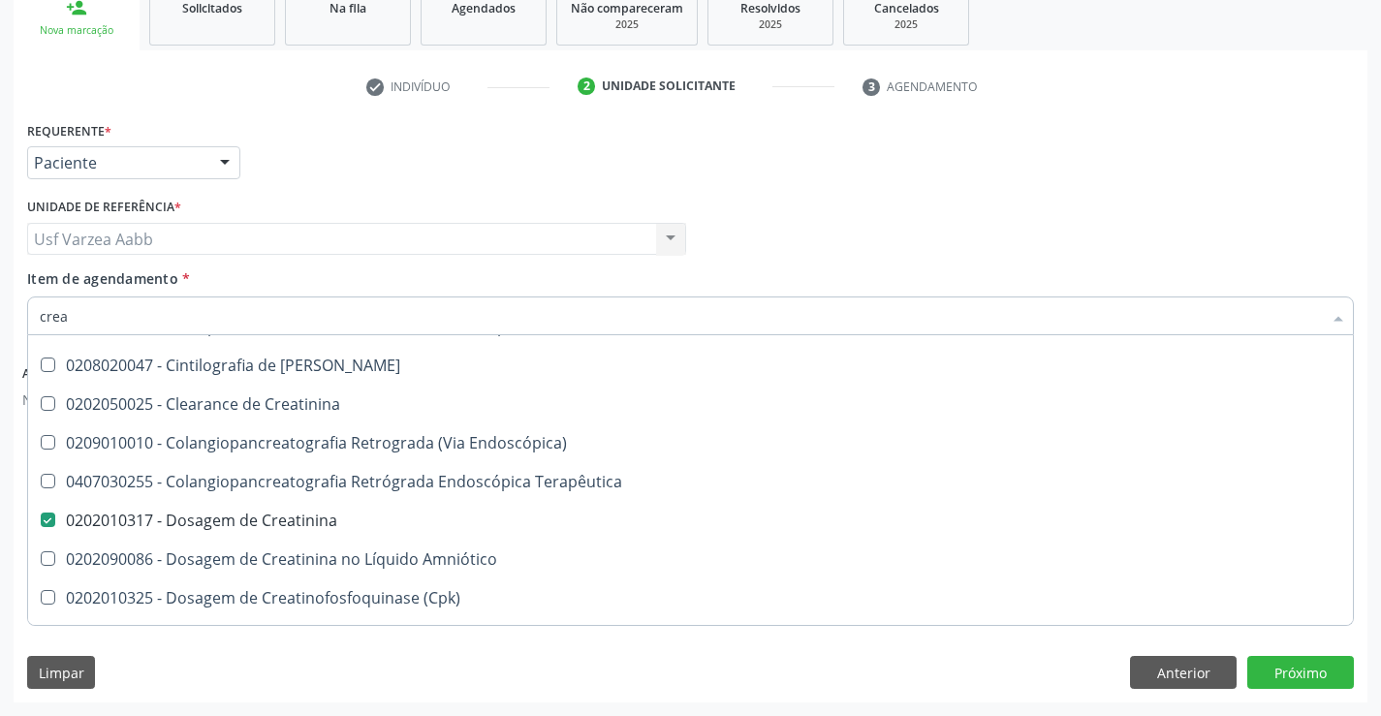
scroll to position [291, 0]
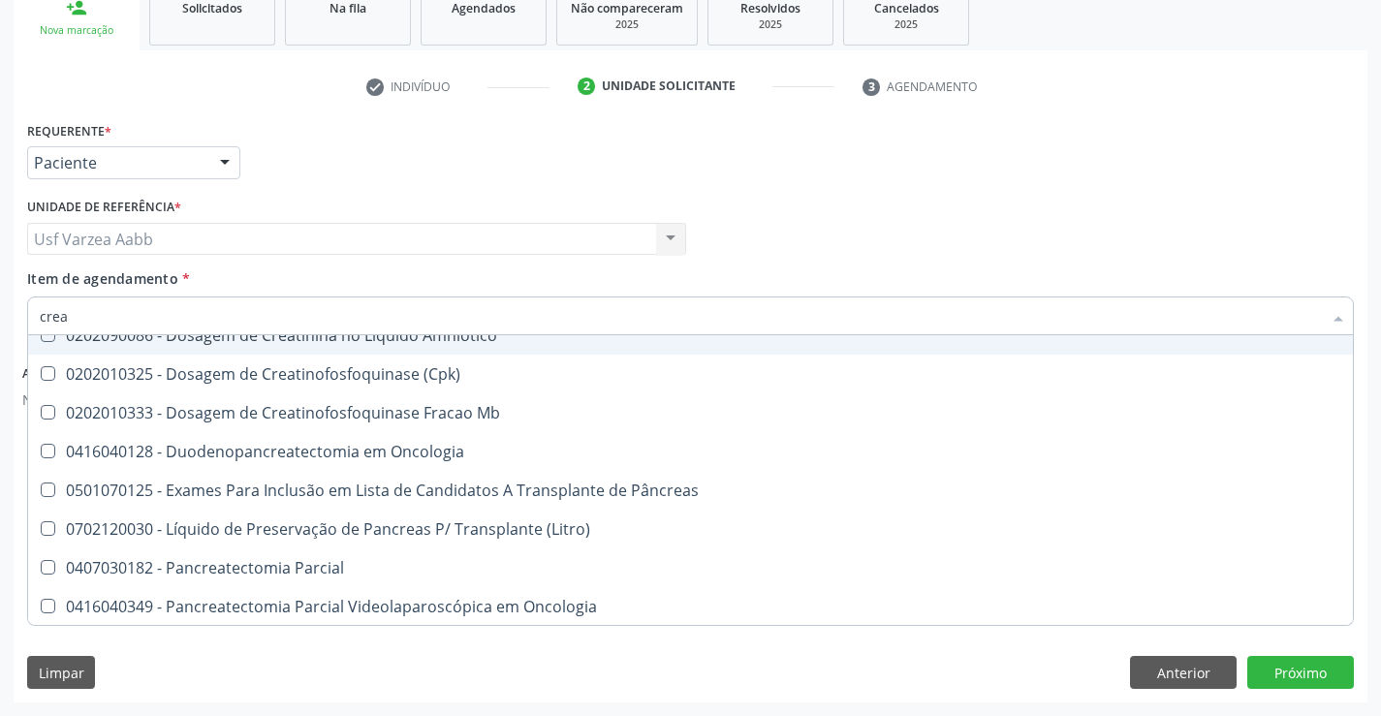
click at [1307, 223] on div "Profissional Solicitante Por favor, selecione a Unidade de Atendimento primeiro…" at bounding box center [690, 231] width 1337 height 76
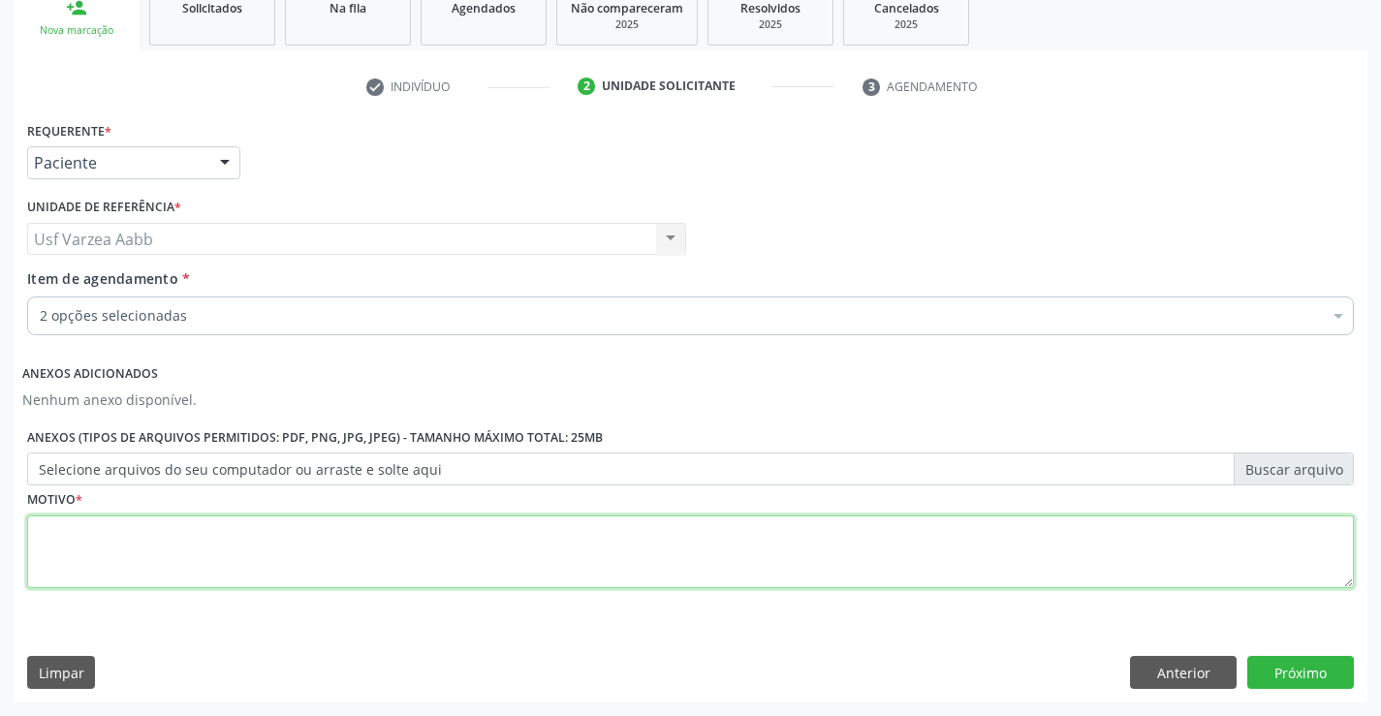
click at [331, 529] on textarea at bounding box center [690, 553] width 1327 height 74
type textarea "x"
click at [1327, 670] on button "Próximo" at bounding box center [1300, 672] width 107 height 33
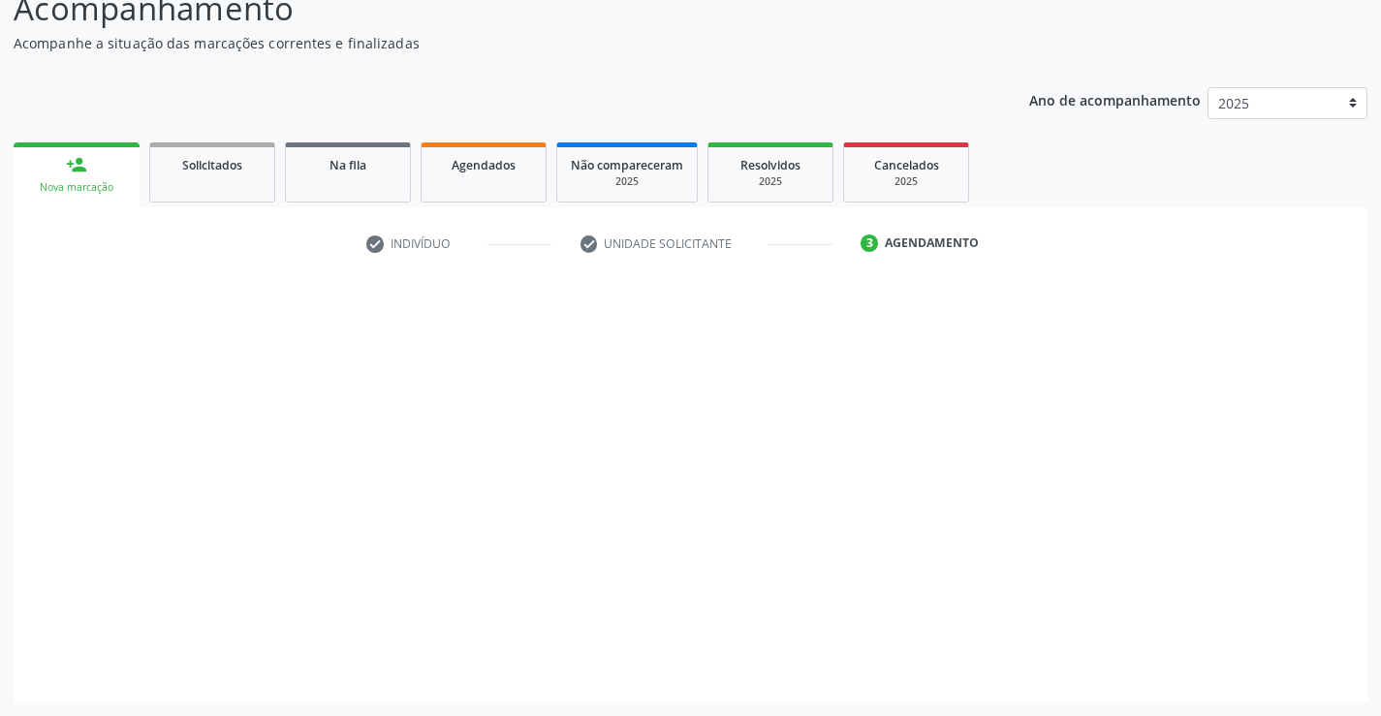
scroll to position [147, 0]
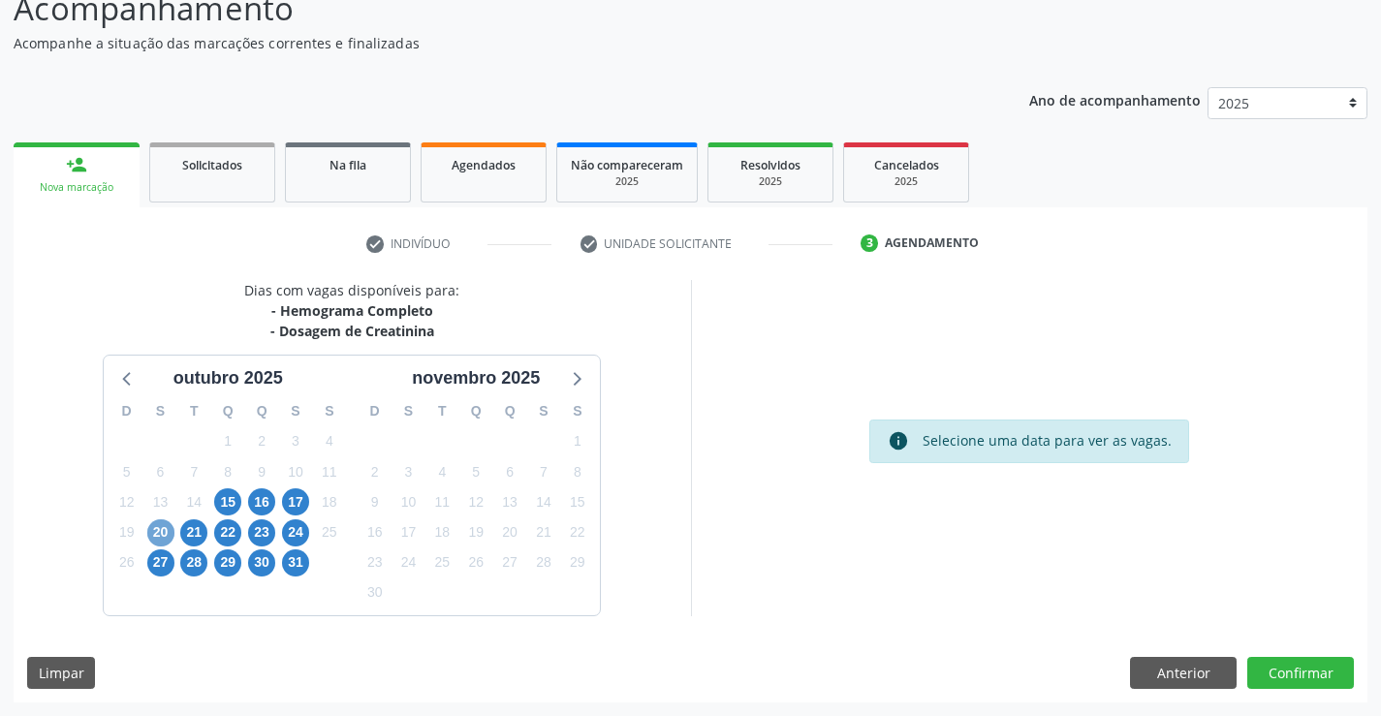
click at [152, 528] on span "20" at bounding box center [160, 533] width 27 height 27
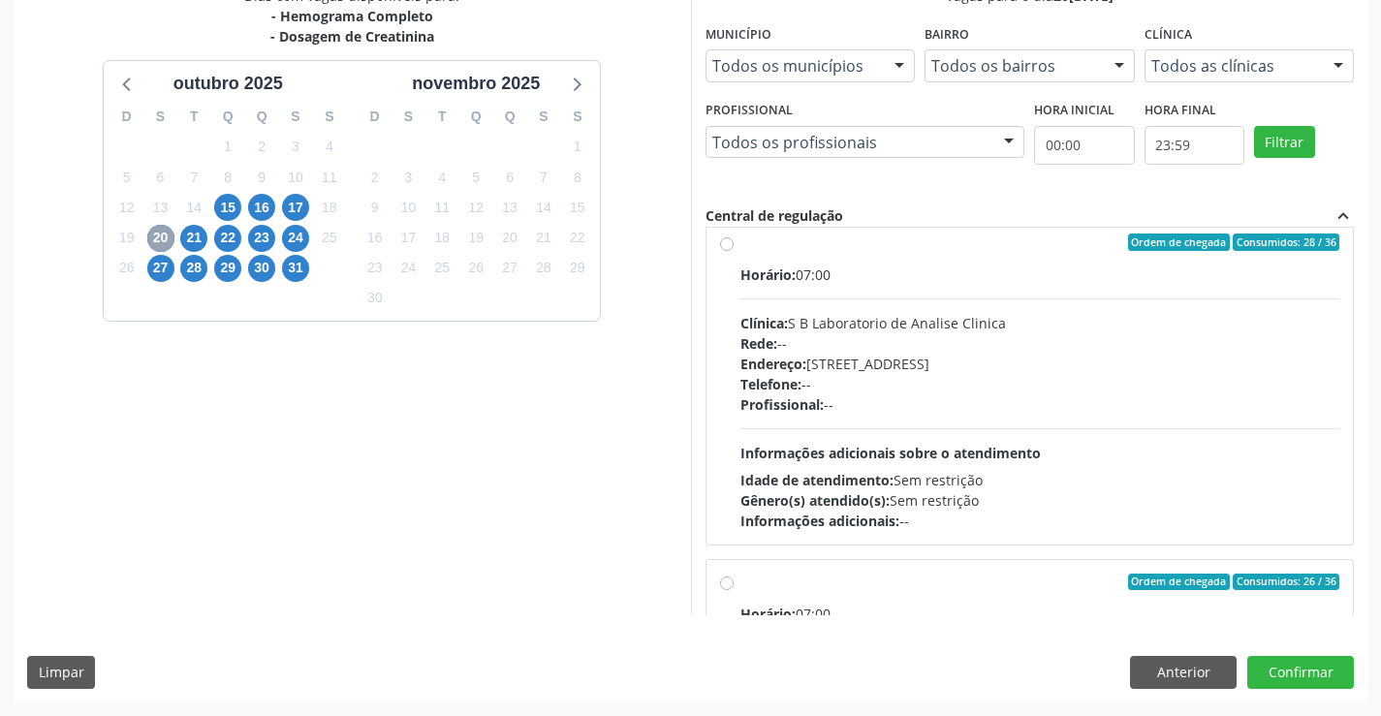
scroll to position [969, 0]
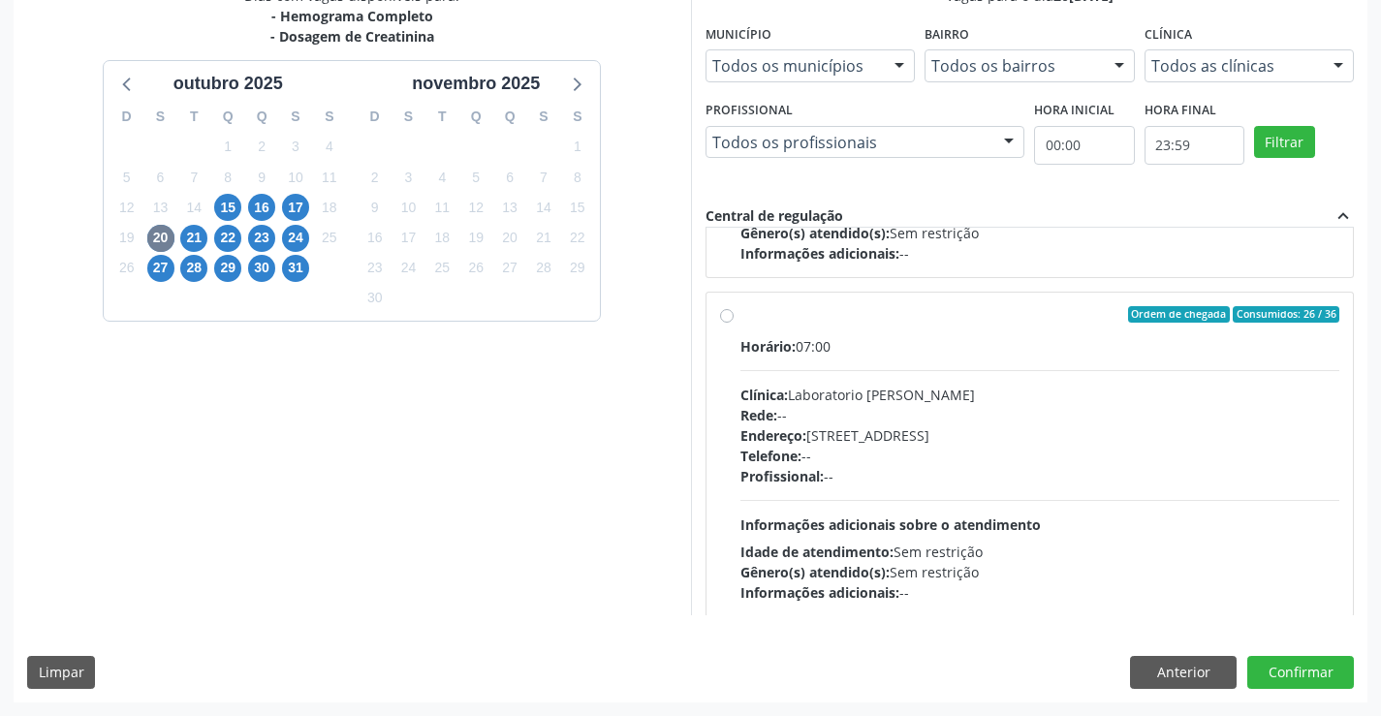
click at [837, 383] on div "Horário: 07:00 Clínica: Laboratorio Jose Paulo Terto Rede: -- Endereço: Casa, n…" at bounding box center [1041, 469] width 600 height 267
click at [734, 324] on input "Ordem de chegada Consumidos: 26 / 36 Horário: 07:00 Clínica: Laboratorio Jose P…" at bounding box center [727, 314] width 14 height 17
radio input "true"
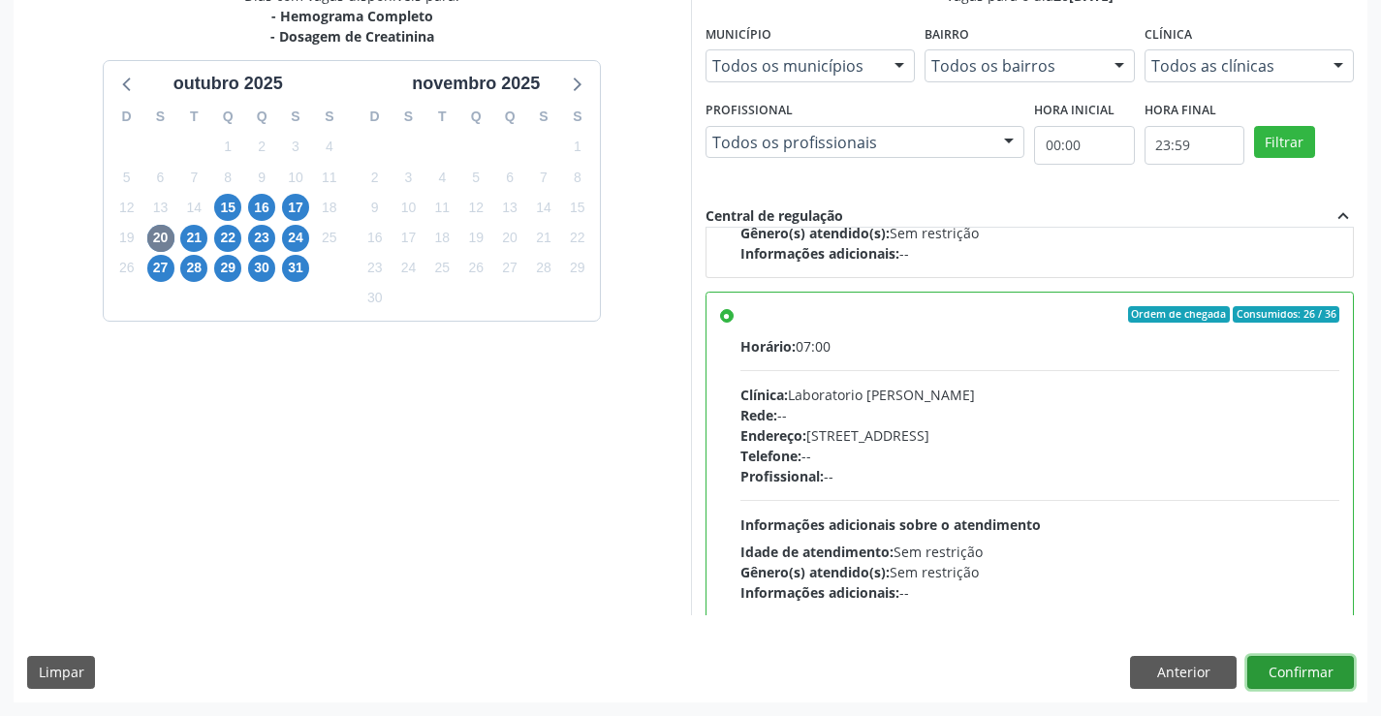
click at [1311, 664] on button "Confirmar" at bounding box center [1300, 672] width 107 height 33
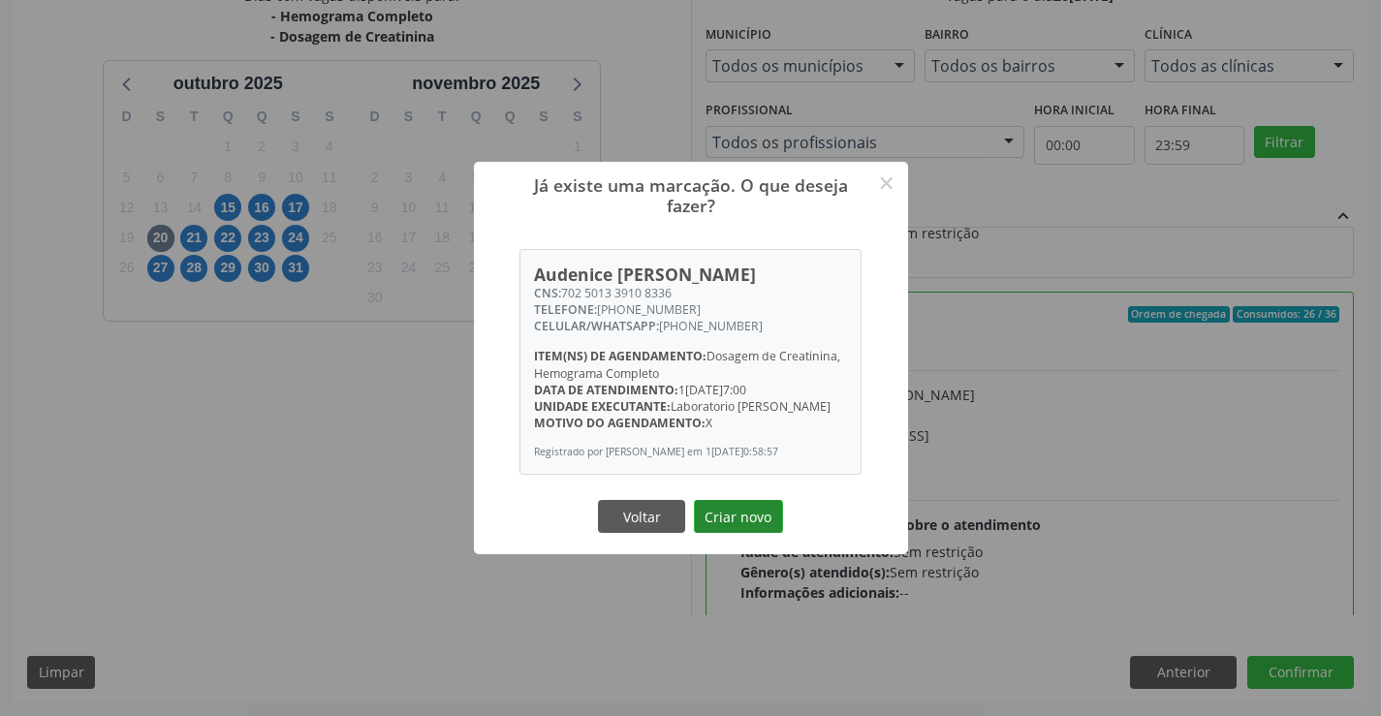
click at [741, 517] on button "Criar novo" at bounding box center [738, 516] width 89 height 33
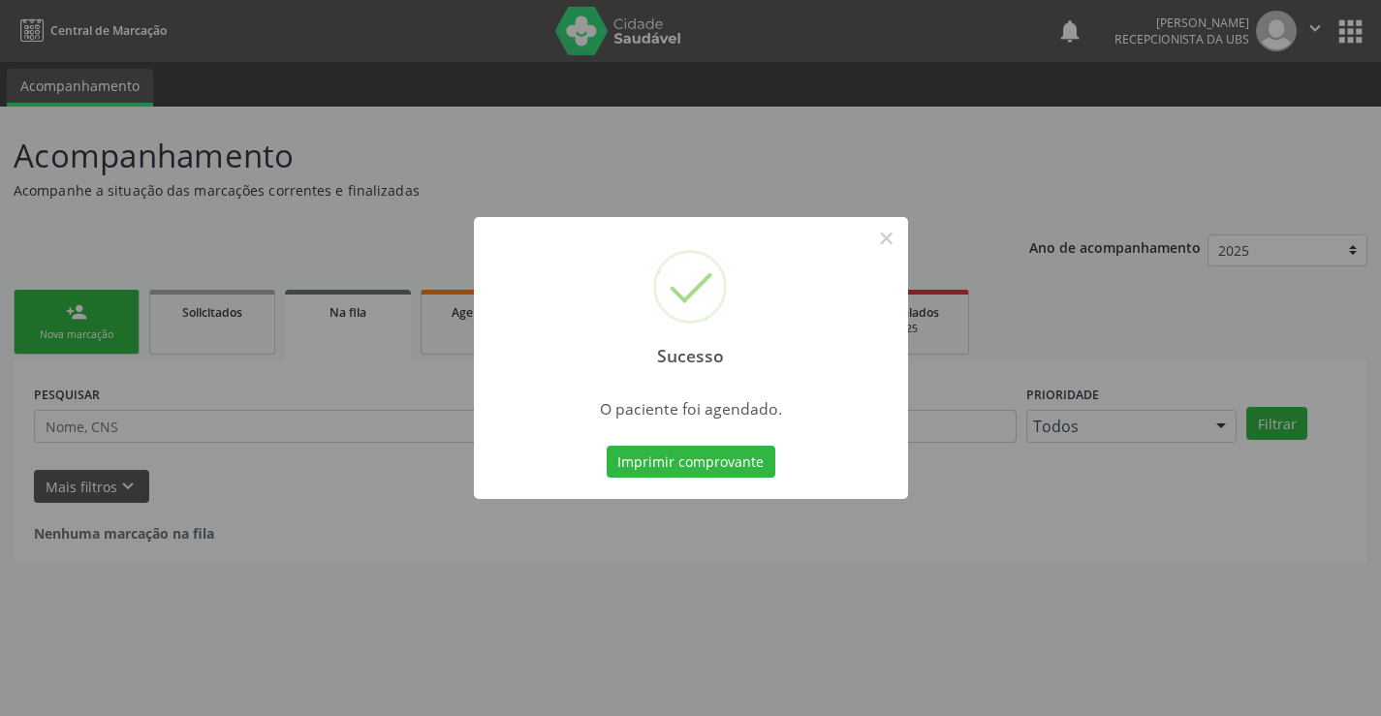
scroll to position [0, 0]
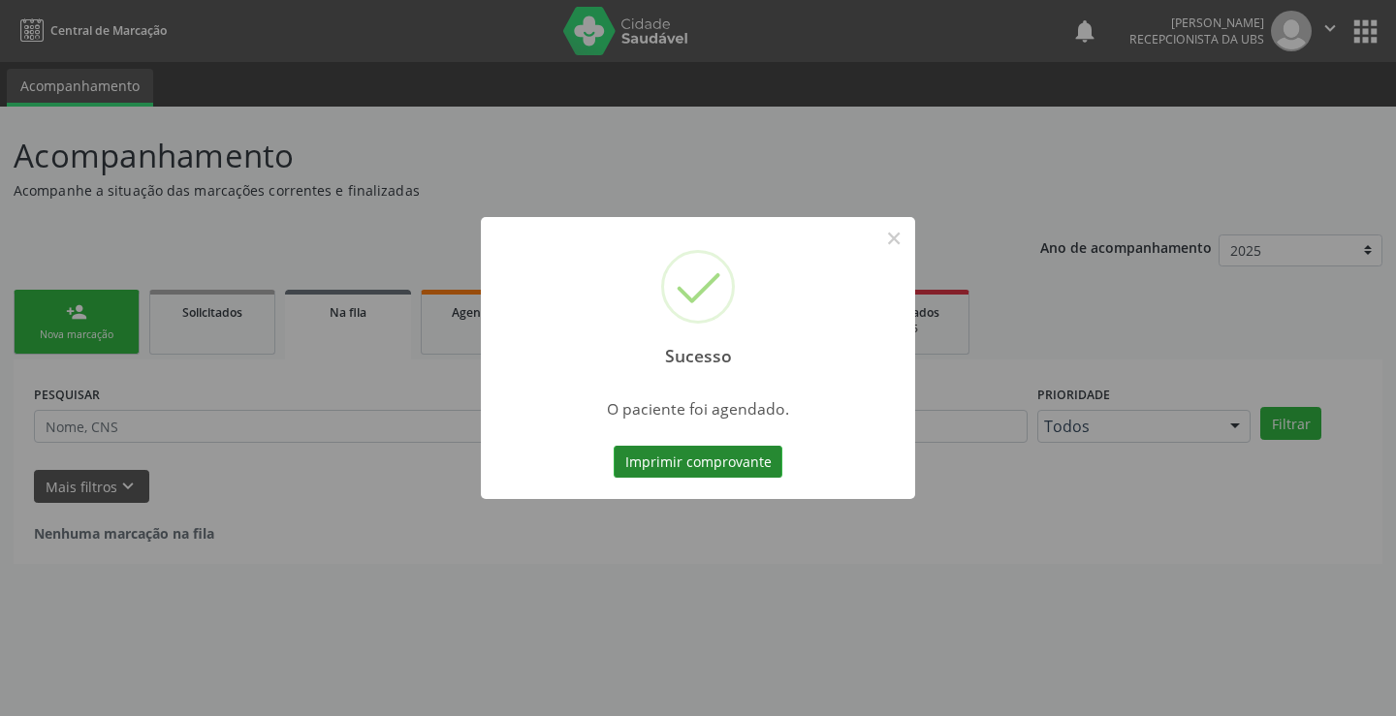
click at [732, 456] on button "Imprimir comprovante" at bounding box center [698, 462] width 169 height 33
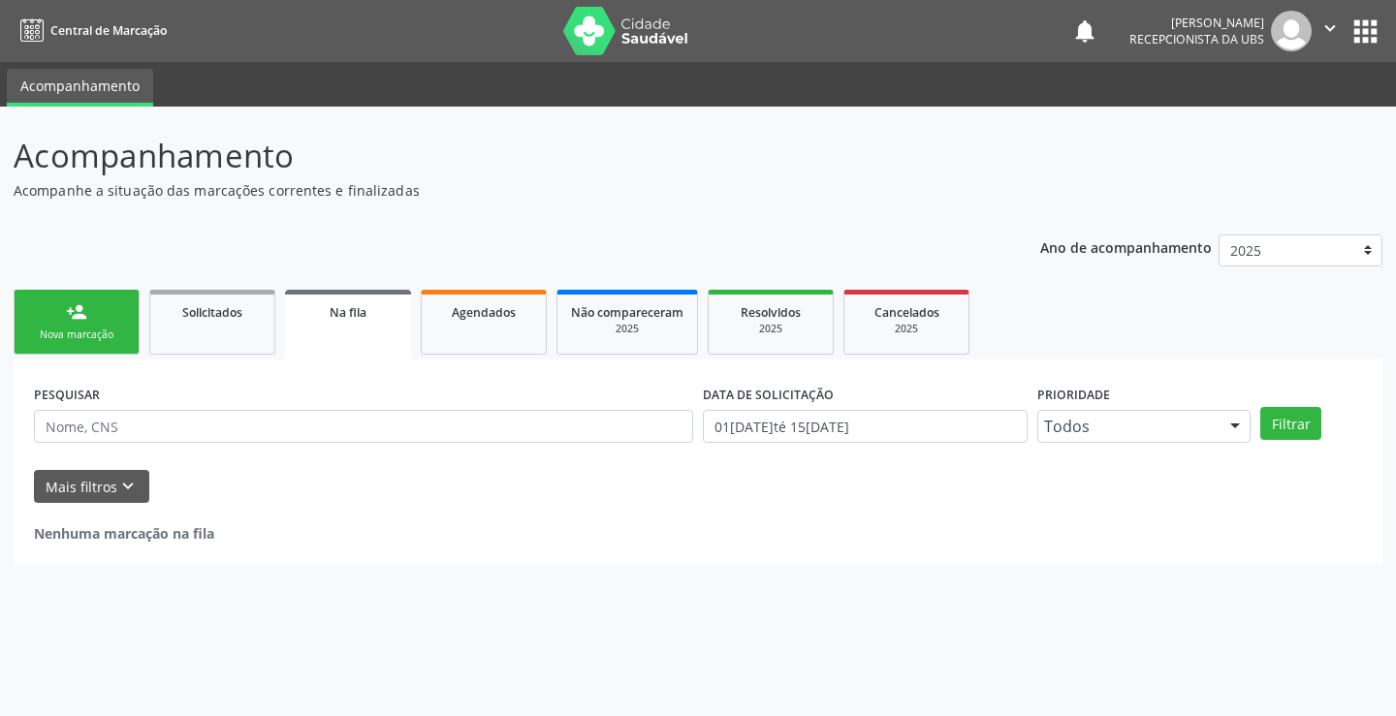
click at [72, 331] on div "Nova marcação" at bounding box center [76, 335] width 97 height 15
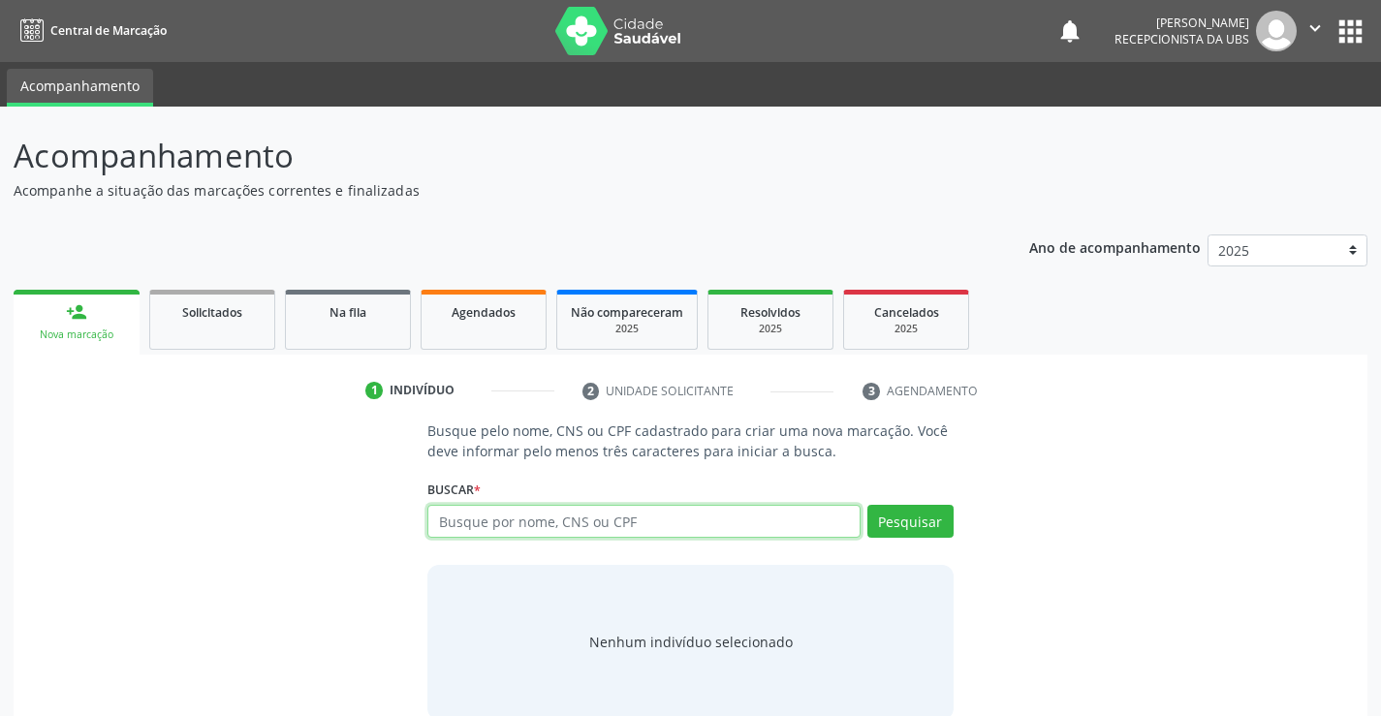
click at [478, 509] on input "text" at bounding box center [643, 521] width 432 height 33
type input "707005882755737"
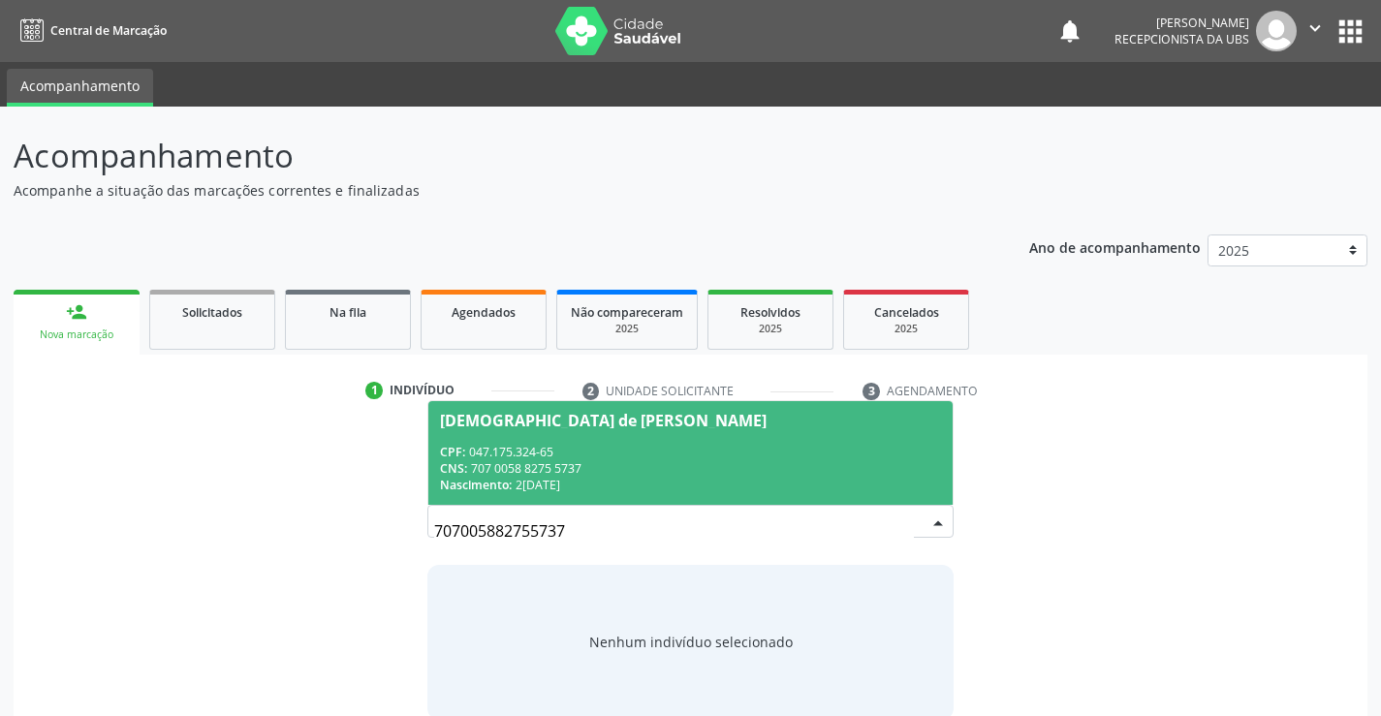
click at [678, 457] on div "CPF: 047.175.324-65" at bounding box center [690, 452] width 500 height 16
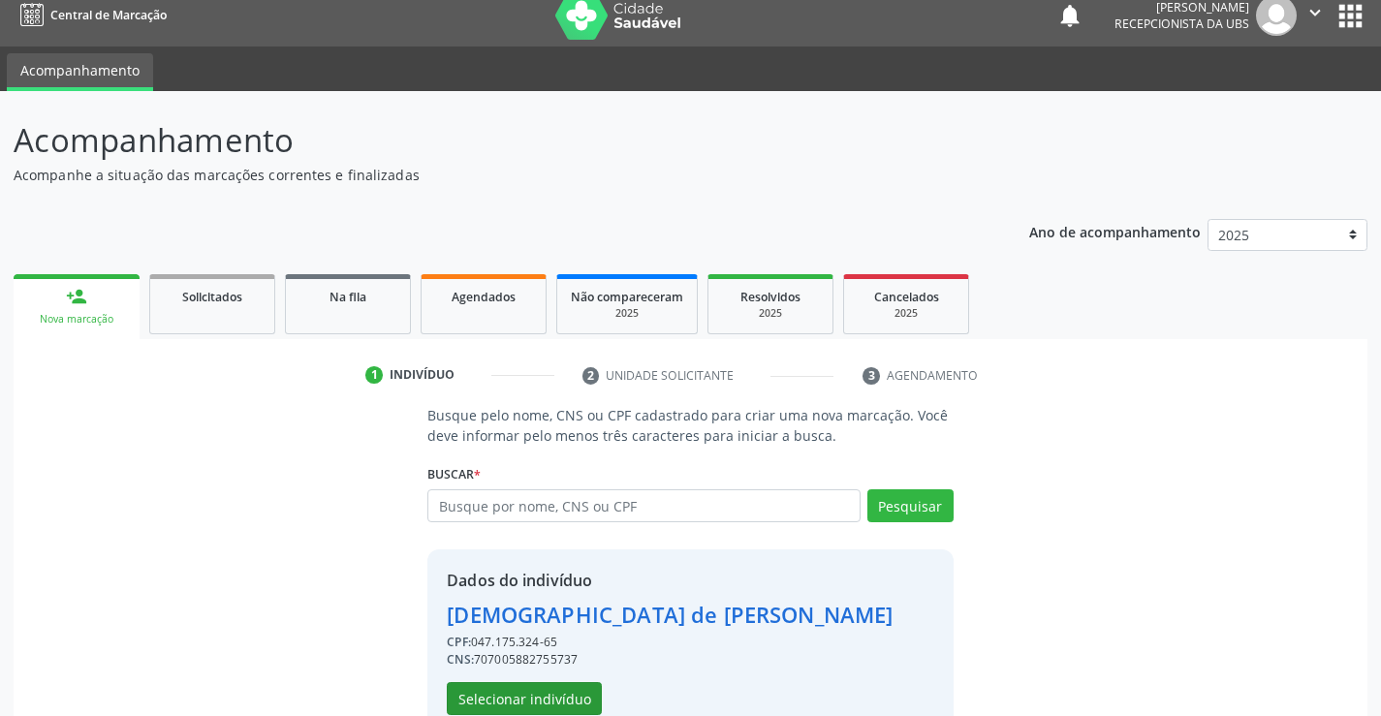
scroll to position [61, 0]
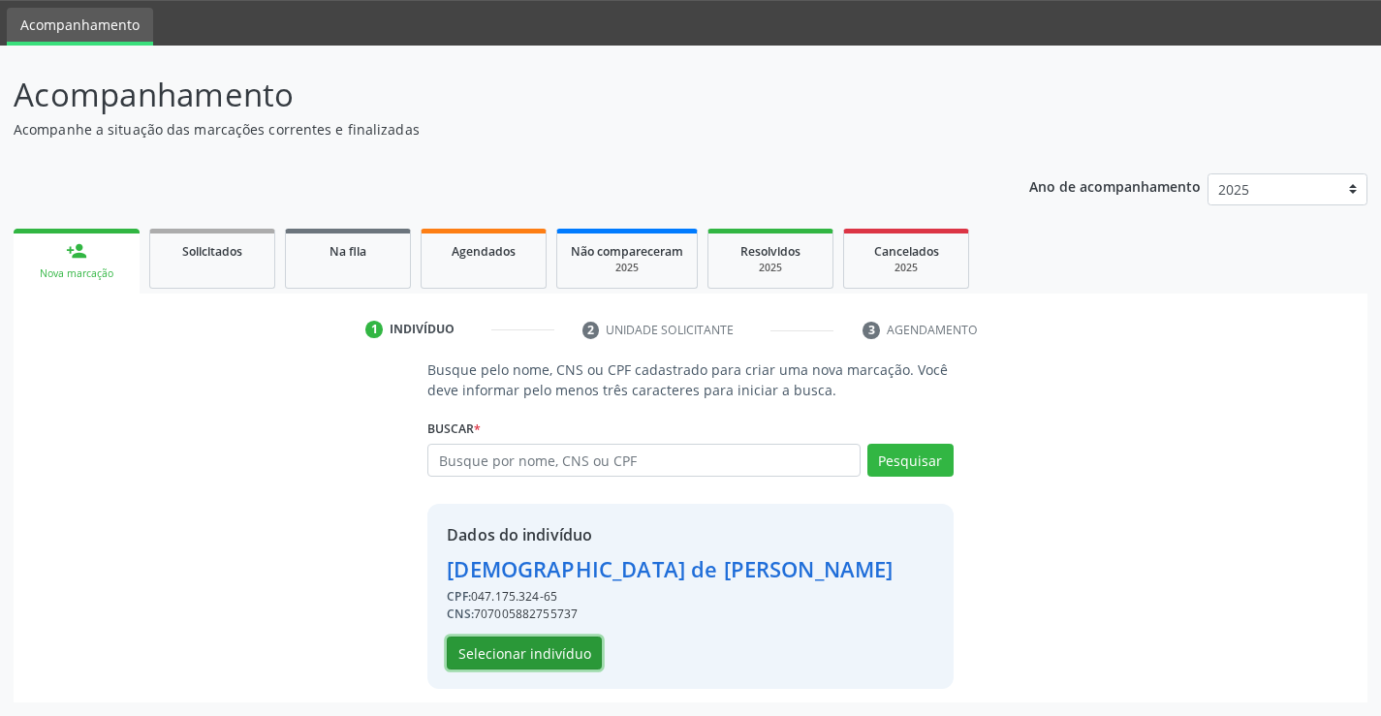
click at [558, 651] on button "Selecionar indivíduo" at bounding box center [524, 653] width 155 height 33
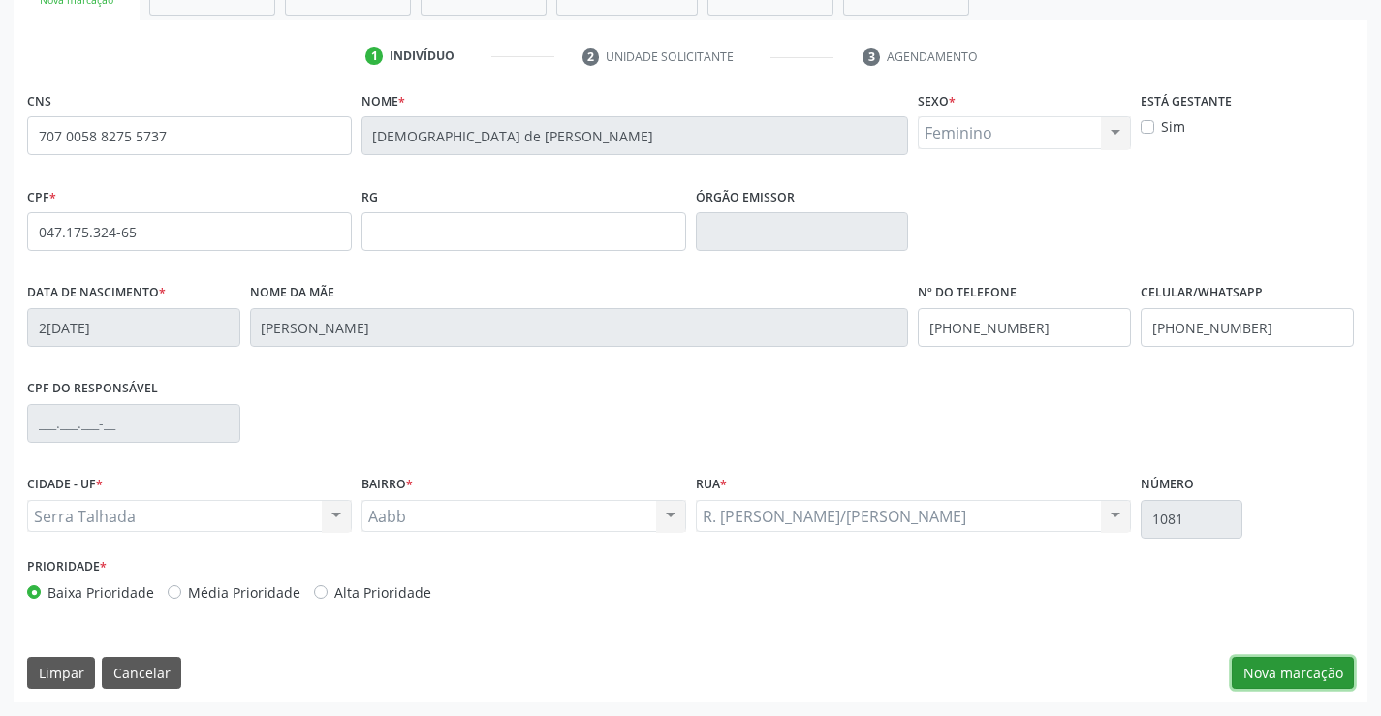
click at [1297, 662] on button "Nova marcação" at bounding box center [1293, 673] width 122 height 33
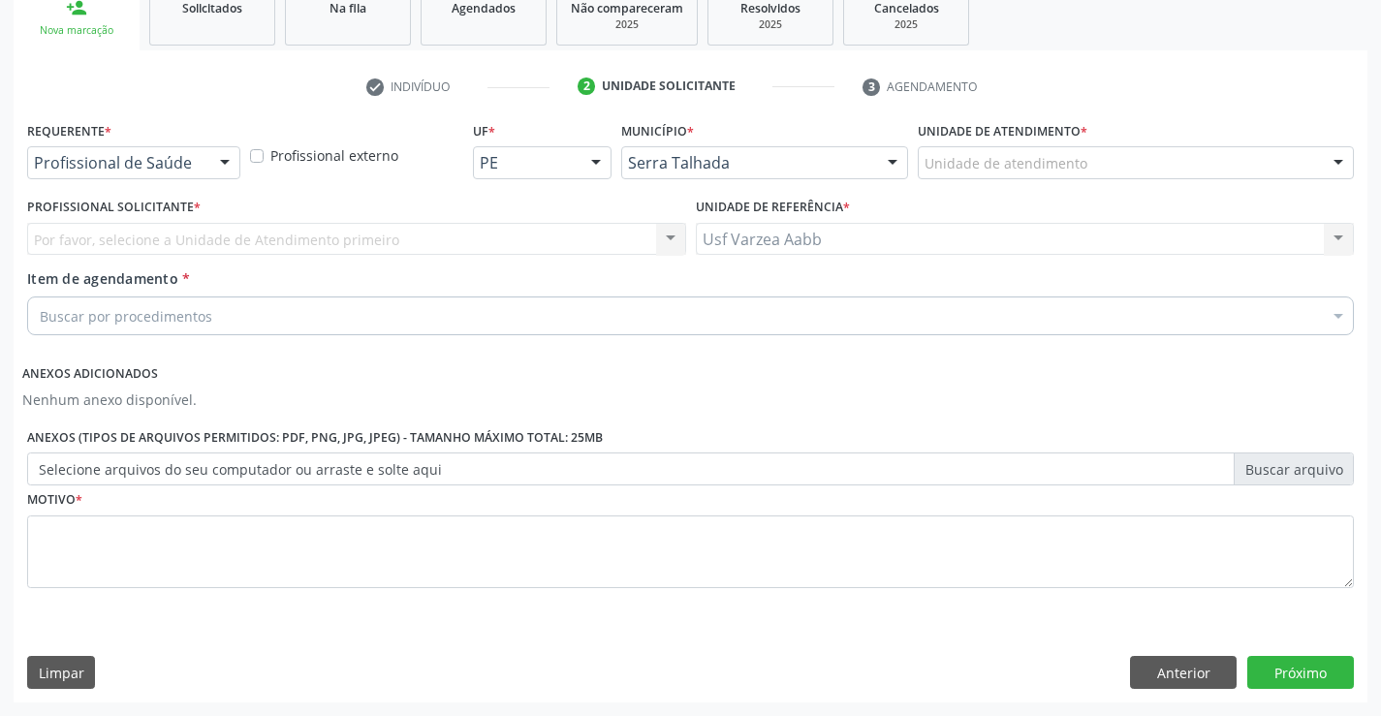
scroll to position [304, 0]
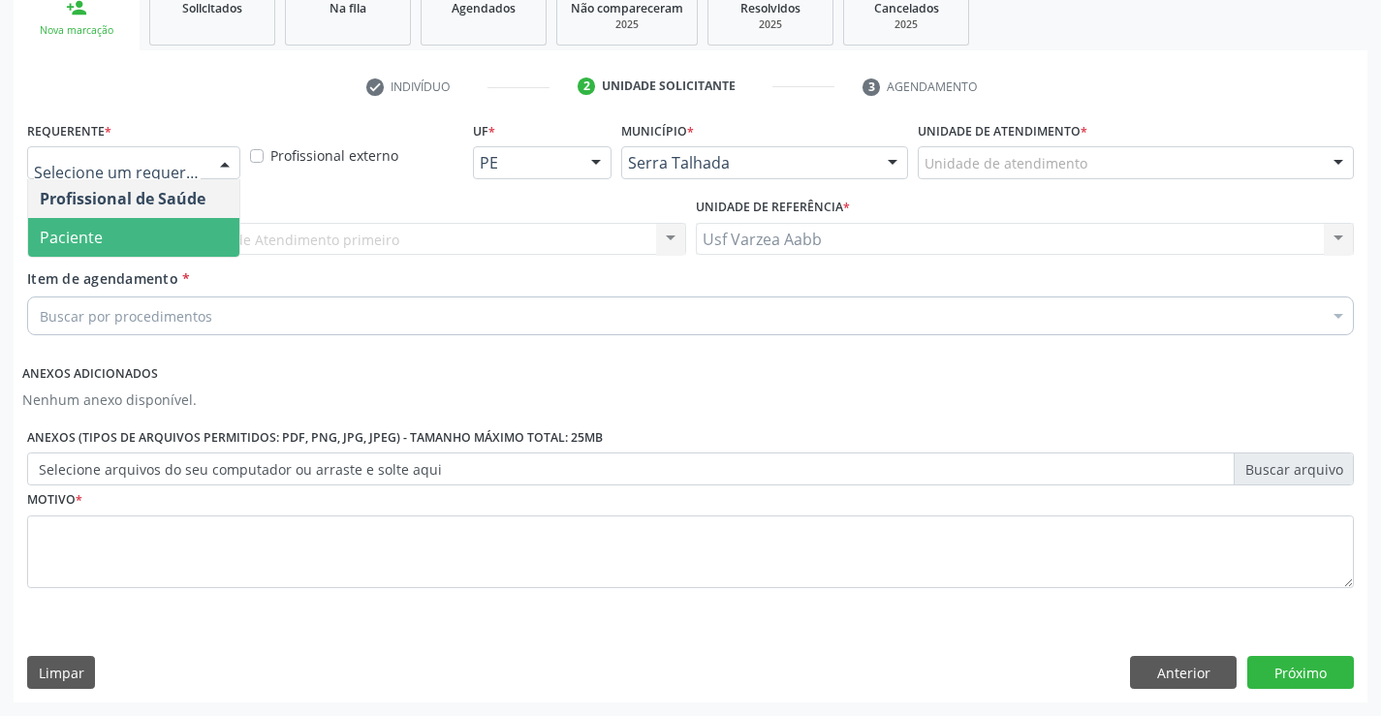
click at [107, 236] on span "Paciente" at bounding box center [133, 237] width 211 height 39
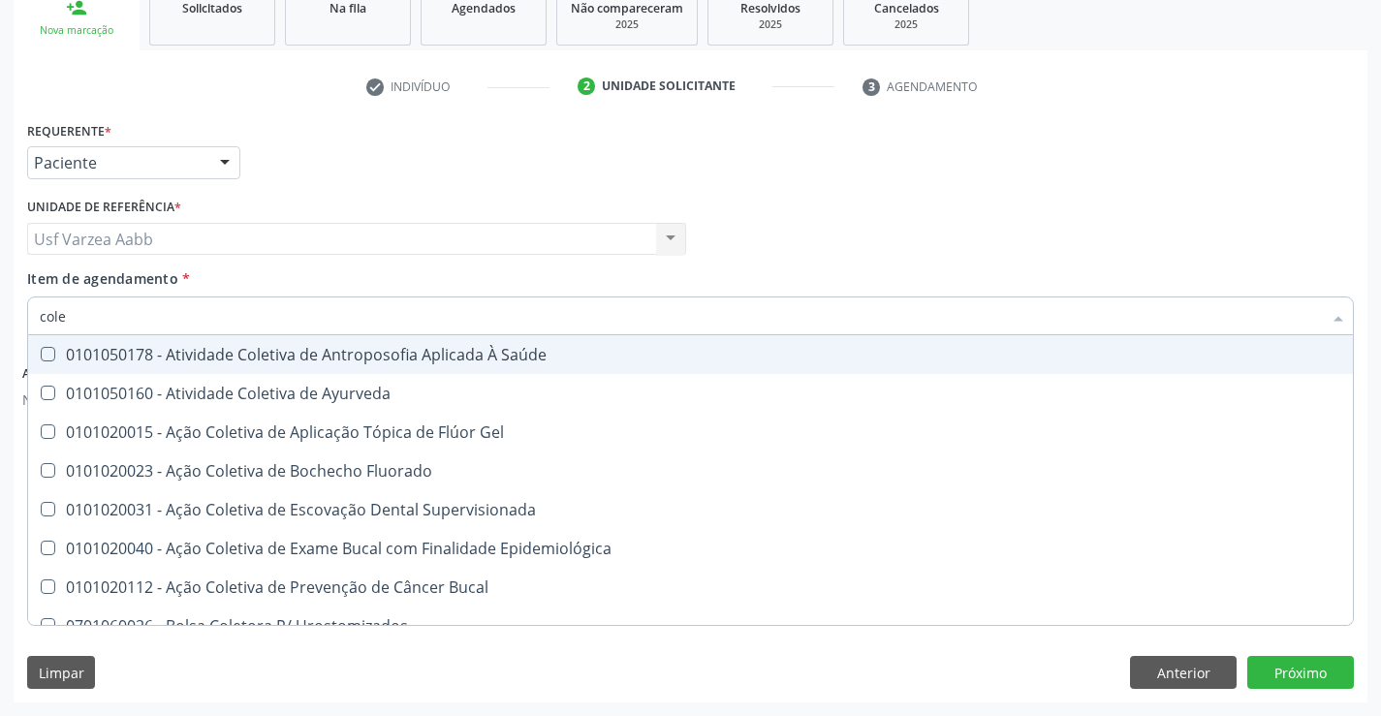
type input "coles"
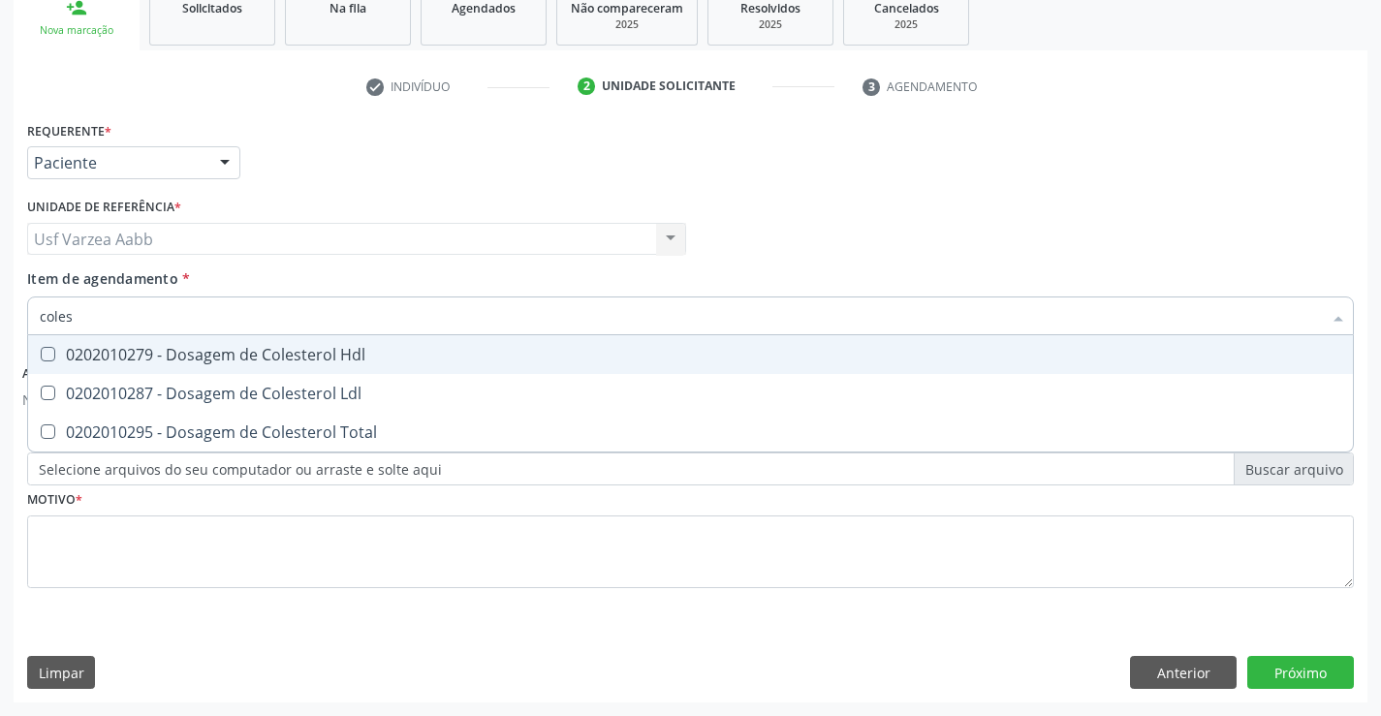
click at [172, 363] on div "0202010279 - Dosagem de Colesterol Hdl" at bounding box center [691, 355] width 1302 height 16
checkbox Hdl "true"
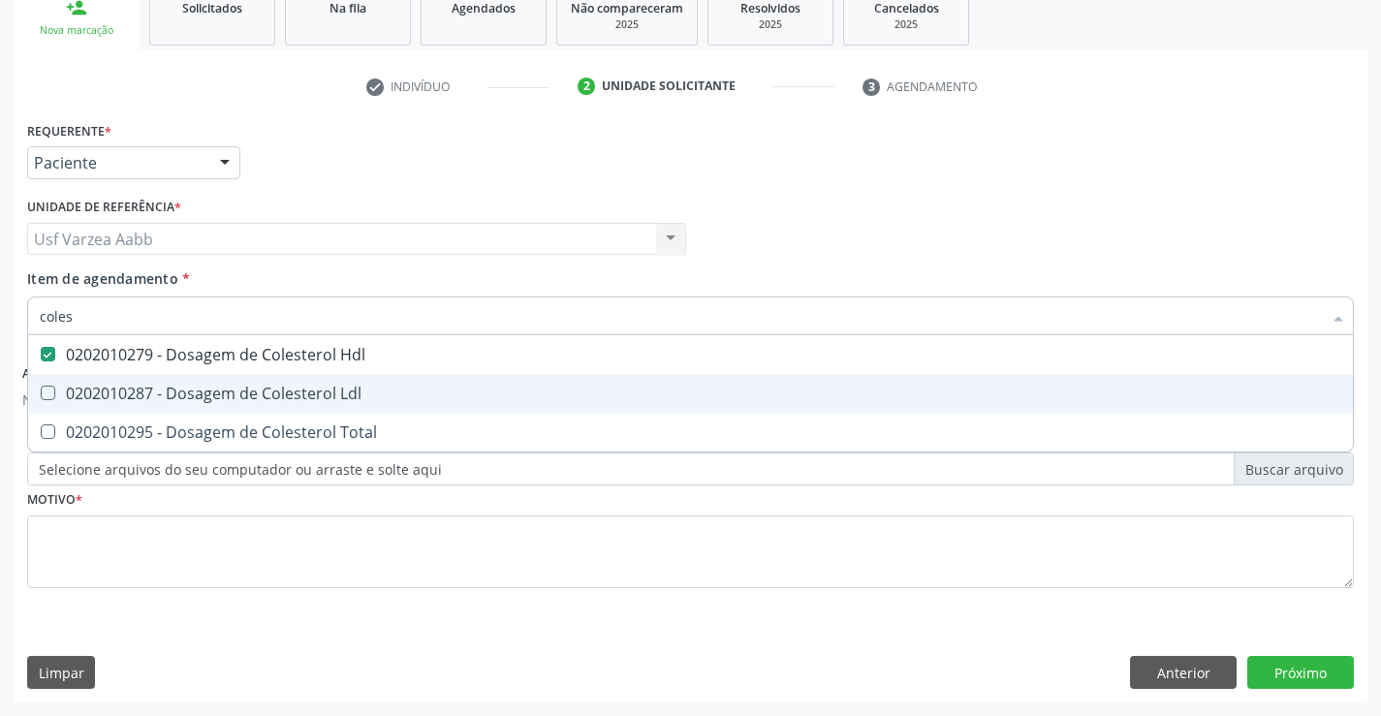
drag, startPoint x: 178, startPoint y: 394, endPoint x: 188, endPoint y: 428, distance: 36.2
click at [179, 396] on div "0202010287 - Dosagem de Colesterol Ldl" at bounding box center [691, 394] width 1302 height 16
checkbox Ldl "true"
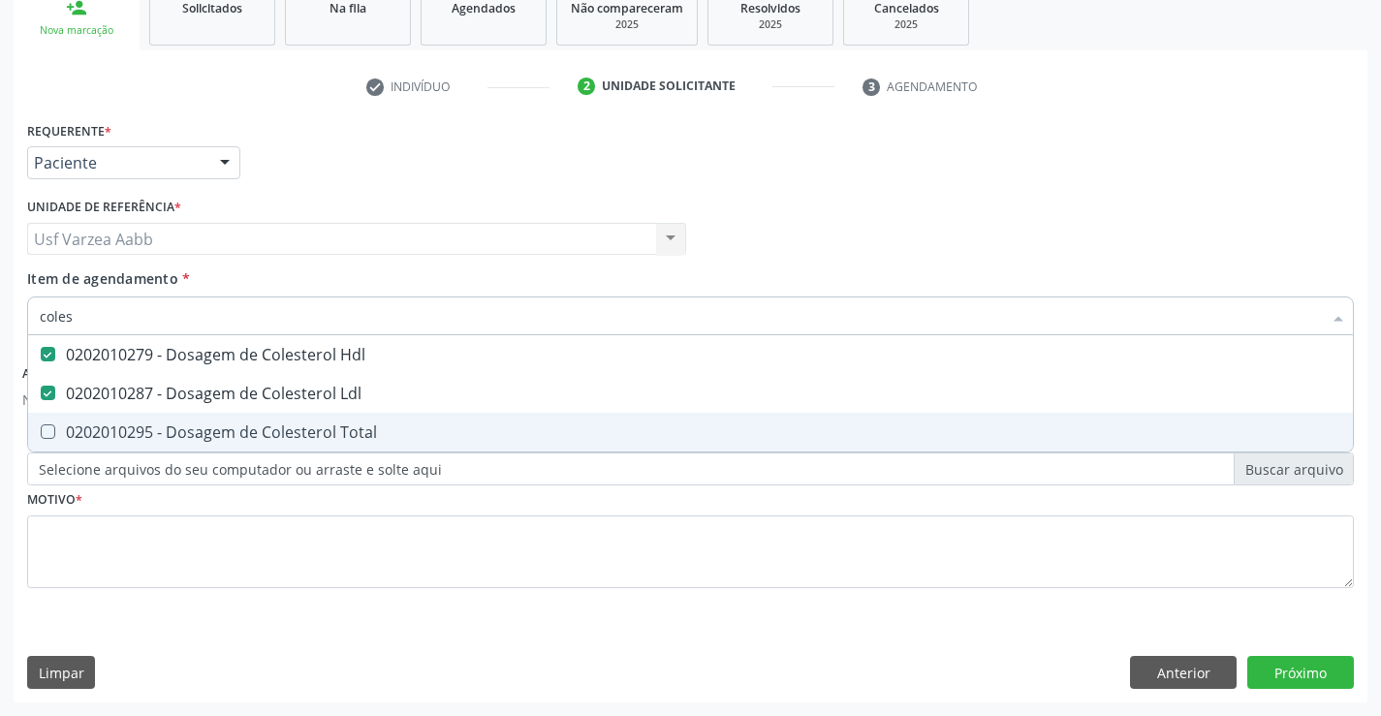
click at [188, 428] on div "0202010295 - Dosagem de Colesterol Total" at bounding box center [691, 433] width 1302 height 16
checkbox Total "true"
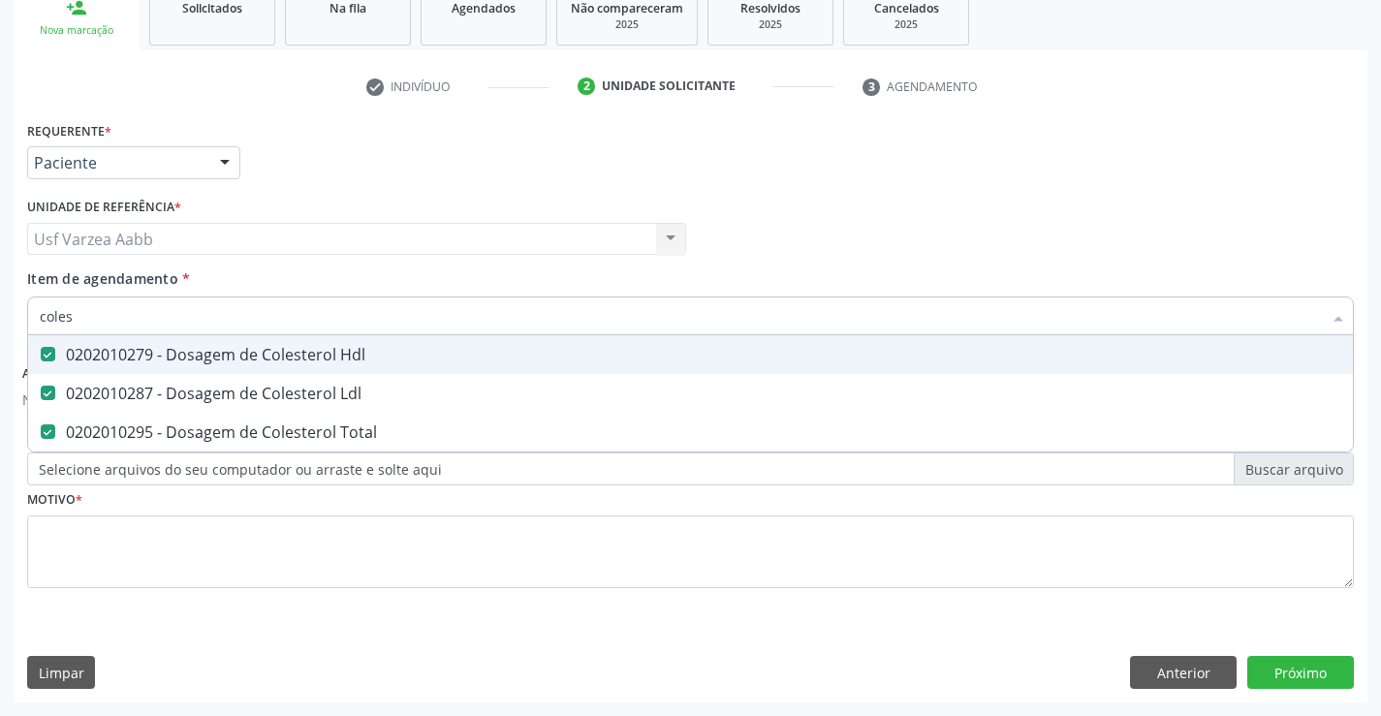
click at [178, 328] on input "coles" at bounding box center [681, 316] width 1282 height 39
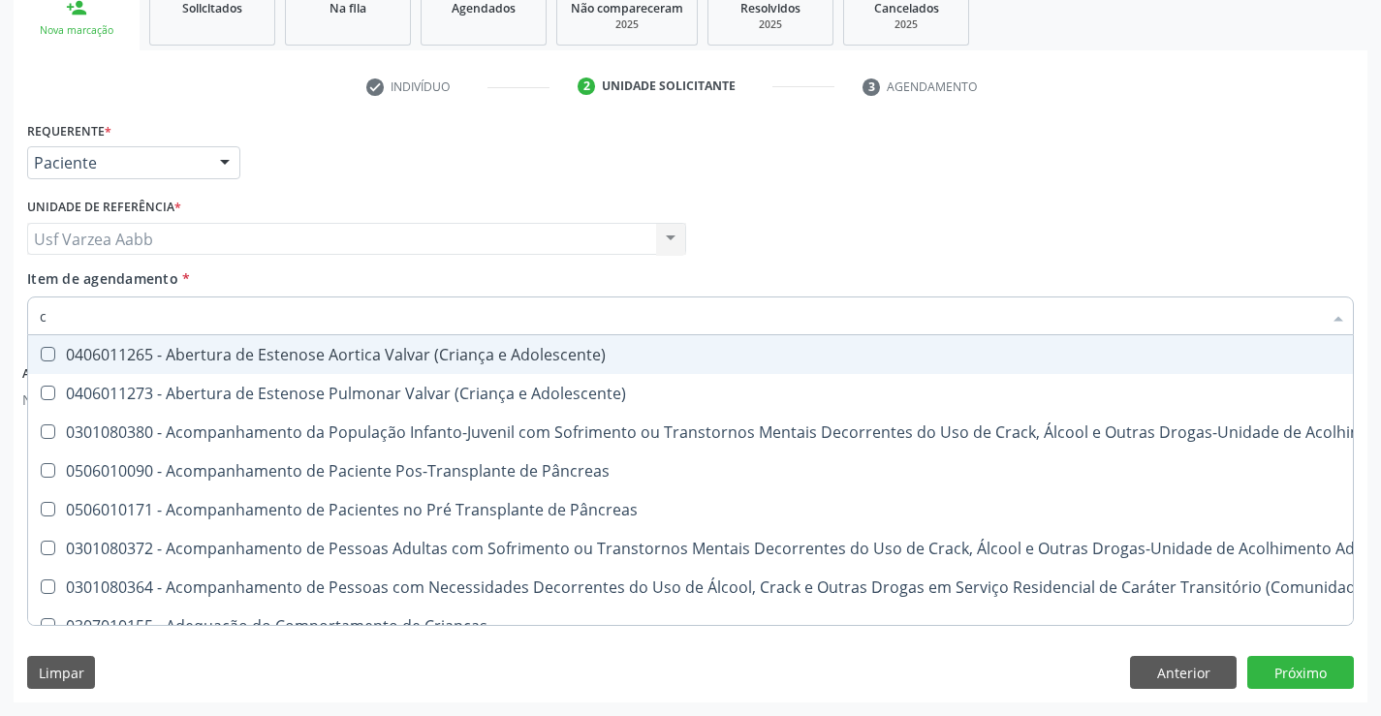
type input "cr"
checkbox Adolescente\) "false"
checkbox \(Uai\)\ "false"
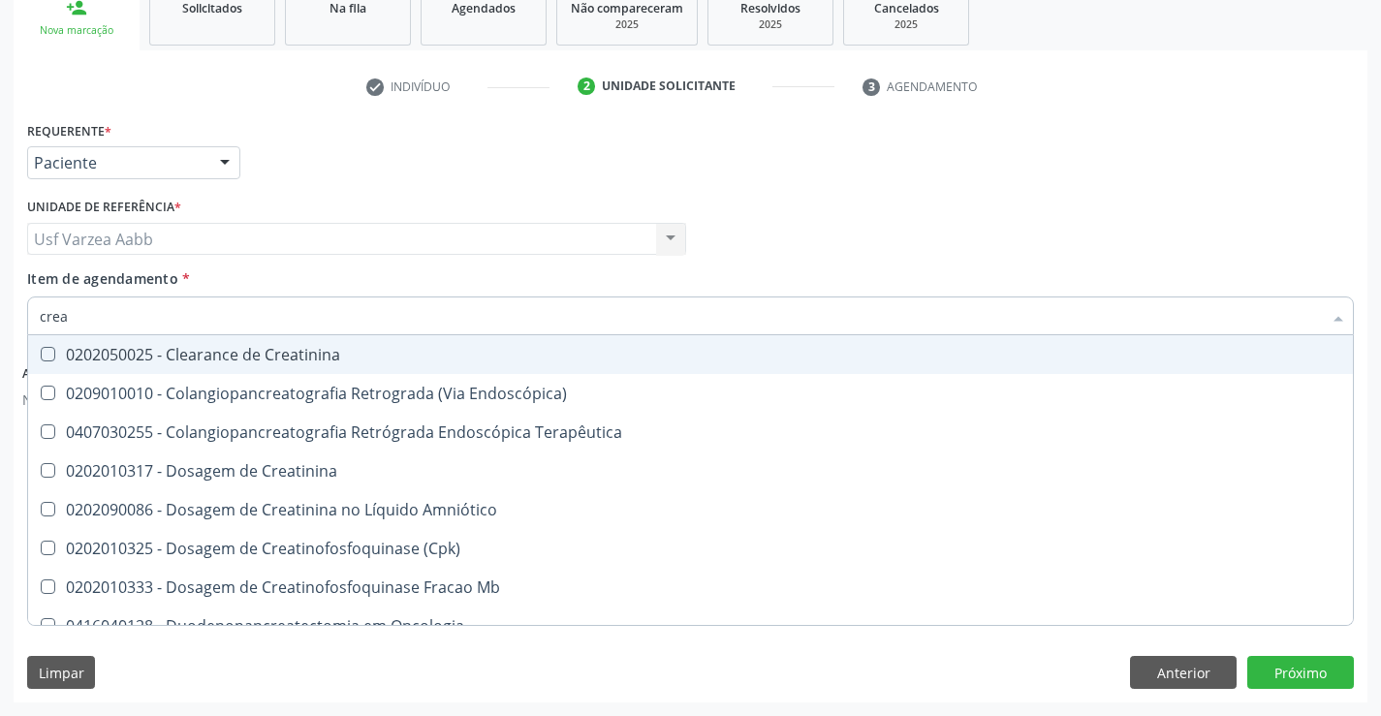
type input "creat"
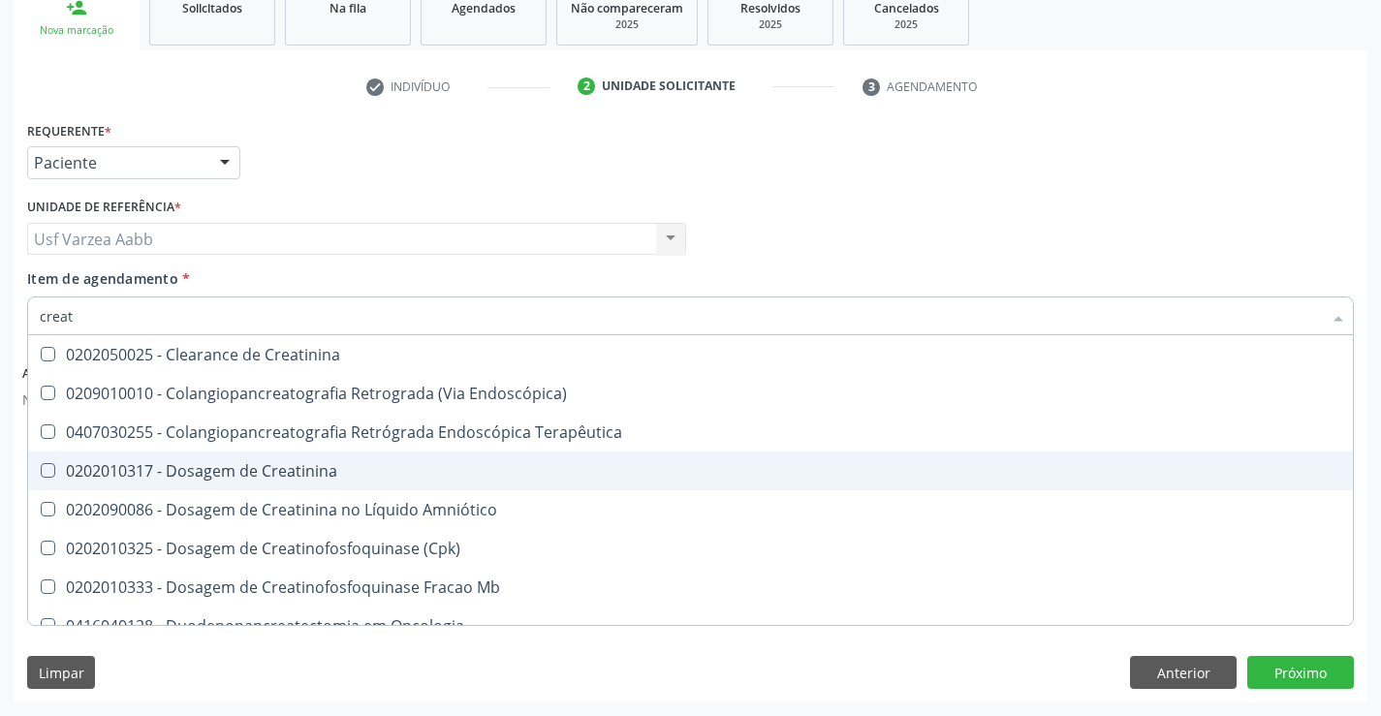
click at [224, 459] on span "0202010317 - Dosagem de Creatinina" at bounding box center [690, 471] width 1325 height 39
checkbox Creatinina "true"
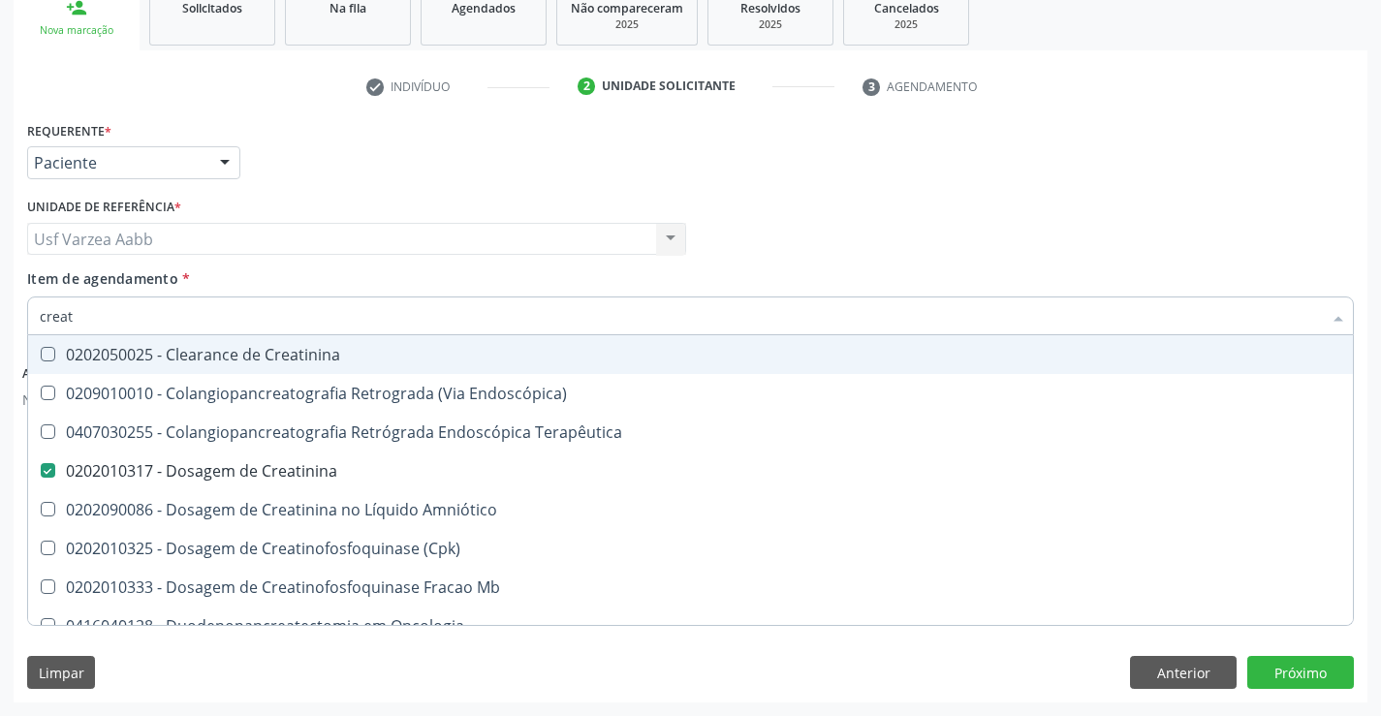
click at [215, 321] on input "creat" at bounding box center [681, 316] width 1282 height 39
type input "tri"
checkbox Creatinina "false"
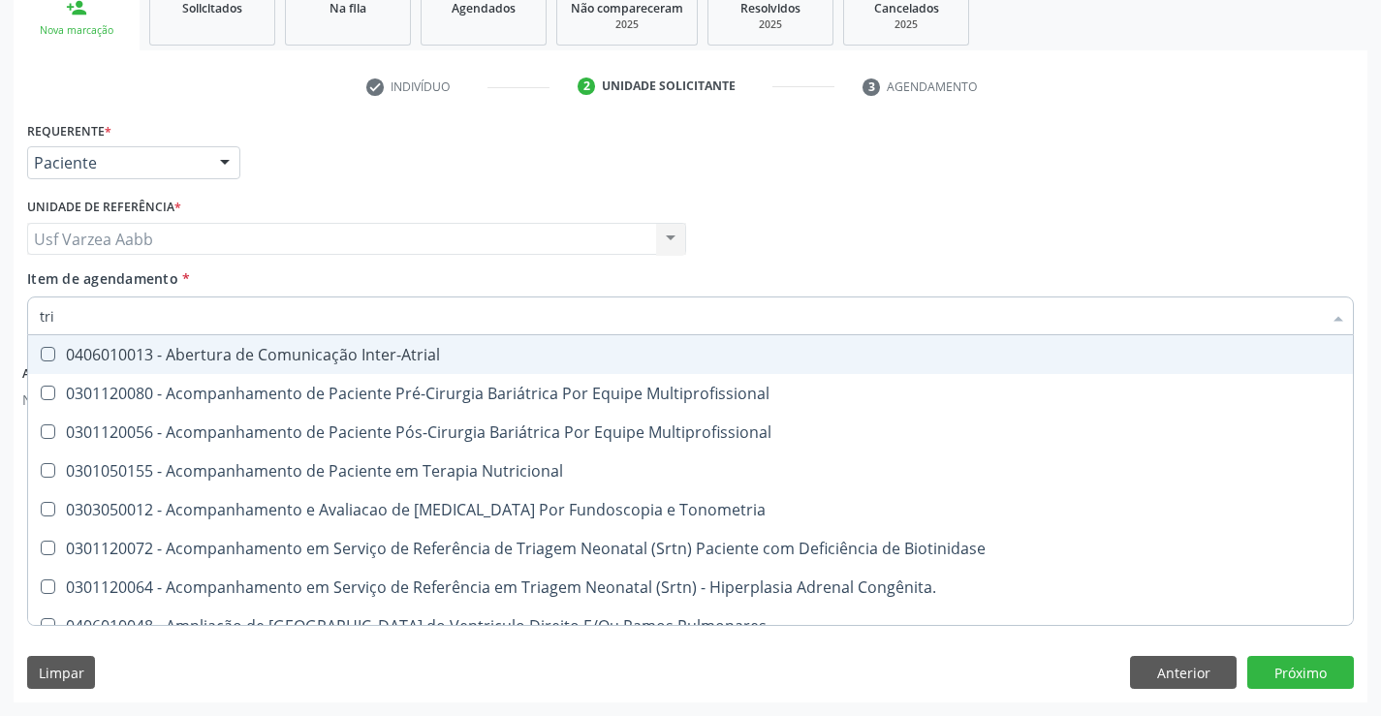
type input "trig"
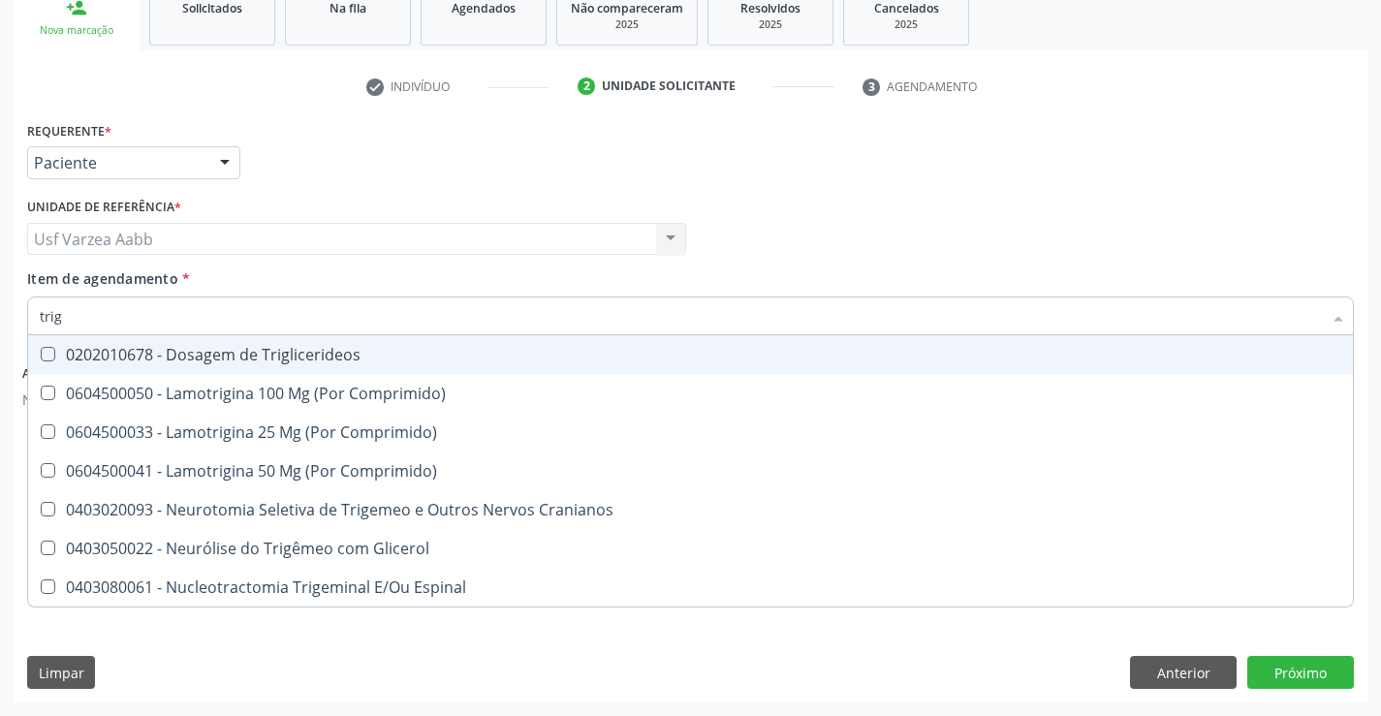
click at [217, 359] on div "0202010678 - Dosagem de Triglicerideos" at bounding box center [691, 355] width 1302 height 16
checkbox Triglicerideos "true"
click at [218, 305] on input "trig" at bounding box center [681, 316] width 1282 height 39
type input "tg"
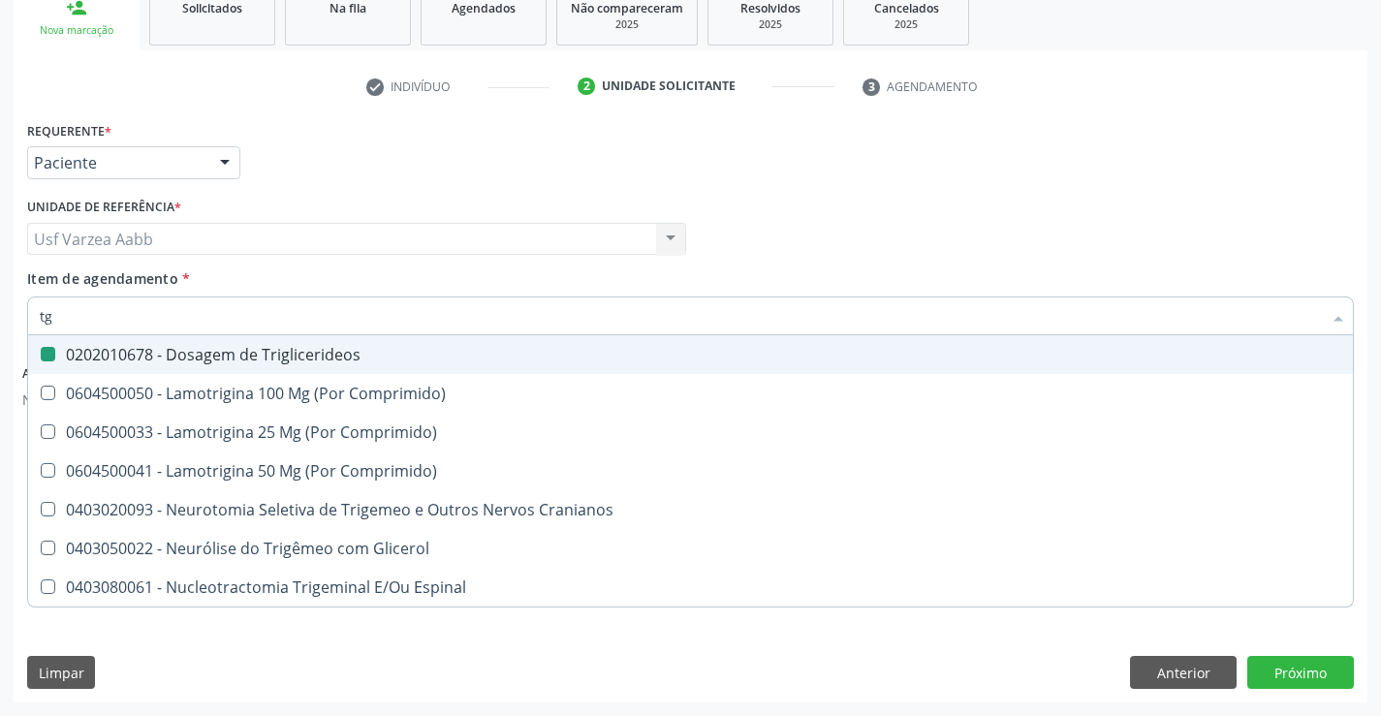
checkbox Triglicerideos "false"
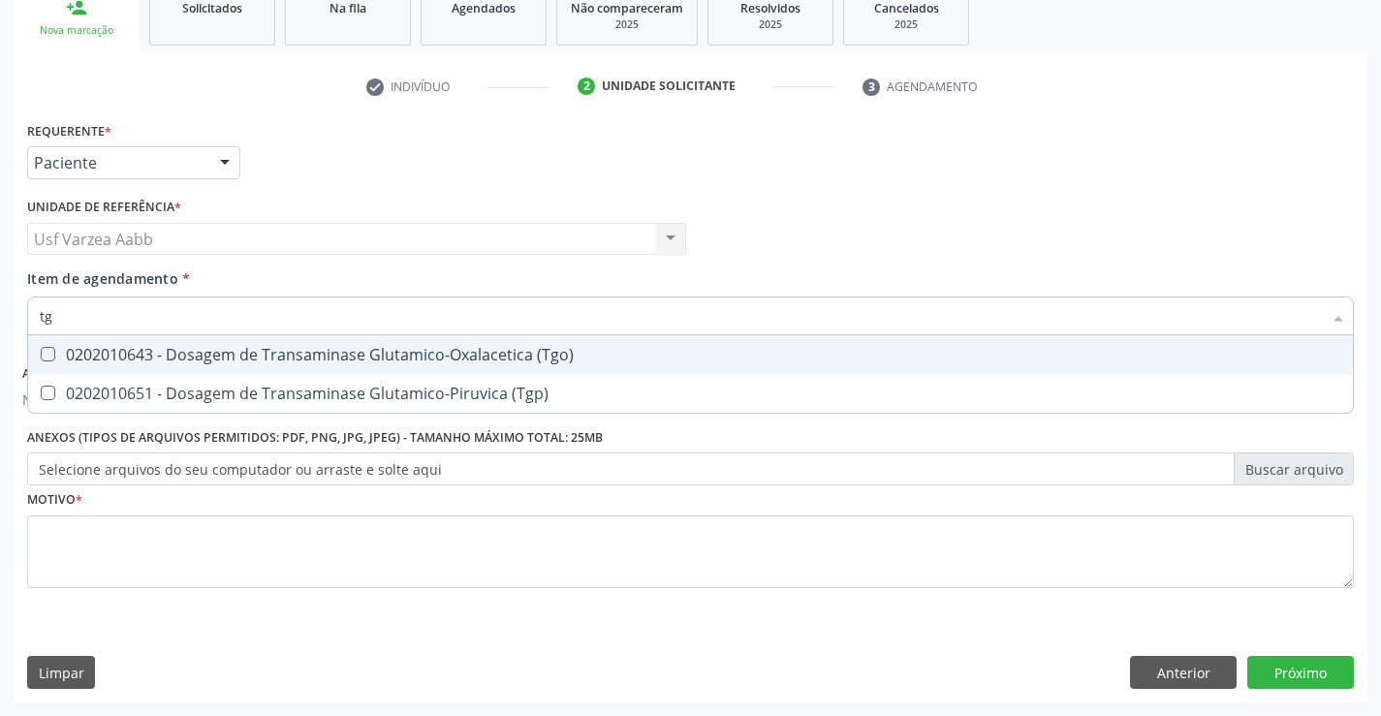
type input "t"
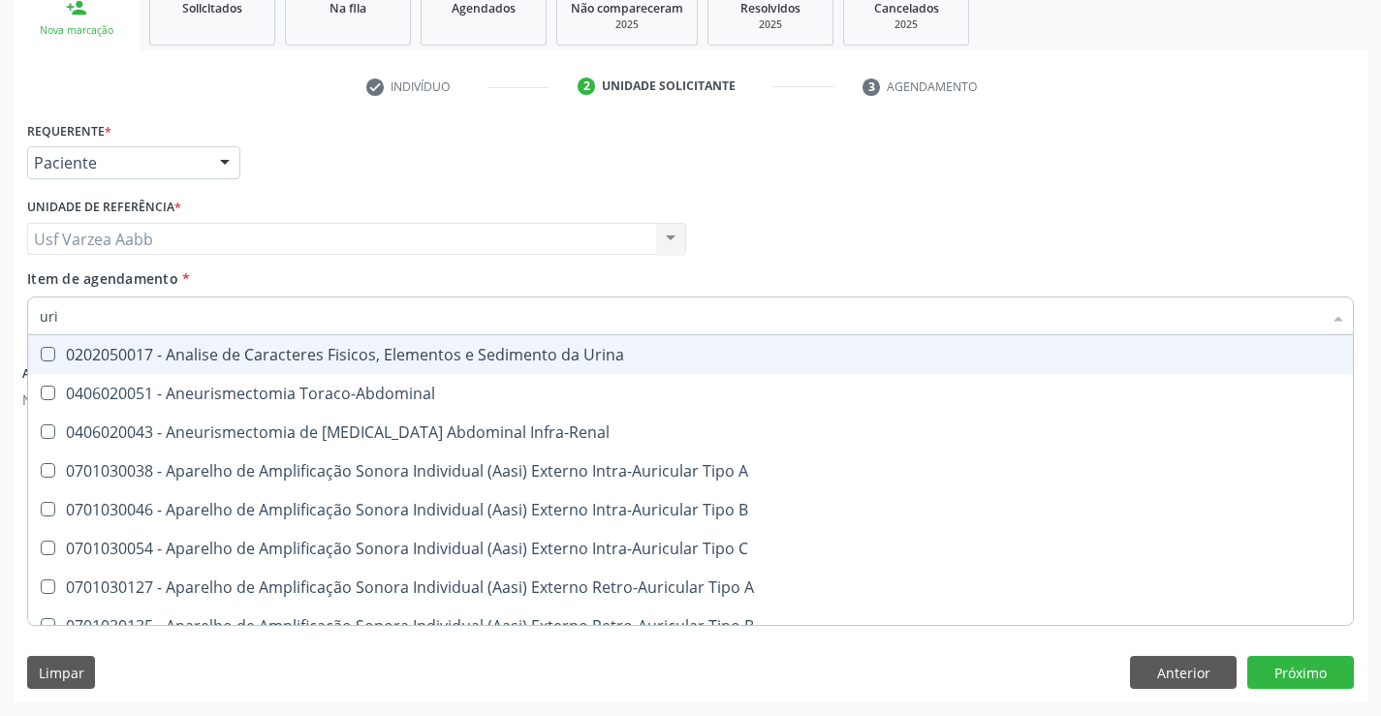
type input "urin"
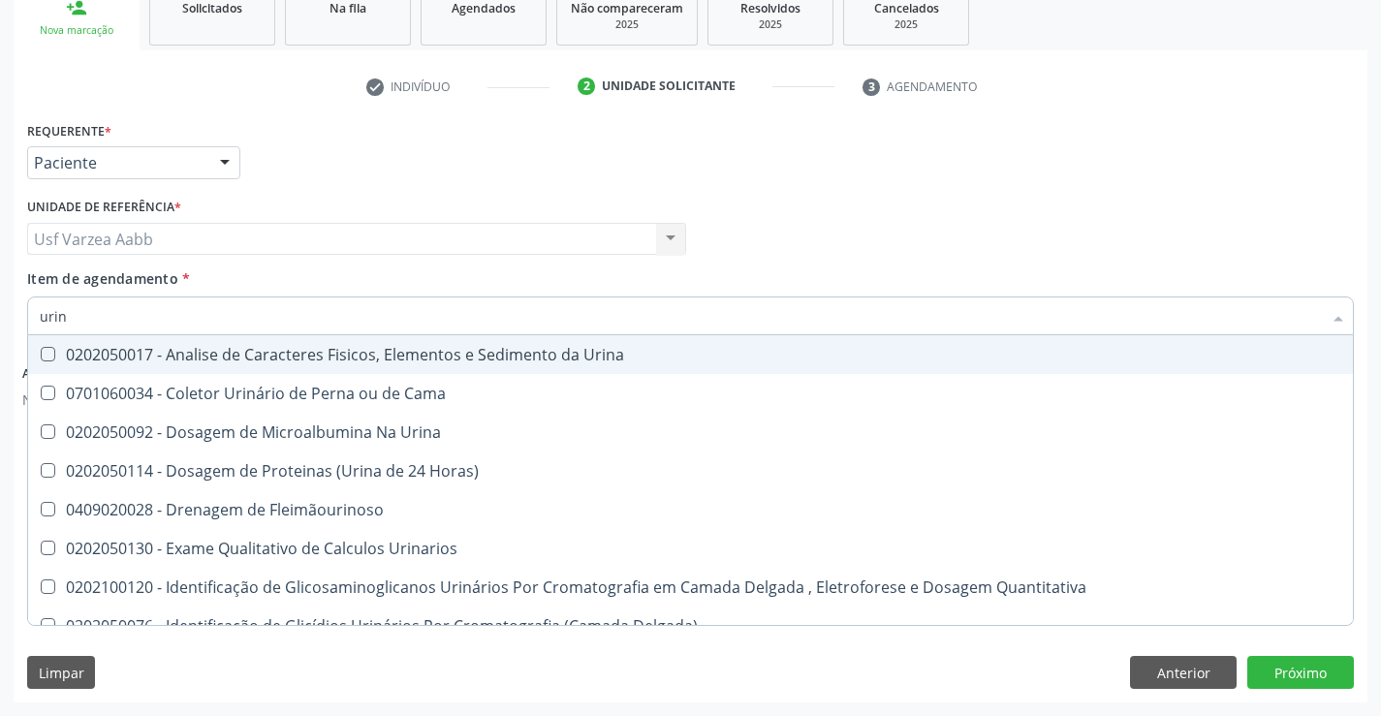
click at [225, 355] on div "0202050017 - Analise de Caracteres Fisicos, Elementos e Sedimento da Urina" at bounding box center [691, 355] width 1302 height 16
checkbox Urina "true"
click at [241, 312] on input "urin" at bounding box center [681, 316] width 1282 height 39
type input "gl"
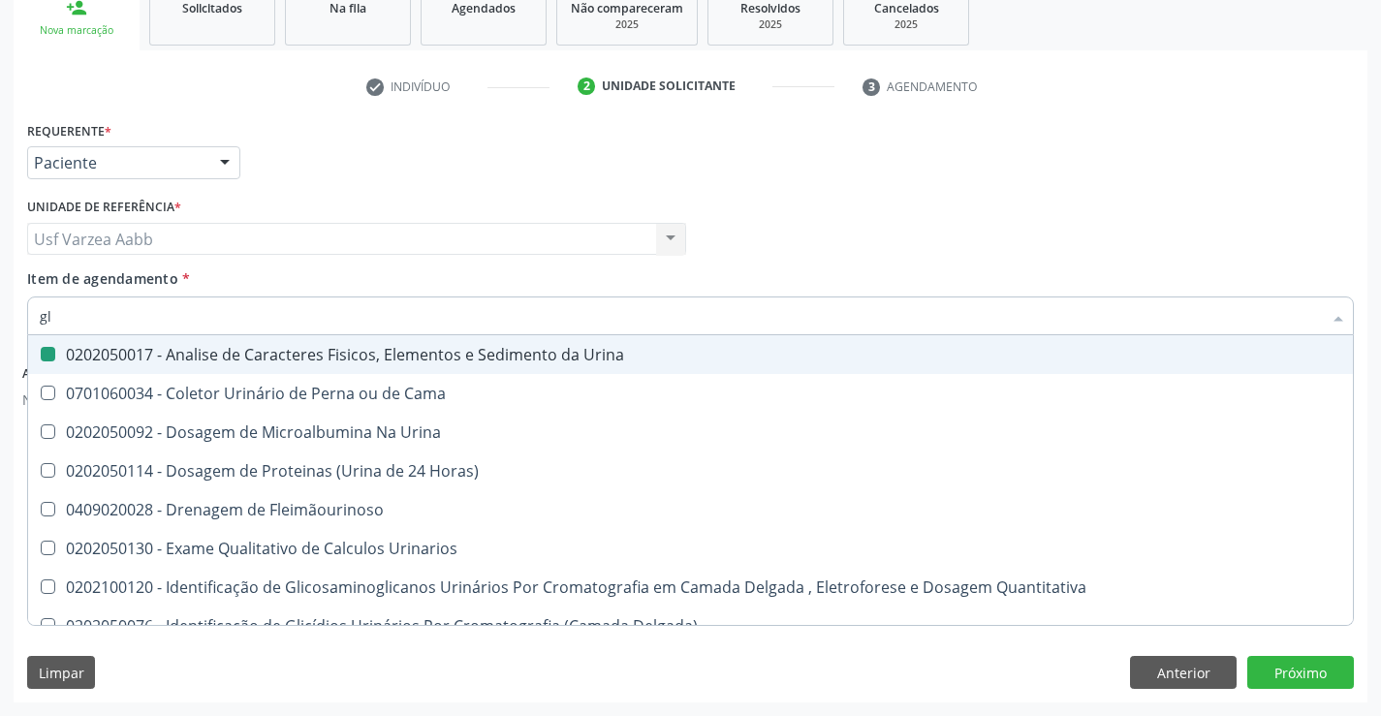
checkbox Urina "false"
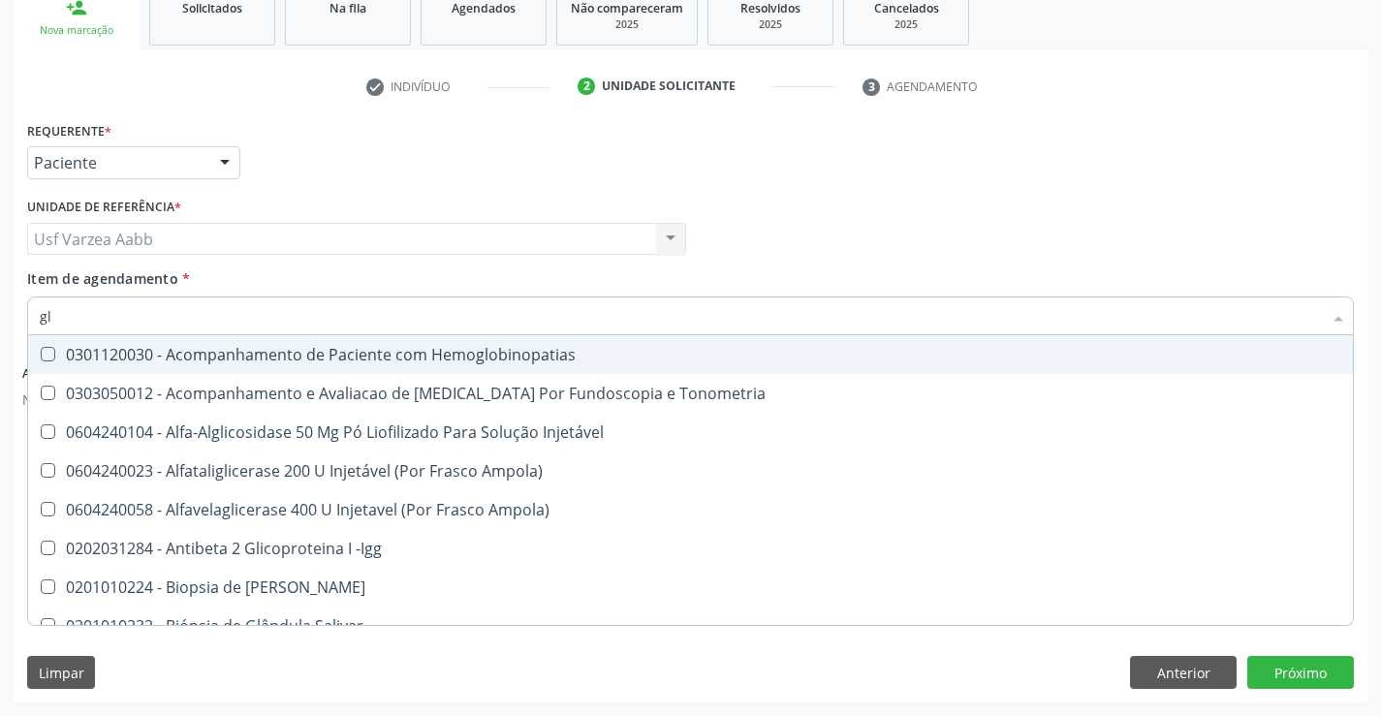
type input "gli"
checkbox Glomerular "true"
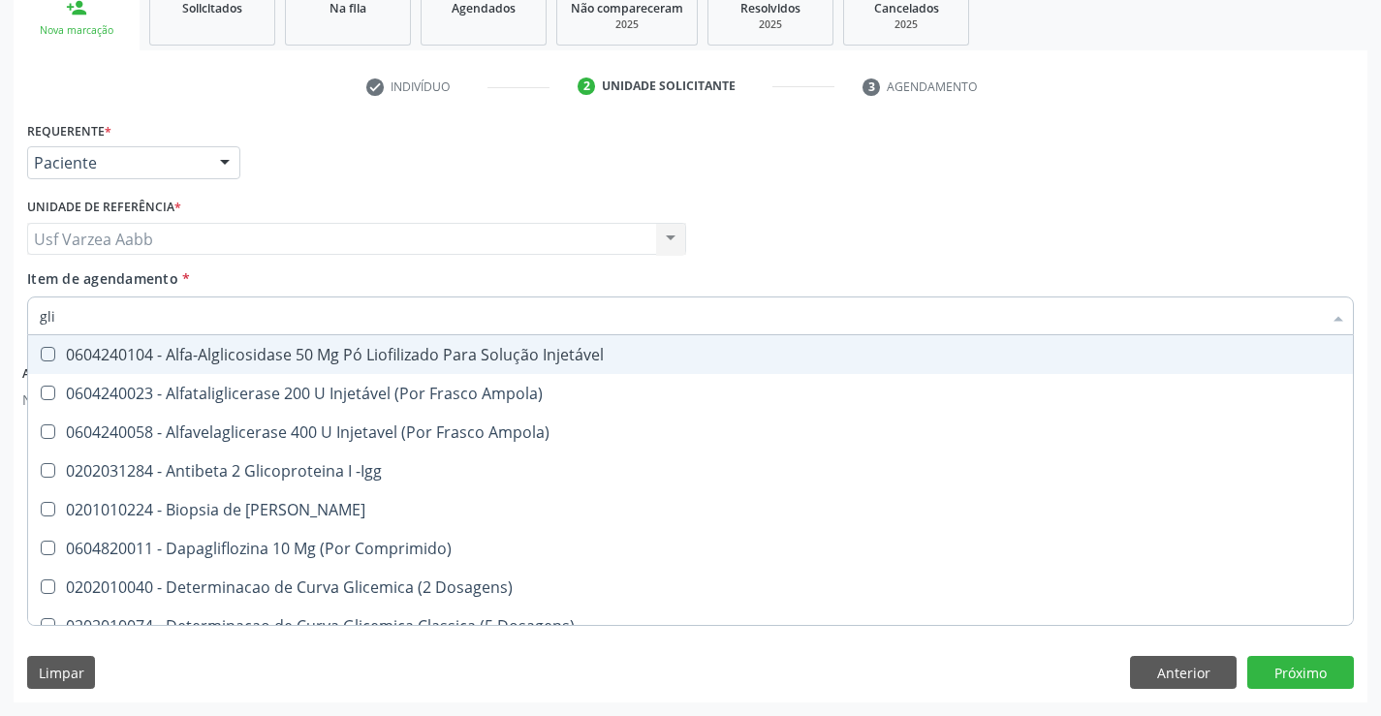
type input "glic"
checkbox Derrames "true"
checkbox Triglicerideos "false"
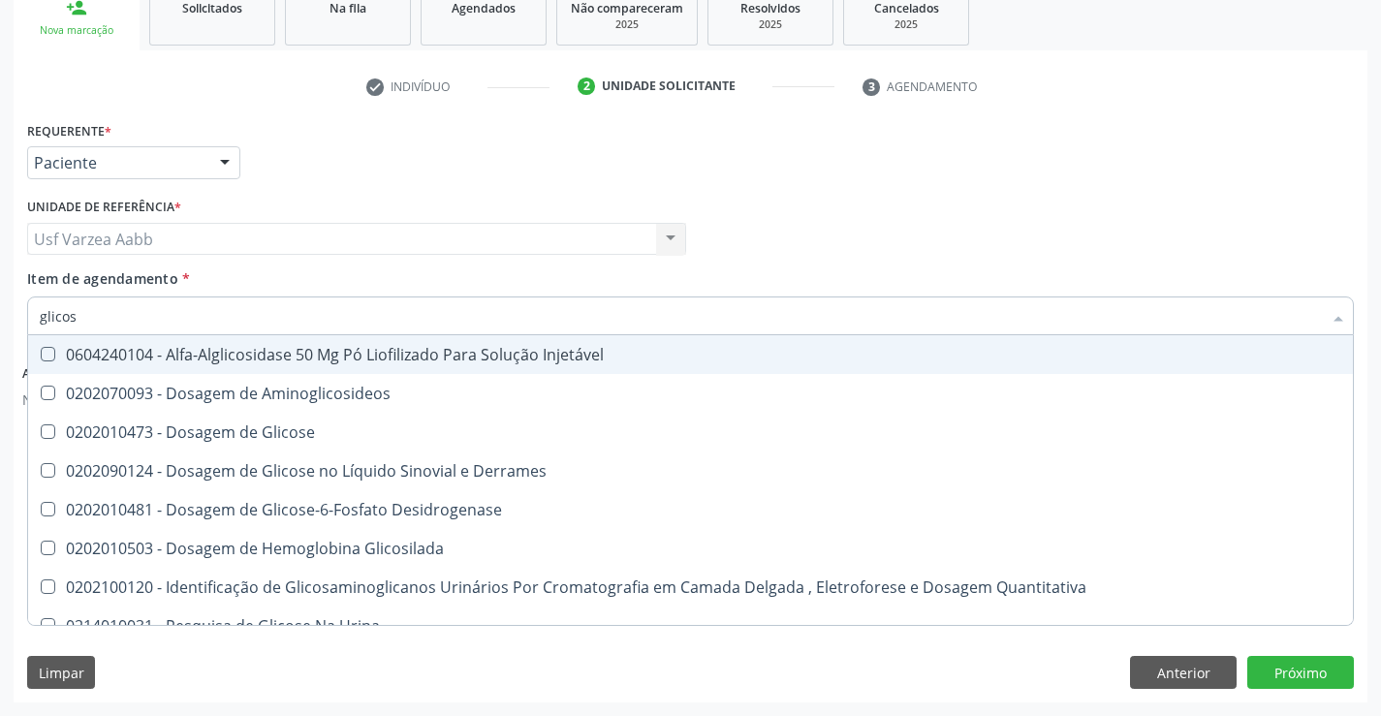
type input "glicose"
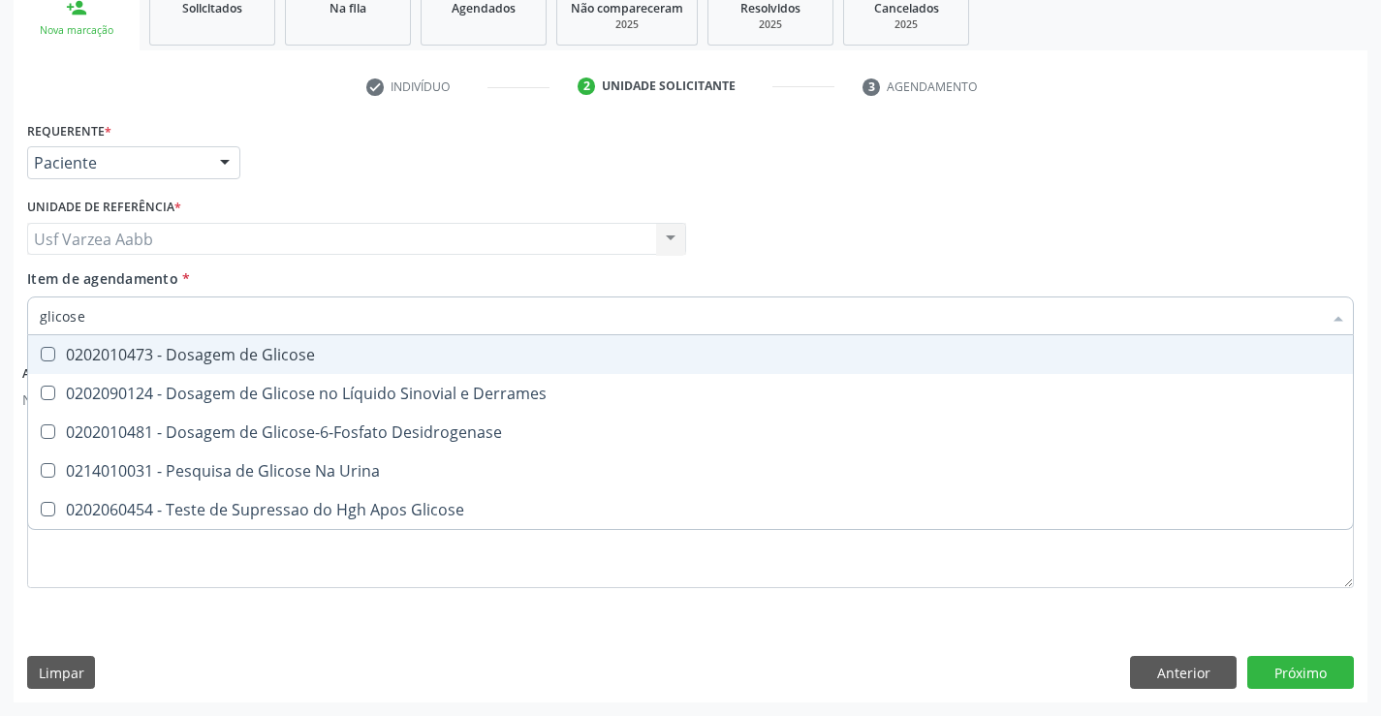
click at [248, 361] on div "0202010473 - Dosagem de Glicose" at bounding box center [691, 355] width 1302 height 16
checkbox Glicose "true"
click at [263, 328] on input "glicose" at bounding box center [681, 316] width 1282 height 39
type input "hem"
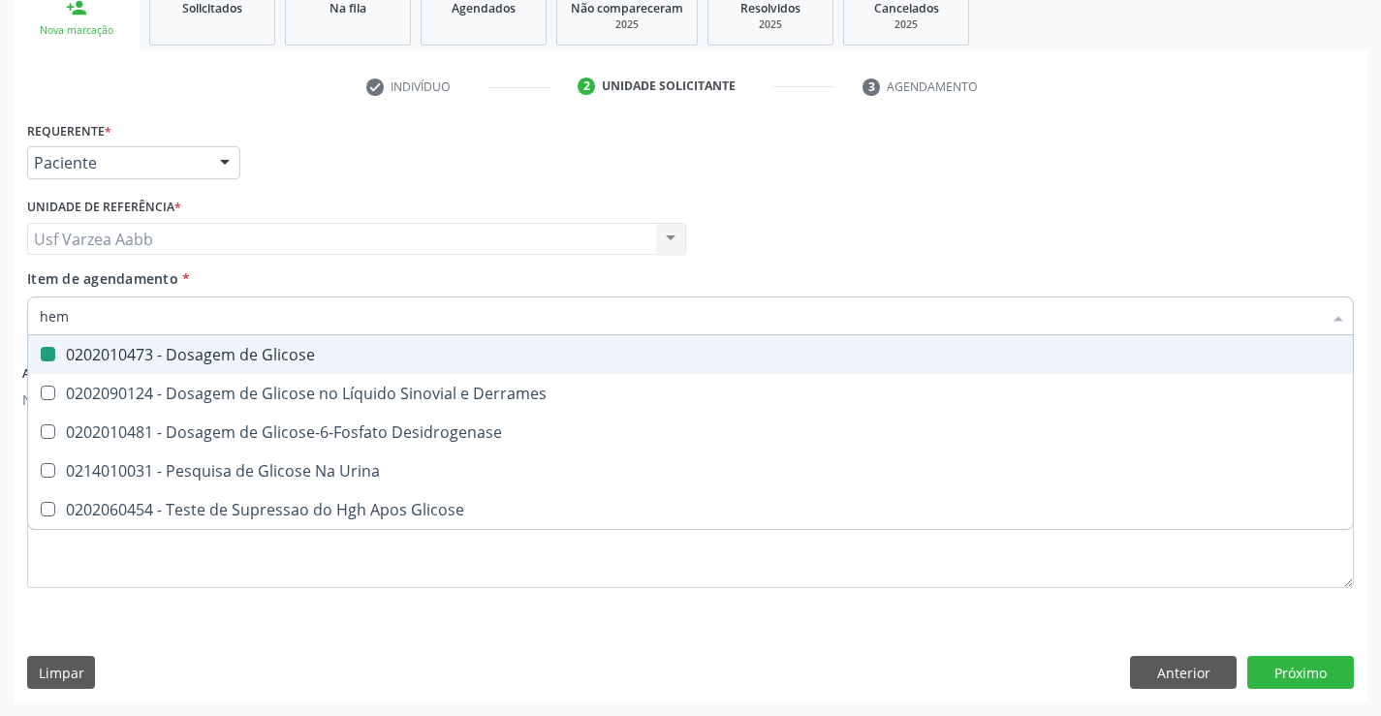
checkbox Glicose "false"
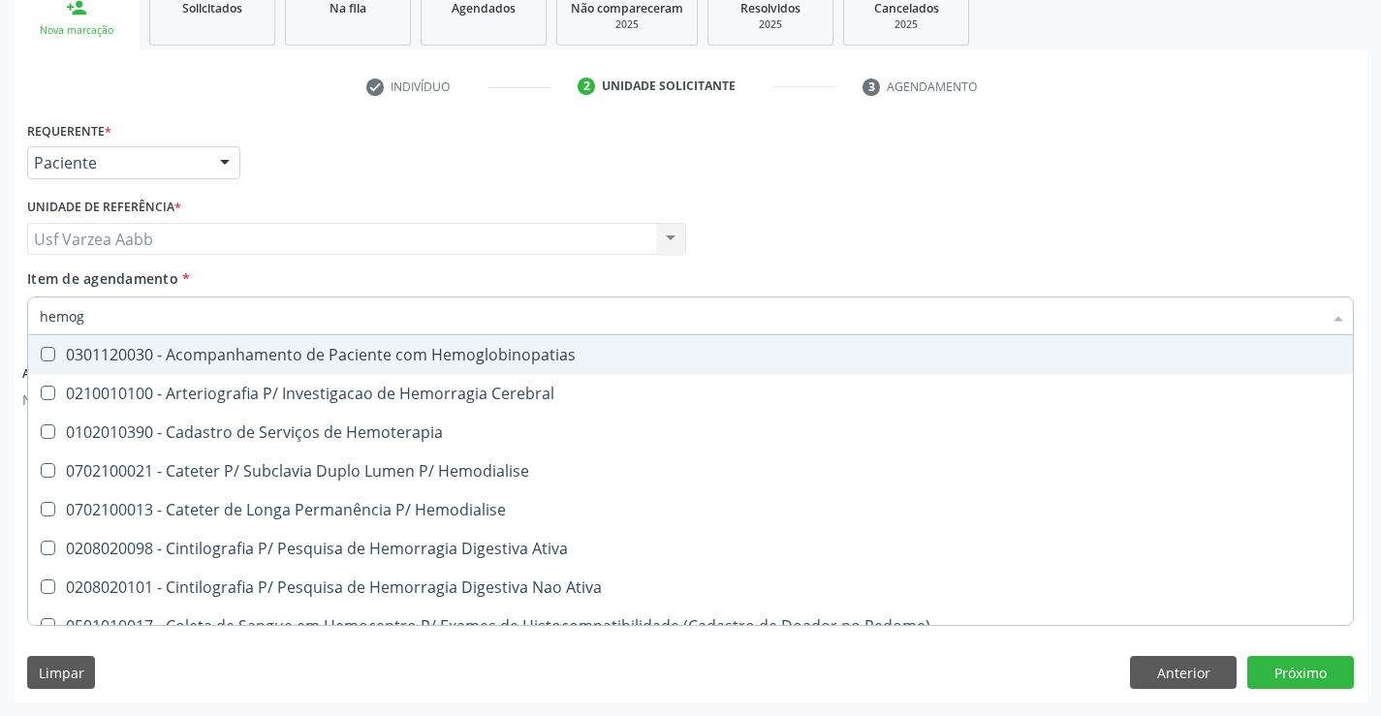
type input "hemogr"
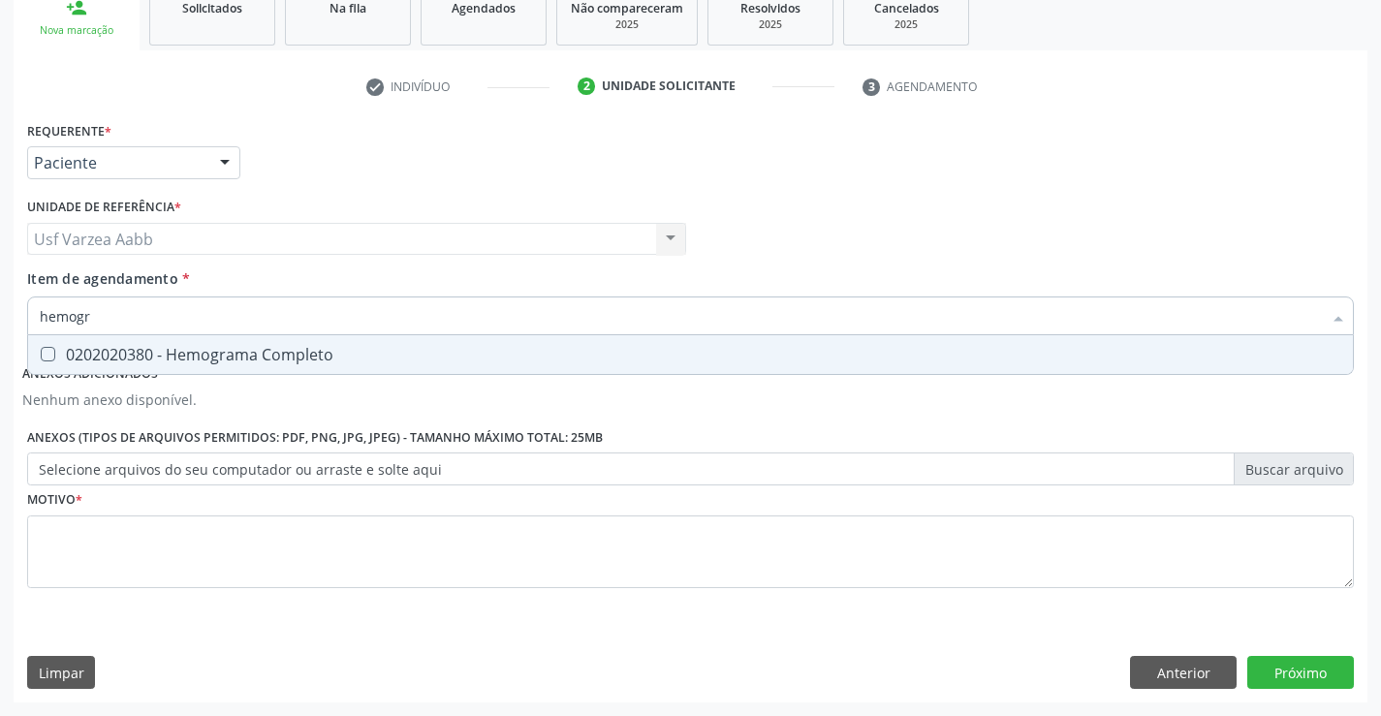
click at [265, 347] on div "0202020380 - Hemograma Completo" at bounding box center [691, 355] width 1302 height 16
checkbox Completo "true"
click at [299, 317] on input "hemogr" at bounding box center [681, 316] width 1282 height 39
type input "ur"
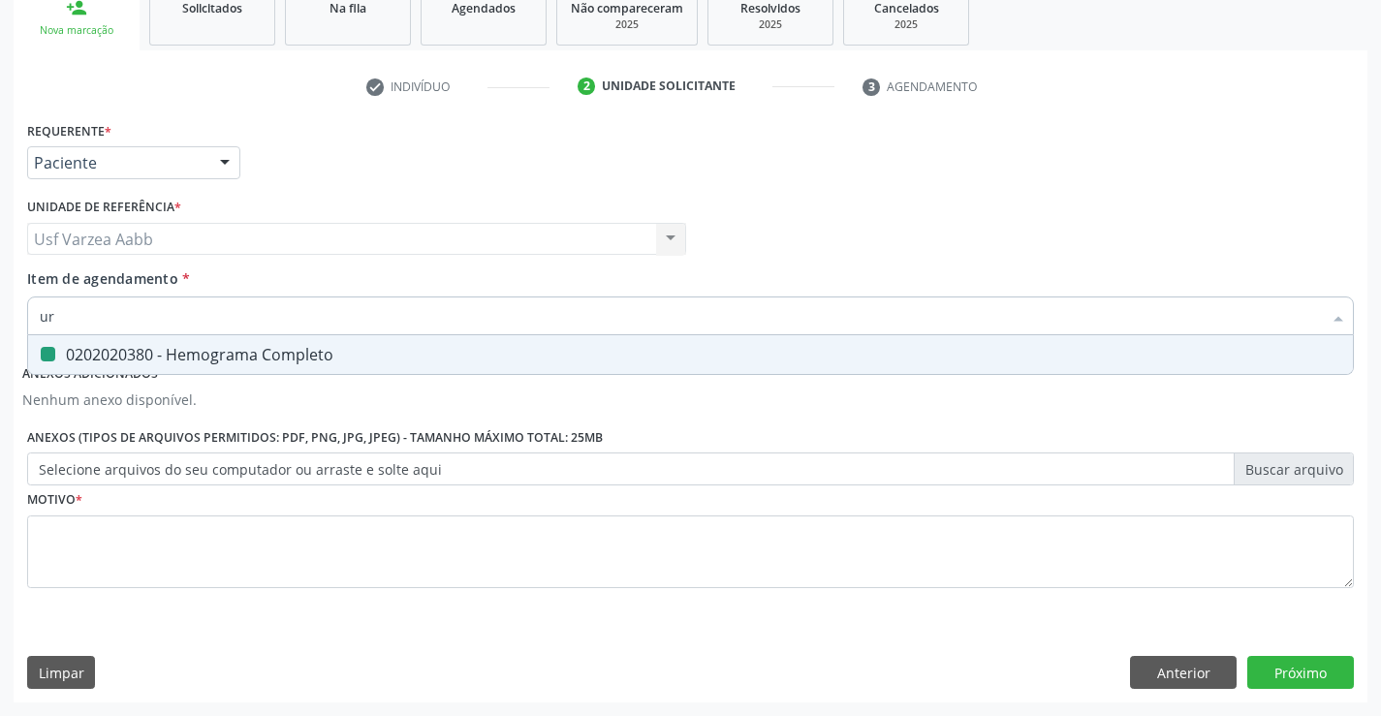
checkbox Completo "false"
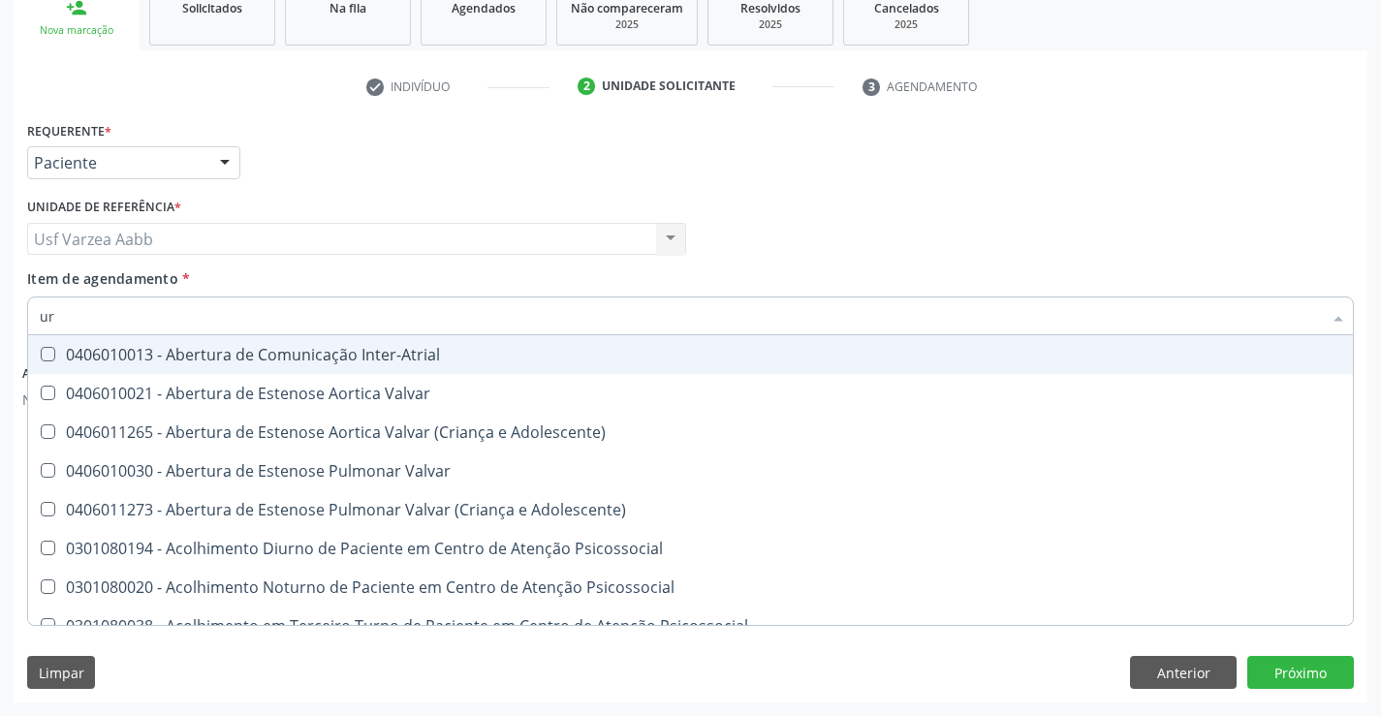
type input "ure"
checkbox Urina "false"
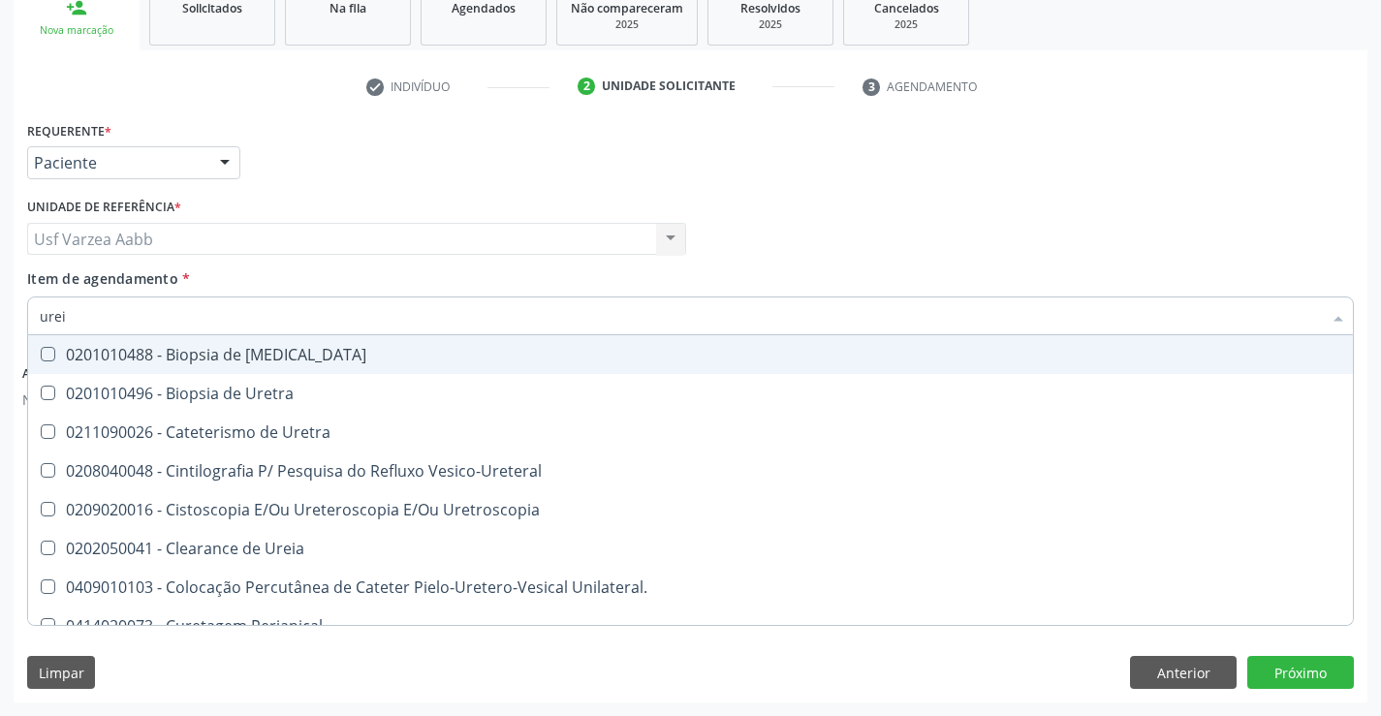
type input "ureia"
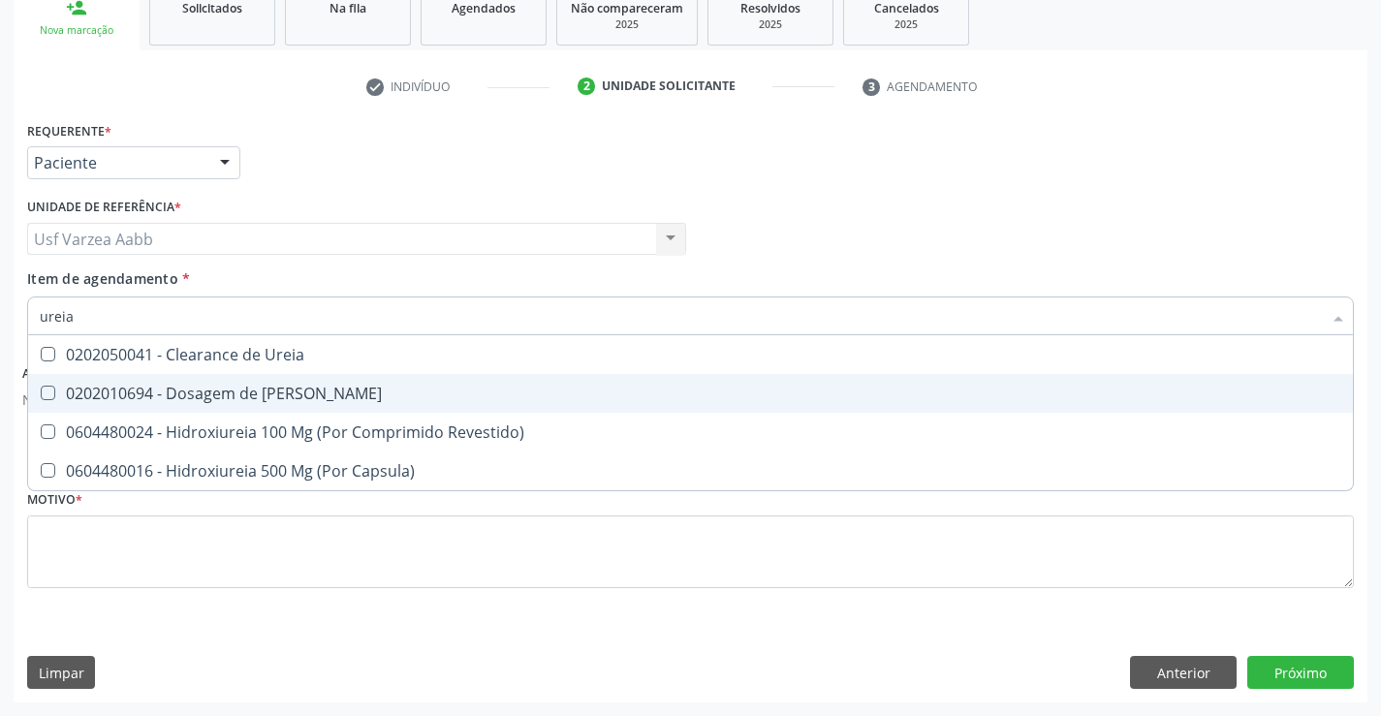
click at [259, 396] on div "0202010694 - Dosagem de [PERSON_NAME]" at bounding box center [691, 394] width 1302 height 16
checkbox Ureia "true"
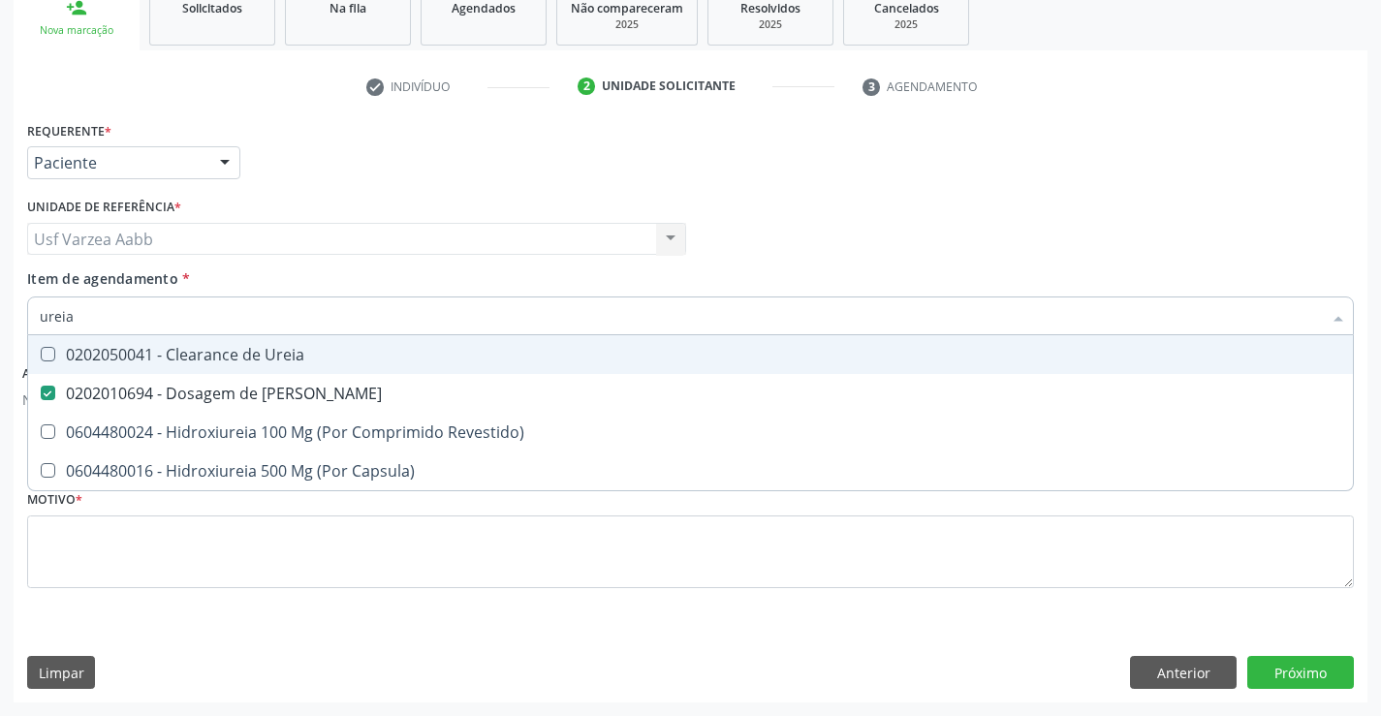
click at [268, 311] on input "ureia" at bounding box center [681, 316] width 1282 height 39
type input "para"
checkbox Ureia "false"
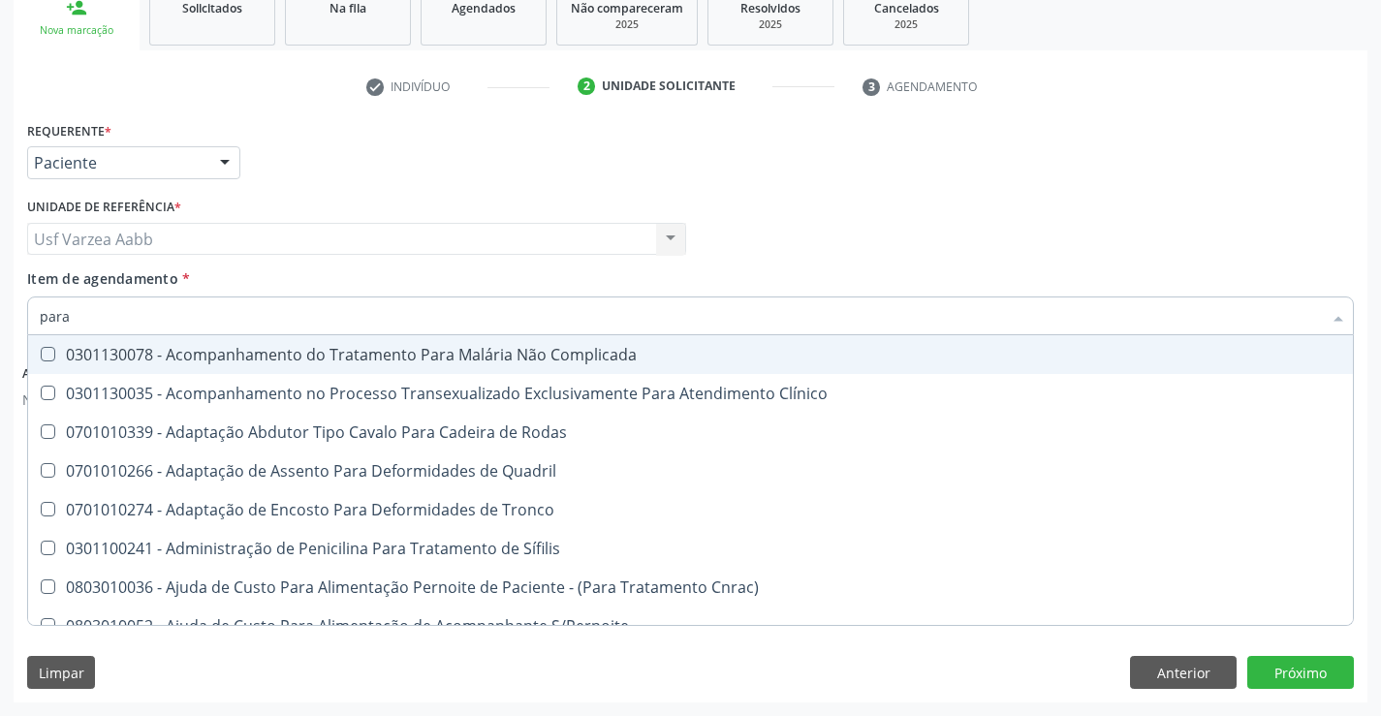
type input "paras"
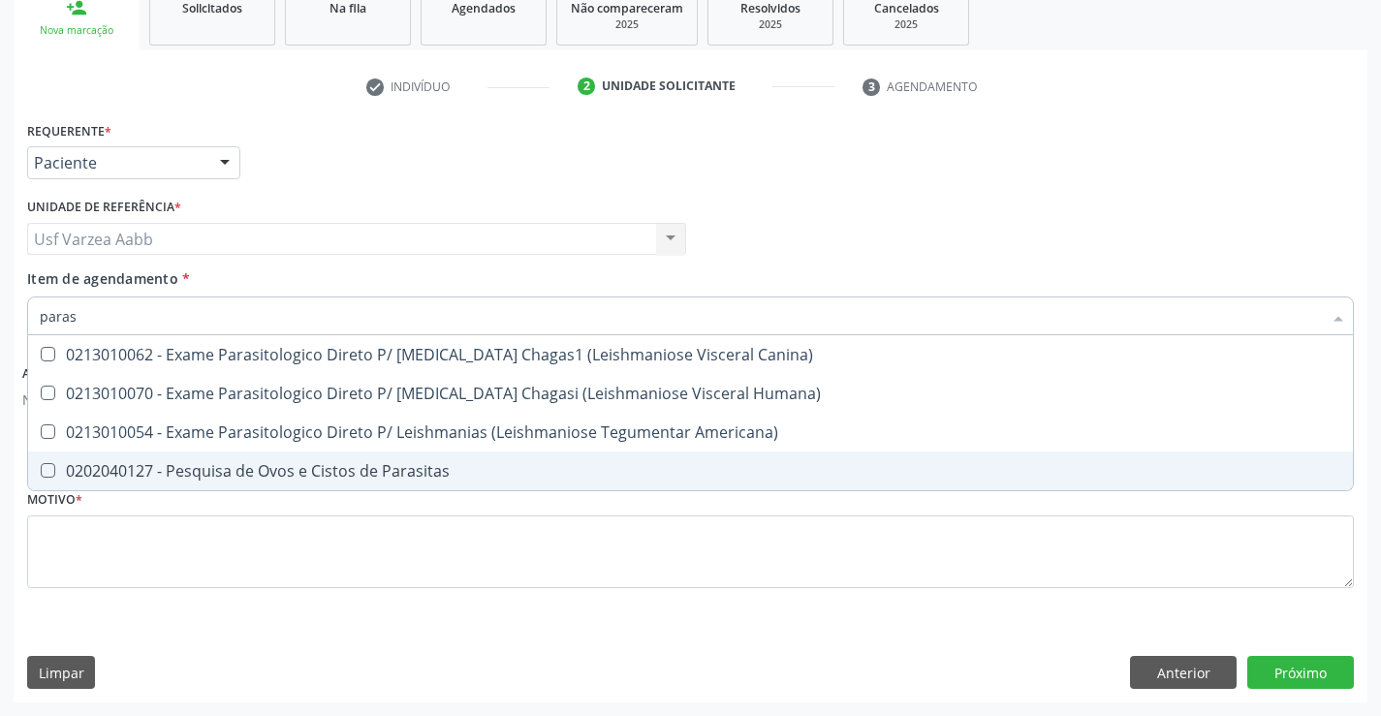
click at [299, 473] on div "0202040127 - Pesquisa de Ovos e Cistos de Parasitas" at bounding box center [691, 471] width 1302 height 16
checkbox Parasitas "true"
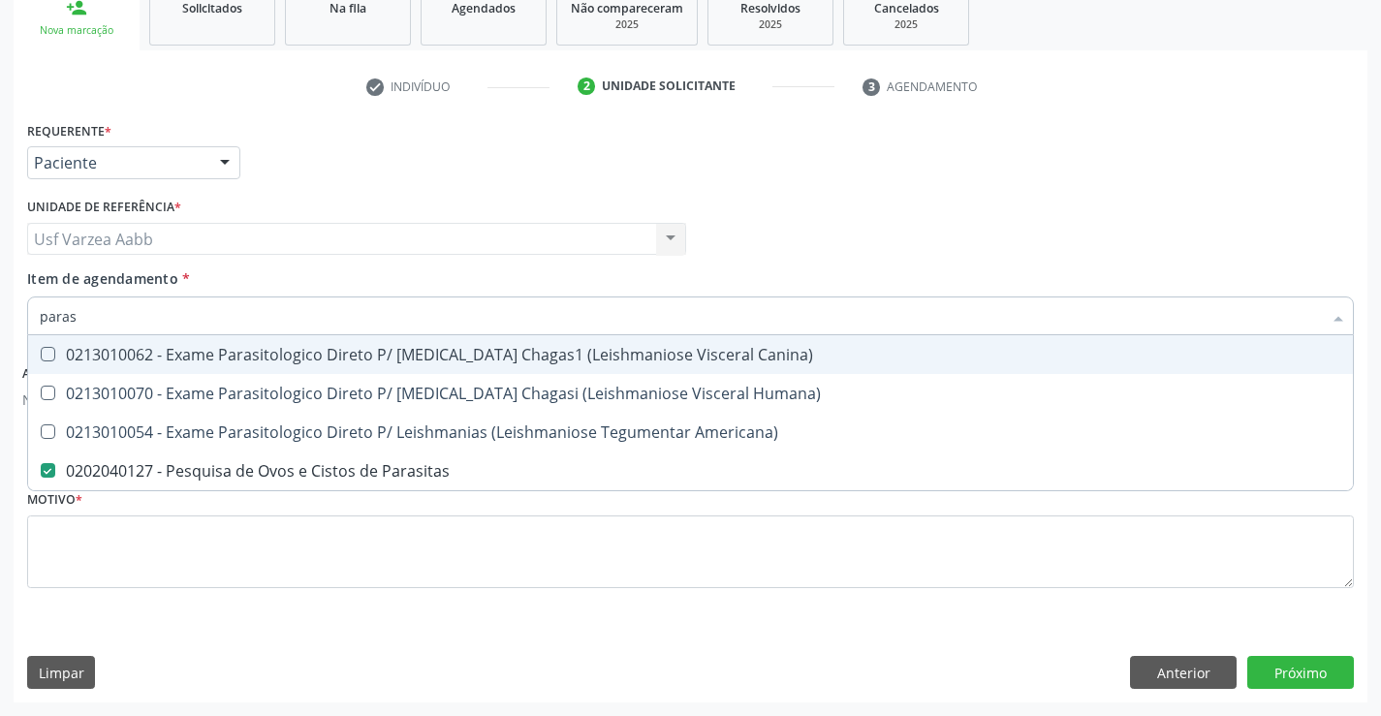
click at [306, 320] on input "paras" at bounding box center [681, 316] width 1282 height 39
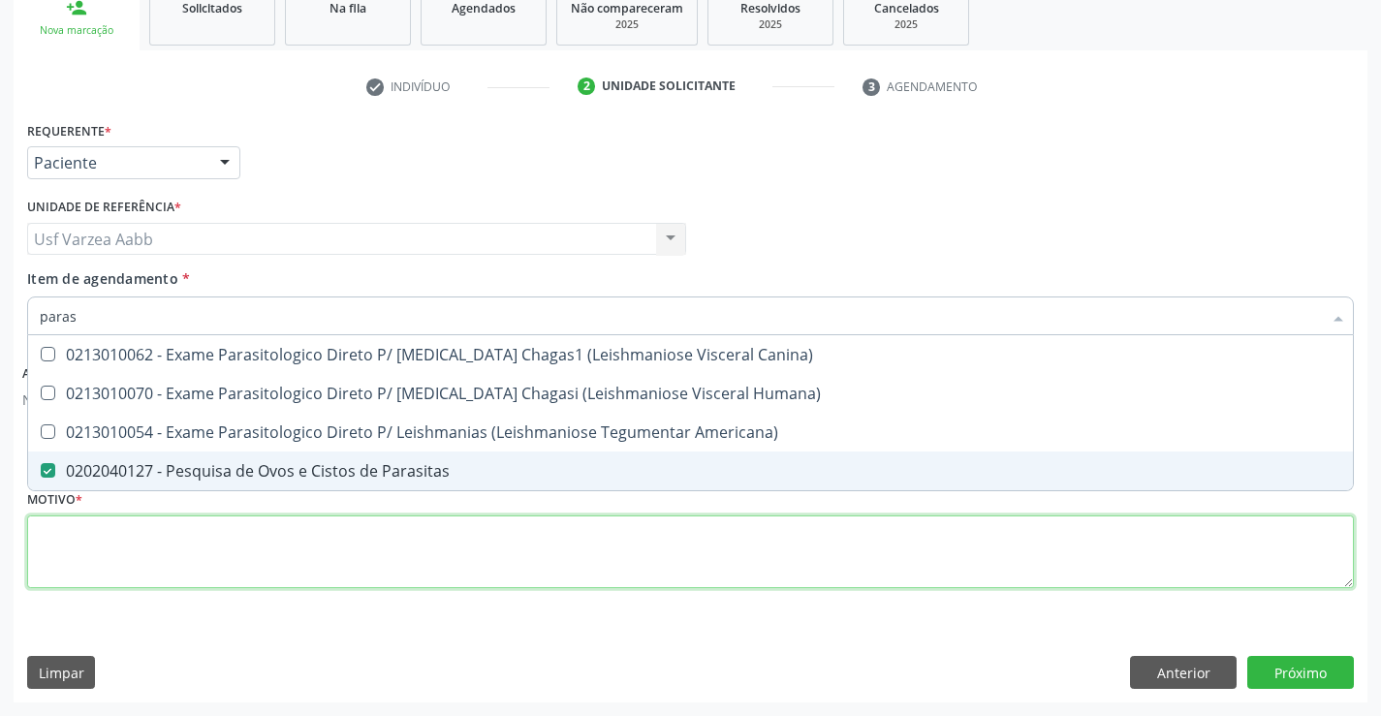
click at [295, 565] on div "Requerente * Paciente Profissional de Saúde Paciente Nenhum resultado encontrad…" at bounding box center [690, 365] width 1327 height 499
checkbox Humana\) "true"
checkbox Americana\) "true"
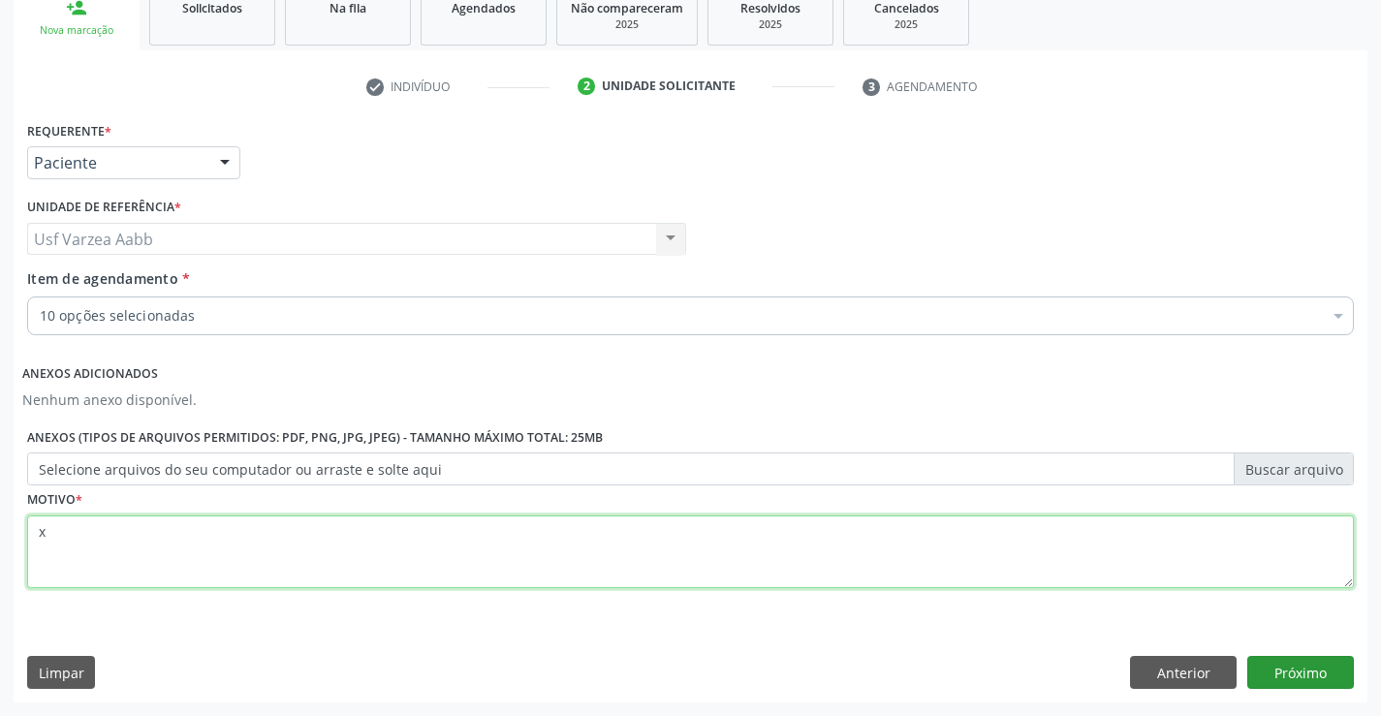
type textarea "x"
click at [1328, 683] on button "Próximo" at bounding box center [1300, 672] width 107 height 33
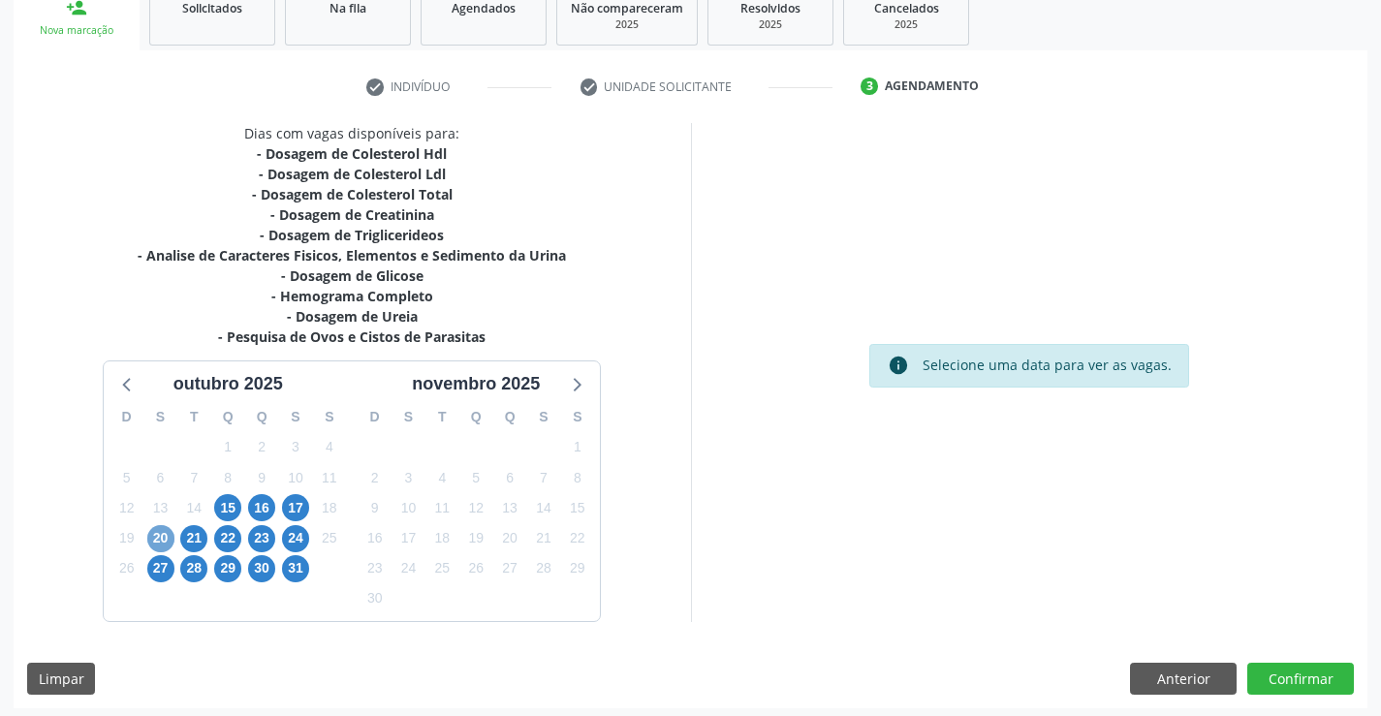
click at [162, 542] on span "20" at bounding box center [160, 538] width 27 height 27
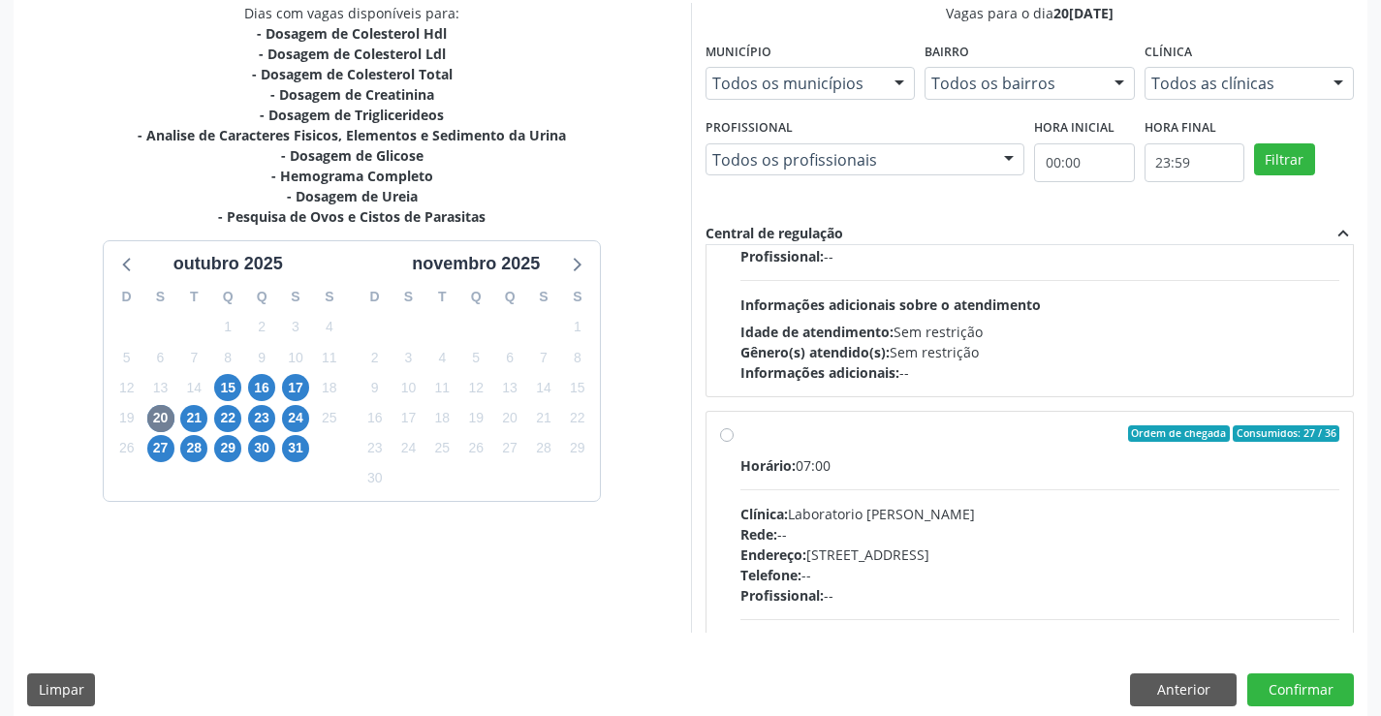
scroll to position [985, 0]
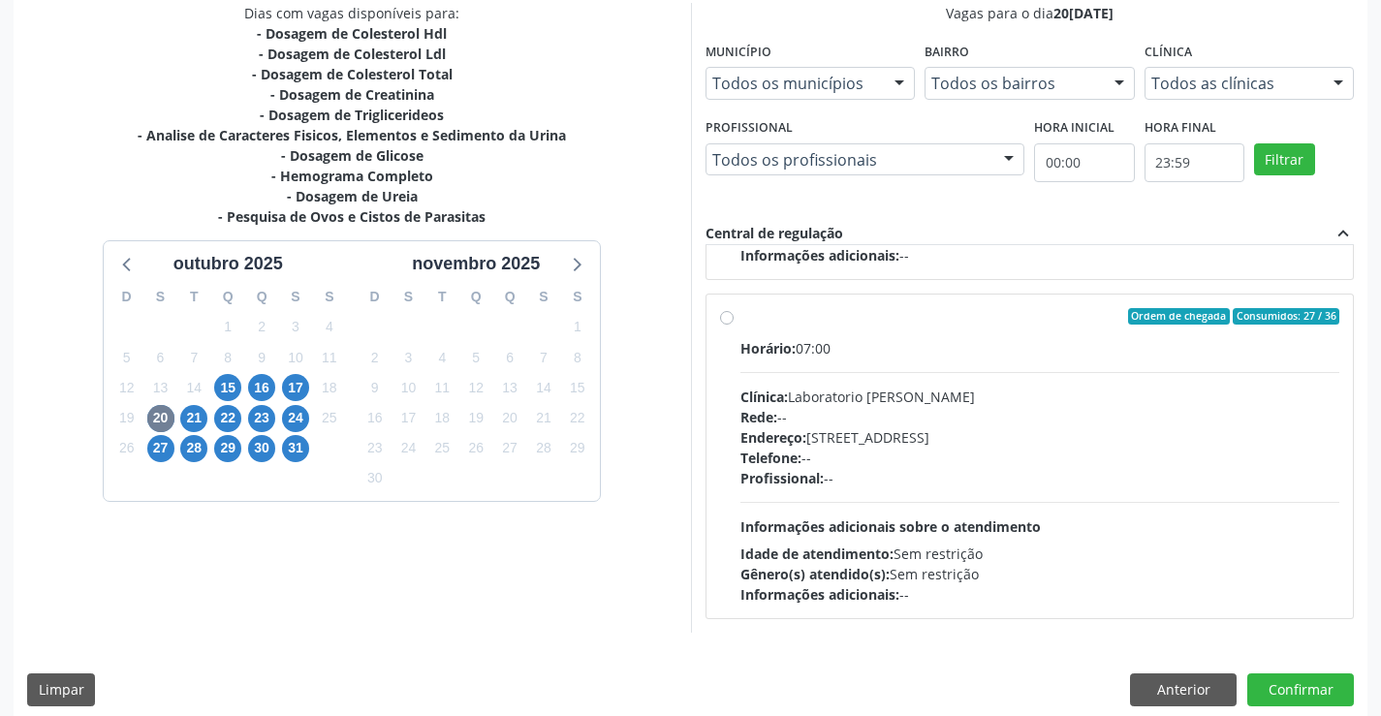
drag, startPoint x: 1353, startPoint y: 479, endPoint x: 1167, endPoint y: 537, distance: 195.0
click at [1324, 599] on div "Ordem de chegada Consumidos: 11 / 12 Horário: 07:00 Clínica: Lab Rede: -- Ender…" at bounding box center [1030, 439] width 649 height 388
click at [871, 427] on div "Endereço: Casa, nº 409, N Senhora da Penha, Serra Talhada - PE" at bounding box center [1041, 437] width 600 height 20
click at [734, 326] on input "Ordem de chegada Consumidos: 27 / 36 Horário: 07:00 Clínica: Laboratorio Jose P…" at bounding box center [727, 316] width 14 height 17
radio input "true"
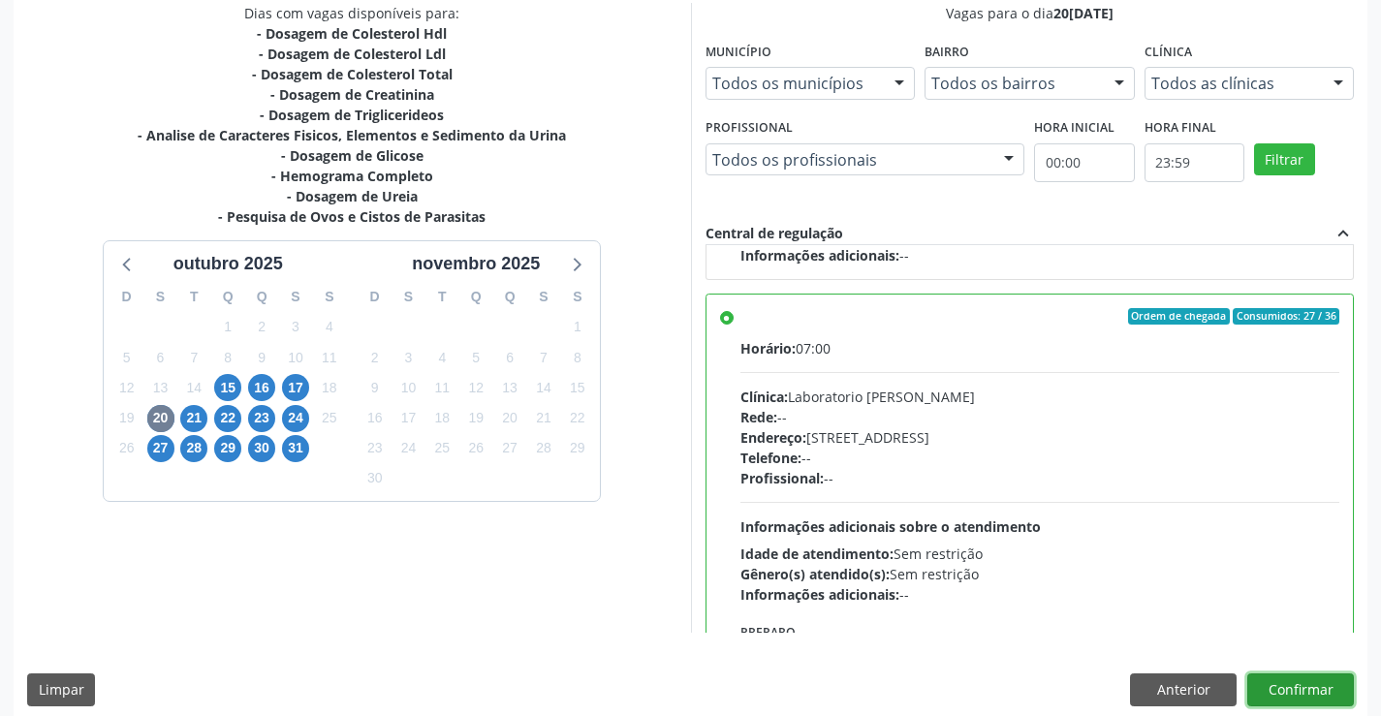
click at [1273, 687] on button "Confirmar" at bounding box center [1300, 690] width 107 height 33
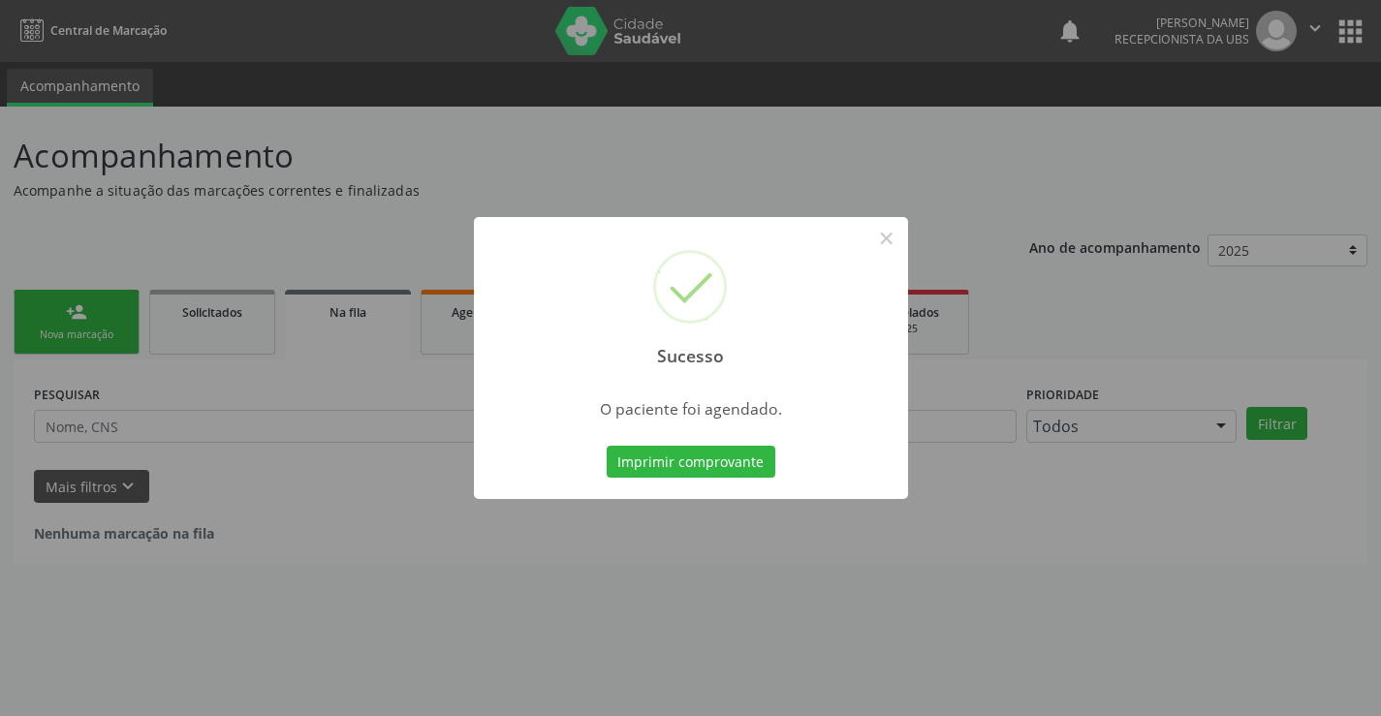
scroll to position [0, 0]
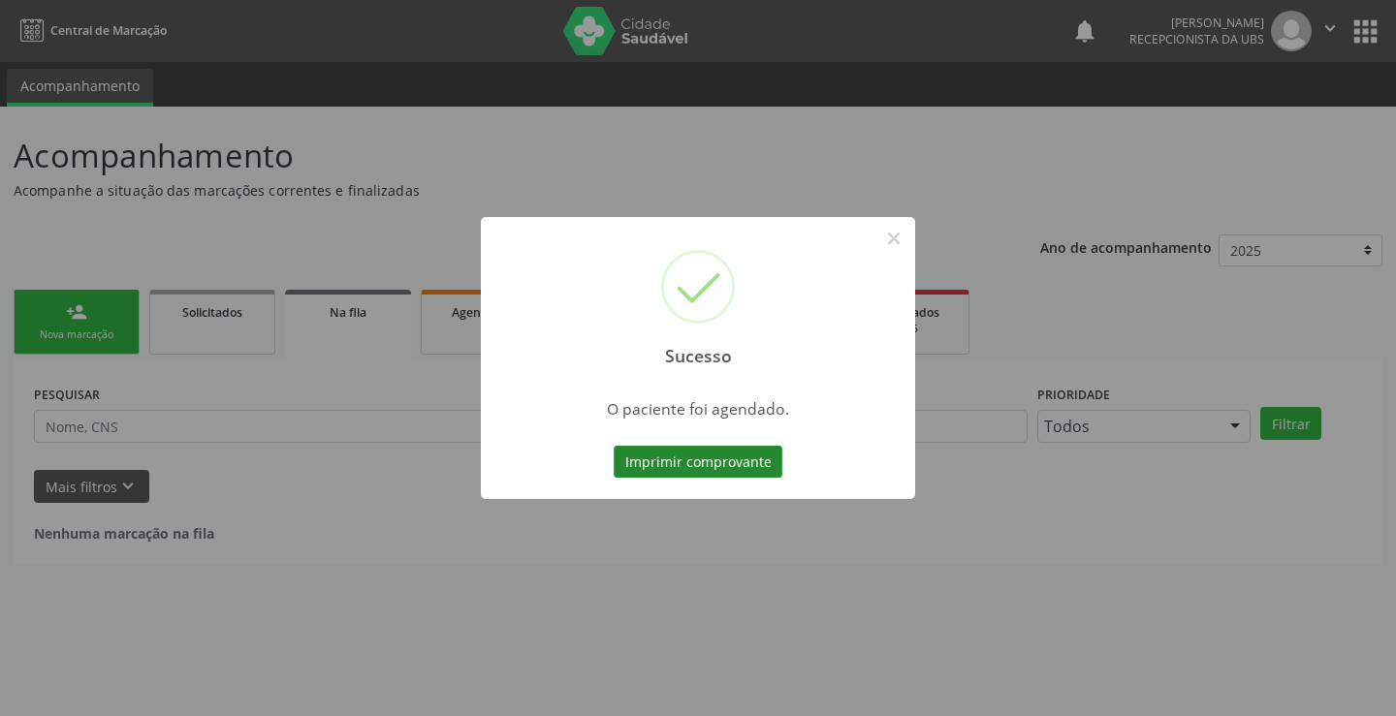
click at [703, 457] on button "Imprimir comprovante" at bounding box center [698, 462] width 169 height 33
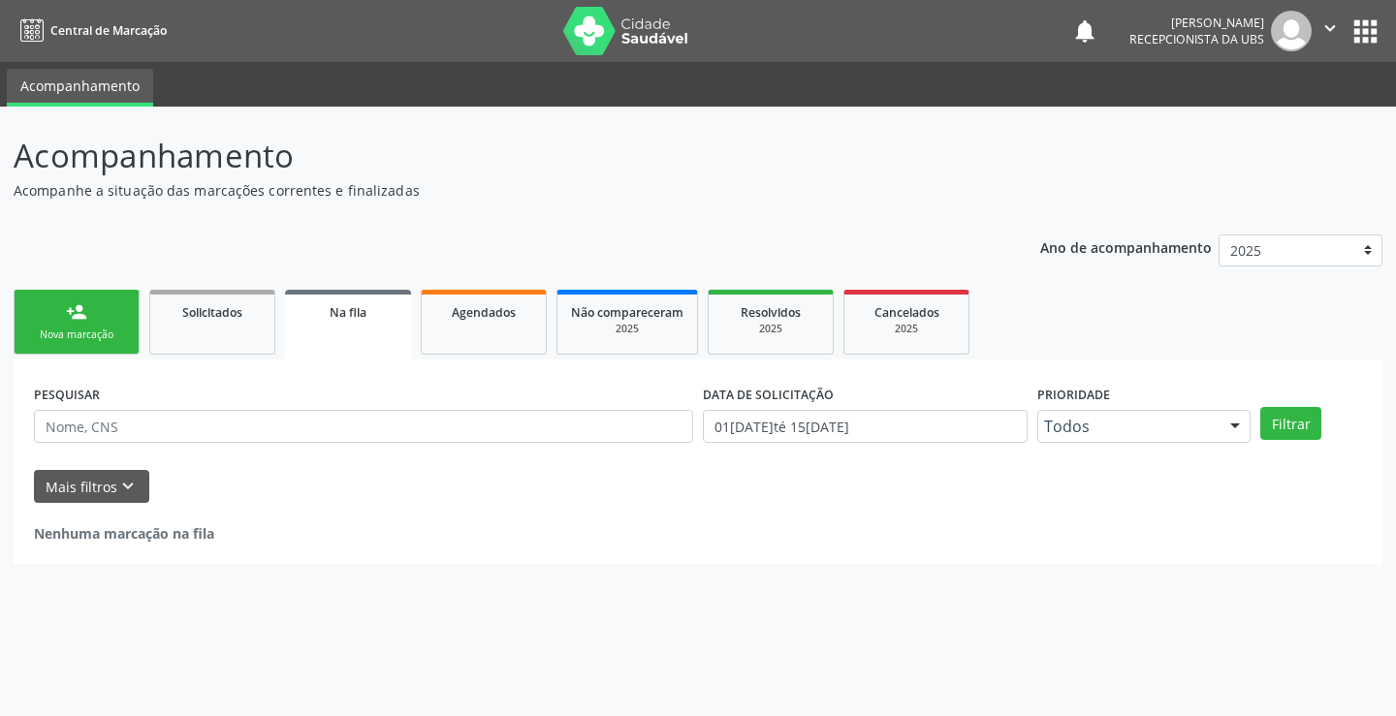
click at [79, 309] on div "person_add" at bounding box center [76, 311] width 21 height 21
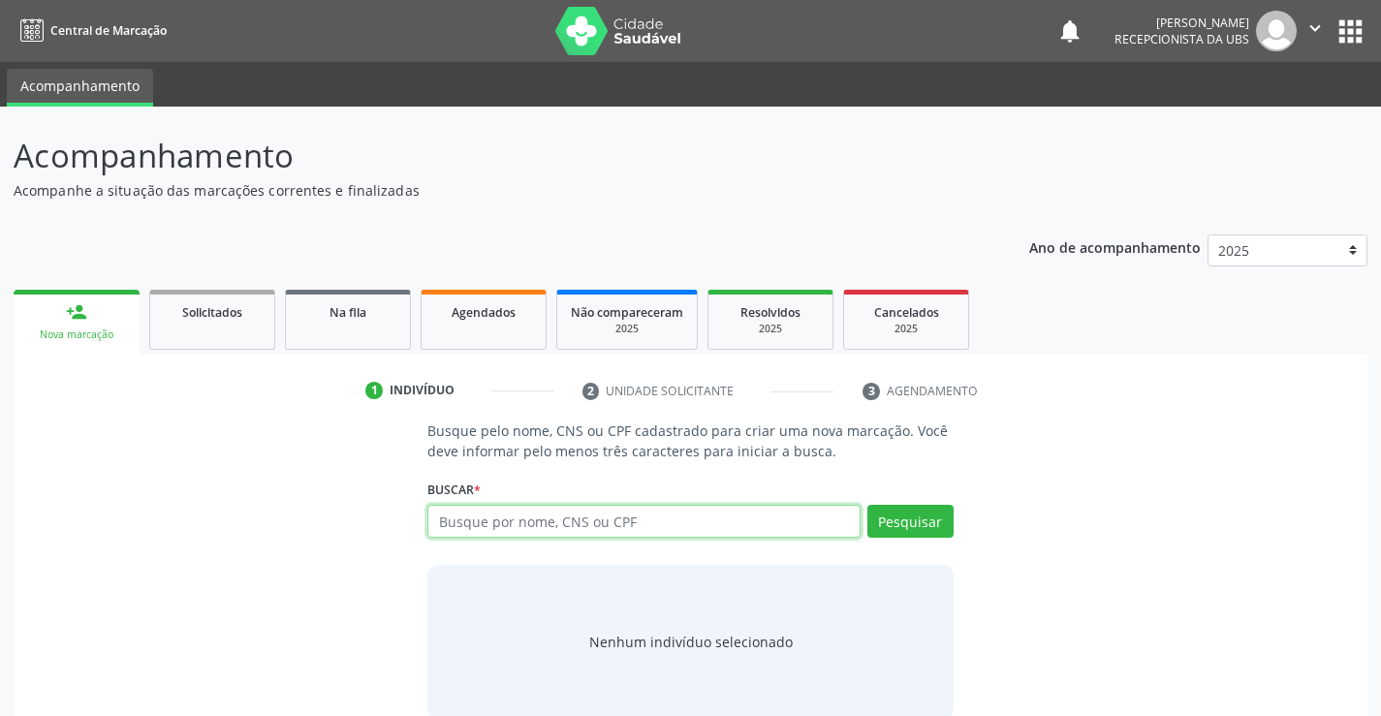
click at [610, 515] on input "text" at bounding box center [643, 521] width 432 height 33
paste input "707 0058 8275 5737"
type input "707 0058 8275 5737"
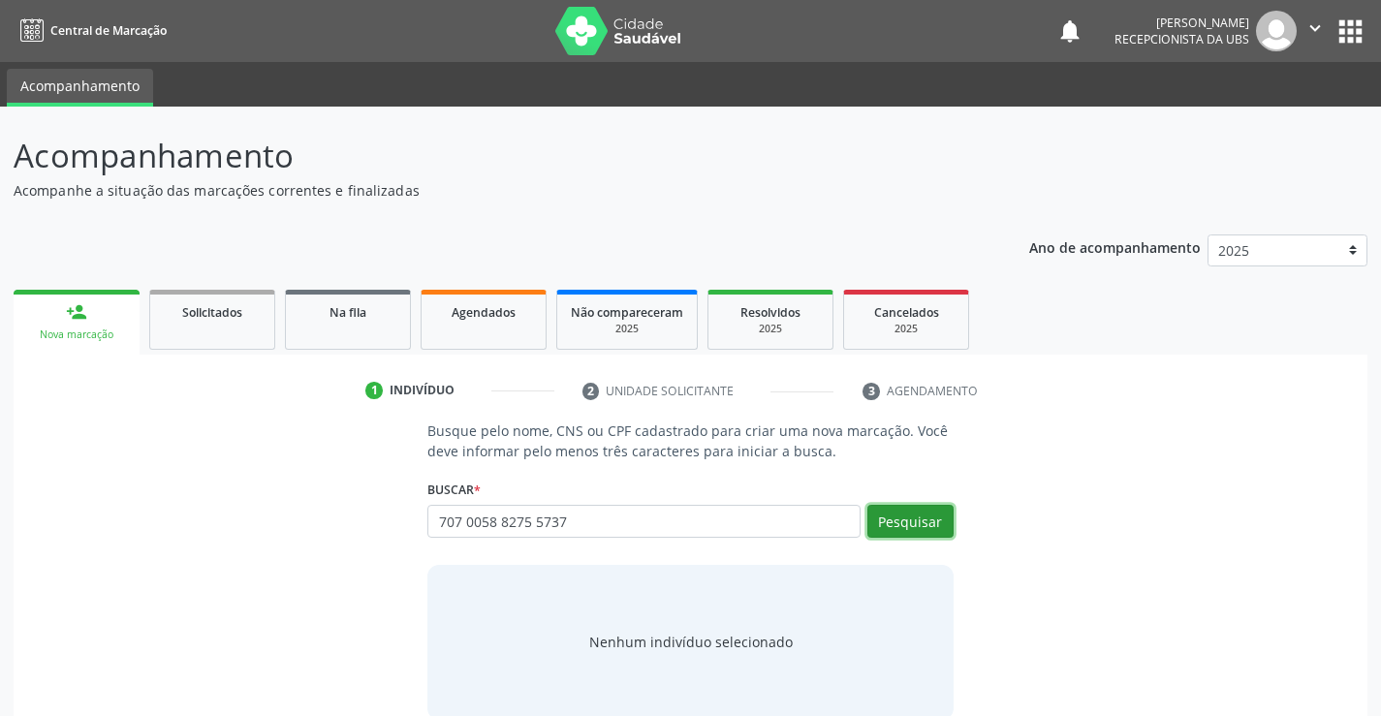
click at [912, 521] on button "Pesquisar" at bounding box center [910, 521] width 86 height 33
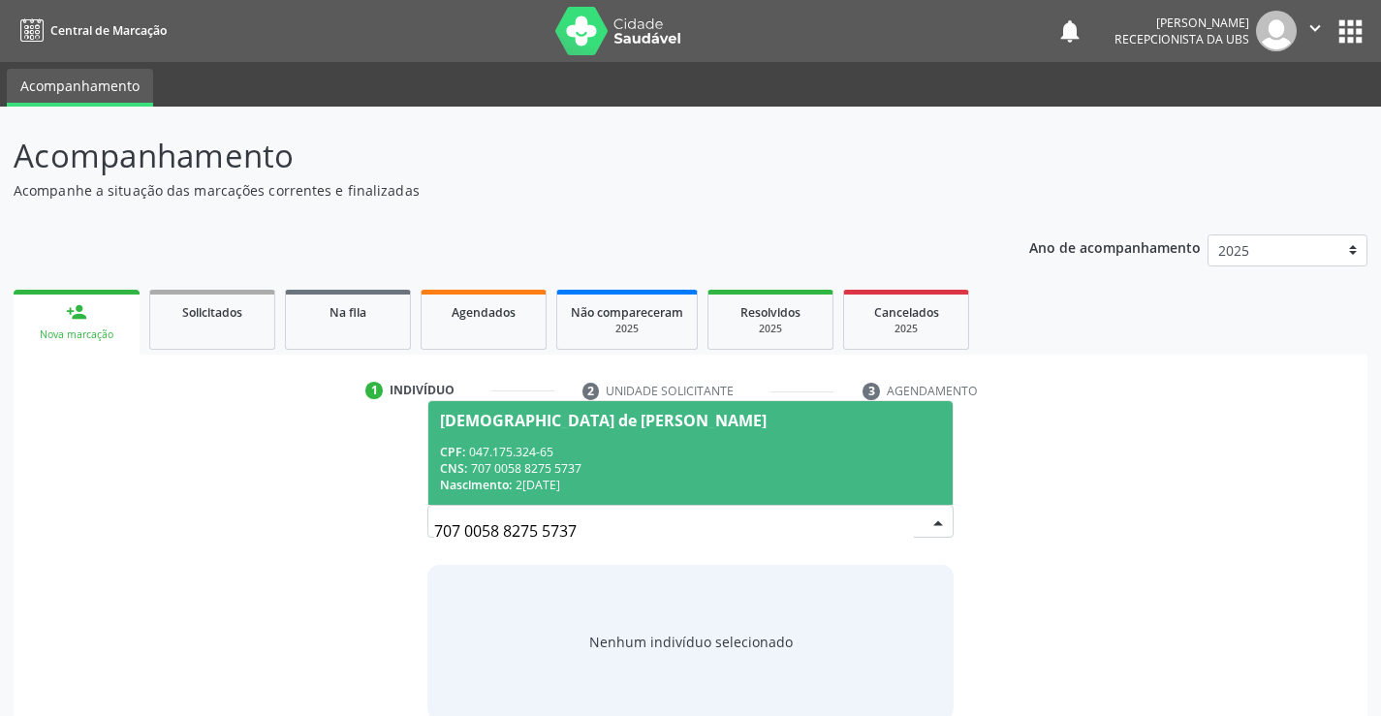
click at [791, 462] on div "CNS: 707 0058 8275 5737" at bounding box center [690, 468] width 500 height 16
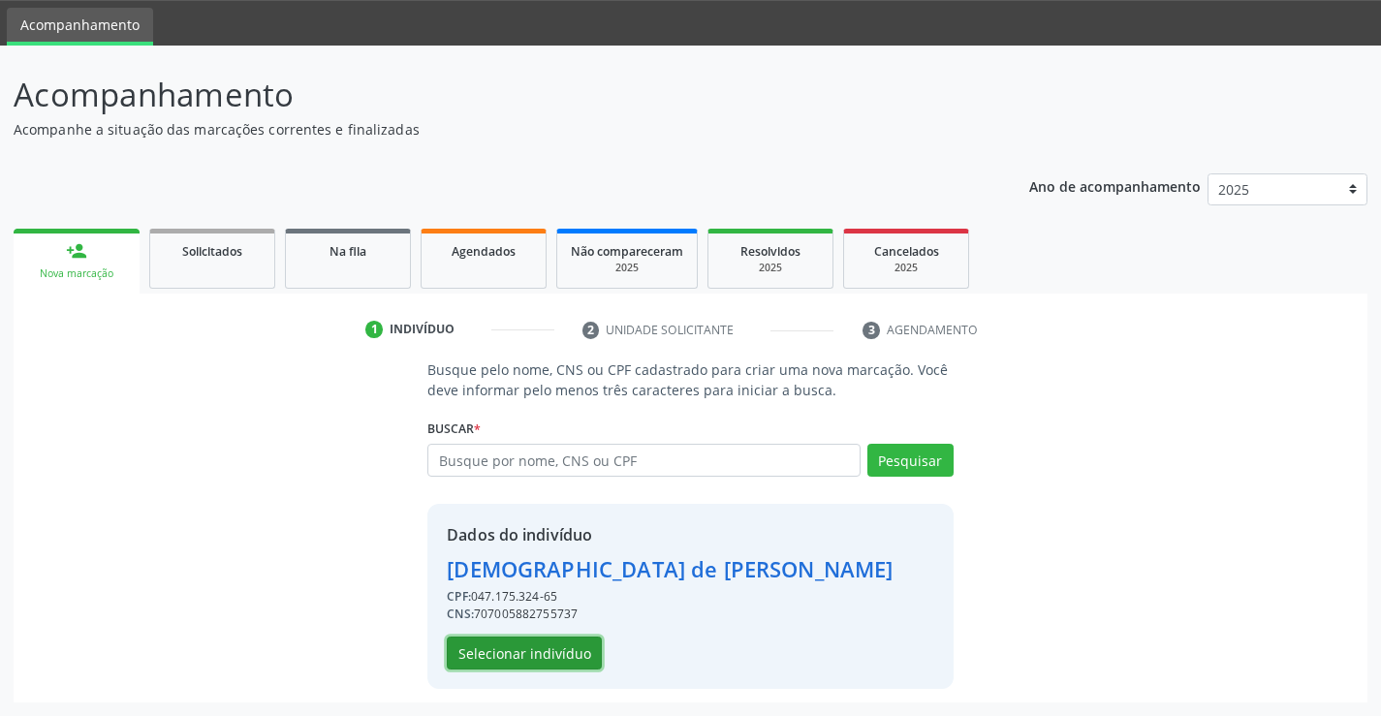
click at [577, 644] on button "Selecionar indivíduo" at bounding box center [524, 653] width 155 height 33
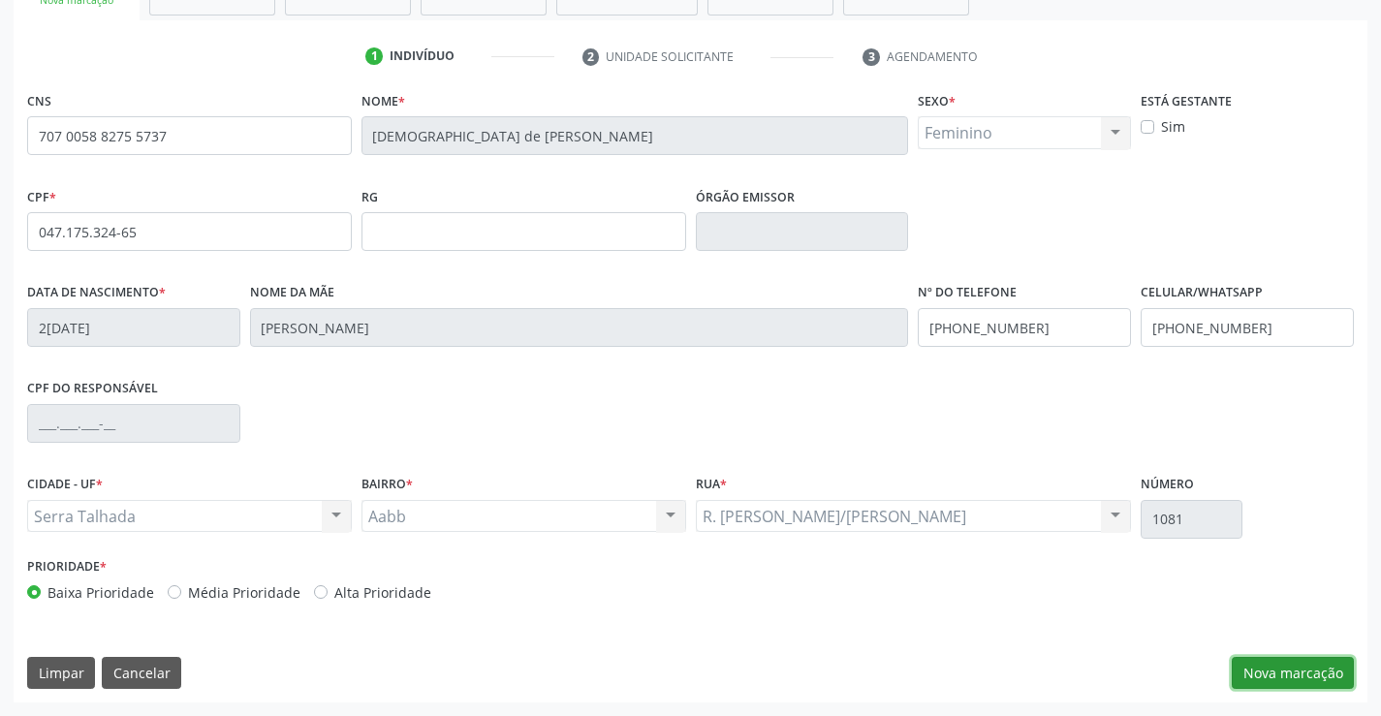
click at [1293, 658] on button "Nova marcação" at bounding box center [1293, 673] width 122 height 33
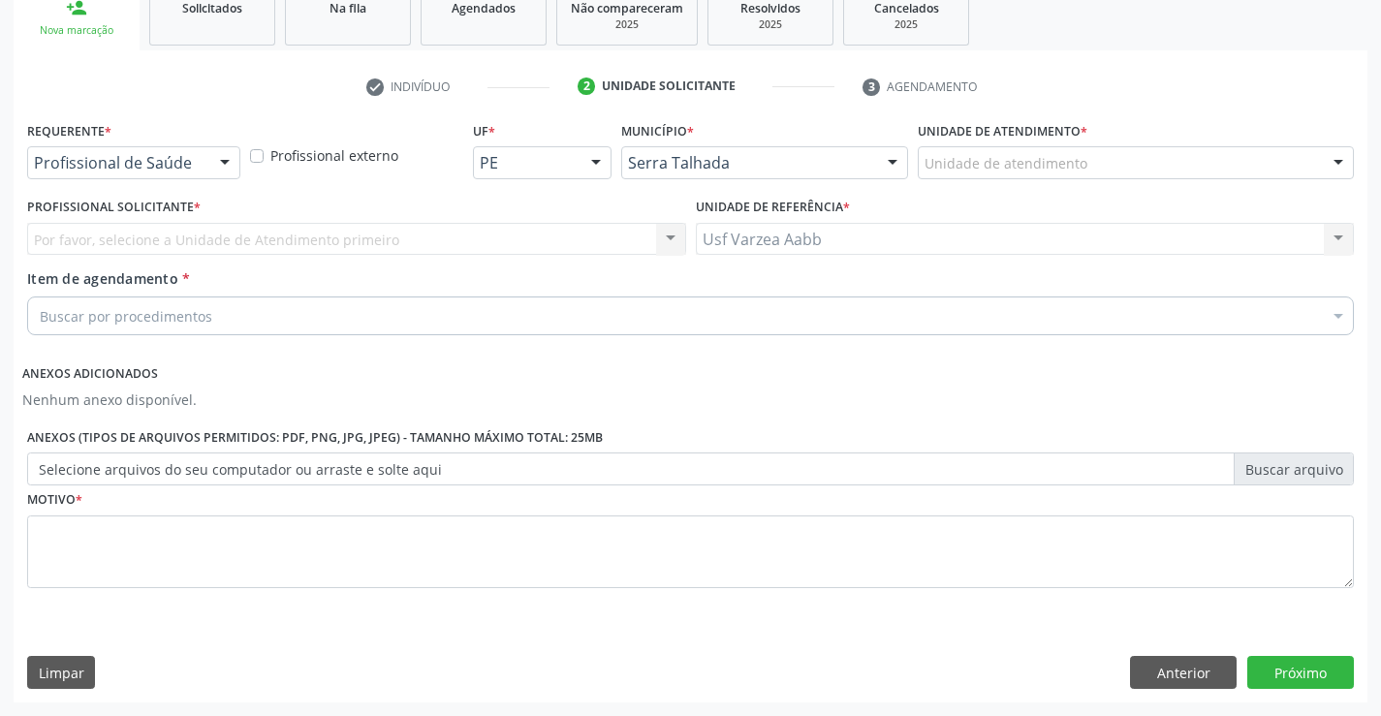
scroll to position [304, 0]
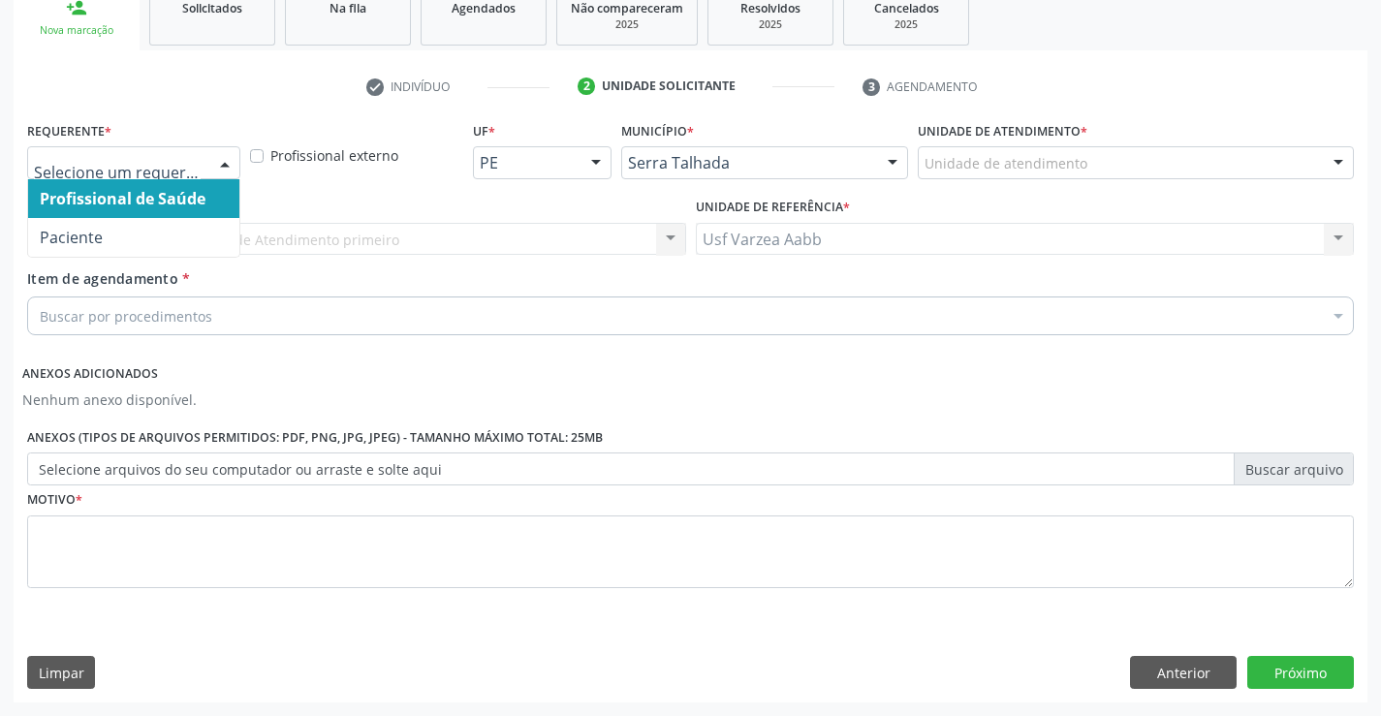
click at [202, 168] on div at bounding box center [133, 162] width 213 height 33
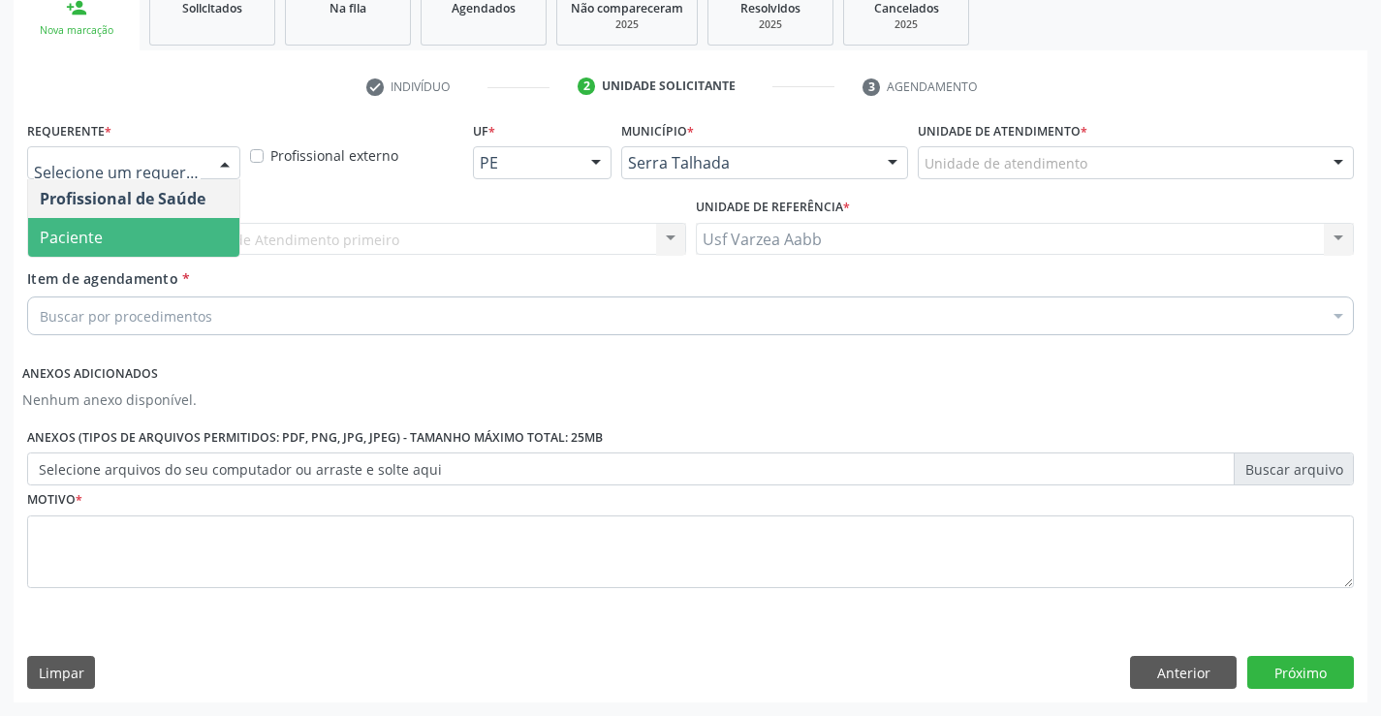
drag, startPoint x: 185, startPoint y: 236, endPoint x: 185, endPoint y: 303, distance: 66.9
click at [185, 240] on span "Paciente" at bounding box center [133, 237] width 211 height 39
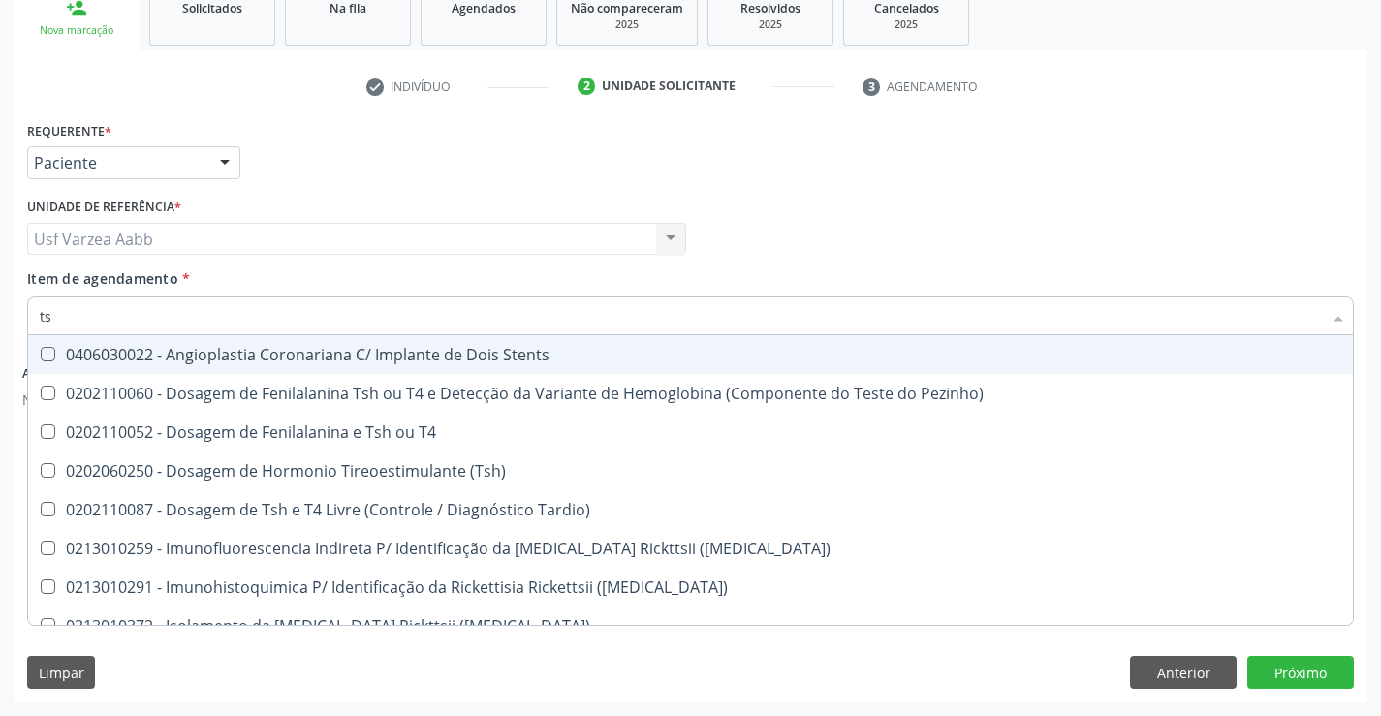
type input "tsh"
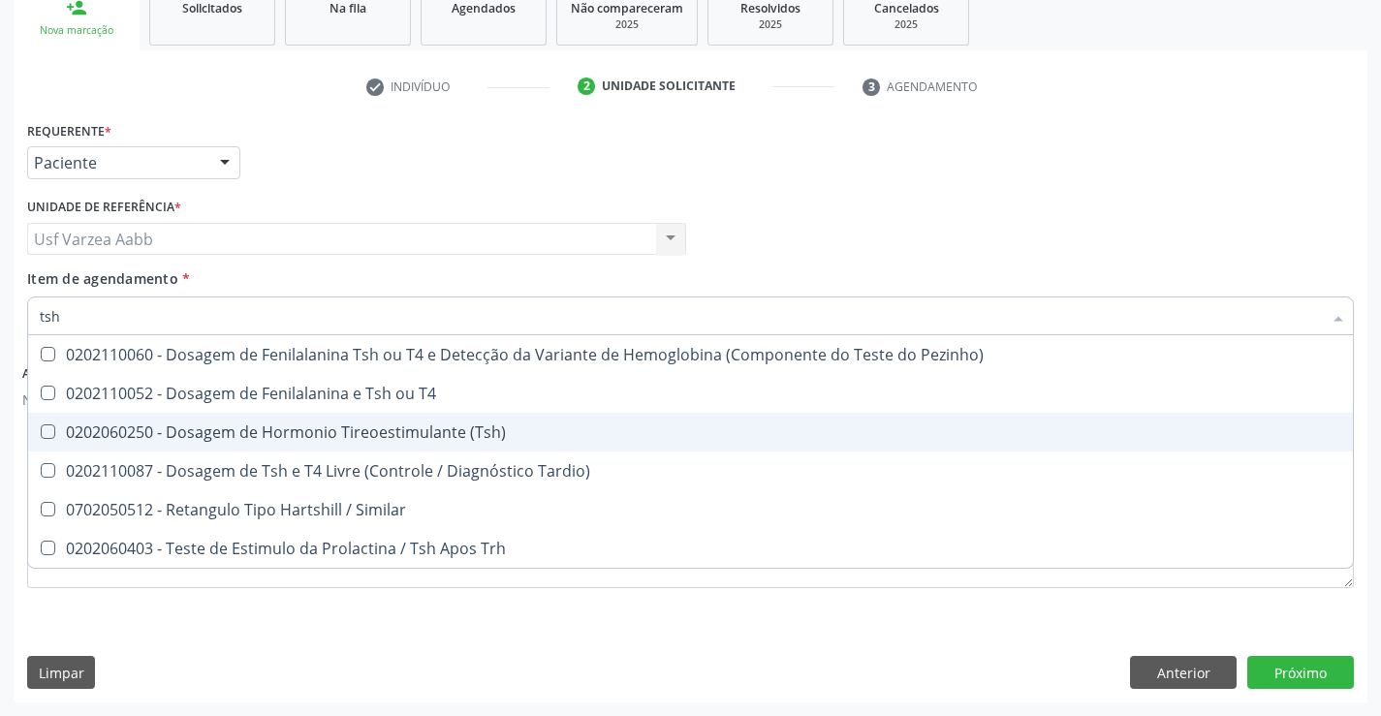
click at [478, 435] on div "0202060250 - Dosagem de Hormonio Tireoestimulante (Tsh)" at bounding box center [691, 433] width 1302 height 16
checkbox \(Tsh\) "true"
type input "ts"
checkbox \(Tsh\) "false"
checkbox Tardio\) "true"
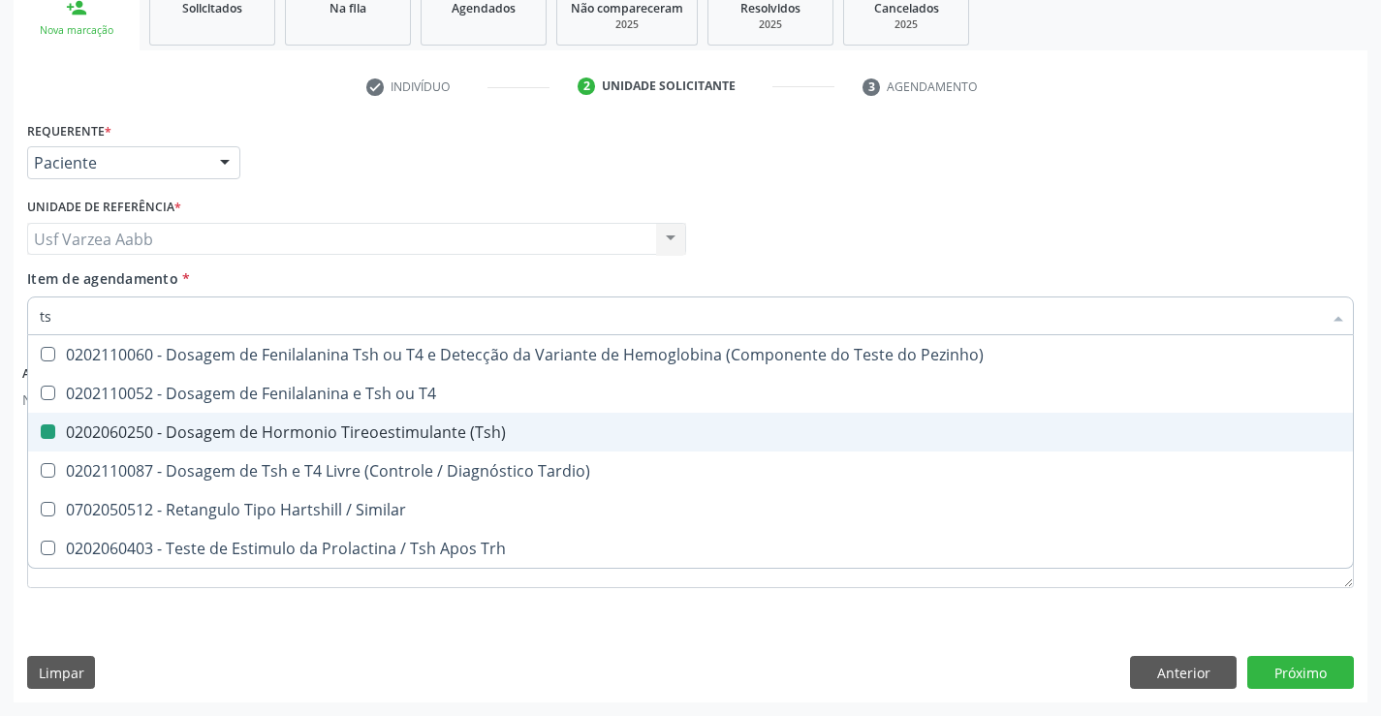
type input "t"
checkbox Tardio\) "false"
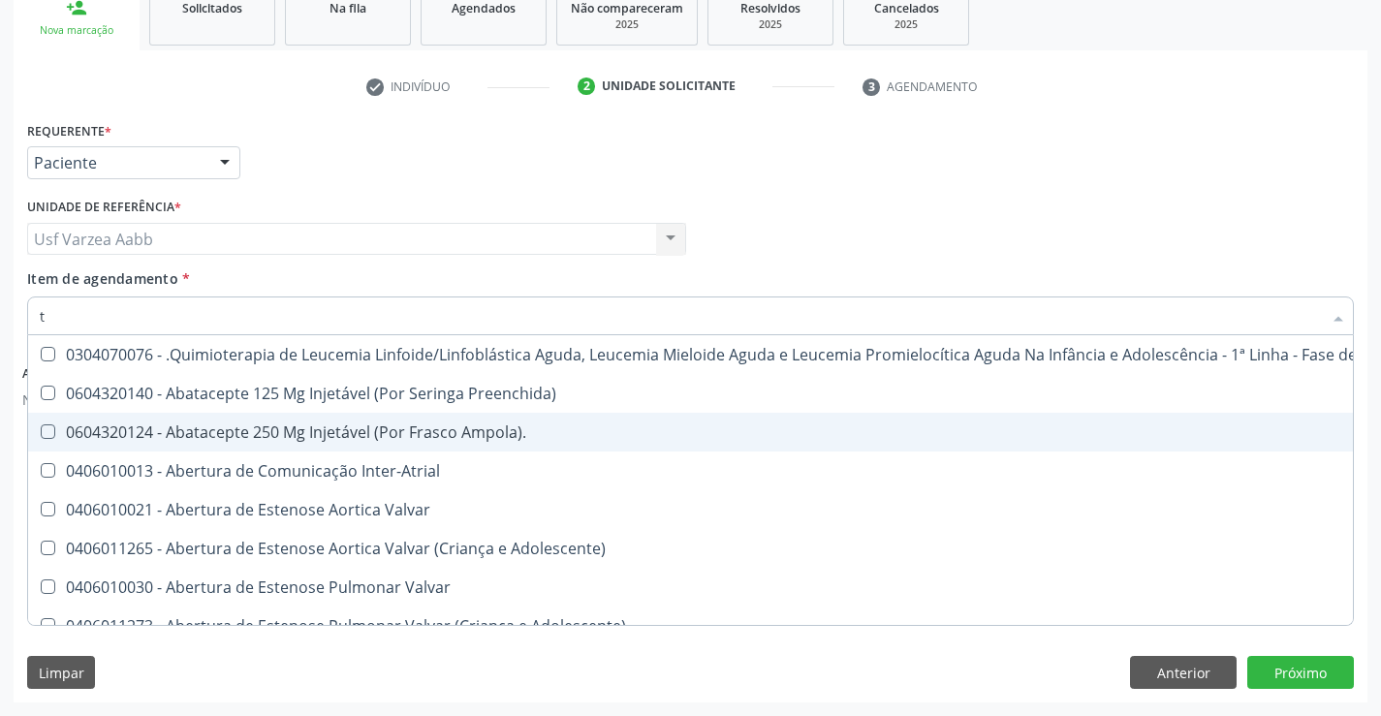
type input "t4"
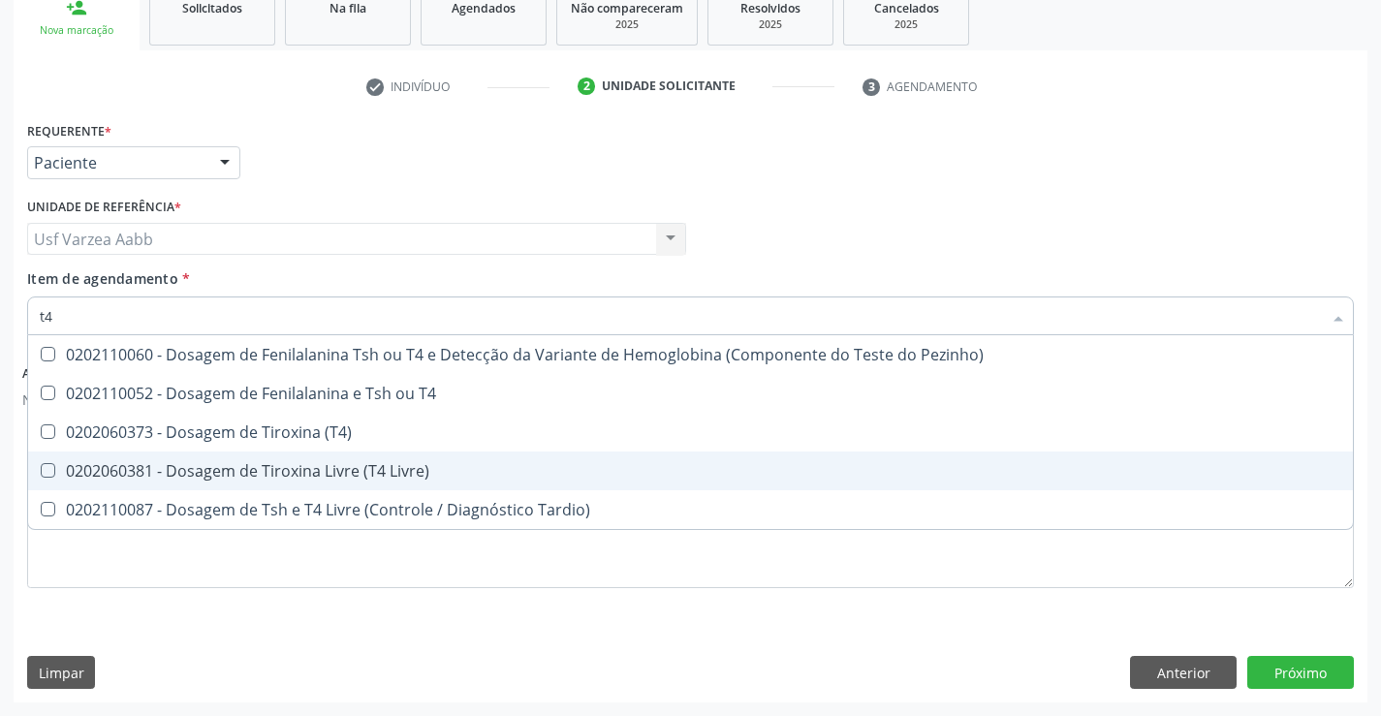
click at [449, 463] on div "0202060381 - Dosagem de Tiroxina Livre (T4 Livre)" at bounding box center [691, 471] width 1302 height 16
checkbox Livre\) "true"
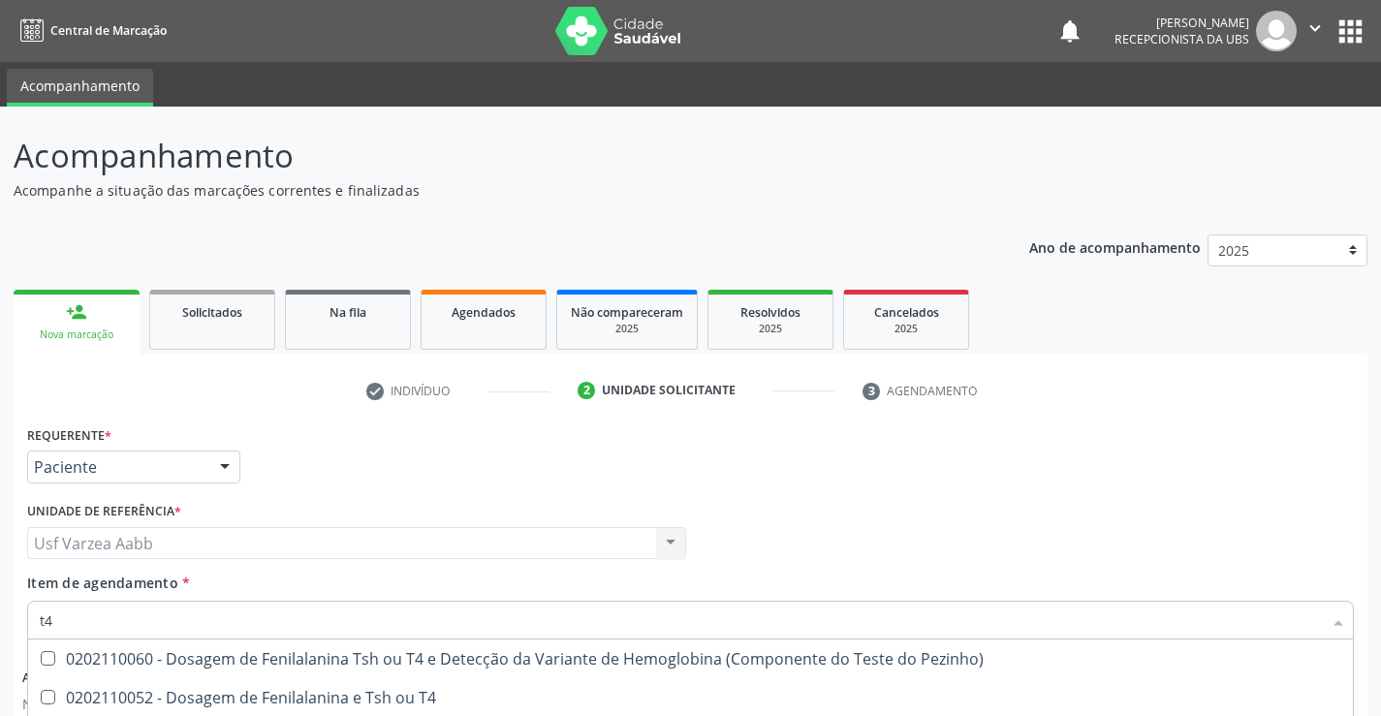
scroll to position [304, 0]
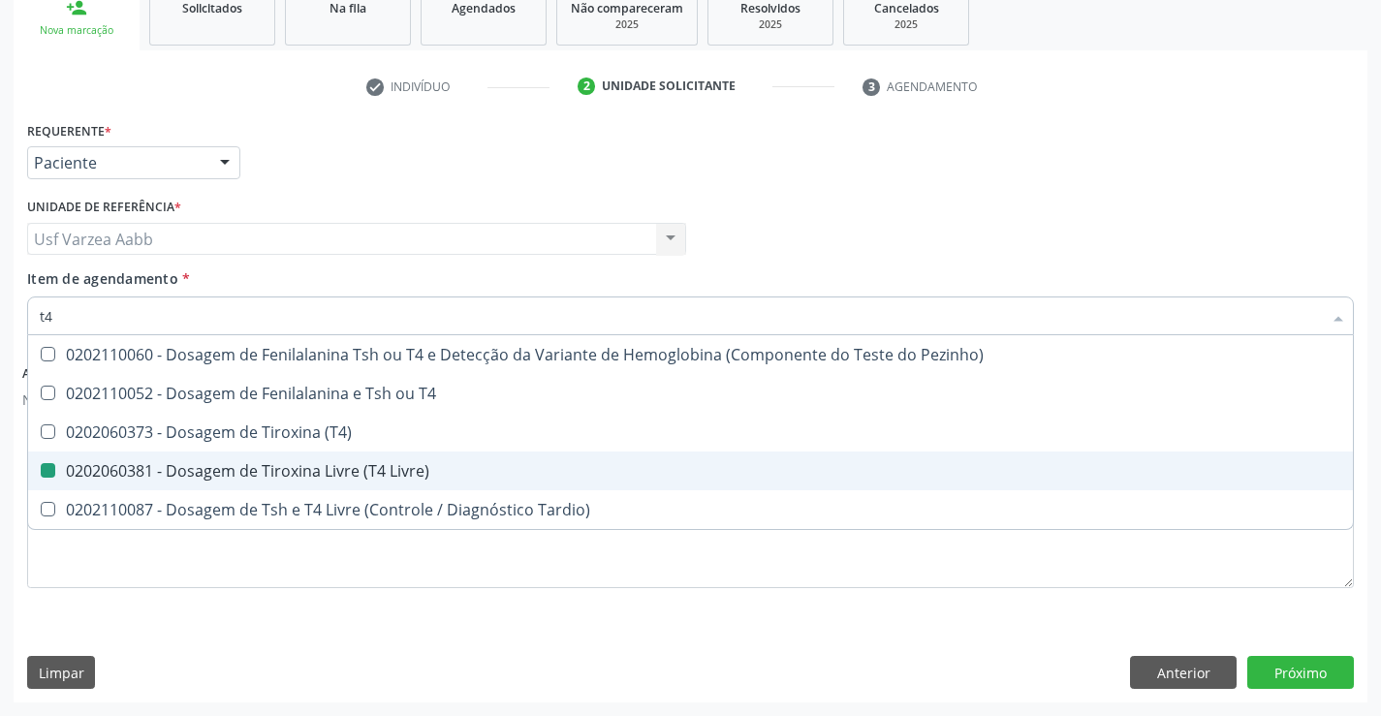
type input "t"
type input "glico"
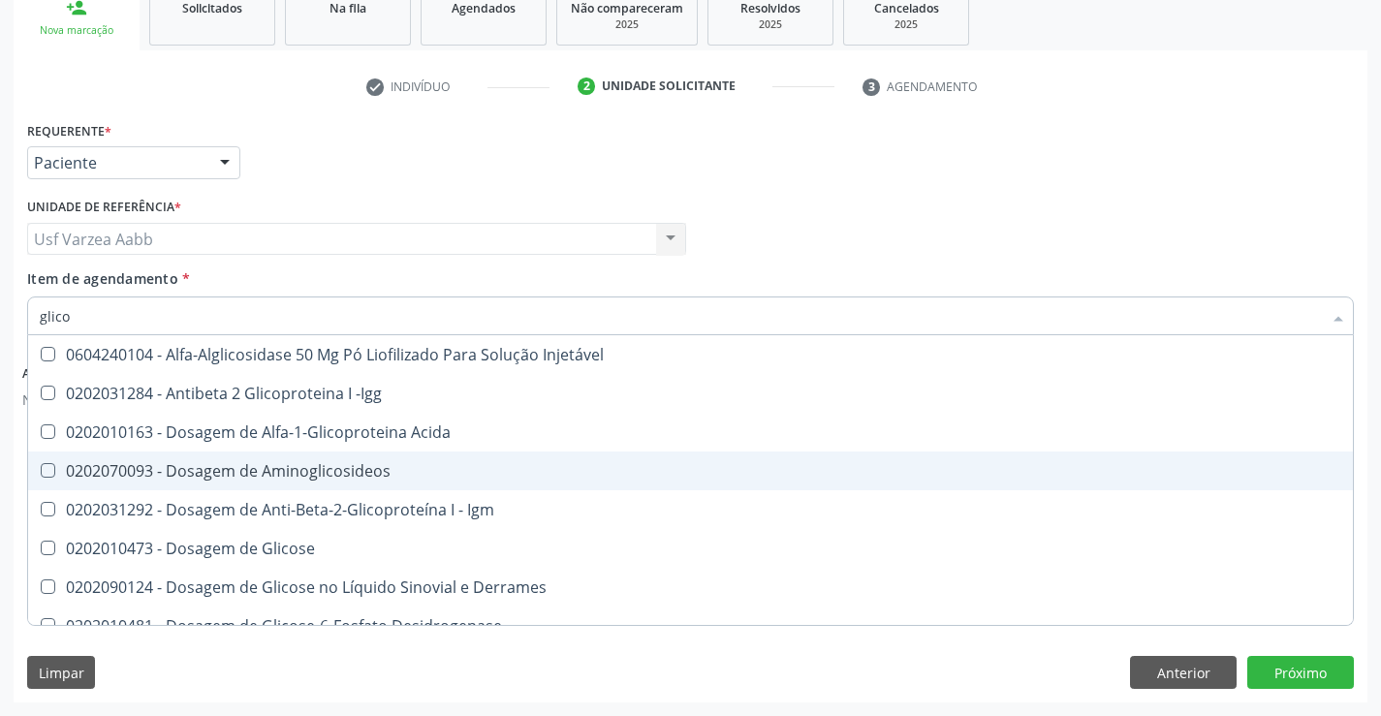
checkbox Aminoglicosideos "false"
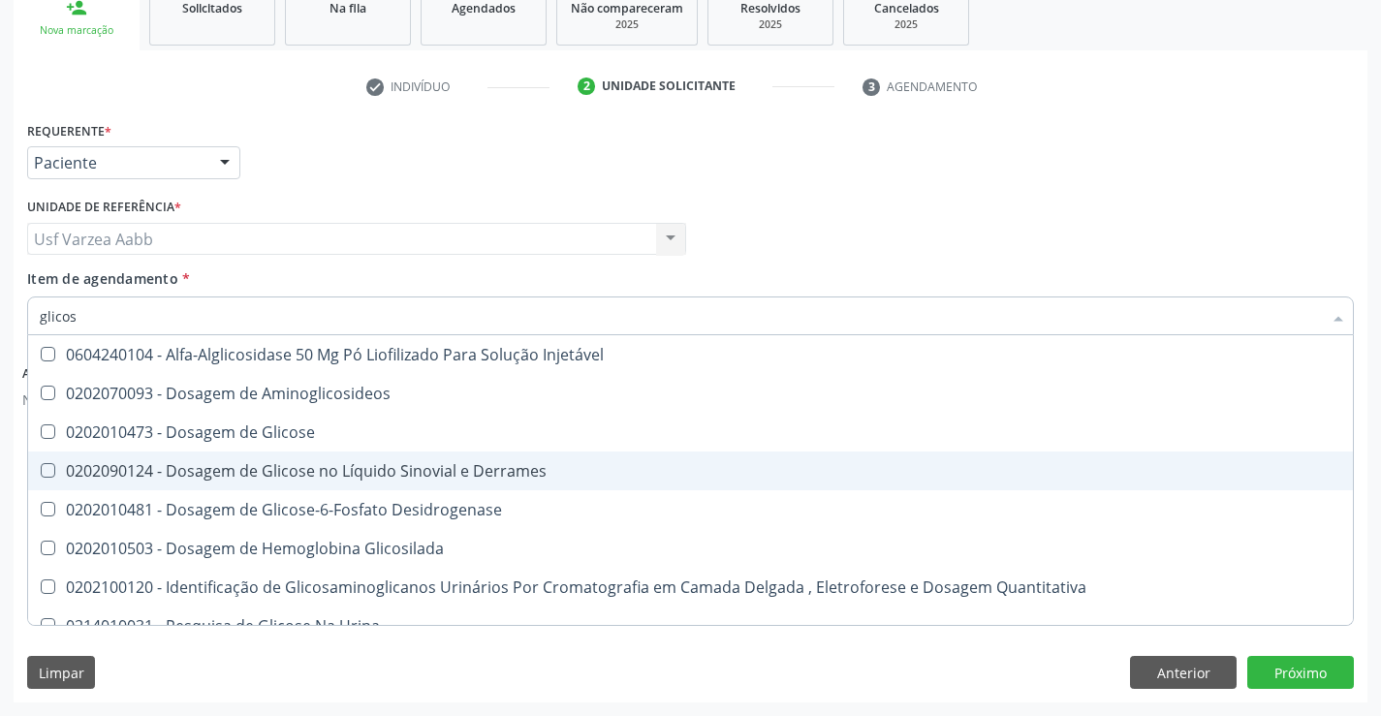
type input "glicosi"
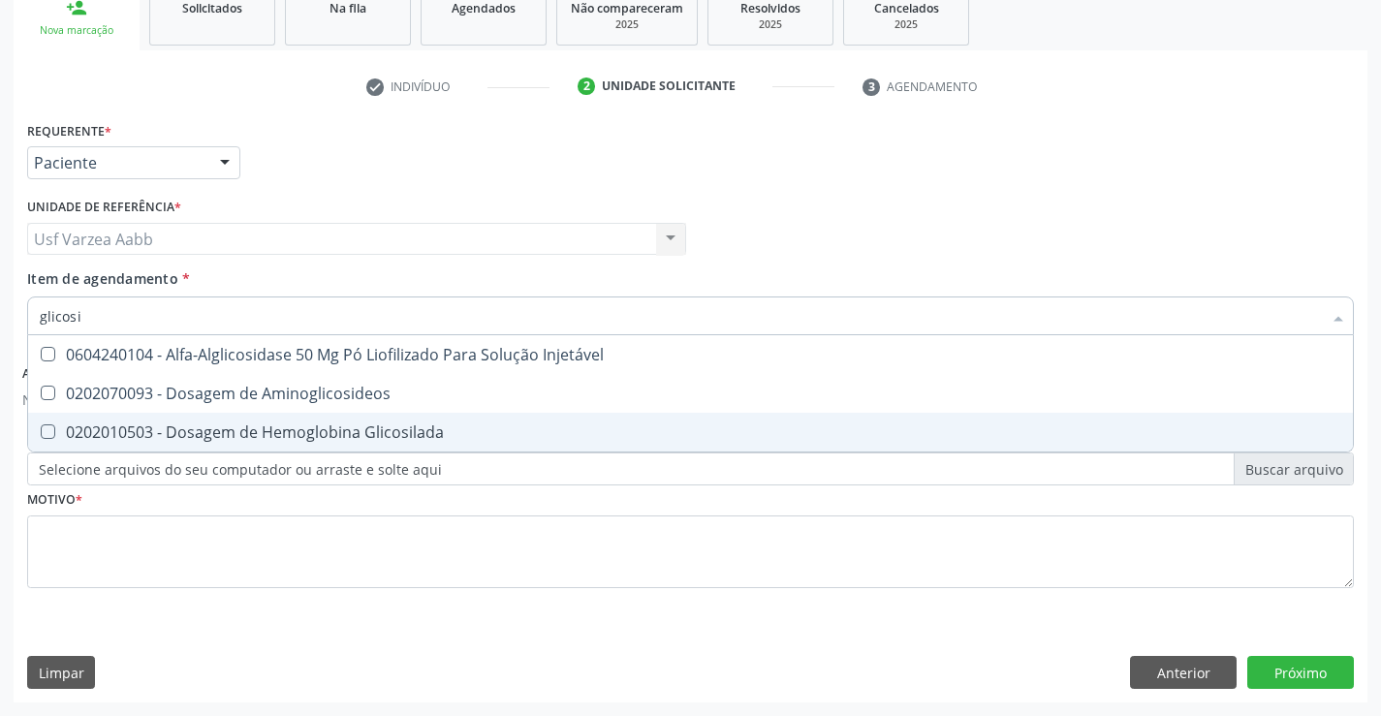
click at [378, 434] on div "0202010503 - Dosagem de Hemoglobina Glicosilada" at bounding box center [691, 433] width 1302 height 16
checkbox Glicosilada "true"
click at [383, 540] on div "Requerente * Paciente Profissional de Saúde Paciente Nenhum resultado encontrad…" at bounding box center [690, 365] width 1327 height 499
click at [1269, 671] on button "Próximo" at bounding box center [1300, 672] width 107 height 33
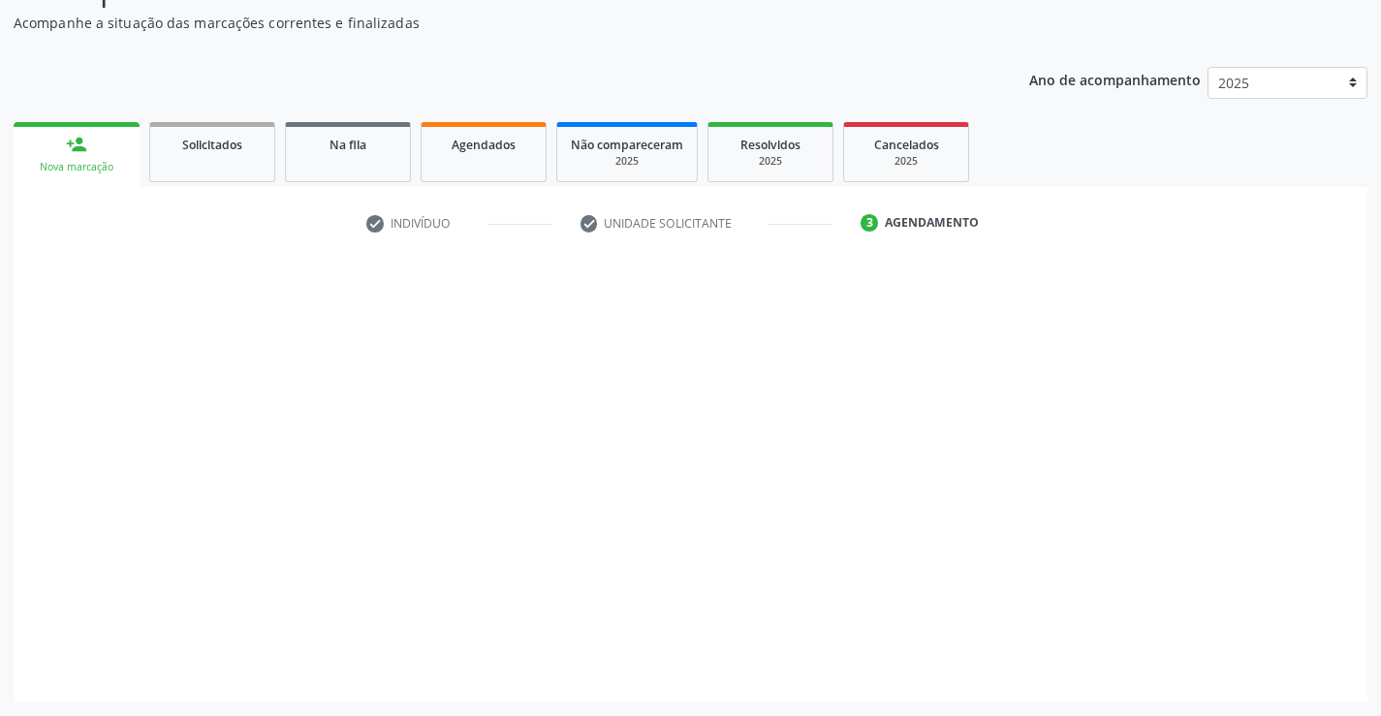
scroll to position [168, 0]
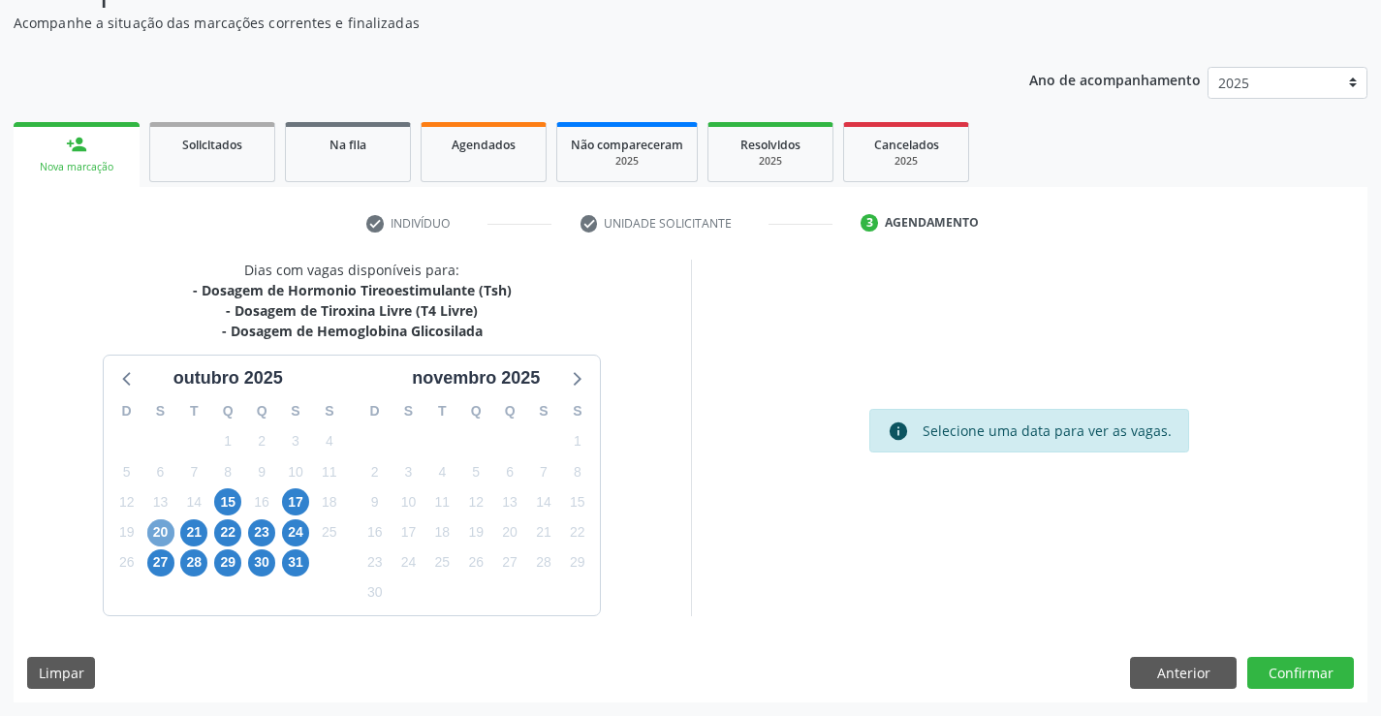
click at [153, 531] on span "20" at bounding box center [160, 533] width 27 height 27
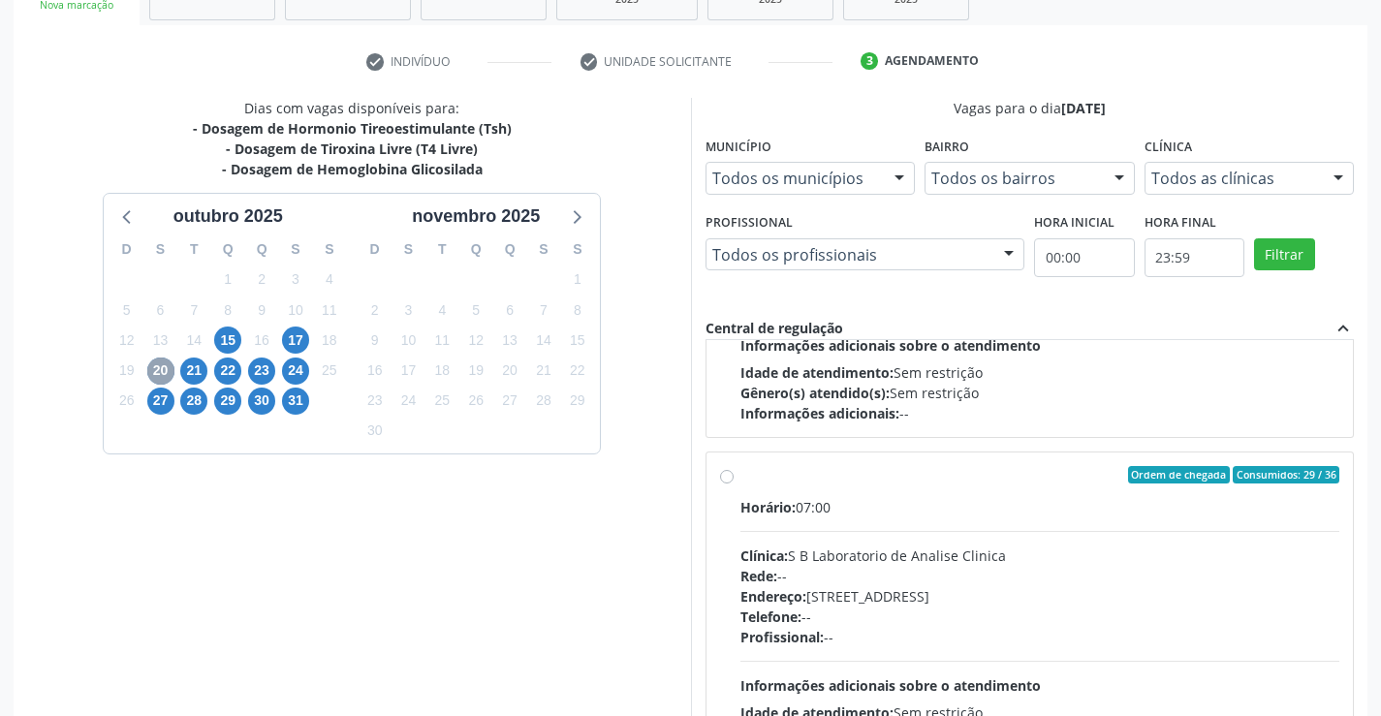
scroll to position [362, 0]
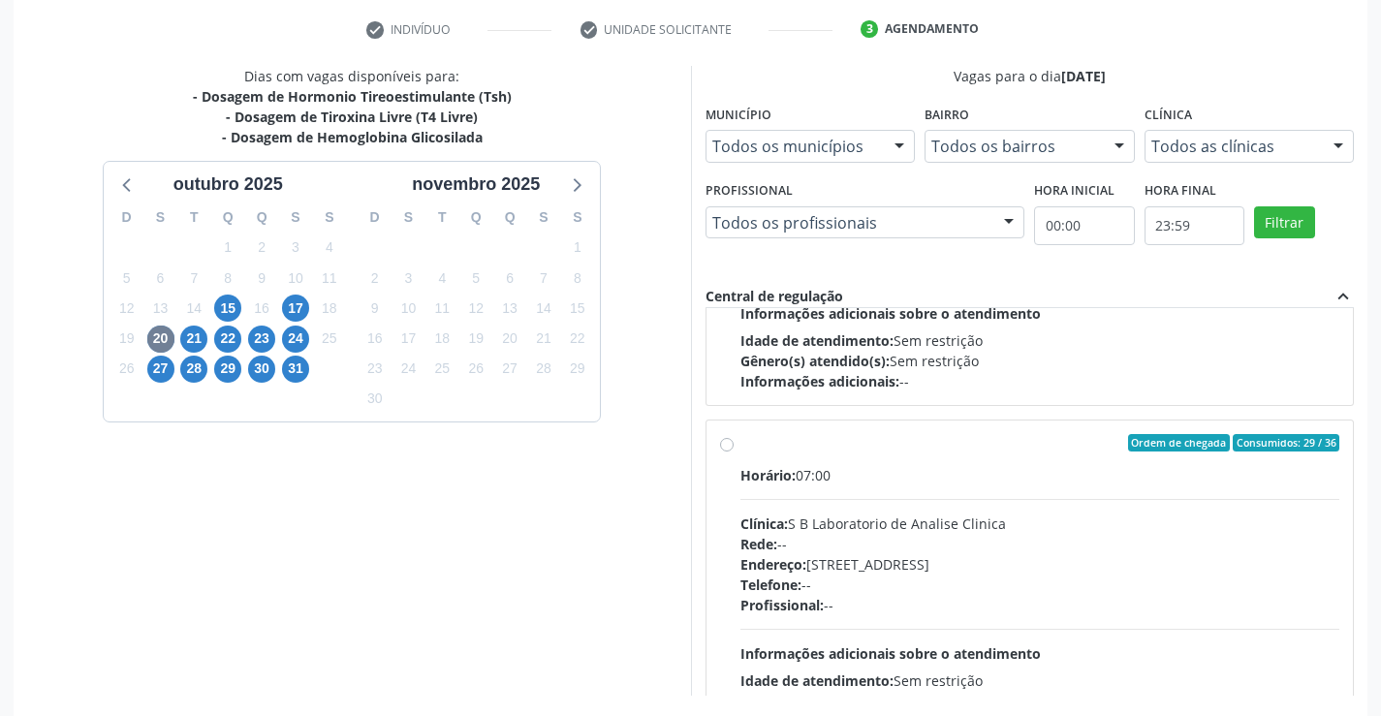
click at [881, 606] on div "Profissional: --" at bounding box center [1041, 605] width 600 height 20
click at [734, 452] on input "Ordem de chegada Consumidos: 29 / 36 Horário: 07:00 Clínica: S B Laboratorio de…" at bounding box center [727, 442] width 14 height 17
radio input "true"
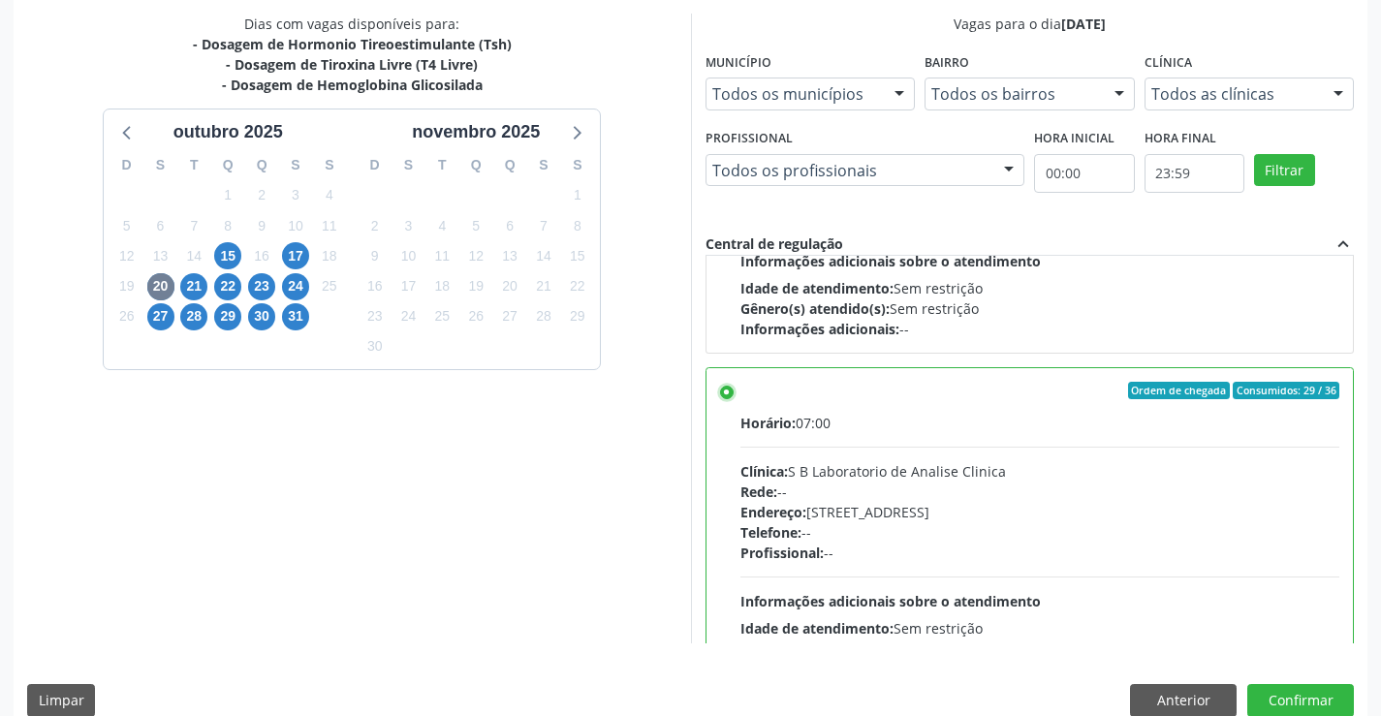
scroll to position [442, 0]
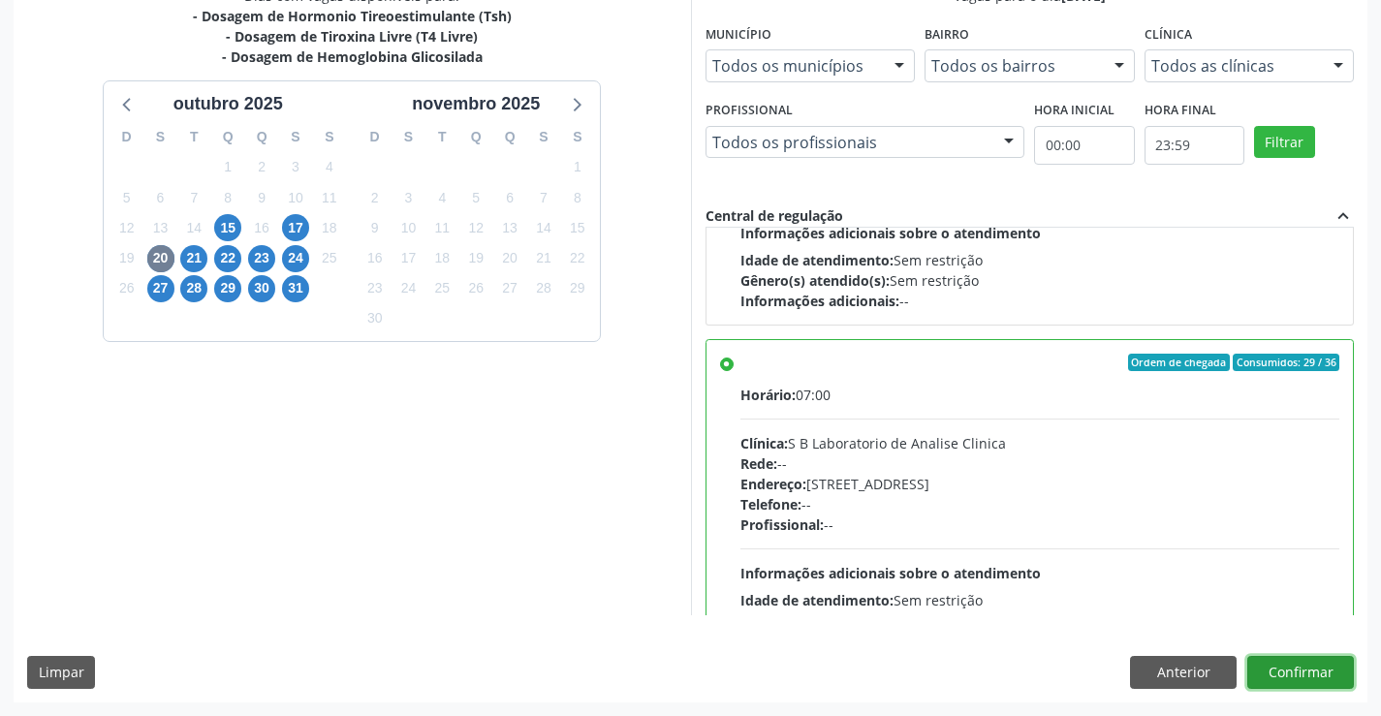
click at [1341, 671] on button "Confirmar" at bounding box center [1300, 672] width 107 height 33
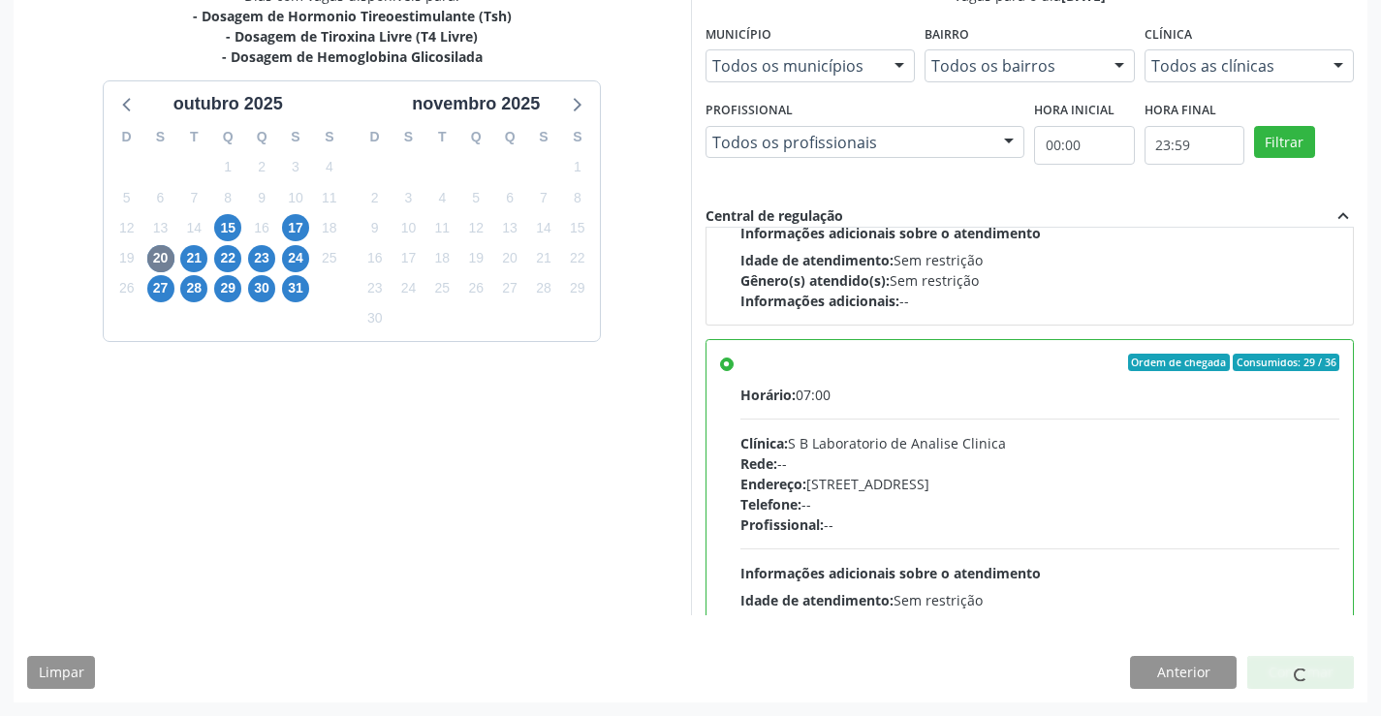
scroll to position [0, 0]
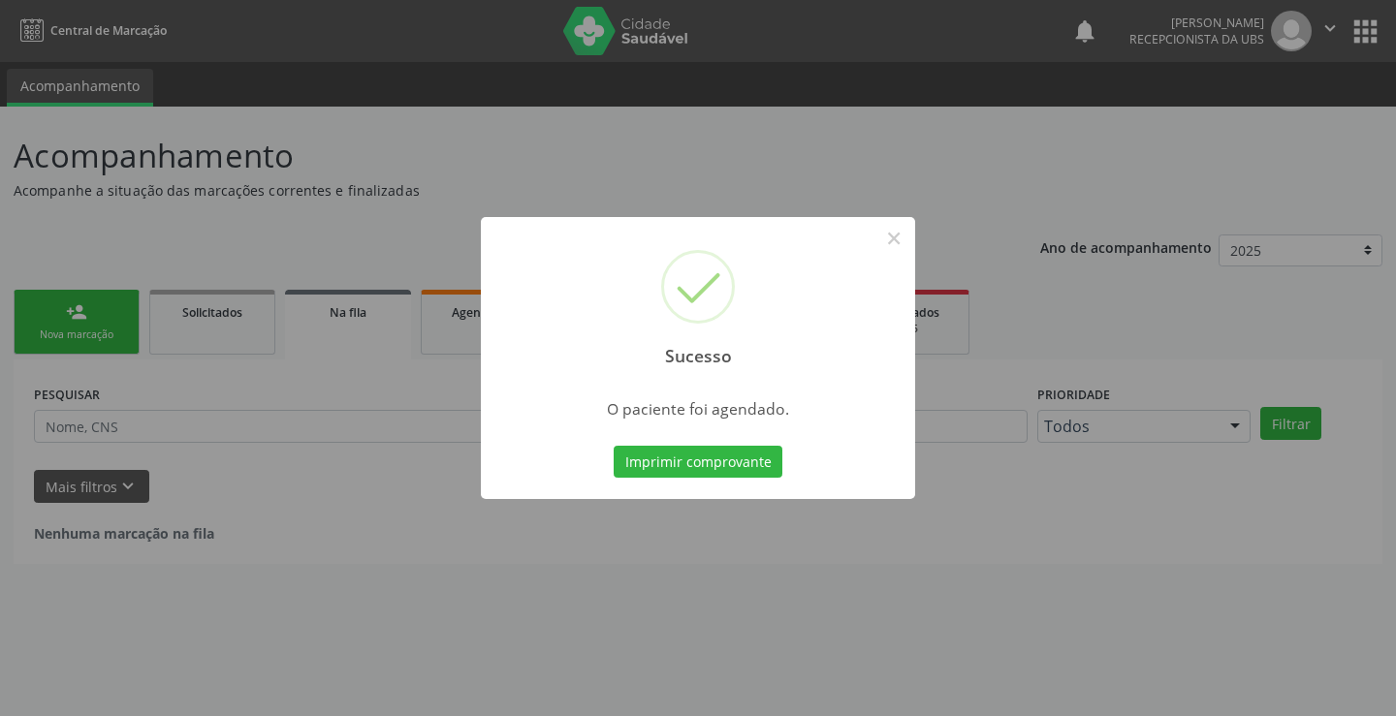
click at [745, 432] on div "Sucesso × O paciente foi agendado. Imprimir comprovante Cancel" at bounding box center [698, 358] width 434 height 283
click at [745, 447] on button "Imprimir comprovante" at bounding box center [698, 462] width 169 height 33
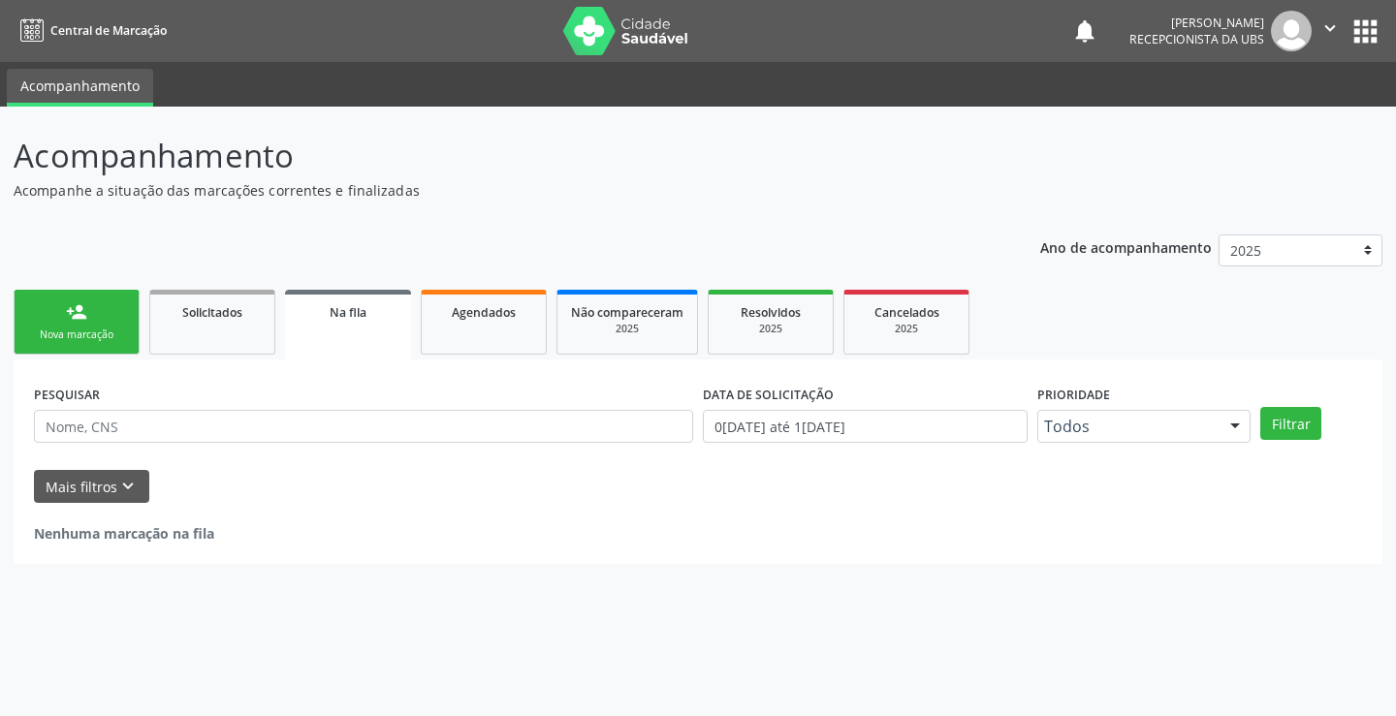
click at [83, 338] on div "Nova marcação" at bounding box center [76, 335] width 97 height 15
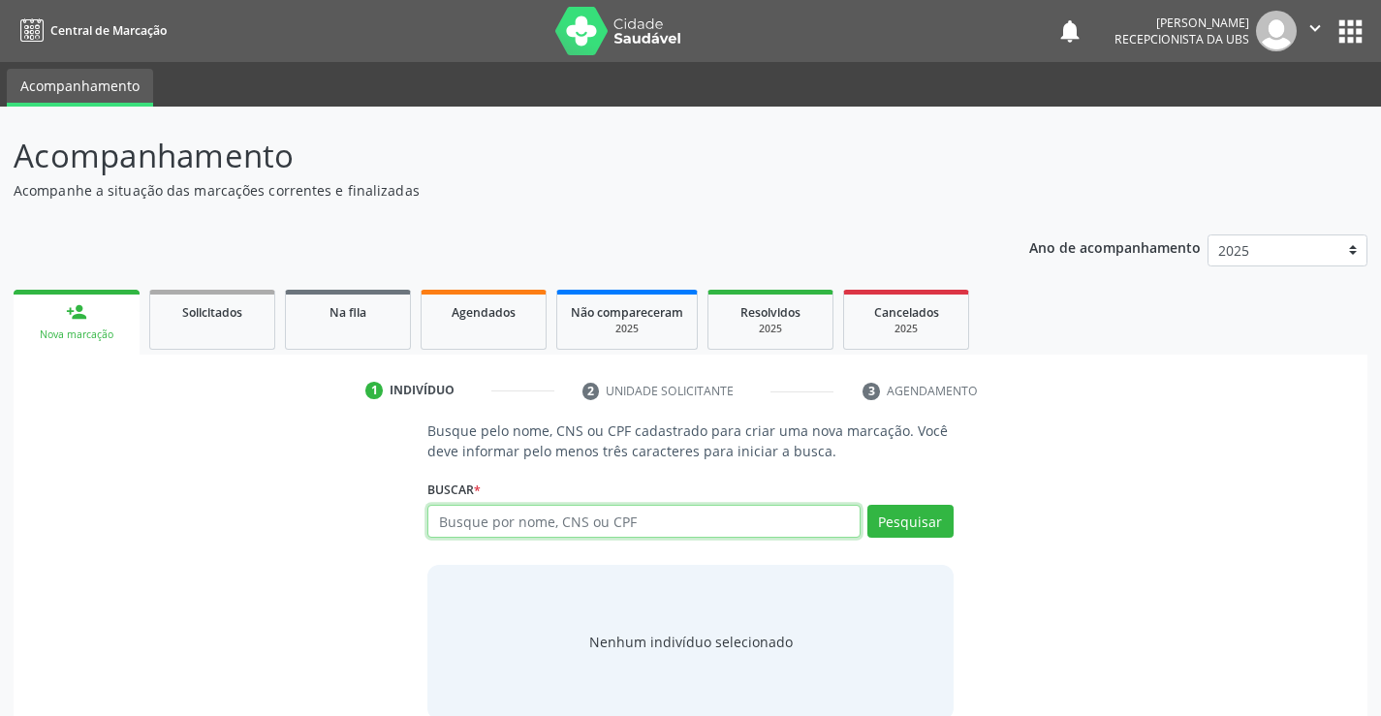
click at [577, 517] on input "text" at bounding box center [643, 521] width 432 height 33
type input "700701963687475"
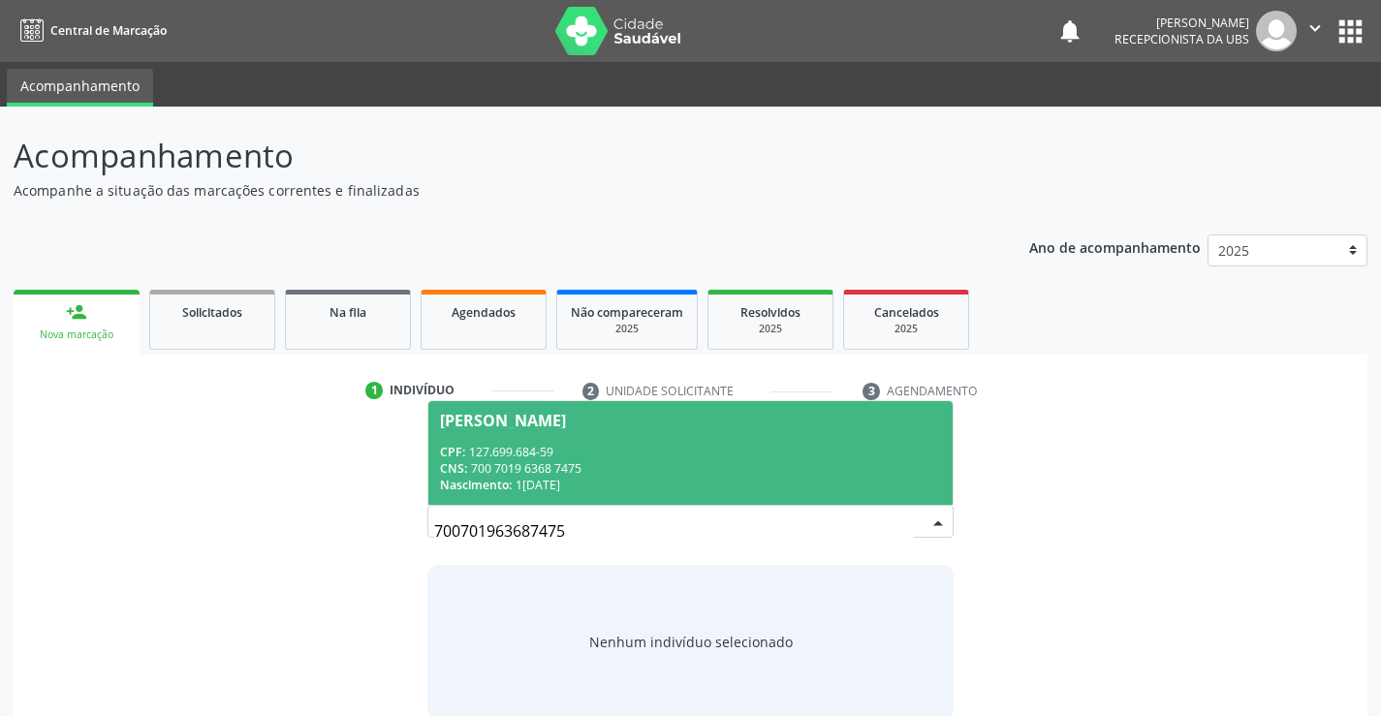
click at [664, 446] on div "CPF: 127.699.684-59" at bounding box center [690, 452] width 500 height 16
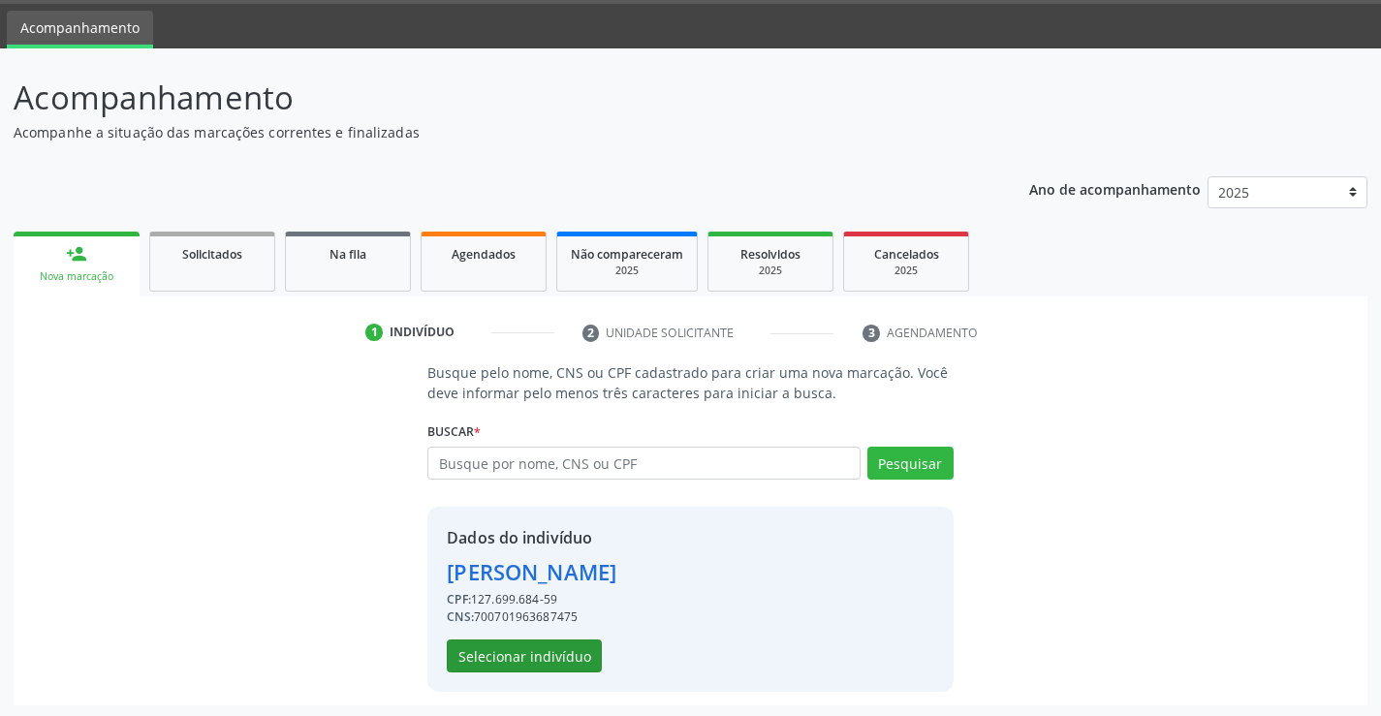
scroll to position [61, 0]
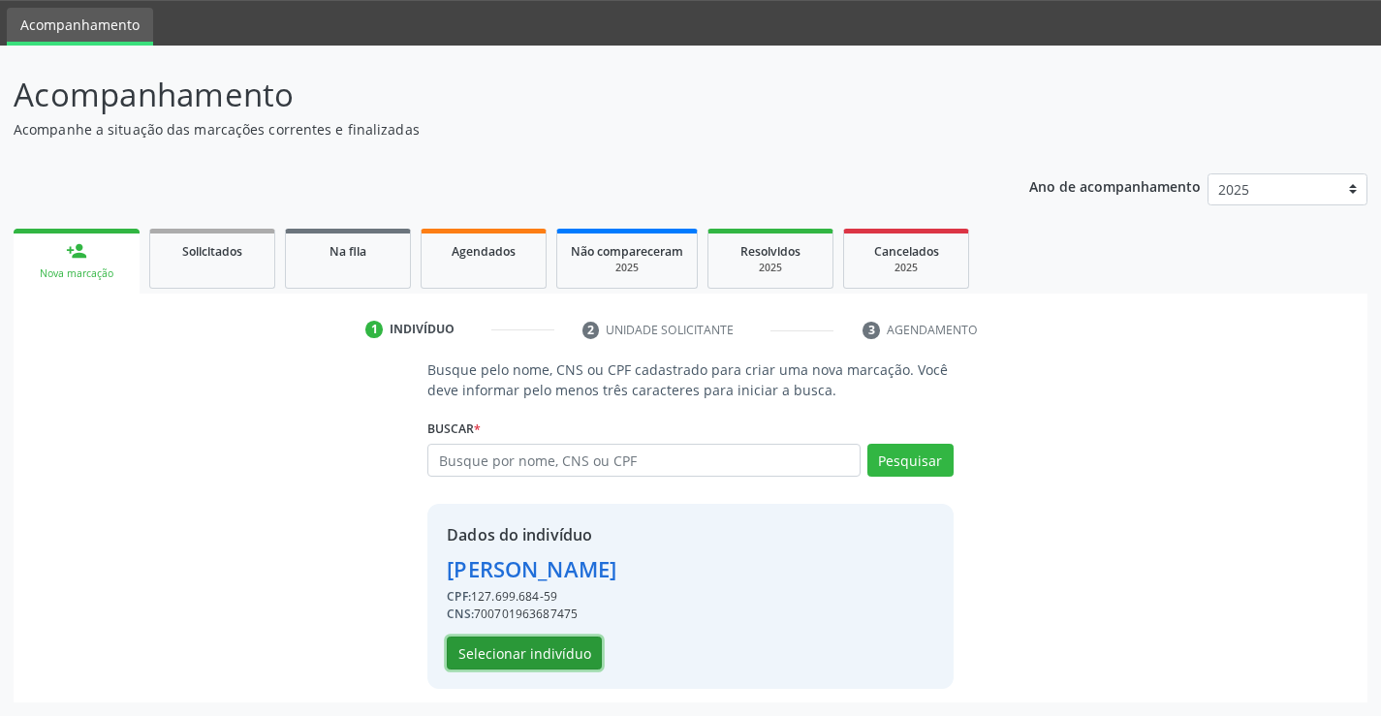
click at [527, 649] on button "Selecionar indivíduo" at bounding box center [524, 653] width 155 height 33
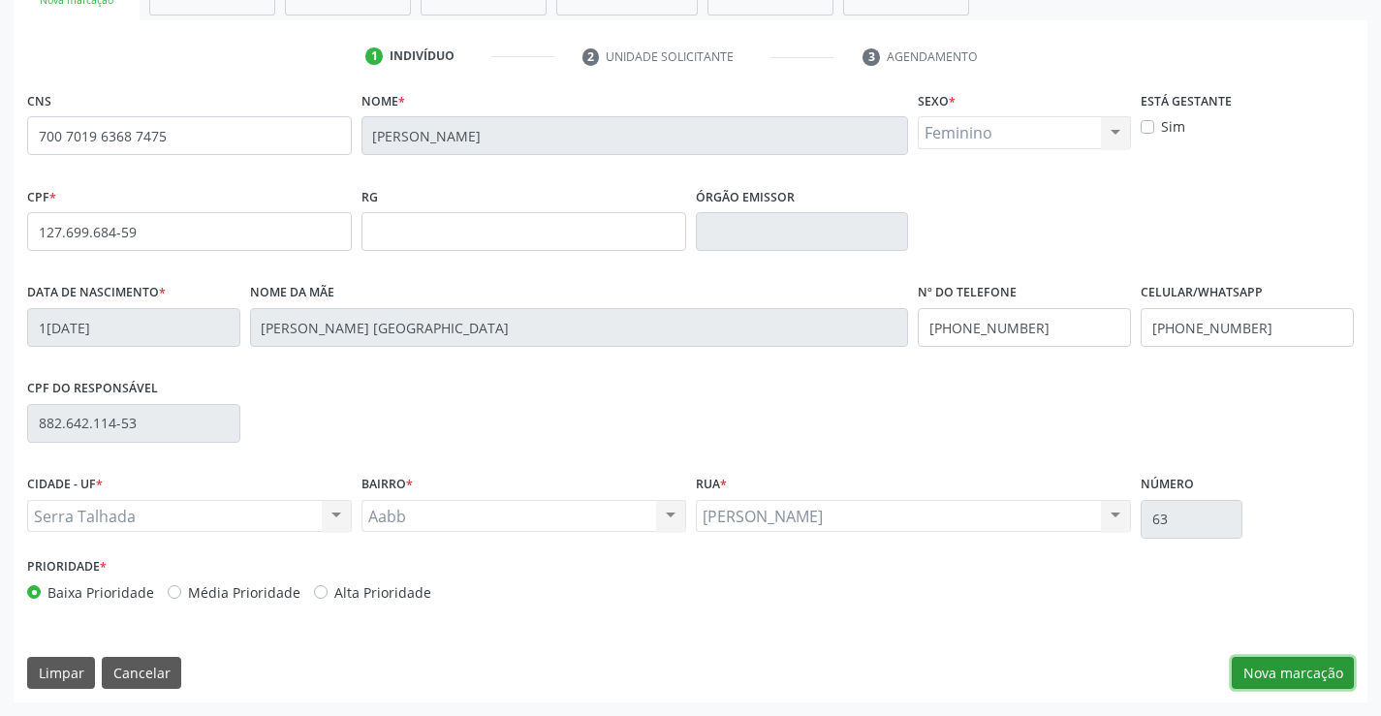
click at [1298, 687] on button "Nova marcação" at bounding box center [1293, 673] width 122 height 33
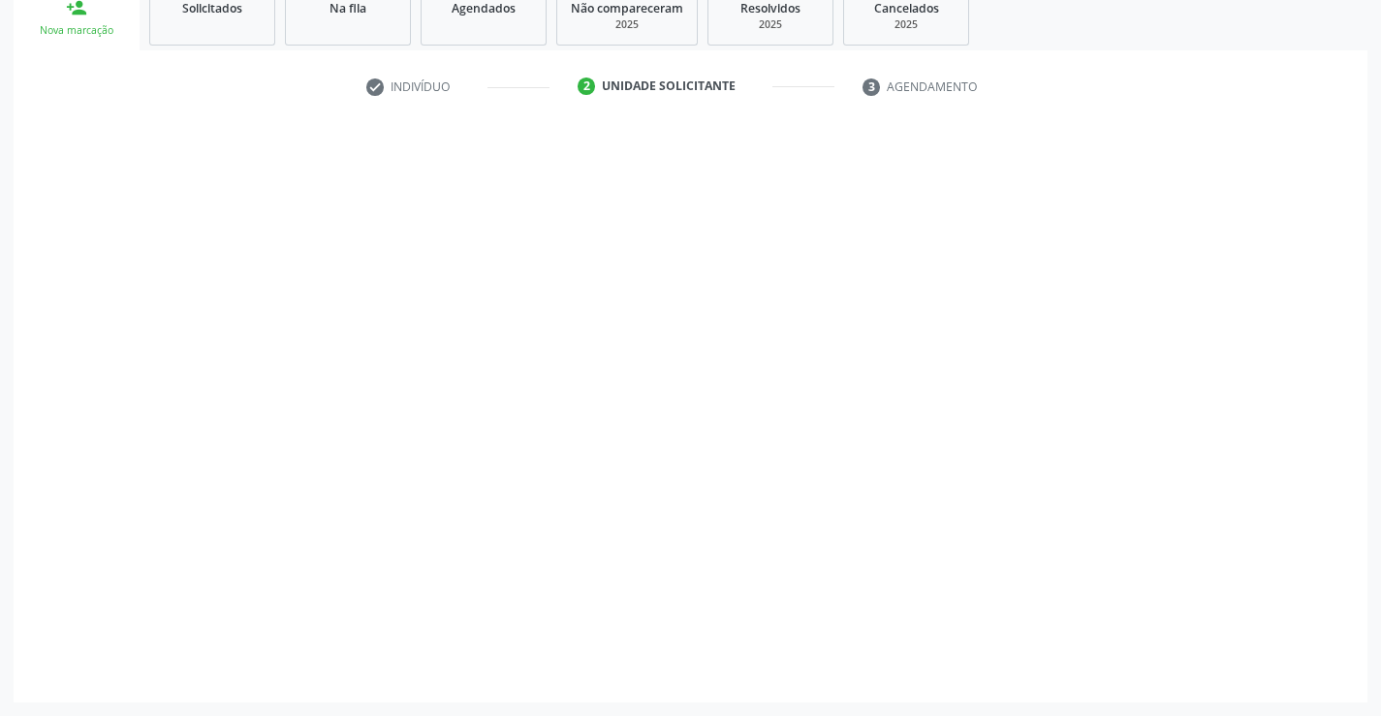
scroll to position [304, 0]
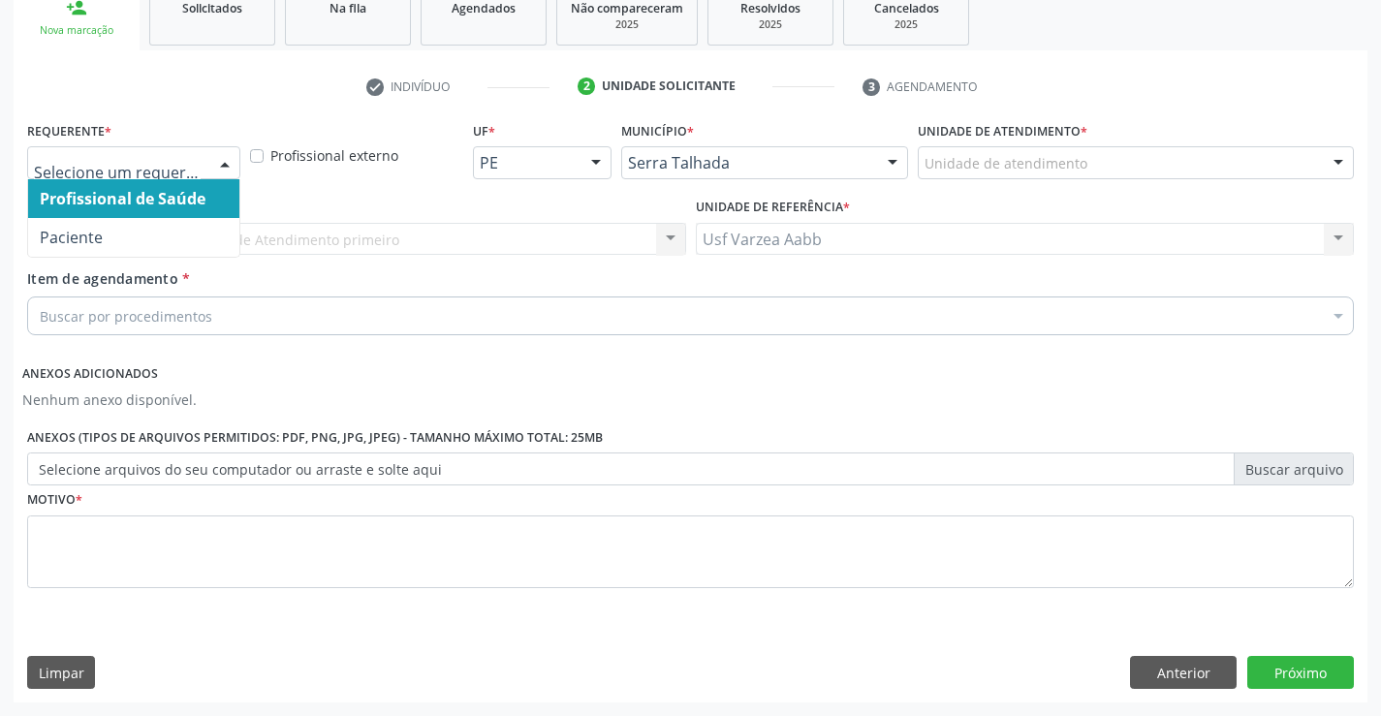
click at [150, 174] on div at bounding box center [133, 162] width 213 height 33
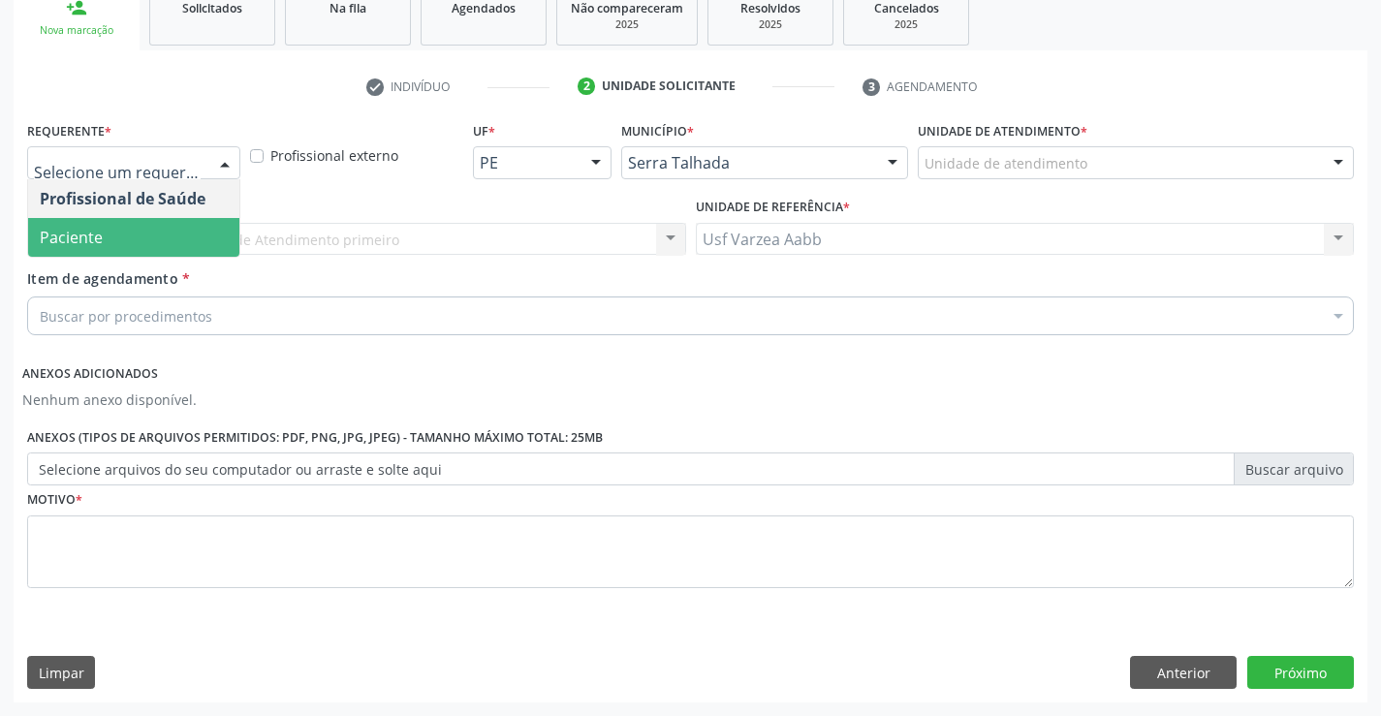
click at [137, 235] on span "Paciente" at bounding box center [133, 237] width 211 height 39
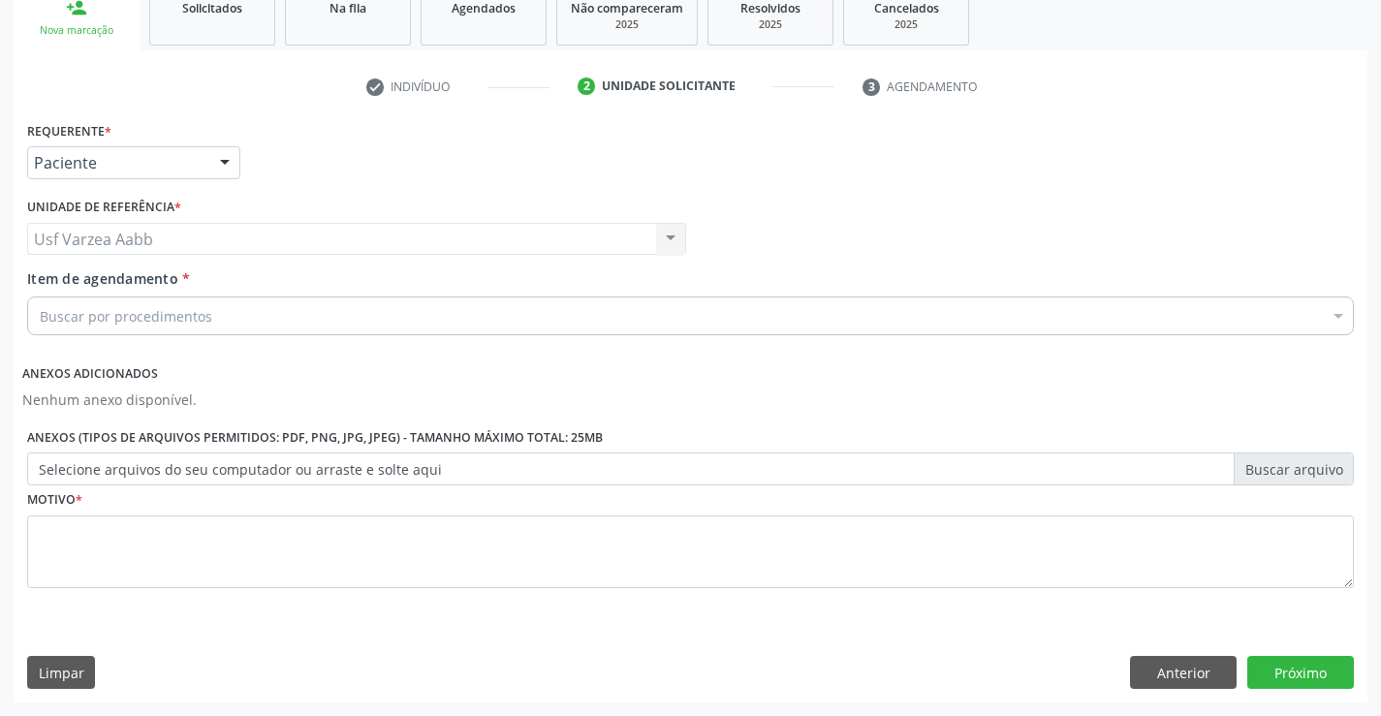
click at [461, 326] on div "Buscar por procedimentos" at bounding box center [690, 316] width 1327 height 39
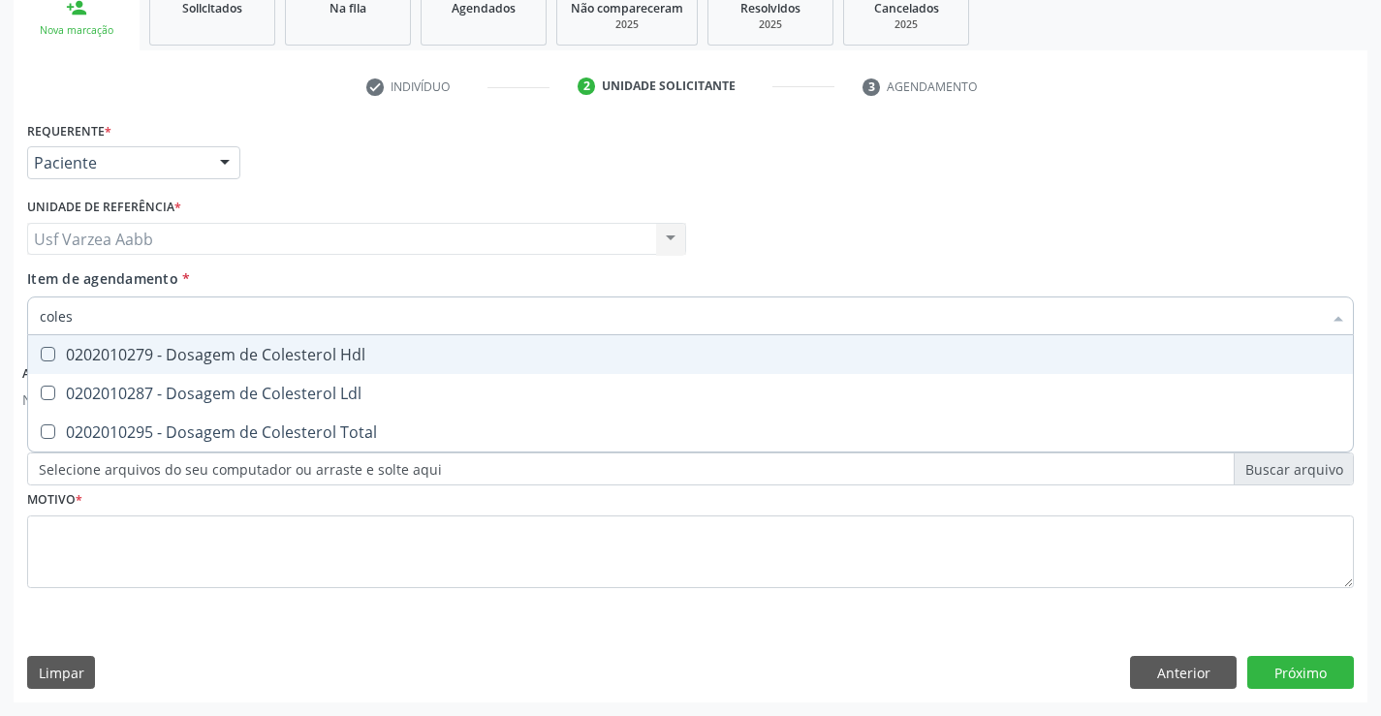
type input "colest"
click at [481, 362] on div "0202010279 - Dosagem de Colesterol Hdl" at bounding box center [691, 355] width 1302 height 16
checkbox Hdl "true"
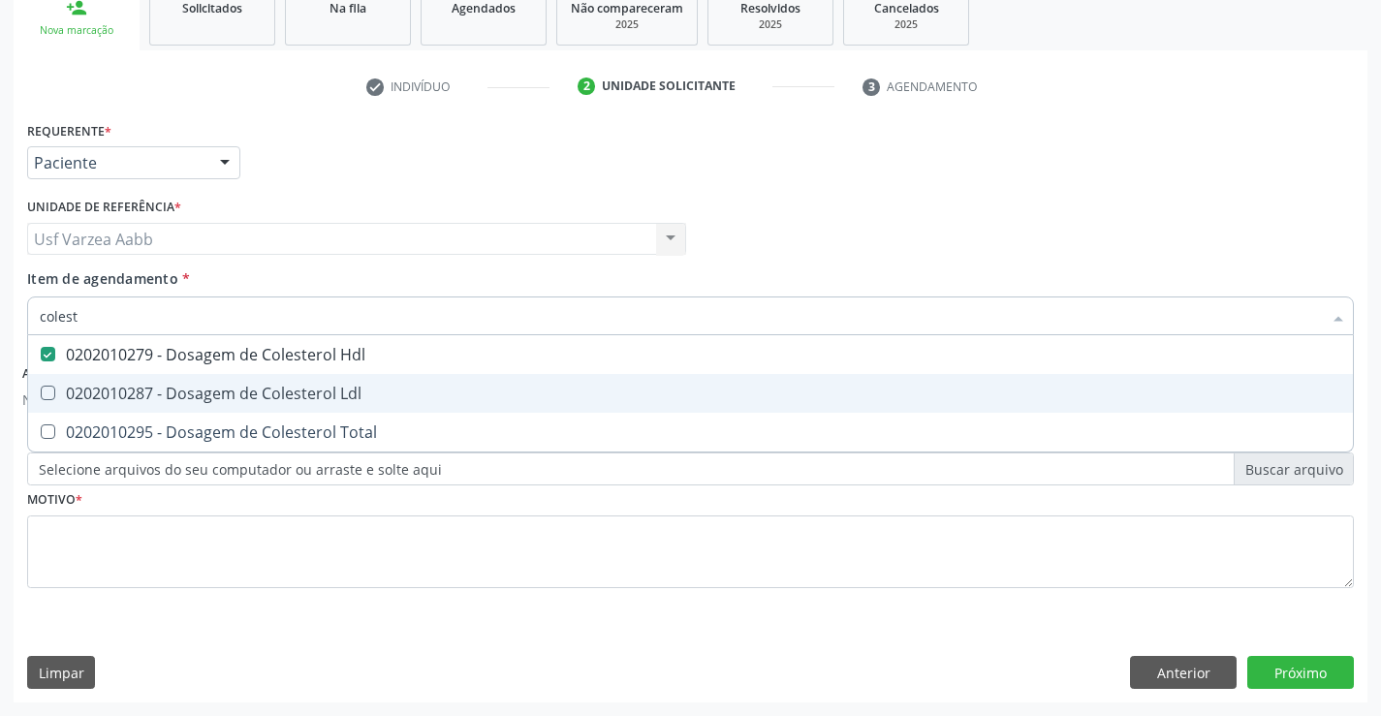
click at [474, 392] on div "0202010287 - Dosagem de Colesterol Ldl" at bounding box center [691, 394] width 1302 height 16
checkbox Ldl "true"
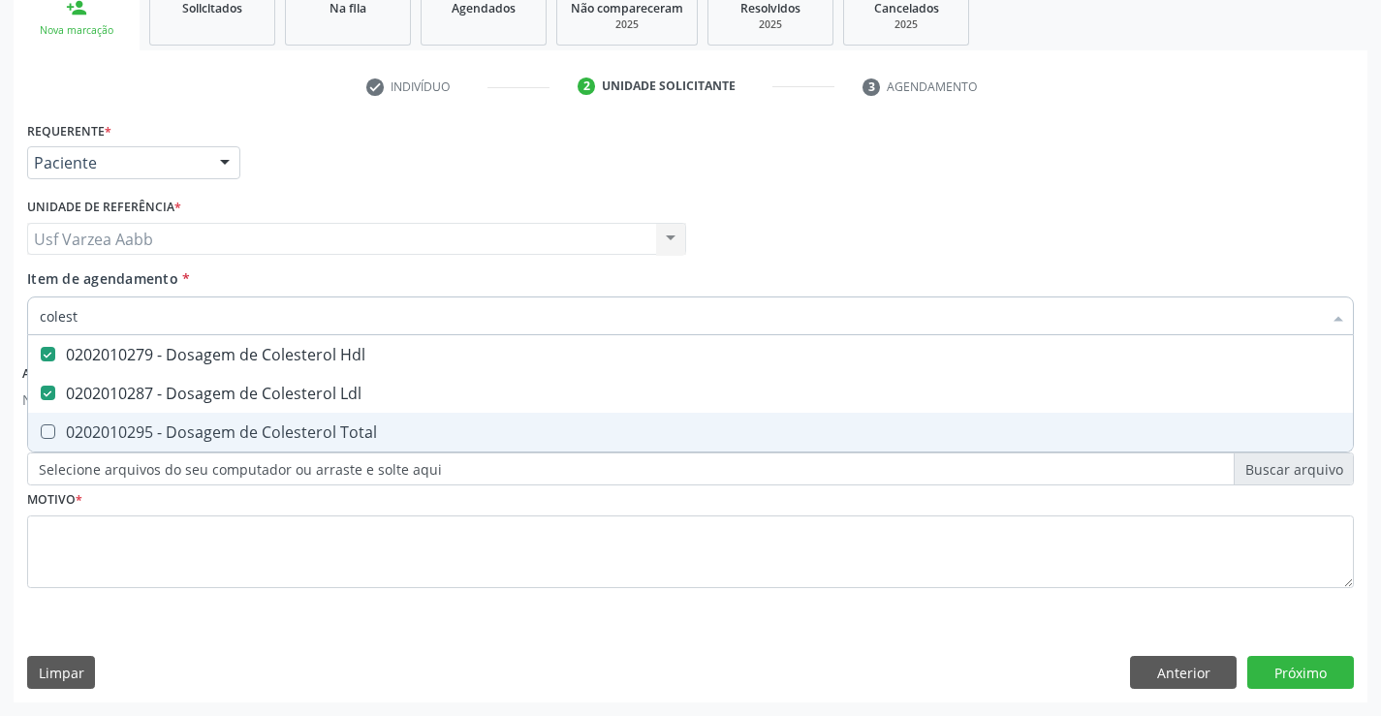
click at [467, 432] on div "0202010295 - Dosagem de Colesterol Total" at bounding box center [691, 433] width 1302 height 16
checkbox Total "true"
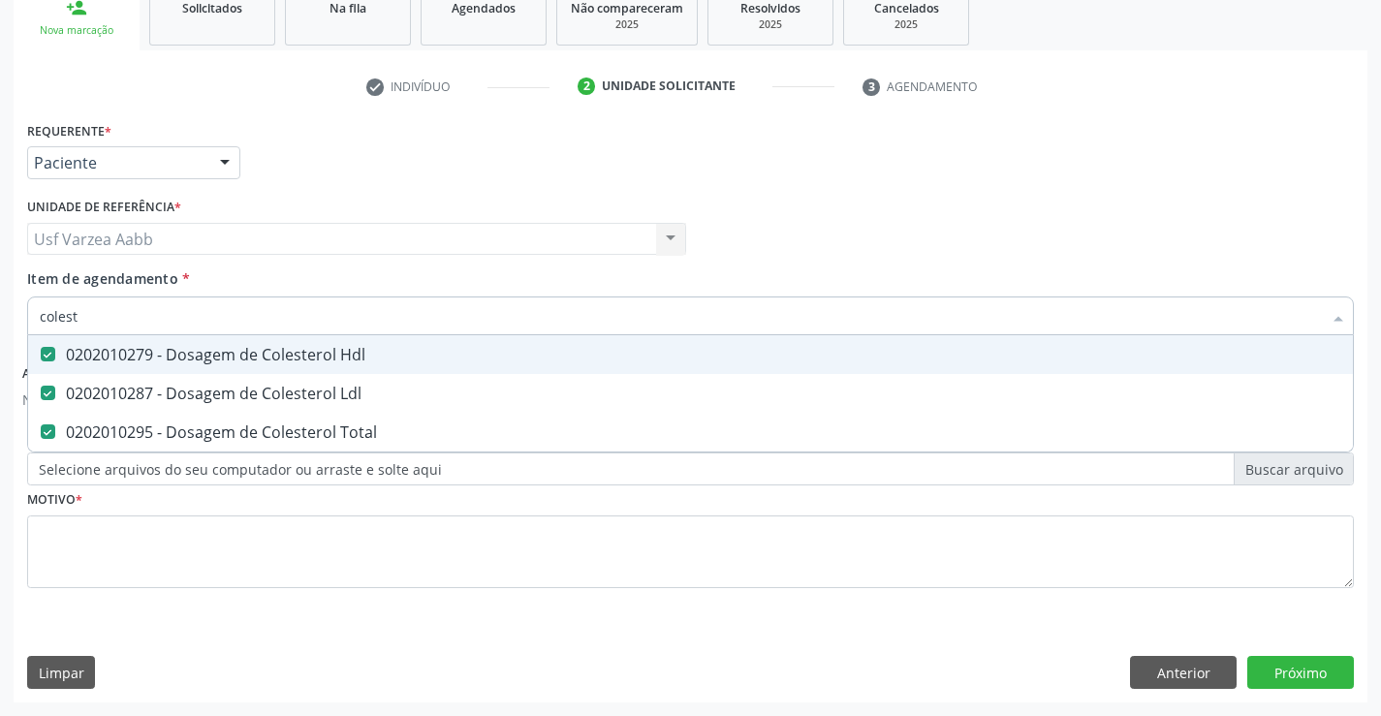
click at [454, 319] on input "colest" at bounding box center [681, 316] width 1282 height 39
type input "crea"
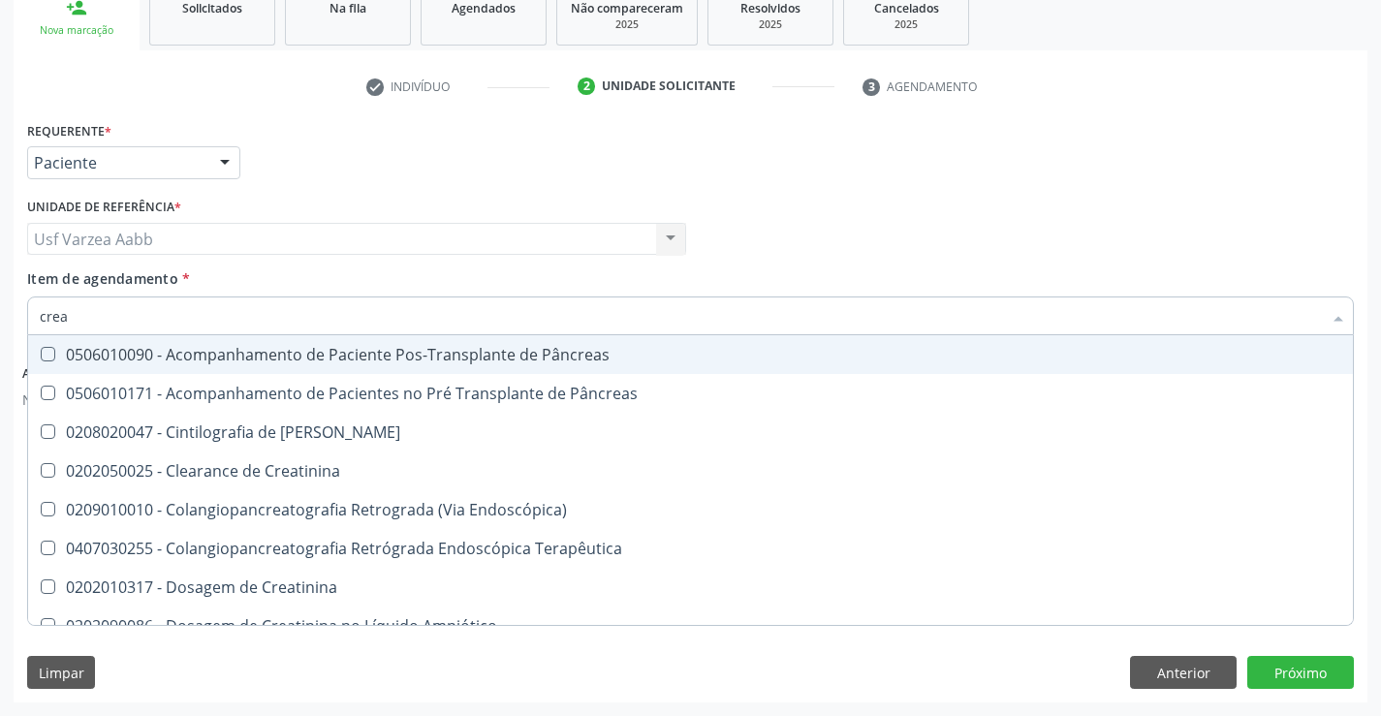
checkbox Pâncreas "false"
checkbox Pancreas "false"
type input "creat"
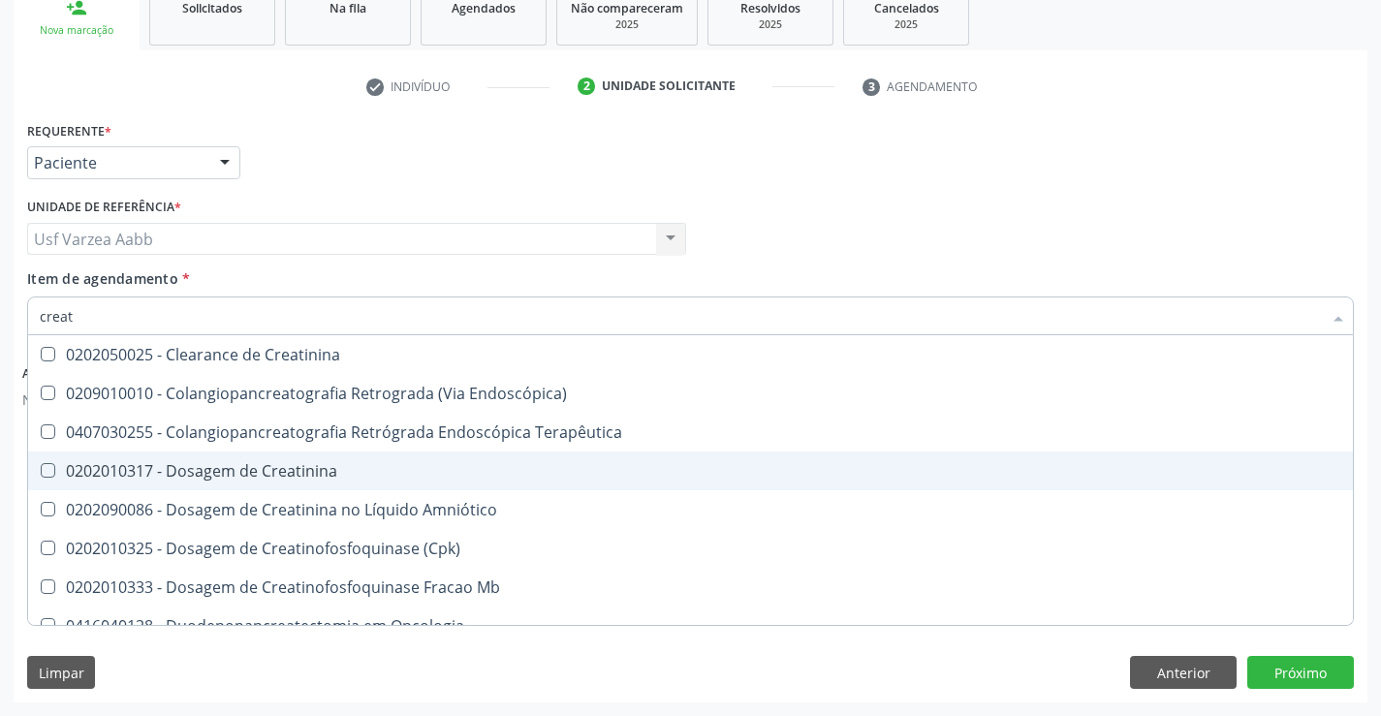
click at [279, 468] on div "0202010317 - Dosagem de Creatinina" at bounding box center [691, 471] width 1302 height 16
checkbox Creatinina "true"
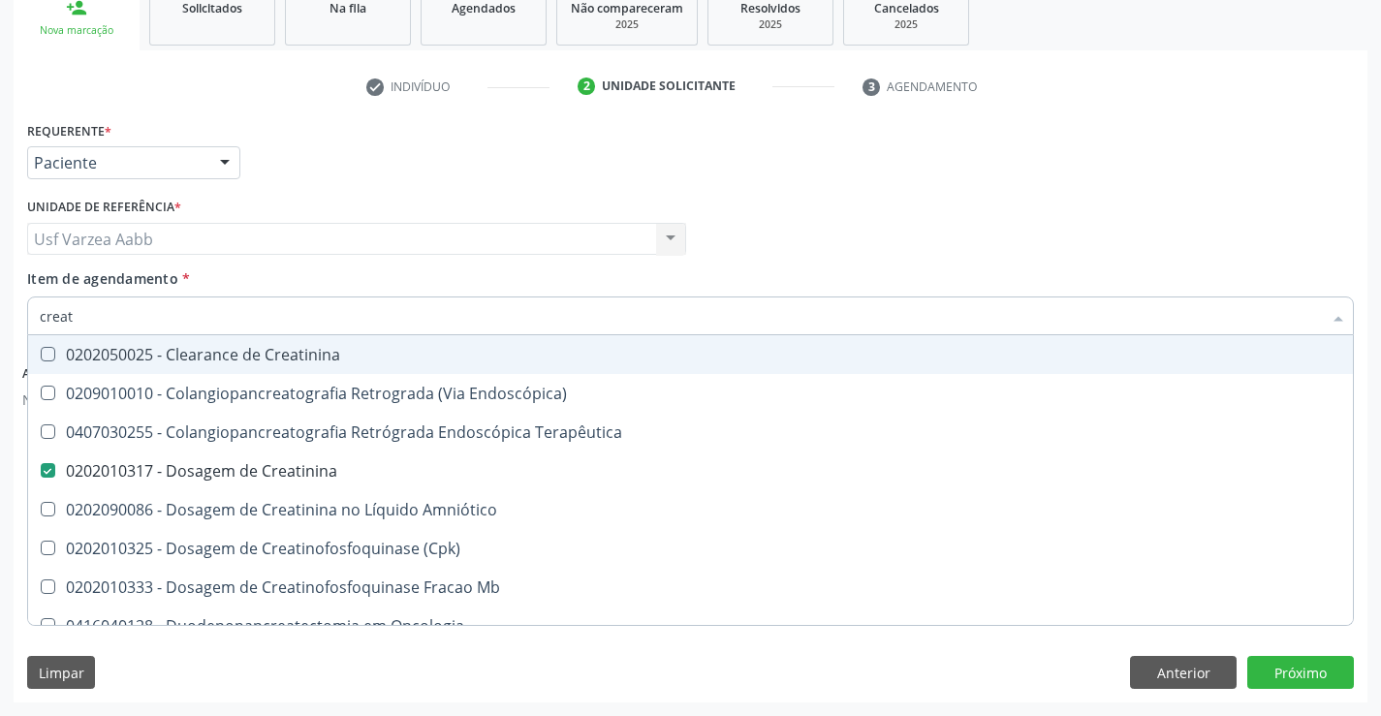
click at [291, 313] on input "creat" at bounding box center [681, 316] width 1282 height 39
type input "trig"
checkbox Creatinina "false"
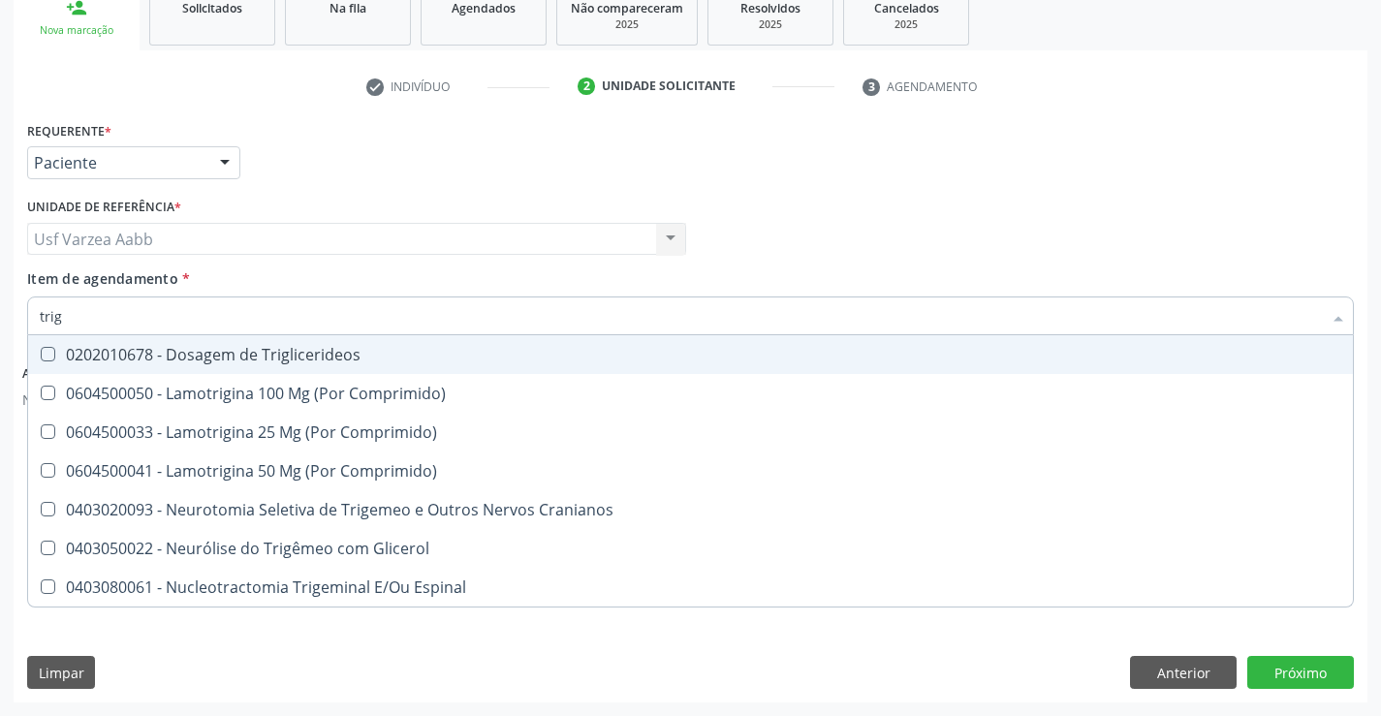
click at [293, 351] on div "0202010678 - Dosagem de Triglicerideos" at bounding box center [691, 355] width 1302 height 16
checkbox Triglicerideos "true"
click at [277, 308] on input "trig" at bounding box center [681, 316] width 1282 height 39
type input "urin"
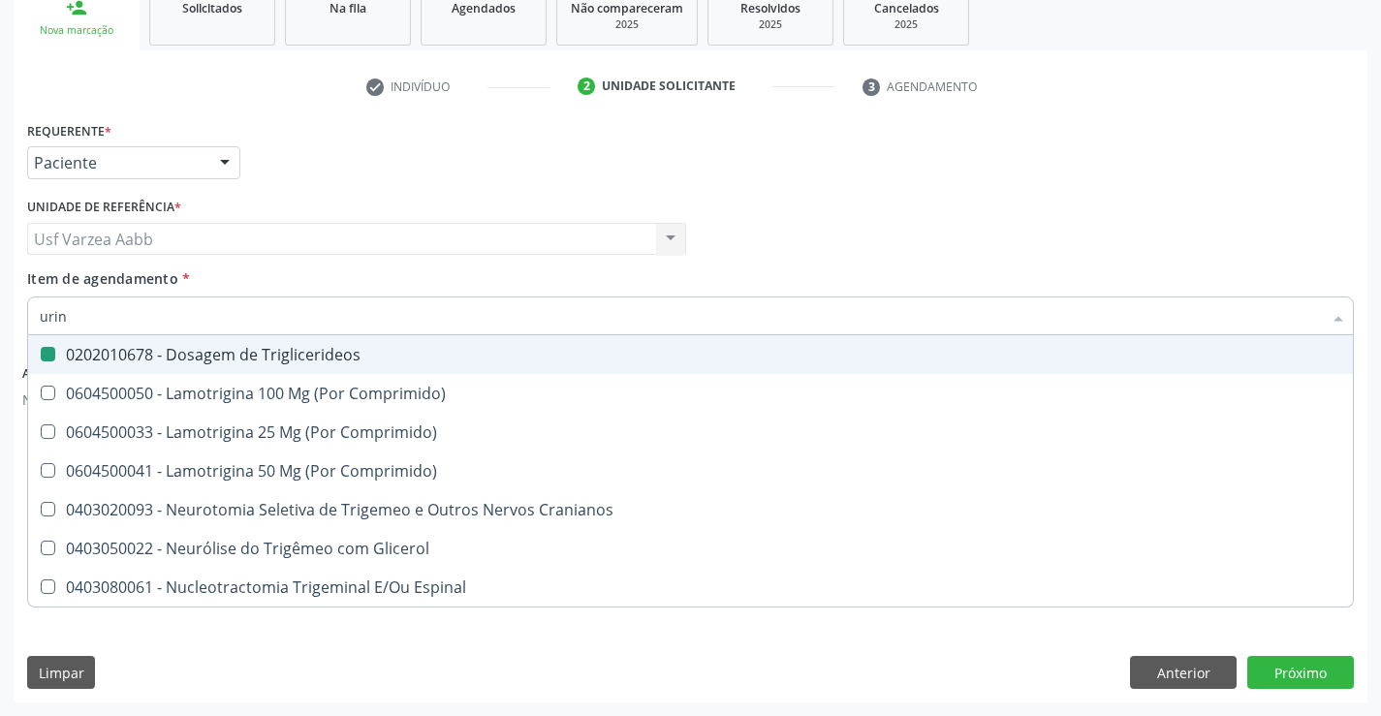
checkbox Triglicerideos "false"
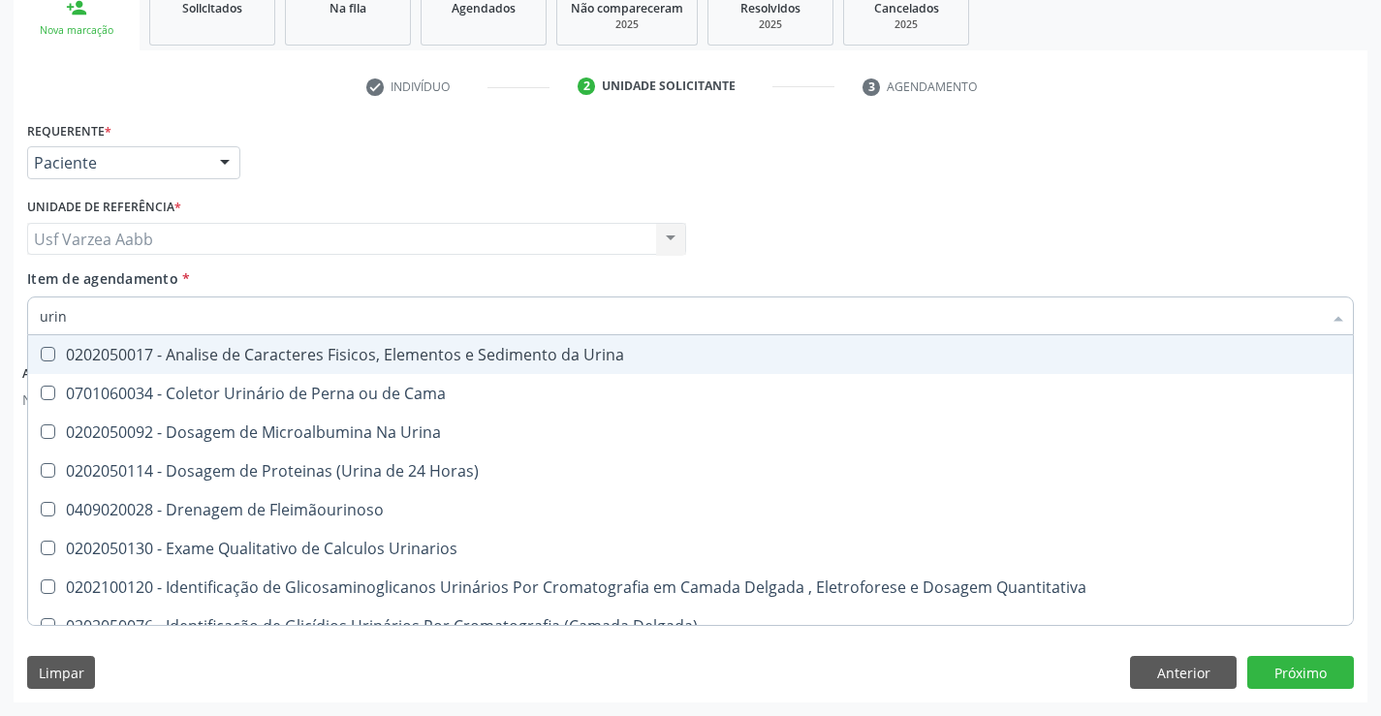
type input "urina"
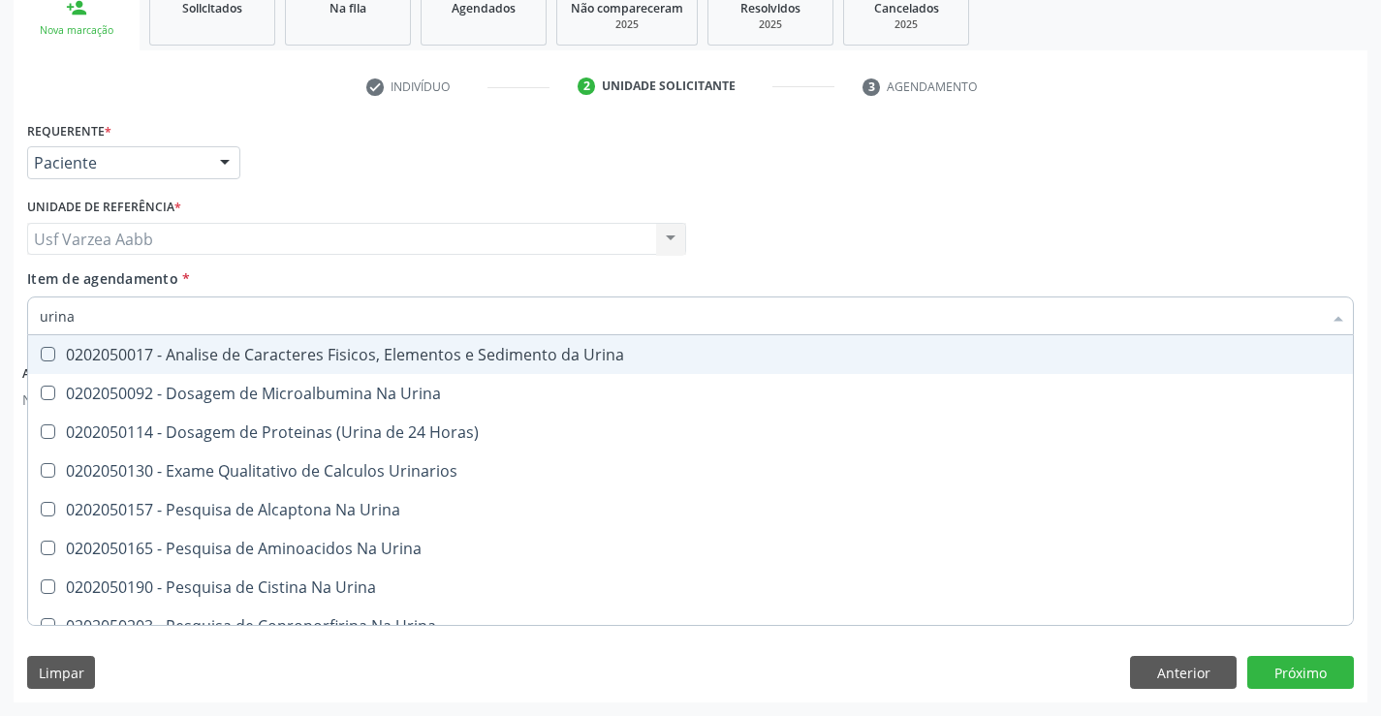
click at [285, 361] on div "0202050017 - Analise de Caracteres Fisicos, Elementos e Sedimento da Urina" at bounding box center [691, 355] width 1302 height 16
checkbox Urina "true"
click at [291, 320] on input "urina" at bounding box center [681, 316] width 1282 height 39
type input "glicose"
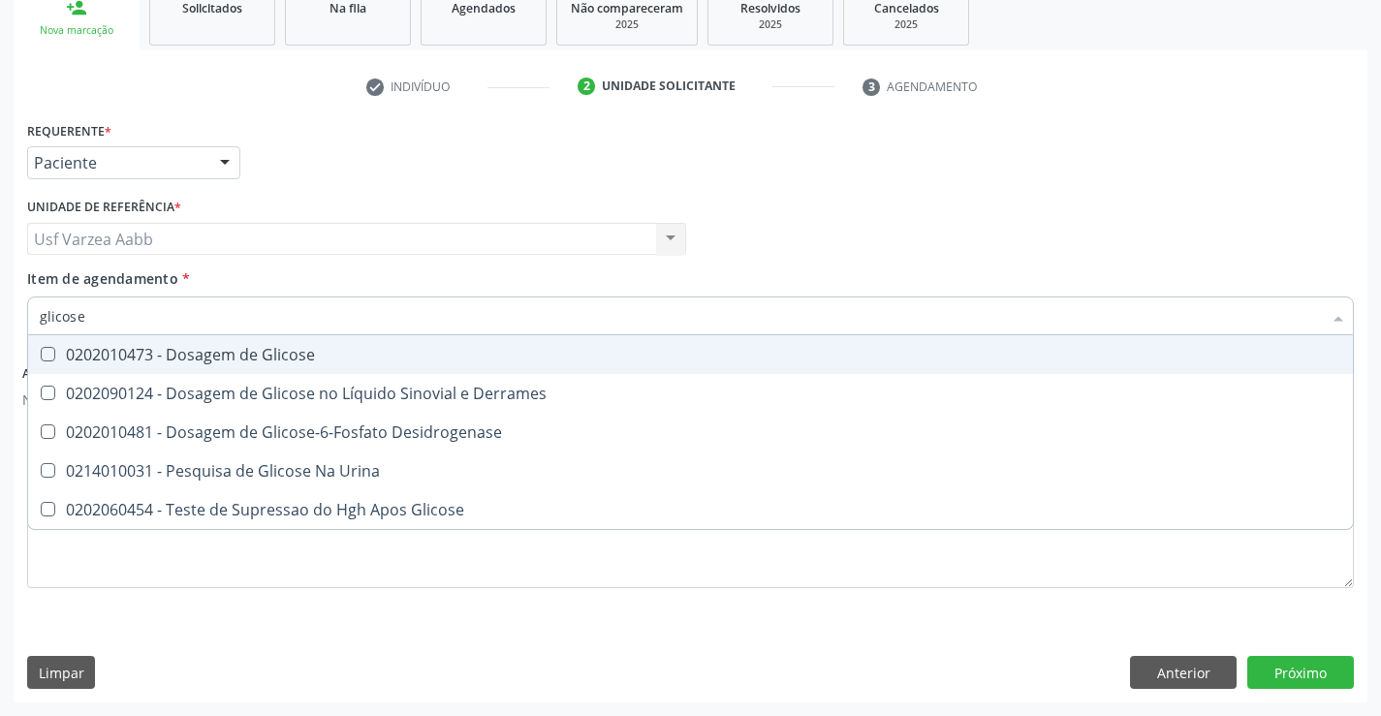
click at [322, 369] on span "0202010473 - Dosagem de Glicose" at bounding box center [690, 354] width 1325 height 39
checkbox Glicose "true"
click at [326, 312] on input "glicose" at bounding box center [681, 316] width 1282 height 39
type input "tg"
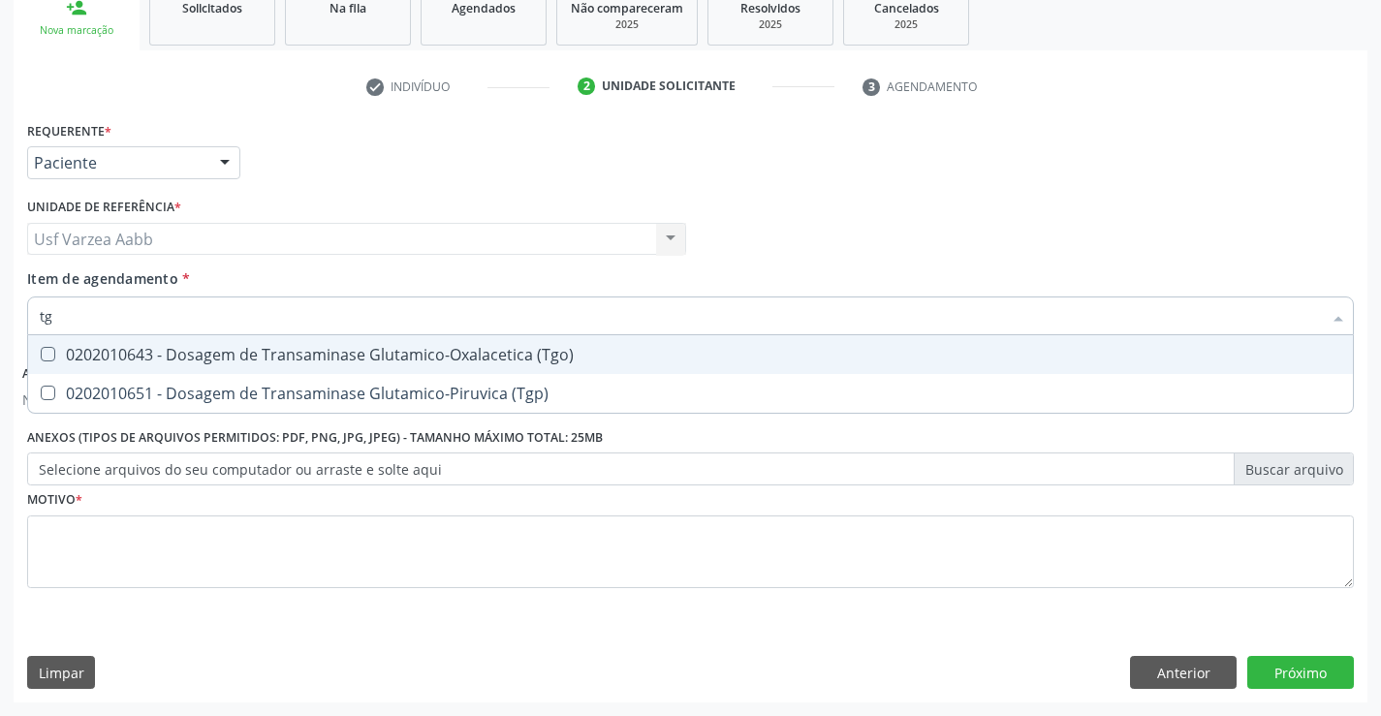
click at [351, 356] on div "0202010643 - Dosagem de Transaminase Glutamico-Oxalacetica (Tgo)" at bounding box center [691, 355] width 1302 height 16
checkbox \(Tgo\) "true"
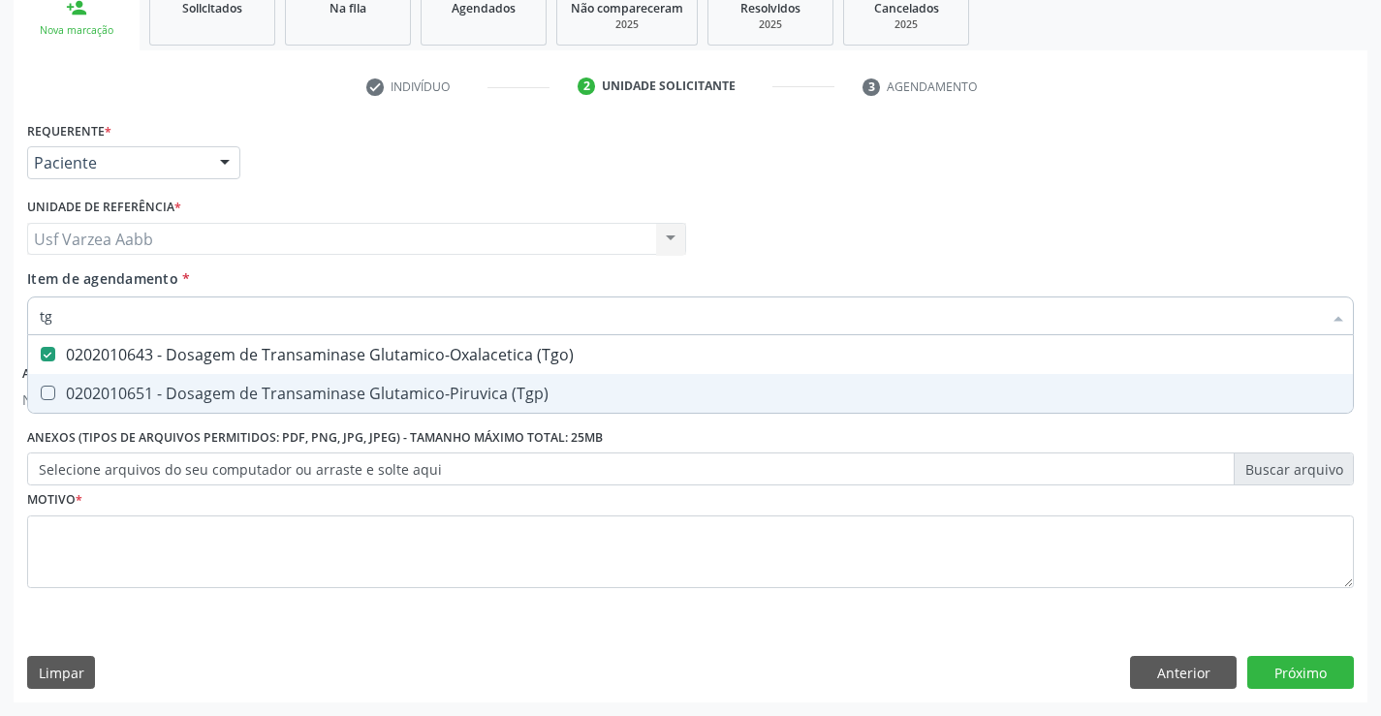
click at [356, 389] on div "0202010651 - Dosagem de Transaminase Glutamico-Piruvica (Tgp)" at bounding box center [691, 394] width 1302 height 16
checkbox \(Tgp\) "true"
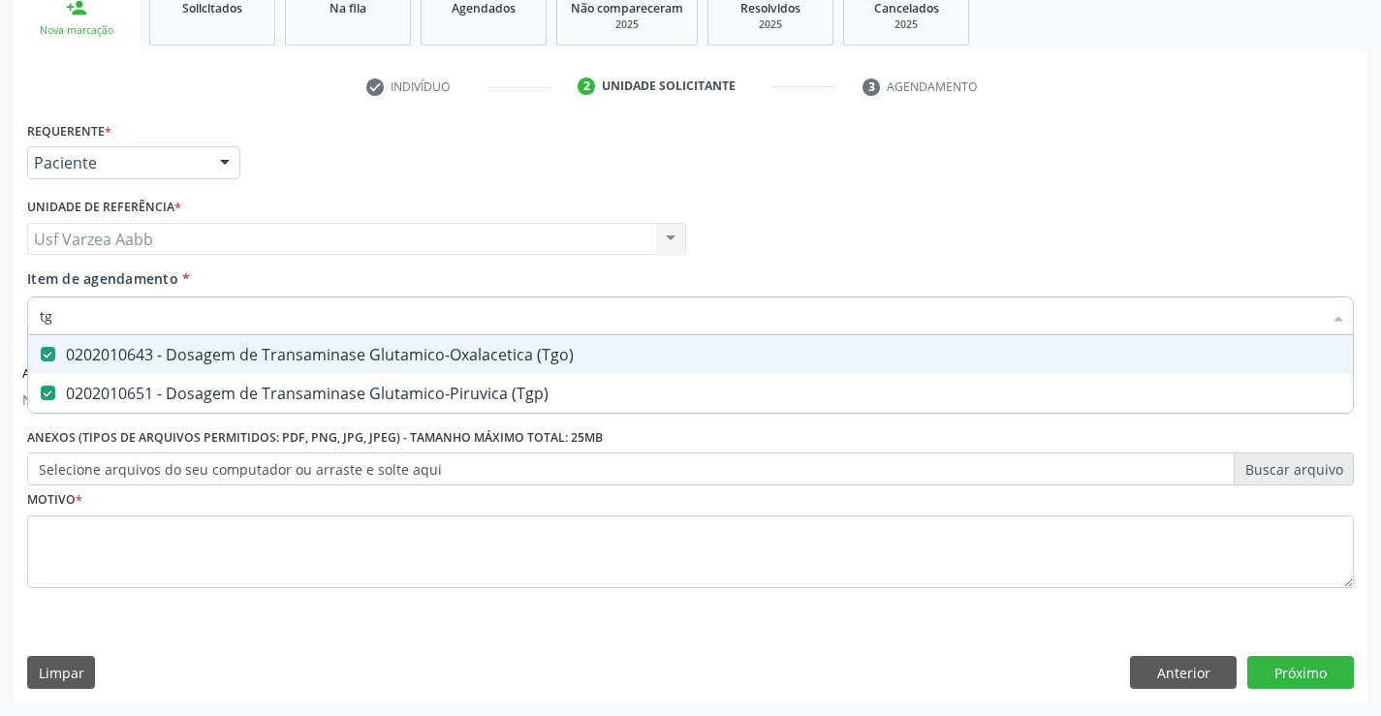
click at [342, 318] on input "tg" at bounding box center [681, 316] width 1282 height 39
type input "he"
checkbox \(Tgo\) "false"
checkbox \(Tgp\) "false"
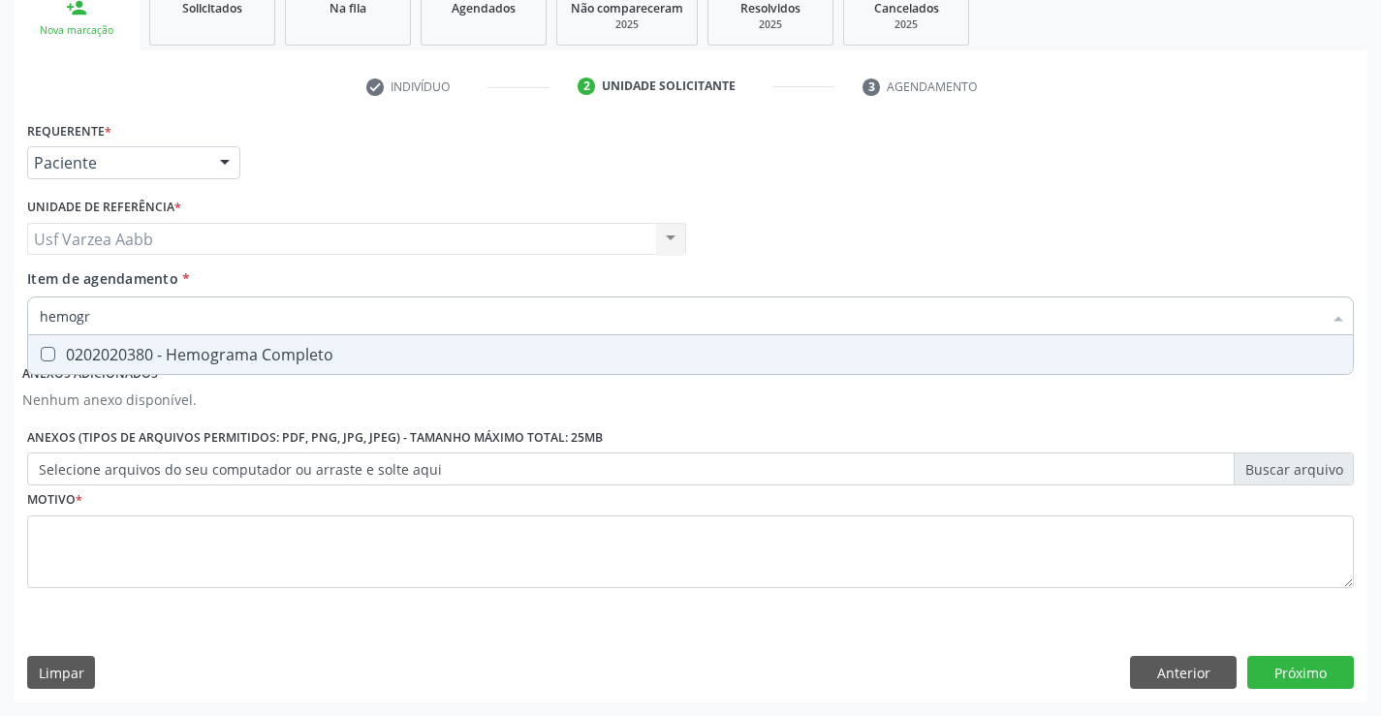
type input "hemogra"
click at [361, 354] on div "0202020380 - Hemograma Completo" at bounding box center [691, 355] width 1302 height 16
checkbox Completo "true"
click at [364, 331] on input "hemogra" at bounding box center [681, 316] width 1282 height 39
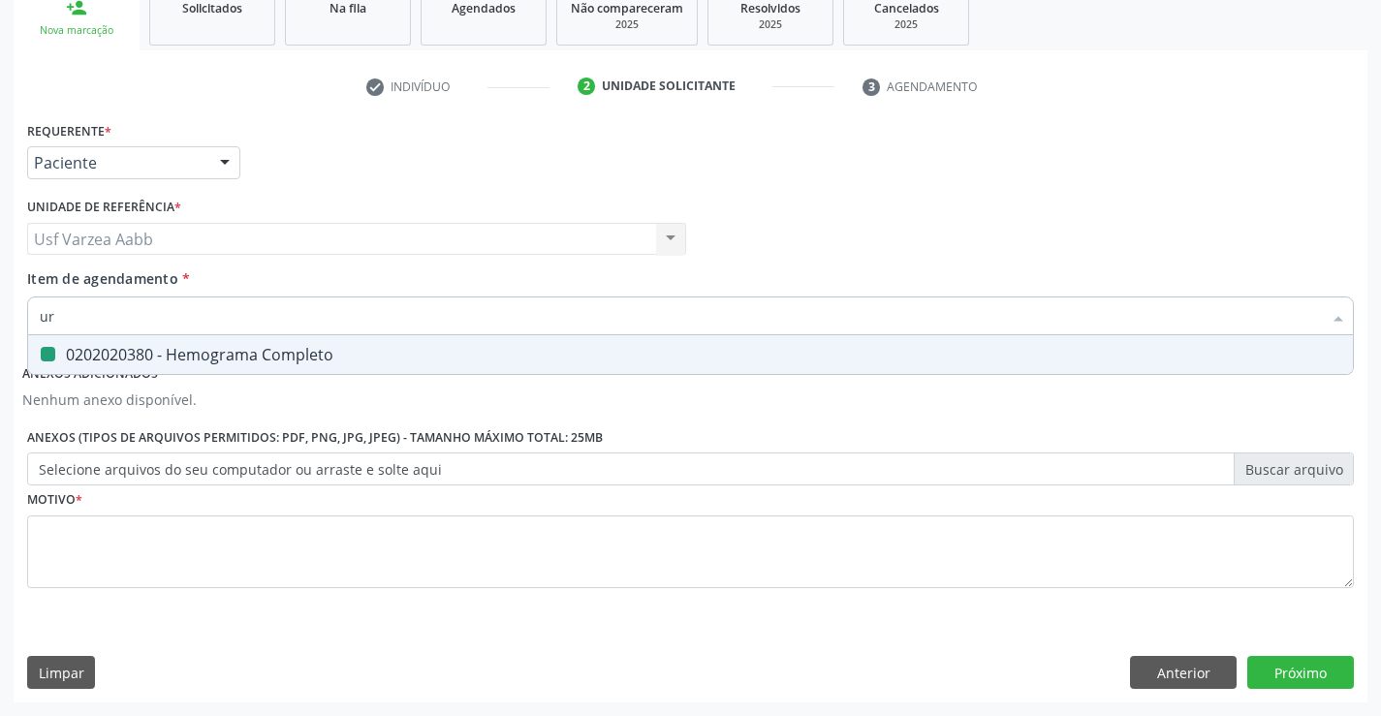
type input "ure"
checkbox Completo "false"
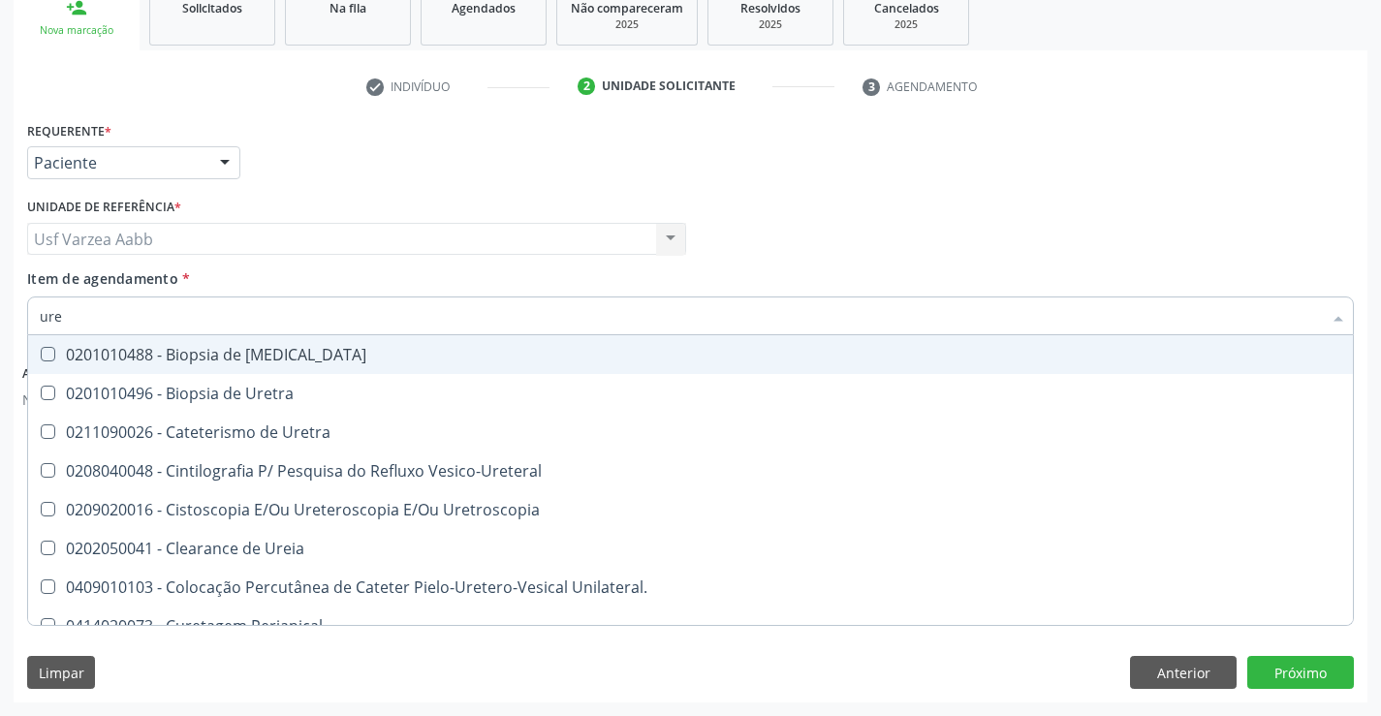
type input "urei"
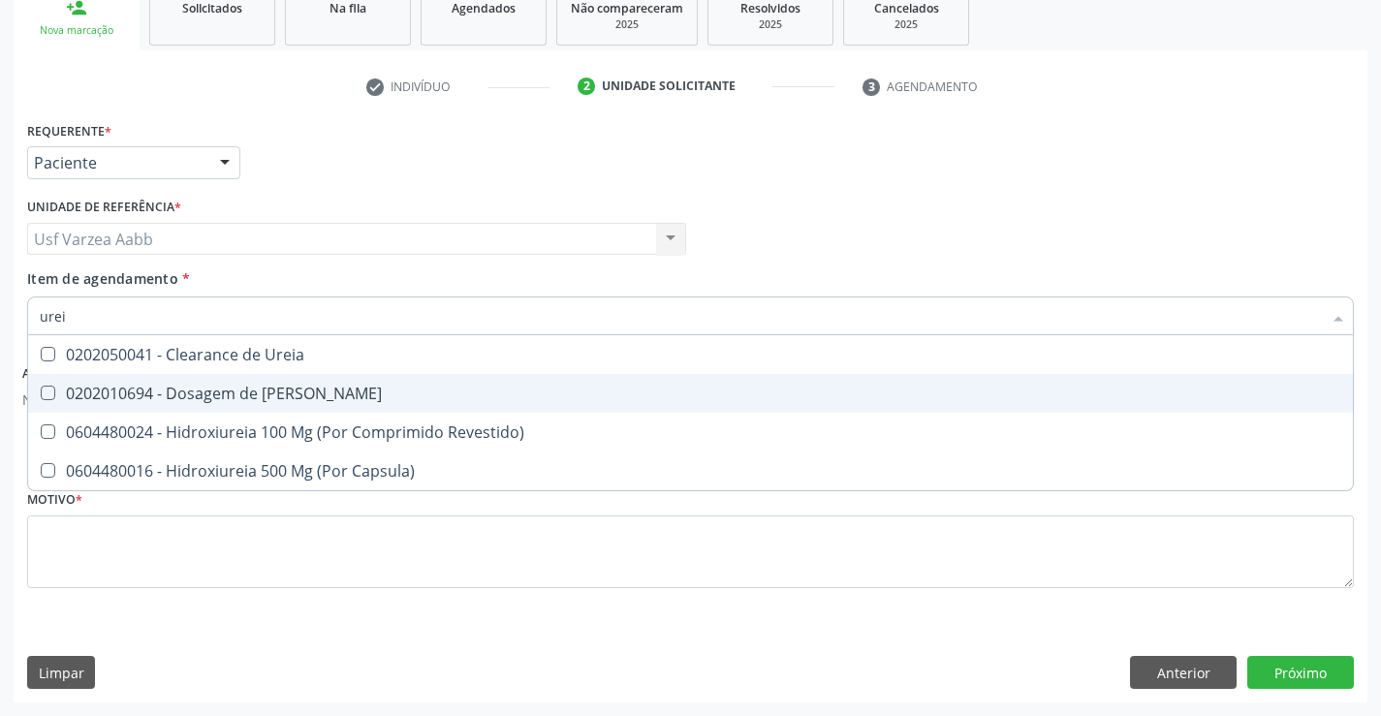
click at [335, 399] on div "0202010694 - Dosagem de [PERSON_NAME]" at bounding box center [691, 394] width 1302 height 16
checkbox Ureia "true"
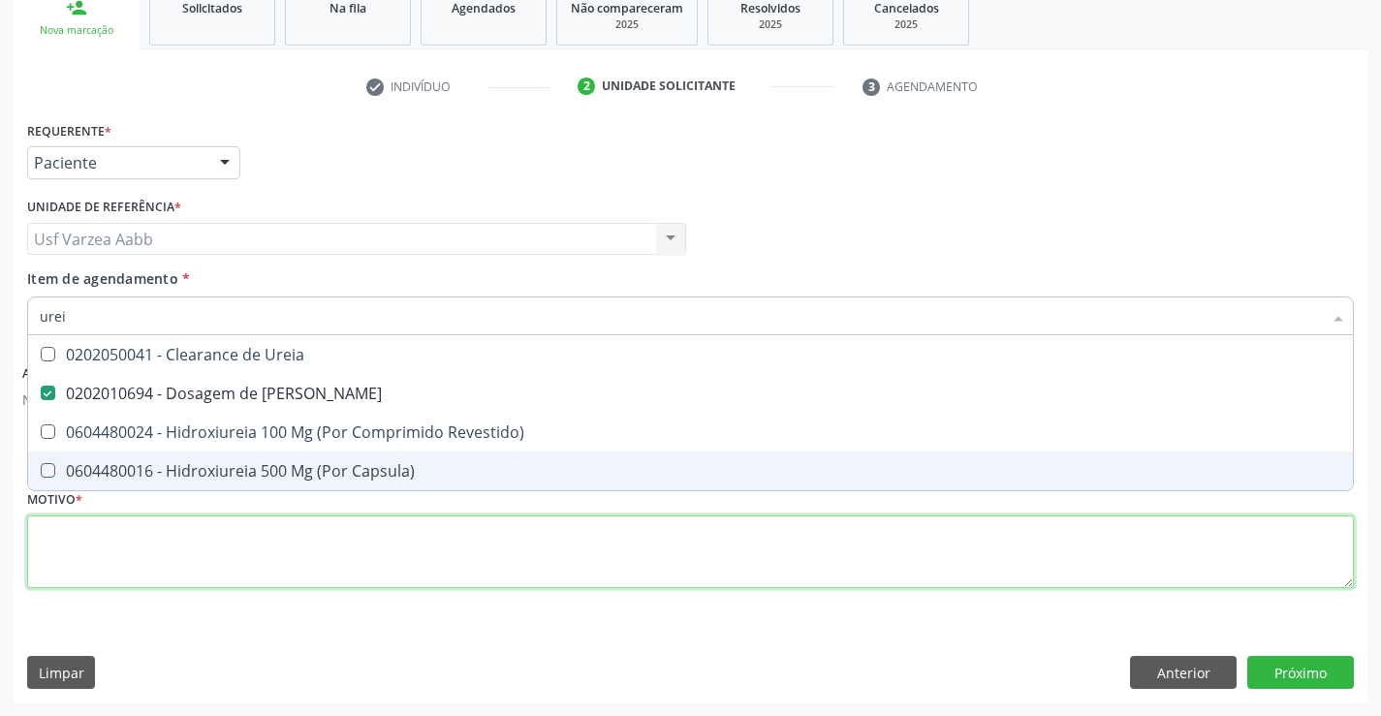
click at [376, 570] on div "Requerente * Paciente Profissional de Saúde Paciente Nenhum resultado encontrad…" at bounding box center [690, 365] width 1327 height 499
checkbox Revestido\) "true"
checkbox Capsula\) "true"
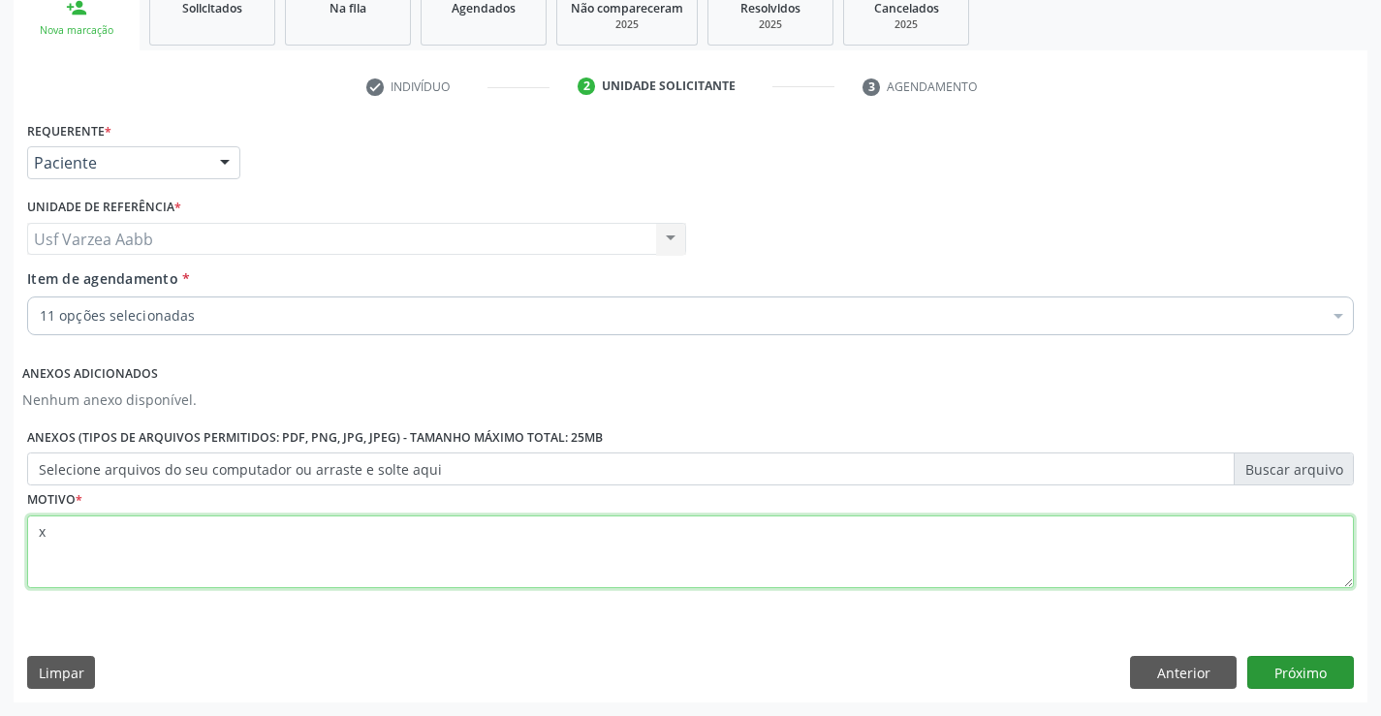
type textarea "x"
click at [1264, 671] on button "Próximo" at bounding box center [1300, 672] width 107 height 33
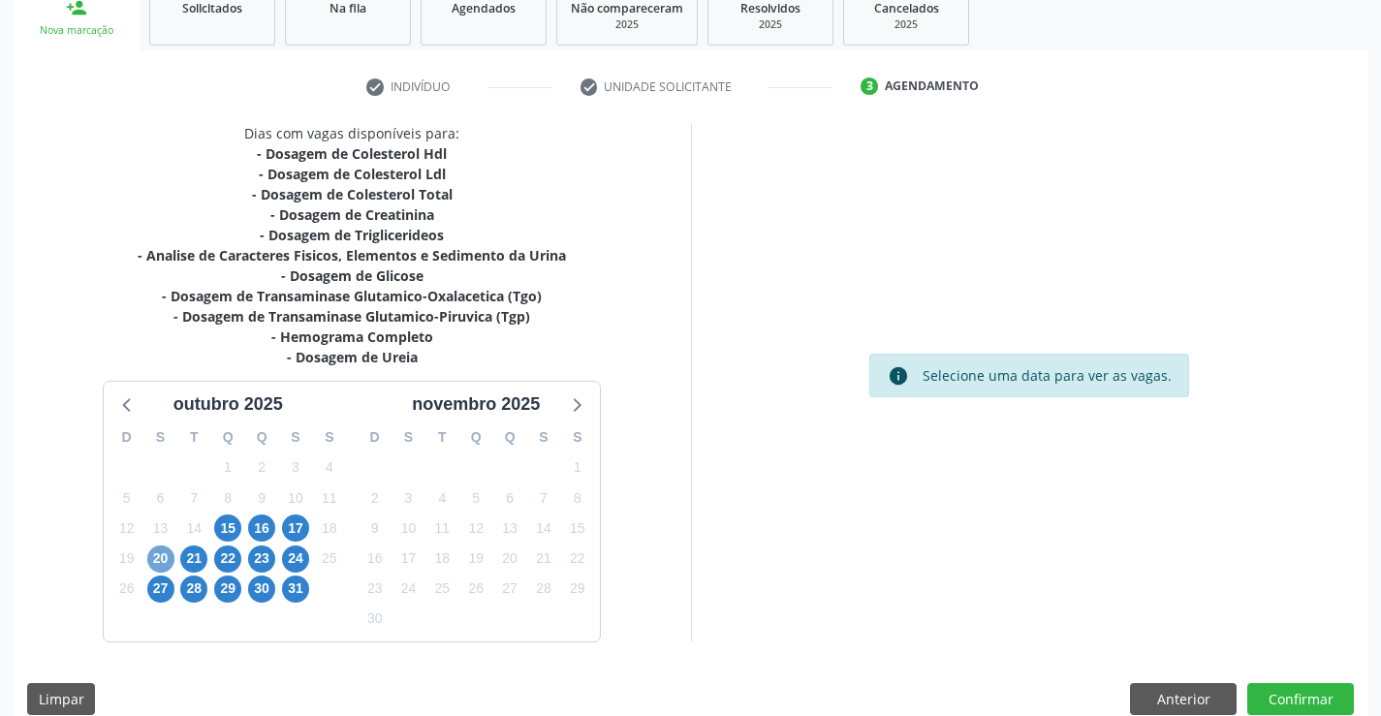
click at [166, 561] on span "20" at bounding box center [160, 559] width 27 height 27
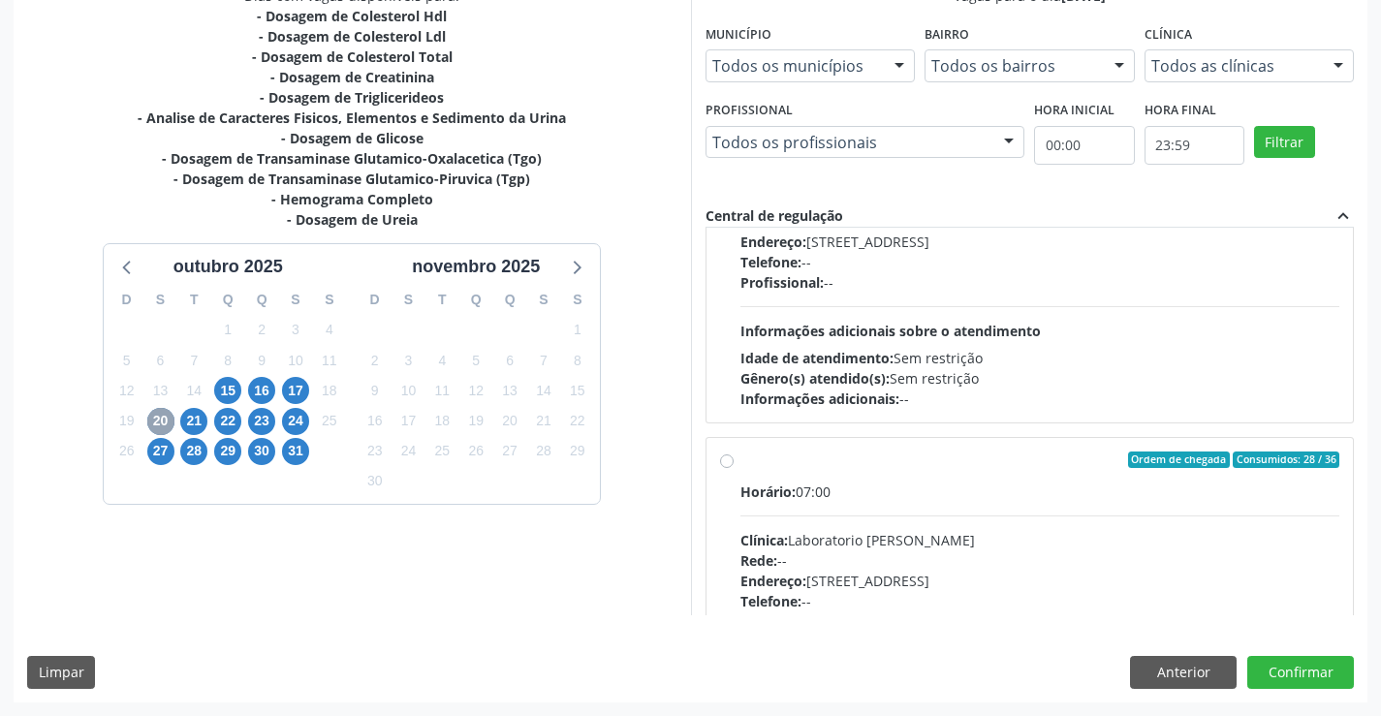
scroll to position [985, 0]
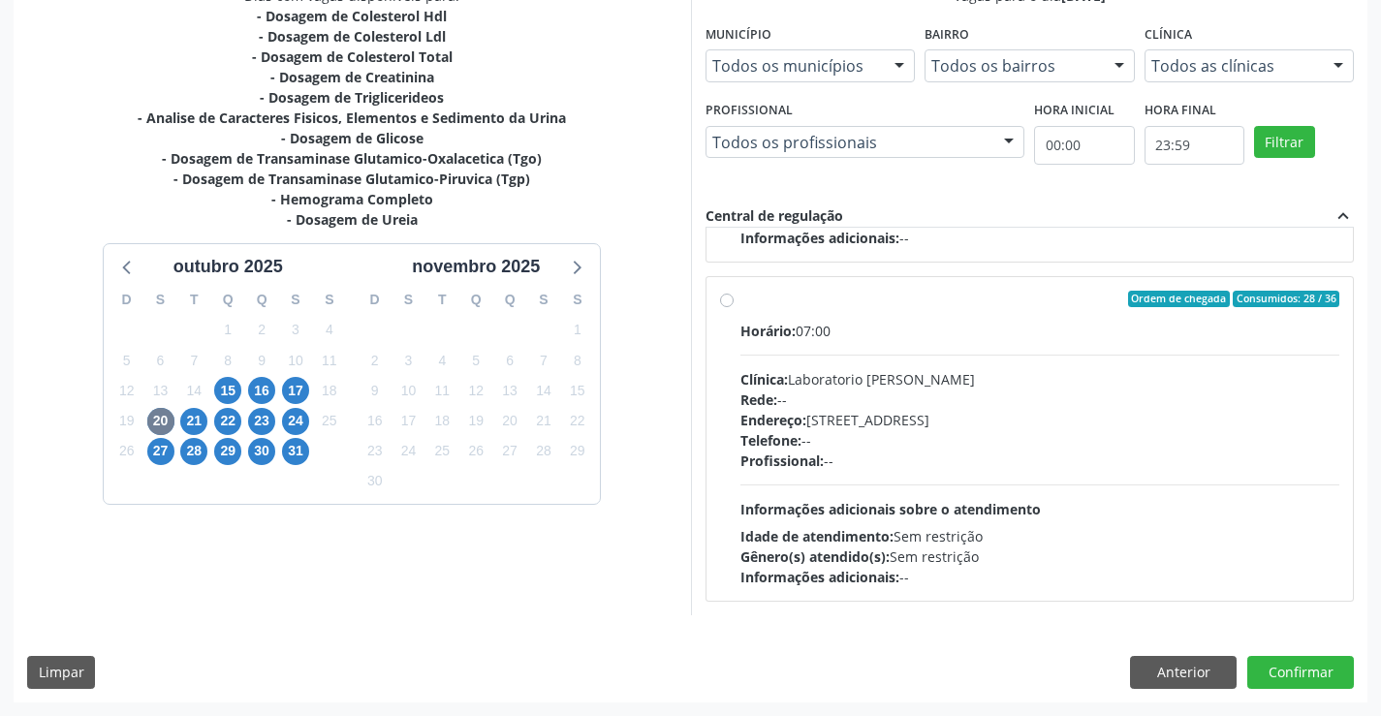
click at [902, 435] on div "Telefone: --" at bounding box center [1041, 440] width 600 height 20
click at [734, 308] on input "Ordem de chegada Consumidos: 28 / 36 Horário: 07:00 Clínica: Laboratorio Jose P…" at bounding box center [727, 299] width 14 height 17
radio input "true"
click at [1295, 666] on button "Confirmar" at bounding box center [1300, 672] width 107 height 33
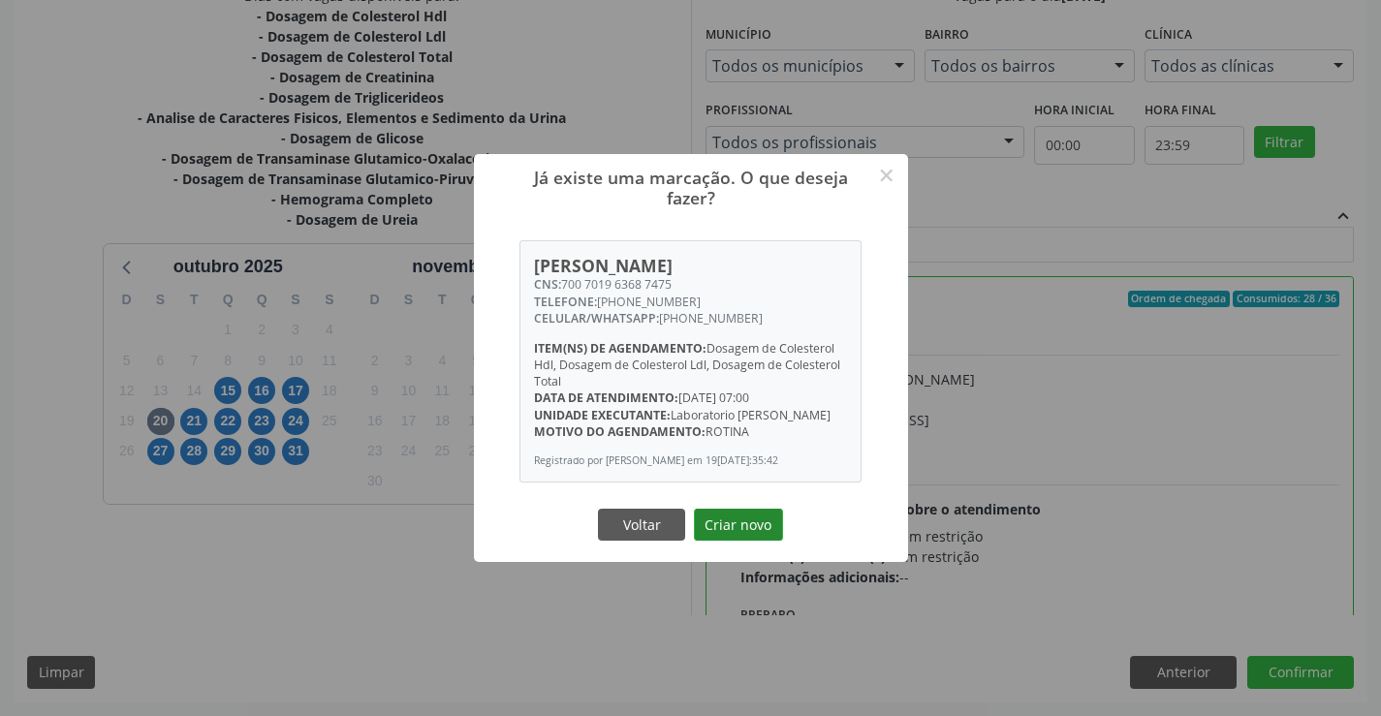
click at [719, 538] on button "Criar novo" at bounding box center [738, 525] width 89 height 33
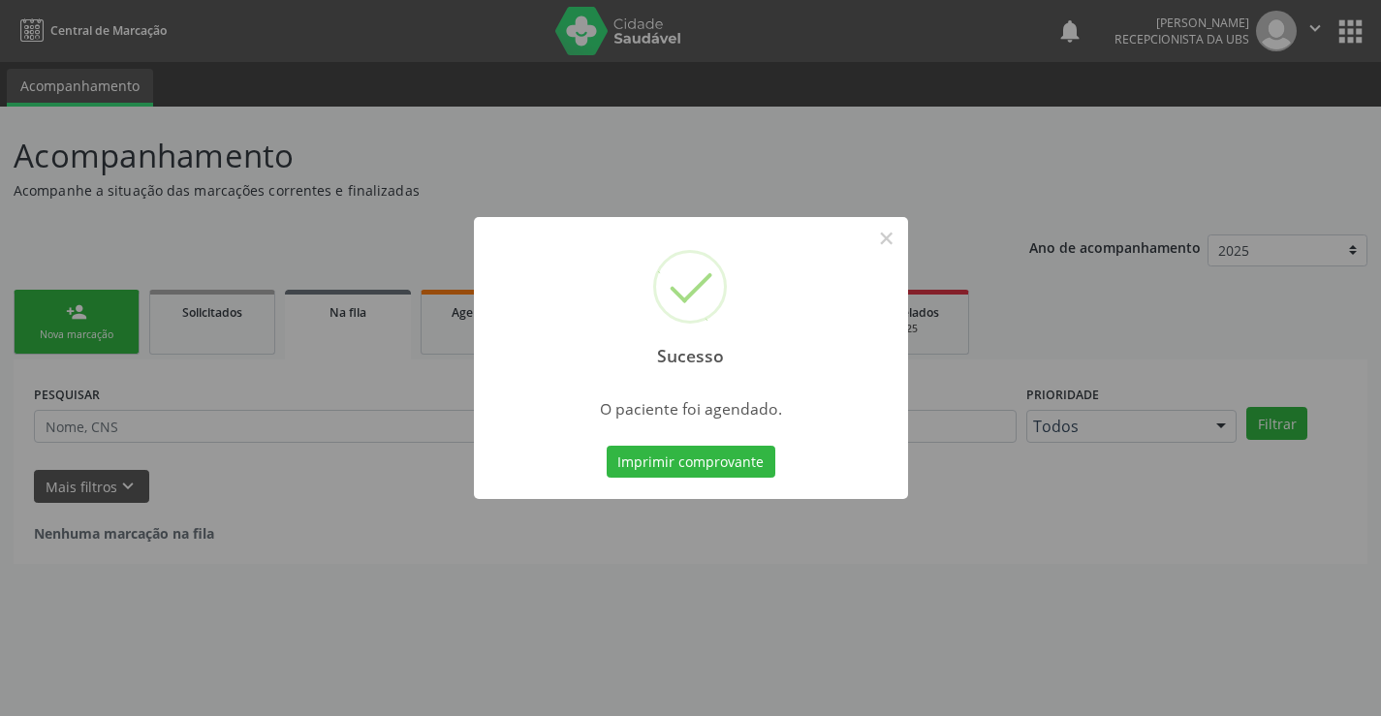
scroll to position [0, 0]
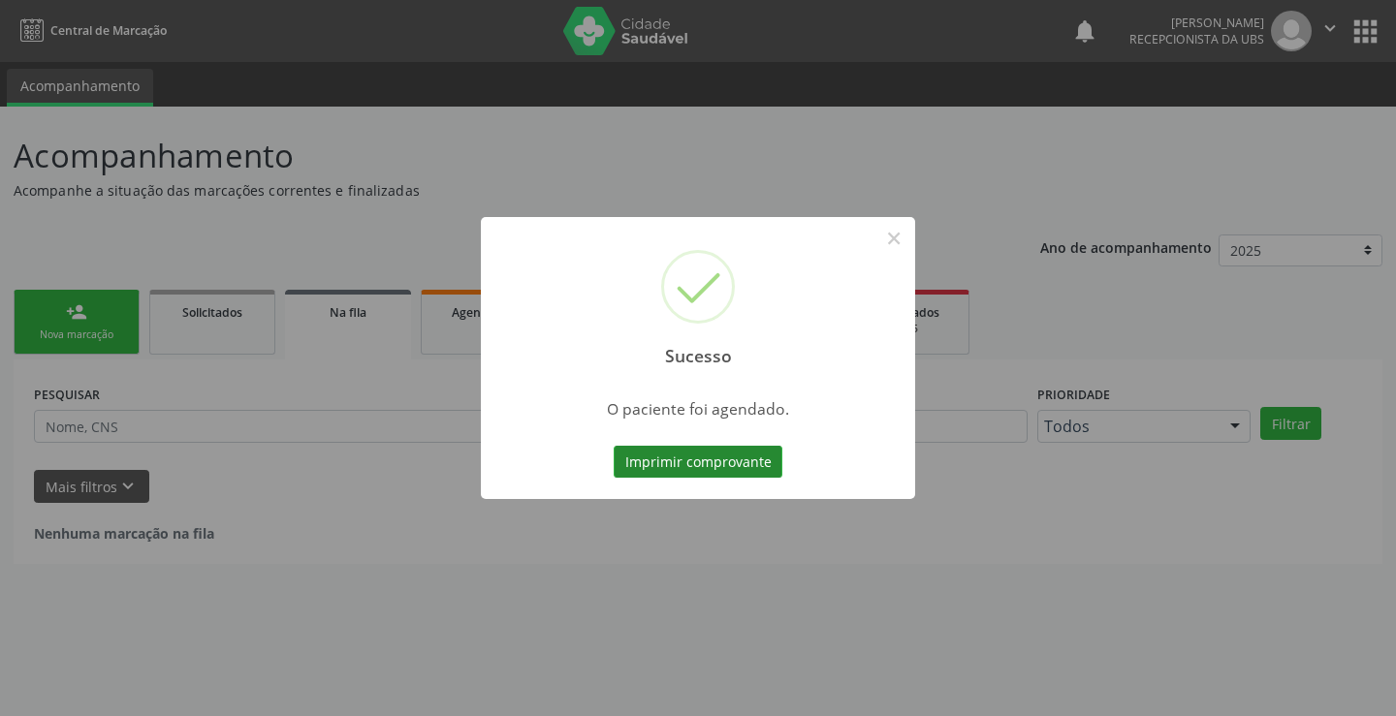
click at [666, 457] on button "Imprimir comprovante" at bounding box center [698, 462] width 169 height 33
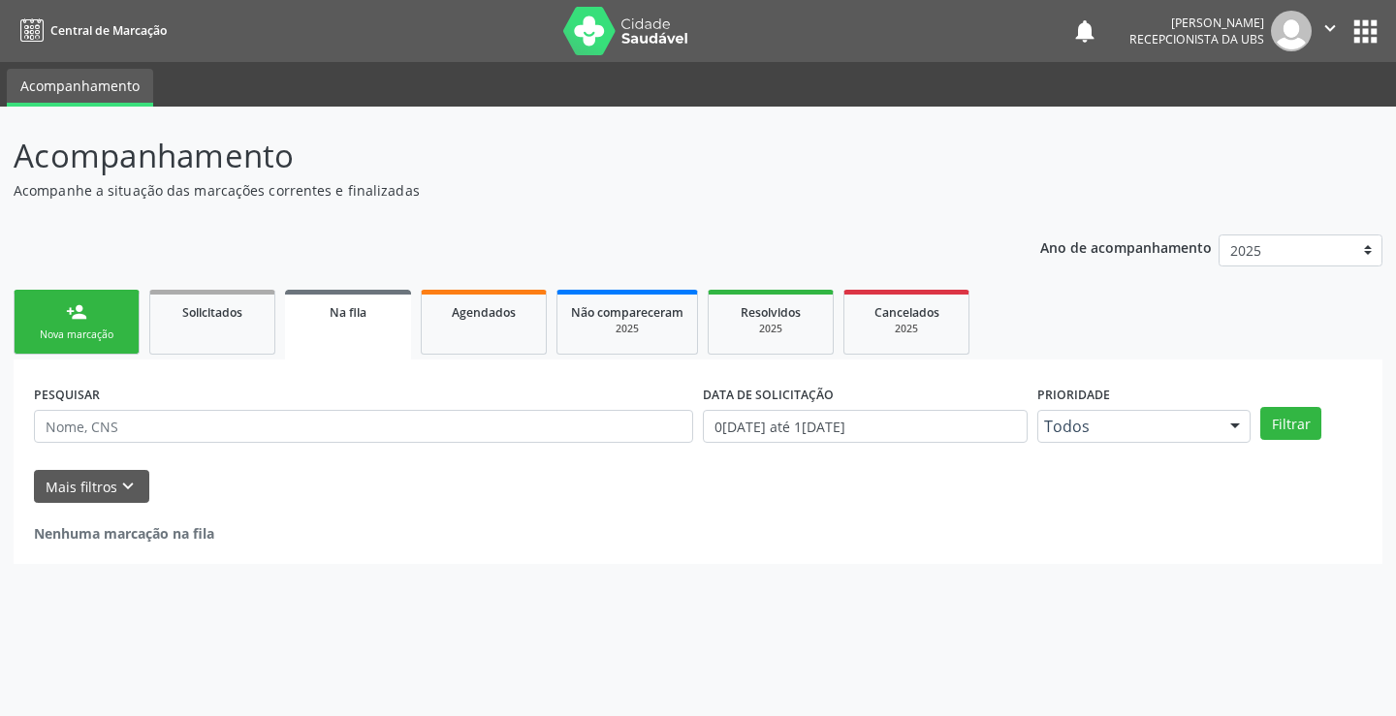
click at [47, 321] on link "person_add Nova marcação" at bounding box center [77, 322] width 126 height 65
click at [71, 313] on div "person_add" at bounding box center [76, 311] width 21 height 21
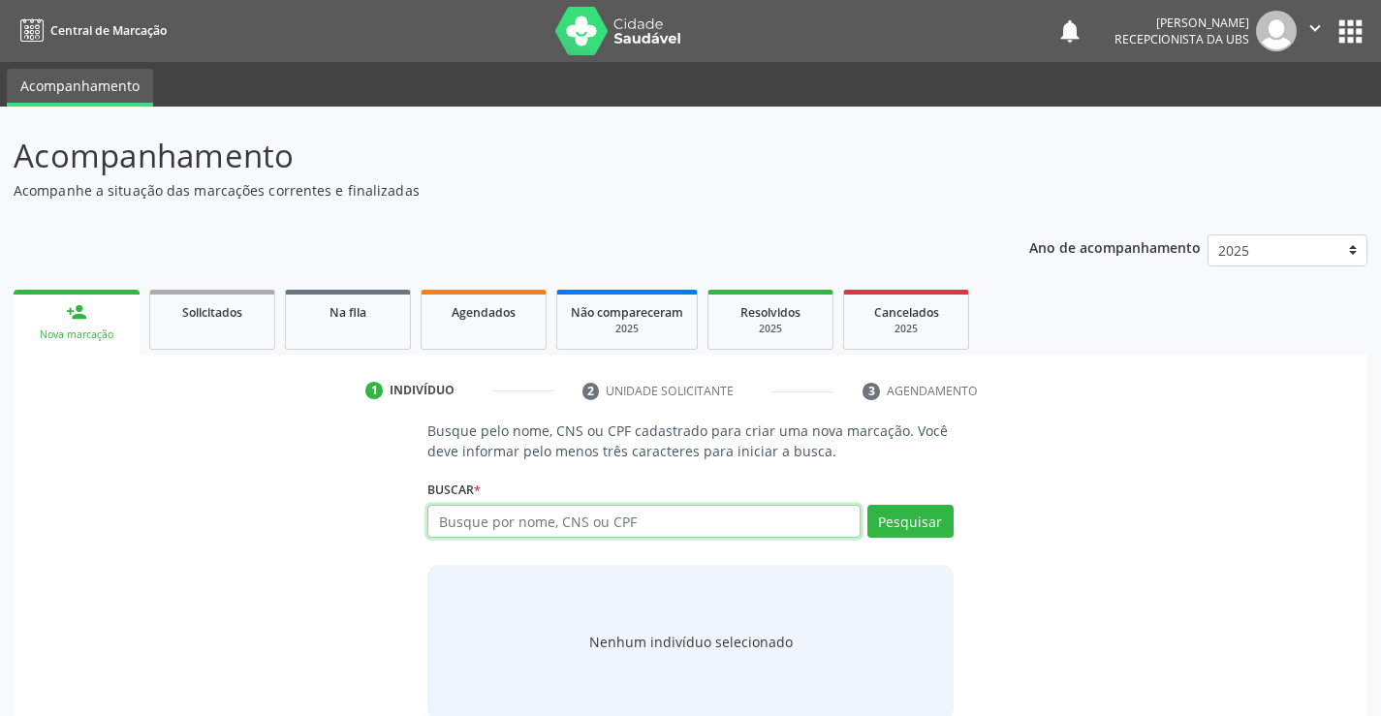
click at [661, 522] on input "text" at bounding box center [643, 521] width 432 height 33
paste input "700 7019 6368 7475"
type input "700 7019 6368 7475"
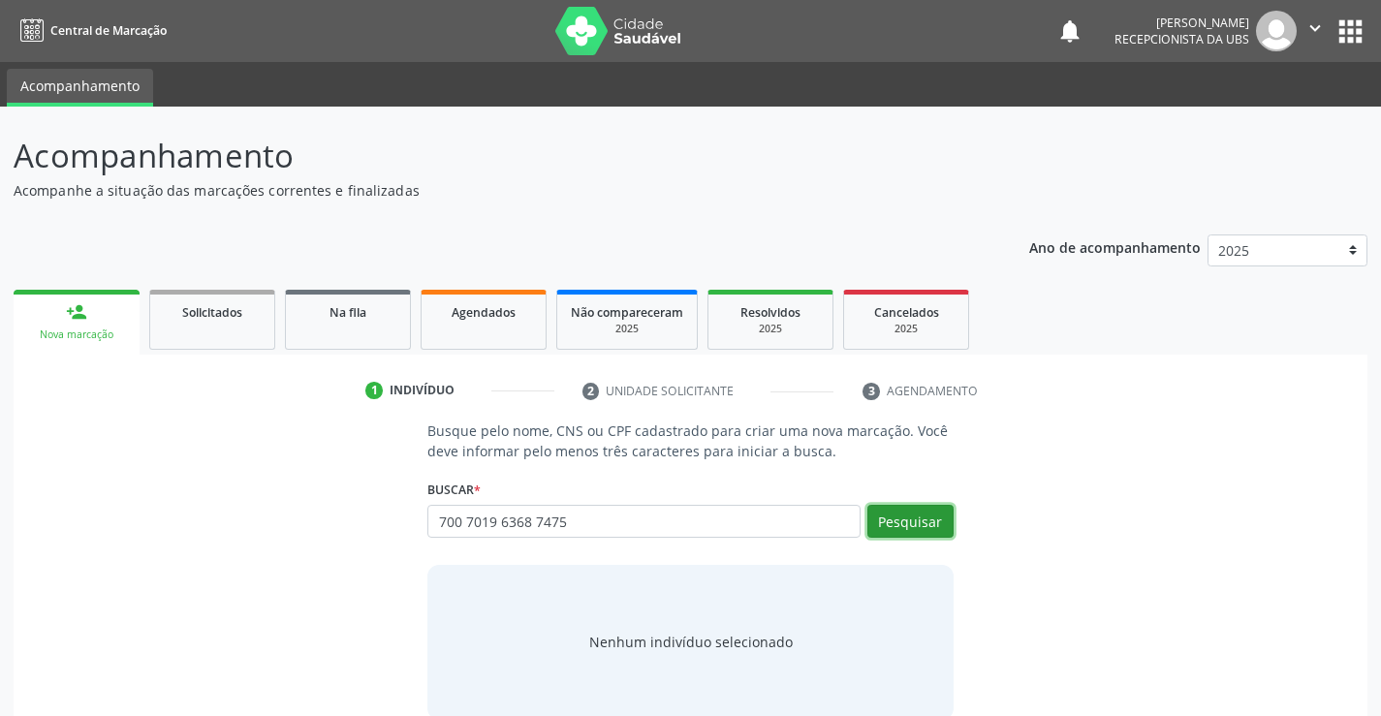
click at [886, 525] on button "Pesquisar" at bounding box center [910, 521] width 86 height 33
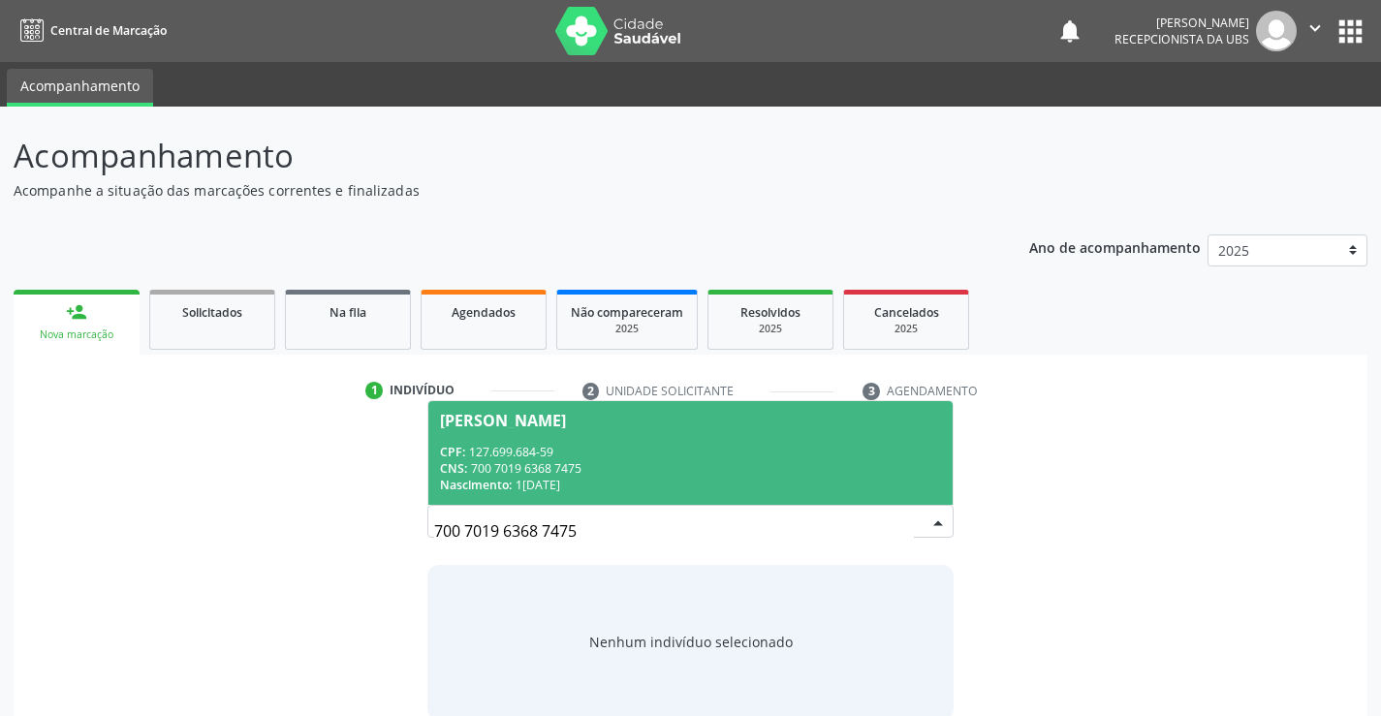
click at [495, 445] on div "CPF: 127.699.684-59" at bounding box center [690, 452] width 500 height 16
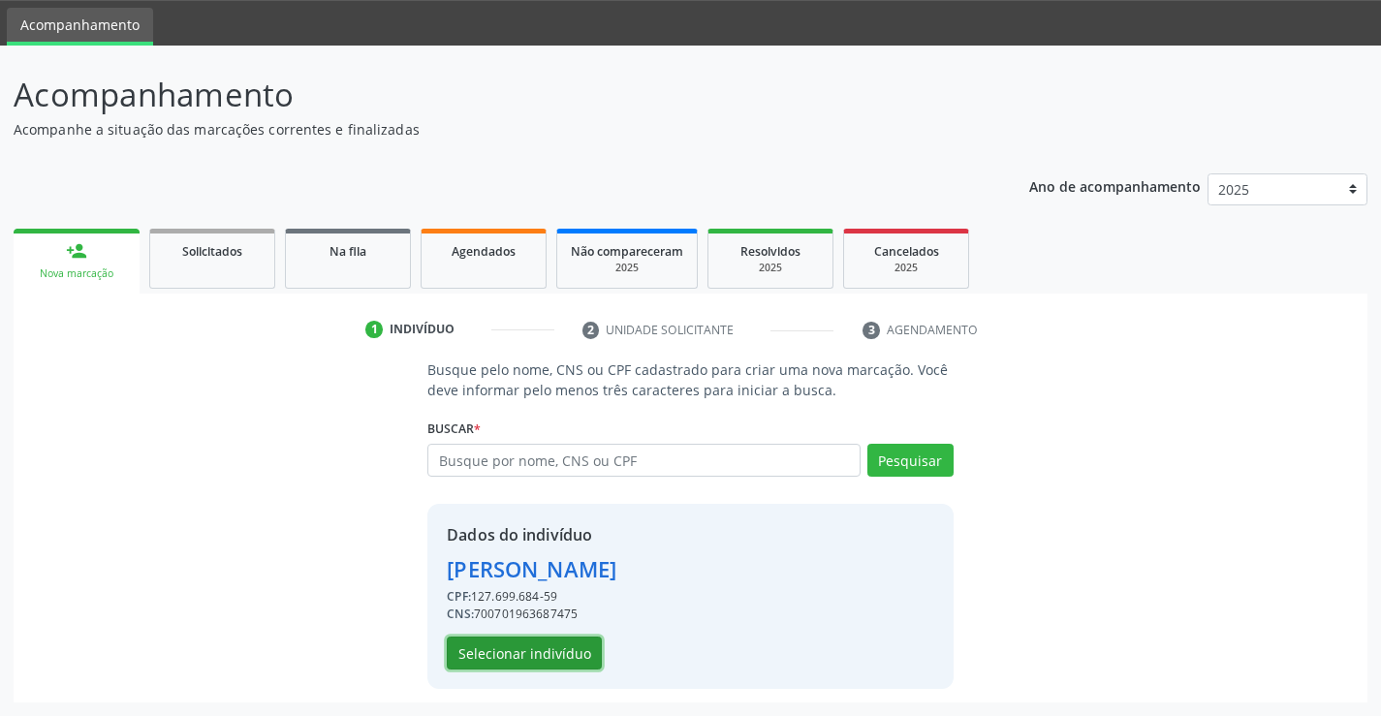
click at [552, 660] on button "Selecionar indivíduo" at bounding box center [524, 653] width 155 height 33
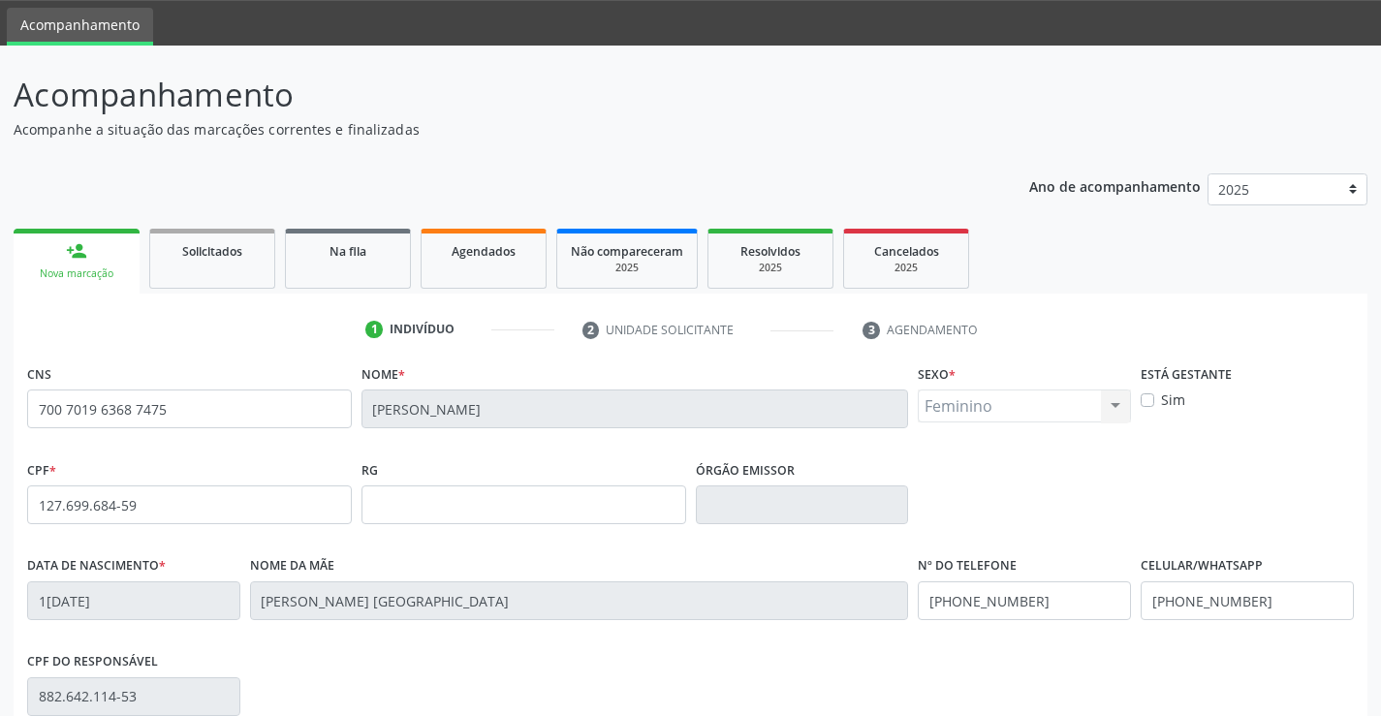
scroll to position [334, 0]
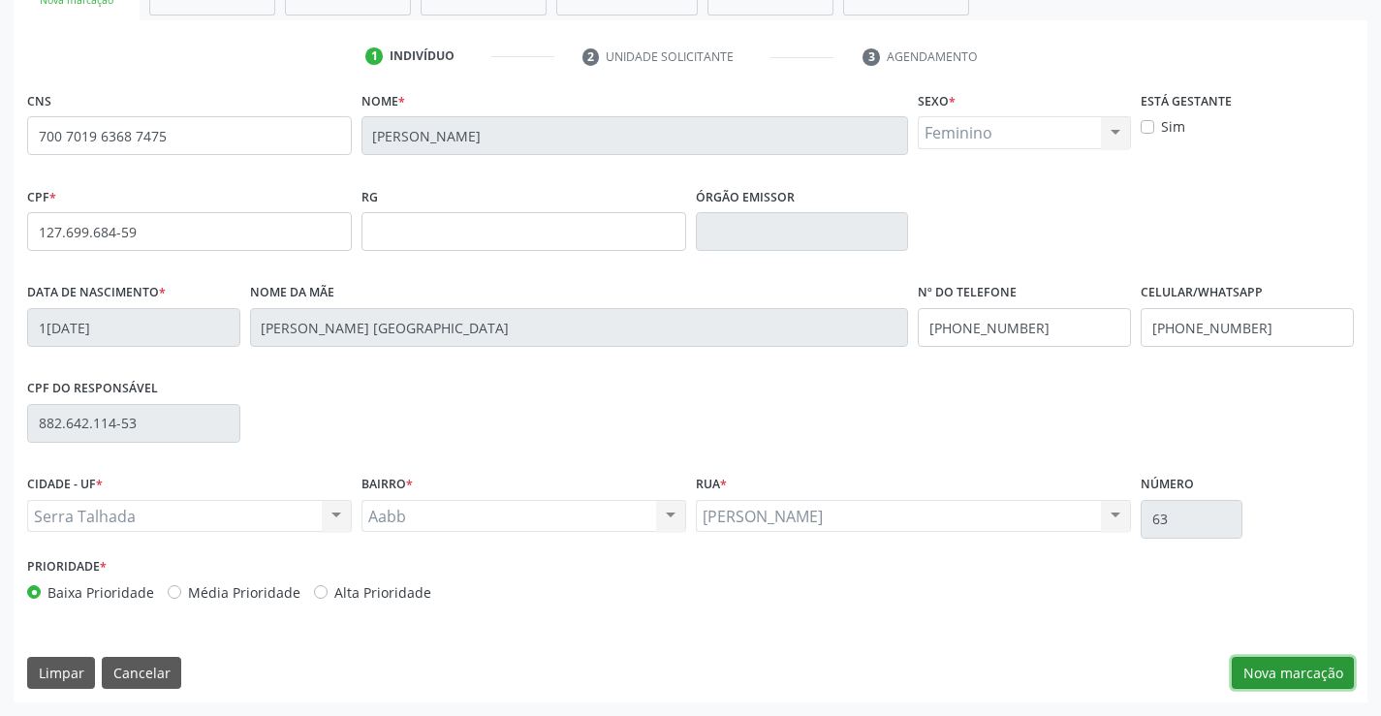
drag, startPoint x: 1333, startPoint y: 668, endPoint x: 952, endPoint y: 515, distance: 410.5
click at [1324, 663] on button "Nova marcação" at bounding box center [1293, 673] width 122 height 33
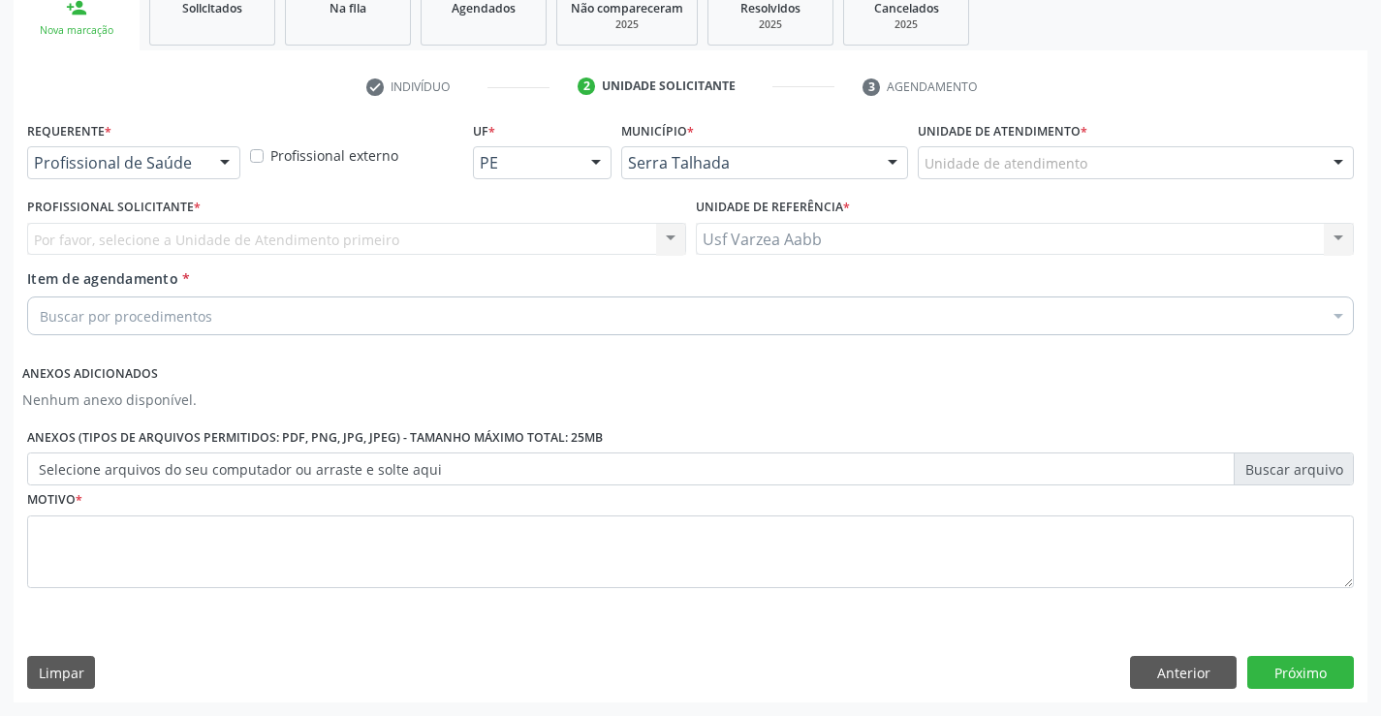
click at [146, 174] on div "Profissional de Saúde" at bounding box center [133, 162] width 213 height 33
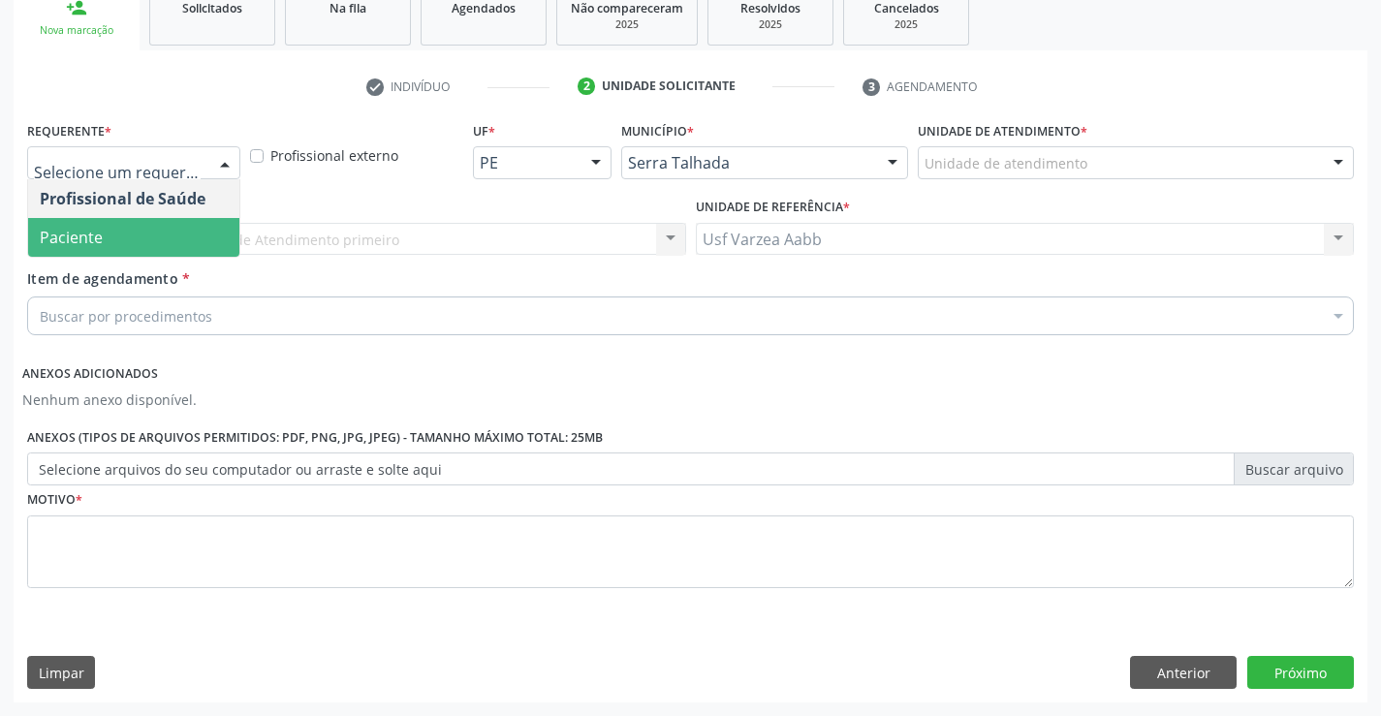
click at [142, 219] on span "Paciente" at bounding box center [133, 237] width 211 height 39
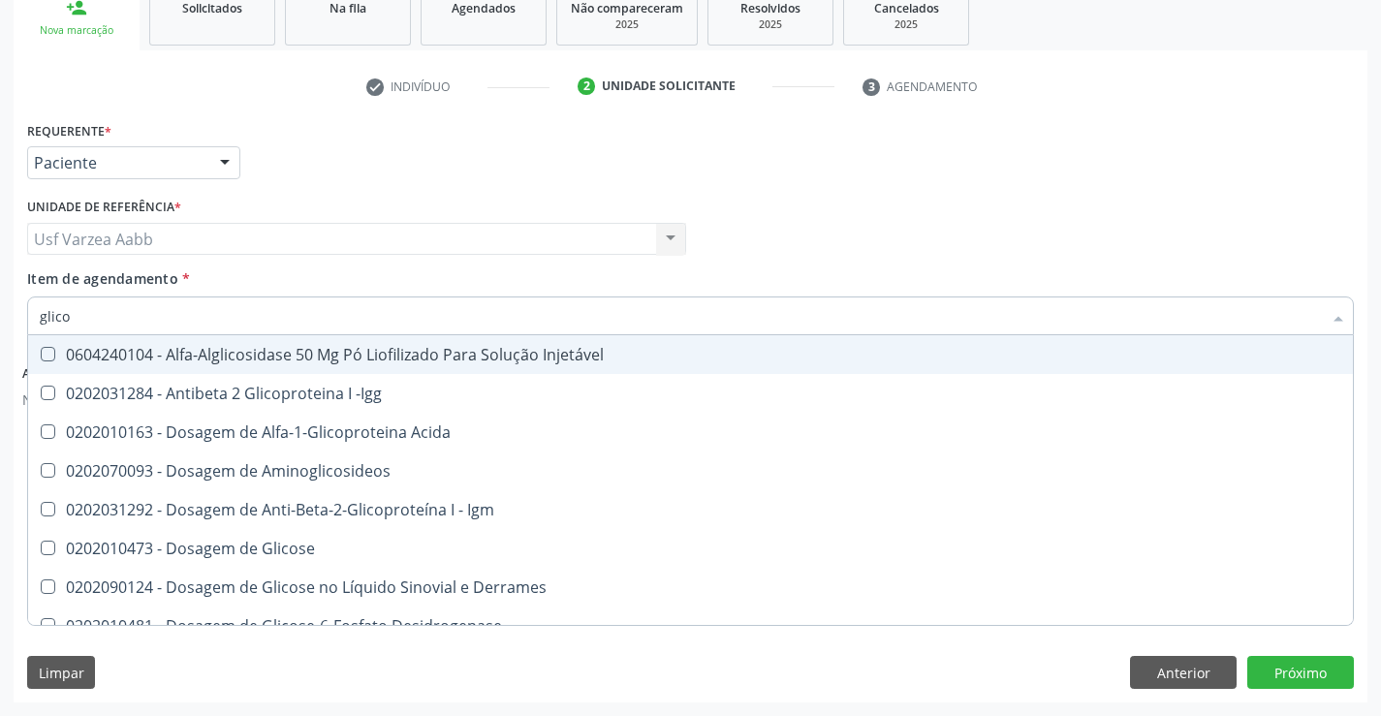
type input "glicos"
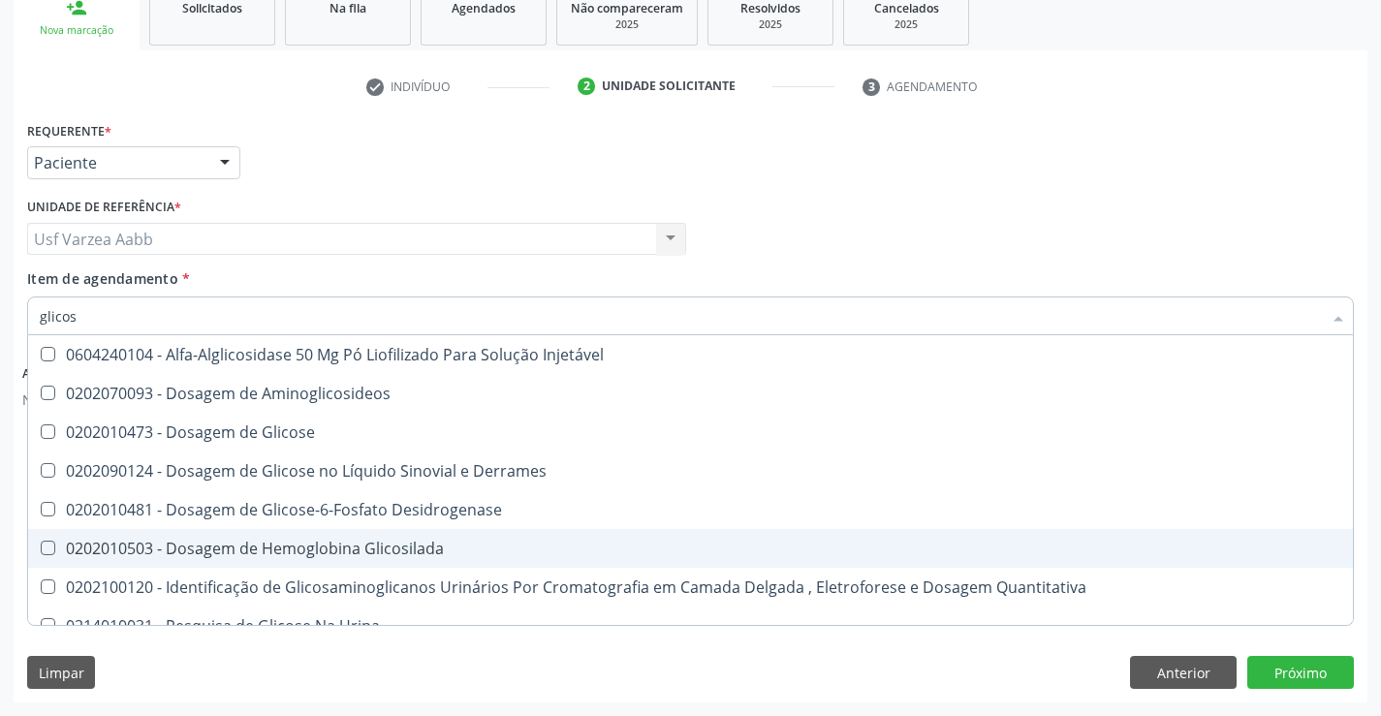
click at [384, 550] on div "0202010503 - Dosagem de Hemoglobina Glicosilada" at bounding box center [691, 549] width 1302 height 16
checkbox Glicosilada "true"
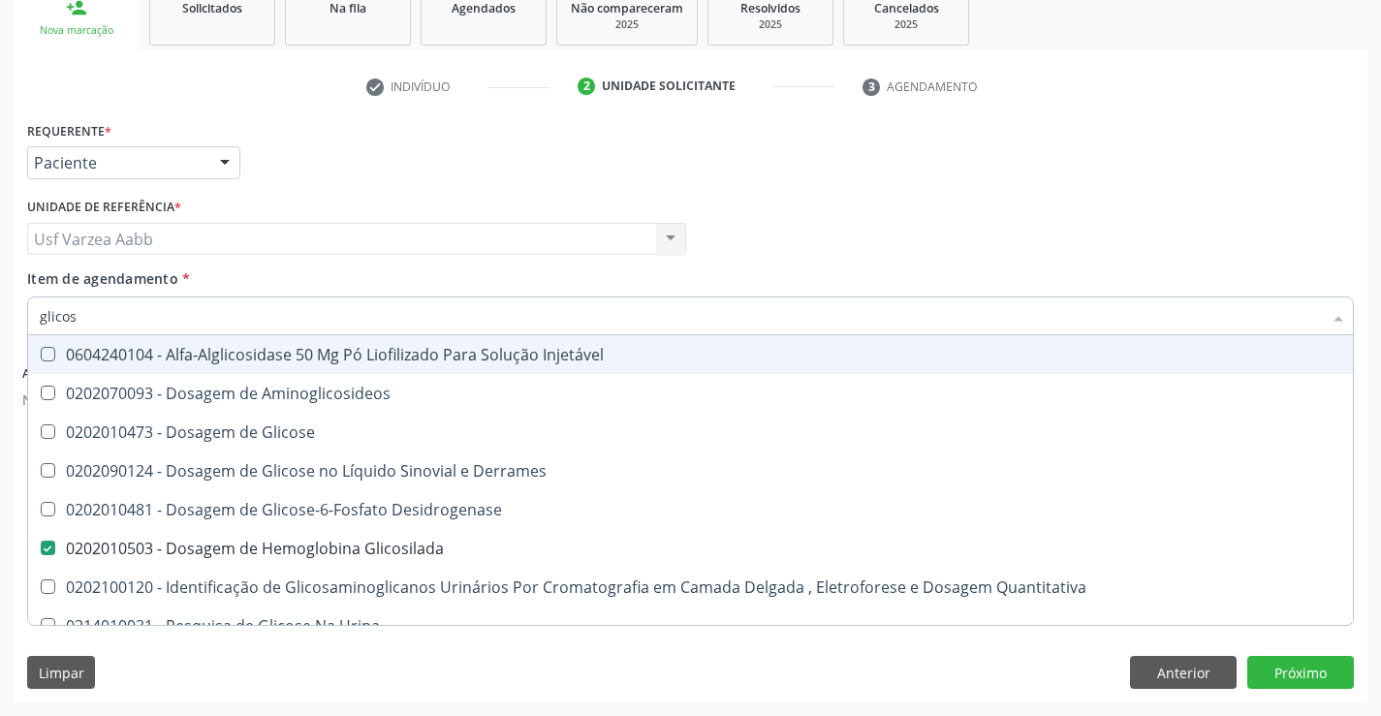
click at [419, 309] on input "glicos" at bounding box center [681, 316] width 1282 height 39
type input "ts"
checkbox Glicosilada "false"
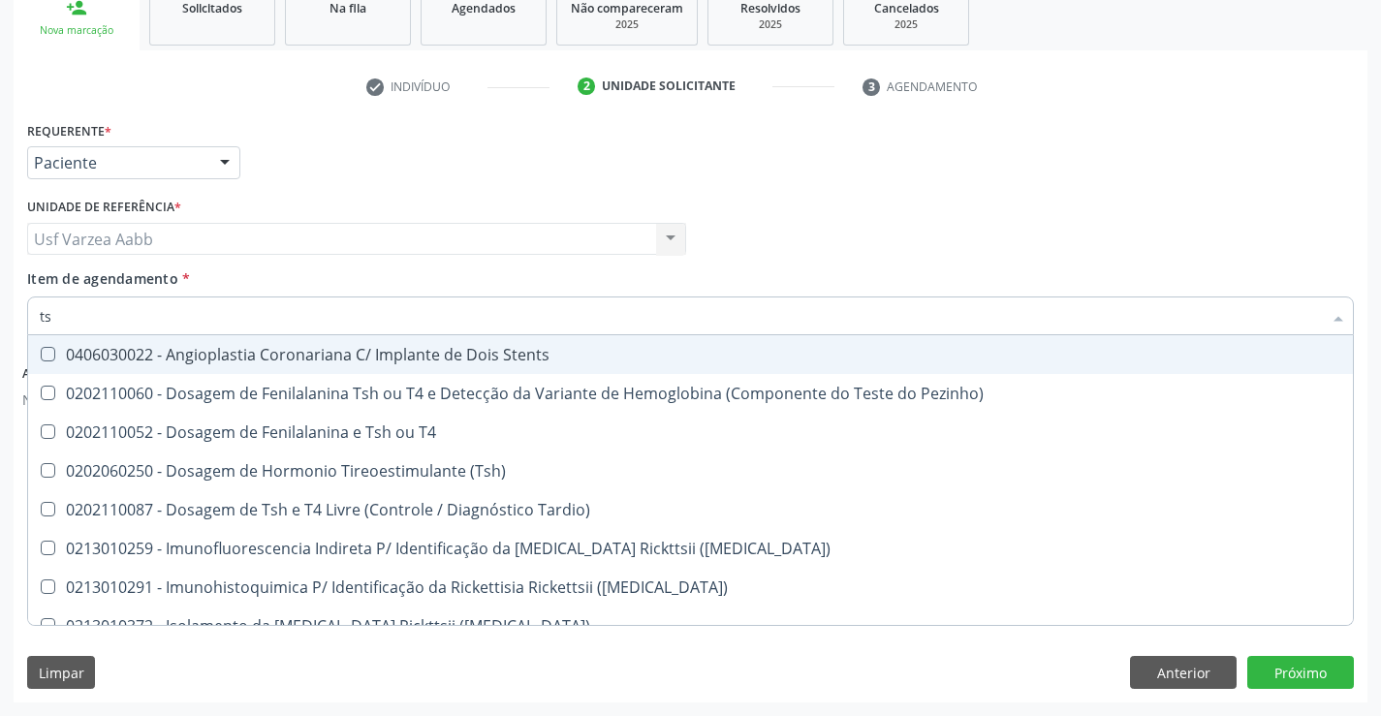
type input "tsh"
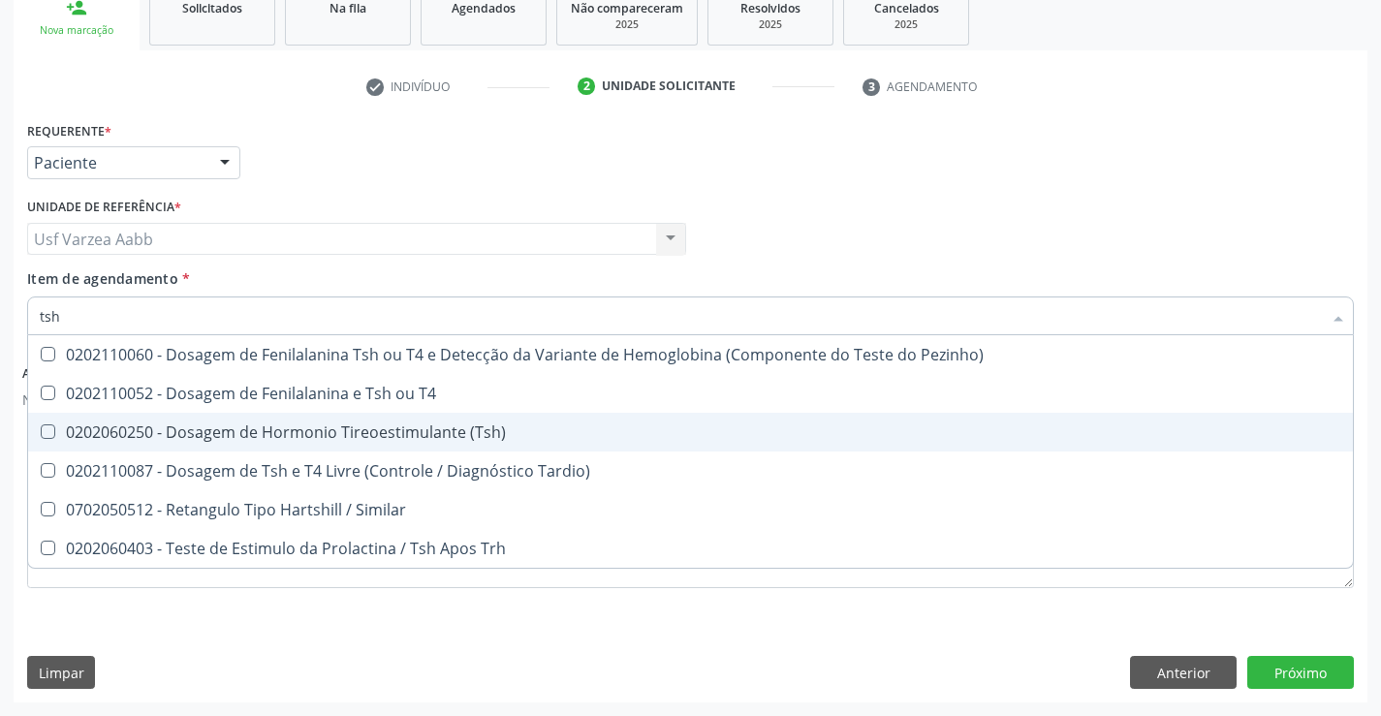
click at [523, 435] on div "0202060250 - Dosagem de Hormonio Tireoestimulante (Tsh)" at bounding box center [691, 433] width 1302 height 16
checkbox \(Tsh\) "true"
type input "ts"
checkbox \(Tsh\) "false"
checkbox Tardio\) "true"
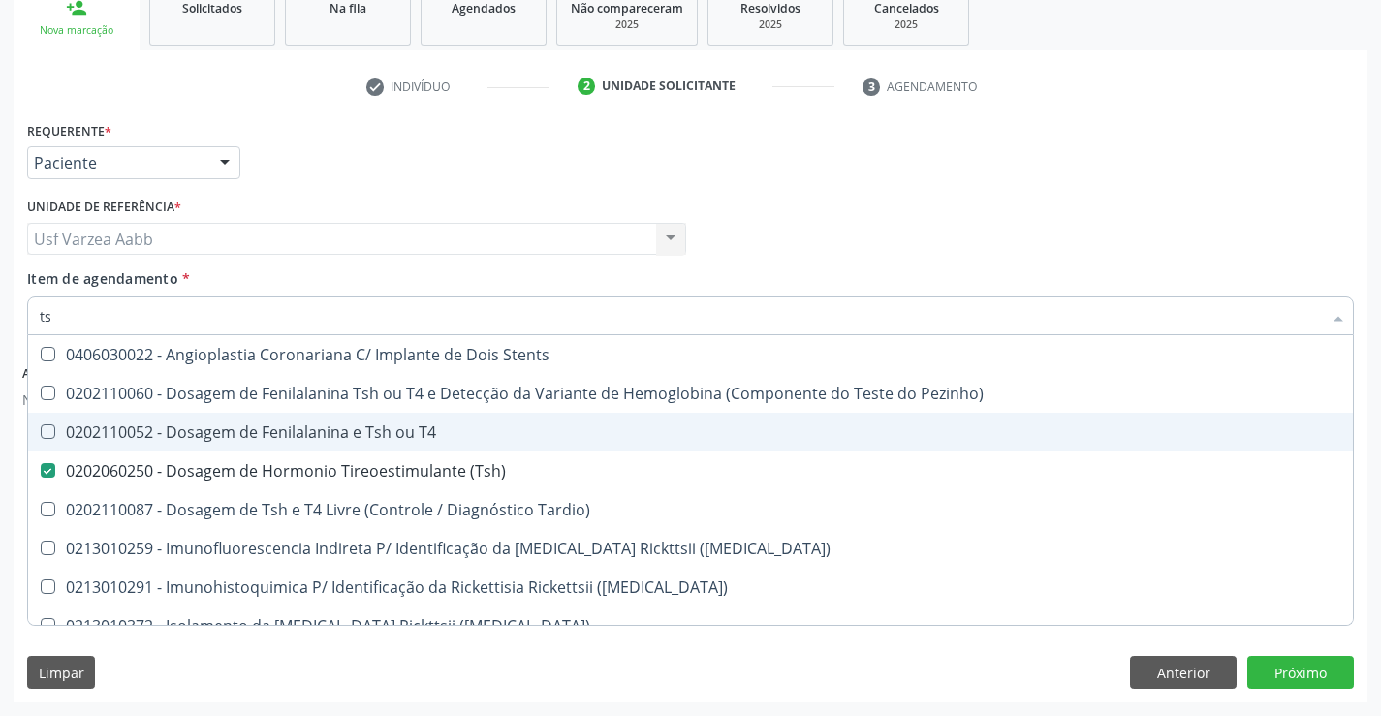
type input "t"
checkbox \(Tsh\) "false"
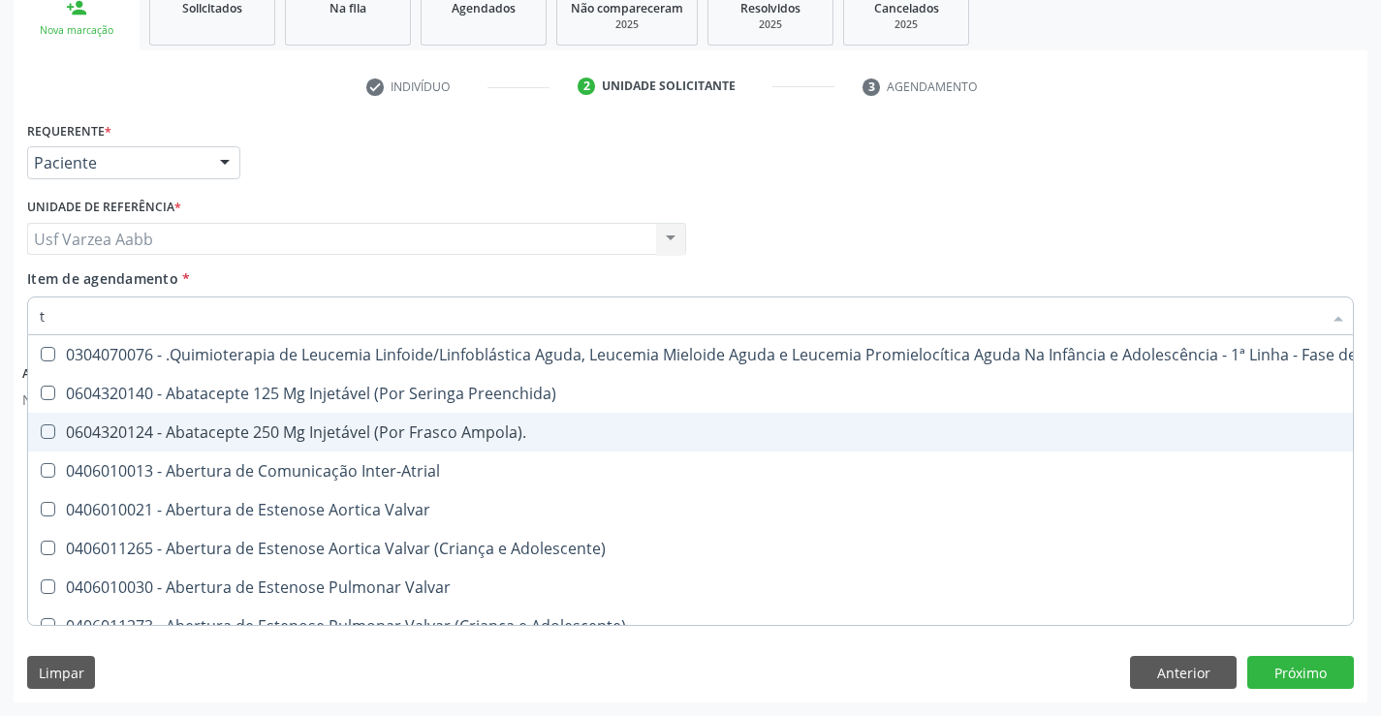
type input "t4"
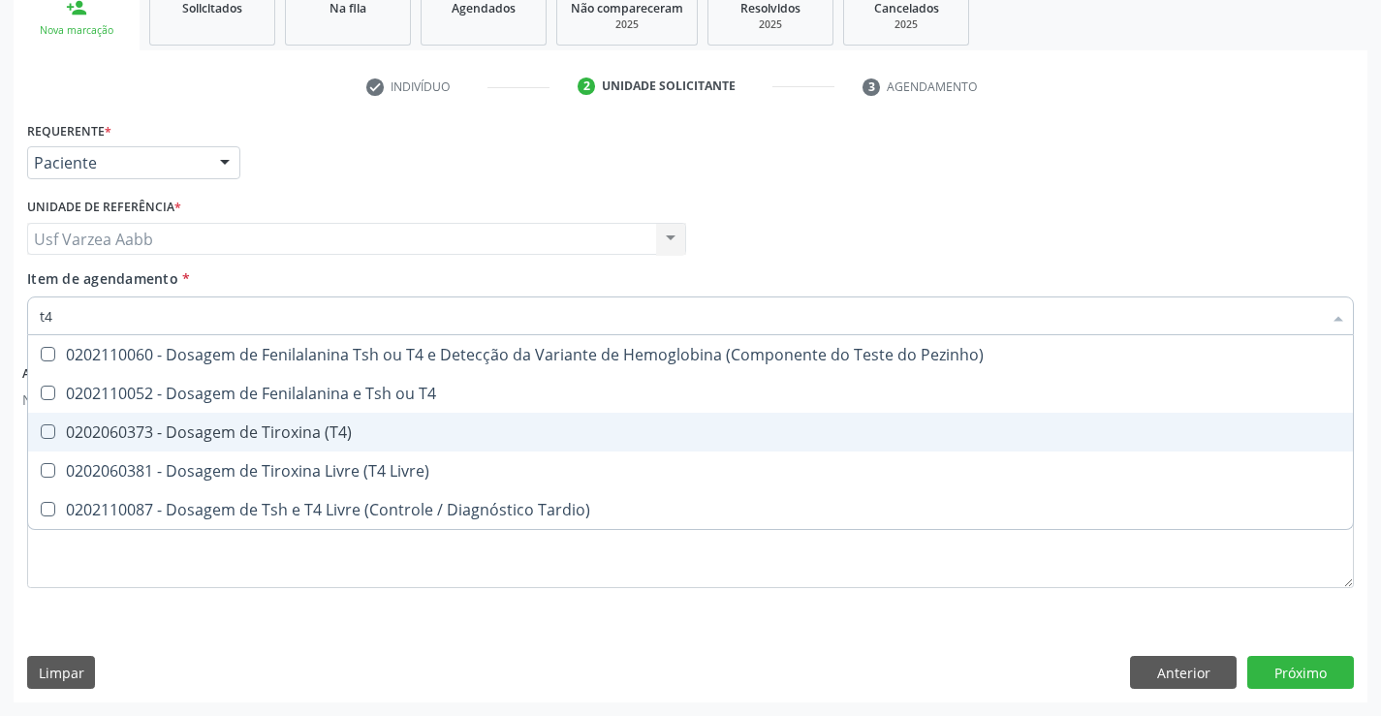
click at [518, 443] on span "0202060373 - Dosagem de Tiroxina (T4)" at bounding box center [690, 432] width 1325 height 39
checkbox \(T4\) "true"
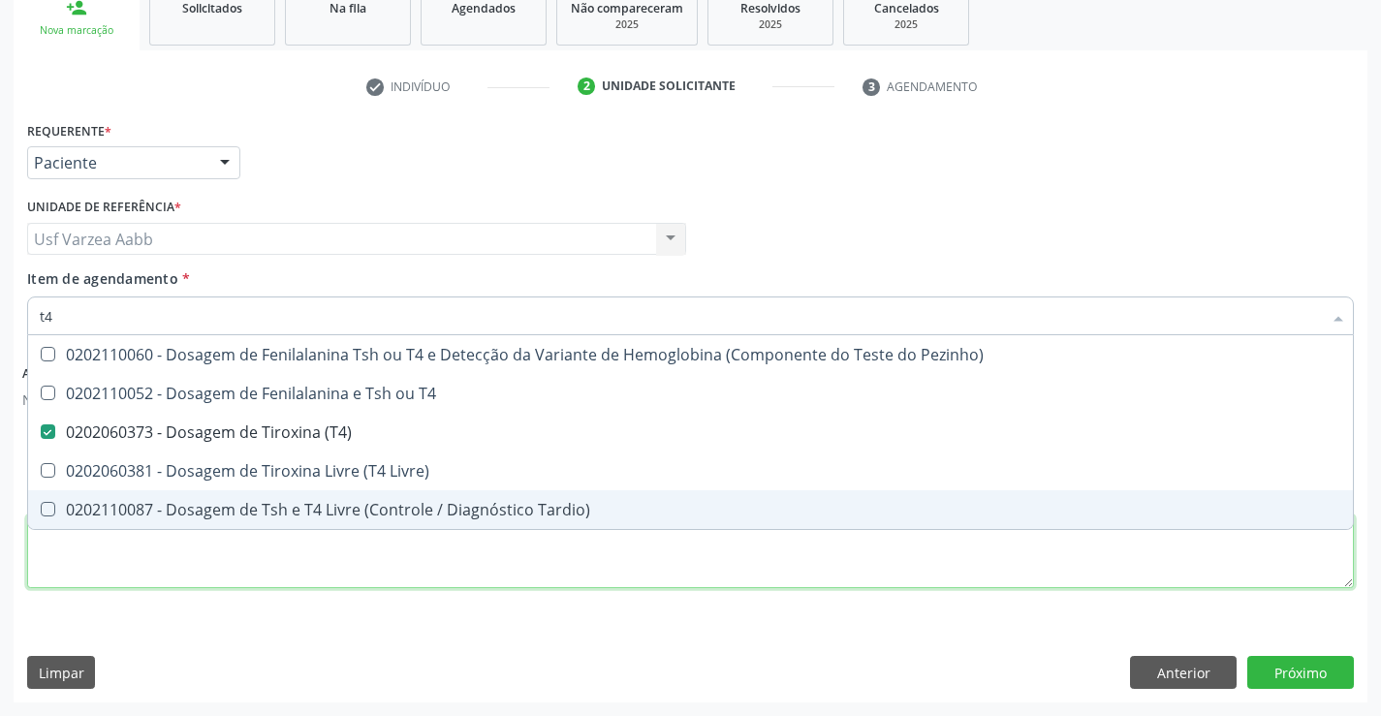
click at [539, 551] on div "Requerente * Paciente Profissional de Saúde Paciente Nenhum resultado encontrad…" at bounding box center [690, 365] width 1327 height 499
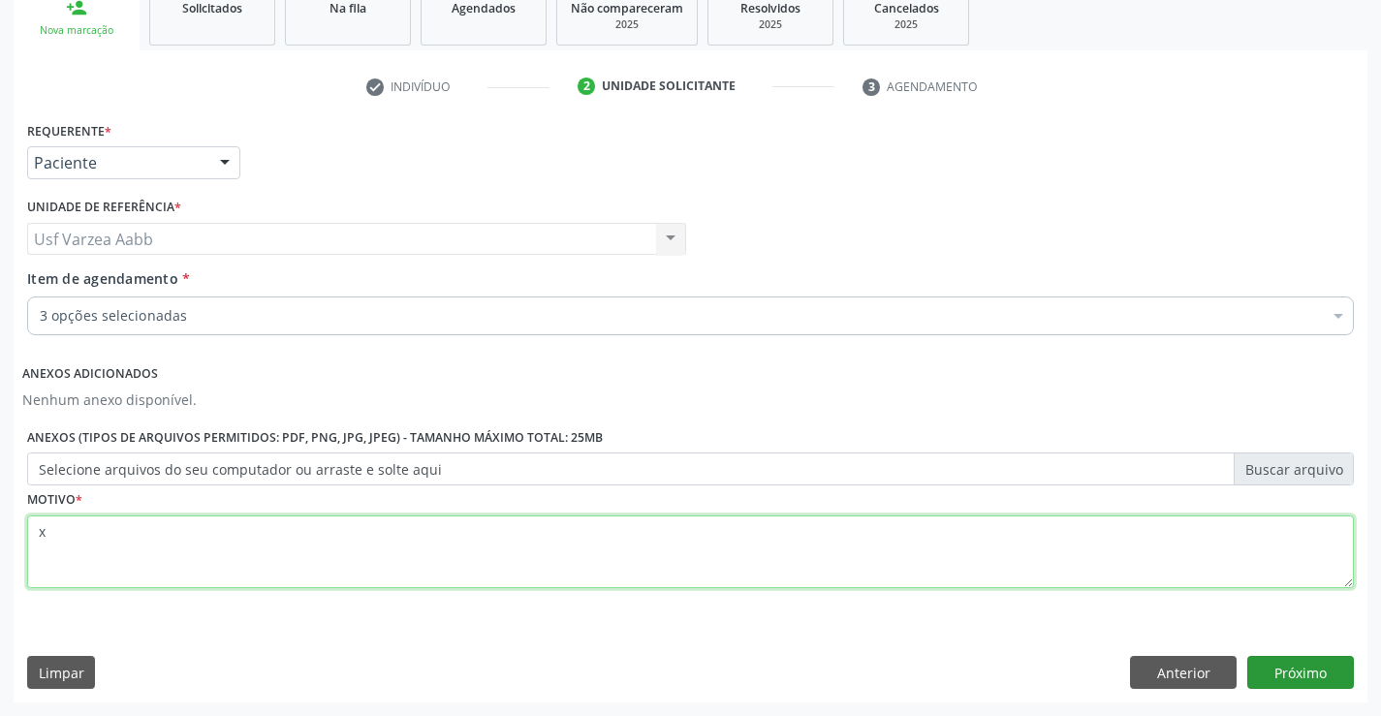
type textarea "x"
click at [1303, 670] on button "Próximo" at bounding box center [1300, 672] width 107 height 33
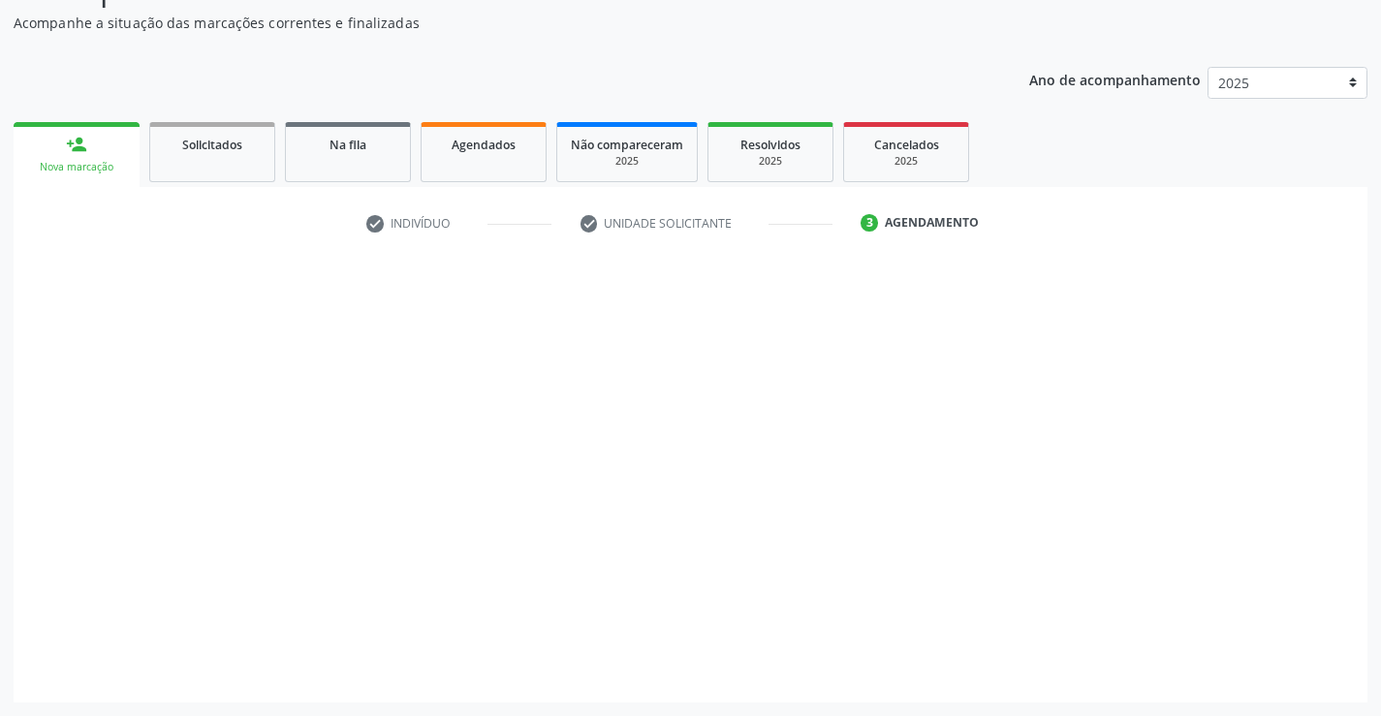
scroll to position [168, 0]
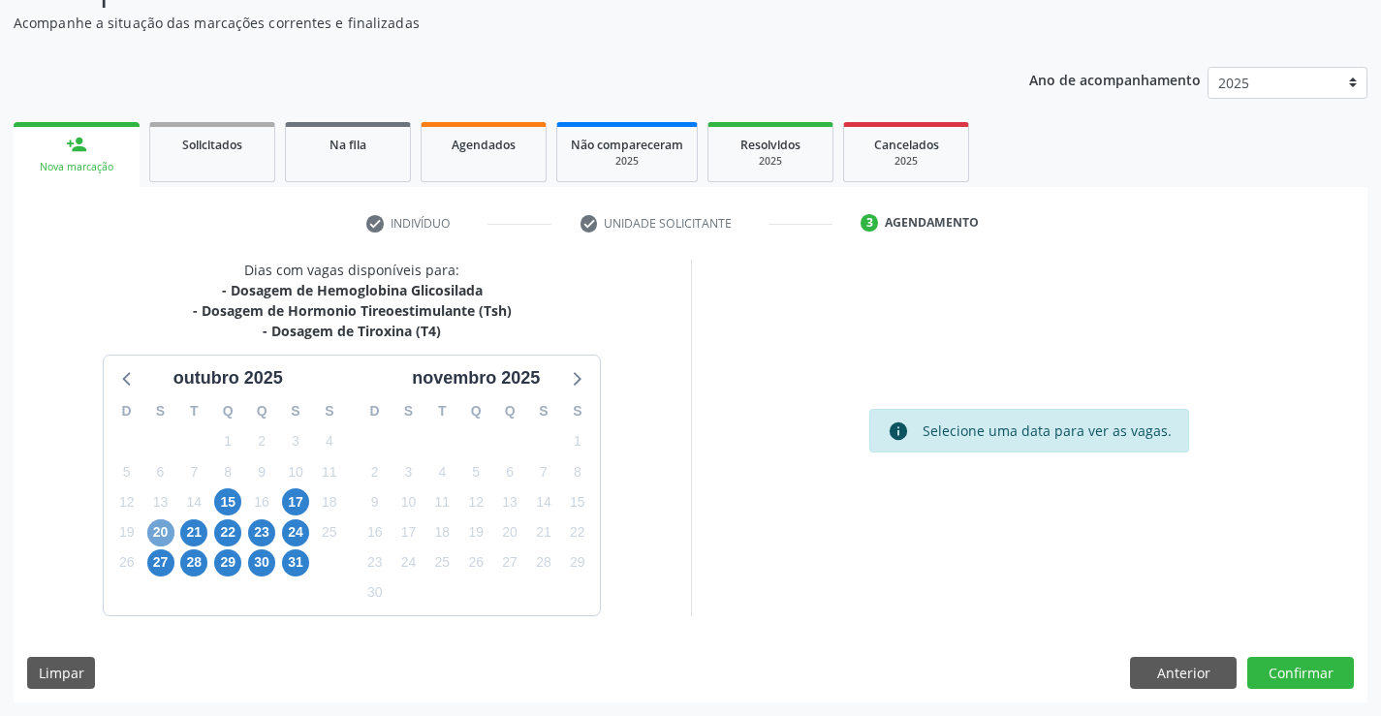
click at [164, 523] on span "20" at bounding box center [160, 533] width 27 height 27
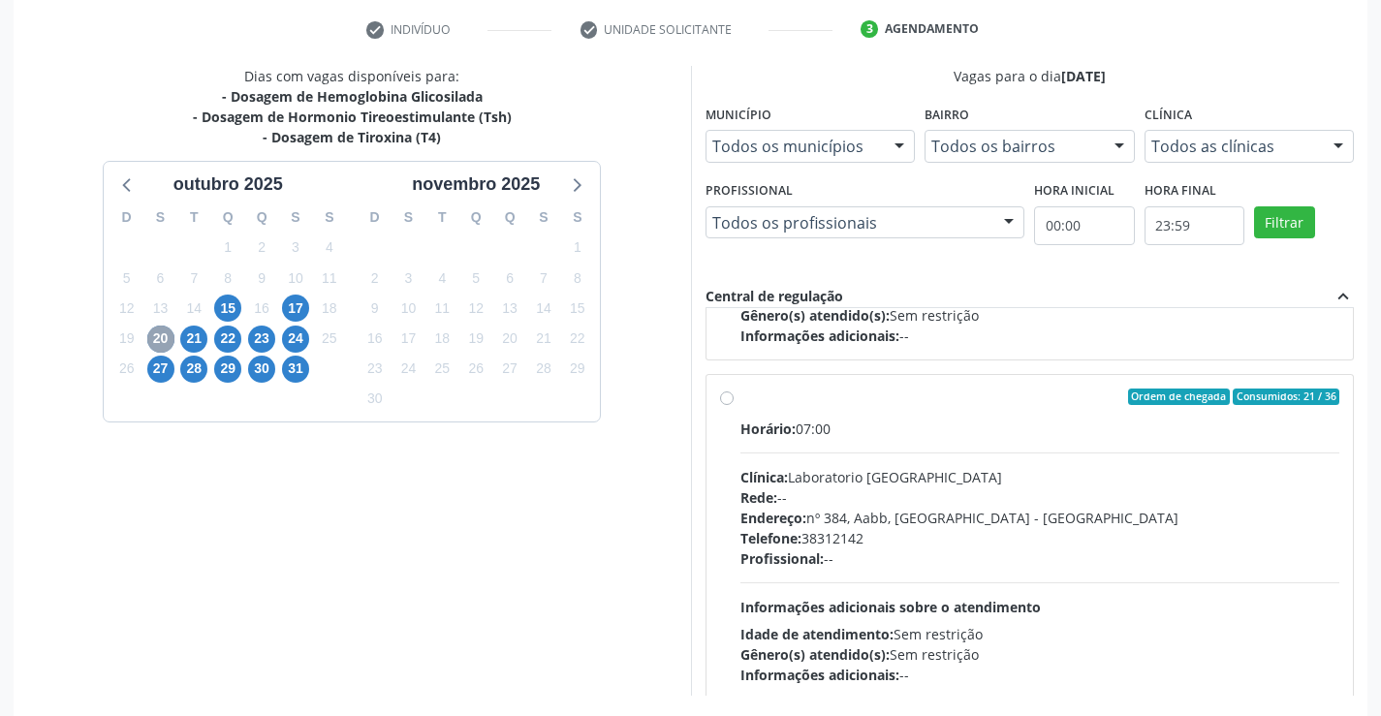
scroll to position [582, 0]
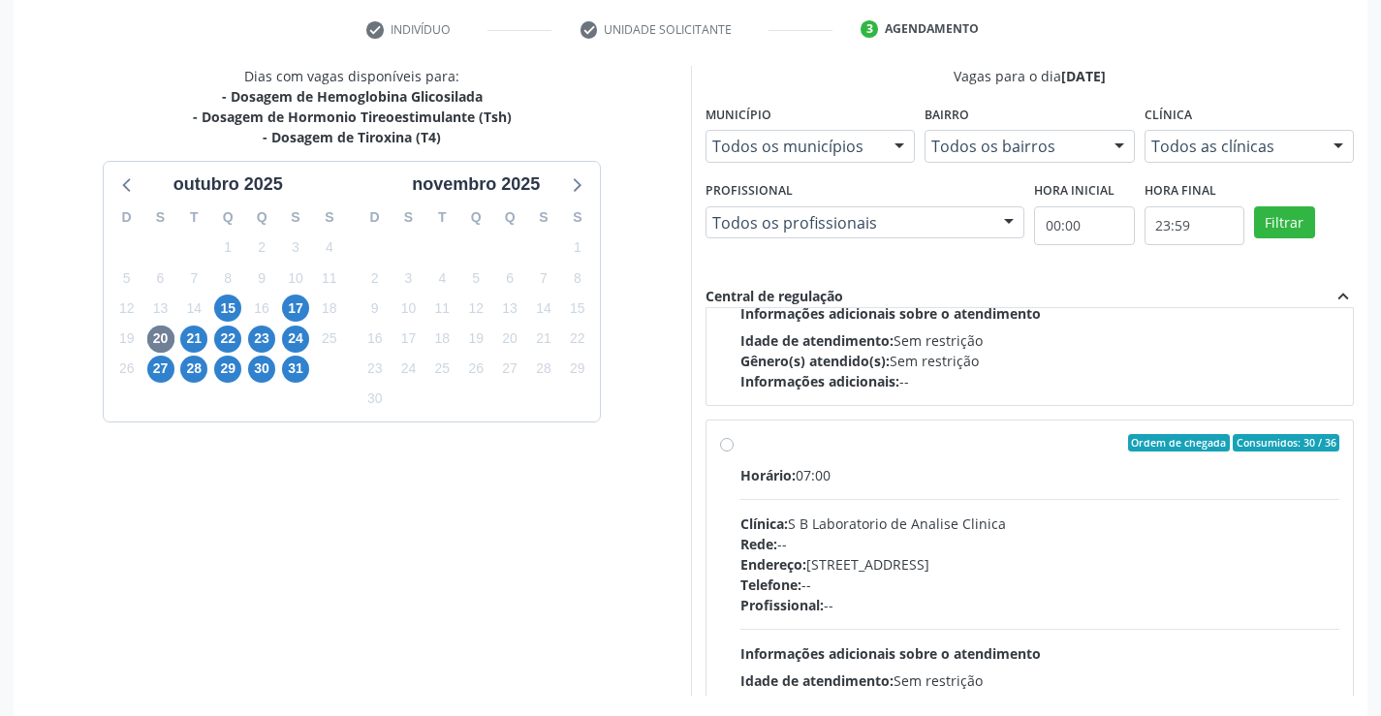
click at [1002, 552] on div "Rede: --" at bounding box center [1041, 544] width 600 height 20
click at [734, 452] on input "Ordem de chegada Consumidos: 30 / 36 Horário: 07:00 Clínica: S B Laboratorio de…" at bounding box center [727, 442] width 14 height 17
radio input "true"
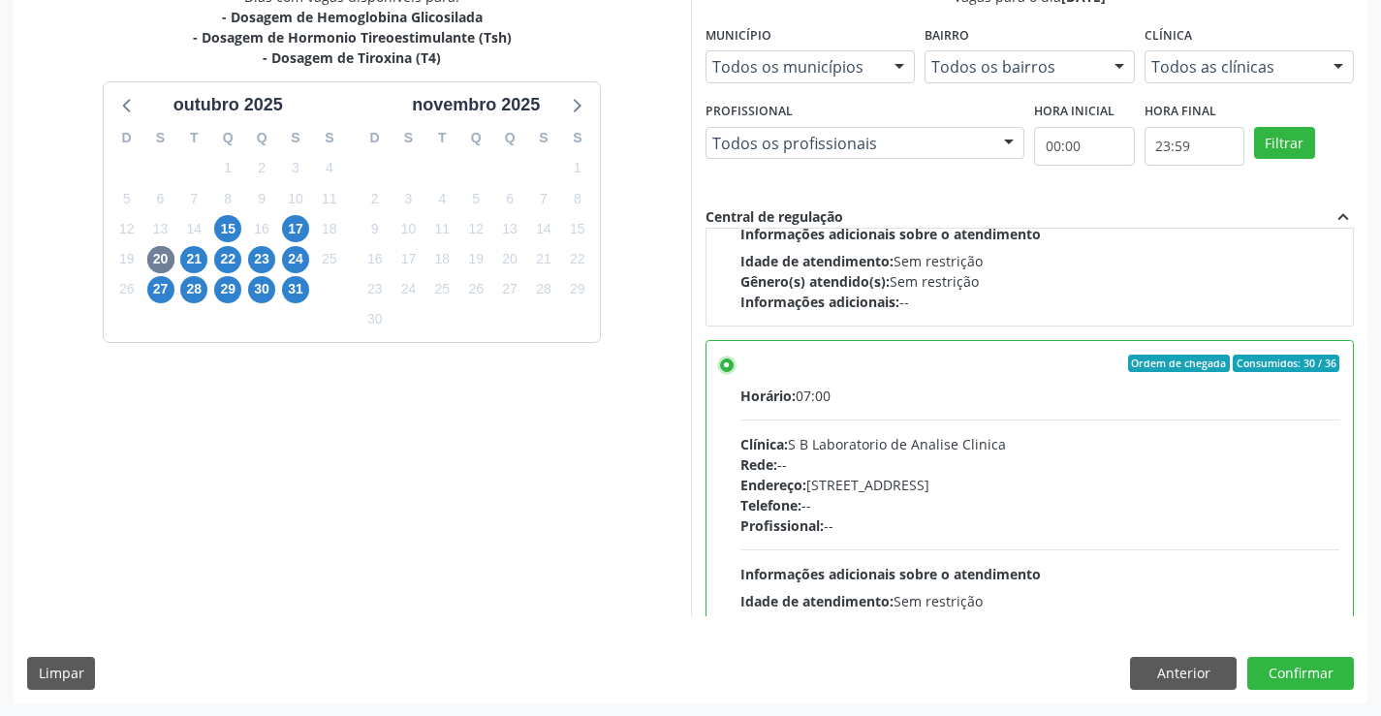
scroll to position [442, 0]
click at [1318, 667] on button "Confirmar" at bounding box center [1300, 672] width 107 height 33
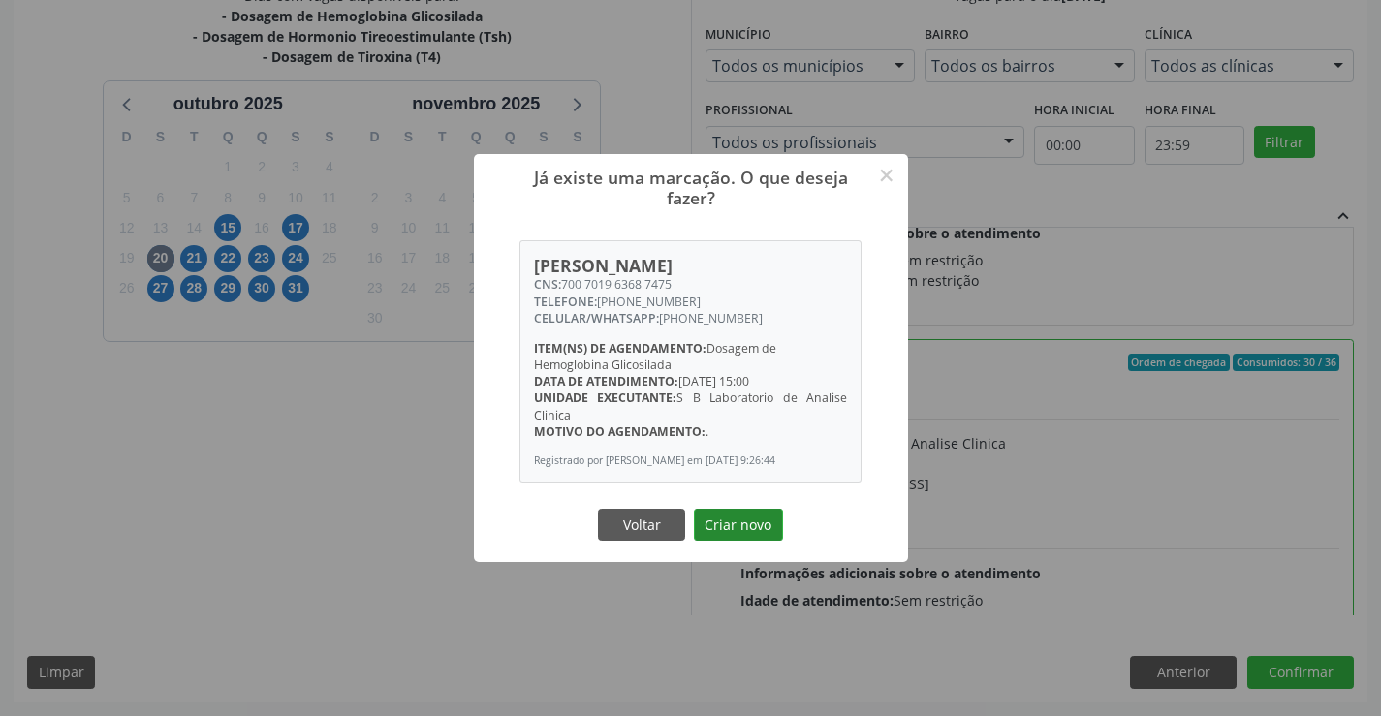
click at [728, 536] on button "Criar novo" at bounding box center [738, 525] width 89 height 33
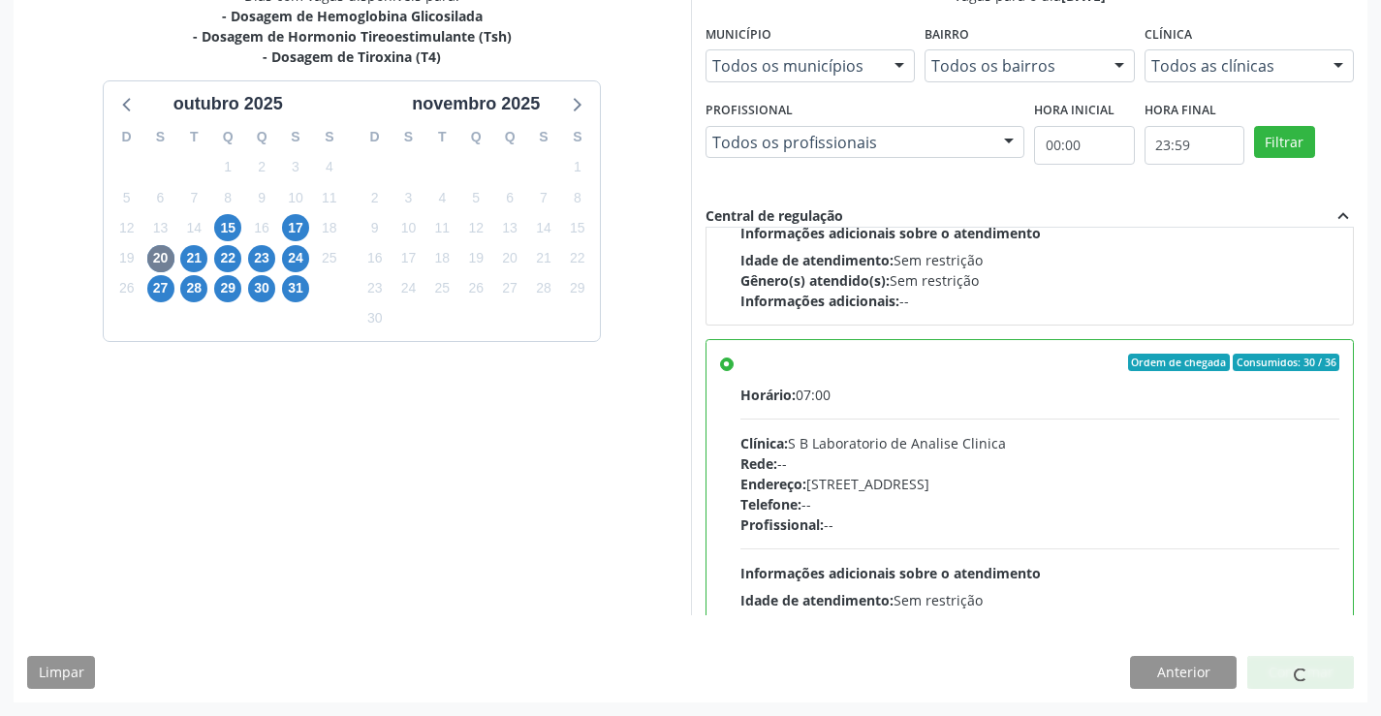
scroll to position [0, 0]
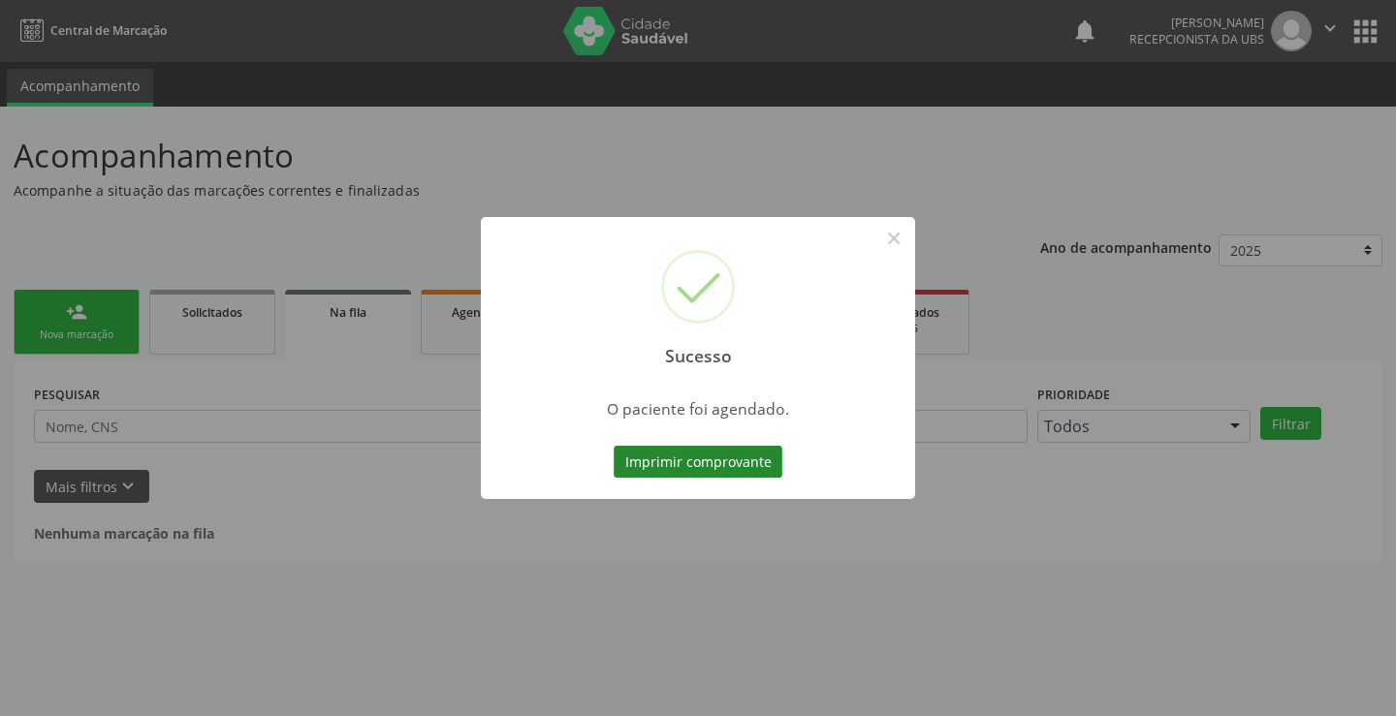
click at [626, 466] on button "Imprimir comprovante" at bounding box center [698, 462] width 169 height 33
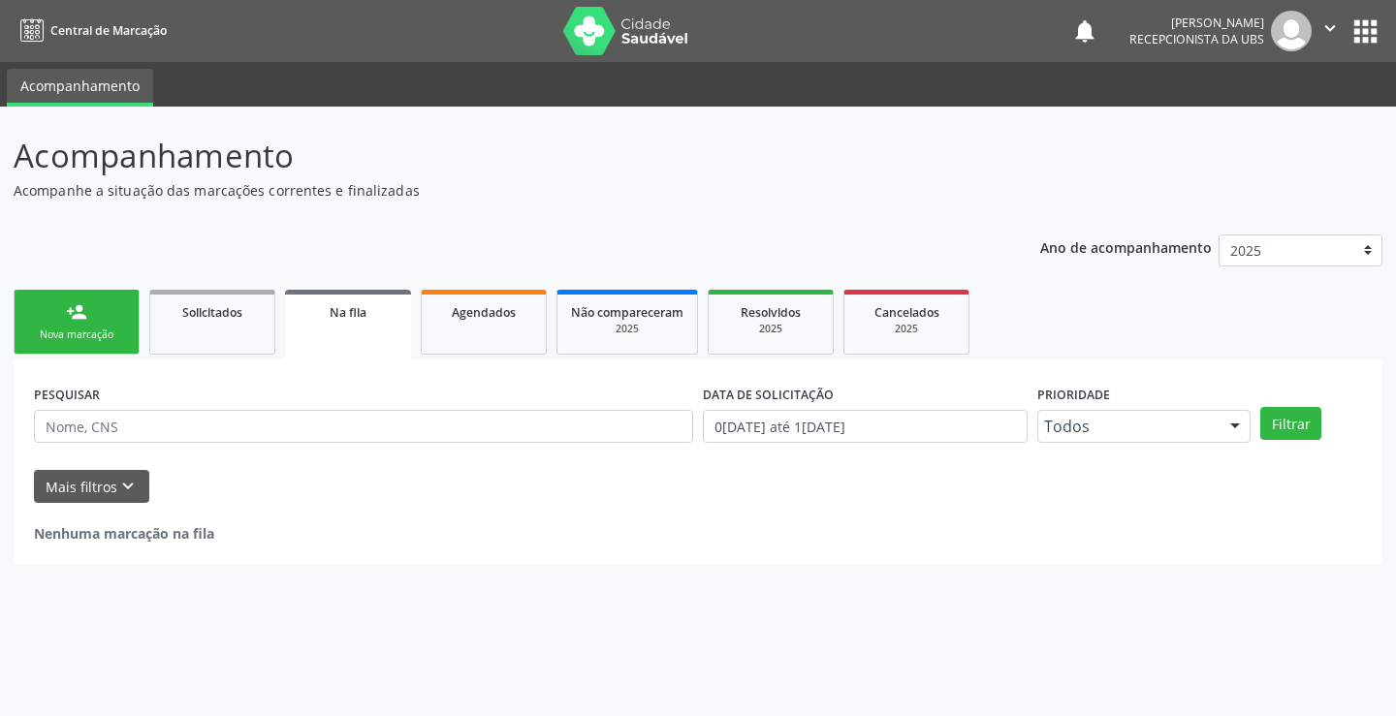
click at [58, 319] on link "person_add Nova marcação" at bounding box center [77, 322] width 126 height 65
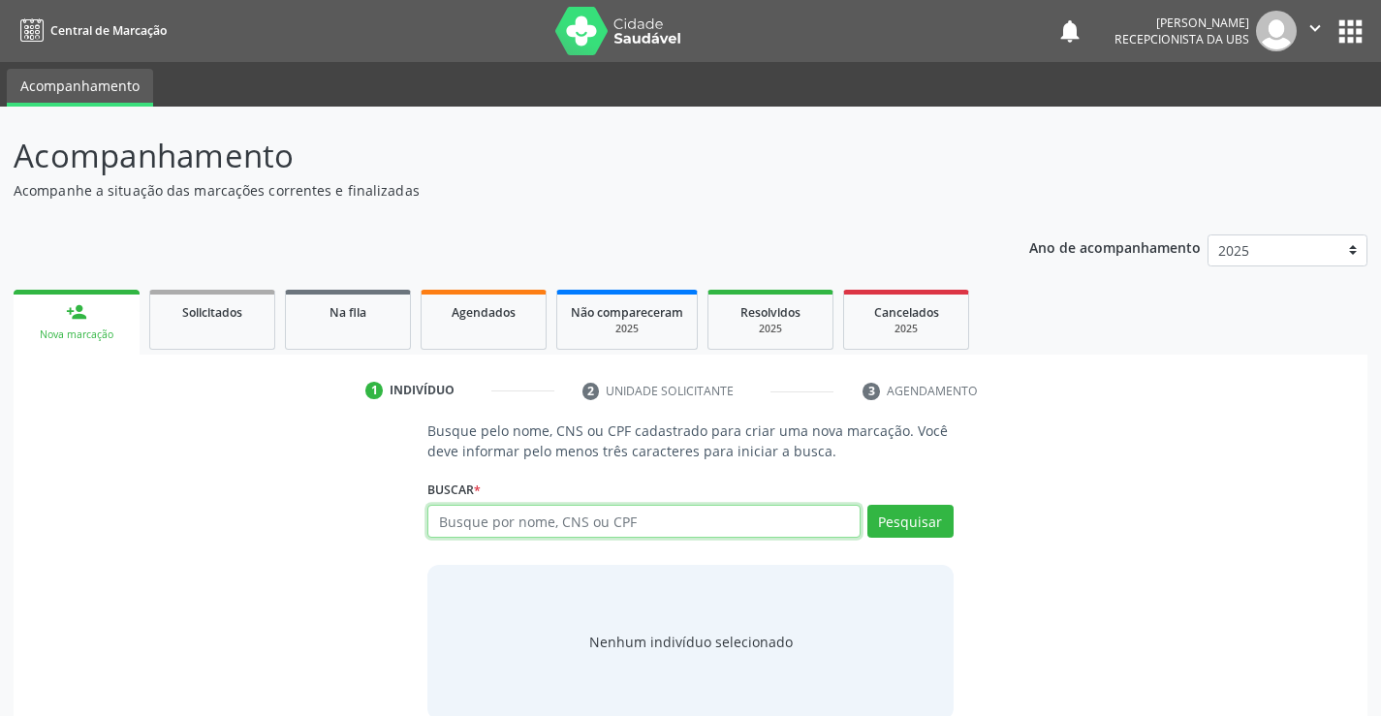
click at [586, 519] on input "text" at bounding box center [643, 521] width 432 height 33
type input "700002480897308"
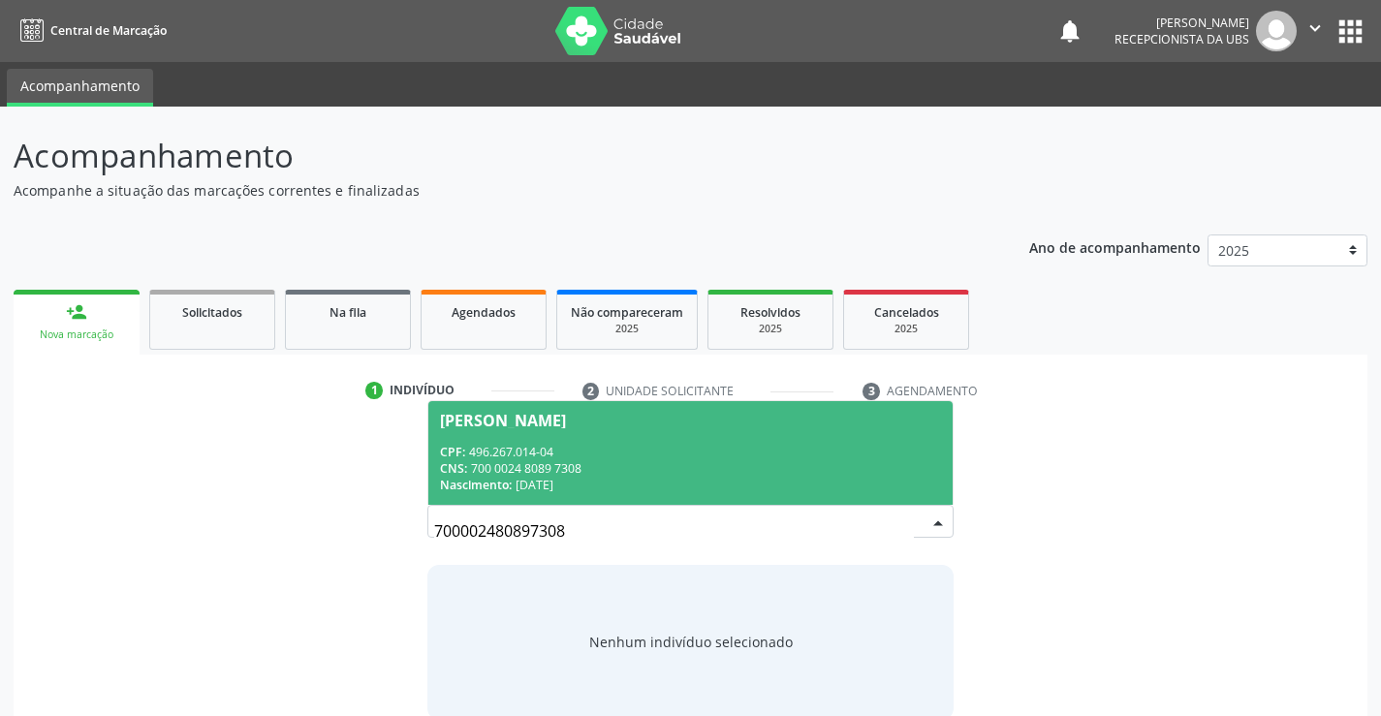
click at [527, 460] on div "CNS: 700 0024 8089 7308" at bounding box center [690, 468] width 500 height 16
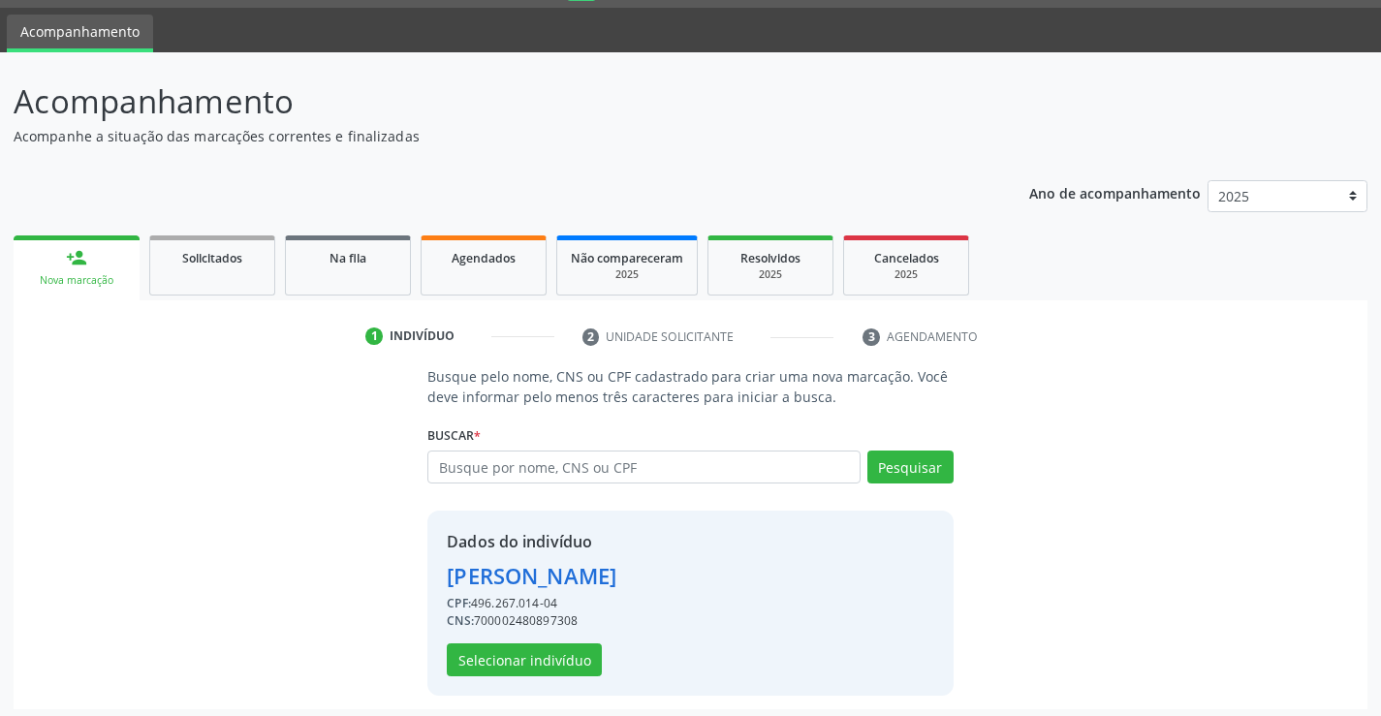
scroll to position [61, 0]
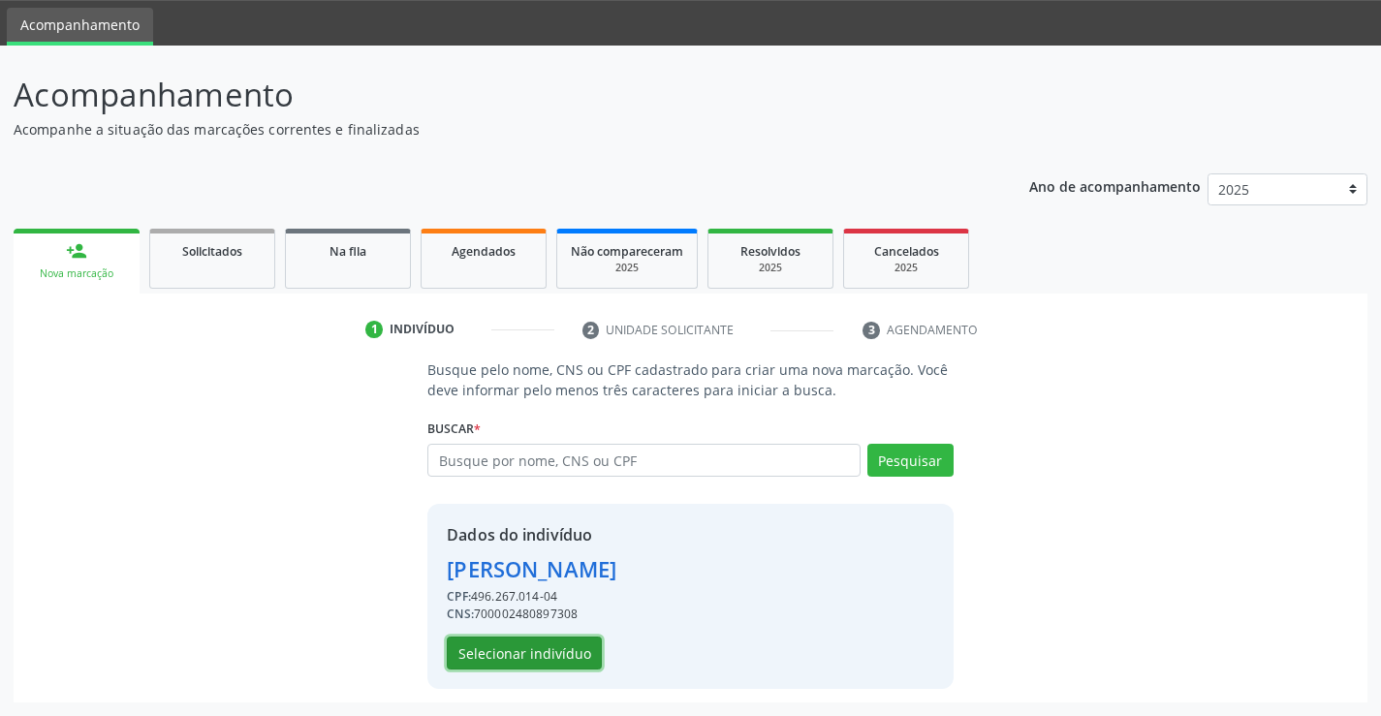
click at [530, 651] on button "Selecionar indivíduo" at bounding box center [524, 653] width 155 height 33
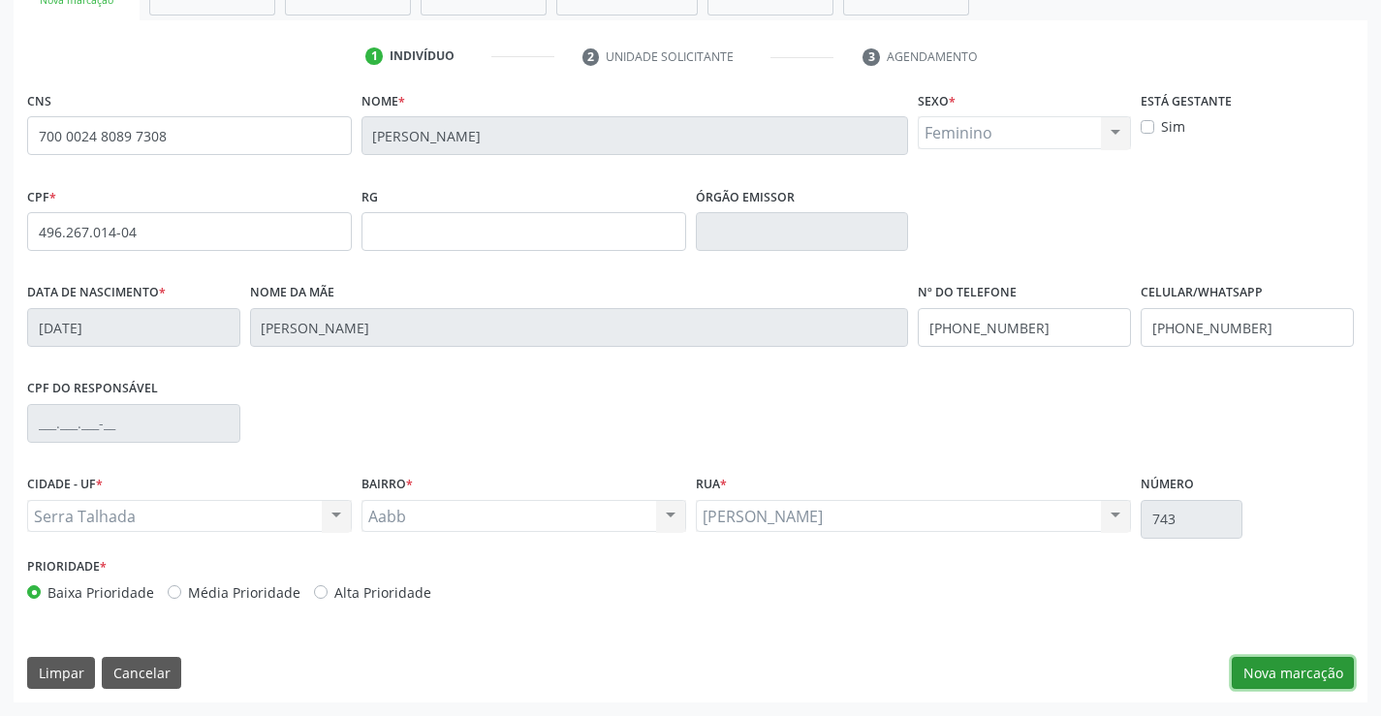
click at [1277, 678] on button "Nova marcação" at bounding box center [1293, 673] width 122 height 33
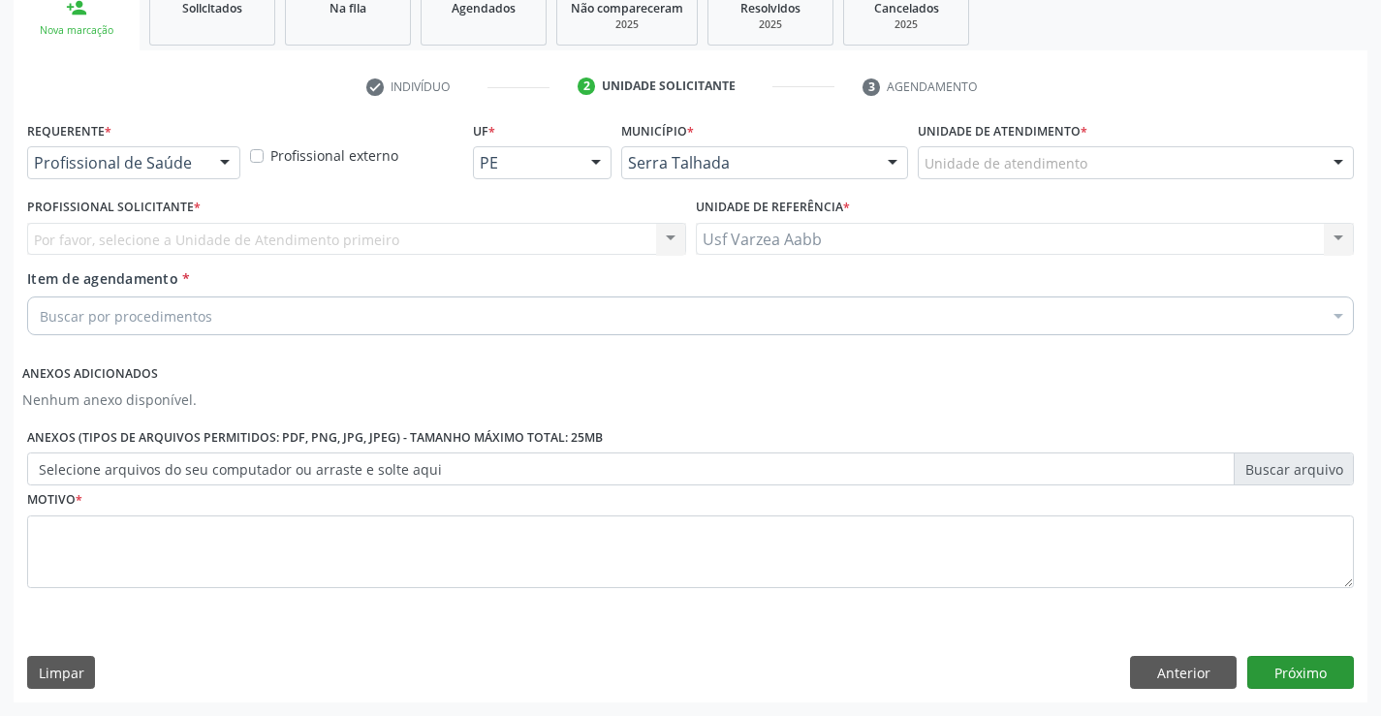
scroll to position [304, 0]
click at [161, 150] on div "Profissional de Saúde" at bounding box center [133, 162] width 213 height 33
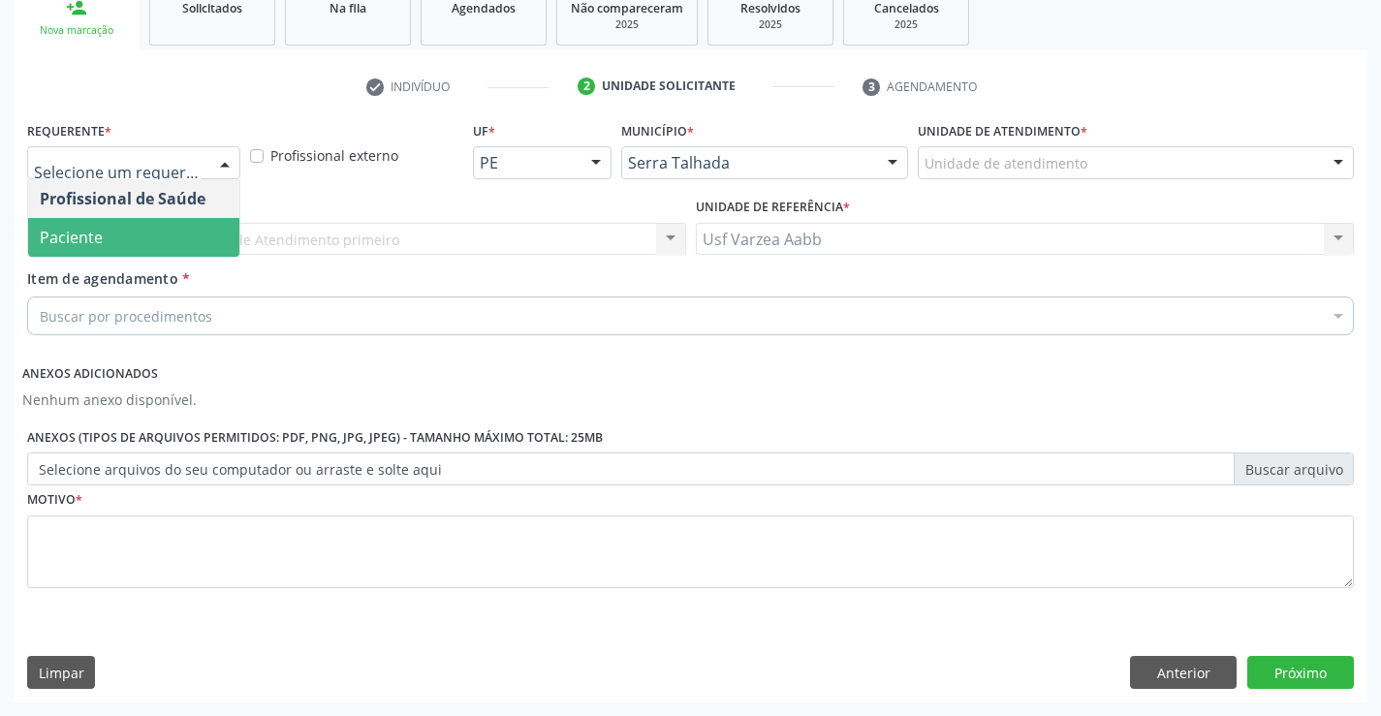
click at [157, 235] on span "Paciente" at bounding box center [133, 237] width 211 height 39
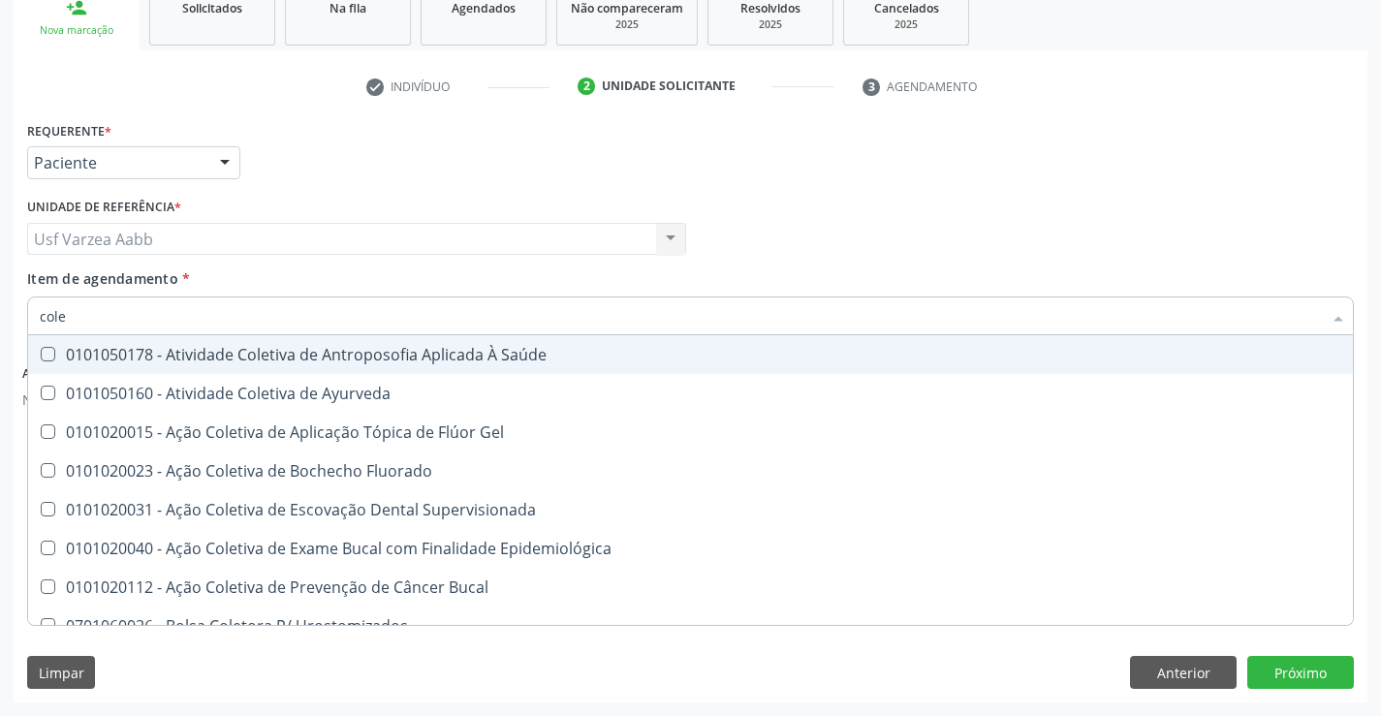
type input "coles"
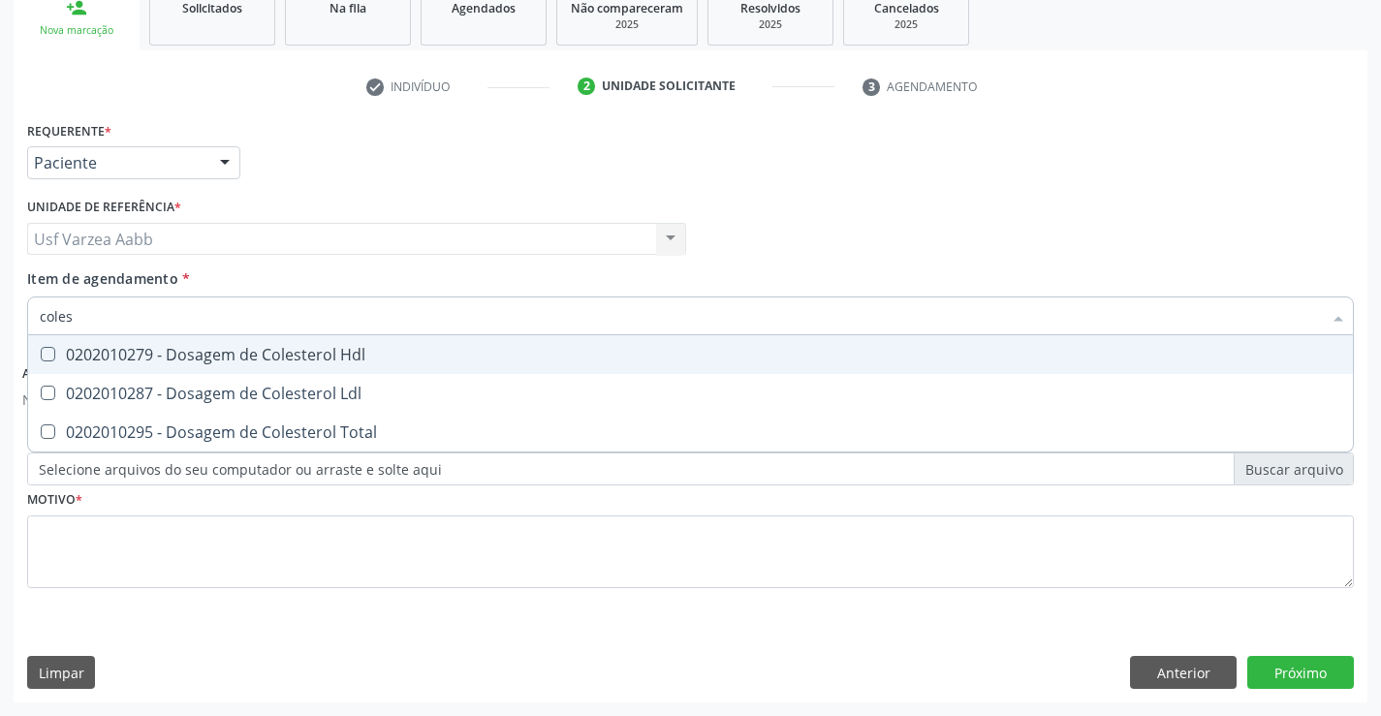
drag, startPoint x: 160, startPoint y: 350, endPoint x: 165, endPoint y: 382, distance: 32.4
click at [160, 353] on div "0202010279 - Dosagem de Colesterol Hdl" at bounding box center [691, 355] width 1302 height 16
checkbox Hdl "true"
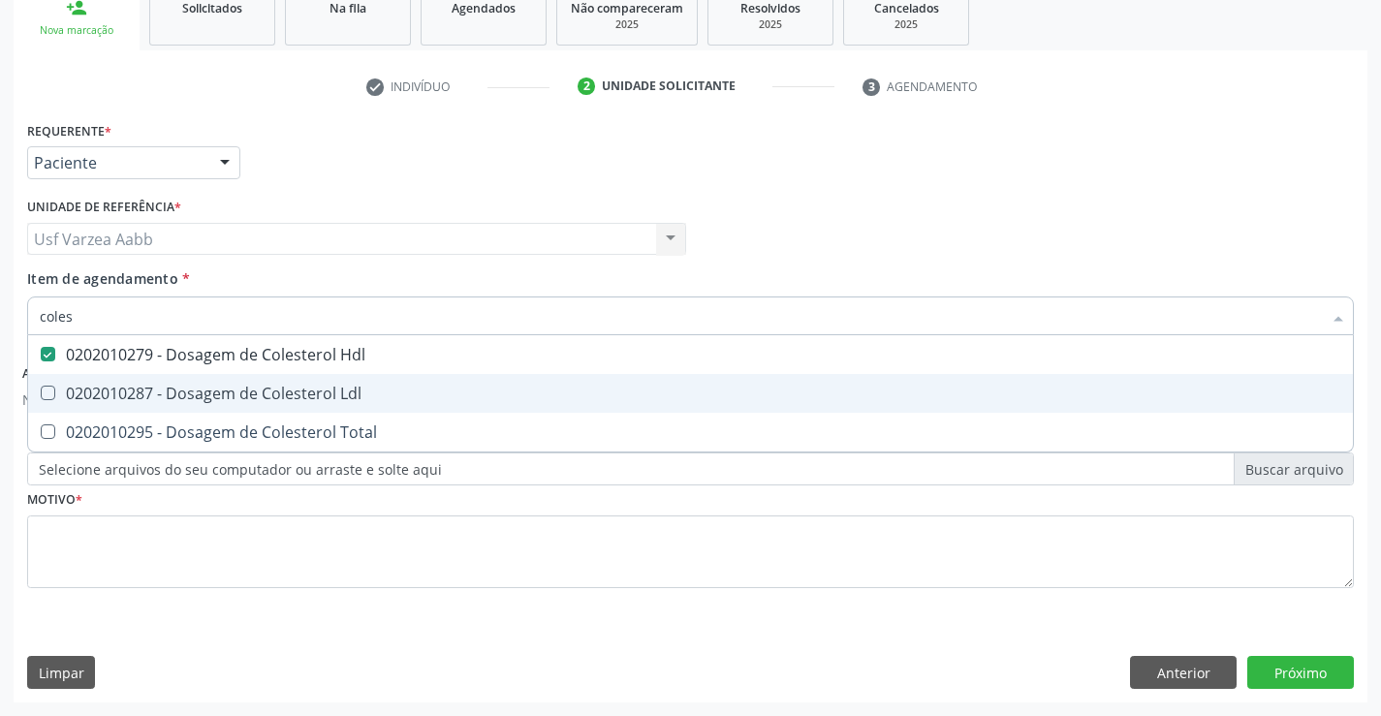
click at [166, 389] on div "0202010287 - Dosagem de Colesterol Ldl" at bounding box center [691, 394] width 1302 height 16
checkbox Ldl "true"
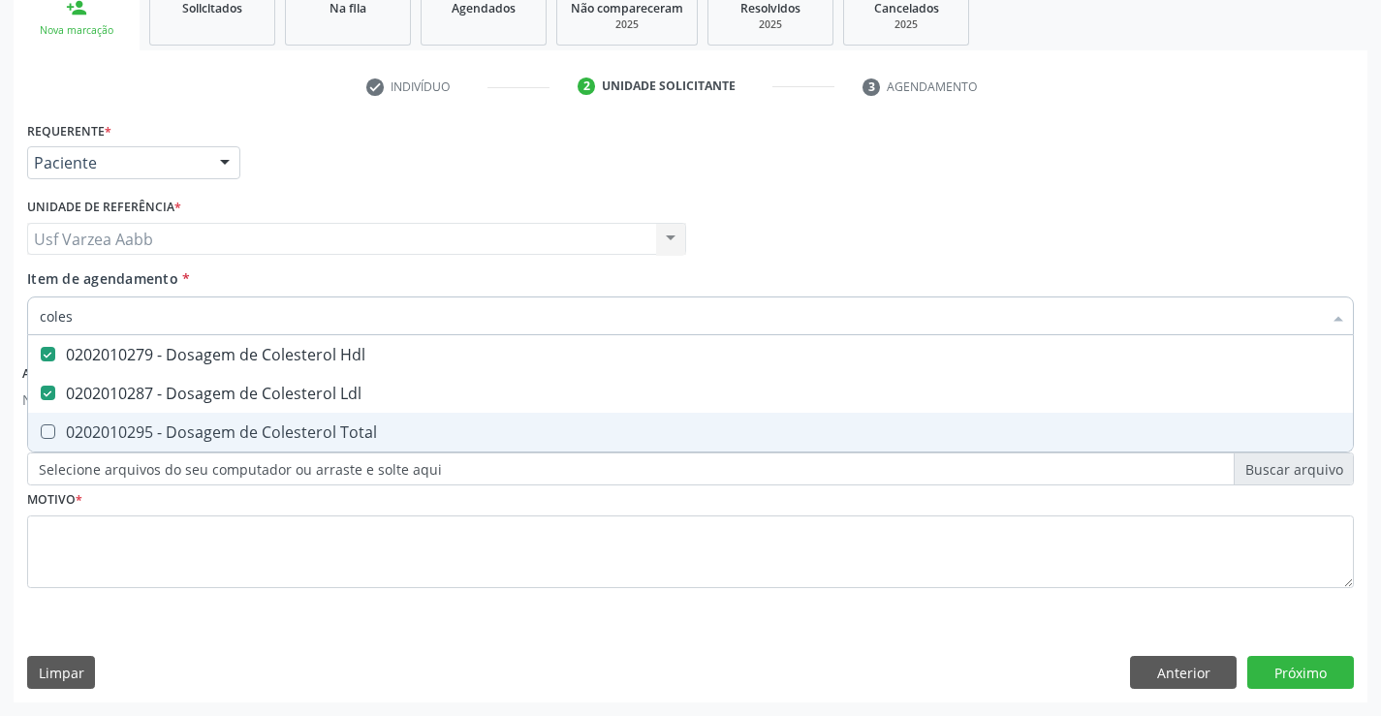
click at [166, 425] on div "0202010295 - Dosagem de Colesterol Total" at bounding box center [691, 433] width 1302 height 16
checkbox Total "true"
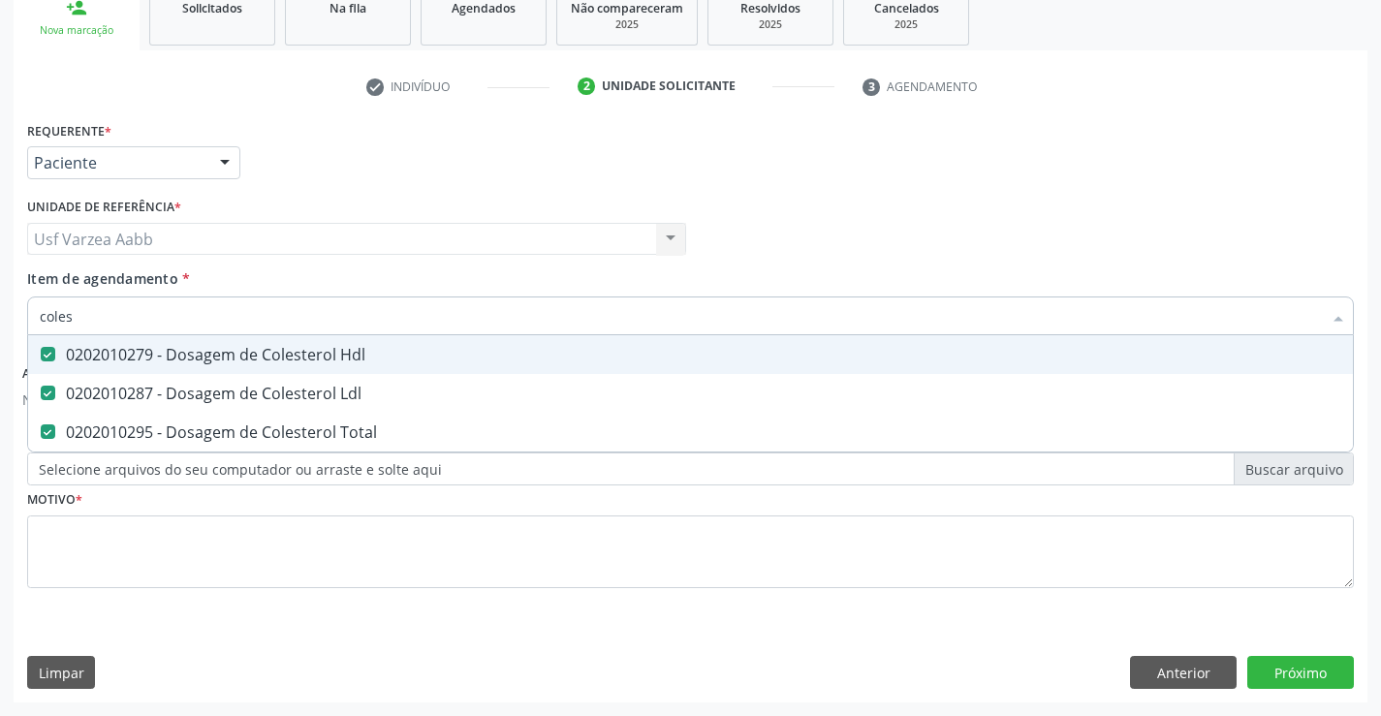
click at [173, 323] on input "coles" at bounding box center [681, 316] width 1282 height 39
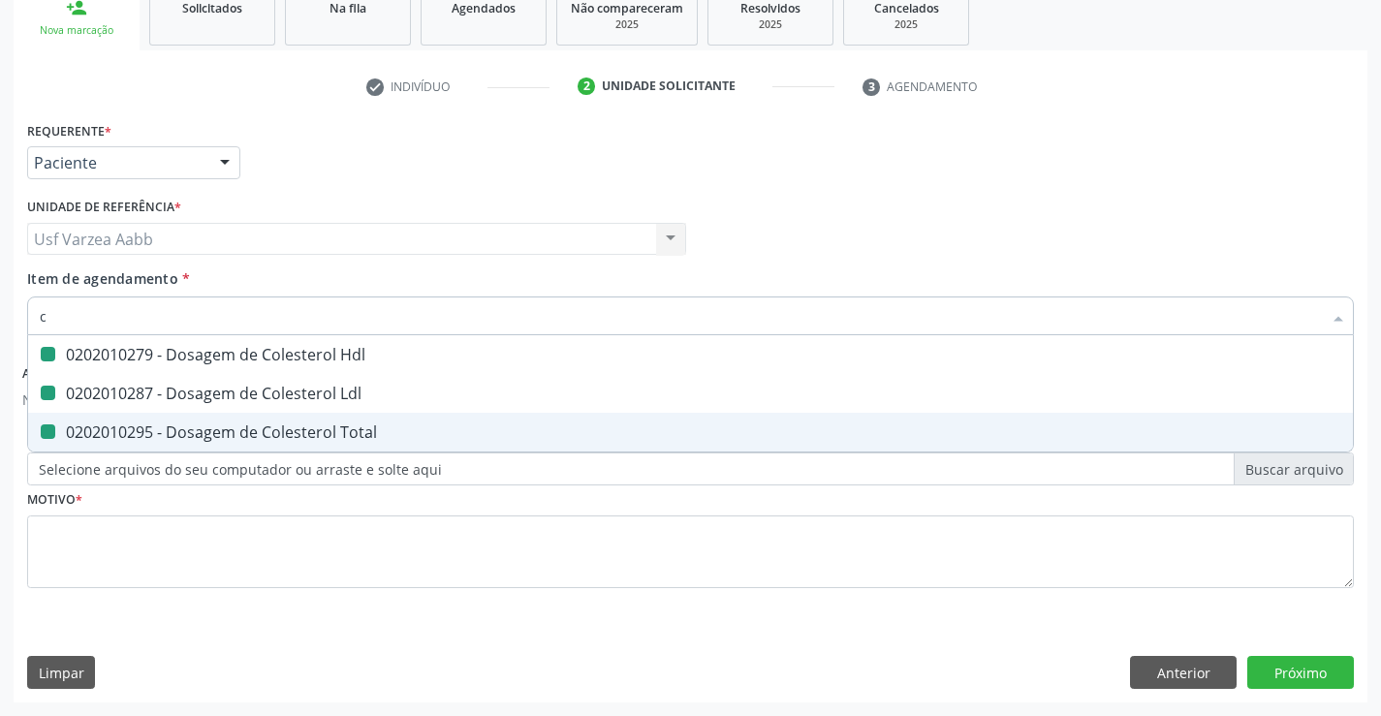
type input "cr"
checkbox Hdl "false"
checkbox Ldl "false"
checkbox Total "false"
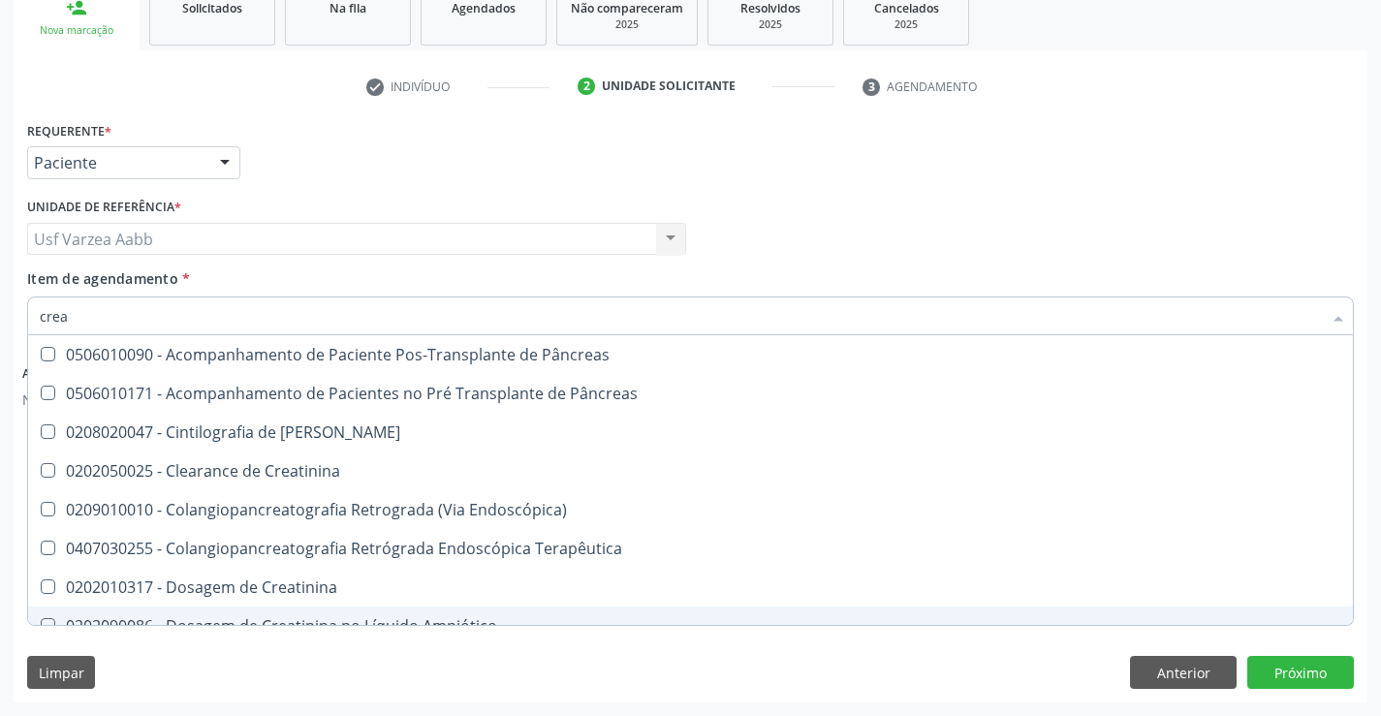
type input "creat"
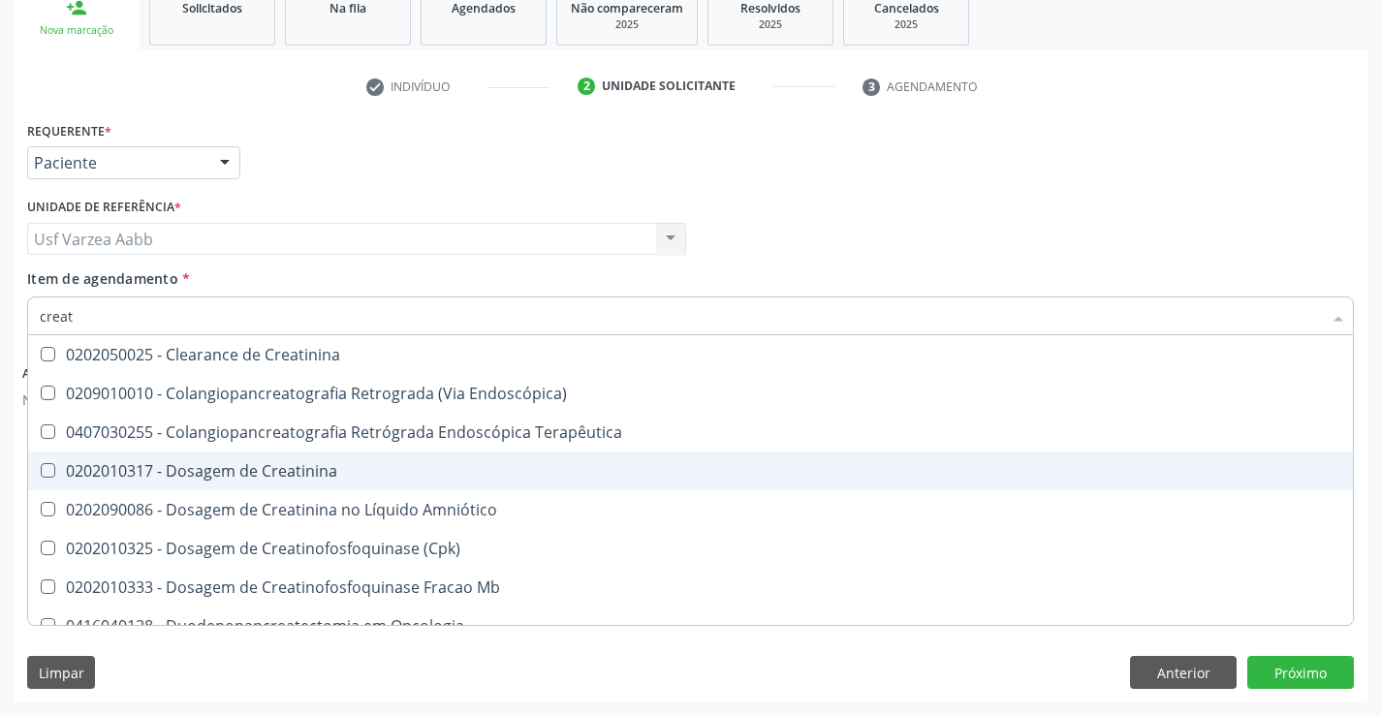
click at [250, 475] on div "0202010317 - Dosagem de Creatinina" at bounding box center [691, 471] width 1302 height 16
checkbox Creatinina "true"
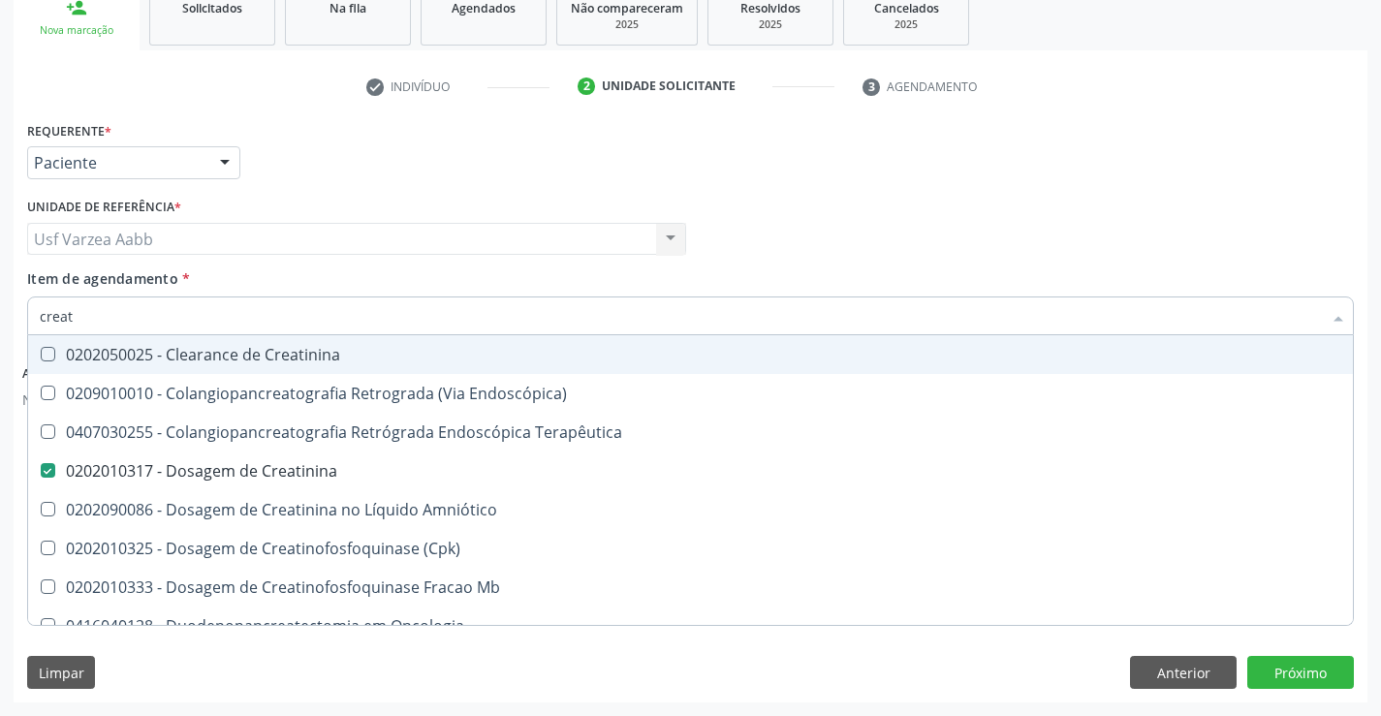
click at [141, 315] on input "creat" at bounding box center [681, 316] width 1282 height 39
type input "trig"
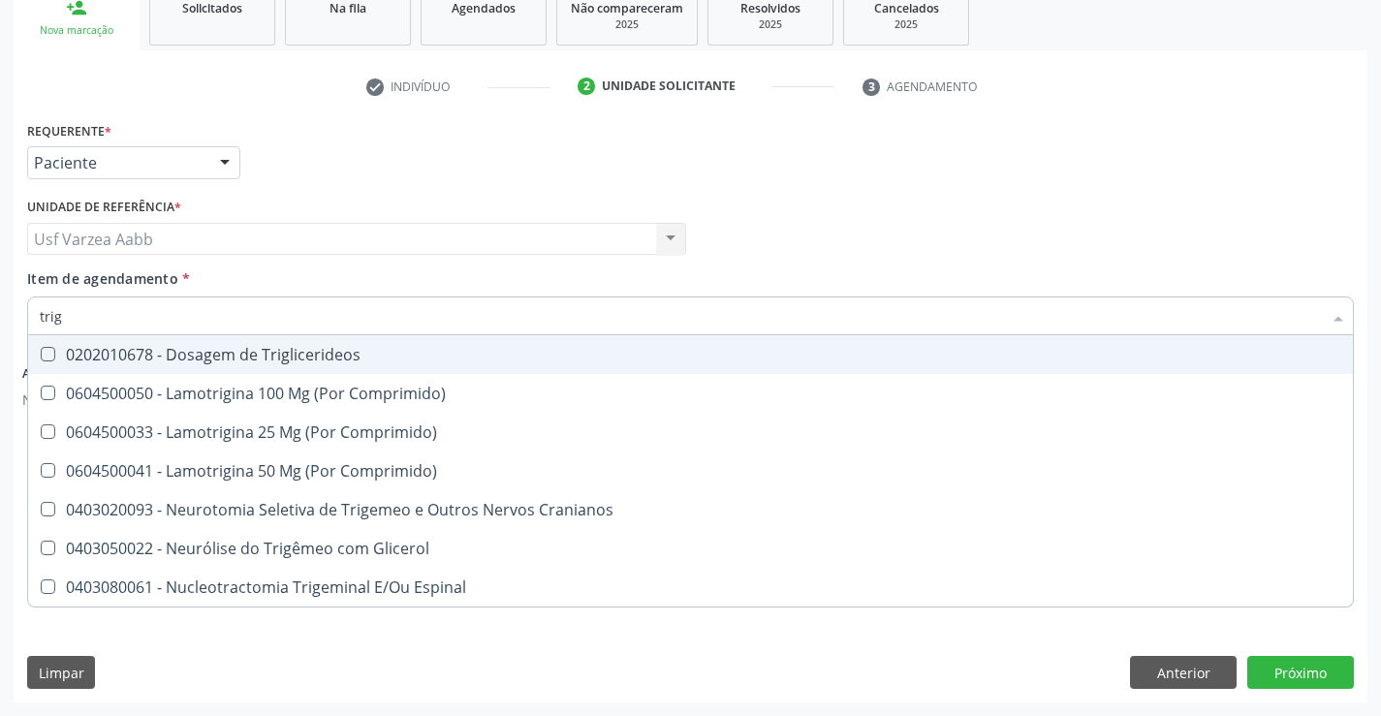
checkbox Comprimido\) "false"
click at [143, 347] on div "0202010678 - Dosagem de Triglicerideos" at bounding box center [691, 355] width 1302 height 16
checkbox Triglicerideos "true"
click at [135, 319] on input "trig" at bounding box center [681, 316] width 1282 height 39
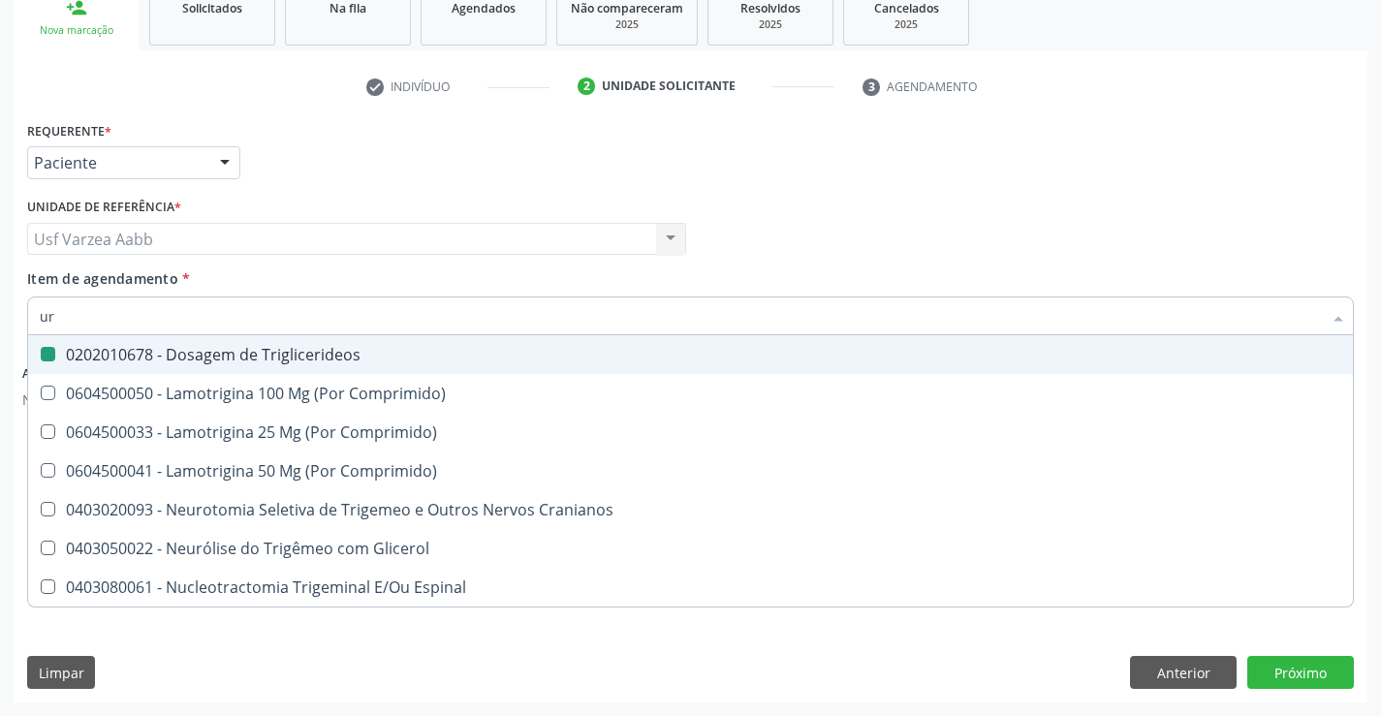
type input "uri"
checkbox Triglicerideos "false"
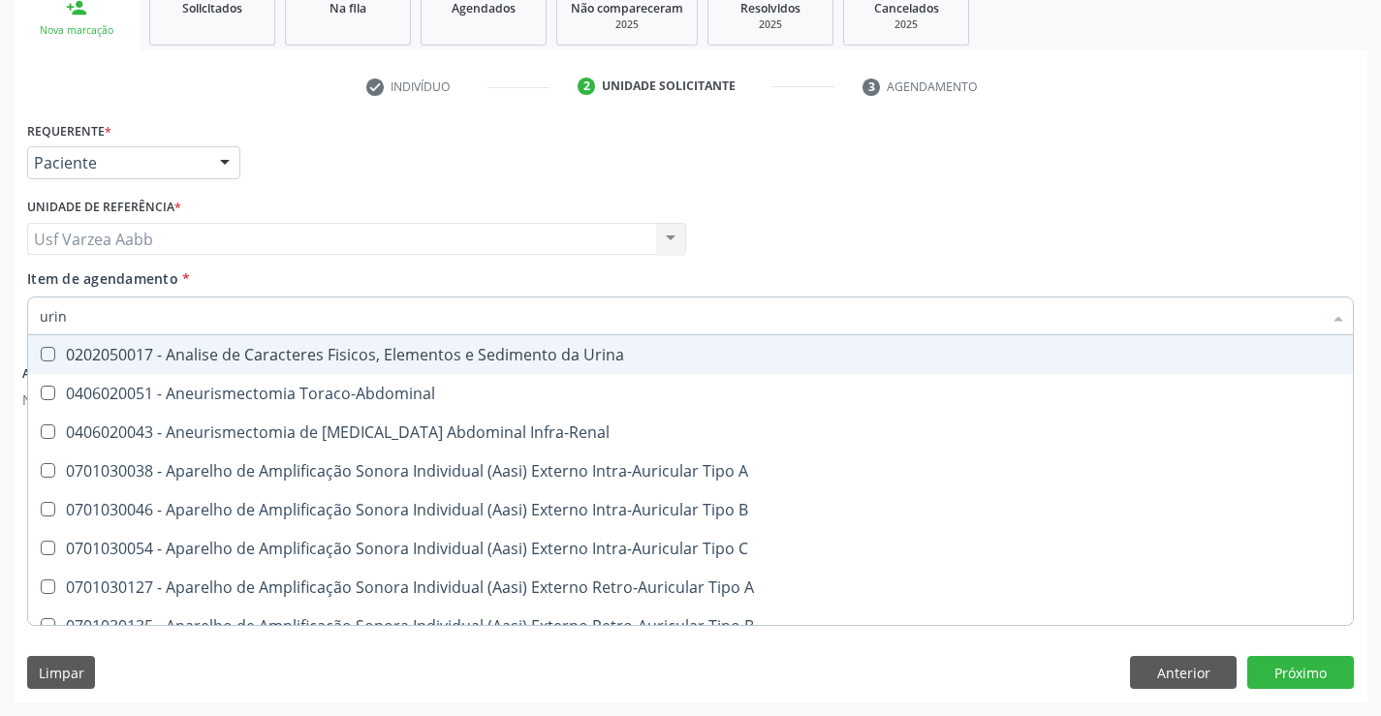
type input "urina"
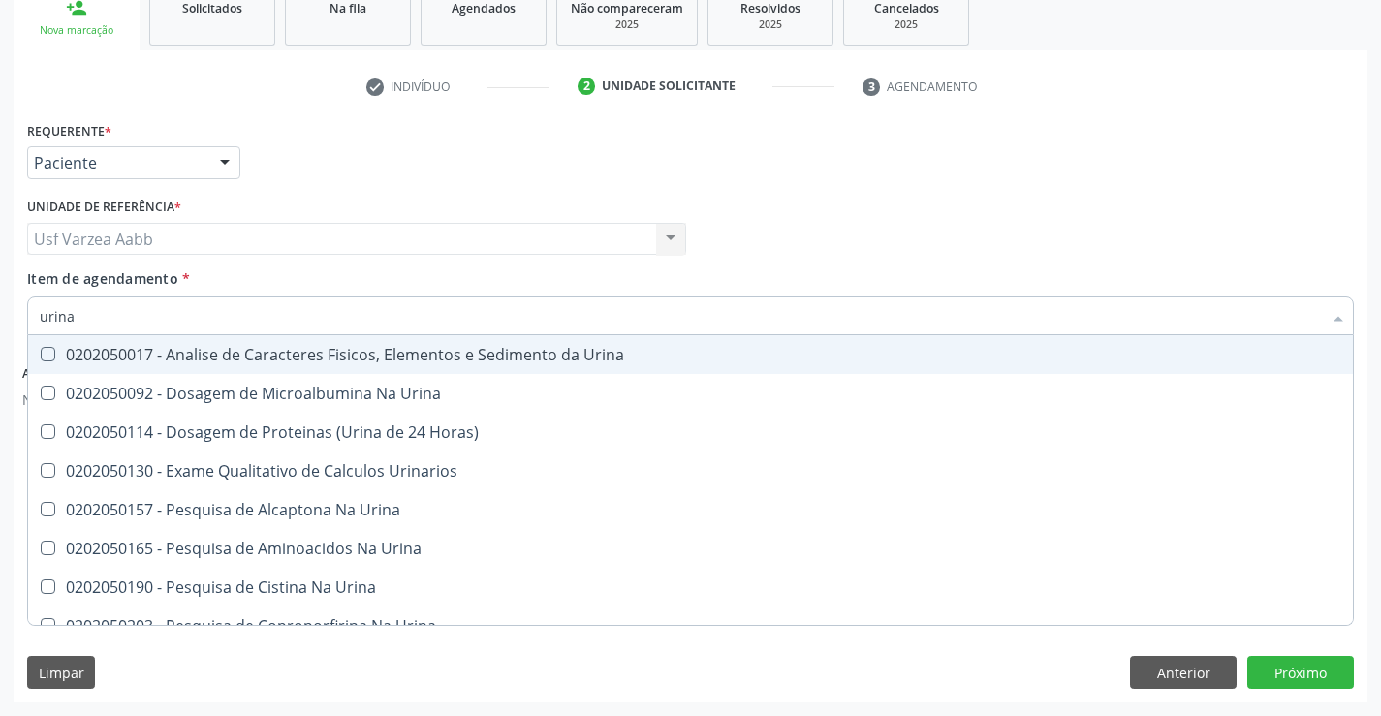
click at [157, 347] on div "0202050017 - Analise de Caracteres Fisicos, Elementos e Sedimento da Urina" at bounding box center [691, 355] width 1302 height 16
checkbox Urina "true"
click at [203, 316] on input "urina" at bounding box center [681, 316] width 1282 height 39
type input "g"
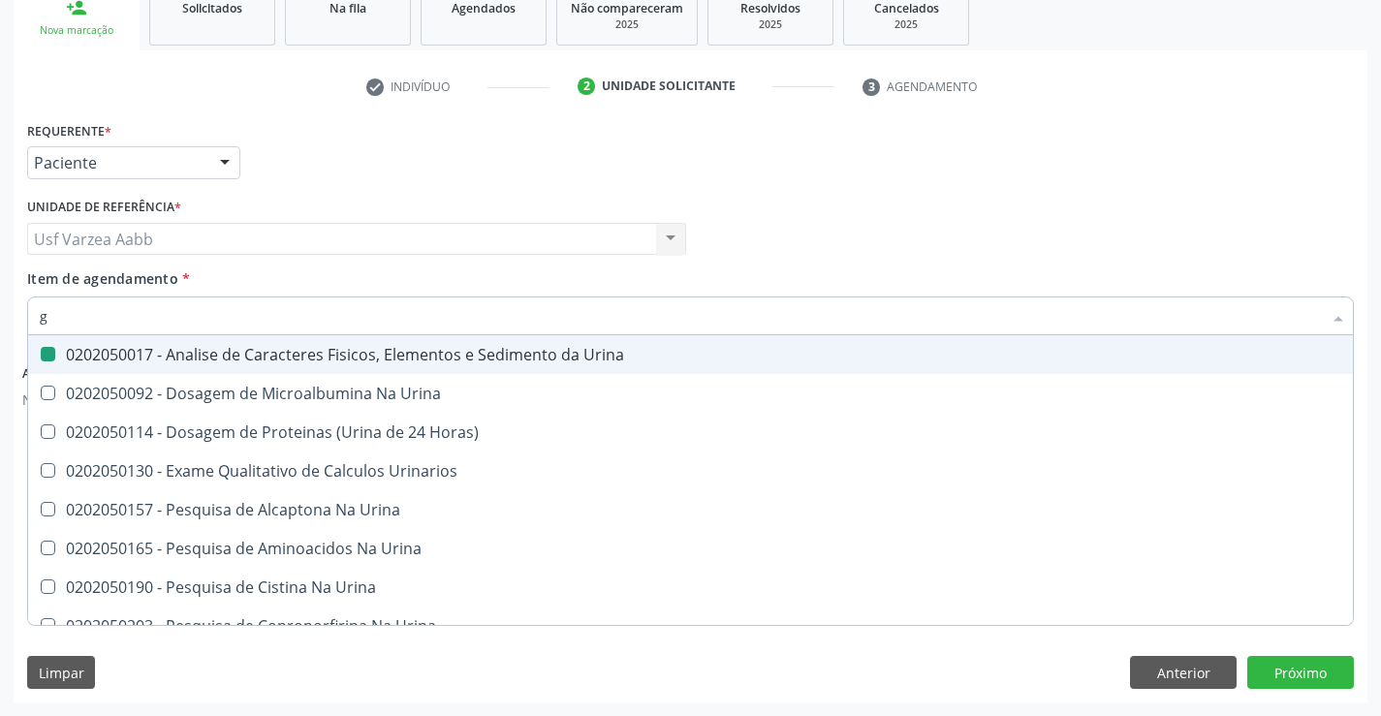
checkbox Urina "false"
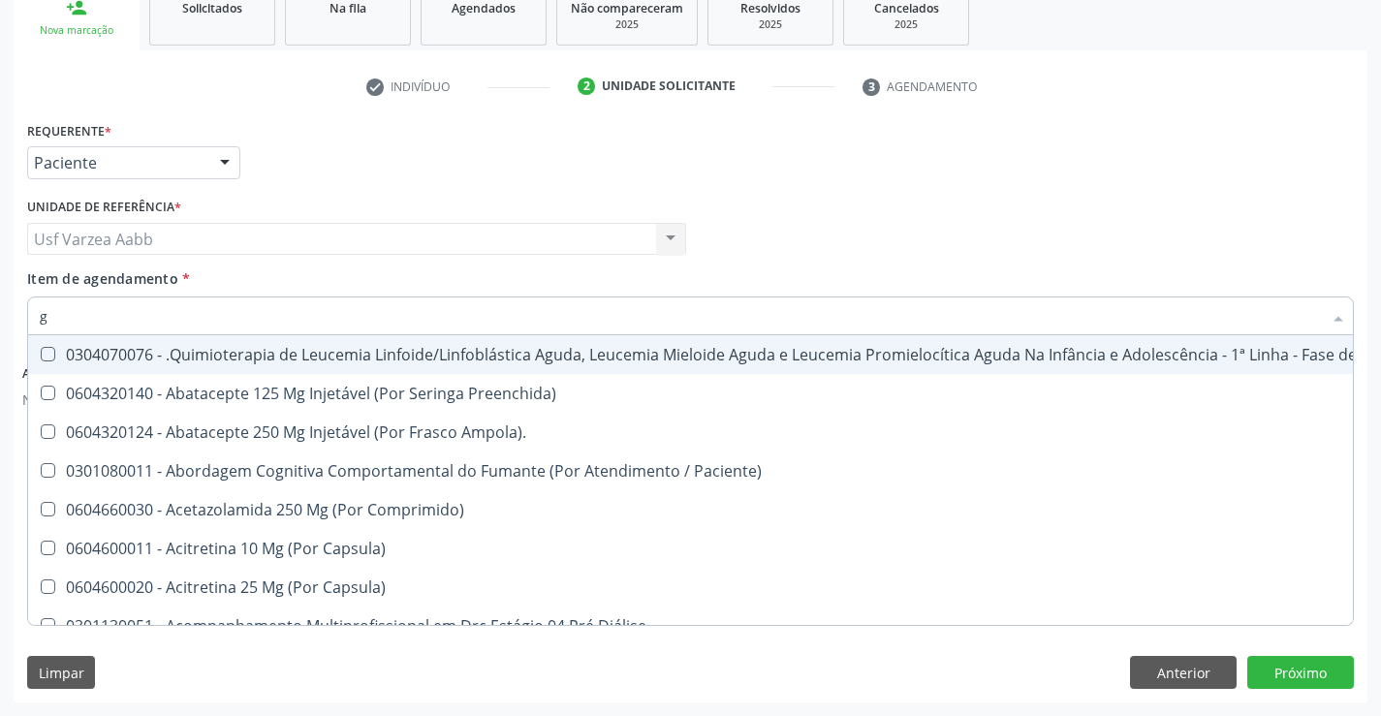
type input "gl"
checkbox Pé "true"
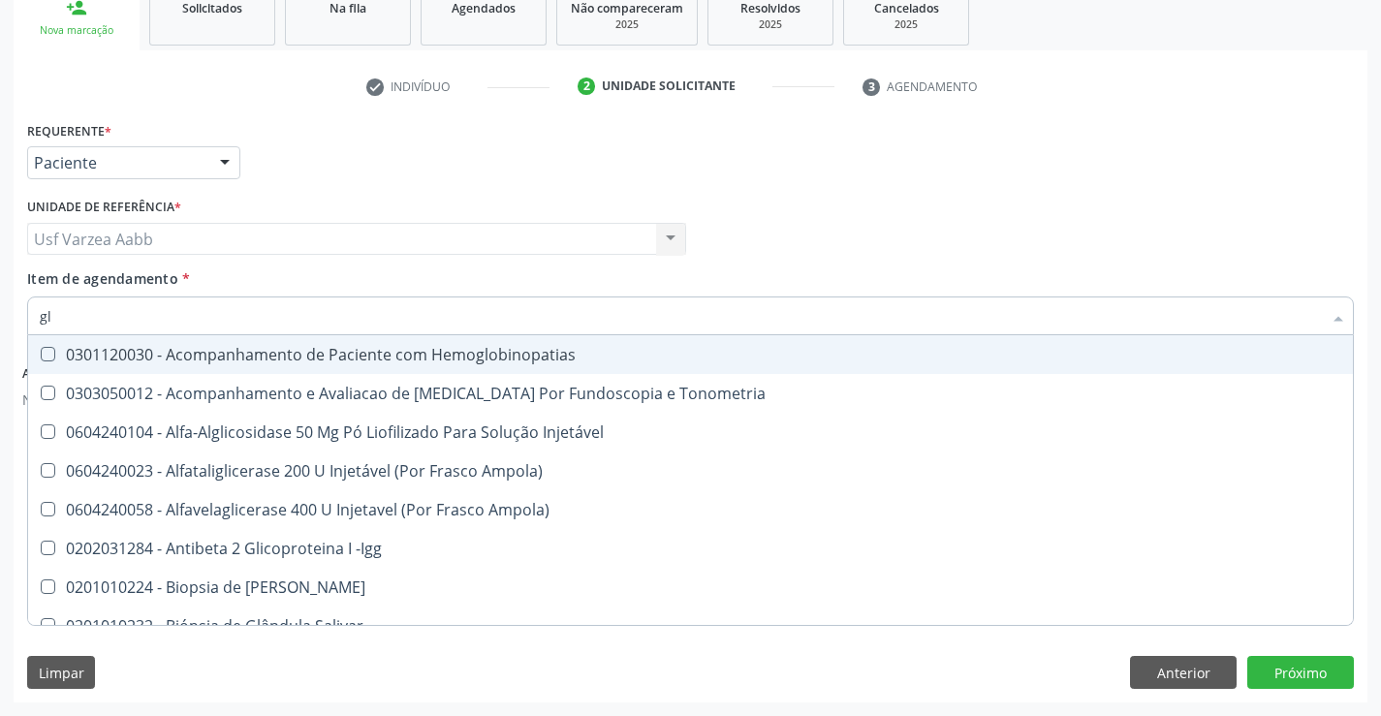
type input "gli"
checkbox Glomerular "true"
type input "glic"
checkbox Tardio\) "true"
checkbox Glomerular "false"
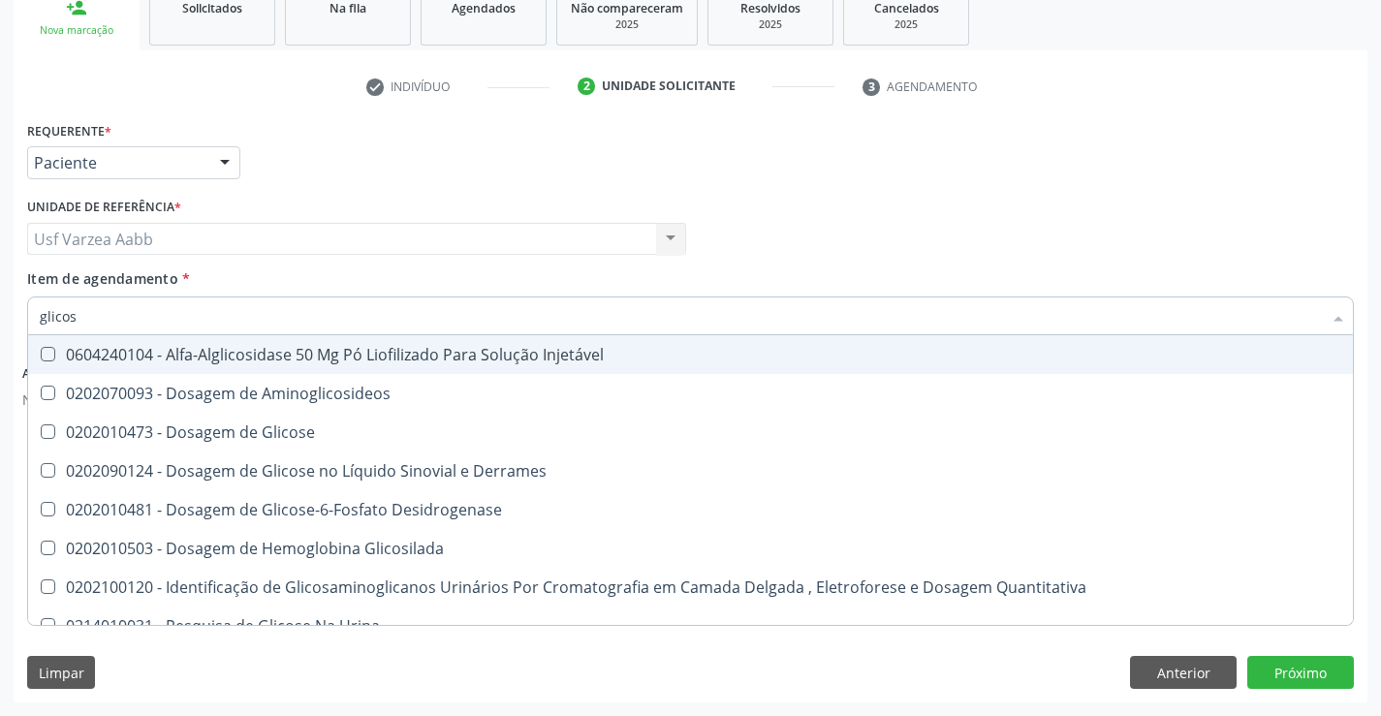
type input "glicose"
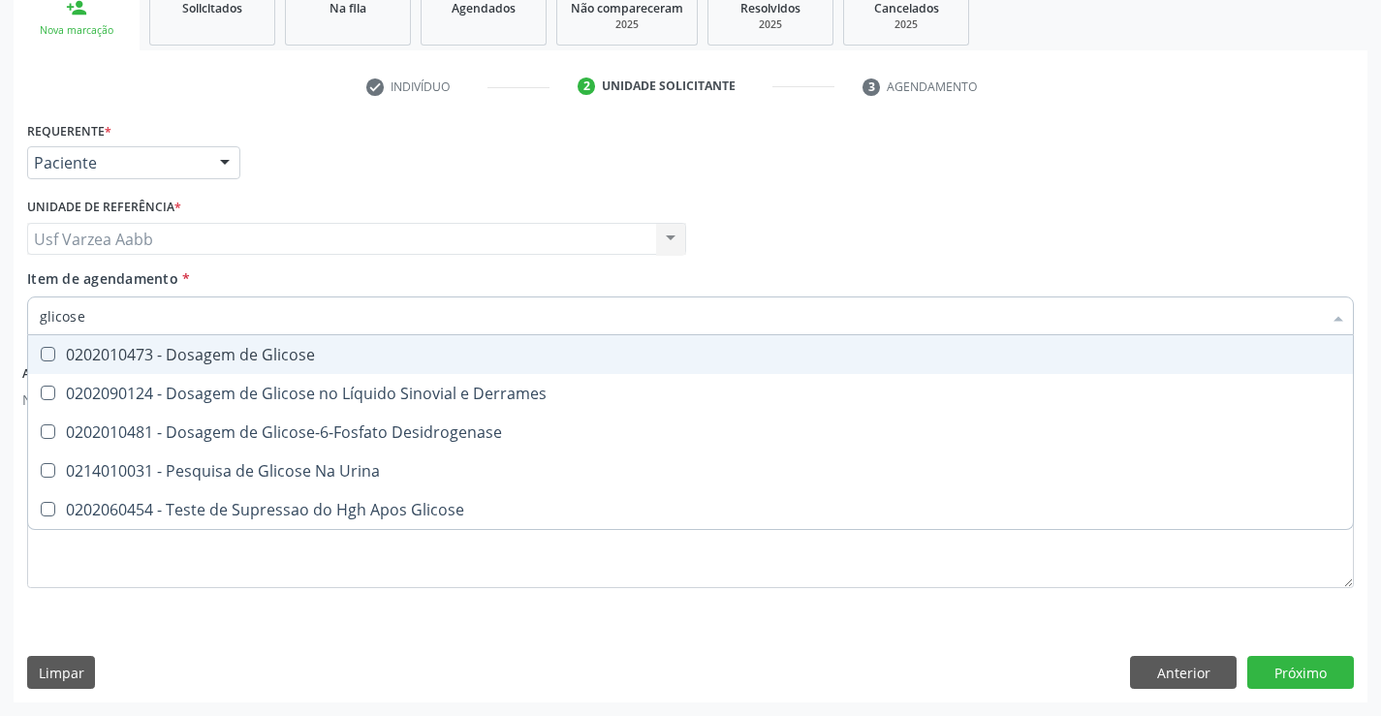
click at [290, 355] on div "0202010473 - Dosagem de Glicose" at bounding box center [691, 355] width 1302 height 16
checkbox Glicose "true"
click at [303, 319] on input "glicose" at bounding box center [681, 316] width 1282 height 39
type input "urei"
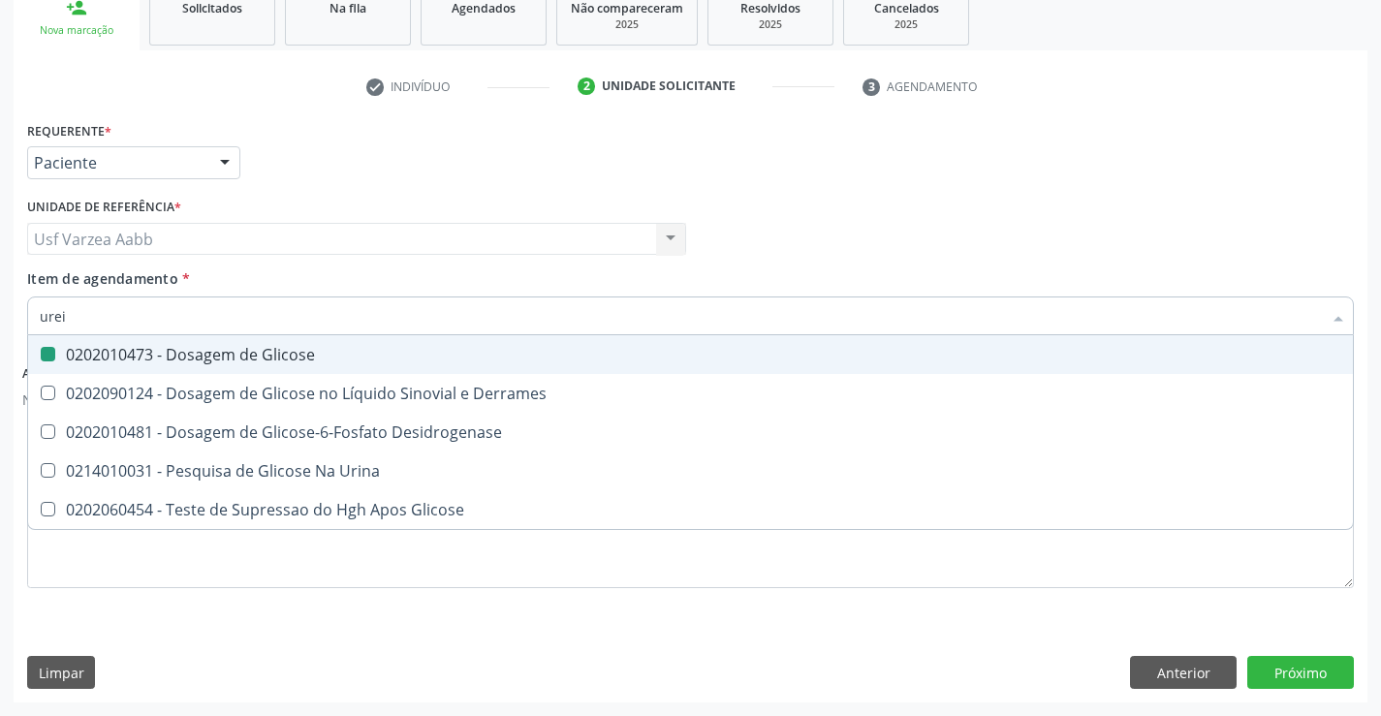
checkbox Glicose "false"
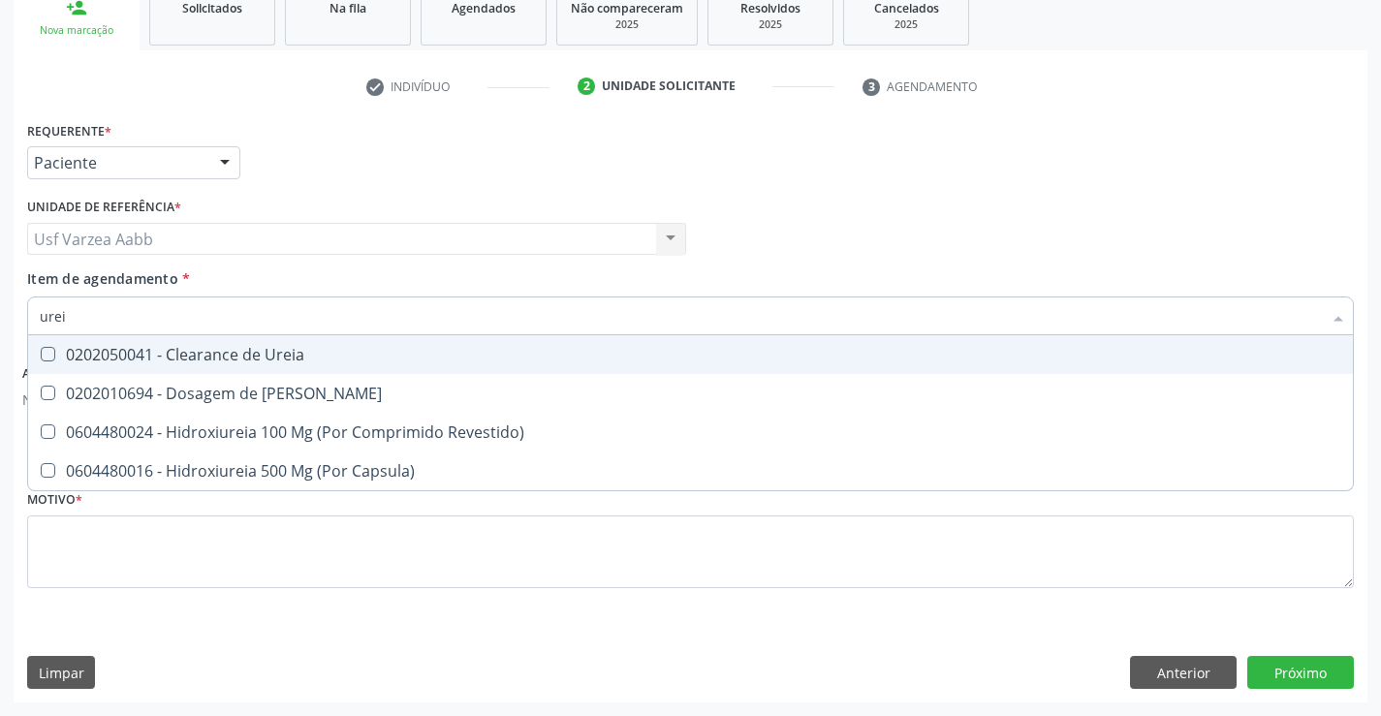
type input "ureia"
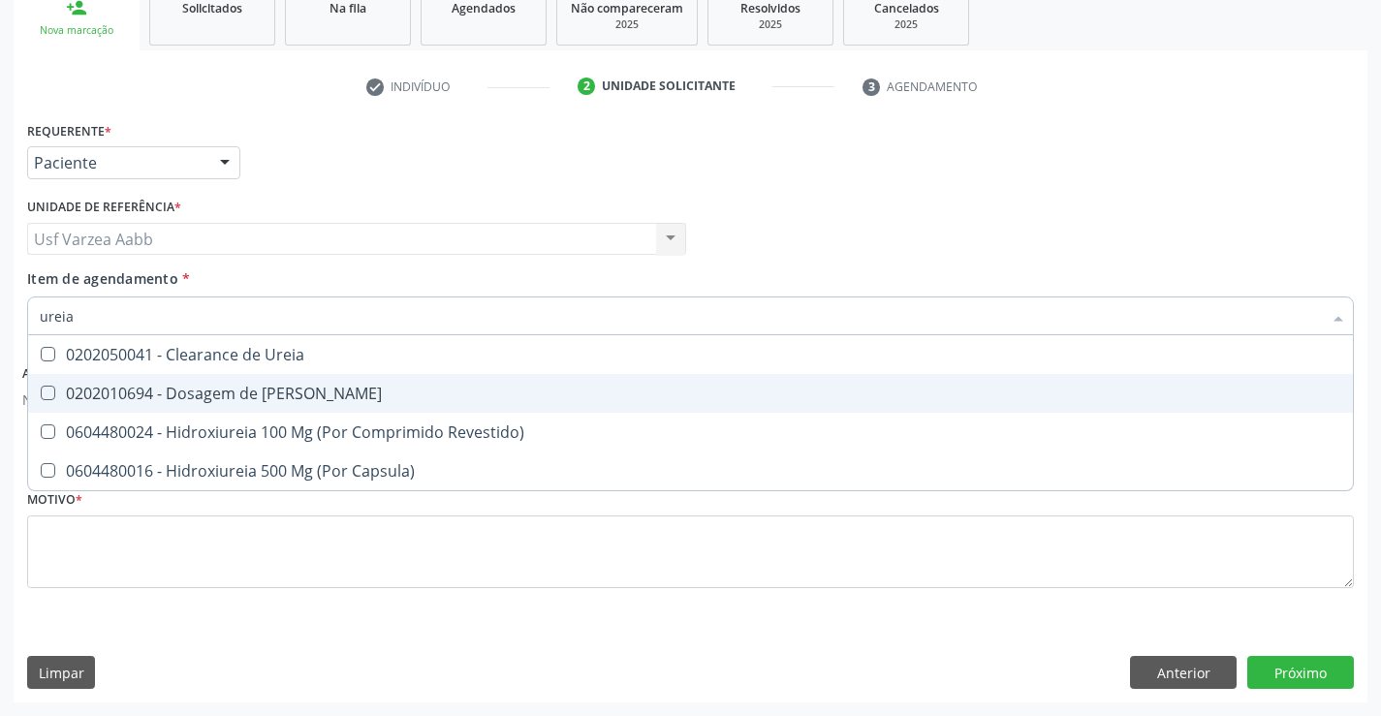
click at [267, 406] on span "0202010694 - Dosagem de [PERSON_NAME]" at bounding box center [690, 393] width 1325 height 39
checkbox Ureia "true"
type input "u"
checkbox Ureia "false"
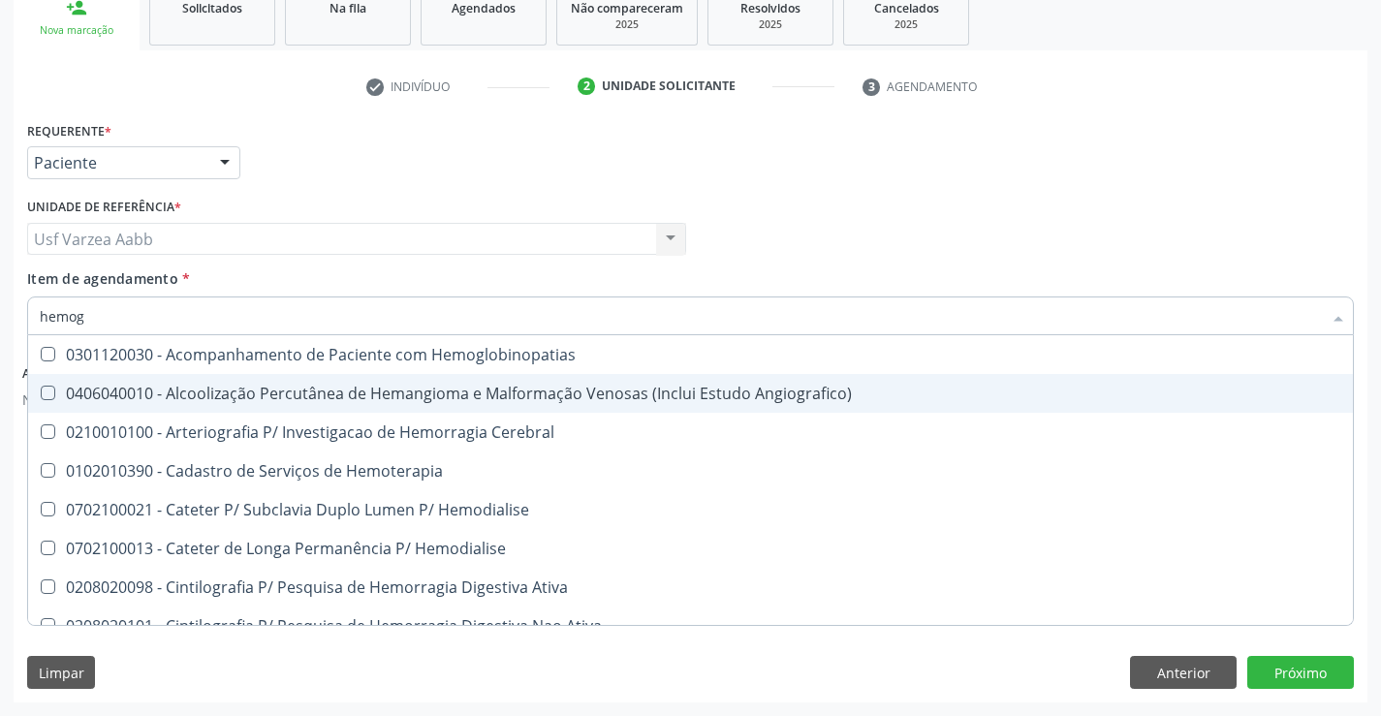
type input "hemogr"
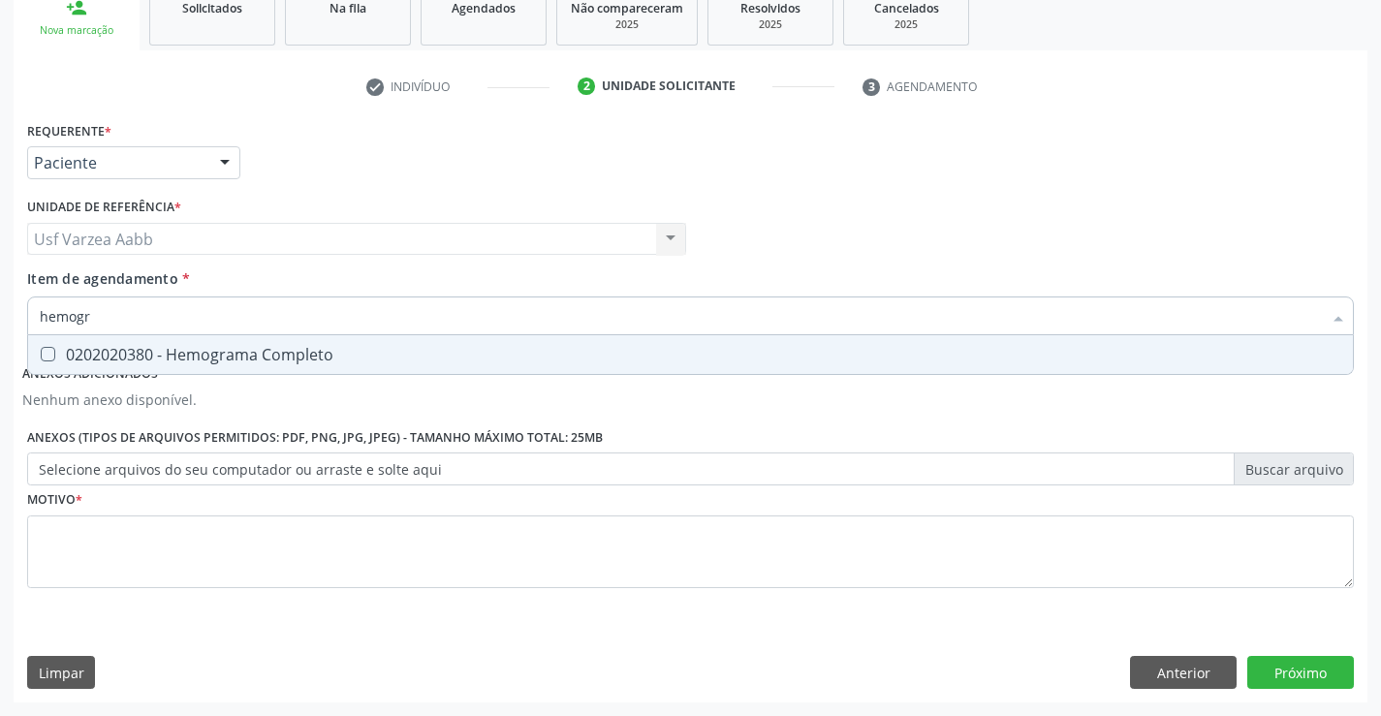
click at [321, 348] on div "0202020380 - Hemograma Completo" at bounding box center [691, 355] width 1302 height 16
checkbox Completo "true"
click at [349, 566] on div "Requerente * Paciente Profissional de Saúde Paciente Nenhum resultado encontrad…" at bounding box center [690, 365] width 1327 height 499
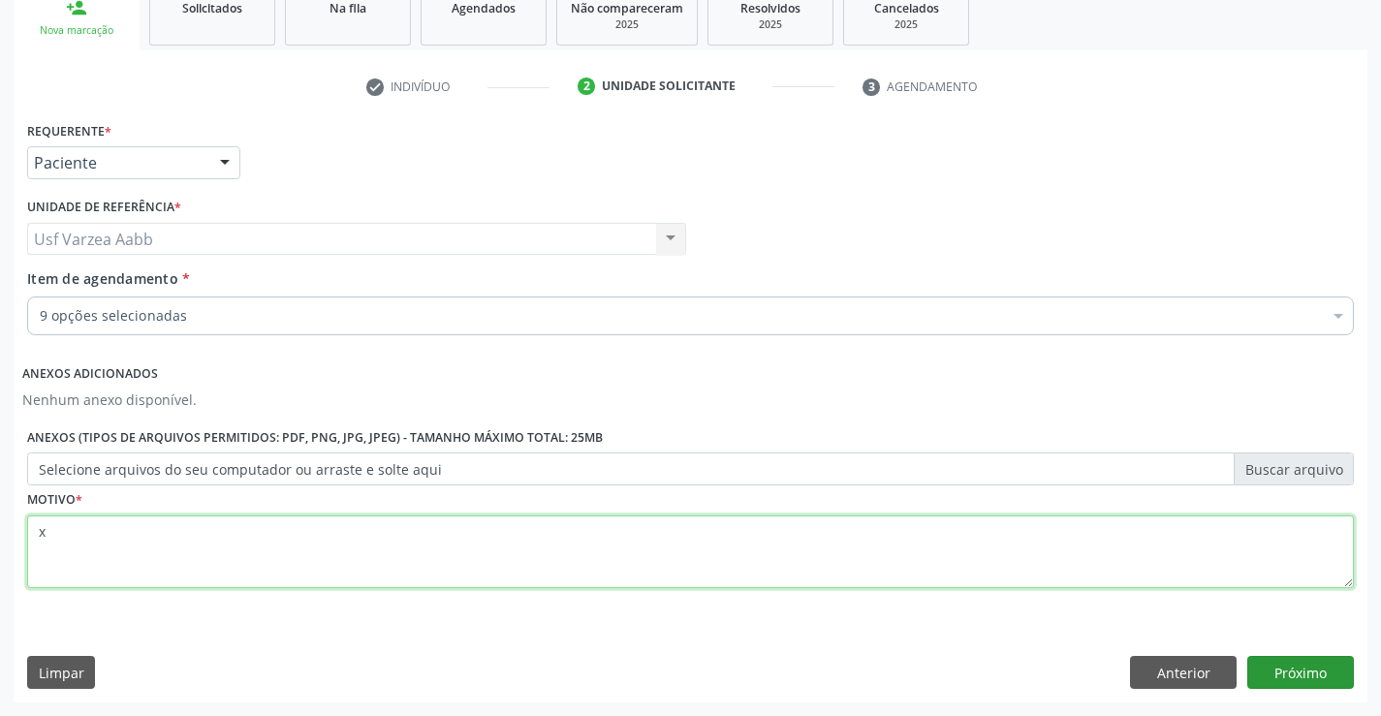
type textarea "x"
click at [1284, 666] on button "Próximo" at bounding box center [1300, 672] width 107 height 33
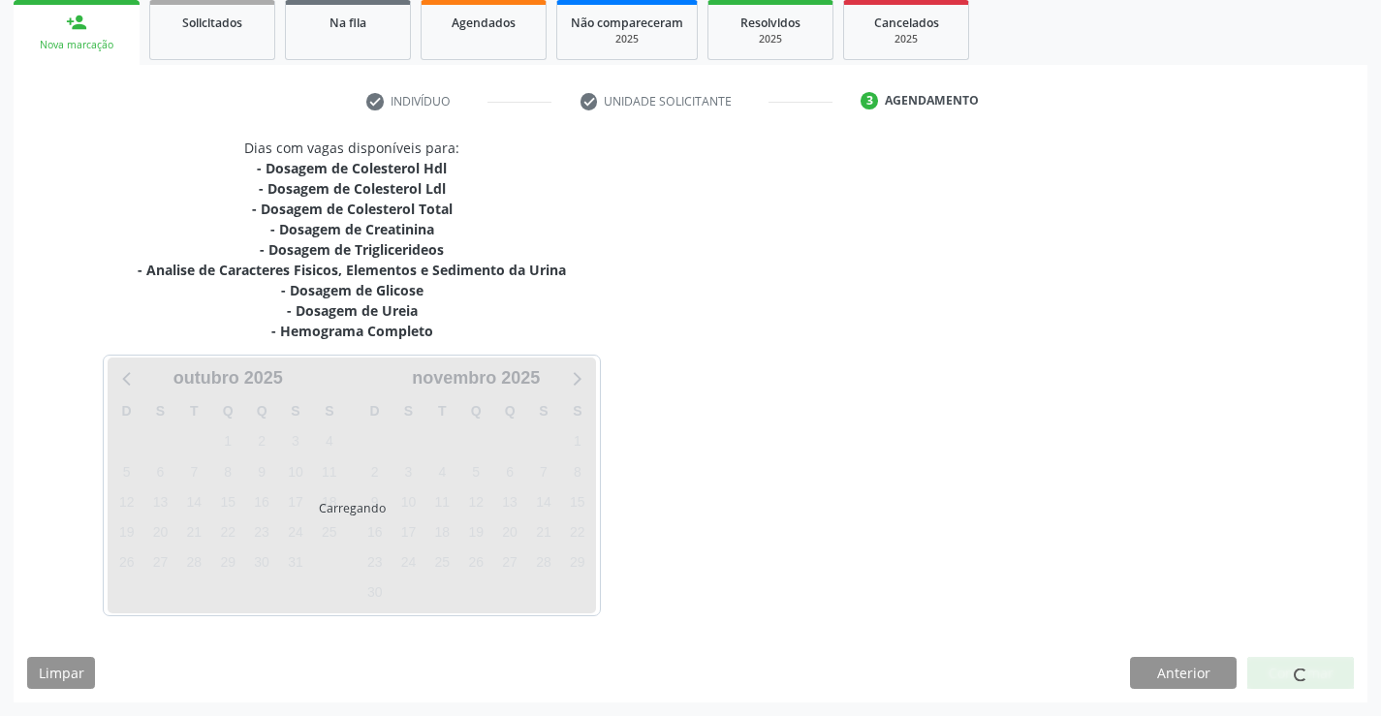
scroll to position [290, 0]
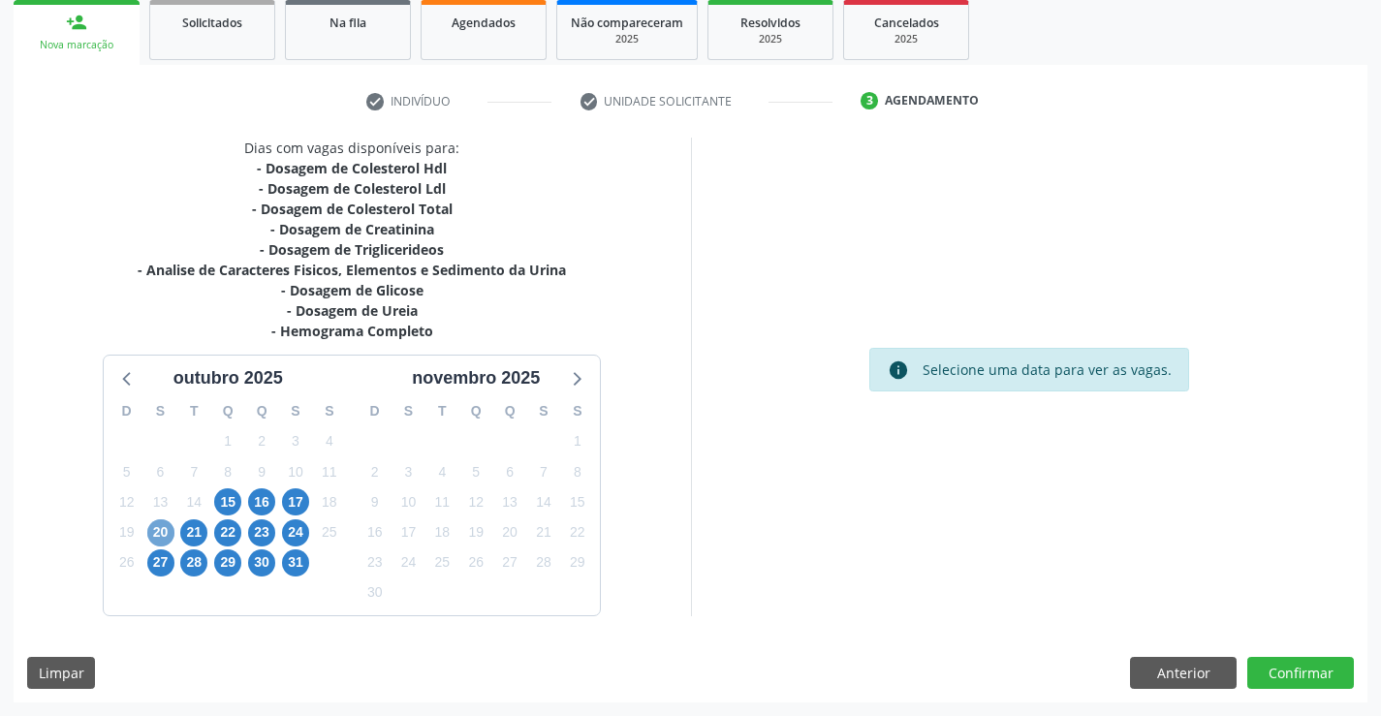
click at [156, 537] on span "20" at bounding box center [160, 533] width 27 height 27
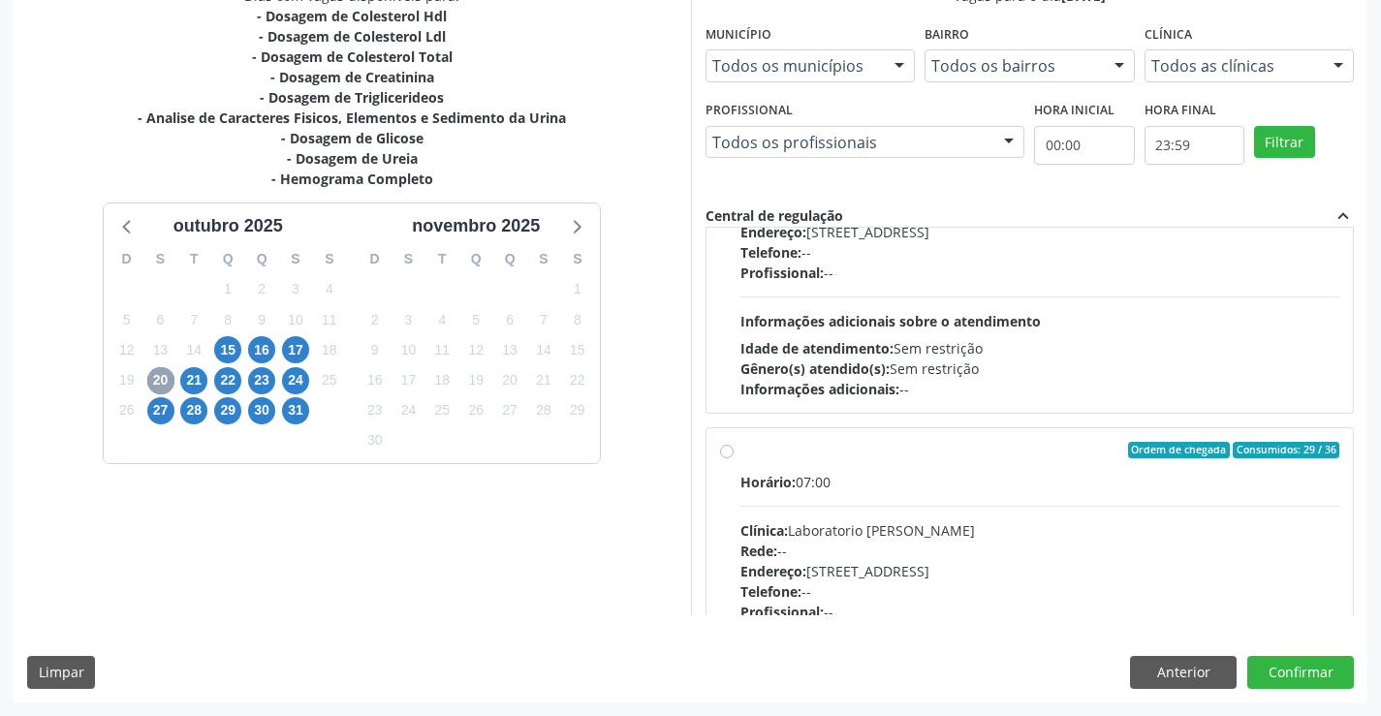
scroll to position [872, 0]
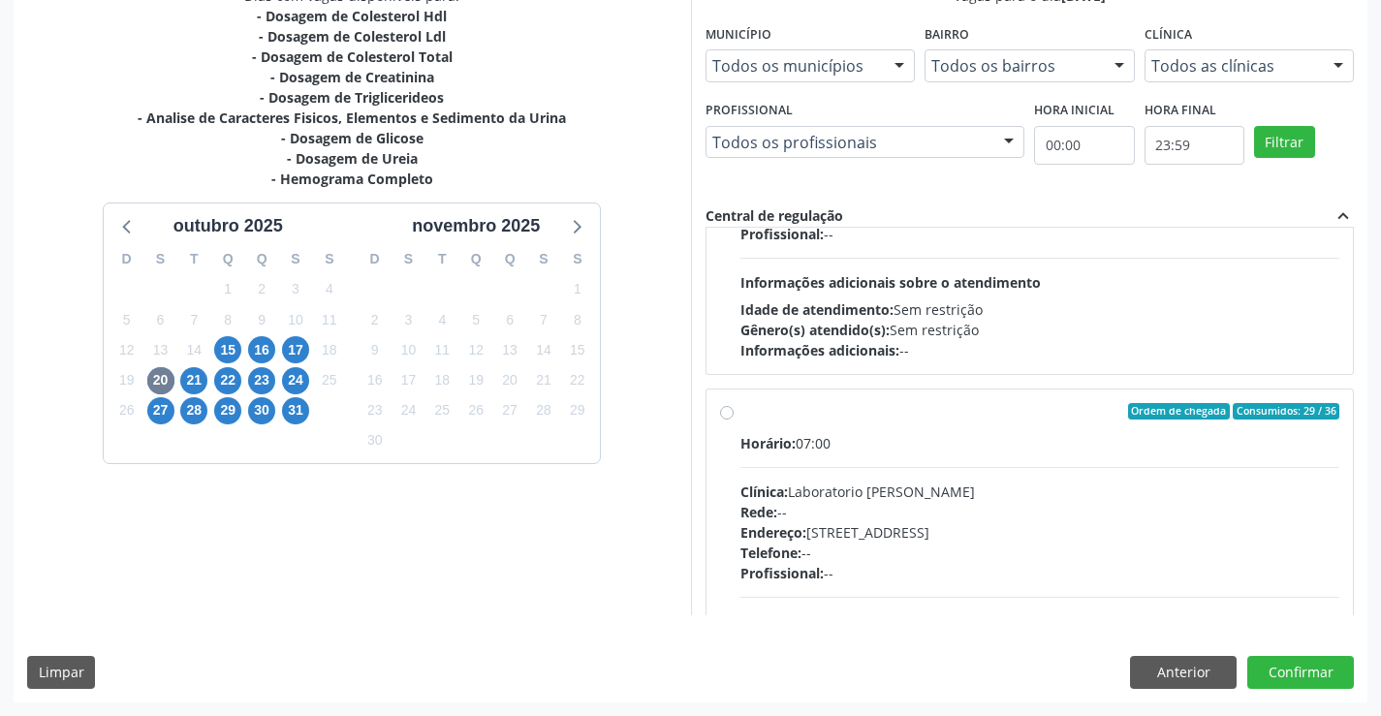
click at [896, 505] on div "Rede: --" at bounding box center [1041, 512] width 600 height 20
click at [734, 421] on input "Ordem de chegada Consumidos: 29 / 36 Horário: 07:00 Clínica: Laboratorio Jose P…" at bounding box center [727, 411] width 14 height 17
radio input "true"
click at [1302, 675] on button "Confirmar" at bounding box center [1300, 672] width 107 height 33
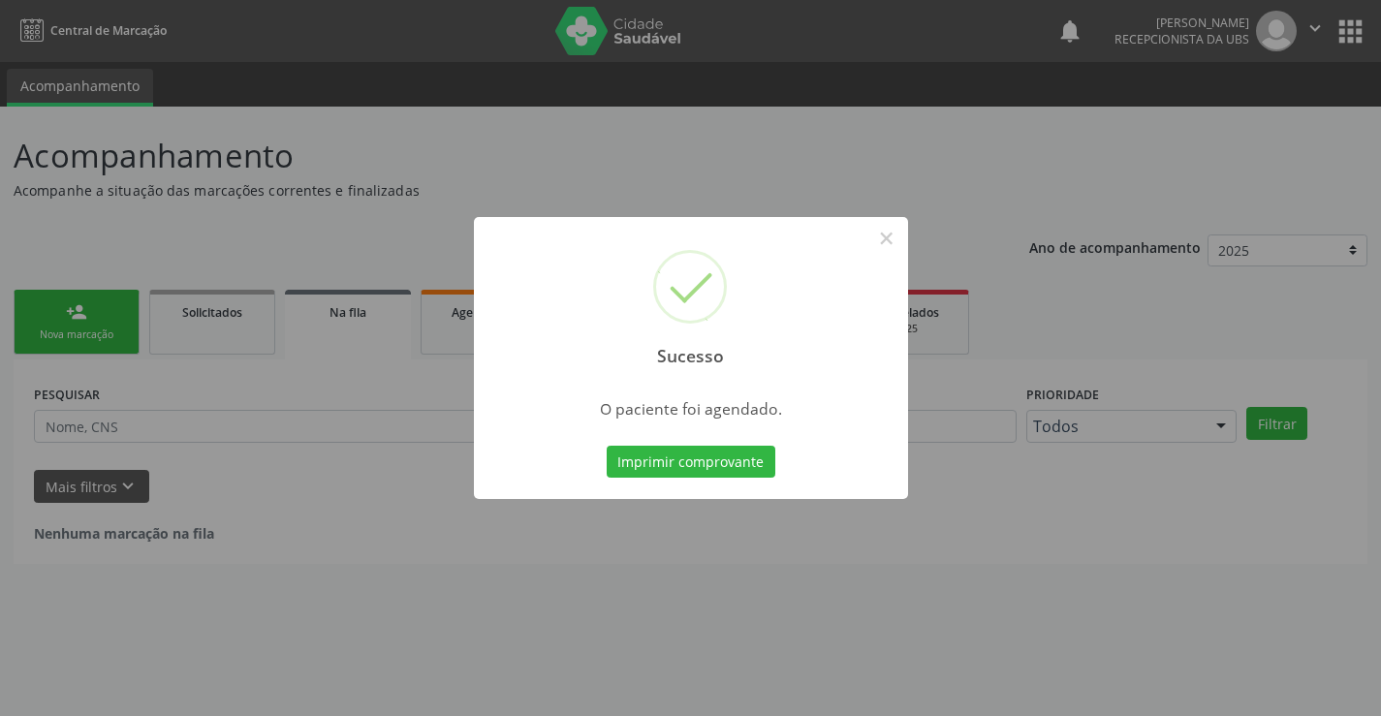
scroll to position [0, 0]
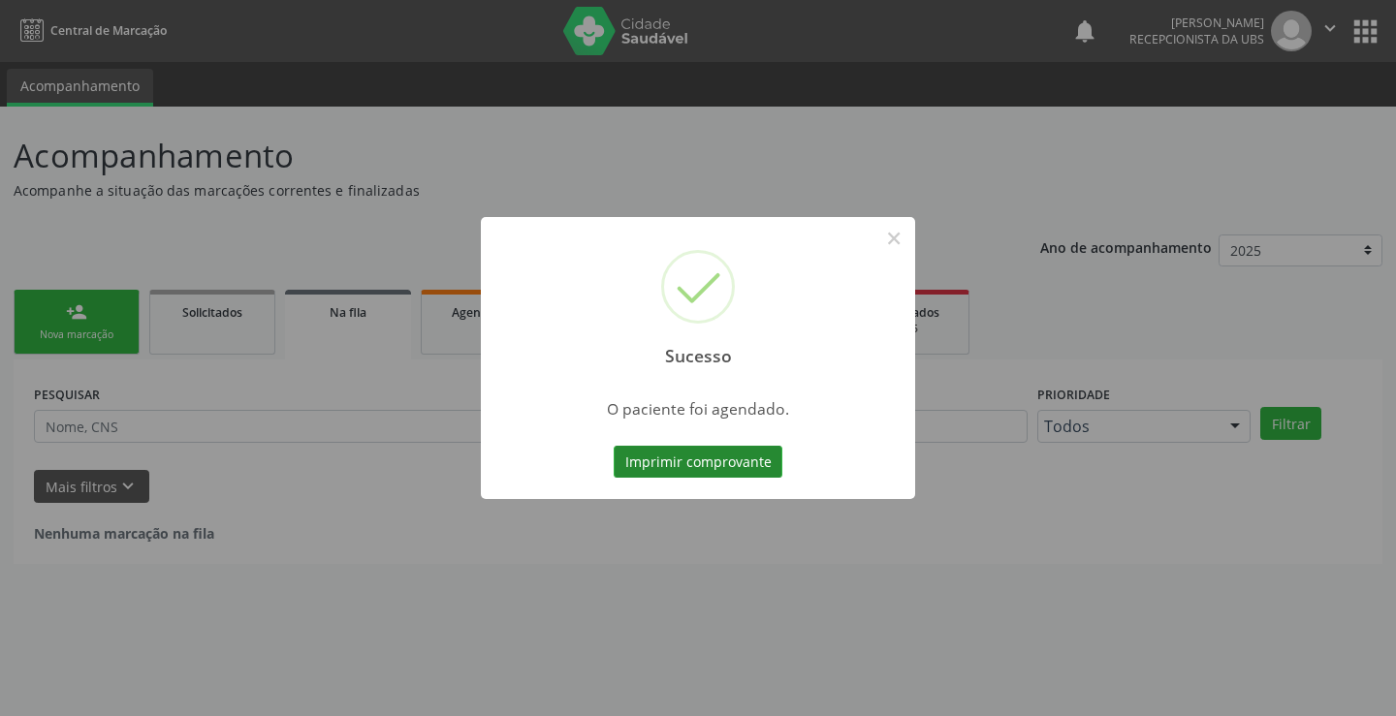
click at [671, 466] on button "Imprimir comprovante" at bounding box center [698, 462] width 169 height 33
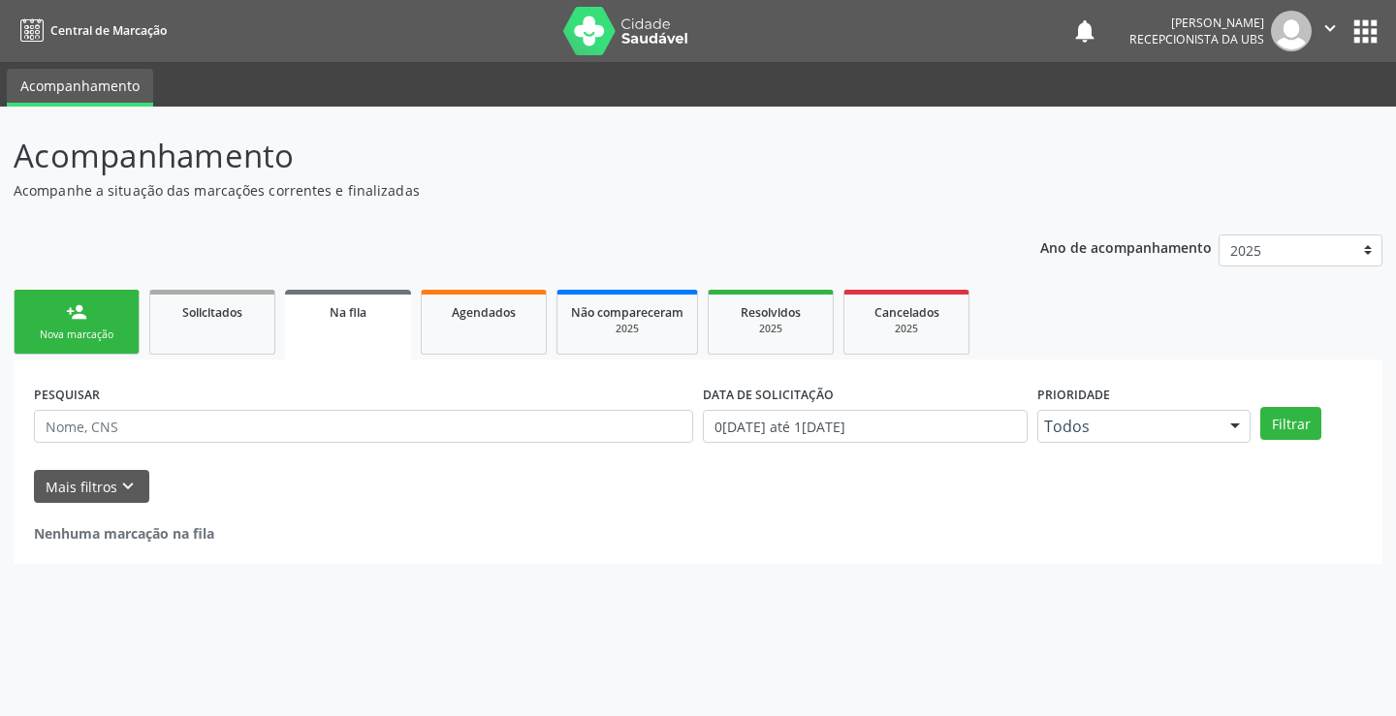
click at [64, 339] on div "Nova marcação" at bounding box center [76, 335] width 97 height 15
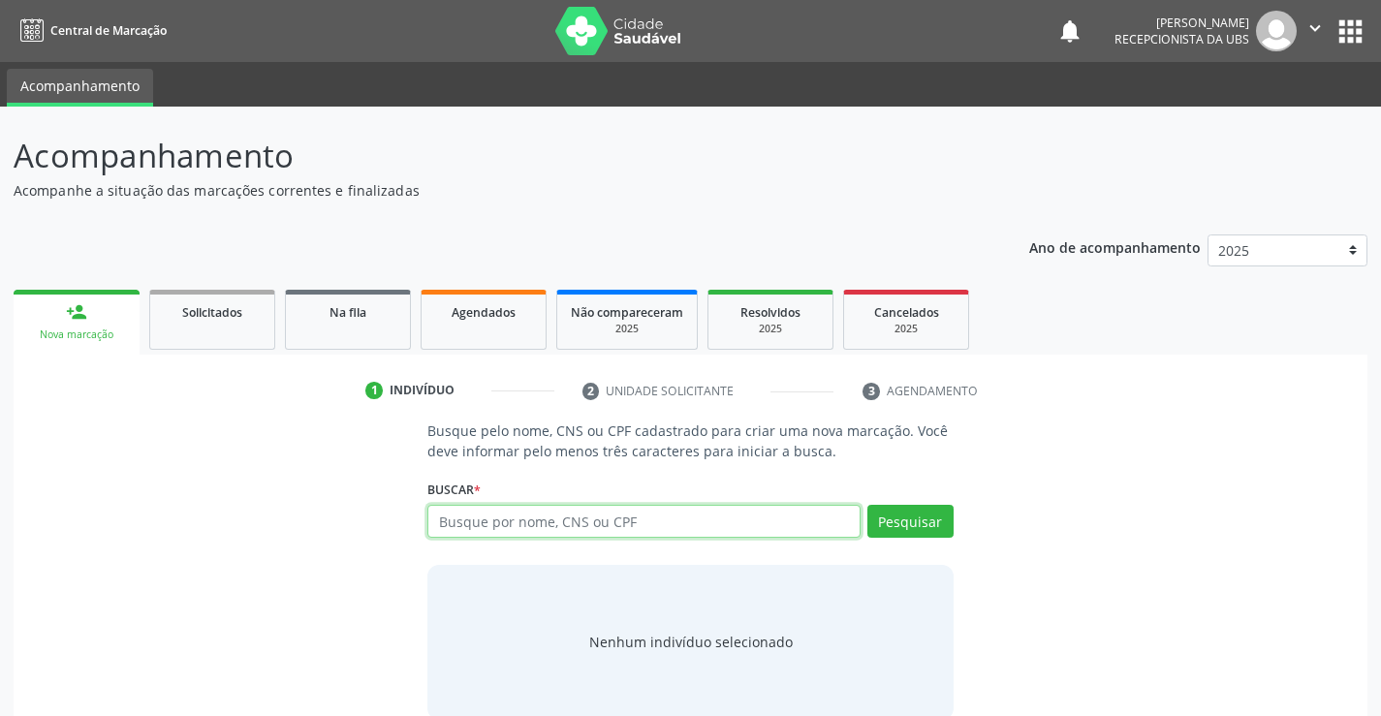
click at [568, 509] on input "text" at bounding box center [643, 521] width 432 height 33
paste input "700 0024 8089 7308"
type input "700 0024 8089 7308"
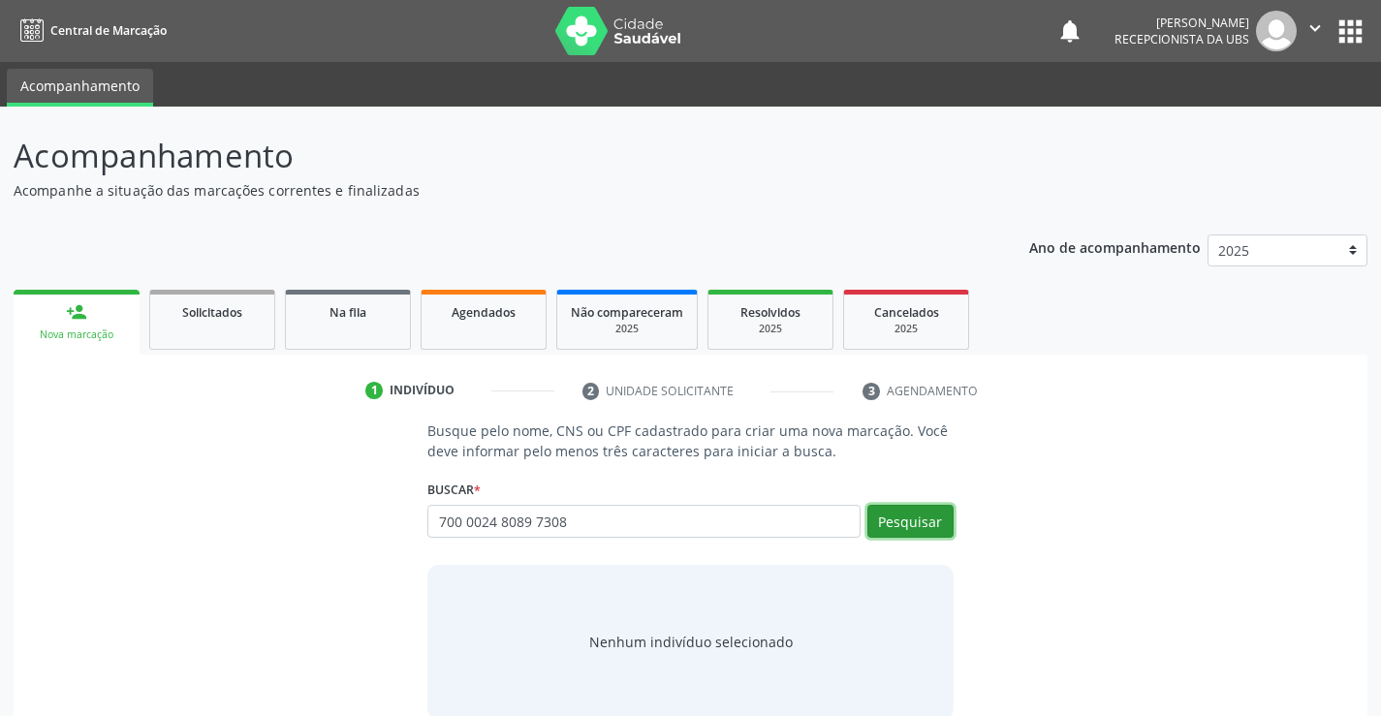
click at [879, 536] on button "Pesquisar" at bounding box center [910, 521] width 86 height 33
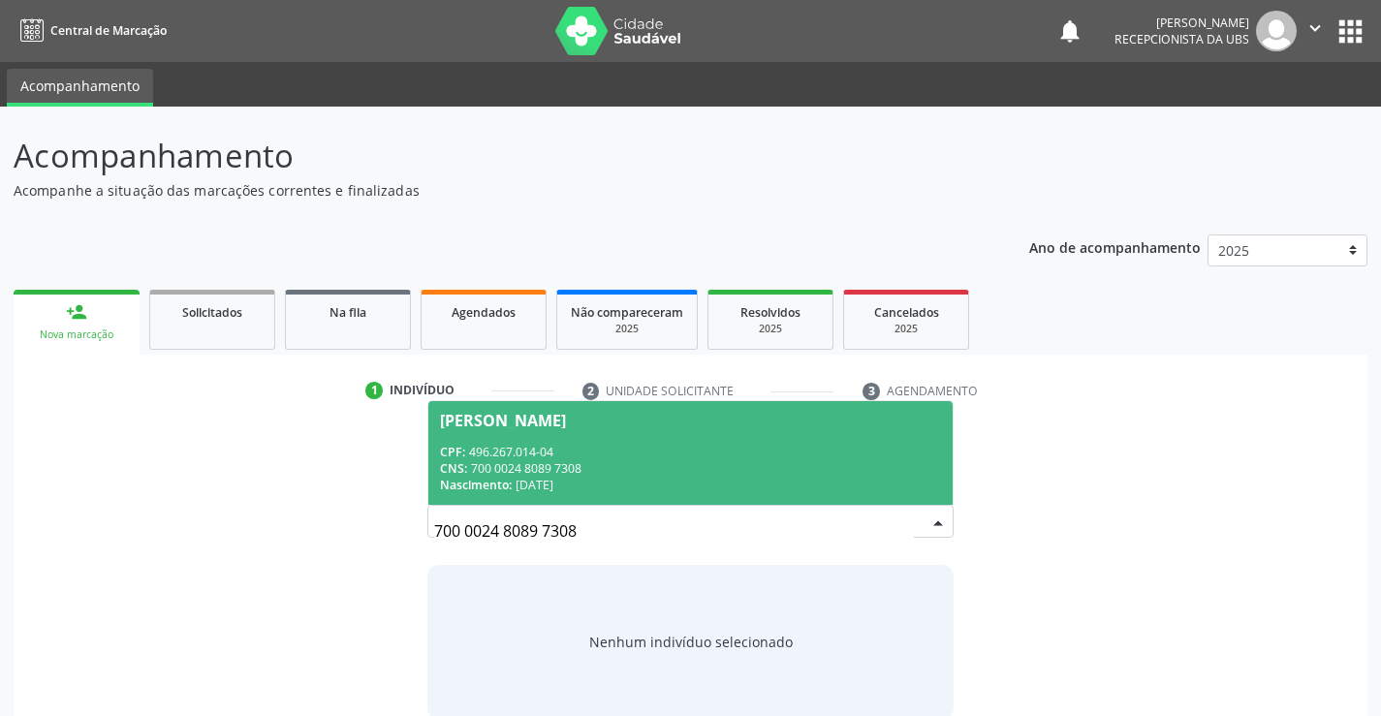
click at [680, 477] on div "Nascimento: 03/07/1966" at bounding box center [690, 485] width 500 height 16
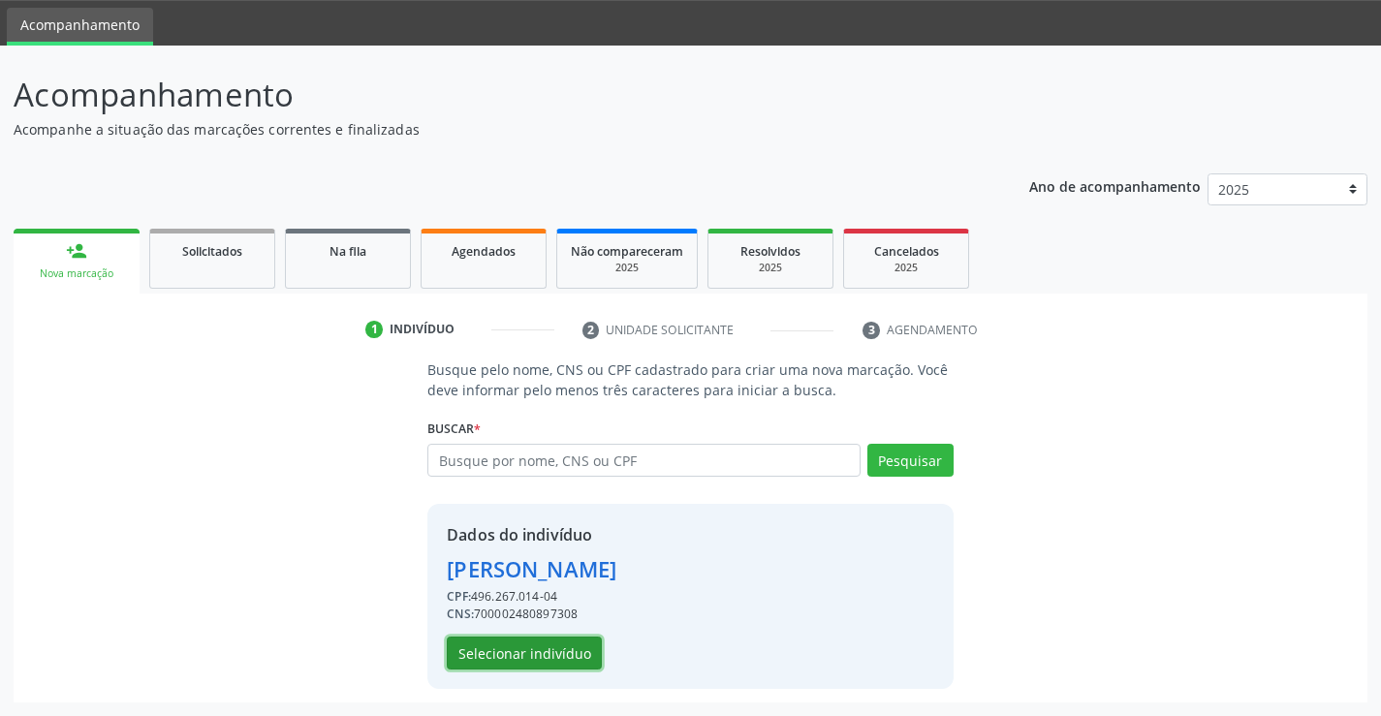
click at [527, 644] on button "Selecionar indivíduo" at bounding box center [524, 653] width 155 height 33
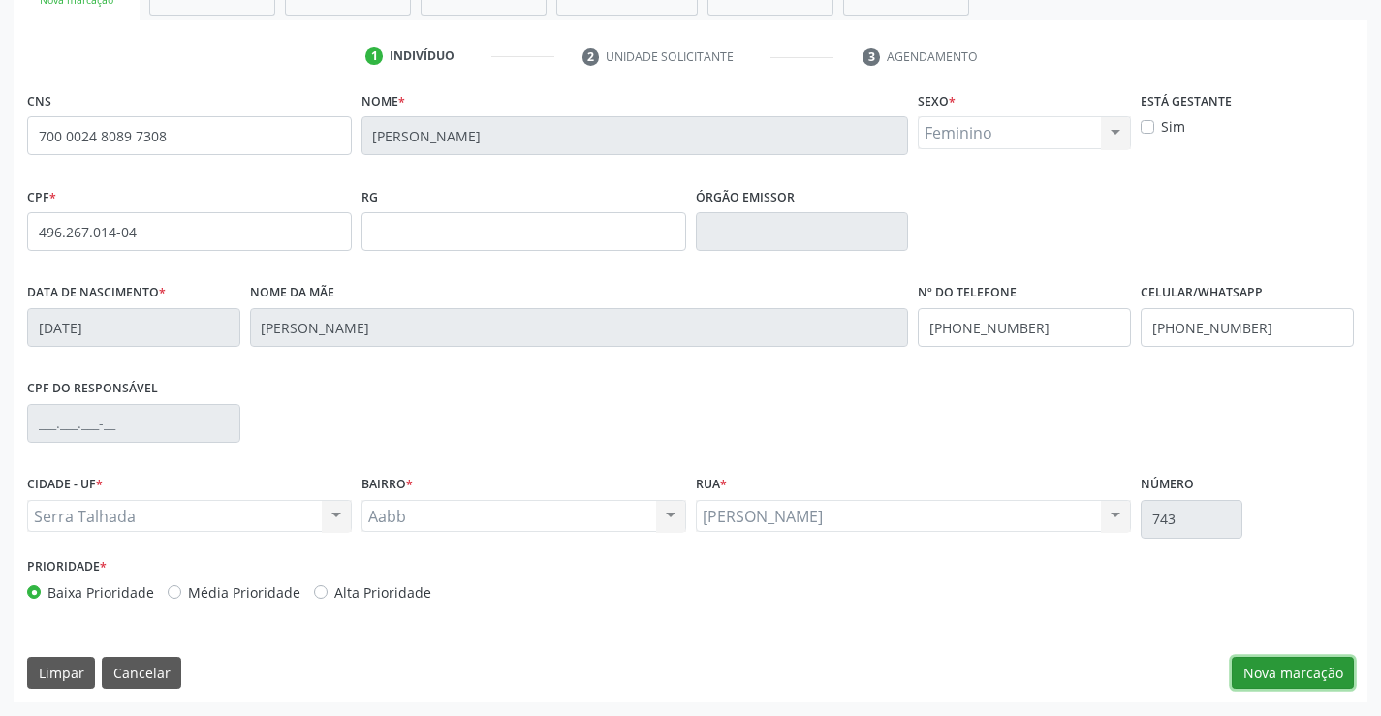
click at [1321, 666] on button "Nova marcação" at bounding box center [1293, 673] width 122 height 33
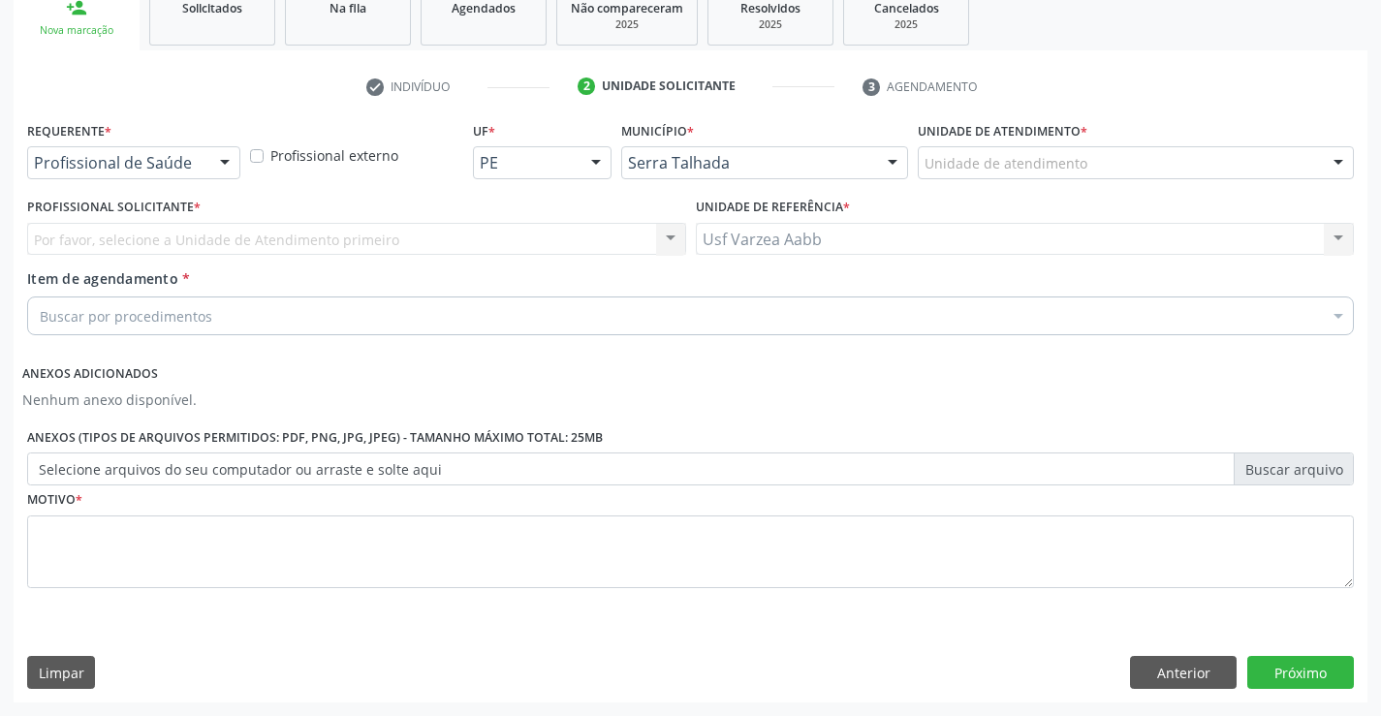
scroll to position [304, 0]
click at [151, 145] on div "Requerente * Profissional de Saúde Profissional de Saúde Paciente Nenhum result…" at bounding box center [133, 147] width 213 height 62
drag, startPoint x: 151, startPoint y: 164, endPoint x: 148, endPoint y: 230, distance: 66.0
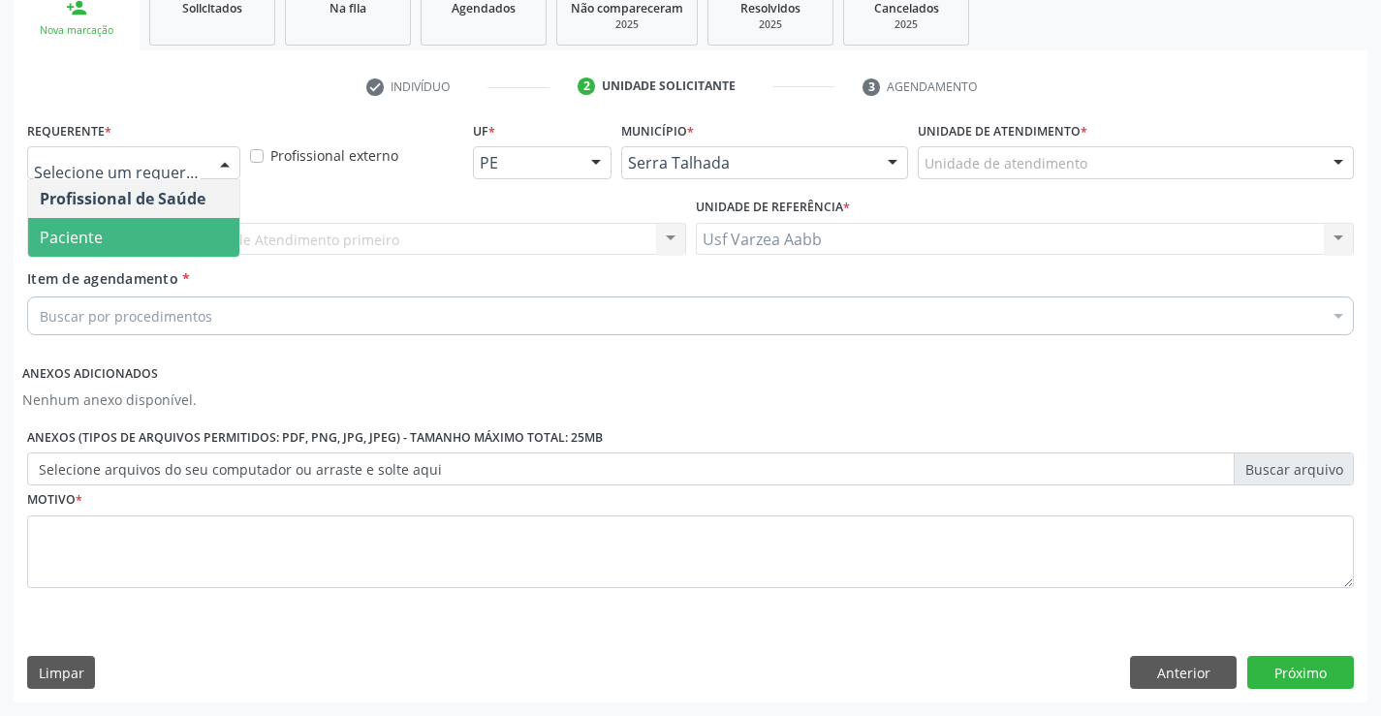
click at [145, 244] on span "Paciente" at bounding box center [133, 237] width 211 height 39
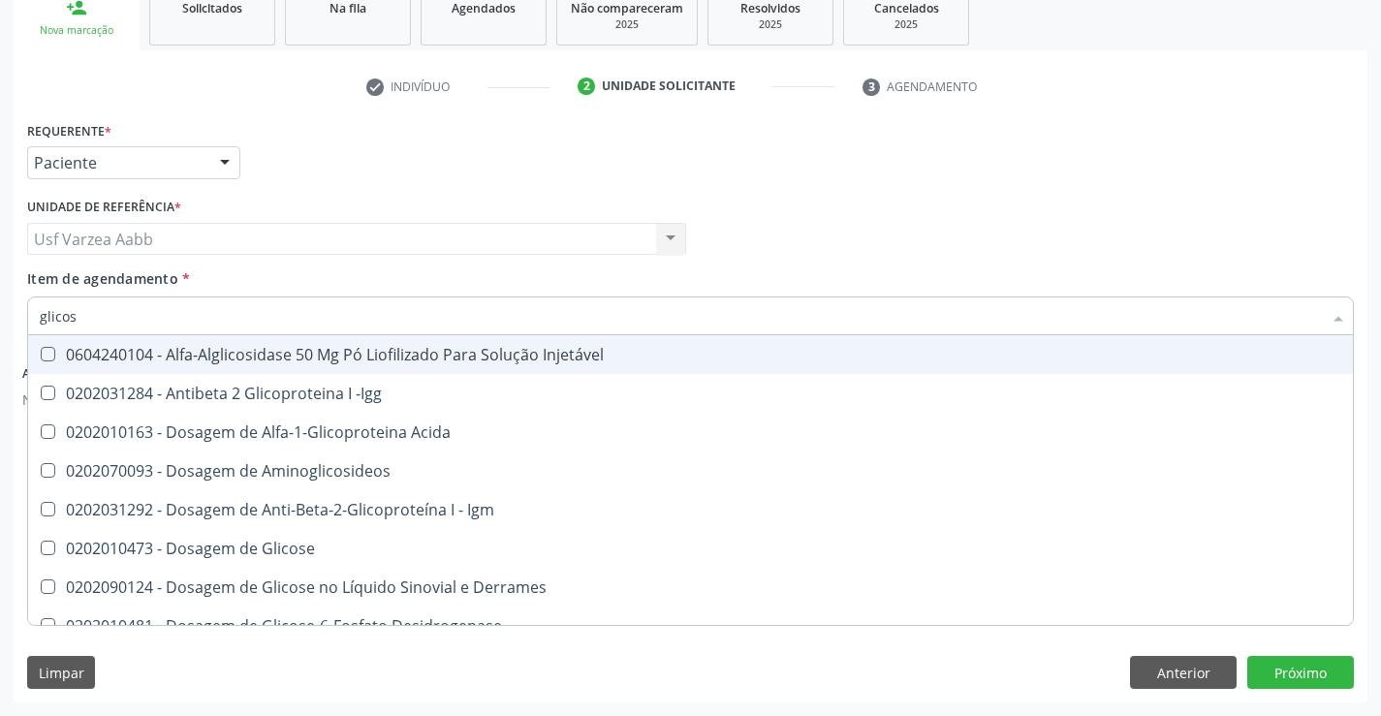
type input "glicosi"
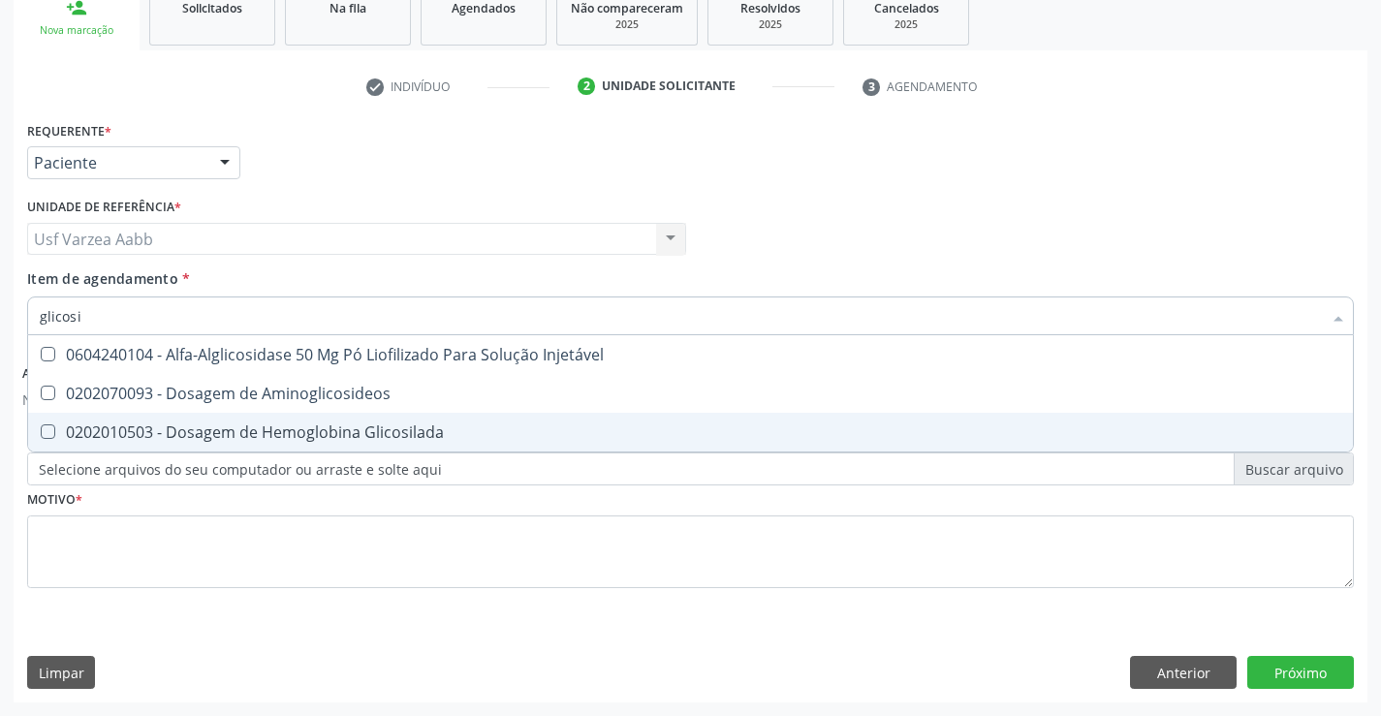
click at [193, 425] on div "0202010503 - Dosagem de Hemoglobina Glicosilada" at bounding box center [691, 433] width 1302 height 16
checkbox Glicosilada "true"
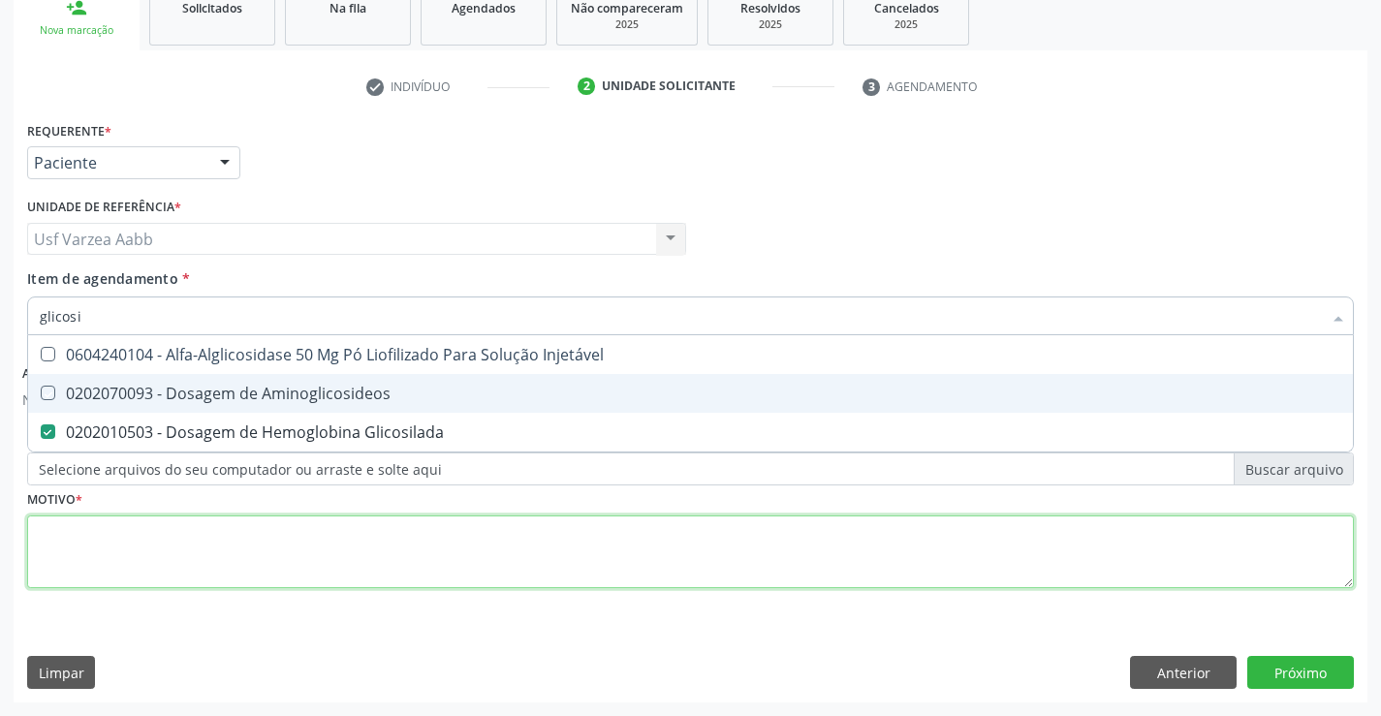
click at [392, 525] on div "Requerente * Paciente Profissional de Saúde Paciente Nenhum resultado encontrad…" at bounding box center [690, 365] width 1327 height 499
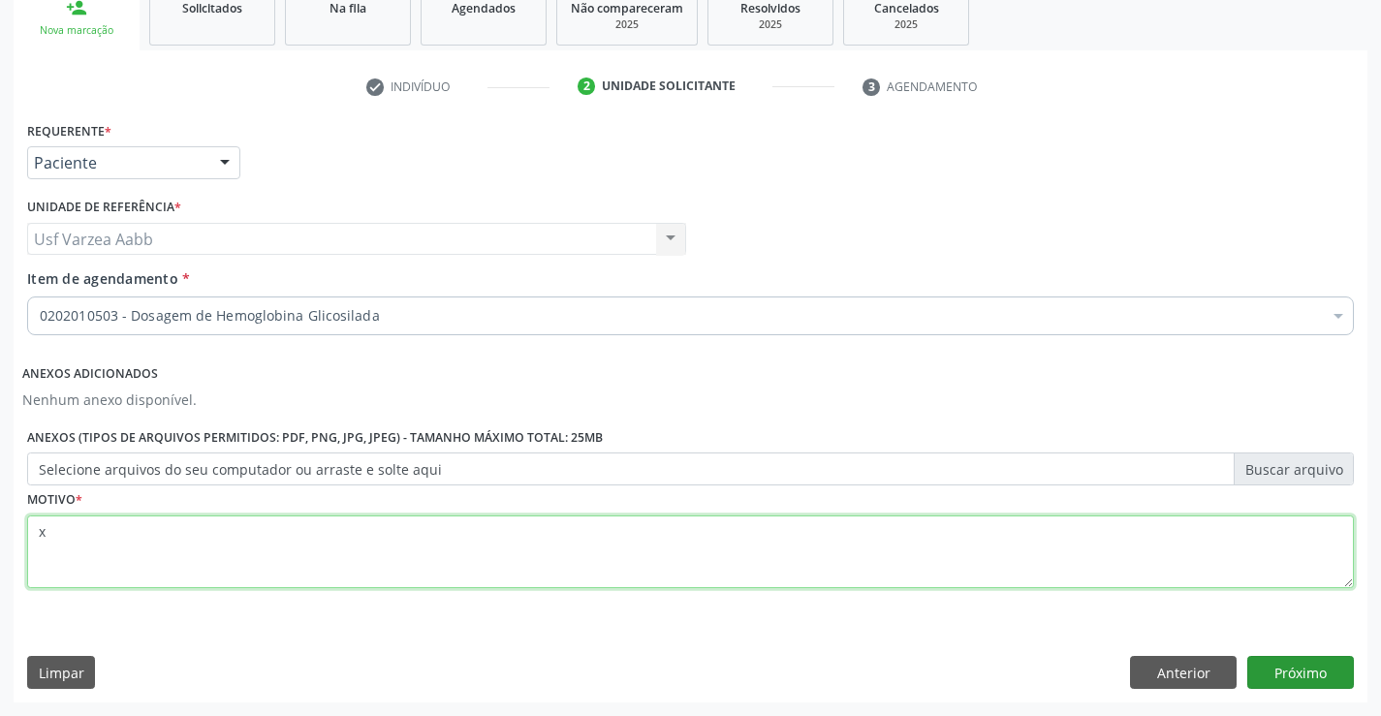
type textarea "x"
click at [1308, 685] on button "Próximo" at bounding box center [1300, 672] width 107 height 33
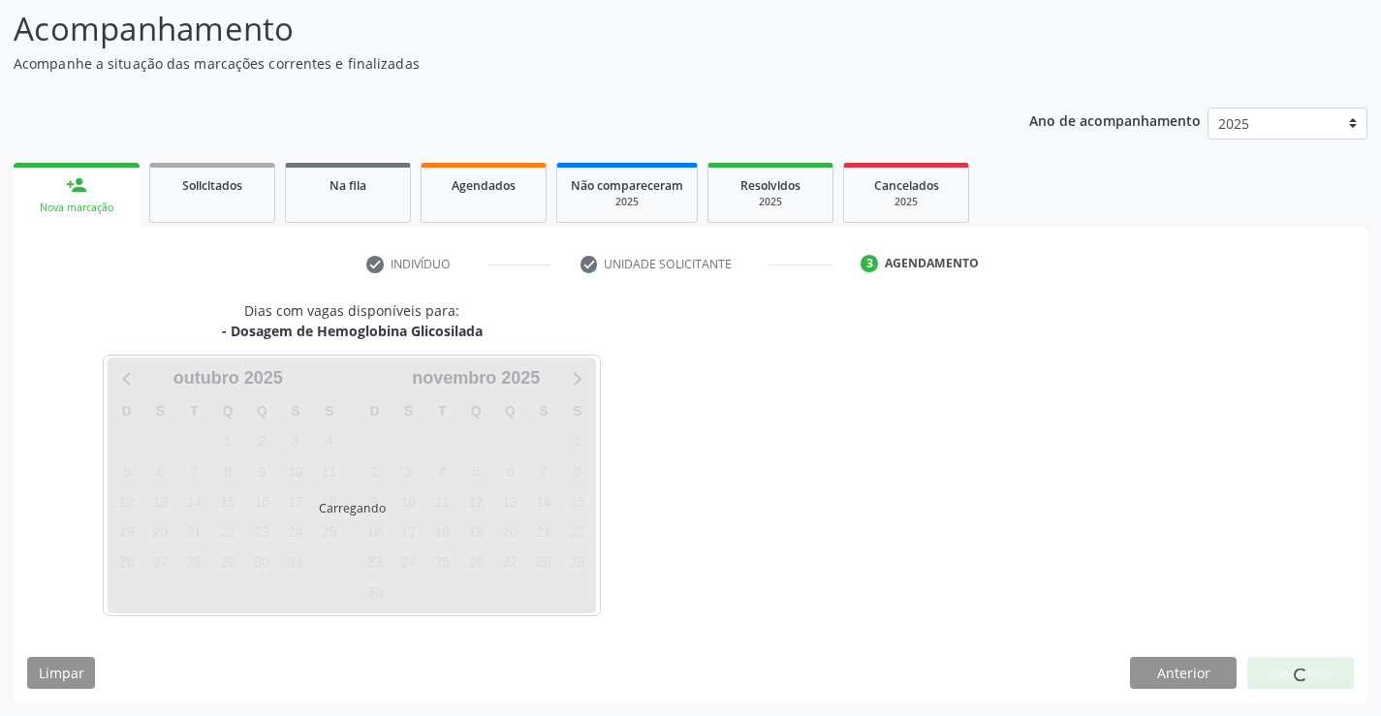
scroll to position [127, 0]
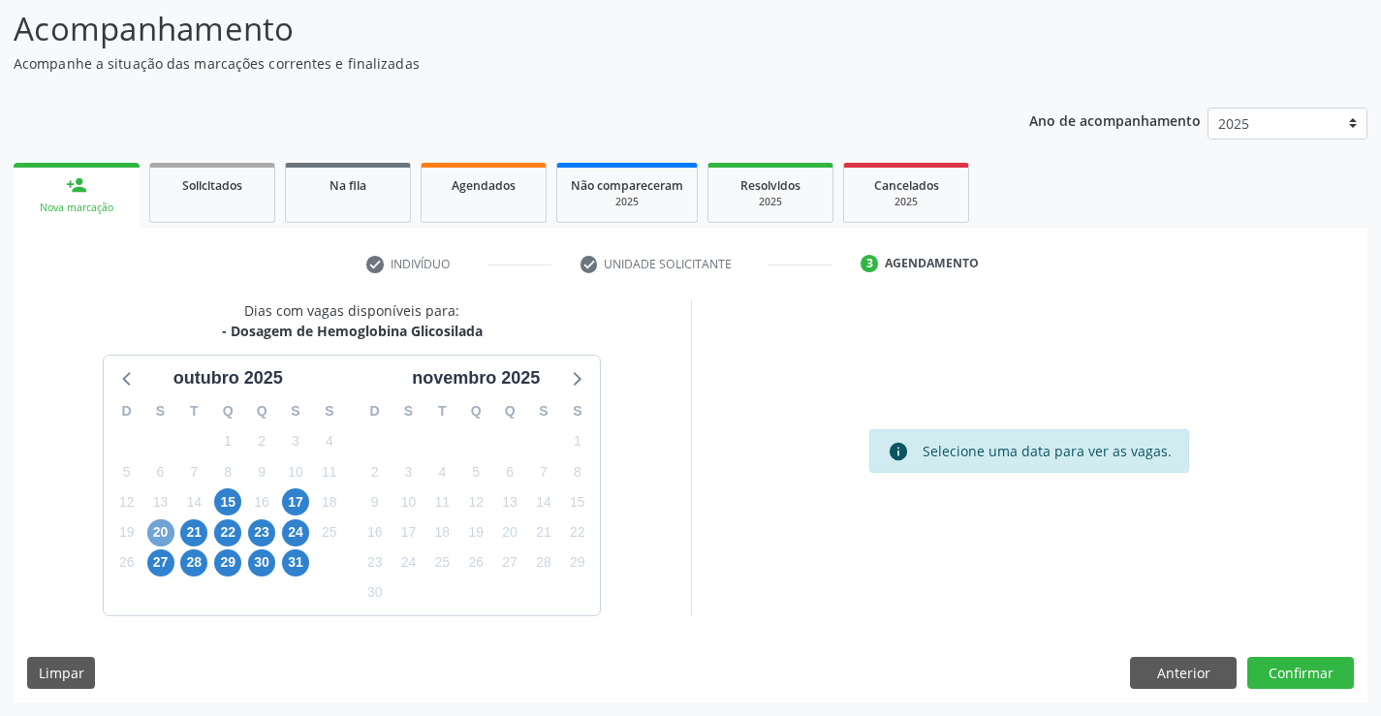
click at [148, 527] on span "20" at bounding box center [160, 533] width 27 height 27
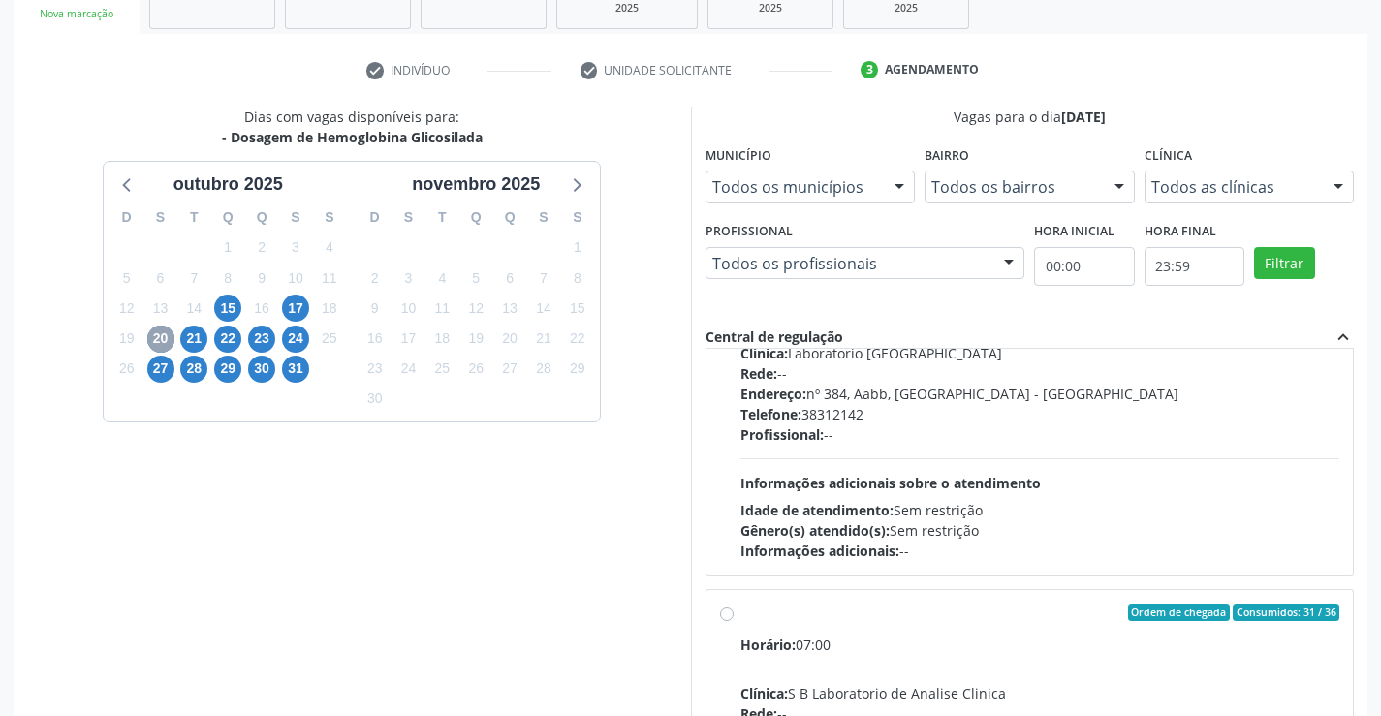
scroll to position [582, 0]
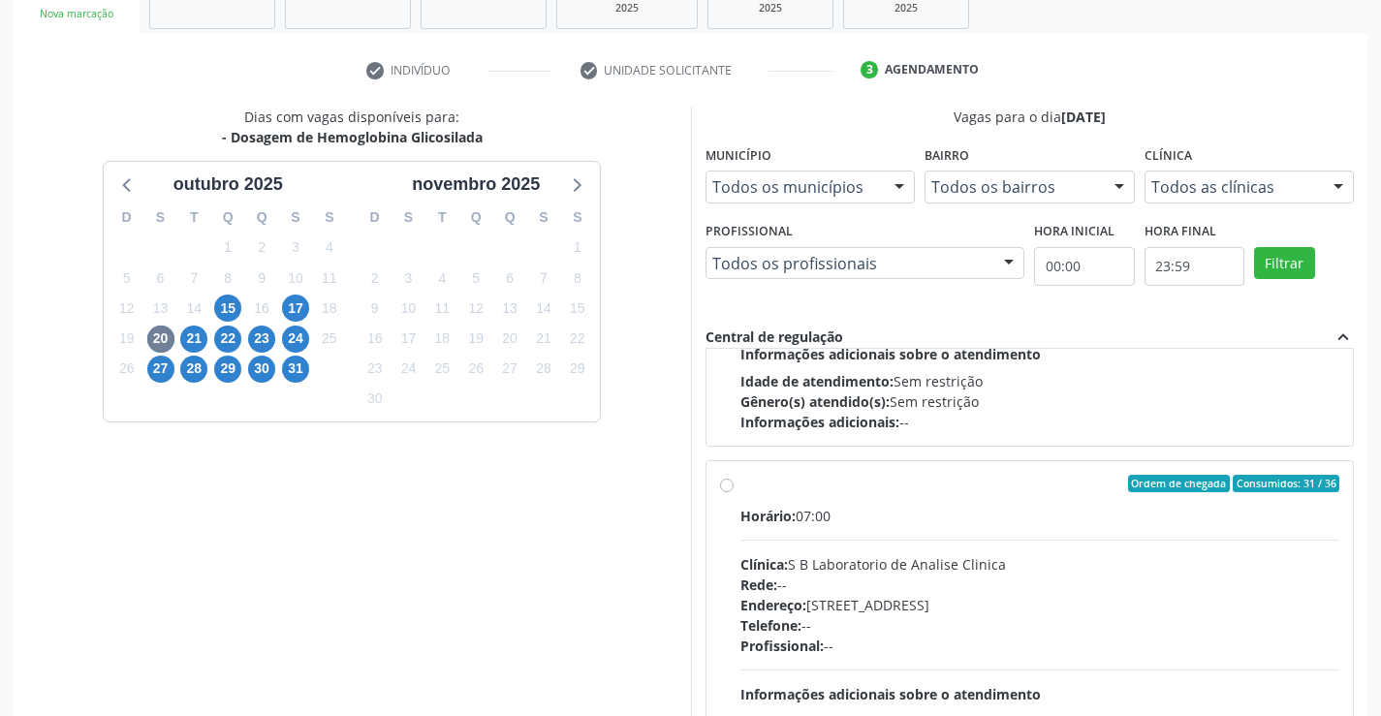
click at [848, 578] on div "Rede: --" at bounding box center [1041, 585] width 600 height 20
click at [734, 492] on input "Ordem de chegada Consumidos: 31 / 36 Horário: 07:00 Clínica: S B Laboratorio de…" at bounding box center [727, 483] width 14 height 17
radio input "true"
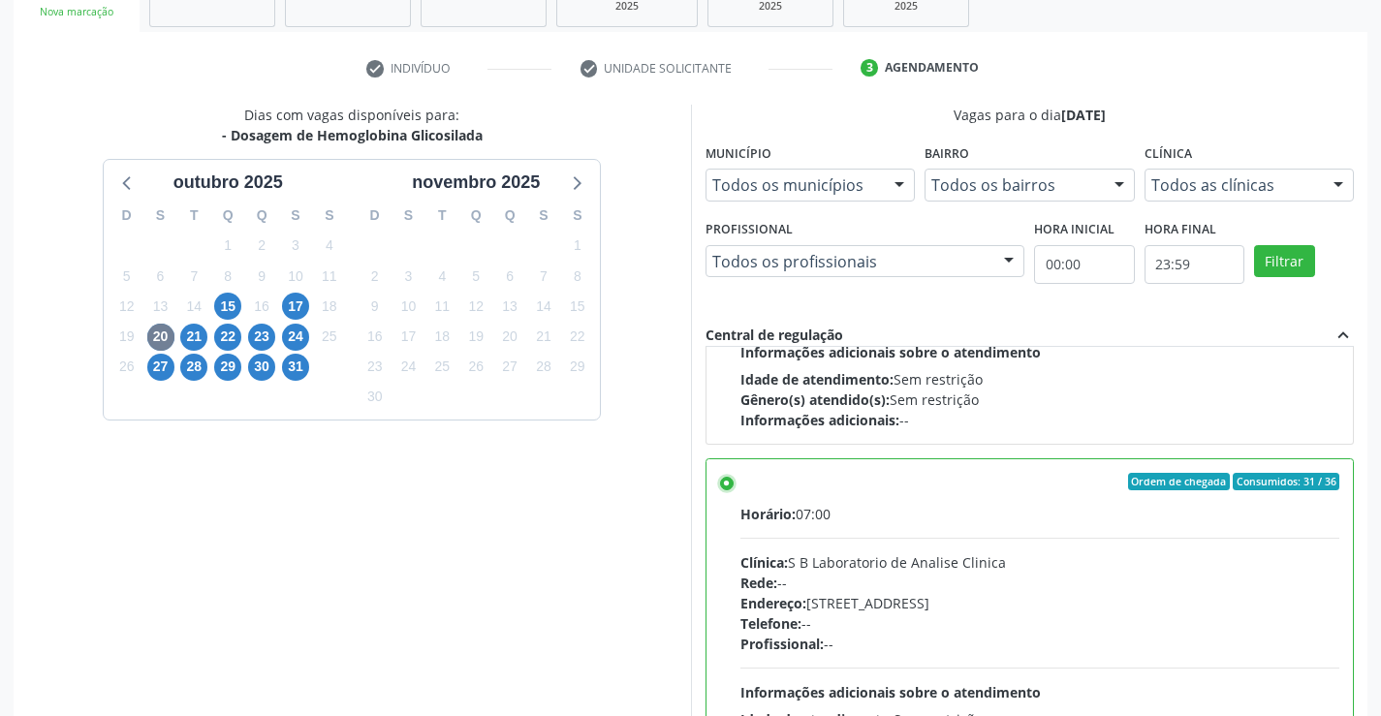
scroll to position [442, 0]
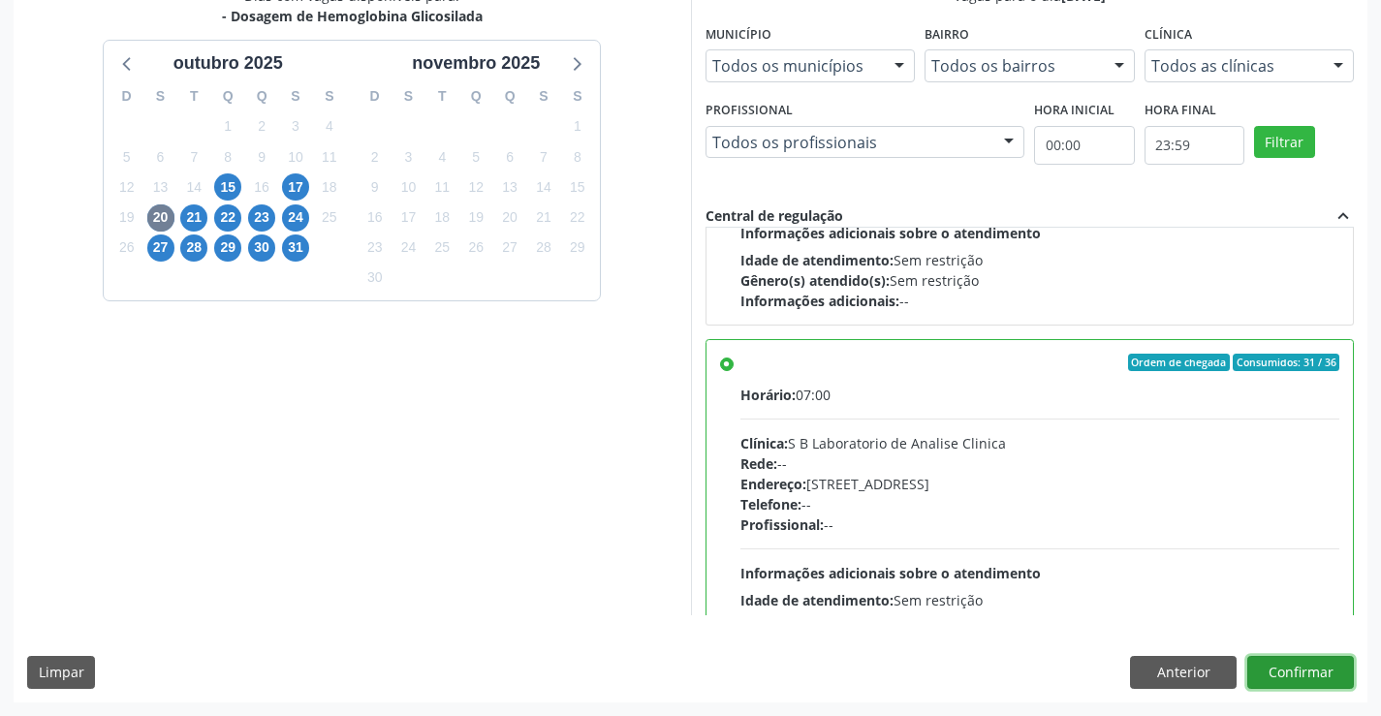
click at [1313, 668] on button "Confirmar" at bounding box center [1300, 672] width 107 height 33
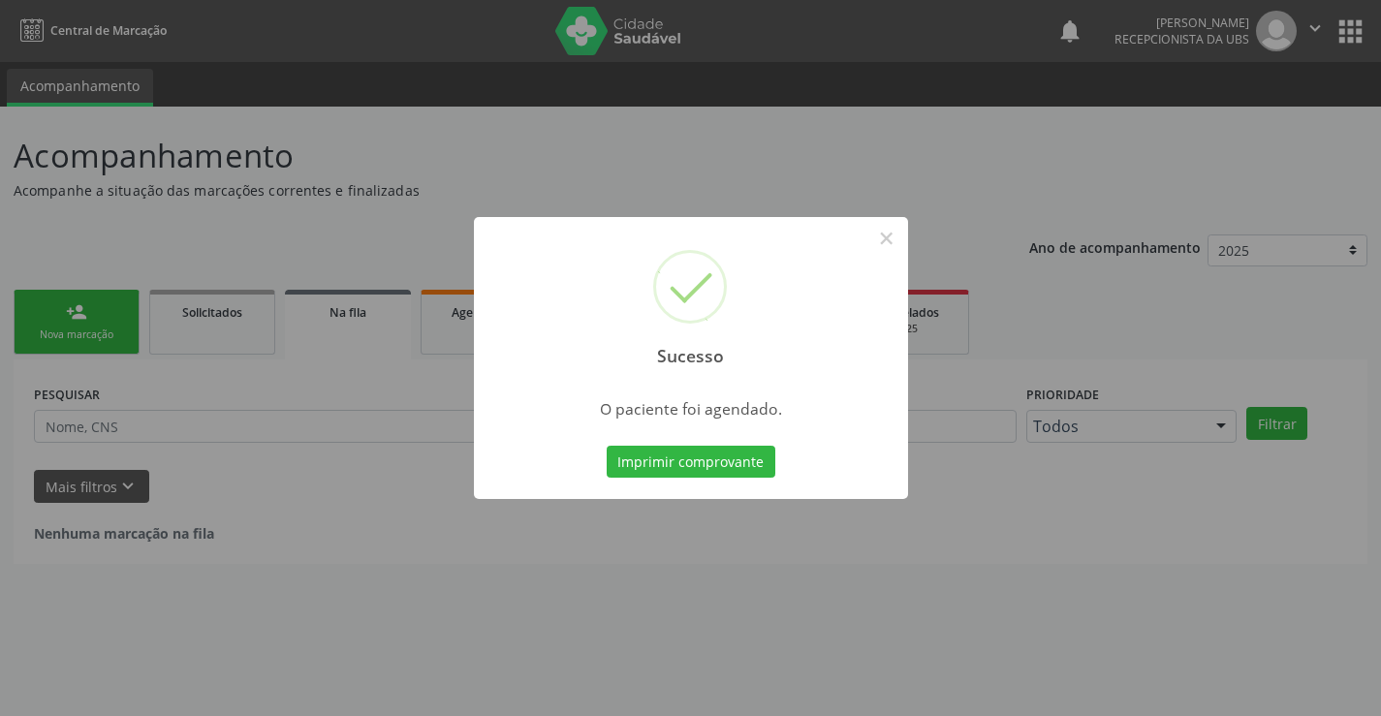
scroll to position [0, 0]
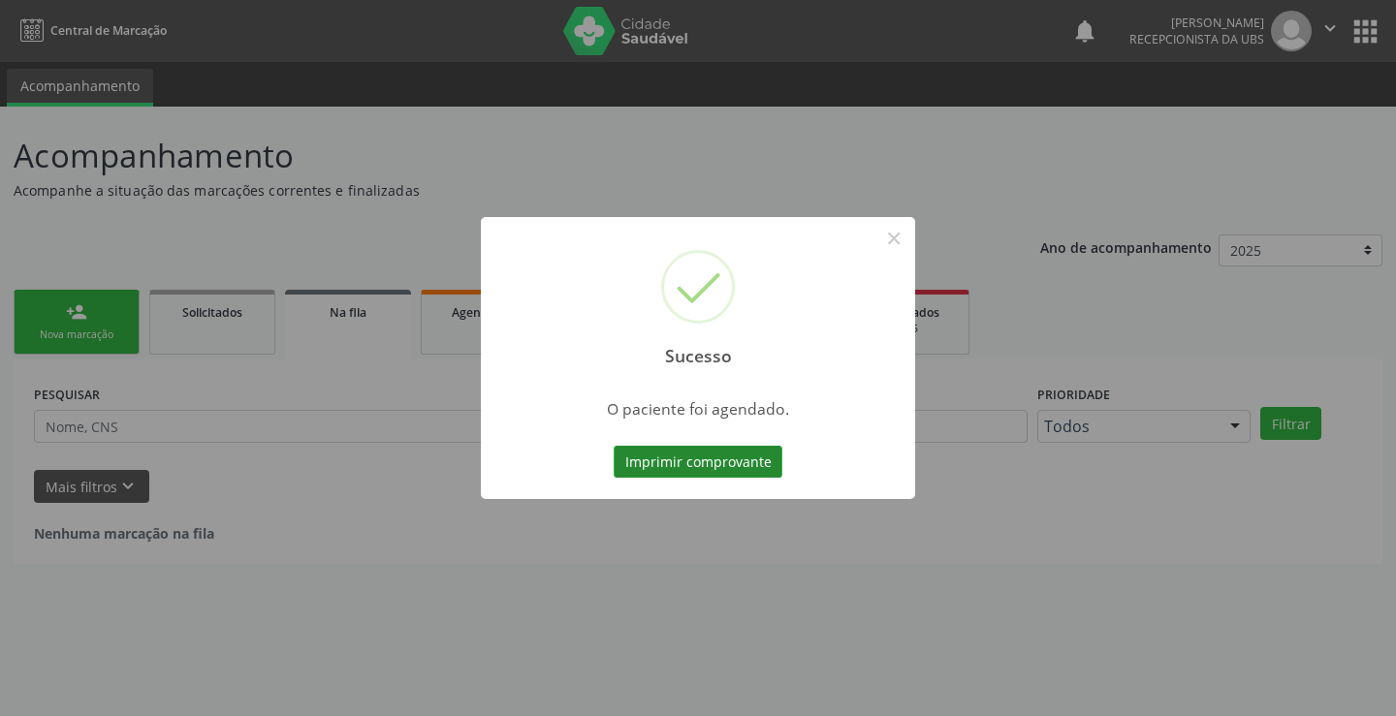
click at [731, 456] on button "Imprimir comprovante" at bounding box center [698, 462] width 169 height 33
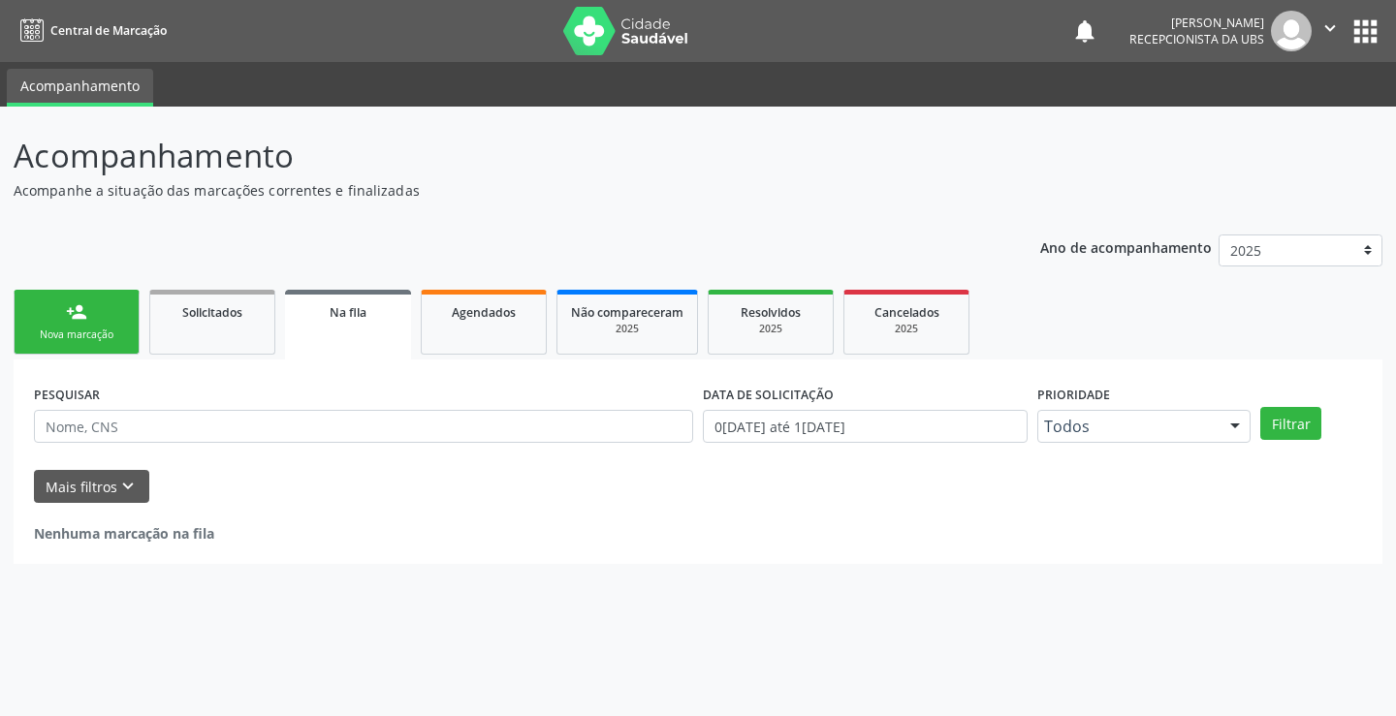
click at [70, 328] on div "Nova marcação" at bounding box center [76, 335] width 97 height 15
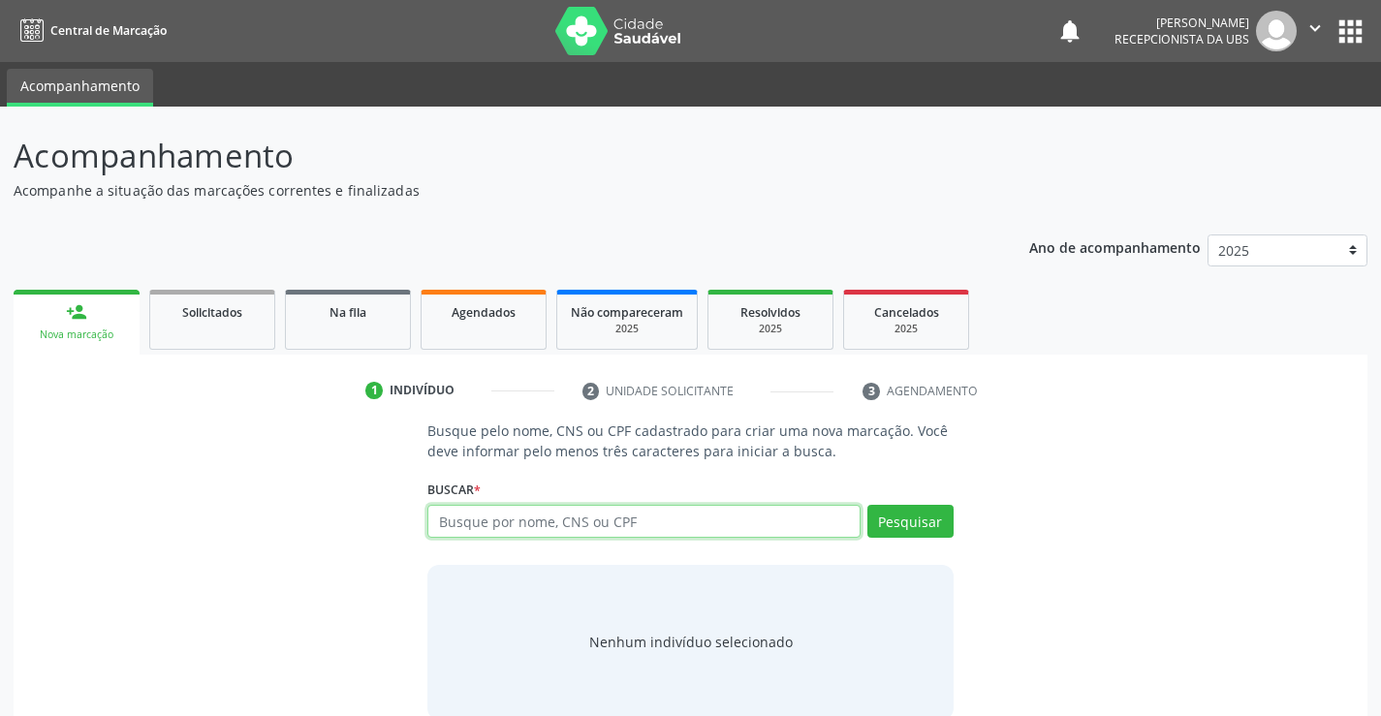
click at [676, 531] on input "text" at bounding box center [643, 521] width 432 height 33
type input "898002978136091"
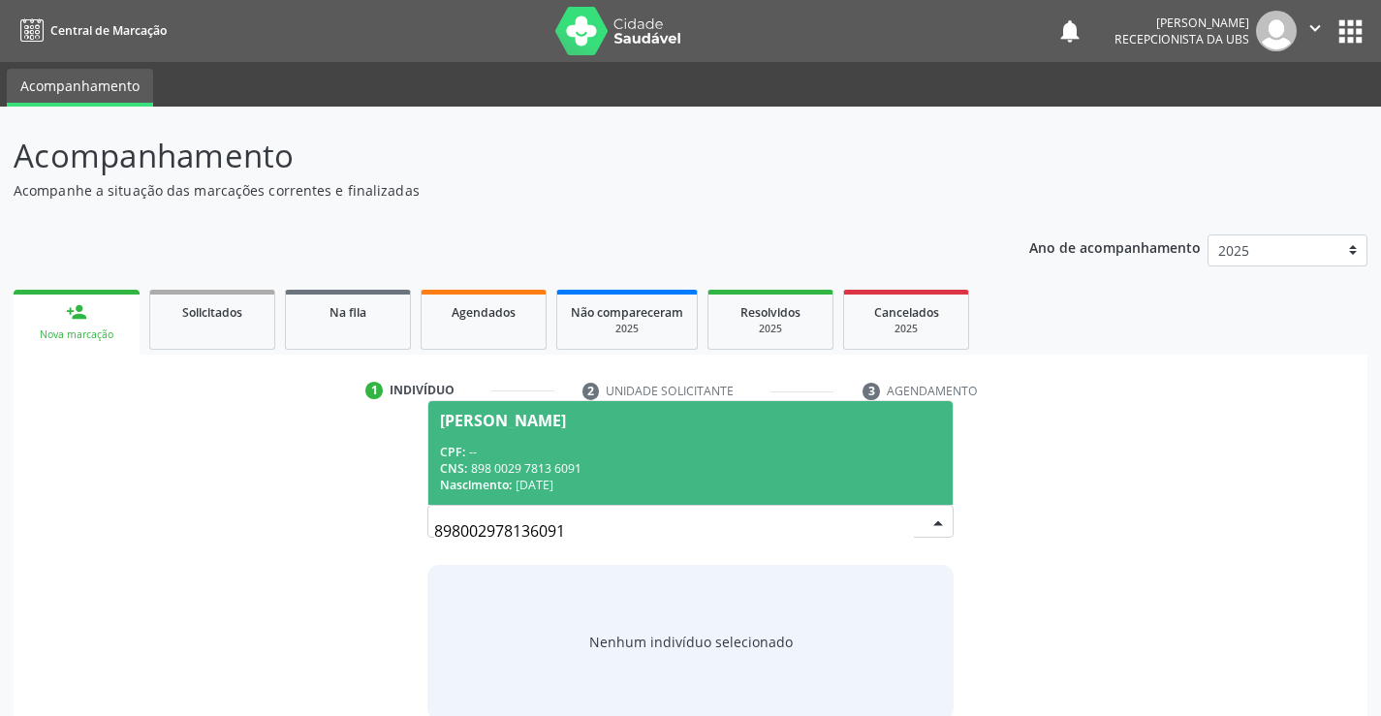
click at [805, 483] on div "Nascimento: 17/09/2005" at bounding box center [690, 485] width 500 height 16
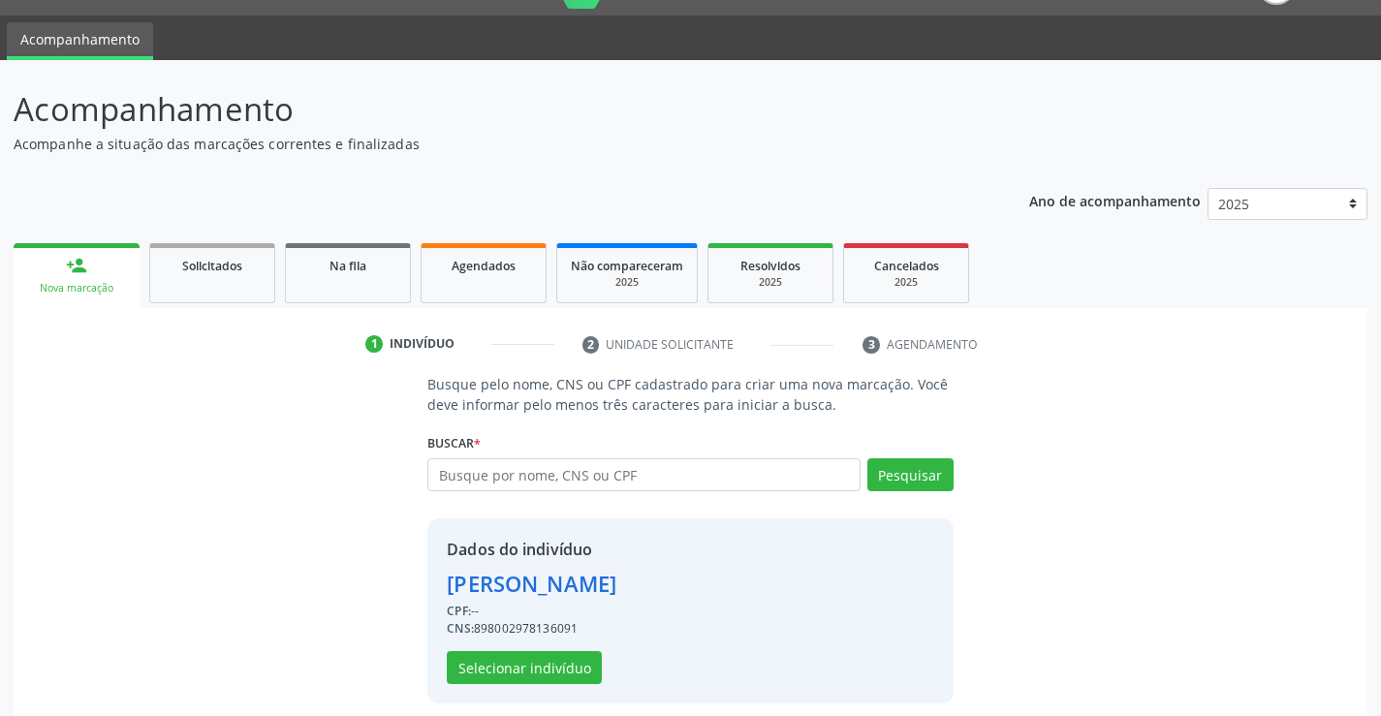
scroll to position [61, 0]
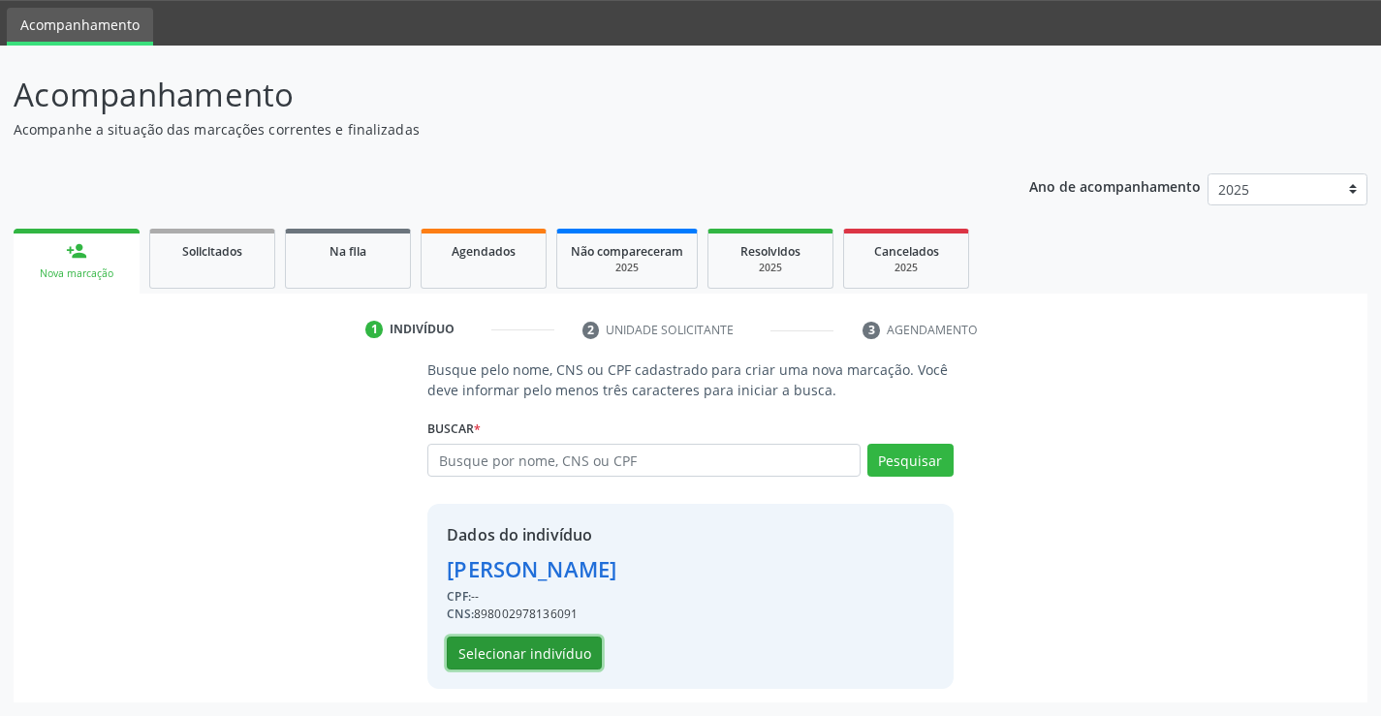
click at [556, 661] on button "Selecionar indivíduo" at bounding box center [524, 653] width 155 height 33
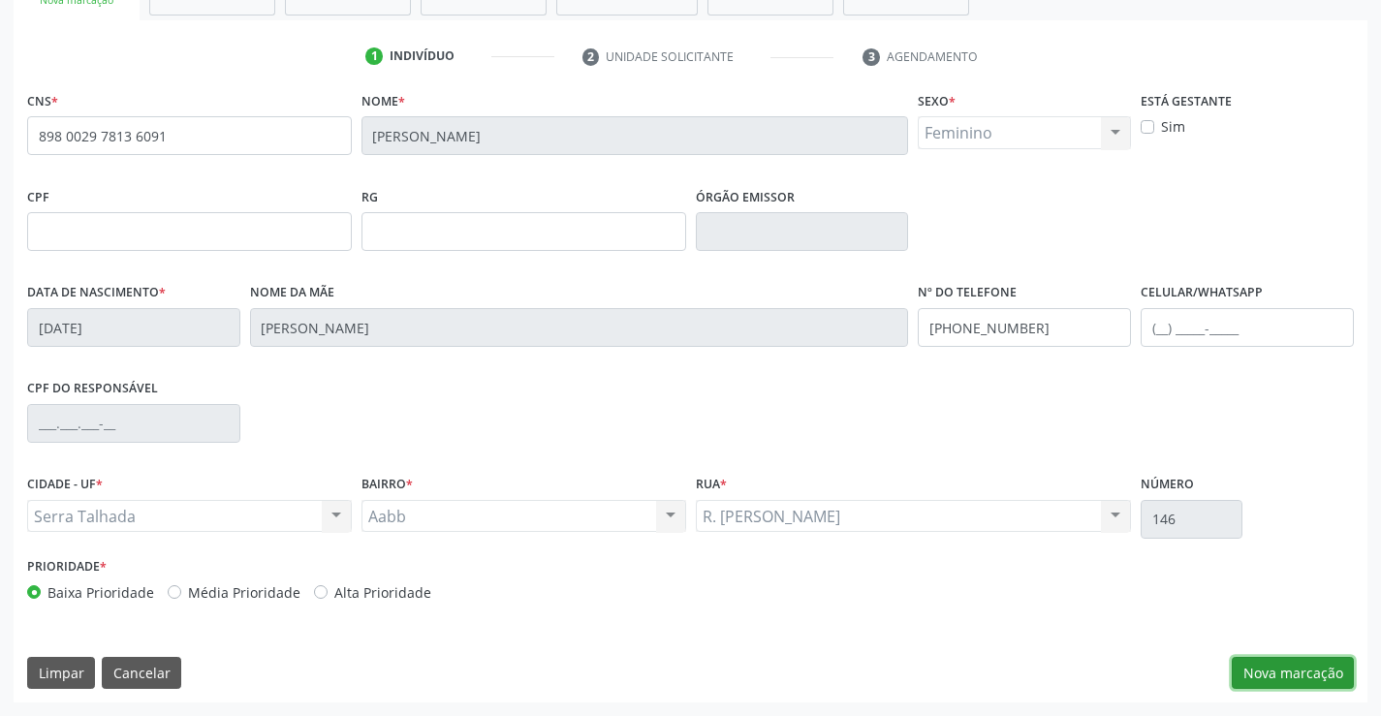
click at [1328, 677] on button "Nova marcação" at bounding box center [1293, 673] width 122 height 33
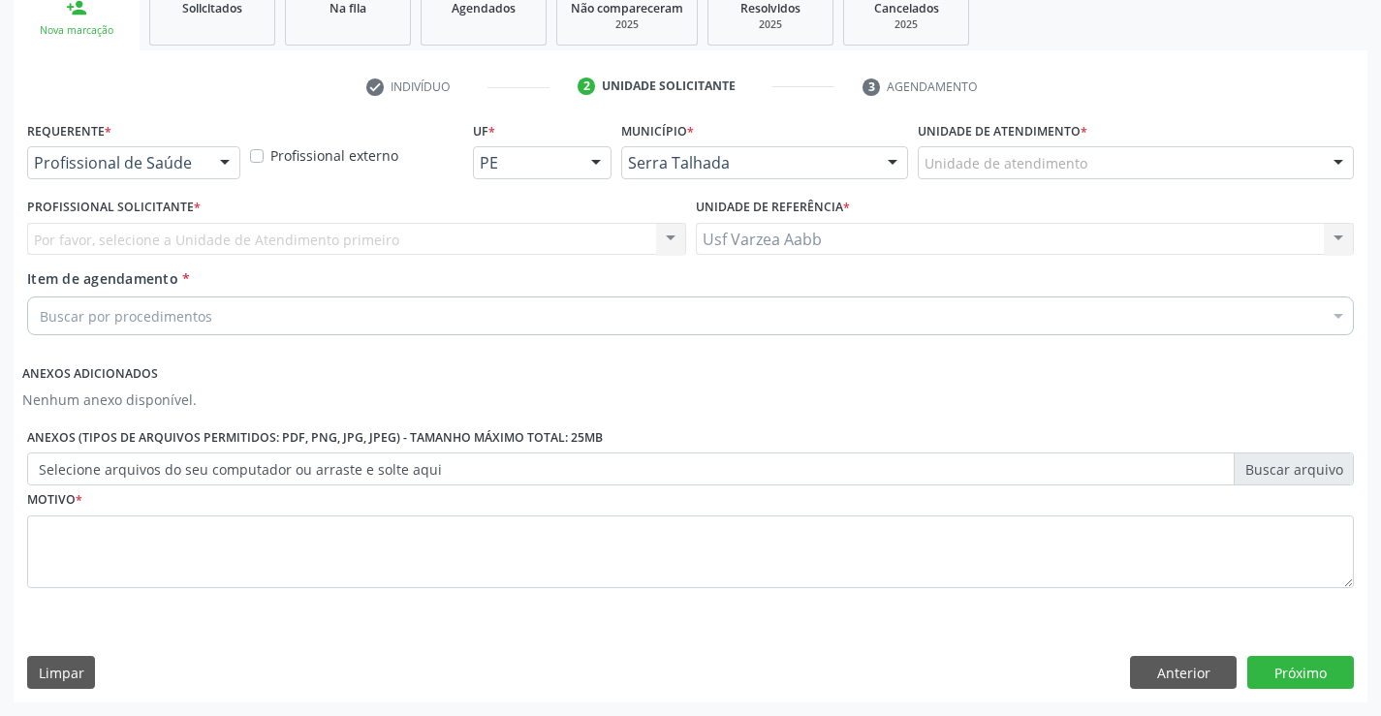
scroll to position [304, 0]
click at [110, 185] on div "Requerente * Profissional de Saúde Profissional de Saúde Paciente Nenhum result…" at bounding box center [133, 154] width 223 height 76
click at [122, 175] on div "Profissional de Saúde" at bounding box center [133, 162] width 213 height 33
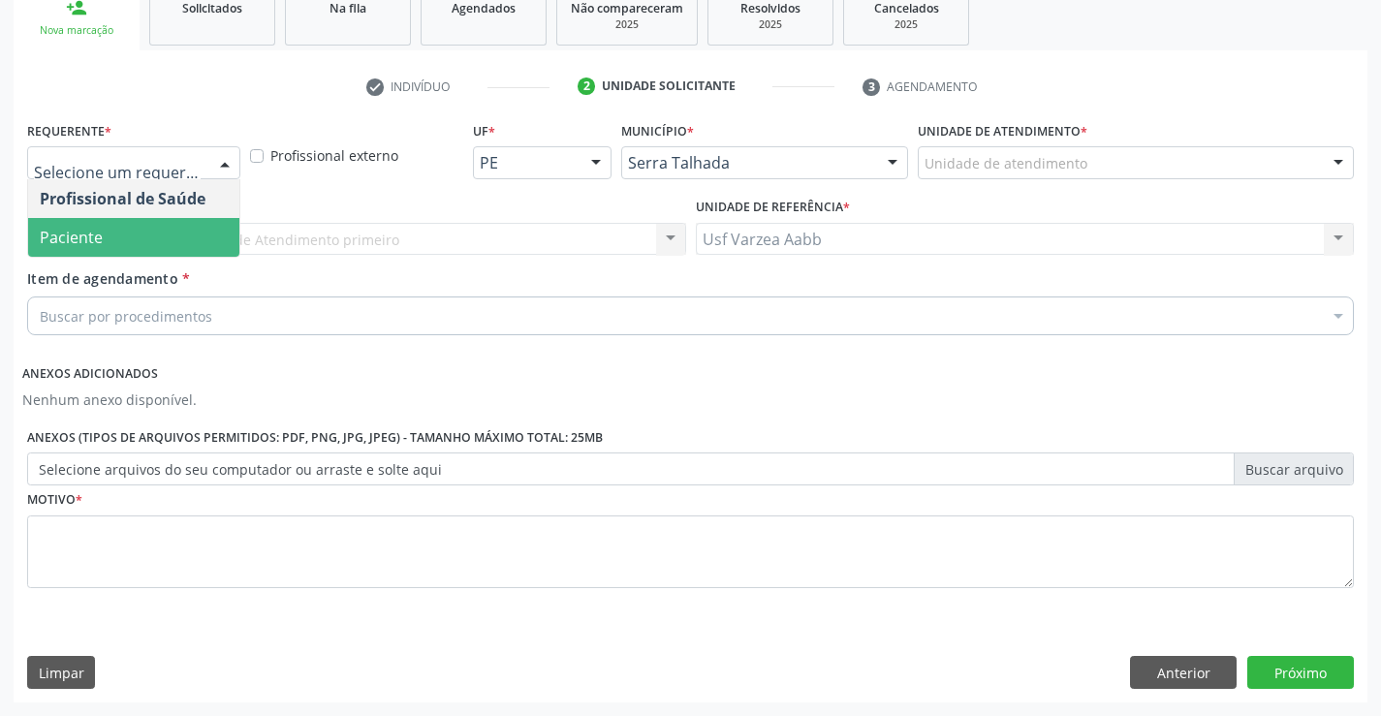
click at [121, 219] on span "Paciente" at bounding box center [133, 237] width 211 height 39
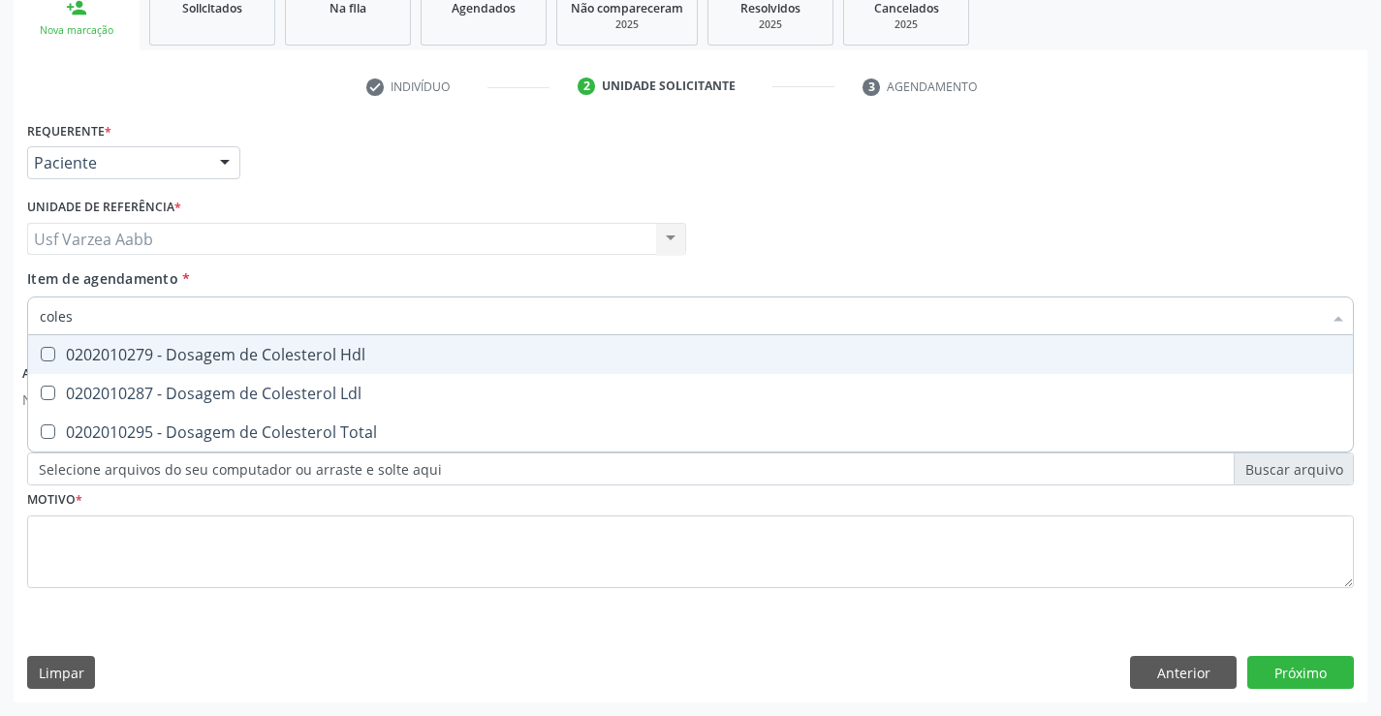
type input "colest"
click at [166, 357] on div "0202010279 - Dosagem de Colesterol Hdl" at bounding box center [691, 355] width 1302 height 16
checkbox Hdl "true"
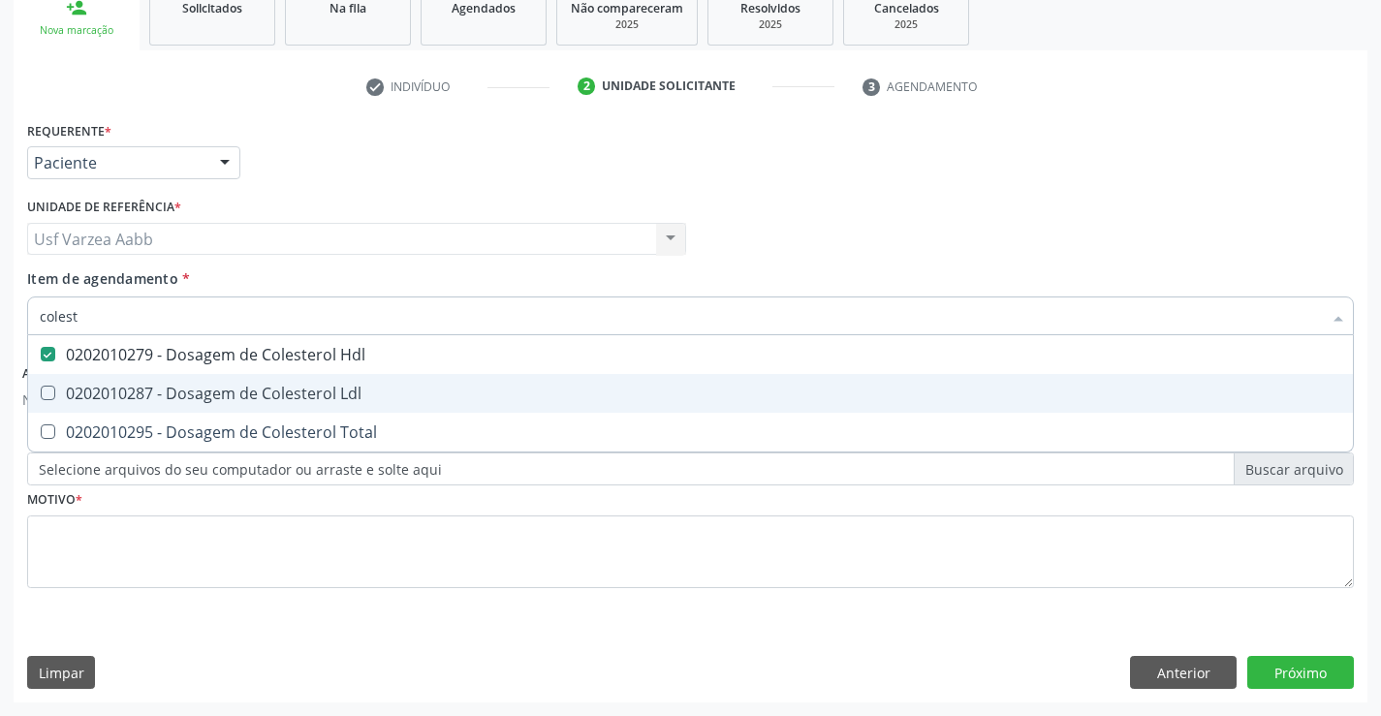
click at [164, 389] on div "0202010287 - Dosagem de Colesterol Ldl" at bounding box center [691, 394] width 1302 height 16
checkbox Ldl "true"
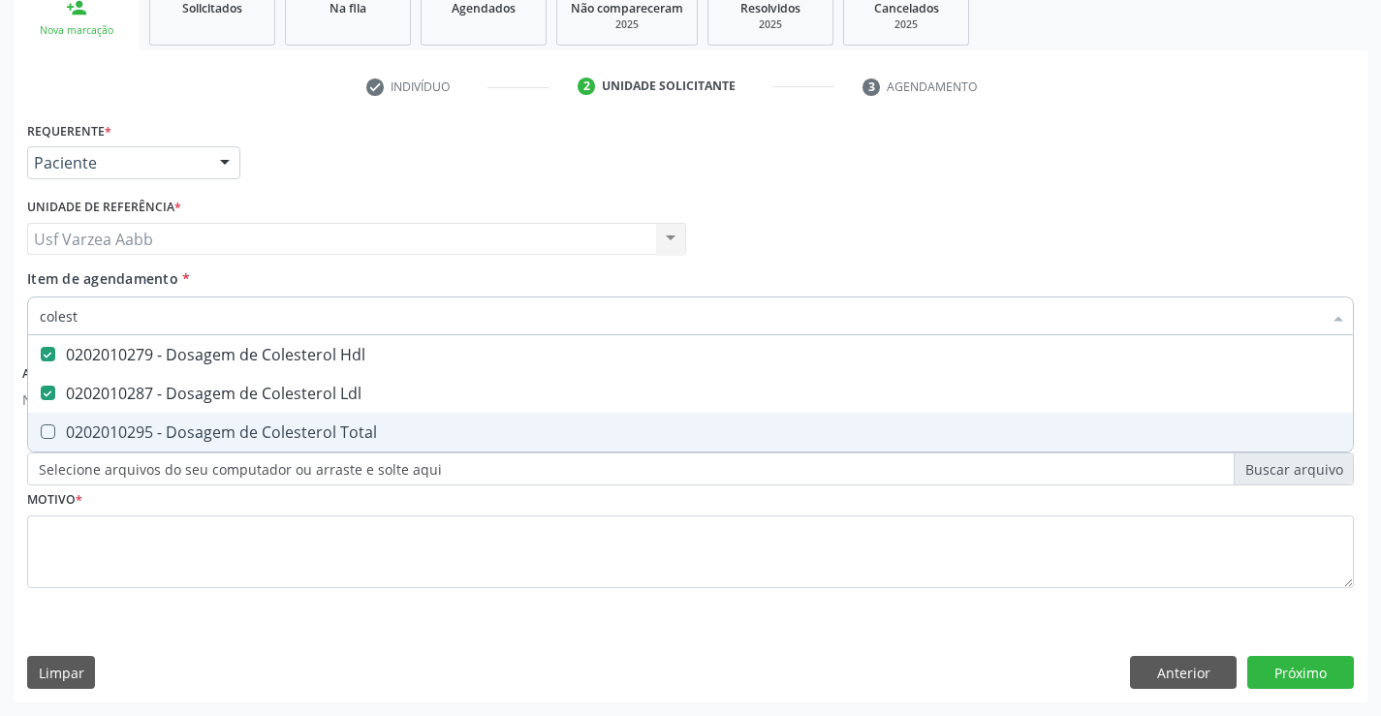
click at [164, 428] on div "0202010295 - Dosagem de Colesterol Total" at bounding box center [691, 433] width 1302 height 16
checkbox Total "true"
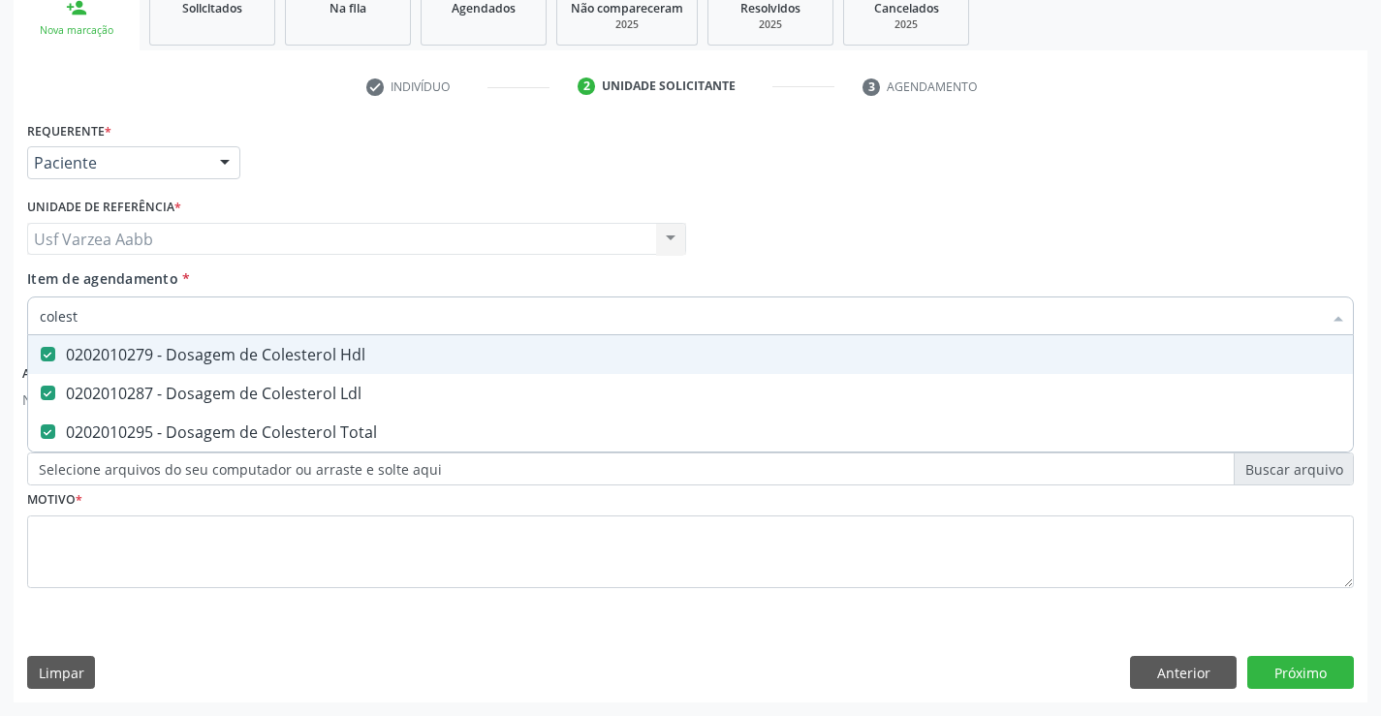
click at [219, 321] on input "colest" at bounding box center [681, 316] width 1282 height 39
type input "cr"
checkbox Hdl "false"
checkbox Ldl "false"
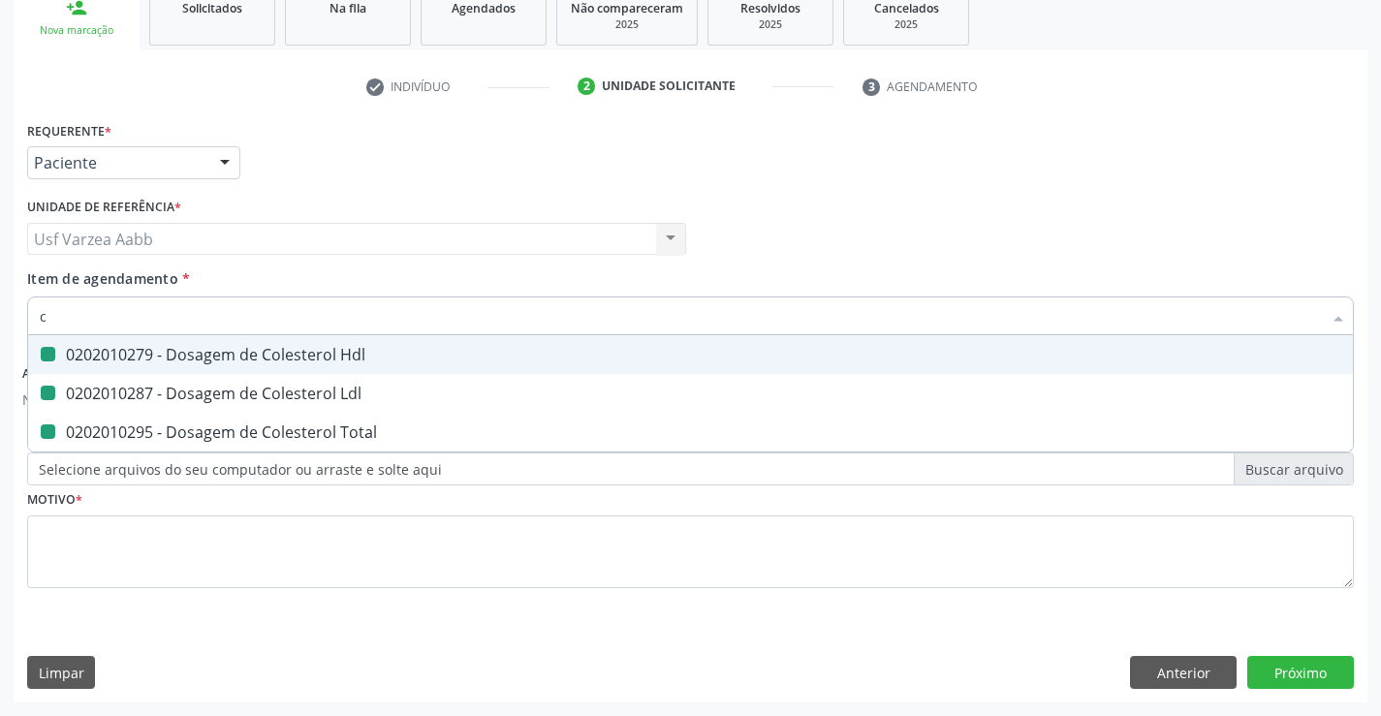
checkbox Total "false"
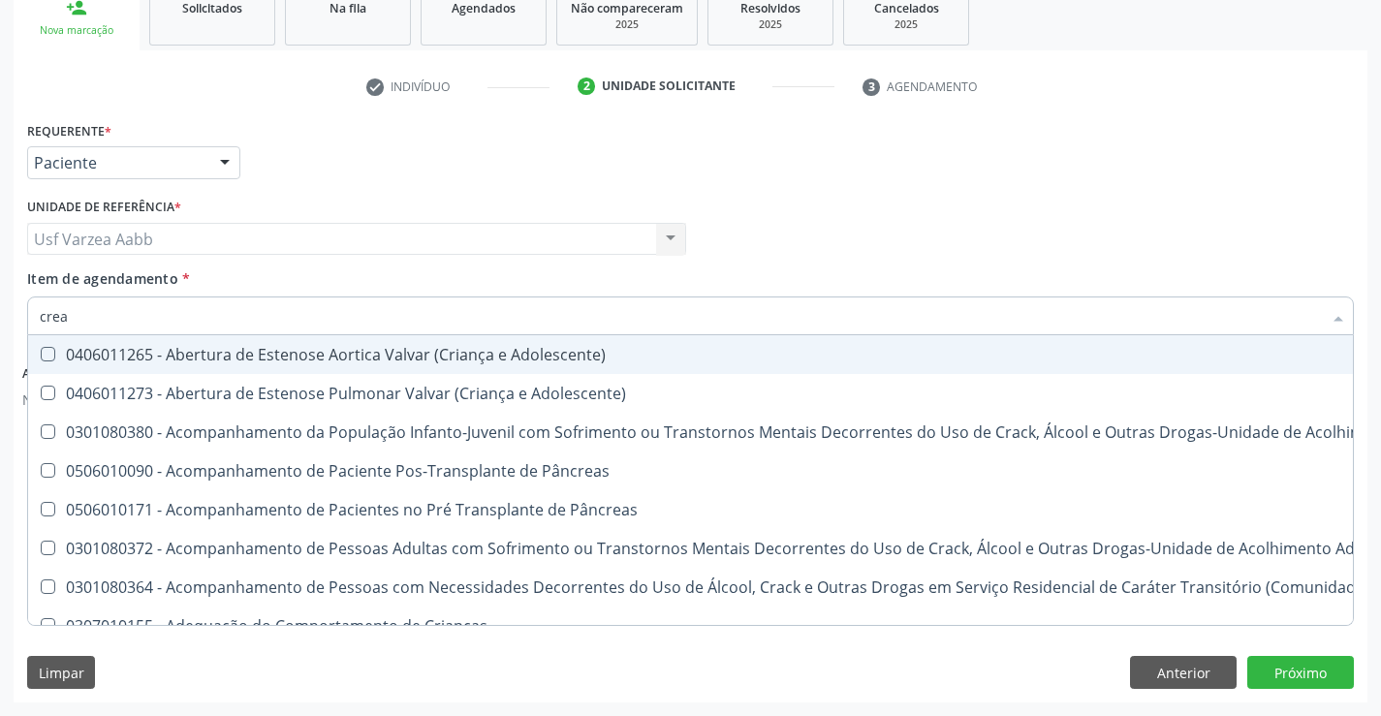
type input "creat"
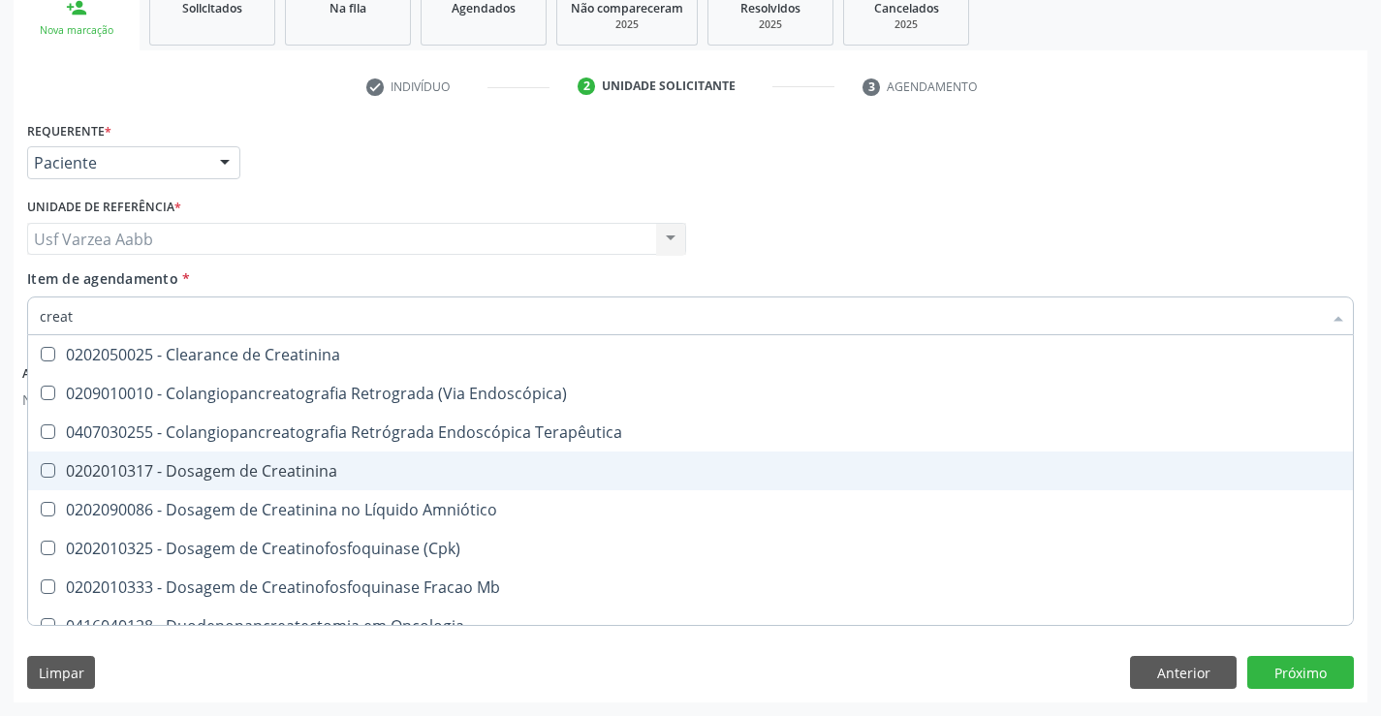
click at [235, 469] on div "0202010317 - Dosagem de Creatinina" at bounding box center [691, 471] width 1302 height 16
checkbox Creatinina "true"
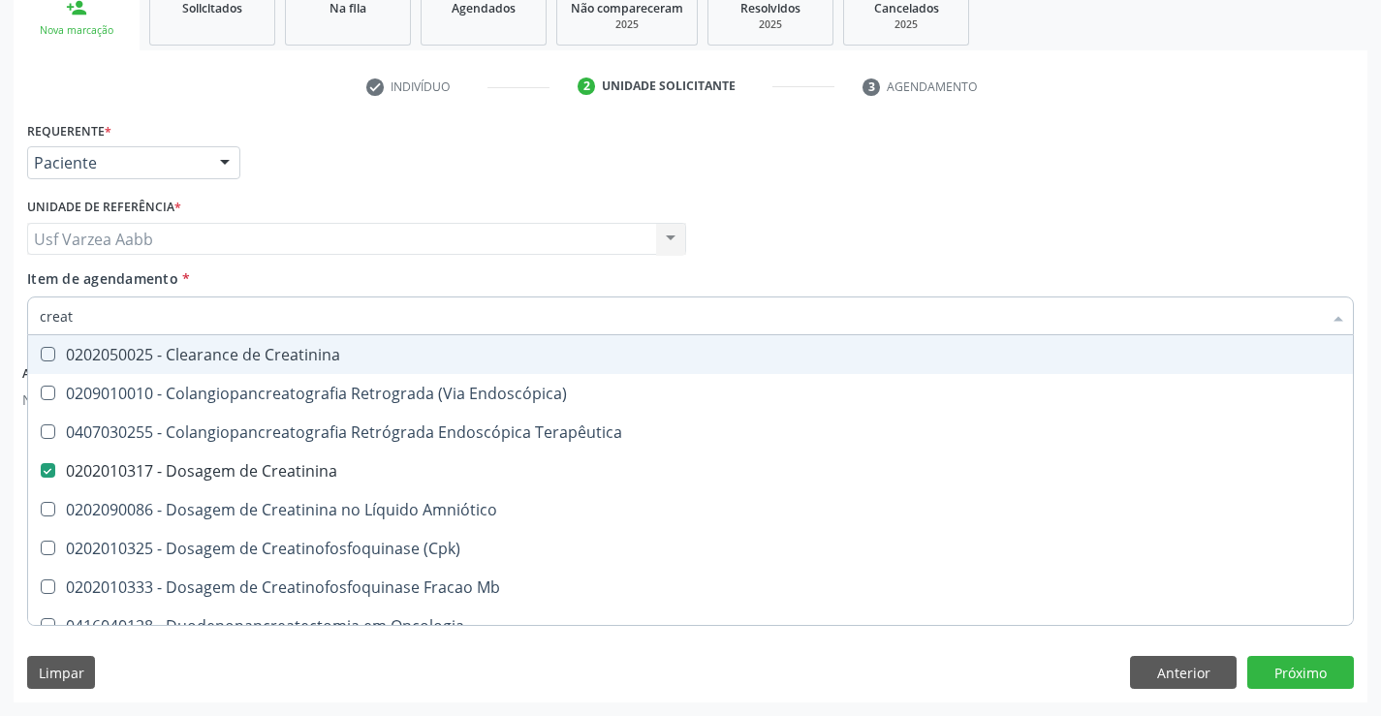
click at [284, 304] on input "creat" at bounding box center [681, 316] width 1282 height 39
type input "trig"
checkbox Creatinina "false"
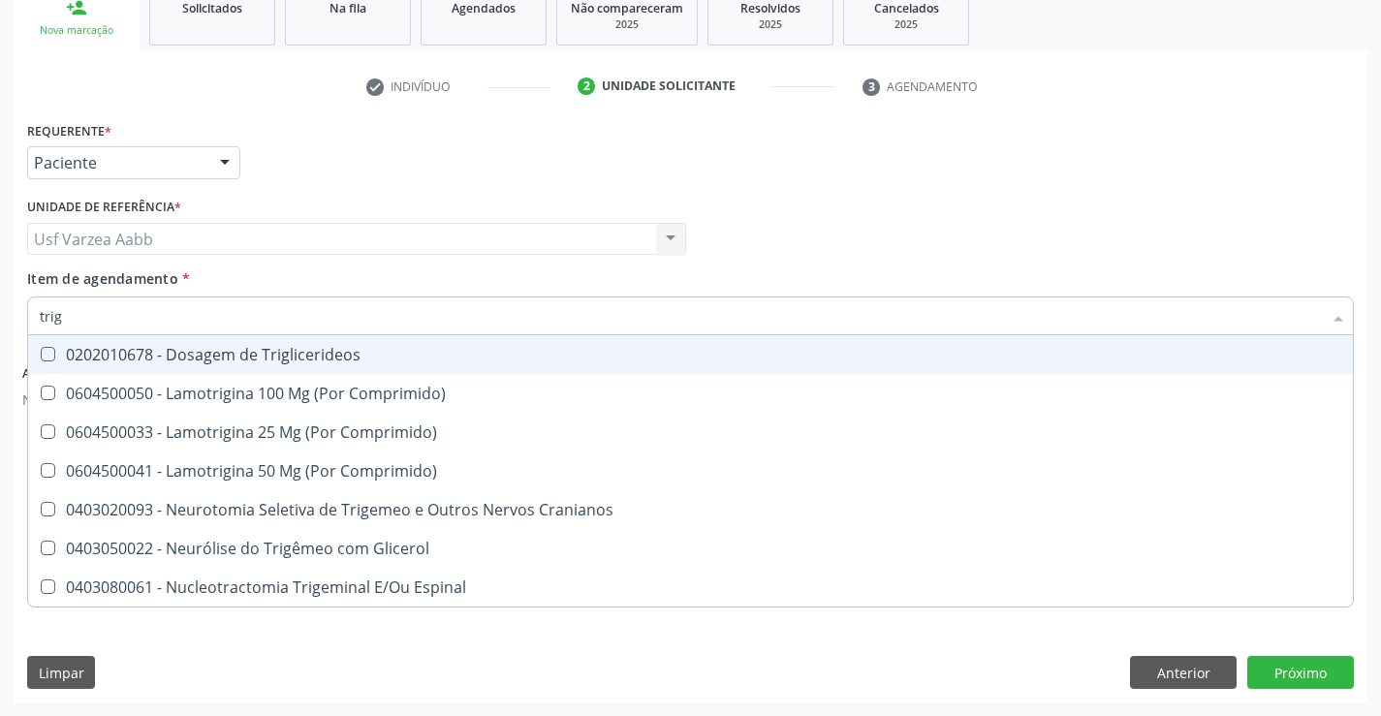
click at [267, 350] on div "0202010678 - Dosagem de Triglicerideos" at bounding box center [691, 355] width 1302 height 16
checkbox Triglicerideos "true"
click at [270, 316] on input "trig" at bounding box center [681, 316] width 1282 height 39
type input "uri"
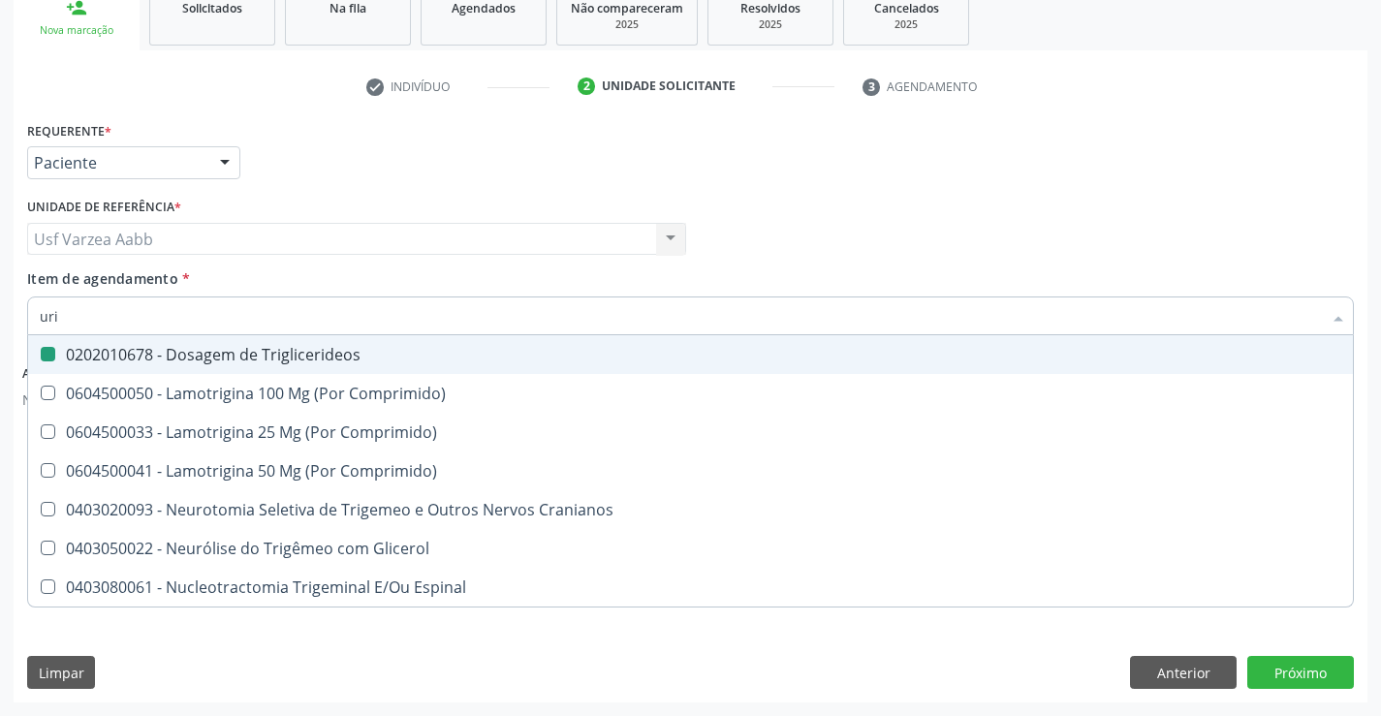
checkbox Triglicerideos "false"
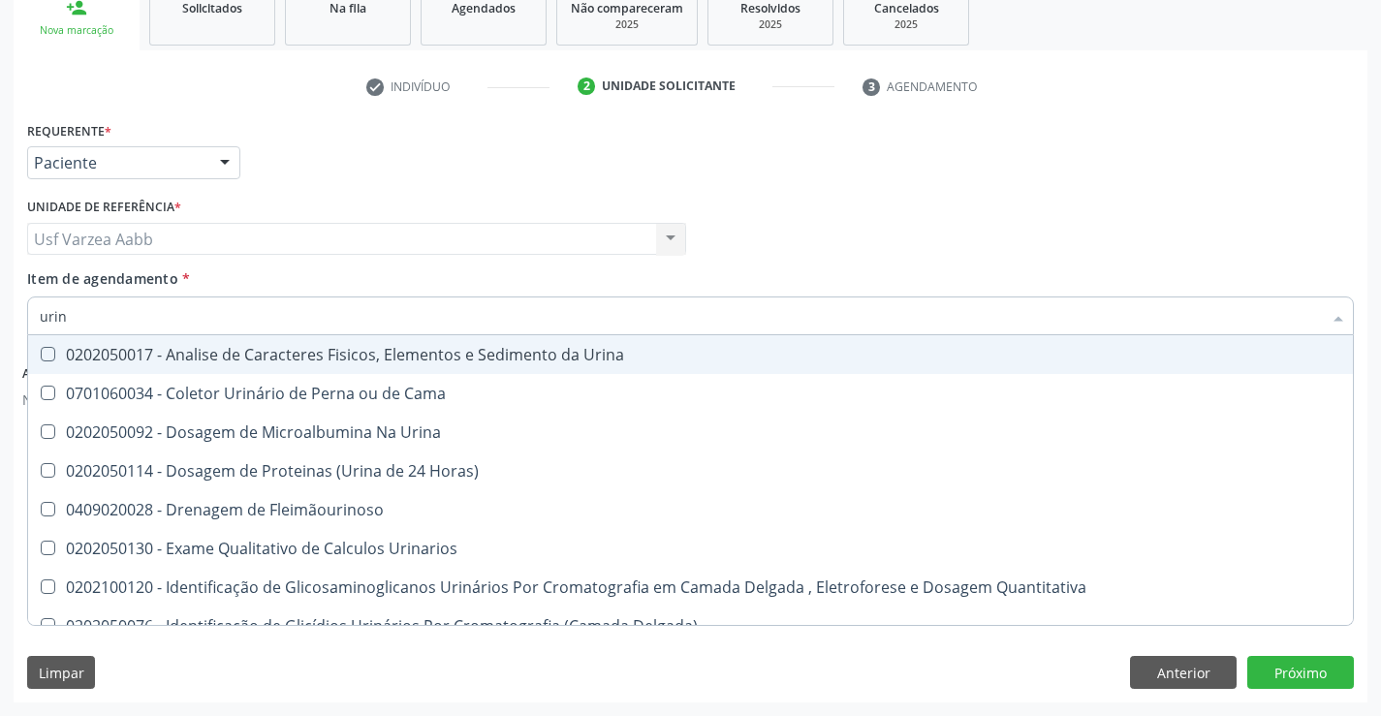
type input "urina"
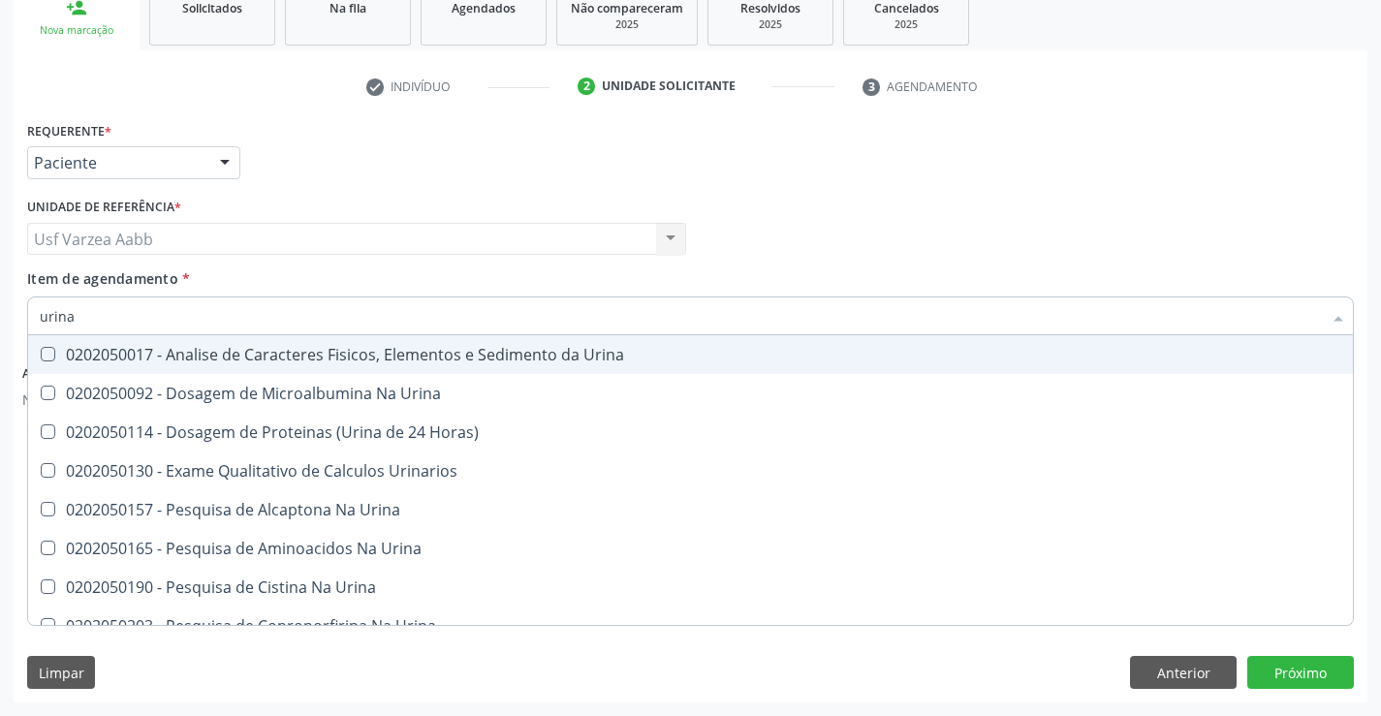
click at [281, 350] on div "0202050017 - Analise de Caracteres Fisicos, Elementos e Sedimento da Urina" at bounding box center [691, 355] width 1302 height 16
checkbox Urina "true"
click at [283, 315] on input "urina" at bounding box center [681, 316] width 1282 height 39
type input "gl"
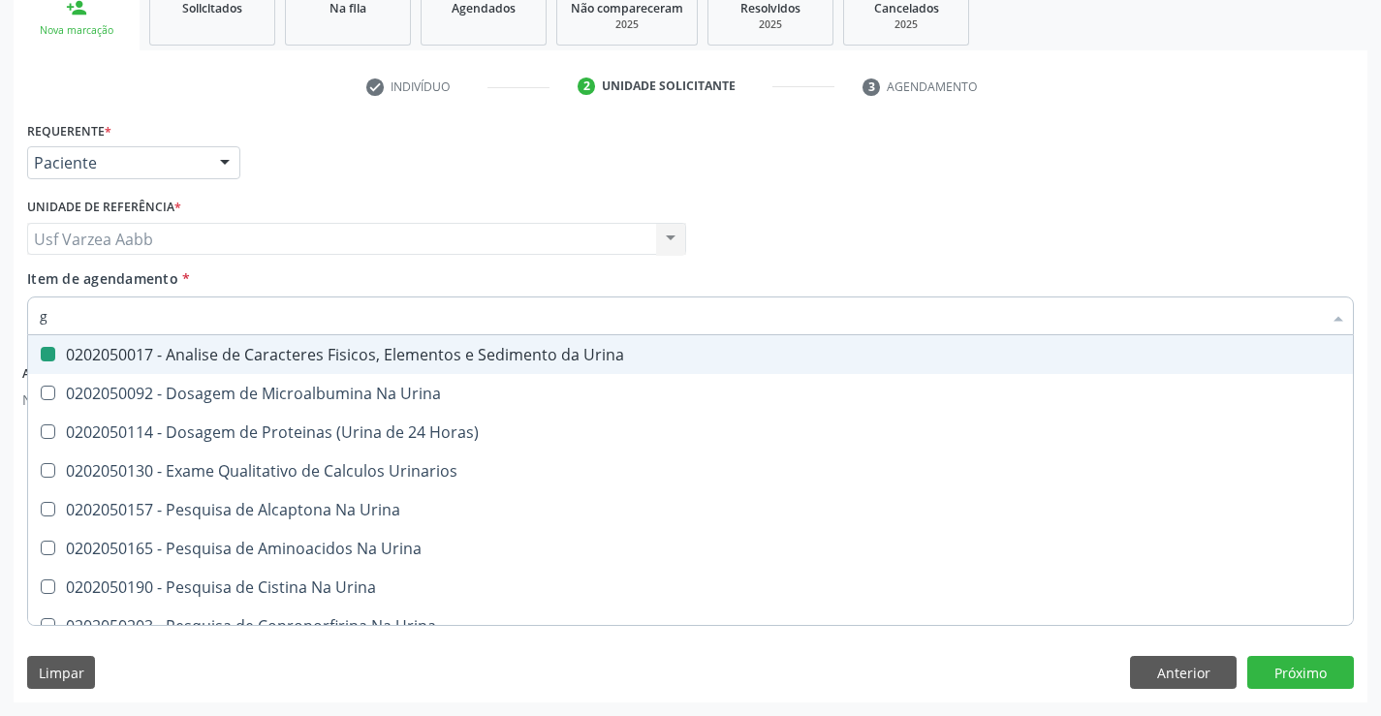
checkbox Urina "false"
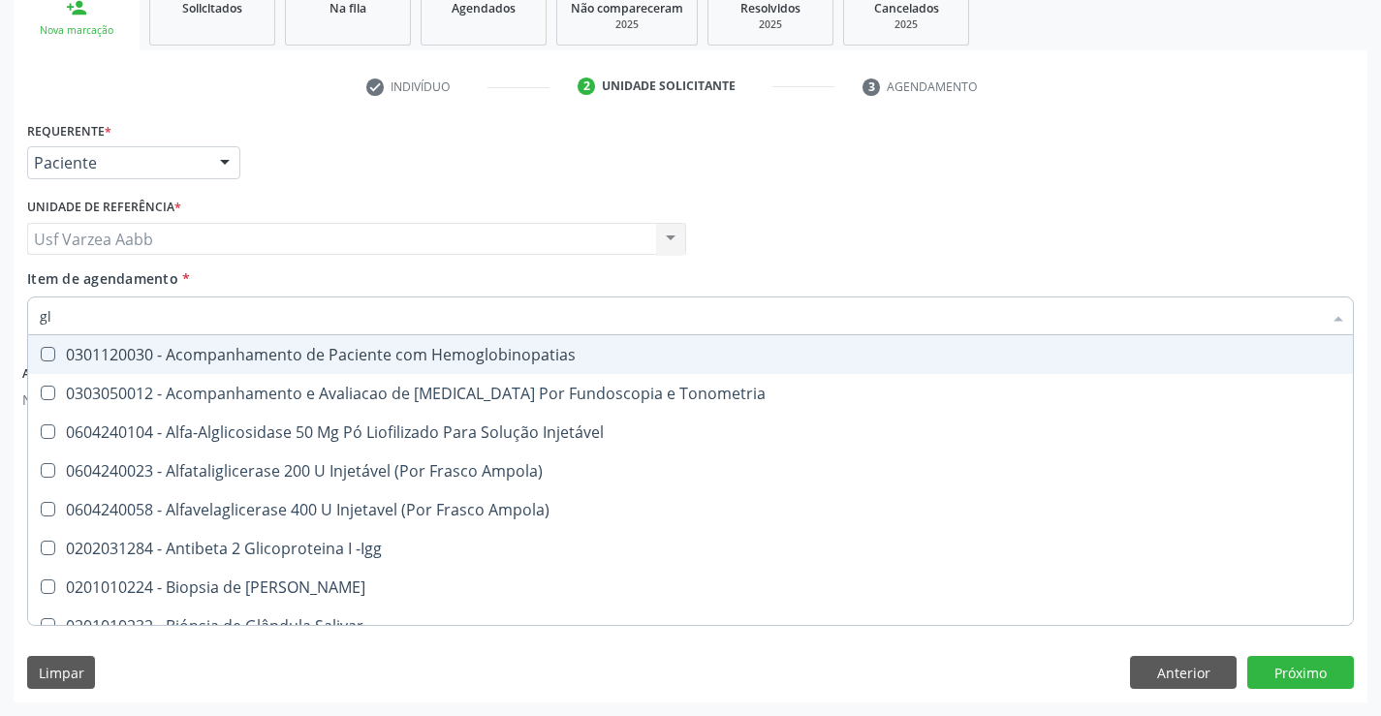
type input "gli"
checkbox Glomerular "true"
type input "glic"
checkbox Tardio\) "true"
checkbox Glomerular "false"
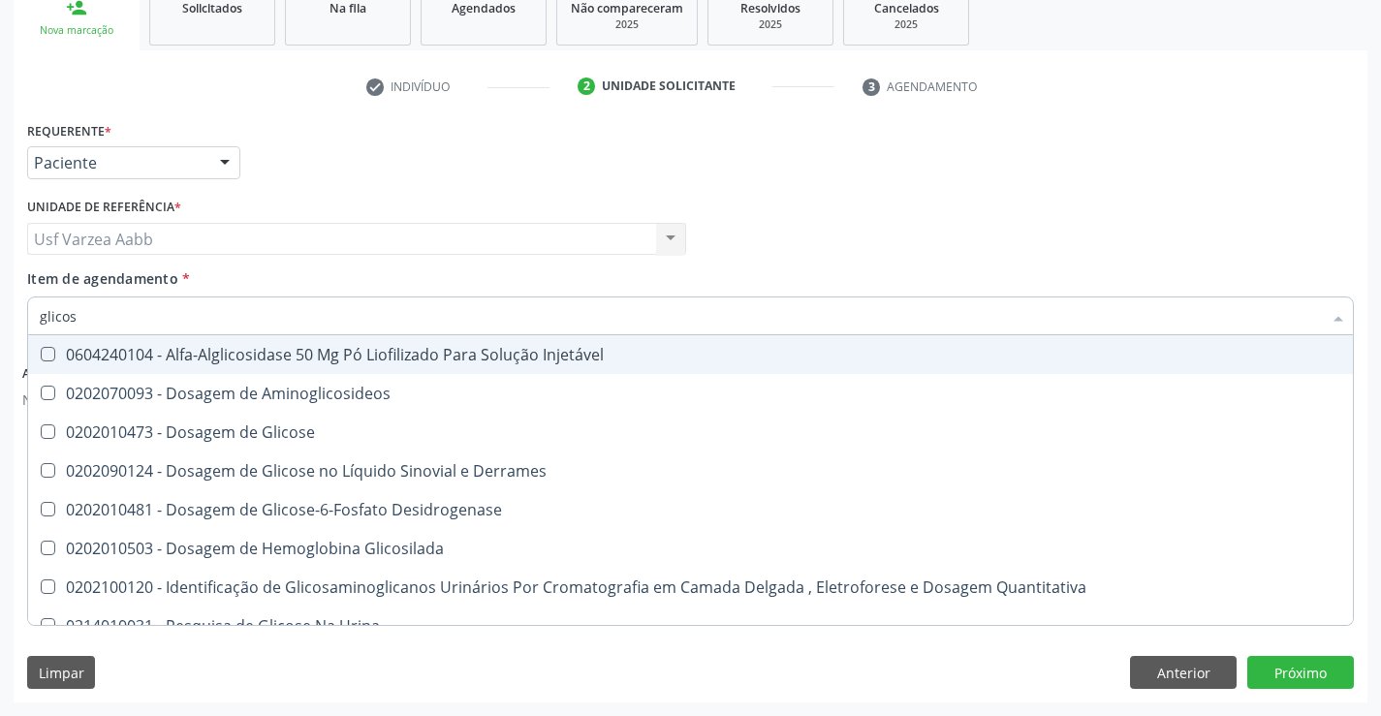
type input "glicose"
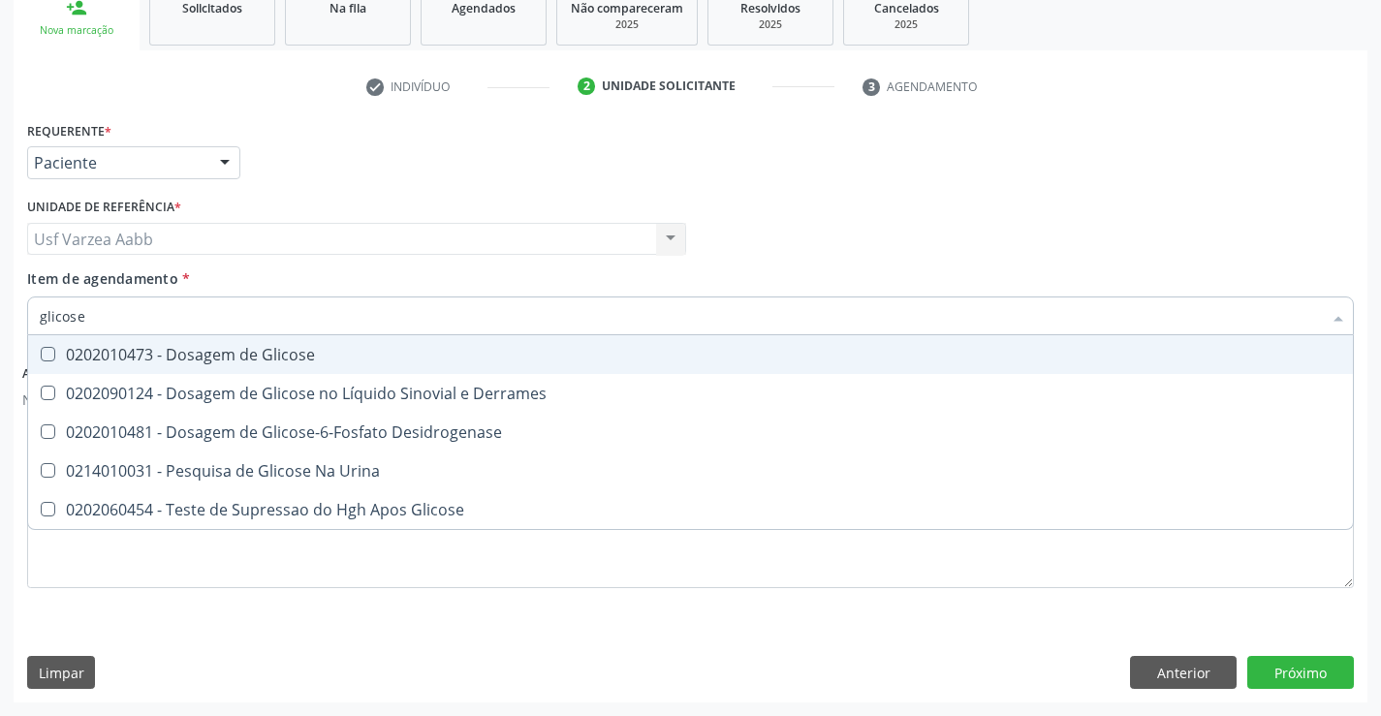
click at [316, 349] on div "0202010473 - Dosagem de Glicose" at bounding box center [691, 355] width 1302 height 16
checkbox Glicose "true"
click at [325, 318] on input "glicose" at bounding box center [681, 316] width 1282 height 39
type input "hem"
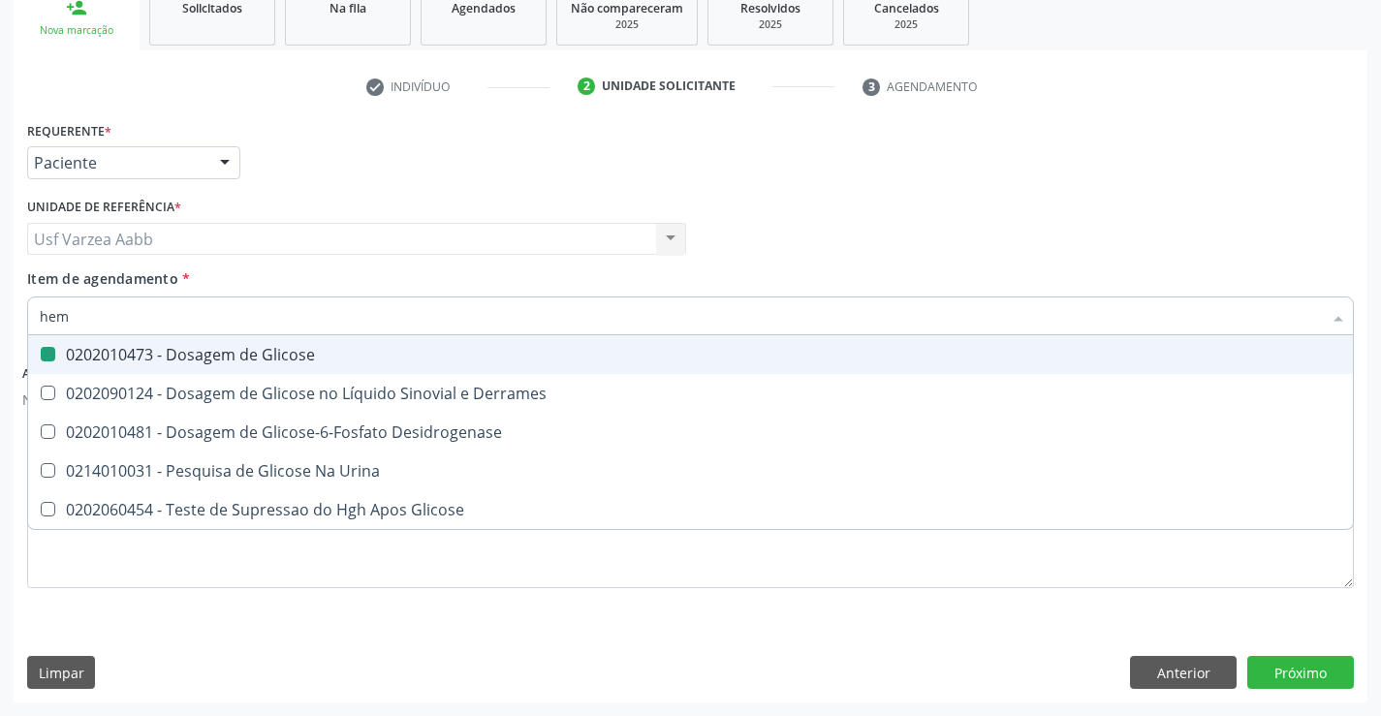
checkbox Glicose "false"
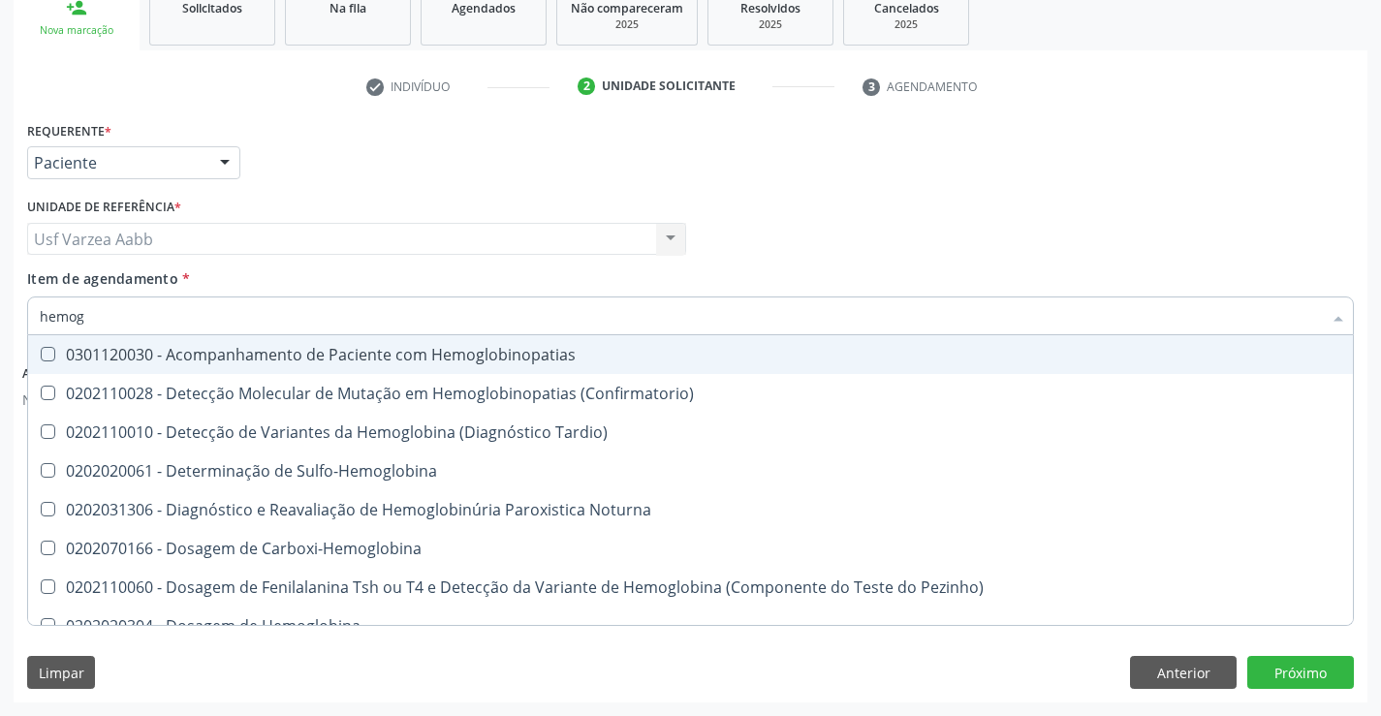
type input "hemogr"
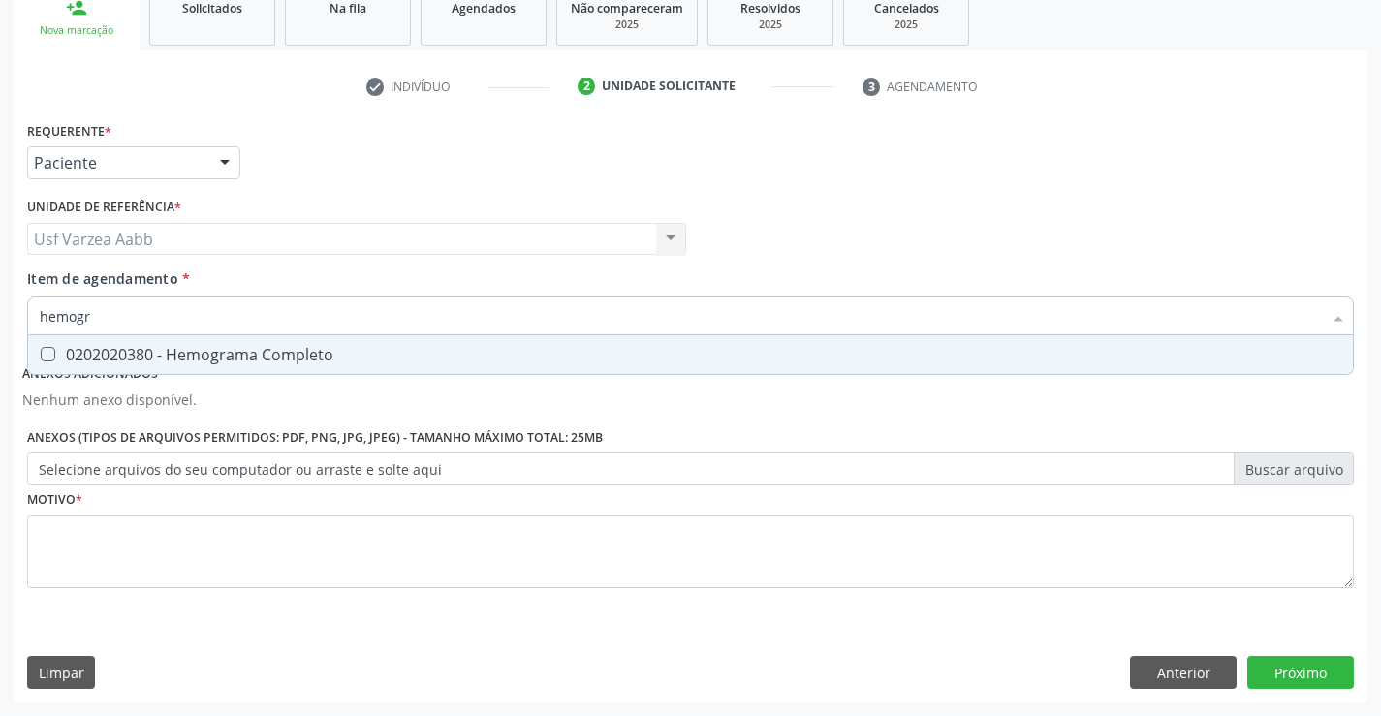
click at [331, 354] on div "0202020380 - Hemograma Completo" at bounding box center [691, 355] width 1302 height 16
checkbox Completo "true"
click at [497, 542] on div "Requerente * Paciente Profissional de Saúde Paciente Nenhum resultado encontrad…" at bounding box center [690, 365] width 1327 height 499
click at [1268, 671] on button "Próximo" at bounding box center [1300, 672] width 107 height 33
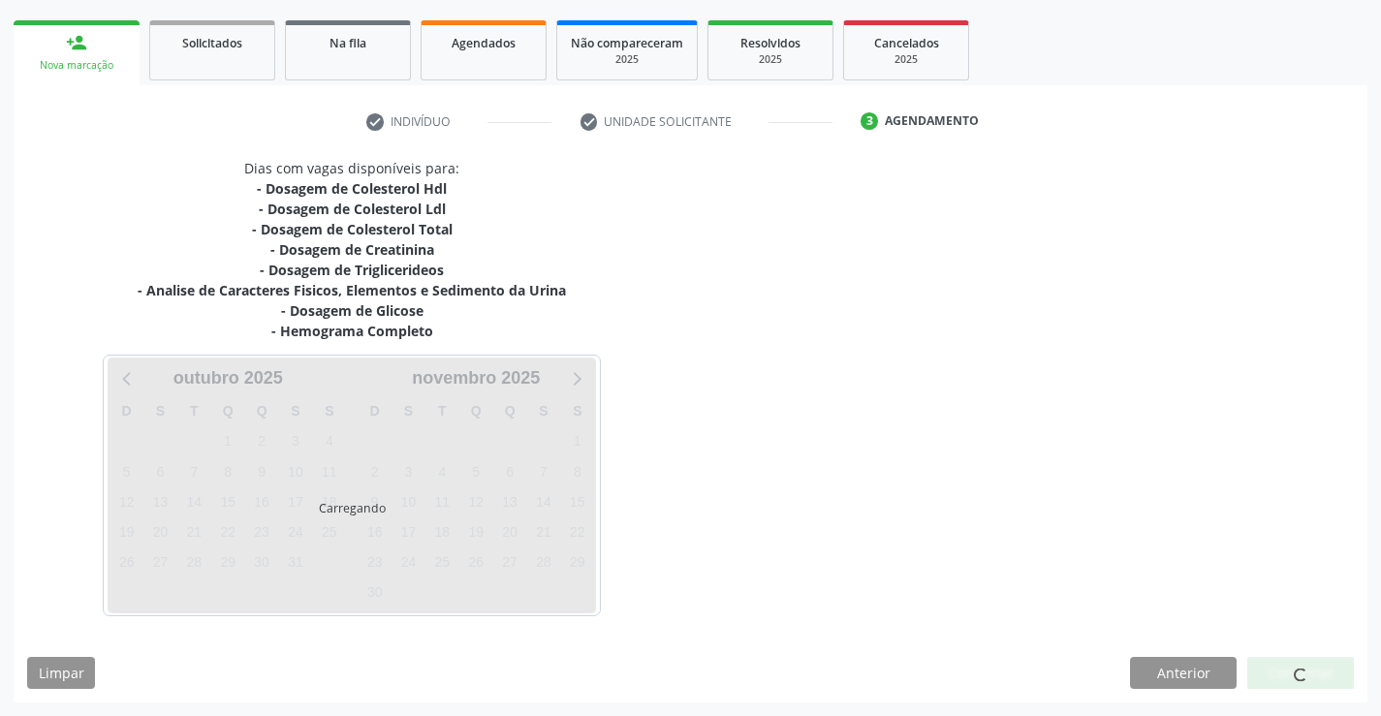
scroll to position [269, 0]
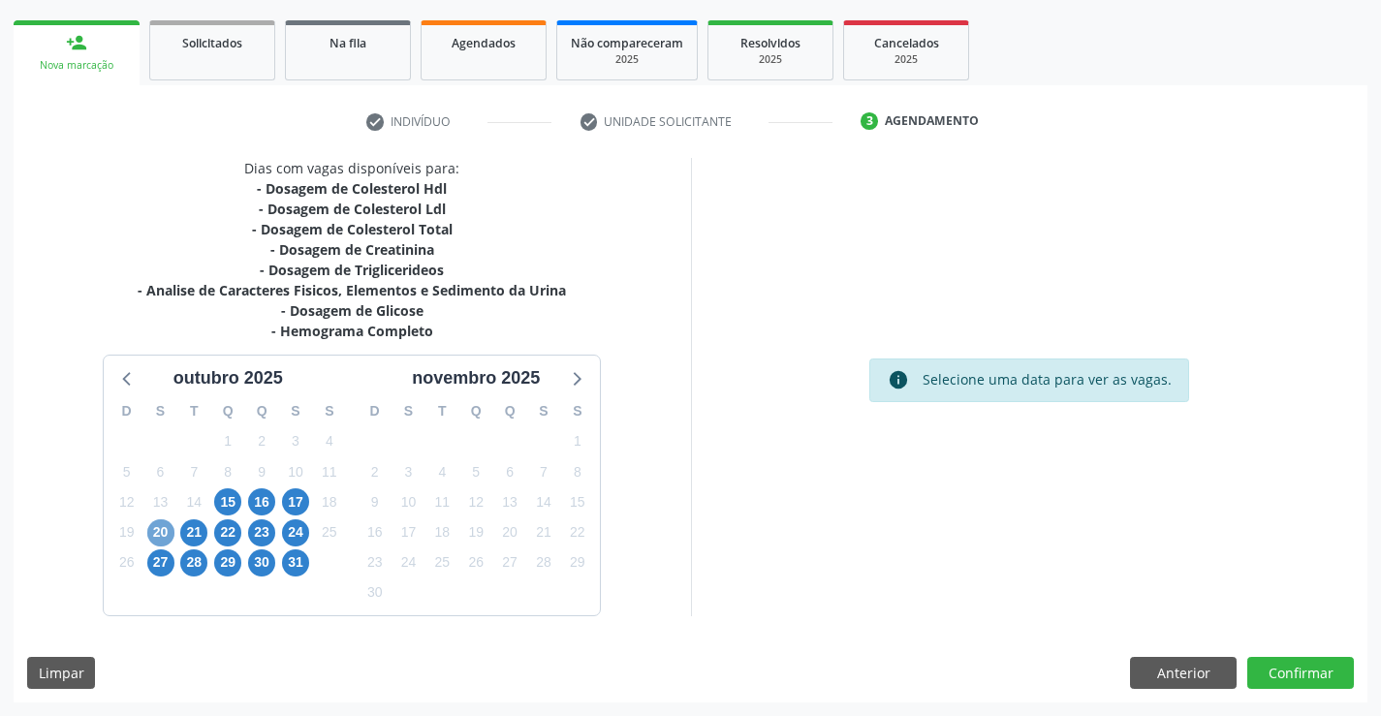
click at [153, 532] on span "20" at bounding box center [160, 533] width 27 height 27
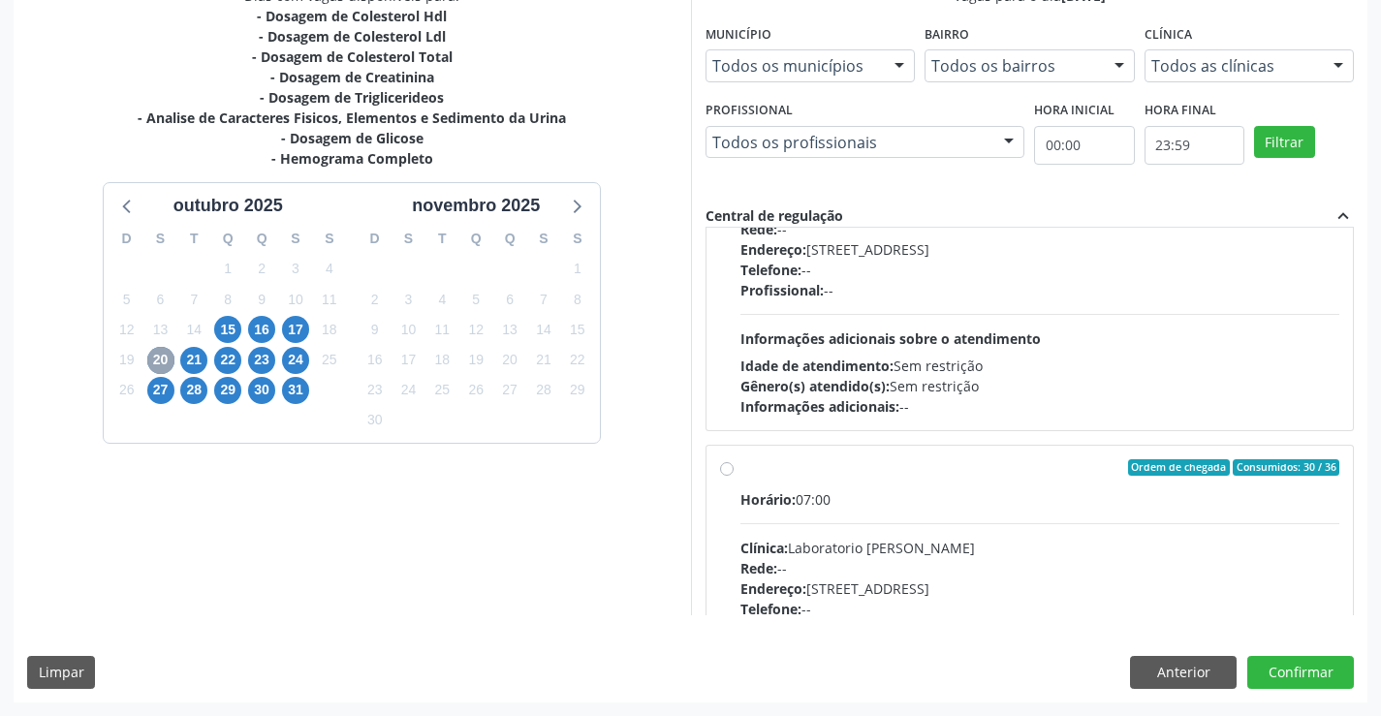
scroll to position [985, 0]
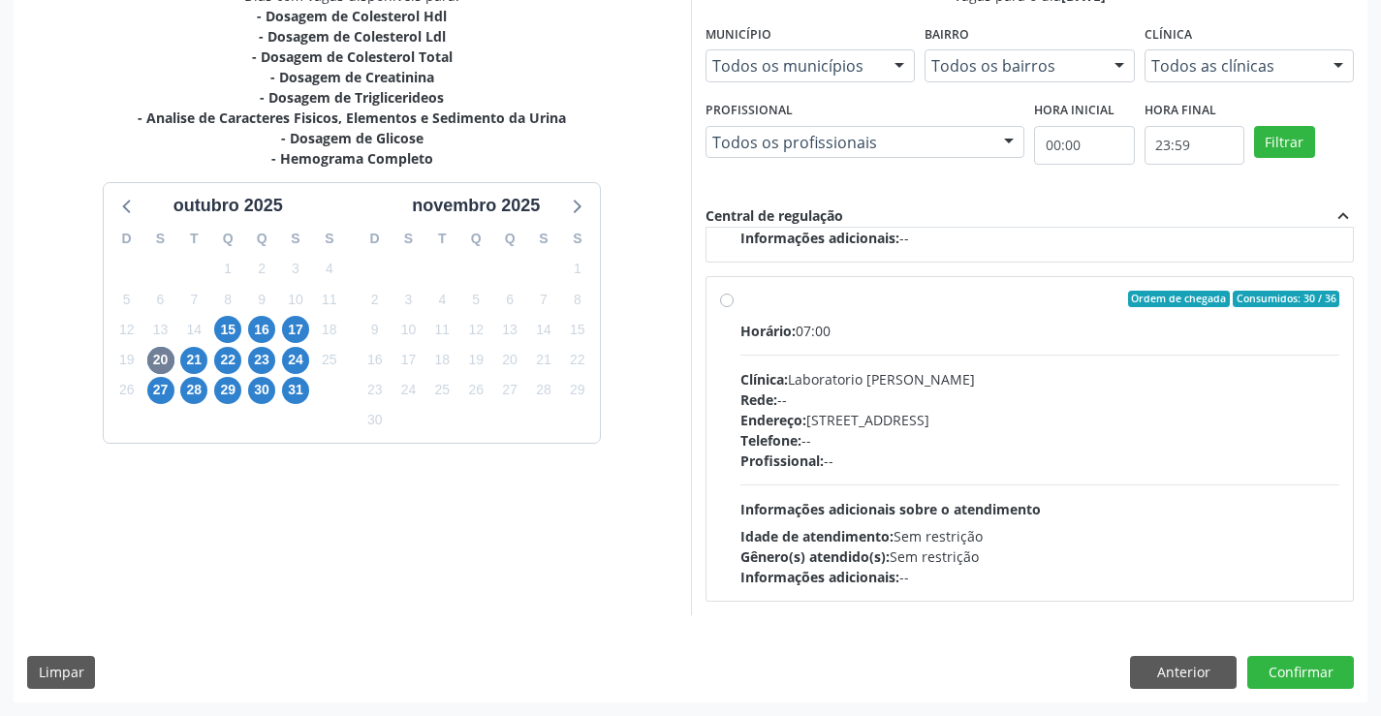
click at [959, 478] on div "Horário: 07:00 Clínica: Laboratorio Jose Paulo Terto Rede: -- Endereço: Casa, n…" at bounding box center [1041, 454] width 600 height 267
click at [734, 308] on input "Ordem de chegada Consumidos: 30 / 36 Horário: 07:00 Clínica: Laboratorio Jose P…" at bounding box center [727, 299] width 14 height 17
radio input "true"
click at [1293, 673] on button "Confirmar" at bounding box center [1300, 672] width 107 height 33
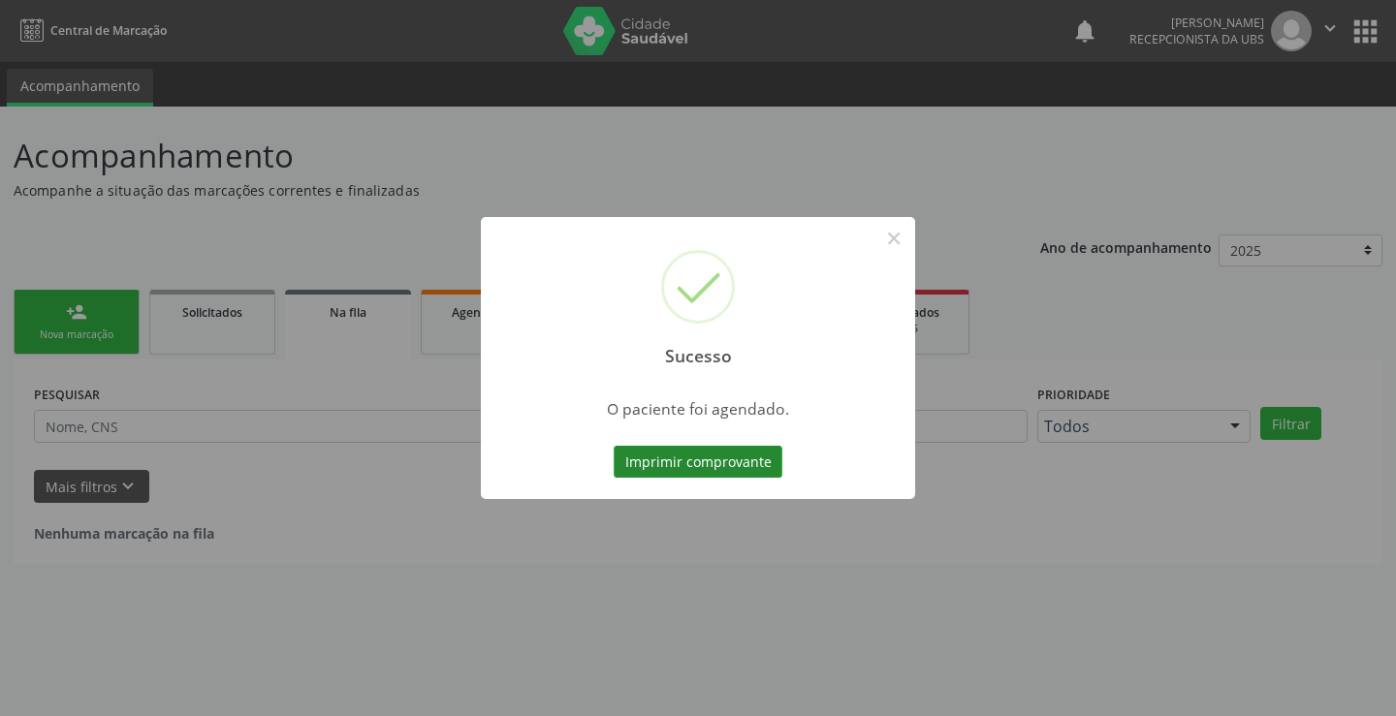
click at [705, 457] on button "Imprimir comprovante" at bounding box center [698, 462] width 169 height 33
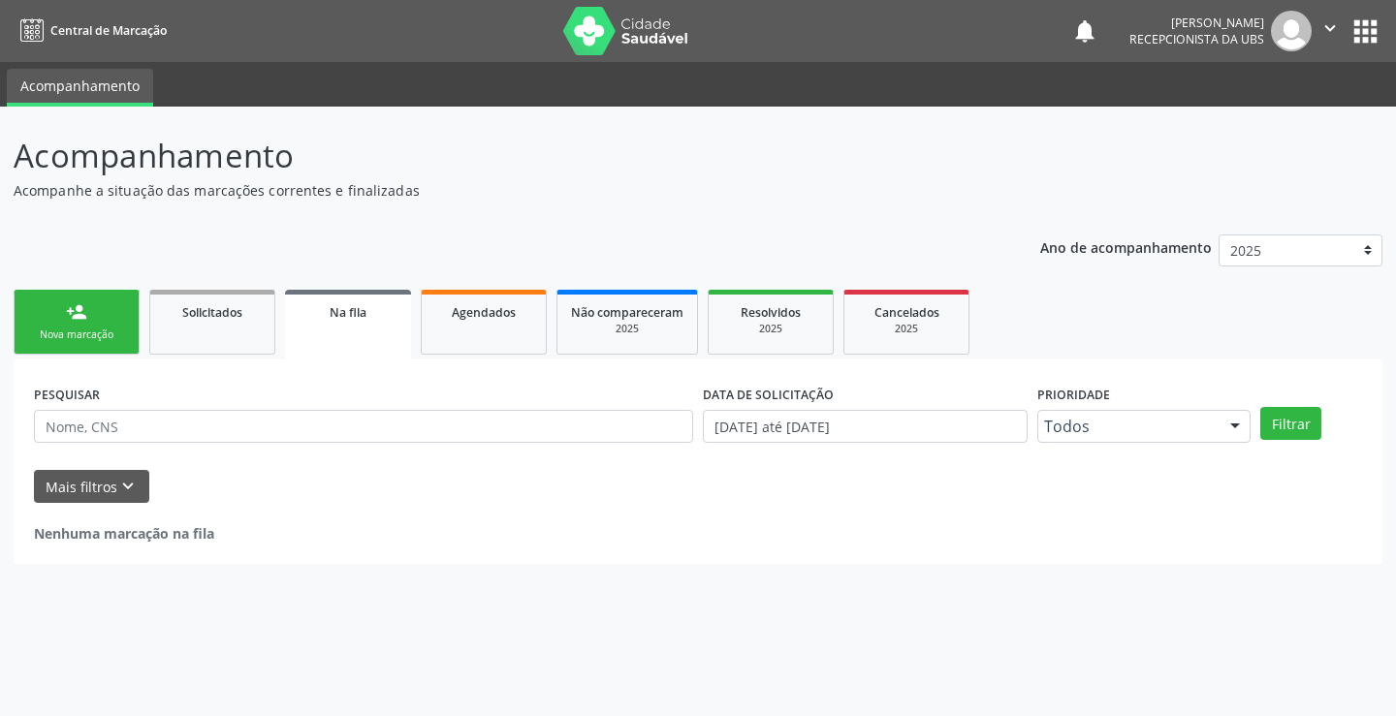
click at [114, 334] on div "Nova marcação" at bounding box center [76, 335] width 97 height 15
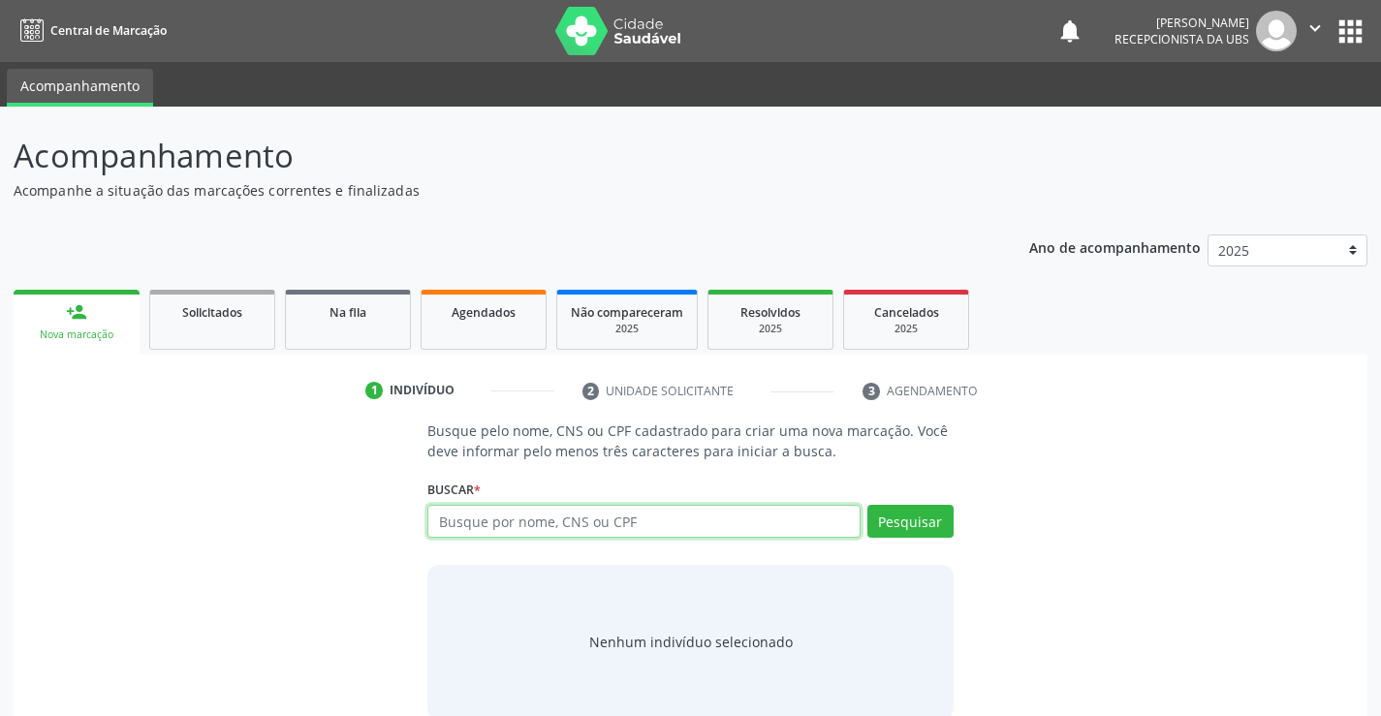
click at [511, 518] on input "text" at bounding box center [643, 521] width 432 height 33
paste input "898 0029 7813 6091"
type input "898 0029 7813 6091"
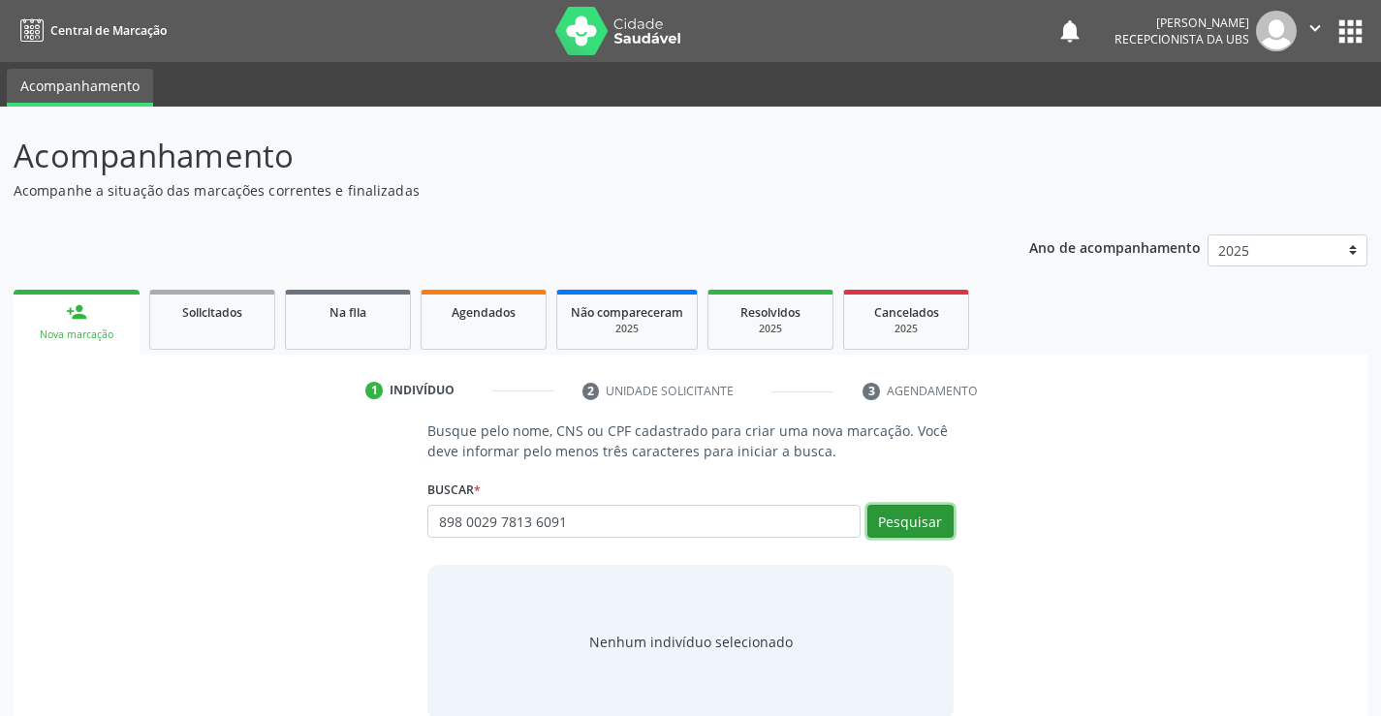
click at [925, 524] on button "Pesquisar" at bounding box center [910, 521] width 86 height 33
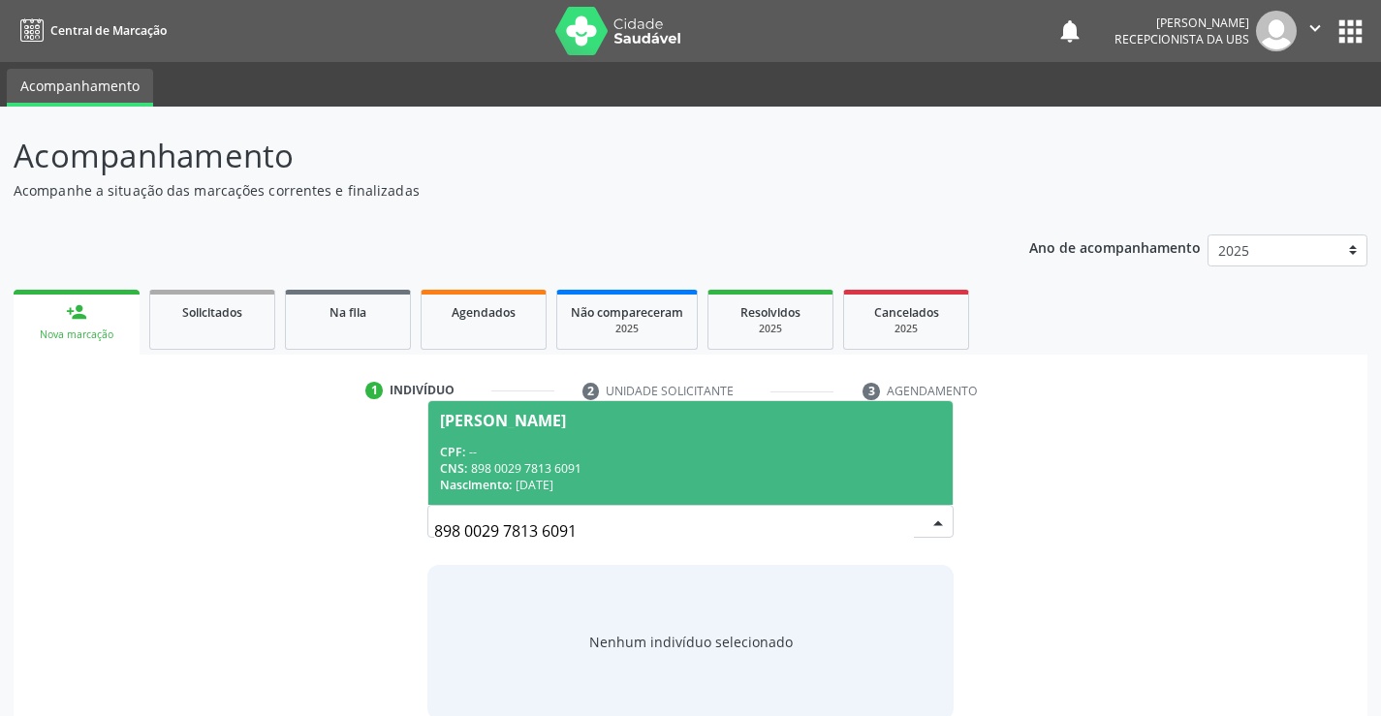
click at [760, 473] on div "CNS: 898 0029 7813 6091" at bounding box center [690, 468] width 500 height 16
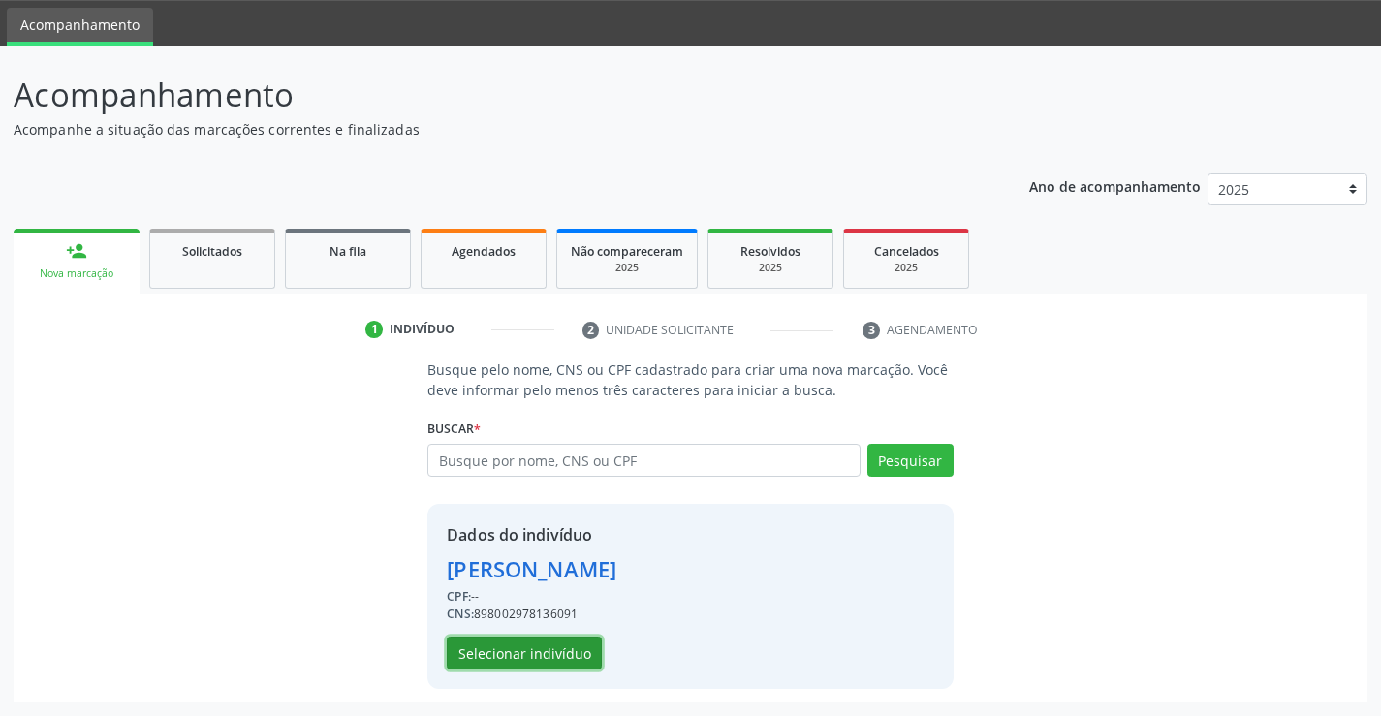
click at [496, 655] on button "Selecionar indivíduo" at bounding box center [524, 653] width 155 height 33
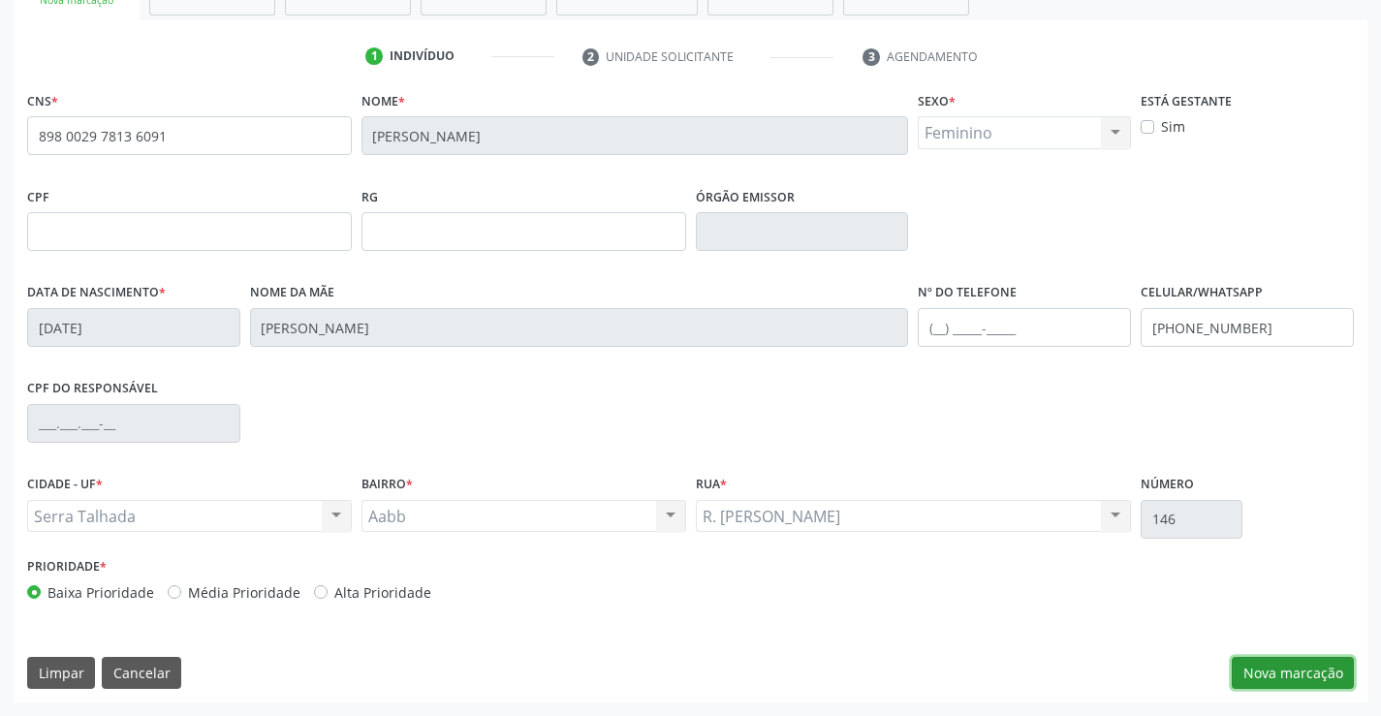
click at [1300, 679] on button "Nova marcação" at bounding box center [1293, 673] width 122 height 33
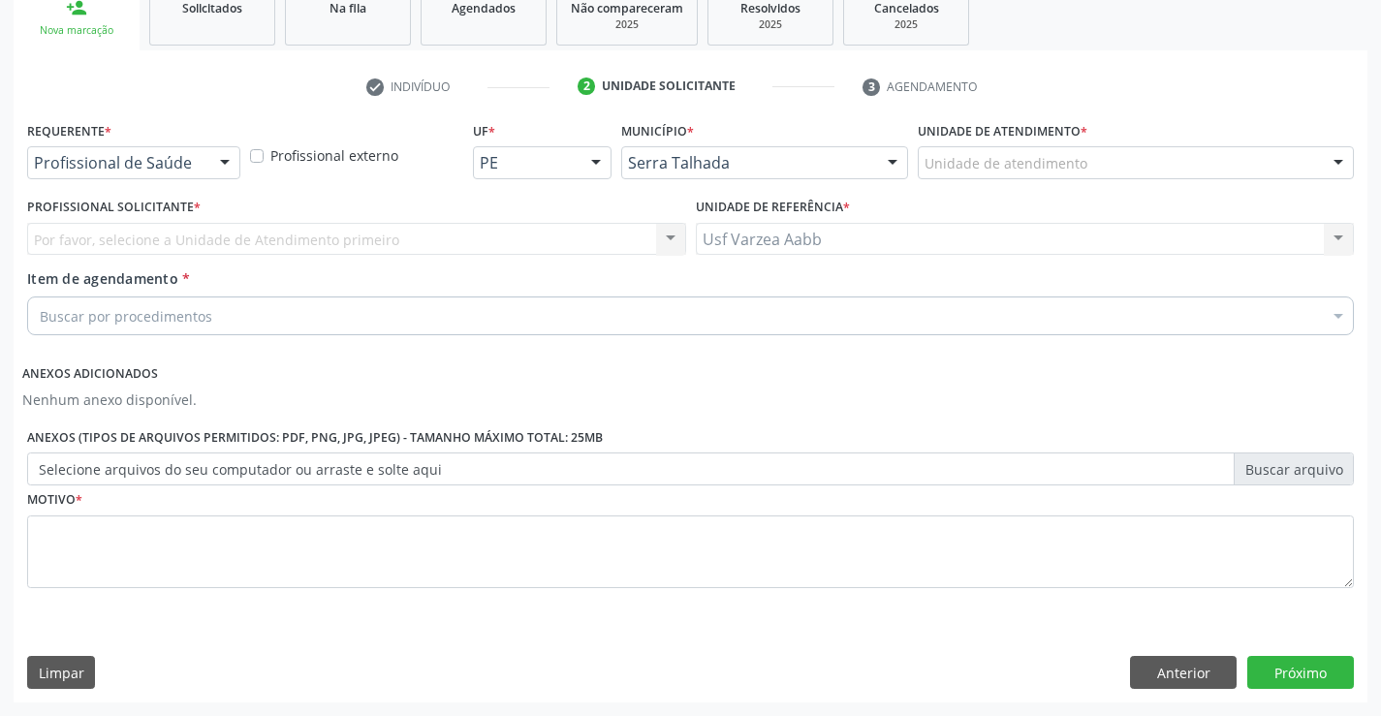
click at [106, 173] on div "Profissional de Saúde" at bounding box center [133, 162] width 213 height 33
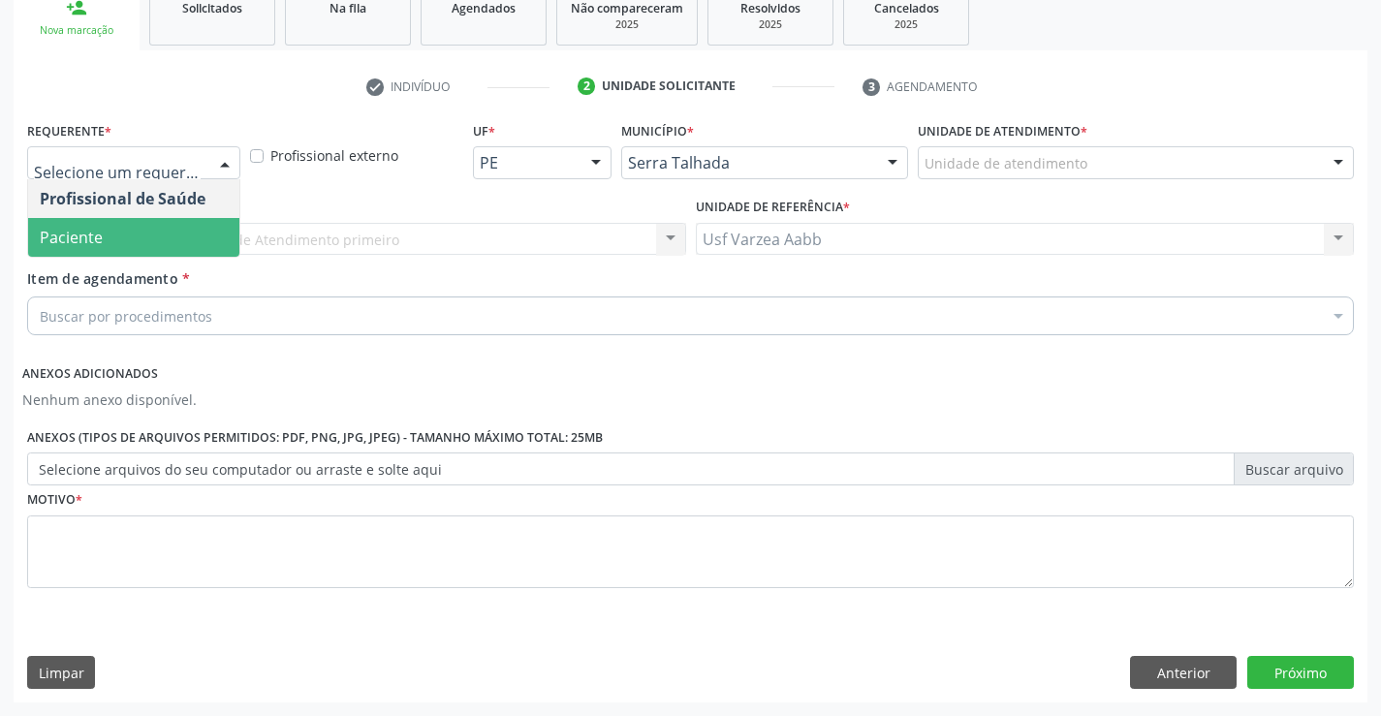
click at [104, 229] on span "Paciente" at bounding box center [133, 237] width 211 height 39
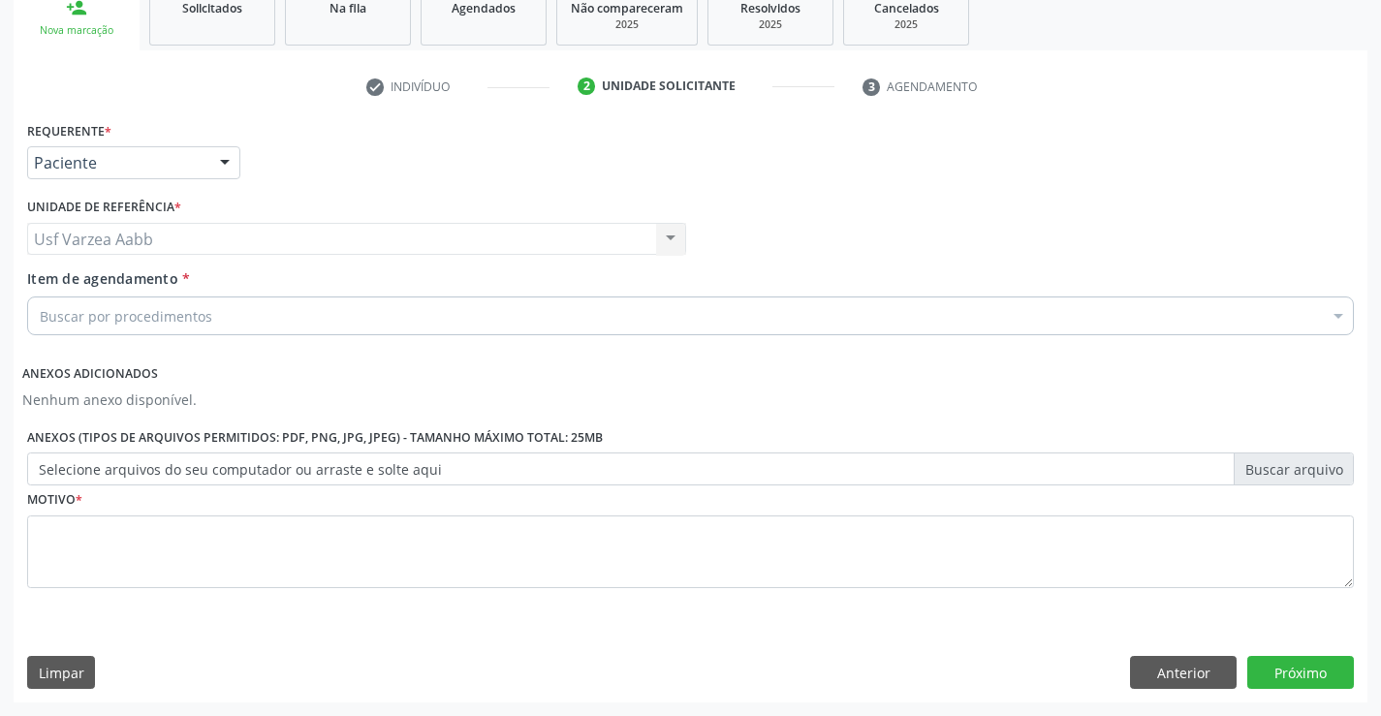
click at [214, 314] on div "Buscar por procedimentos" at bounding box center [690, 316] width 1327 height 39
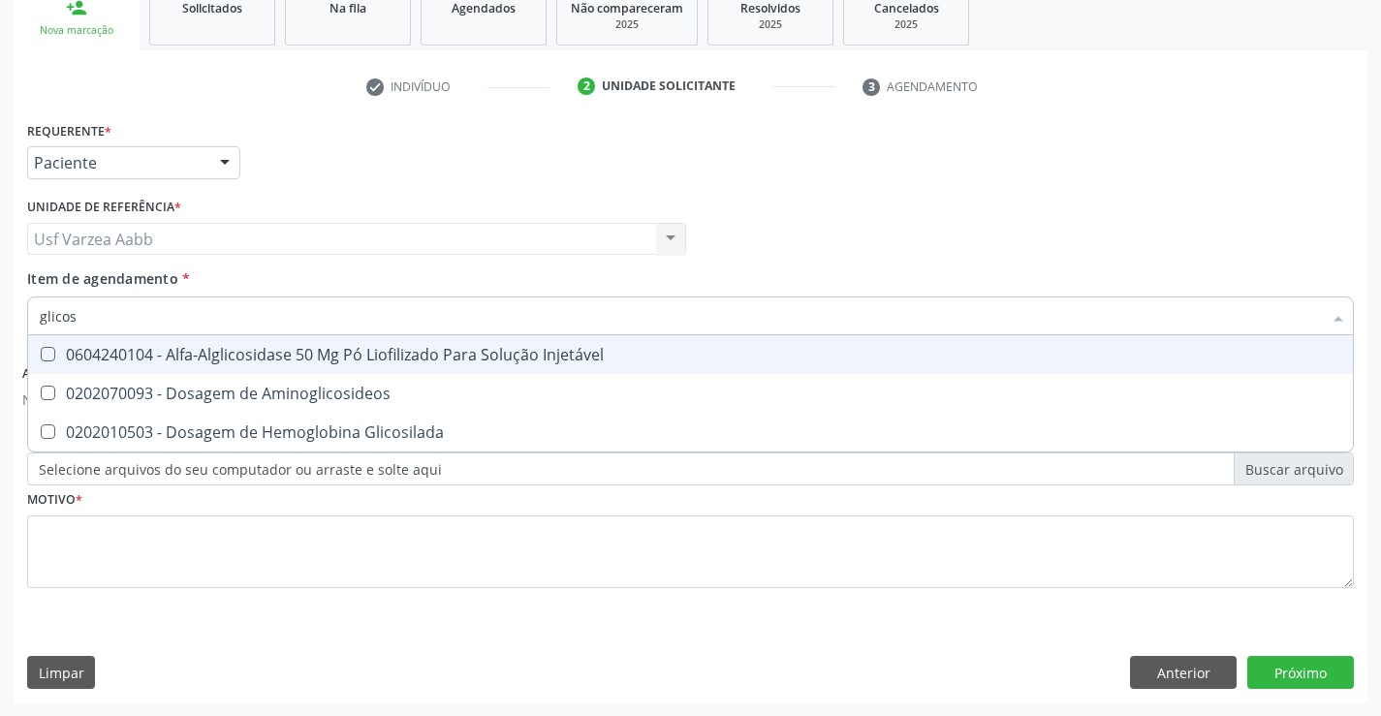
type input "glicosi"
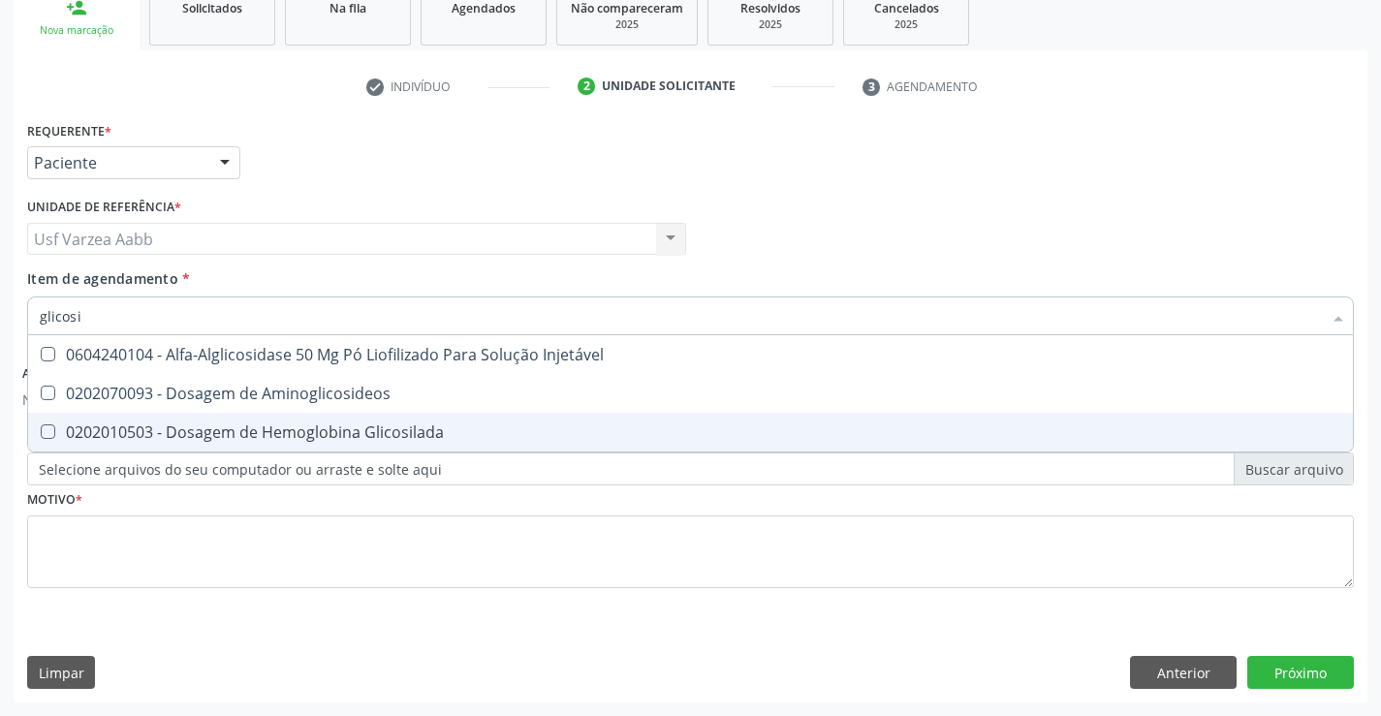
click at [207, 431] on div "0202010503 - Dosagem de Hemoglobina Glicosilada" at bounding box center [691, 433] width 1302 height 16
checkbox Glicosilada "true"
click at [229, 543] on div "Requerente * Paciente Profissional de Saúde Paciente Nenhum resultado encontrad…" at bounding box center [690, 365] width 1327 height 499
type textarea "x"
checkbox Aminoglicosideos "true"
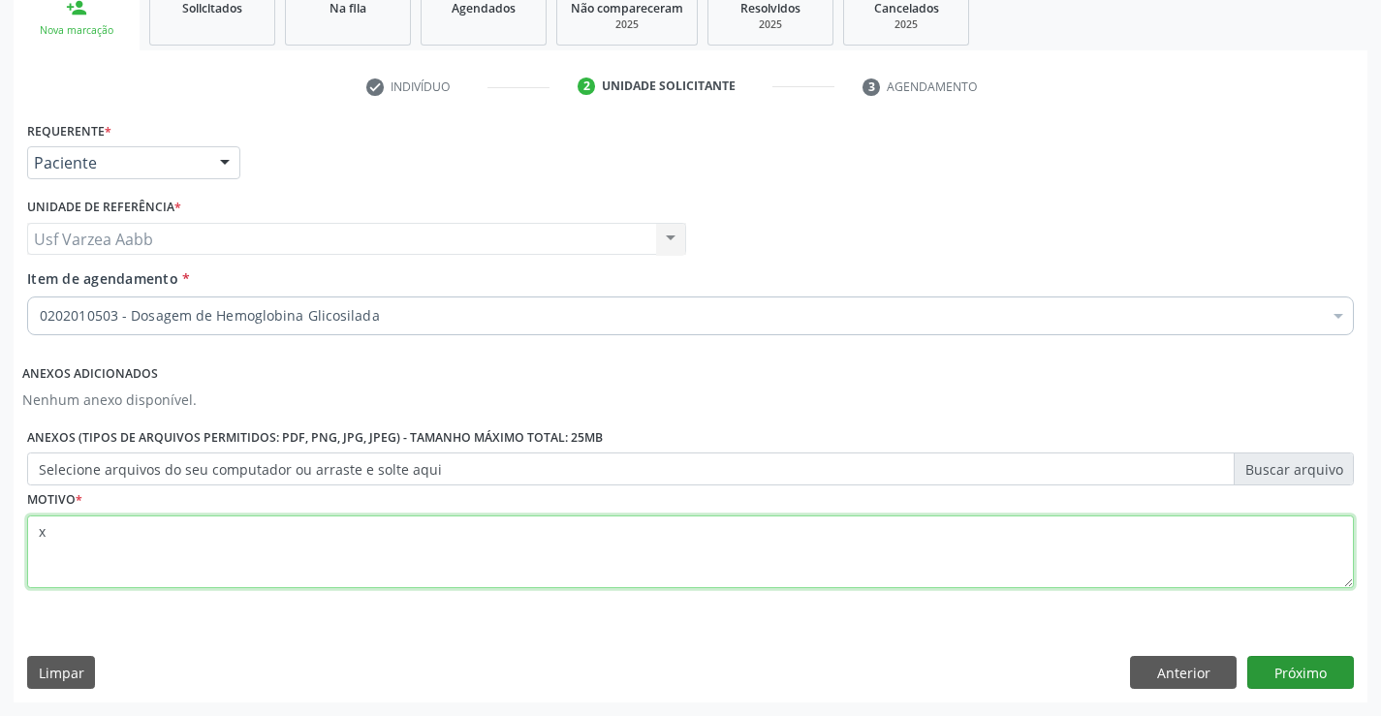
type textarea "x"
click at [1275, 676] on button "Próximo" at bounding box center [1300, 672] width 107 height 33
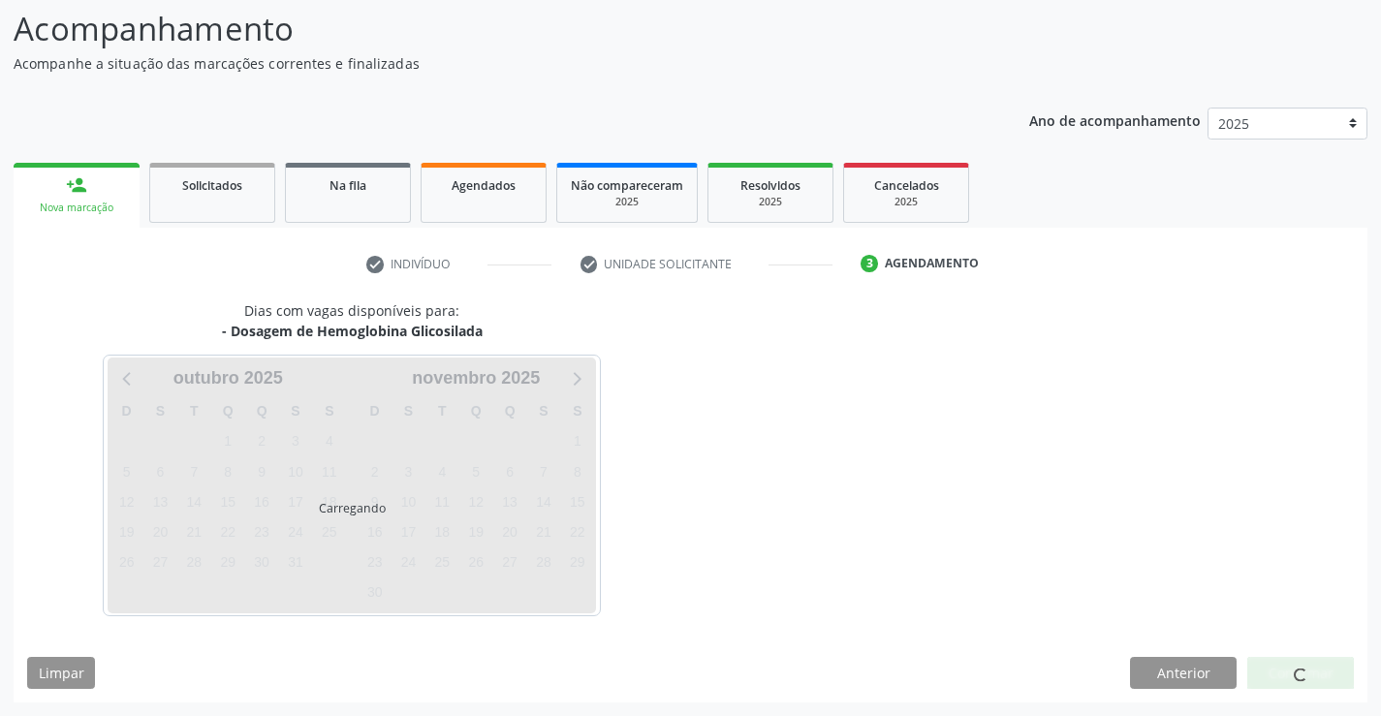
scroll to position [127, 0]
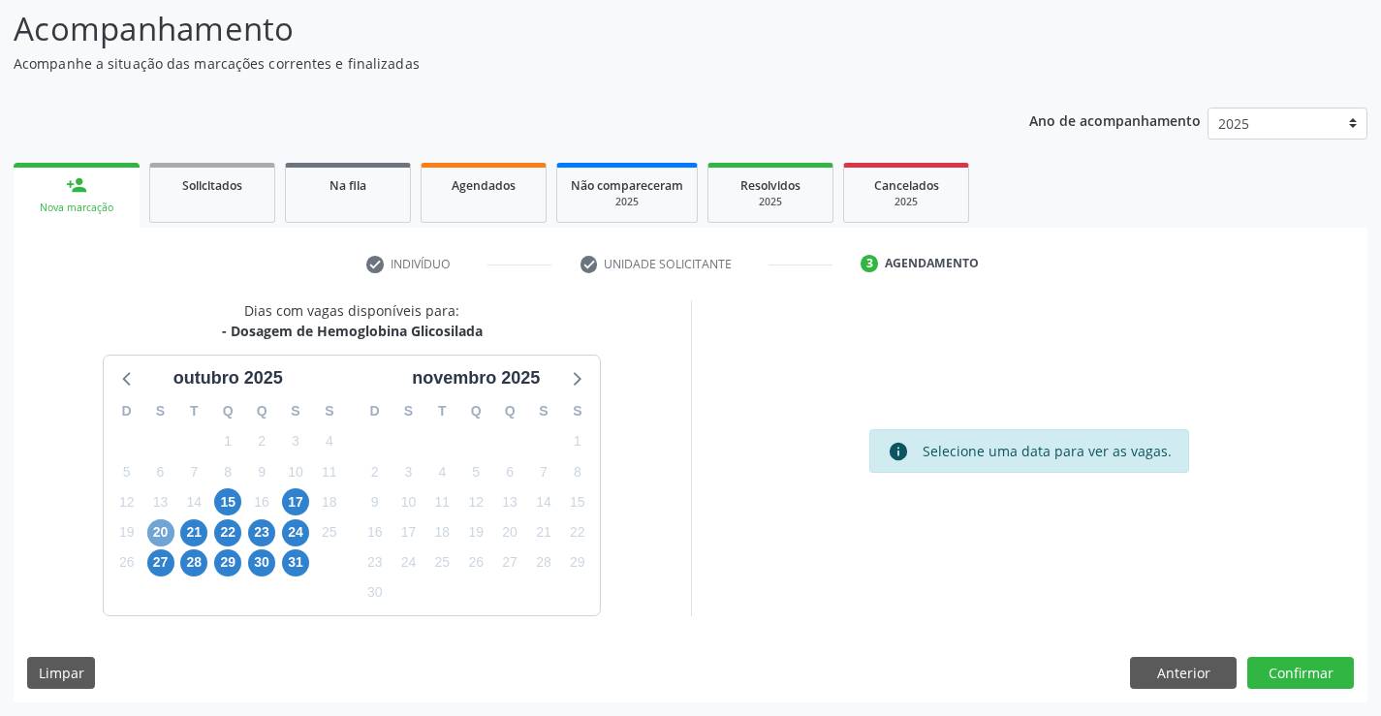
click at [166, 531] on span "20" at bounding box center [160, 533] width 27 height 27
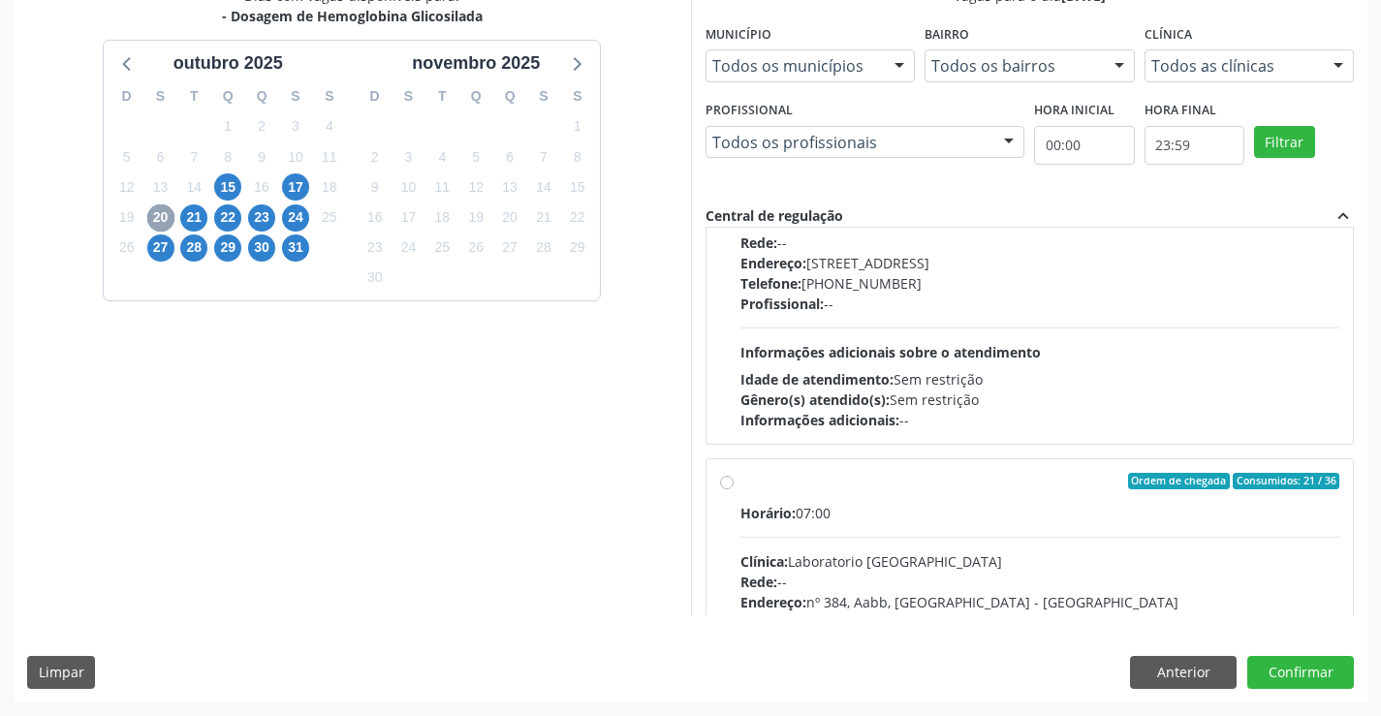
scroll to position [485, 0]
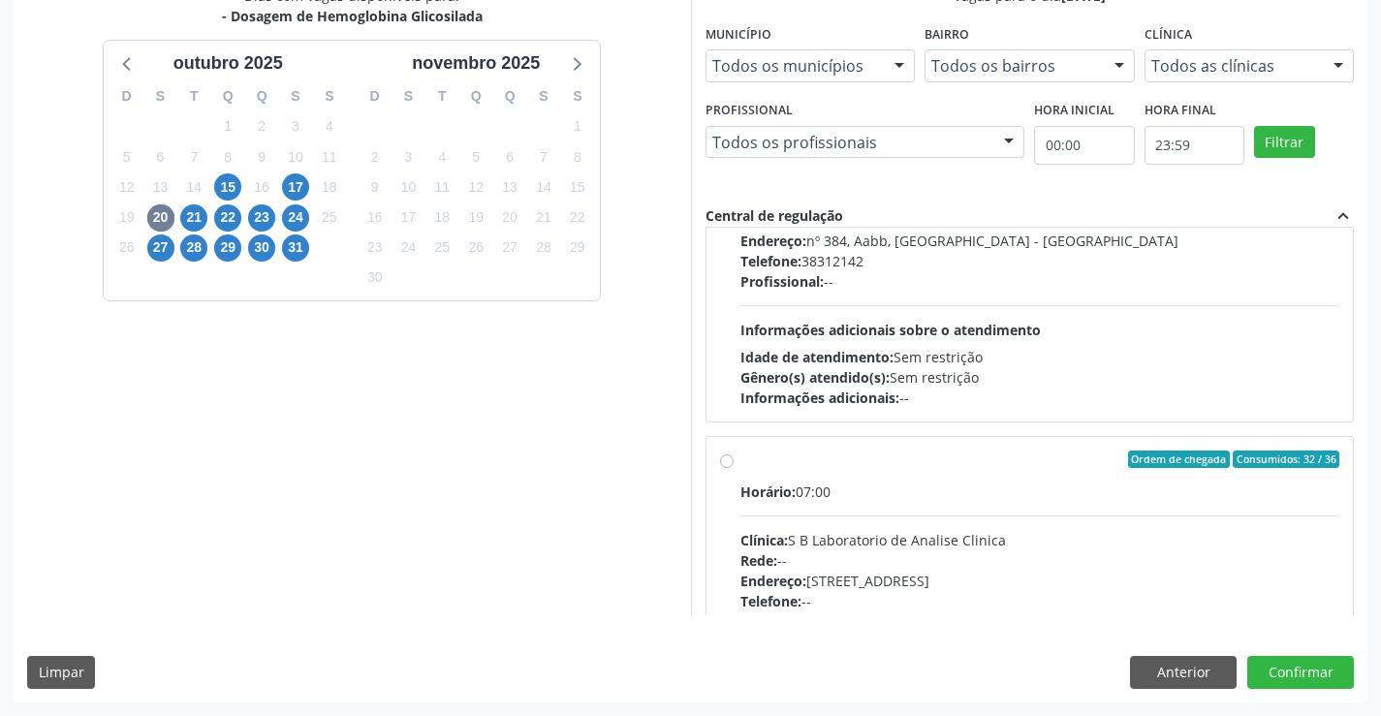
click at [897, 545] on div "Clínica: S B Laboratorio de Analise Clinica" at bounding box center [1041, 540] width 600 height 20
click at [734, 468] on input "Ordem de chegada Consumidos: 32 / 36 Horário: 07:00 Clínica: S B Laboratorio de…" at bounding box center [727, 459] width 14 height 17
radio input "true"
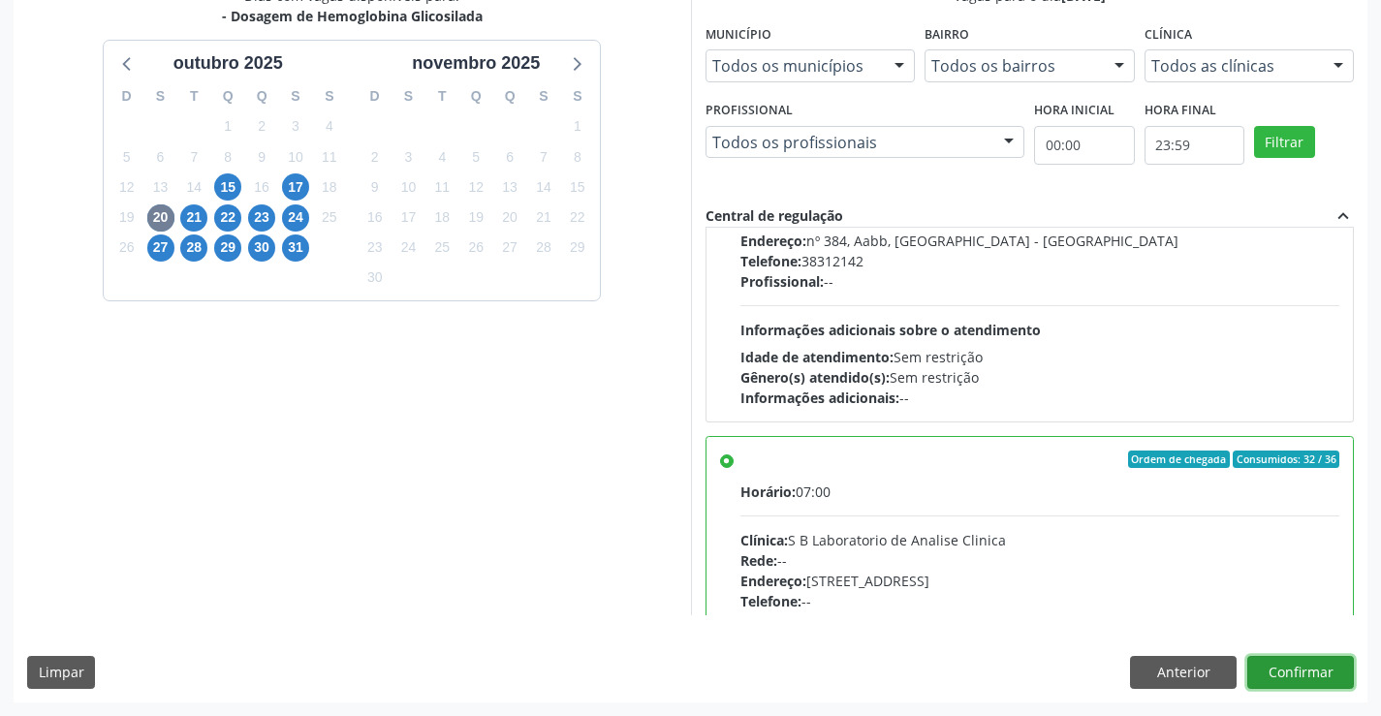
click at [1339, 663] on button "Confirmar" at bounding box center [1300, 672] width 107 height 33
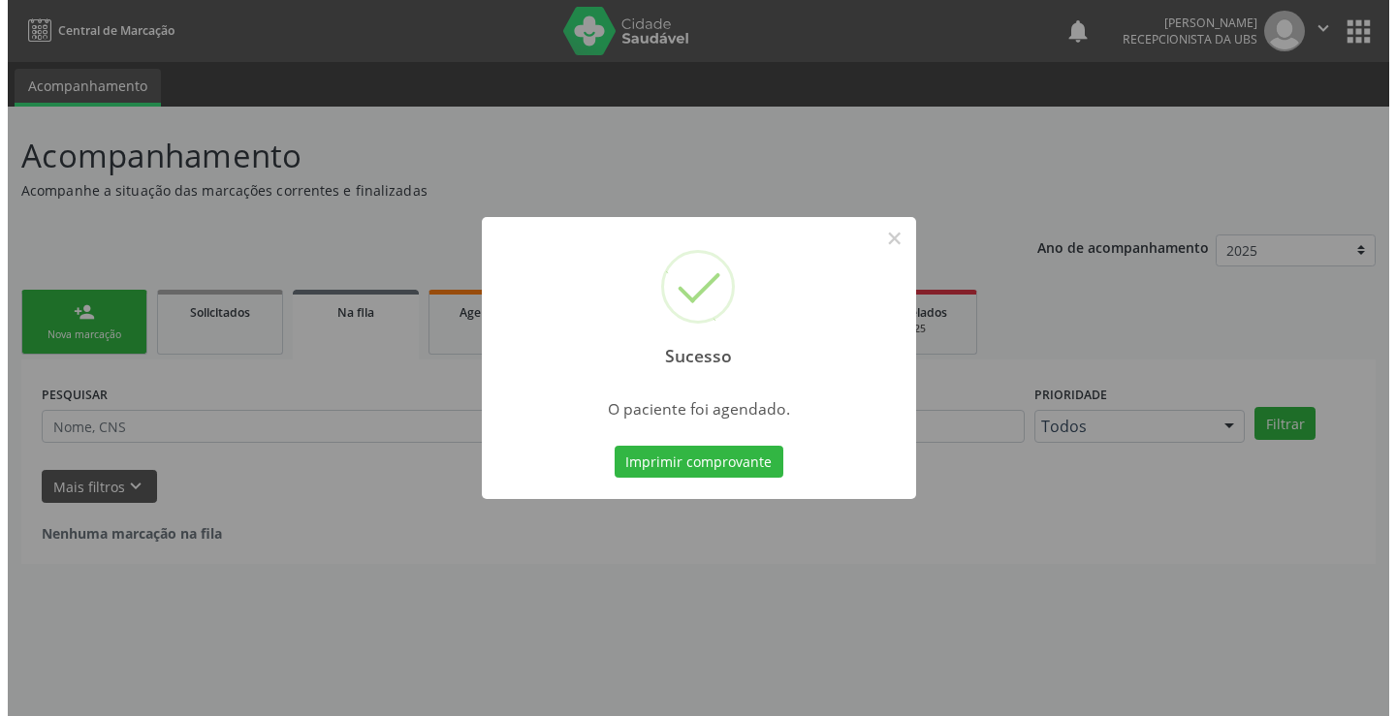
scroll to position [0, 0]
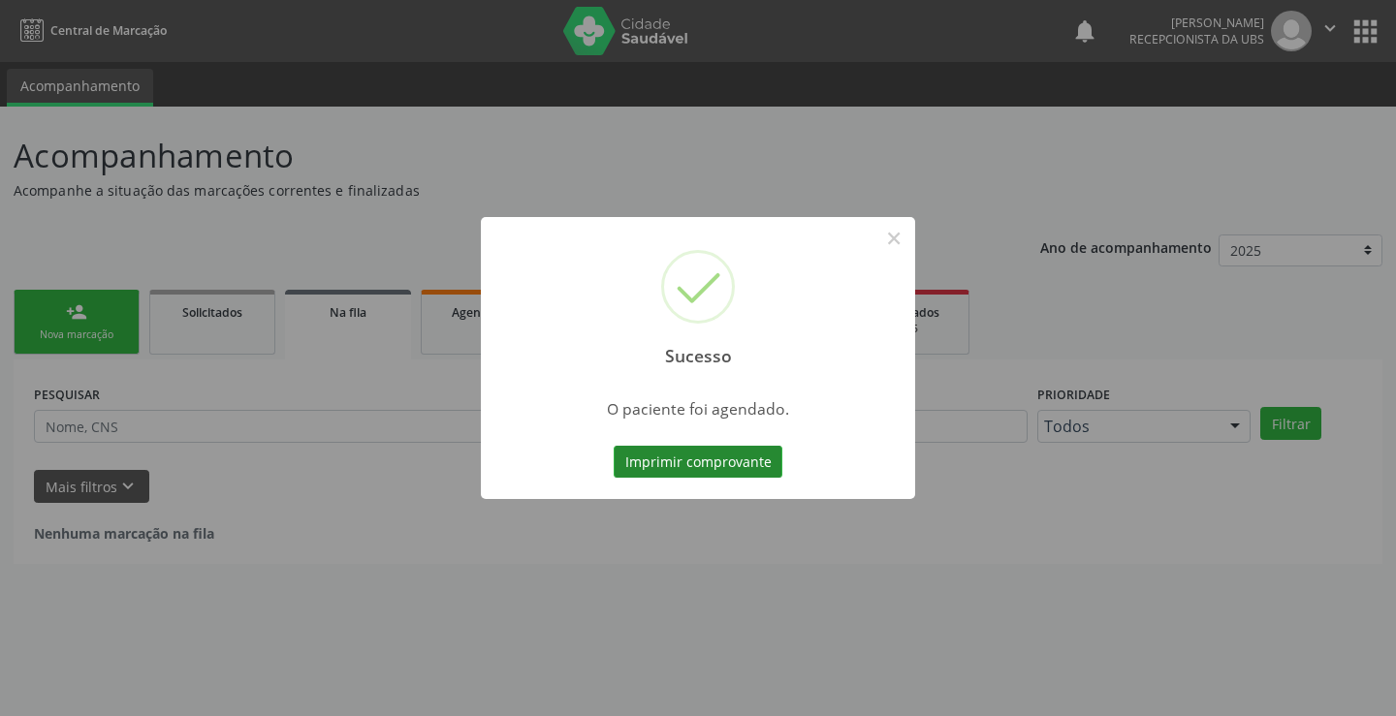
click at [682, 449] on button "Imprimir comprovante" at bounding box center [698, 462] width 169 height 33
